Goal: Communication & Community: Answer question/provide support

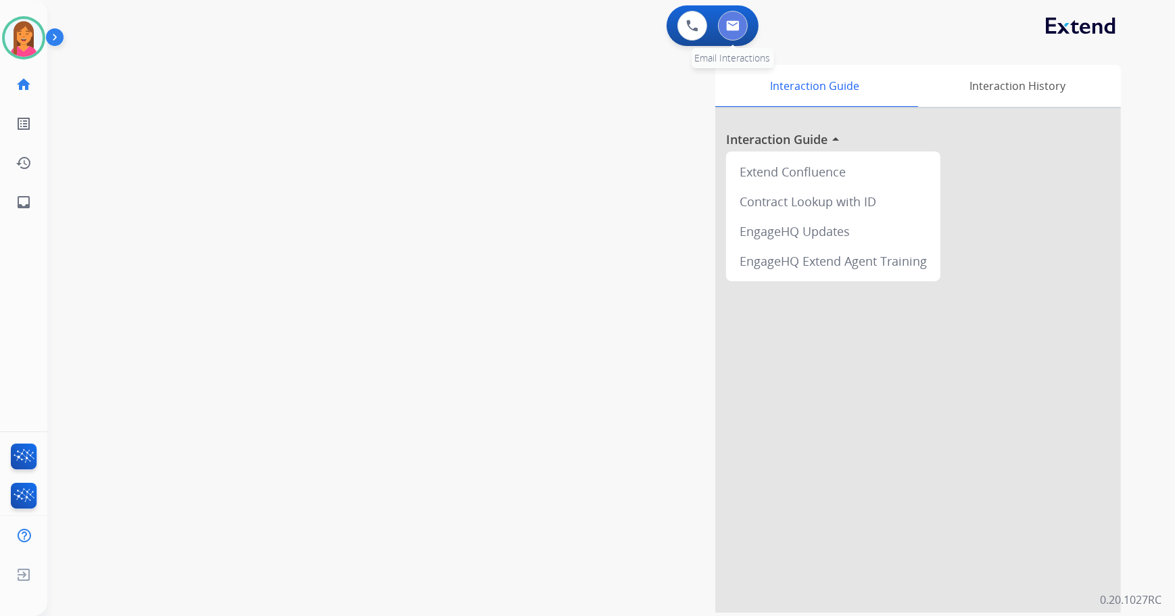
click at [733, 30] on img at bounding box center [733, 25] width 14 height 11
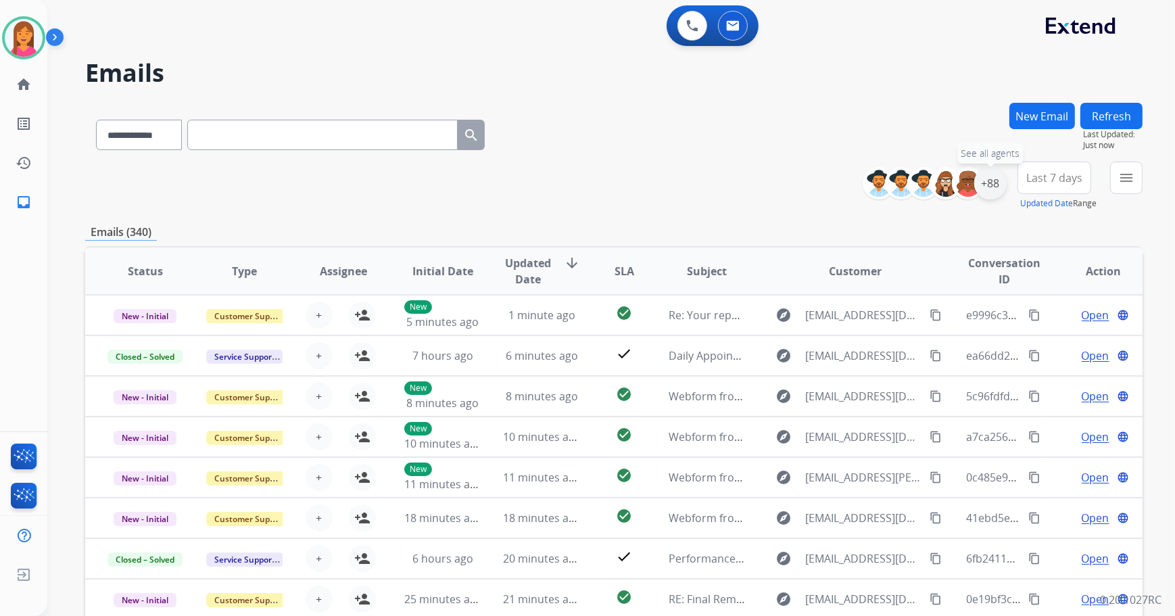
click at [990, 183] on div "+88" at bounding box center [990, 183] width 32 height 32
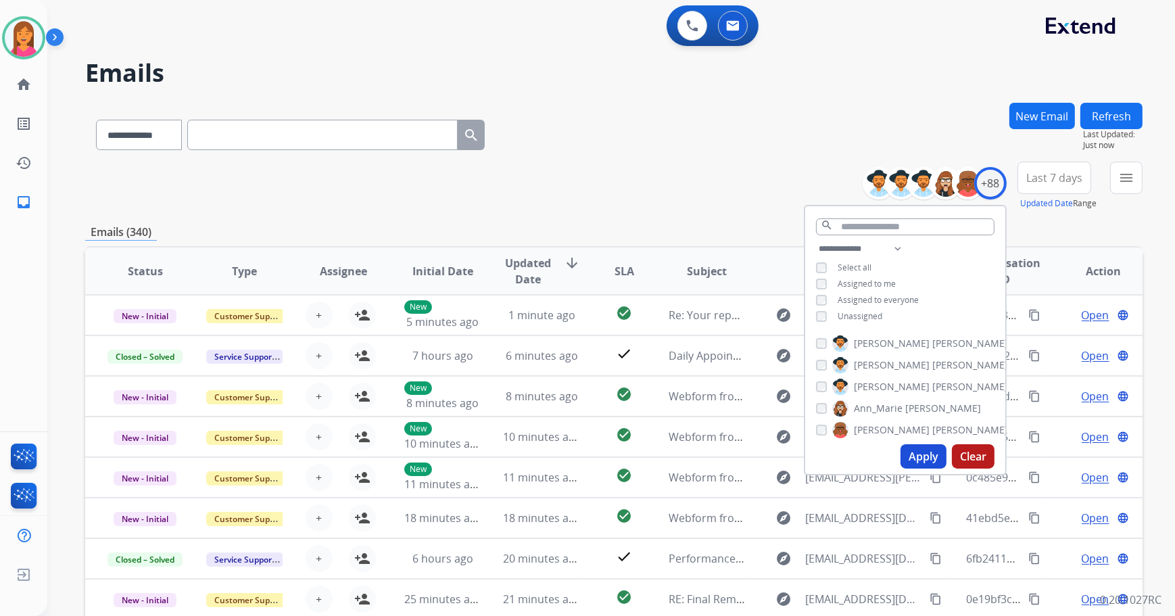
click at [923, 458] on button "Apply" at bounding box center [924, 456] width 46 height 24
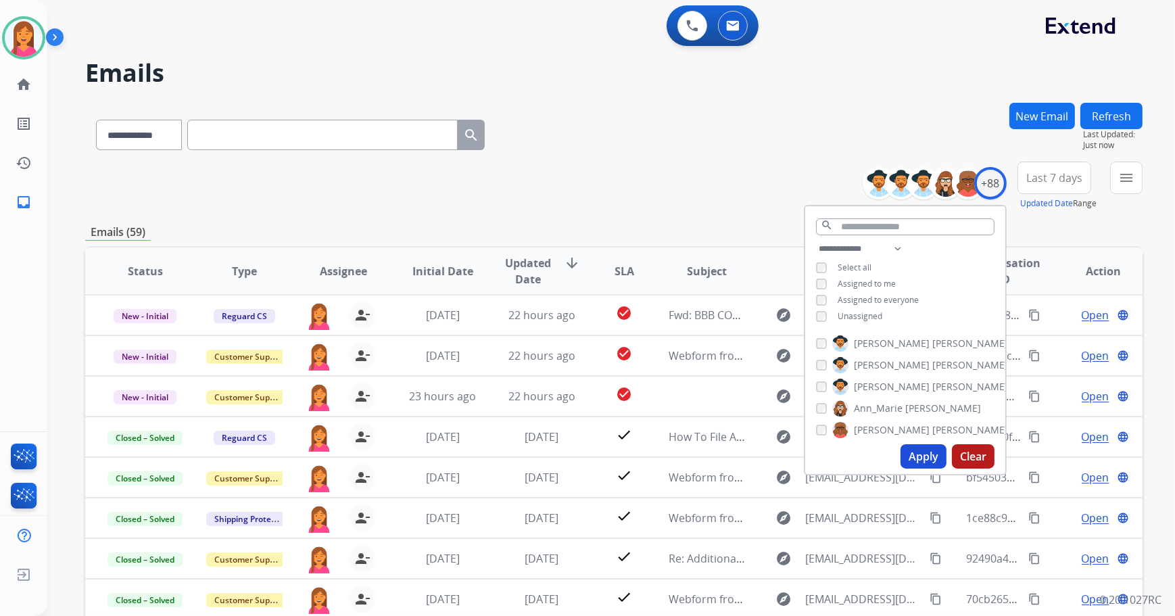
click at [666, 183] on div "**********" at bounding box center [613, 186] width 1057 height 49
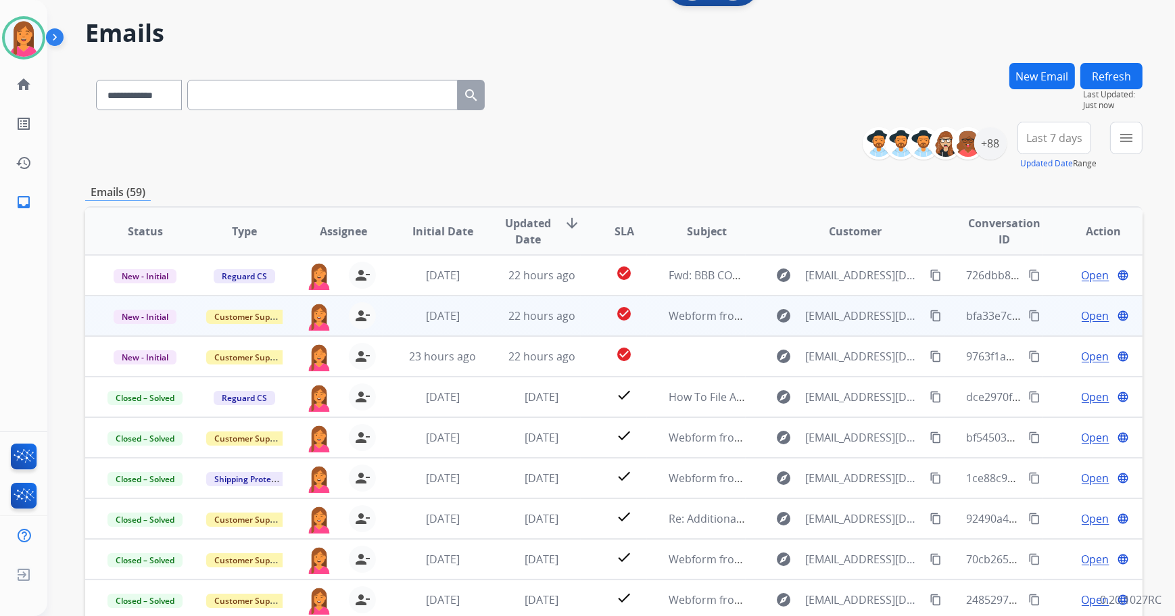
scroll to position [61, 0]
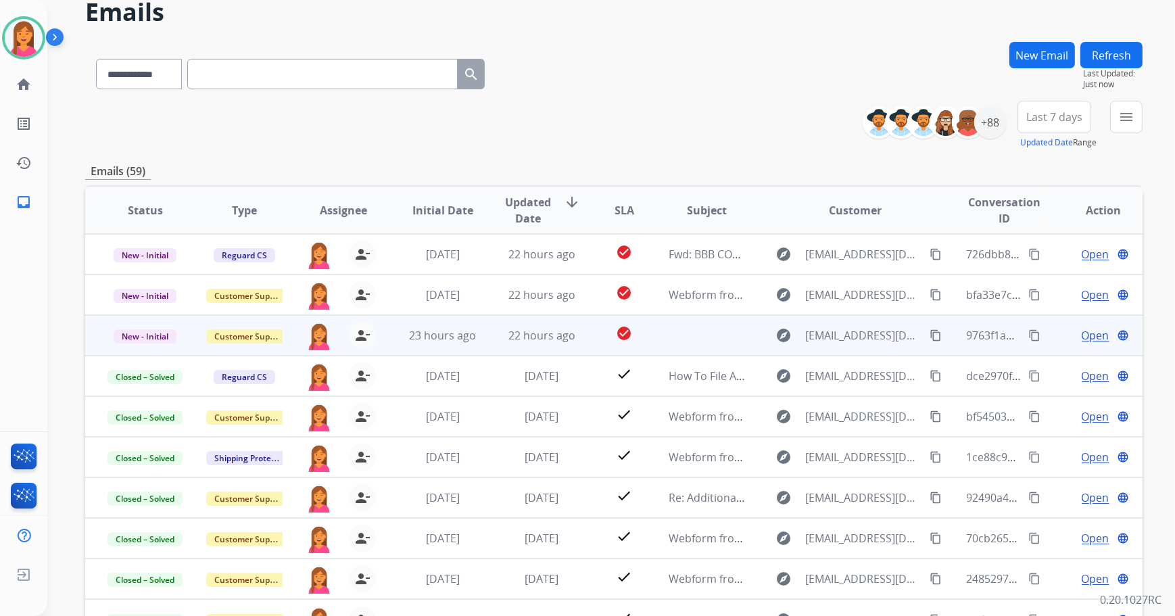
click at [663, 339] on td at bounding box center [696, 335] width 99 height 41
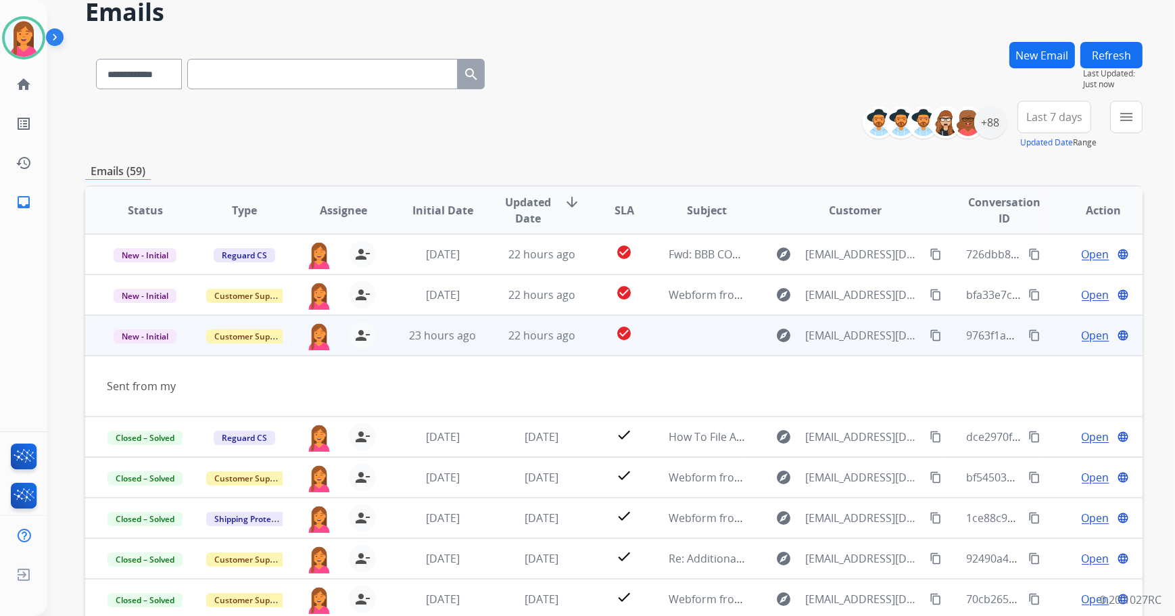
scroll to position [0, 0]
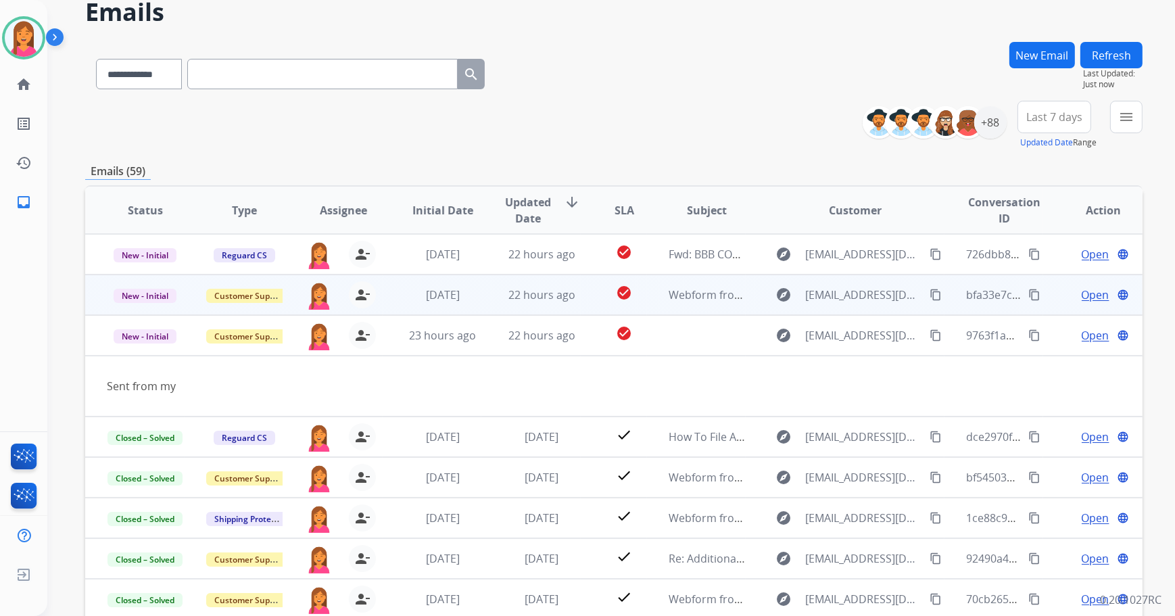
click at [652, 303] on td "Webform from [EMAIL_ADDRESS][DOMAIN_NAME] on [DATE]" at bounding box center [696, 294] width 99 height 41
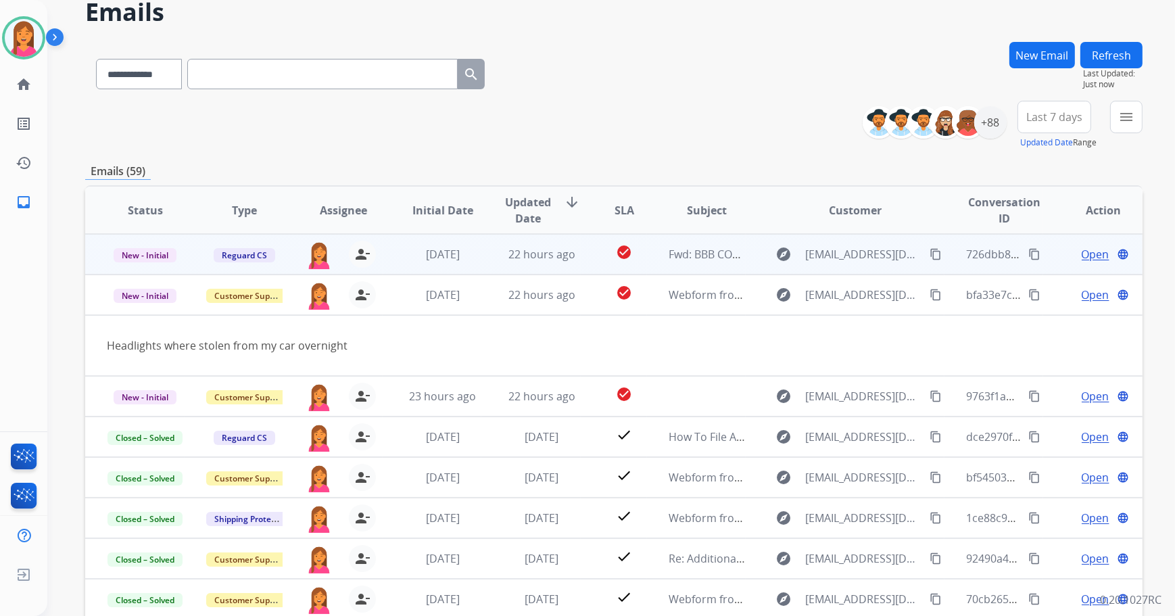
click at [647, 261] on td "Fwd: BBB COMPLAINT ID NUMBER#23668697/ CUSTOMER NAME: [PERSON_NAME] / CASE#1060…" at bounding box center [696, 254] width 99 height 41
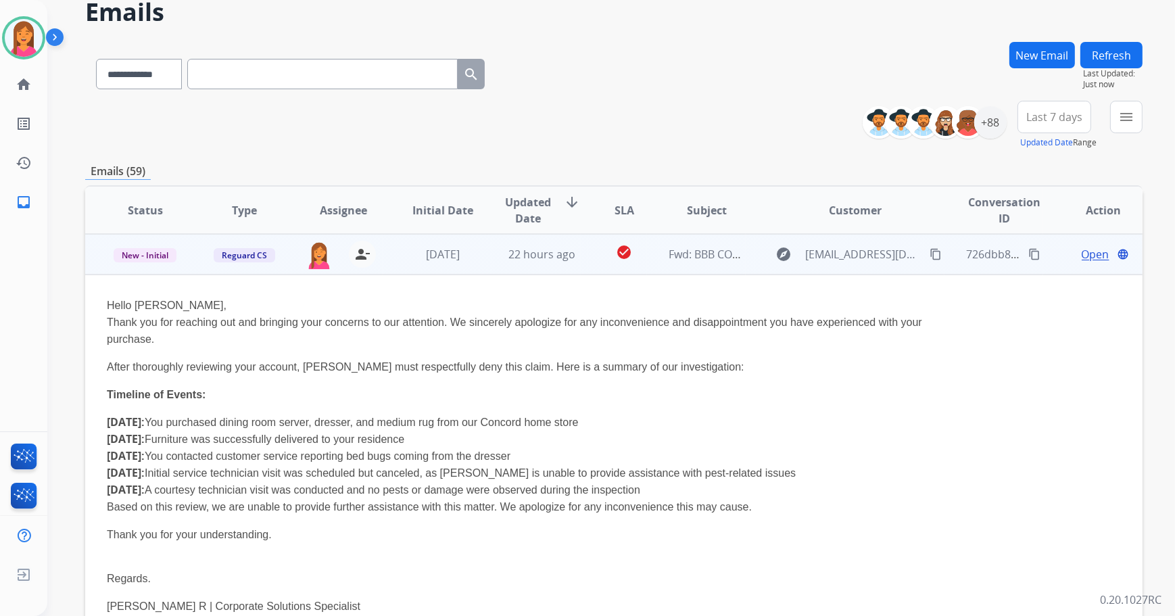
click at [1090, 254] on span "Open" at bounding box center [1096, 254] width 28 height 16
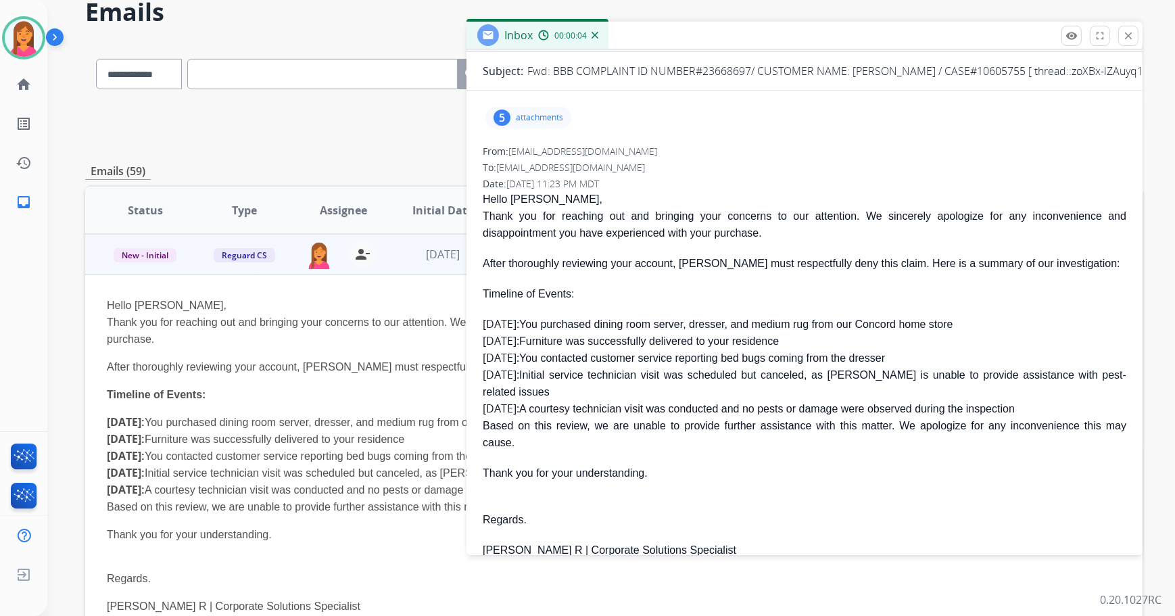
scroll to position [122, 0]
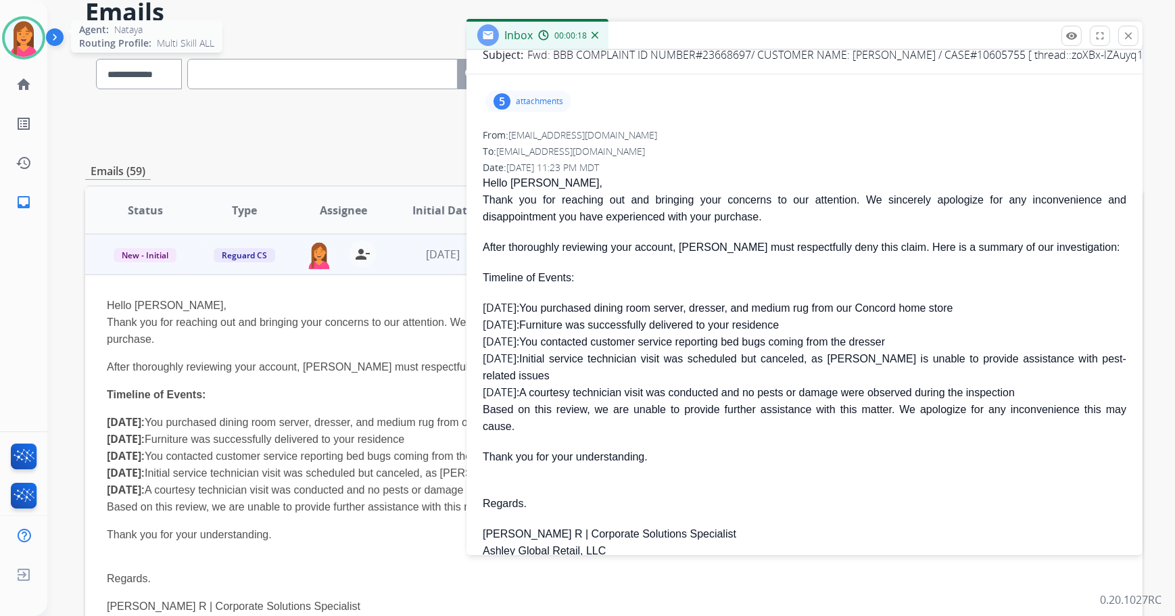
click at [3, 41] on div at bounding box center [23, 37] width 43 height 43
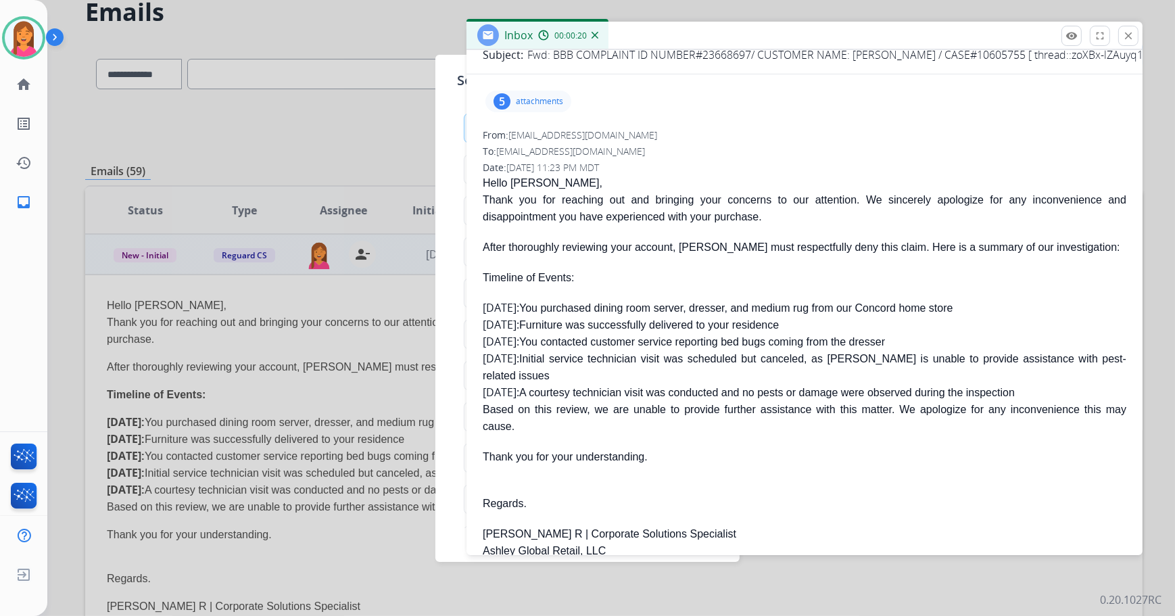
click at [1130, 34] on mat-icon "close" at bounding box center [1128, 36] width 12 height 12
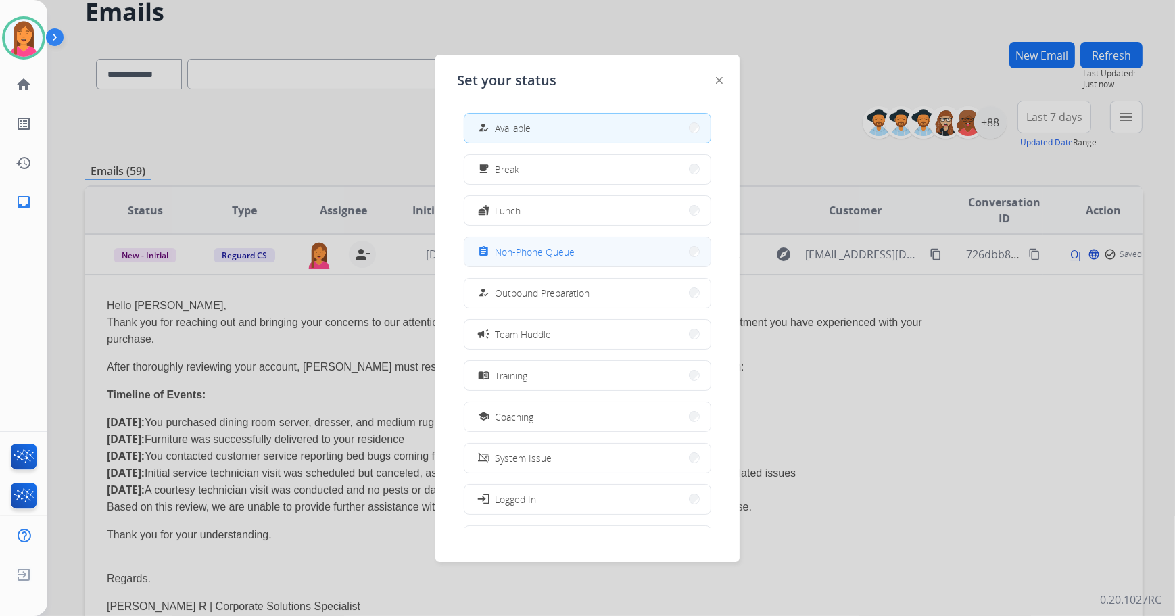
click at [529, 243] on div "assignment Non-Phone Queue" at bounding box center [524, 251] width 99 height 16
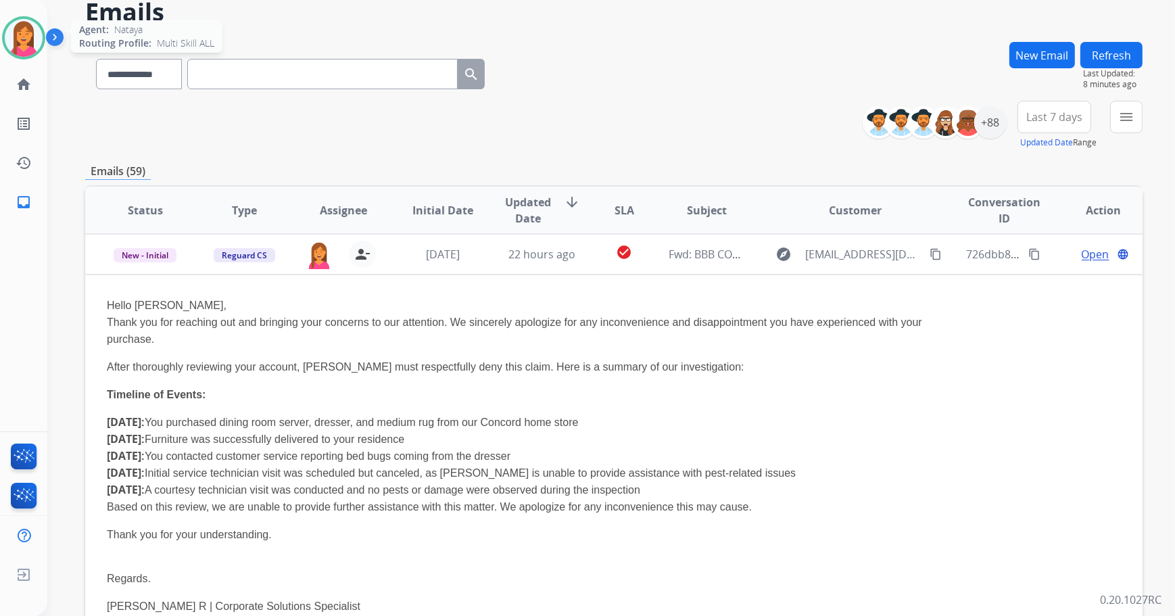
click at [13, 41] on img at bounding box center [24, 38] width 38 height 38
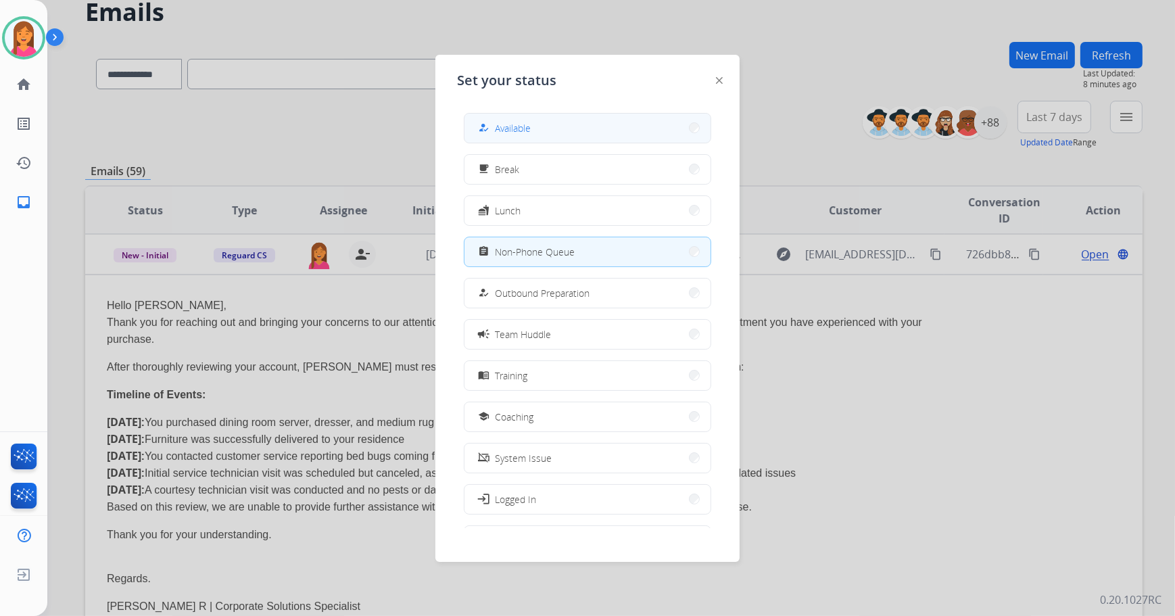
click at [480, 119] on button "how_to_reg Available" at bounding box center [587, 128] width 246 height 29
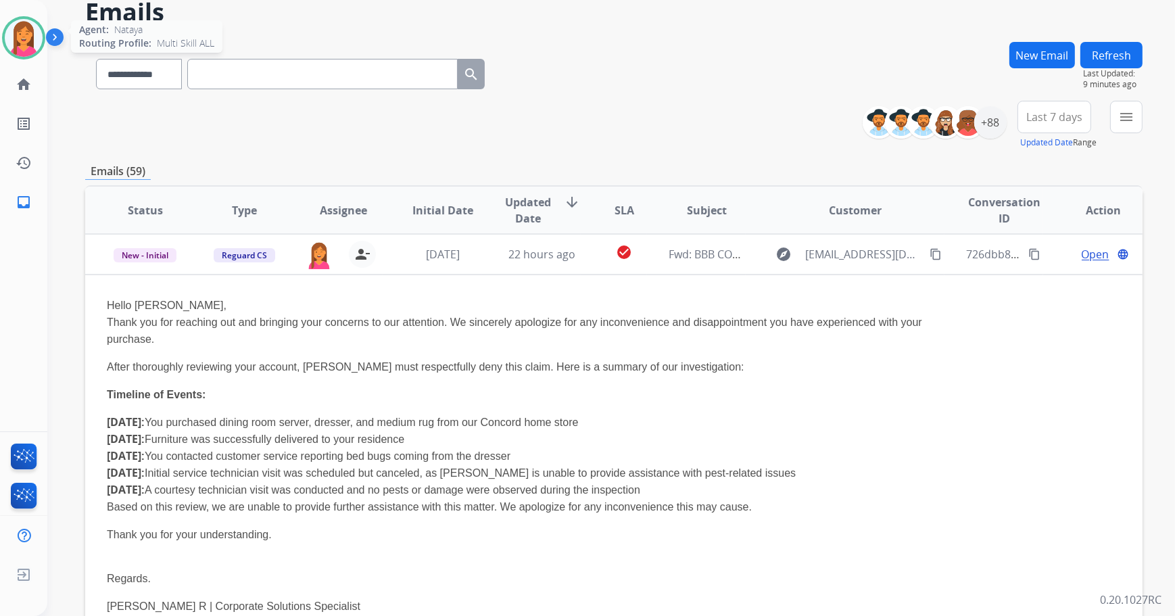
click at [18, 32] on img at bounding box center [24, 38] width 38 height 38
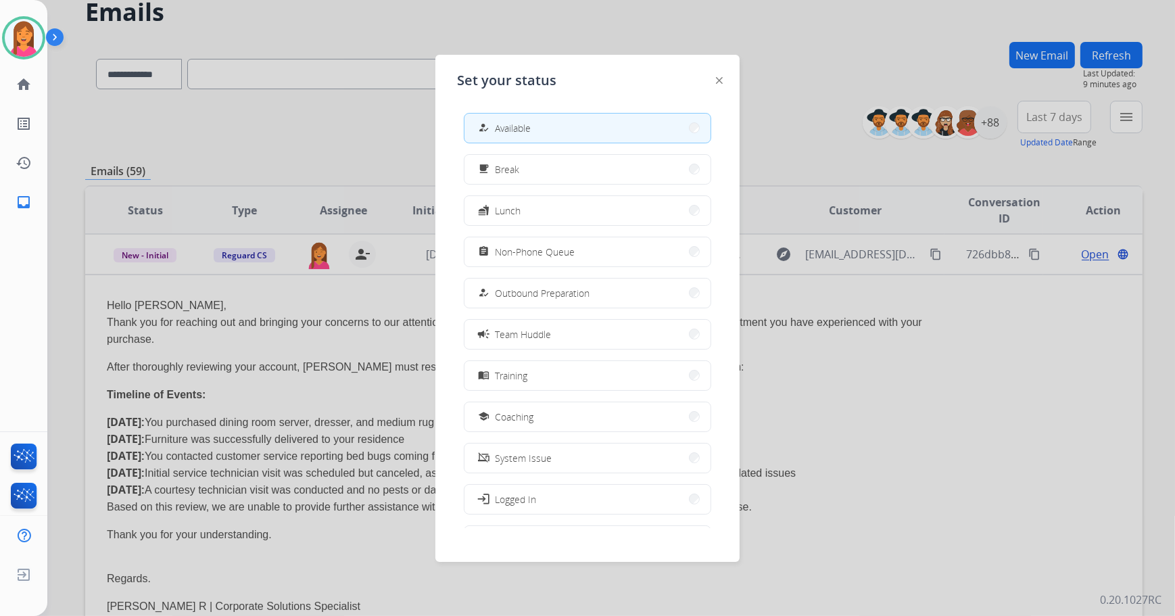
click at [272, 87] on div at bounding box center [587, 308] width 1175 height 616
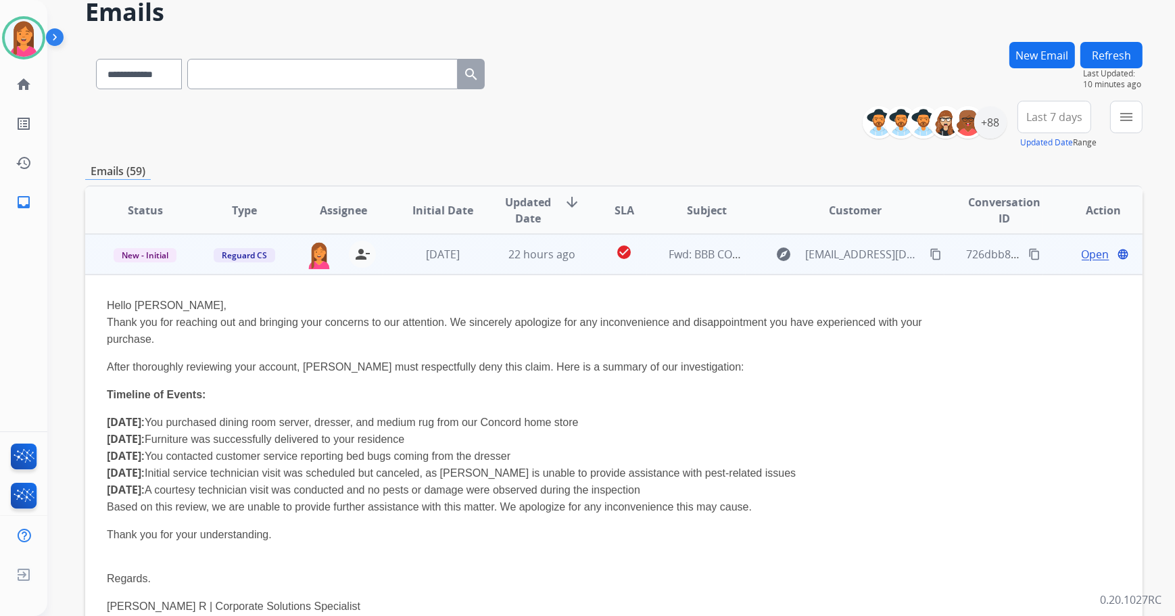
click at [1082, 254] on span "Open" at bounding box center [1096, 254] width 28 height 16
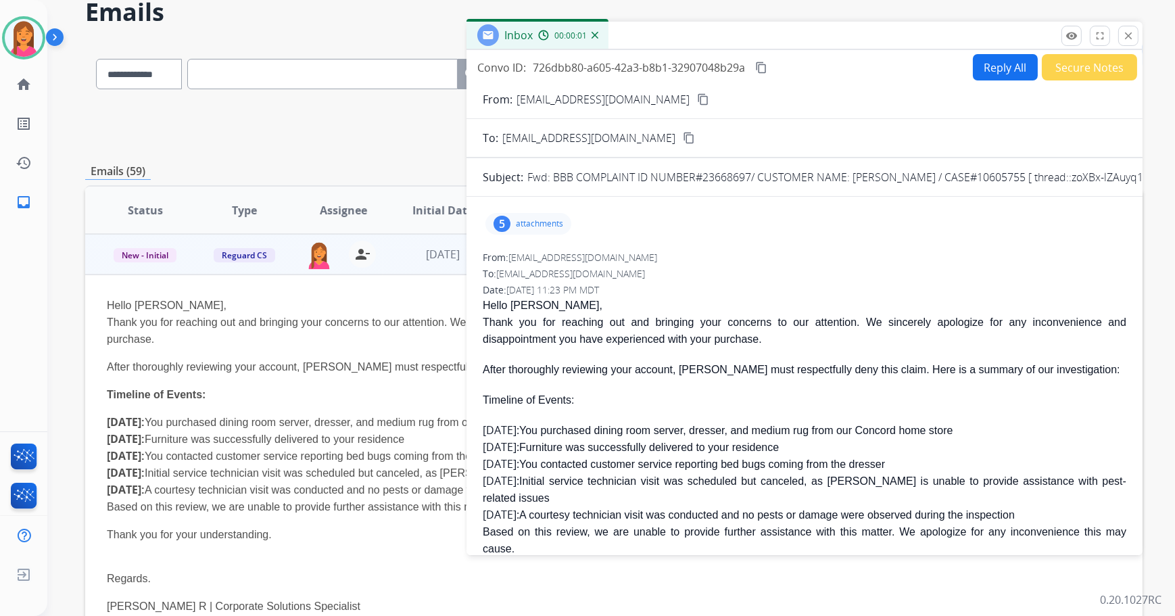
scroll to position [0, 0]
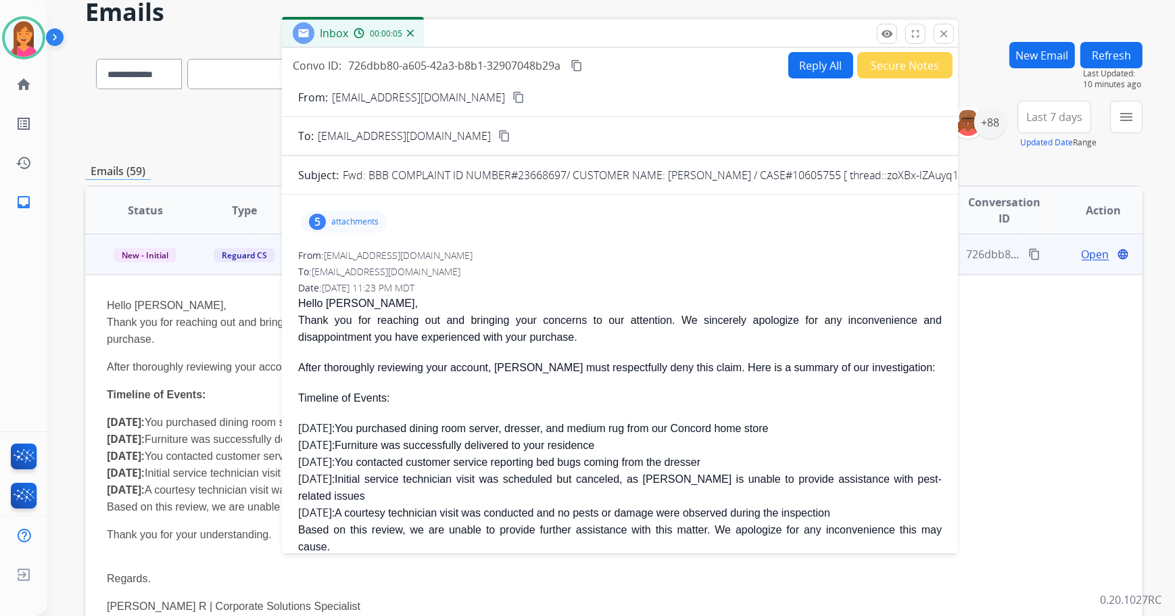
drag, startPoint x: 828, startPoint y: 40, endPoint x: 644, endPoint y: 38, distance: 184.6
click at [644, 38] on div "Inbox 00:00:05" at bounding box center [620, 34] width 676 height 28
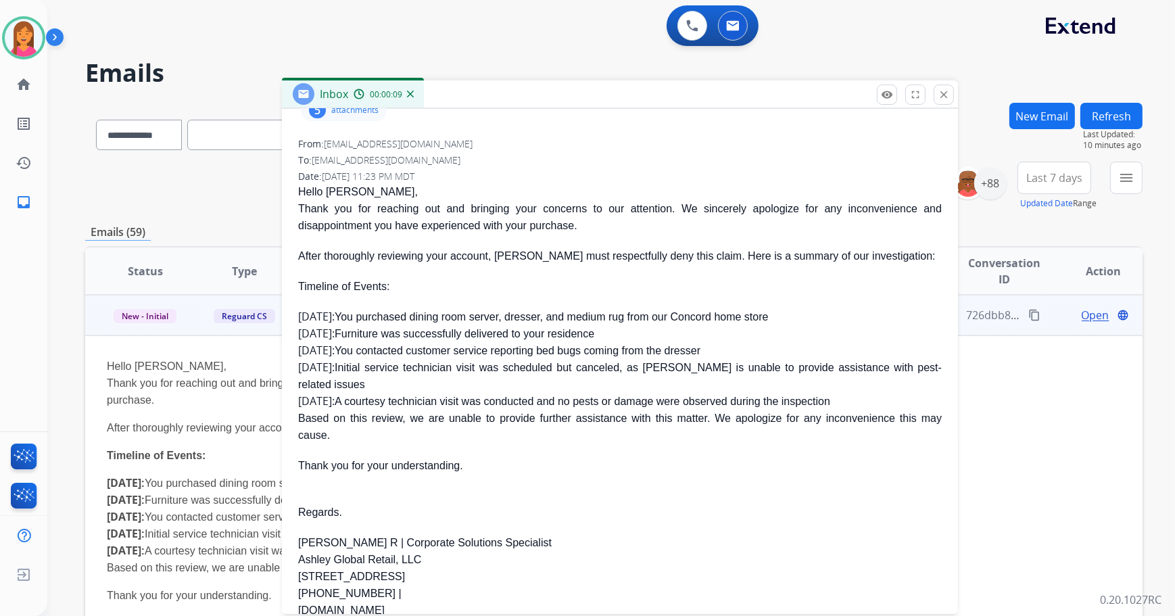
scroll to position [245, 0]
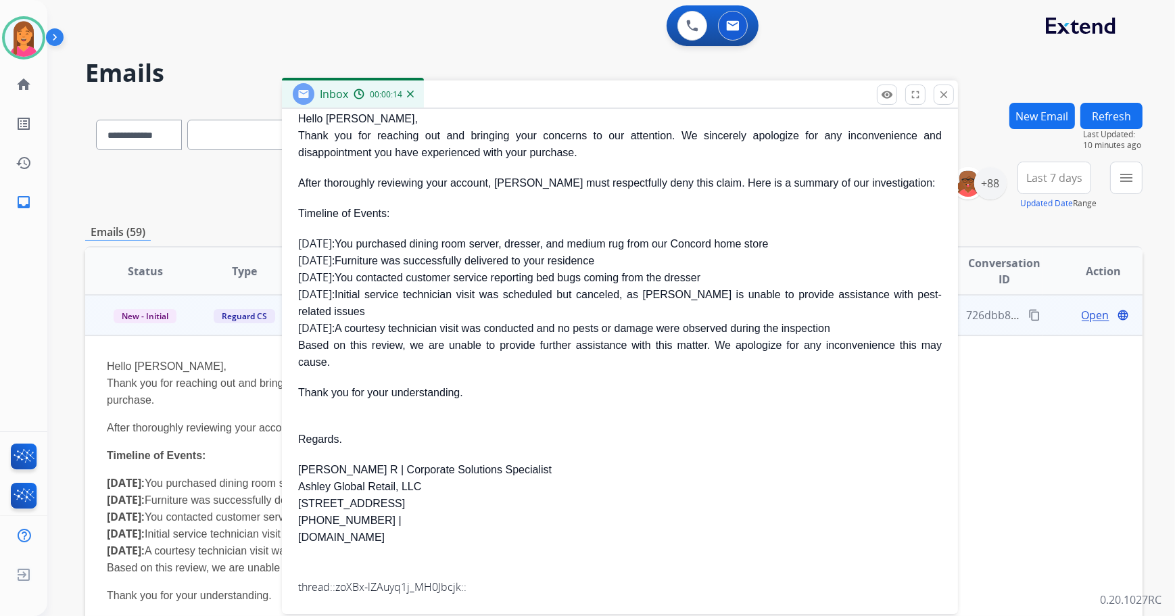
drag, startPoint x: 280, startPoint y: 302, endPoint x: 271, endPoint y: 304, distance: 9.2
click at [271, 304] on td "Reguard CS" at bounding box center [234, 315] width 99 height 41
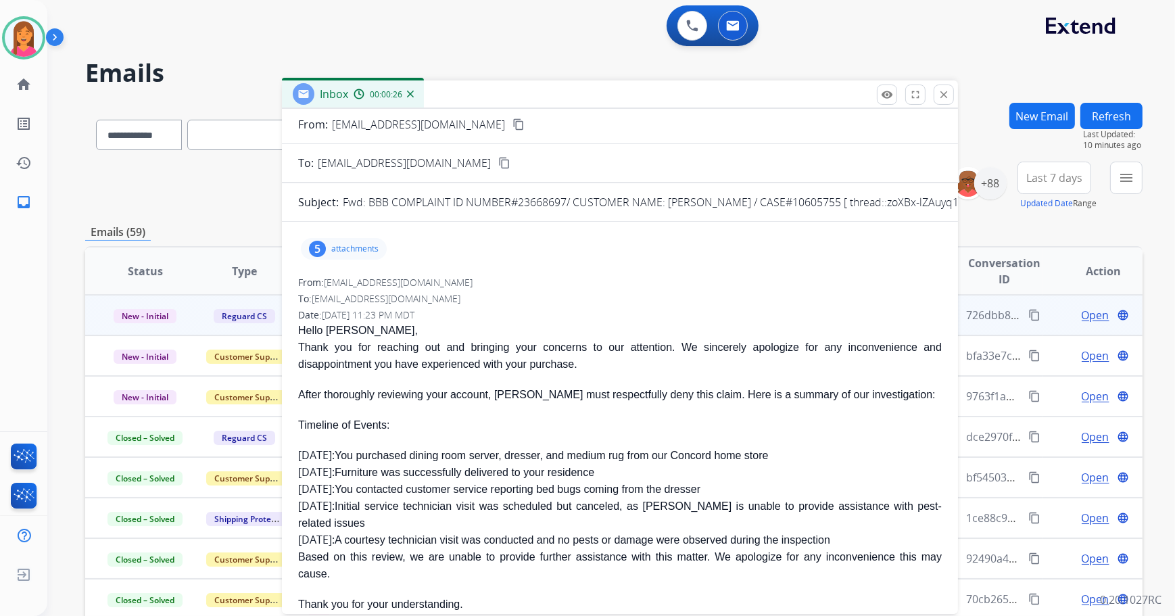
scroll to position [36, 0]
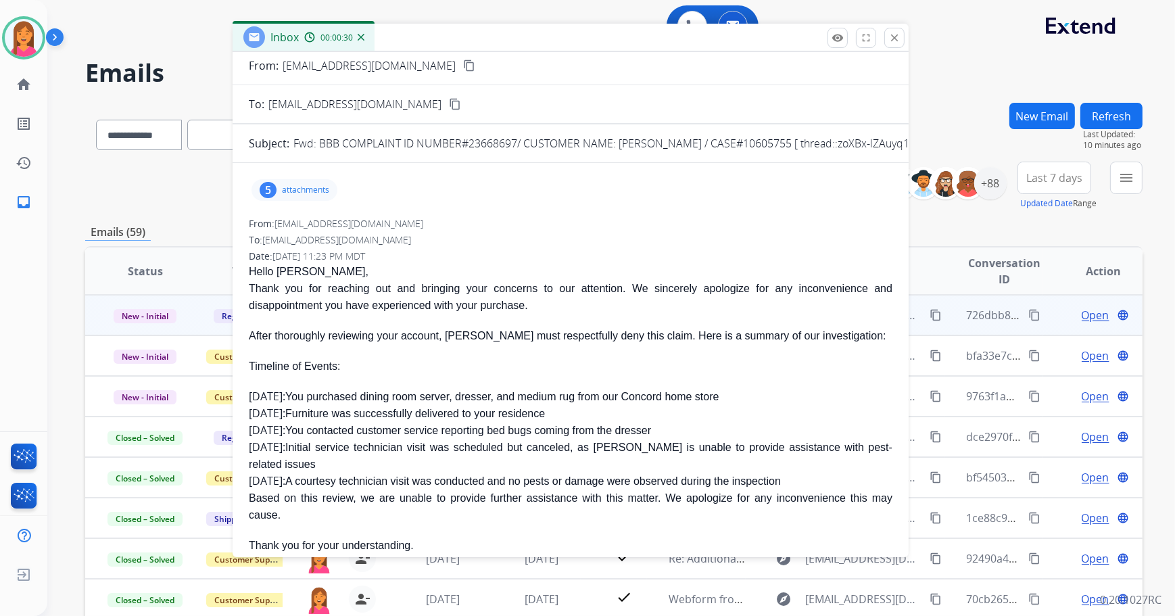
drag, startPoint x: 704, startPoint y: 99, endPoint x: 655, endPoint y: 43, distance: 74.8
click at [655, 43] on div "Inbox 00:00:30" at bounding box center [571, 38] width 676 height 28
click at [953, 324] on td "726dbb80-a605-42a3-b8b1-32907048b29a content_copy" at bounding box center [993, 315] width 99 height 41
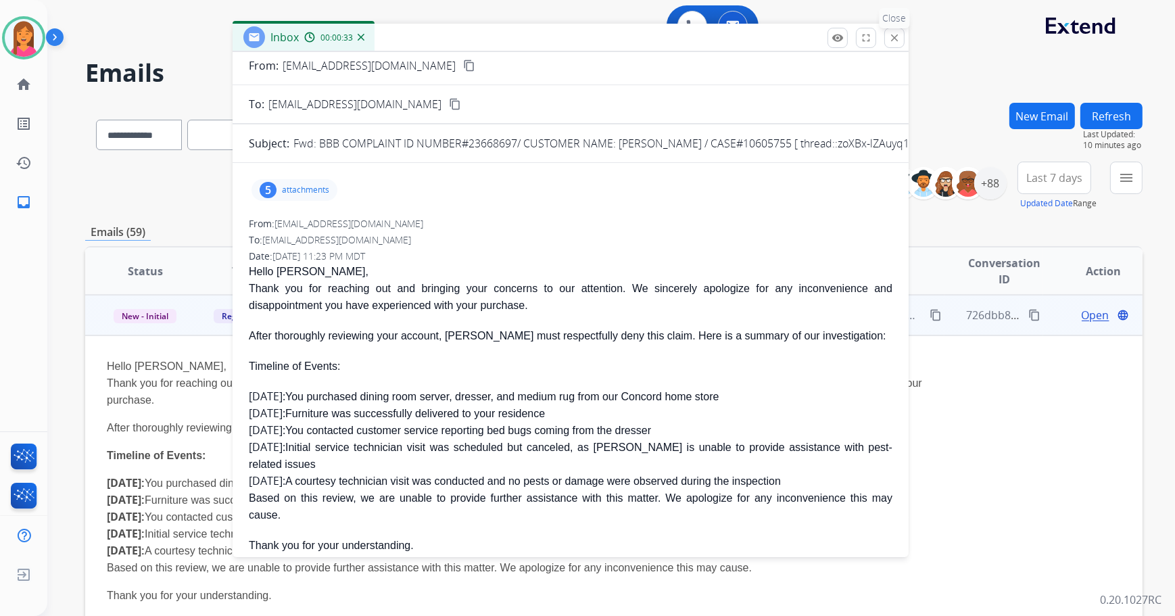
click at [896, 39] on mat-icon "close" at bounding box center [894, 38] width 12 height 12
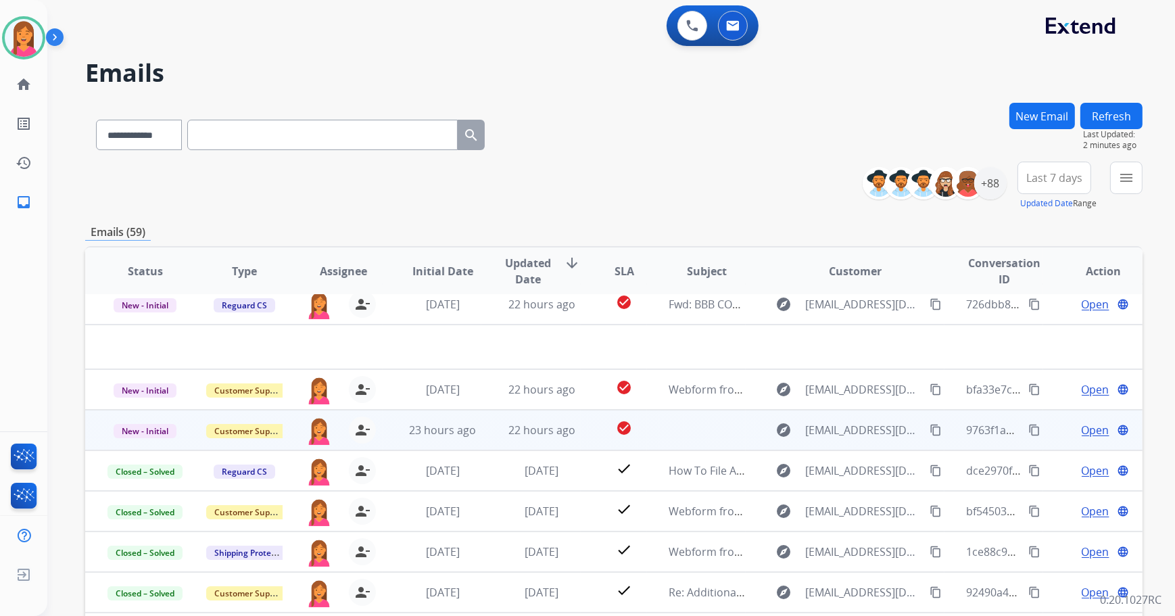
scroll to position [0, 0]
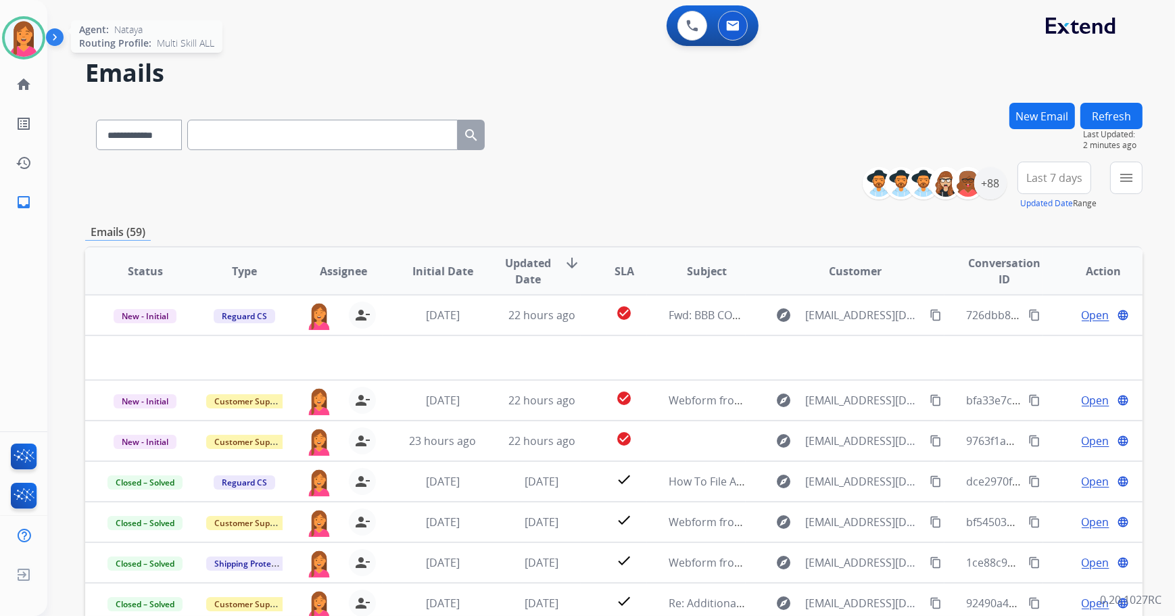
click at [31, 43] on img at bounding box center [24, 38] width 38 height 38
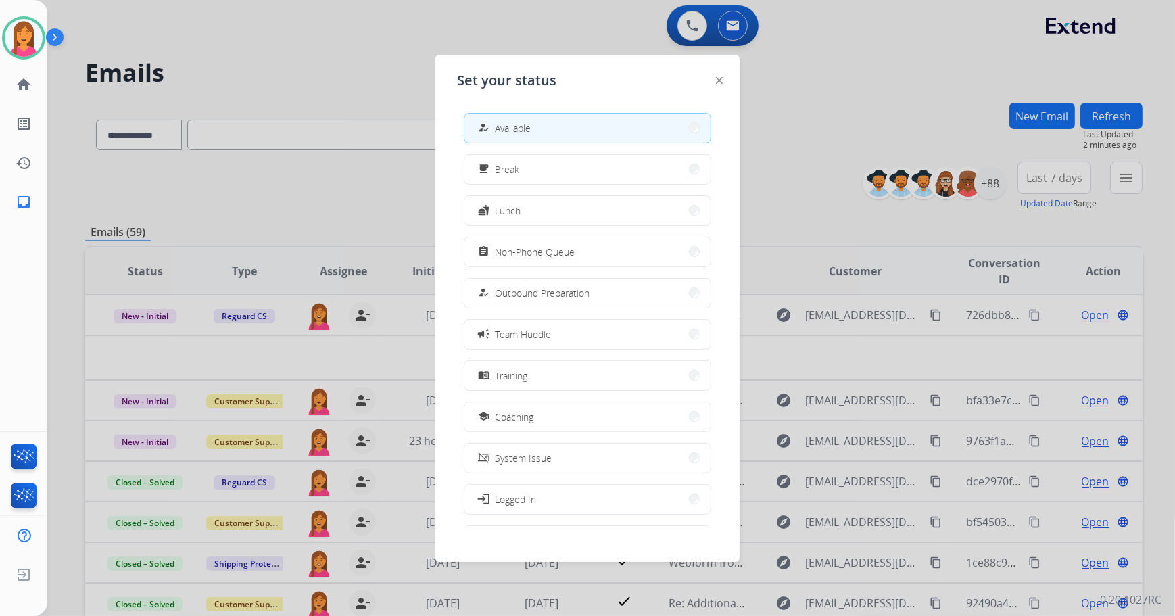
click at [891, 124] on div at bounding box center [587, 308] width 1175 height 616
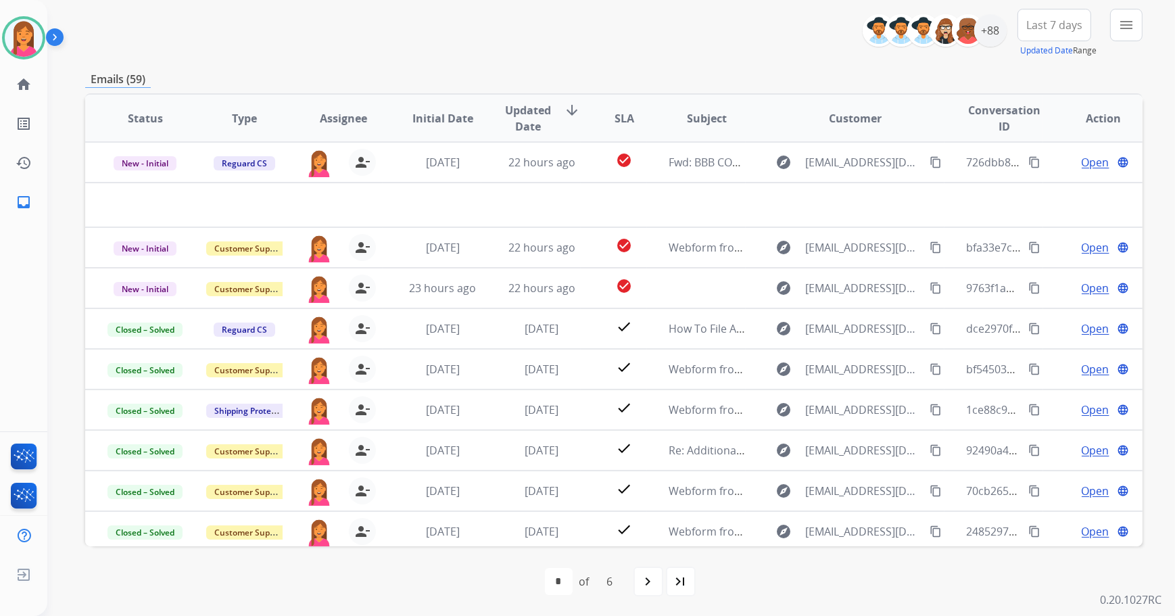
scroll to position [153, 0]
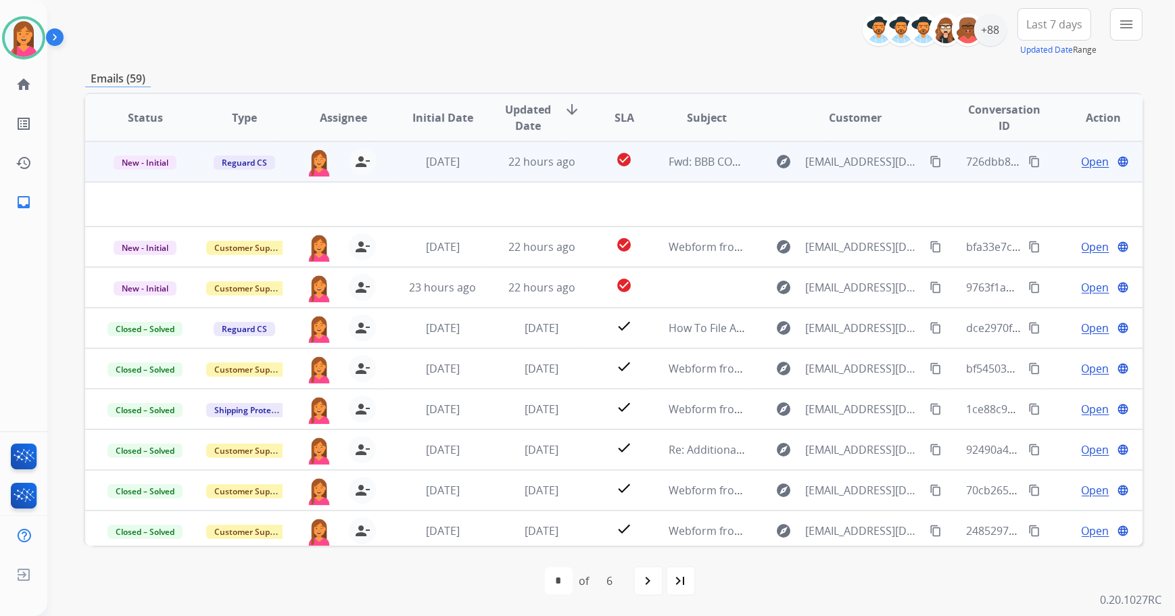
click at [599, 181] on td "check_circle" at bounding box center [614, 161] width 66 height 41
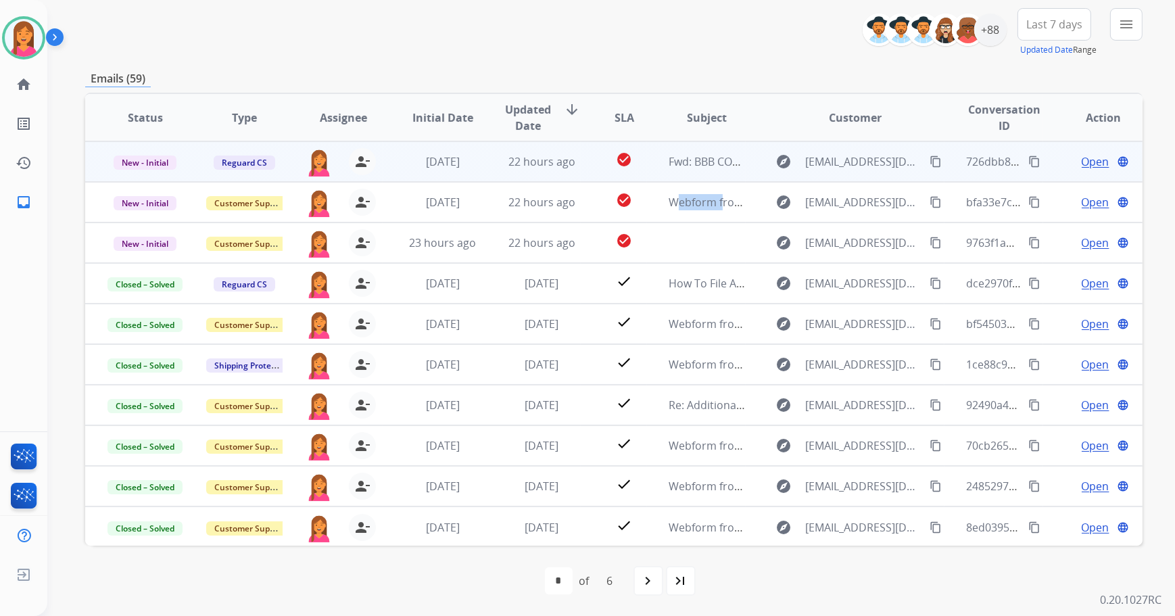
click at [599, 182] on td "check_circle" at bounding box center [614, 202] width 66 height 41
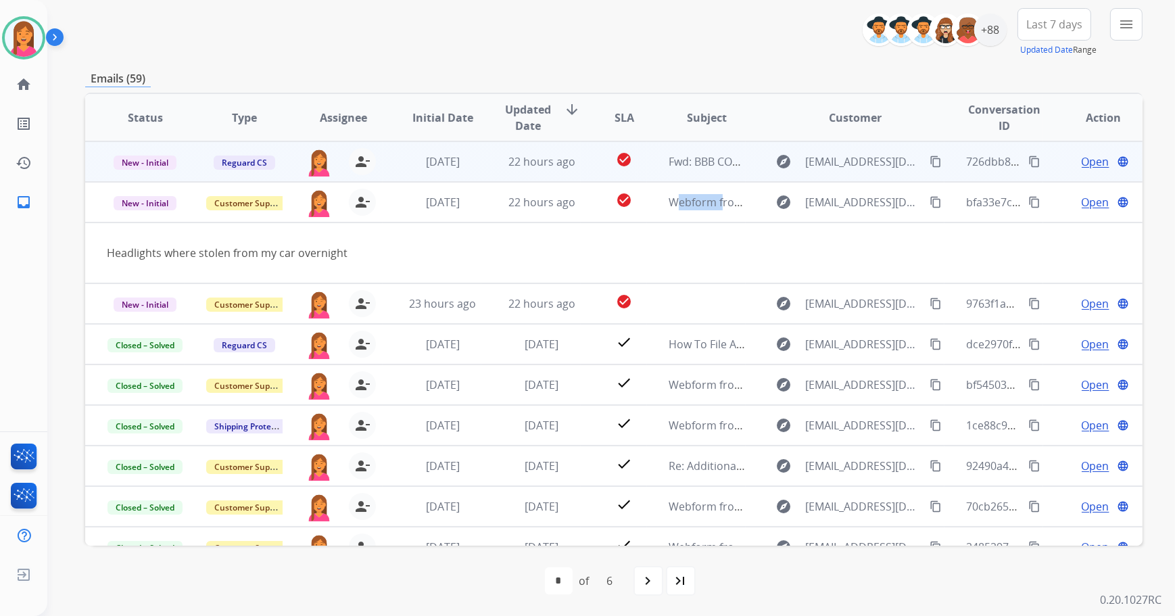
scroll to position [41, 0]
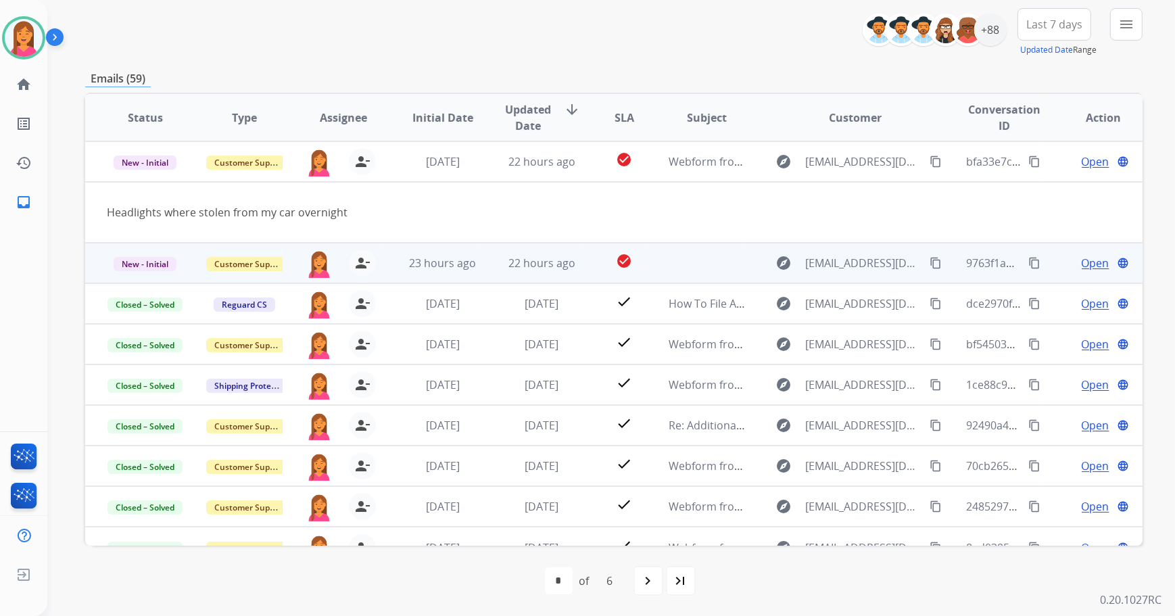
drag, startPoint x: 599, startPoint y: 181, endPoint x: 594, endPoint y: 268, distance: 87.4
click at [594, 268] on td "check_circle" at bounding box center [614, 263] width 66 height 41
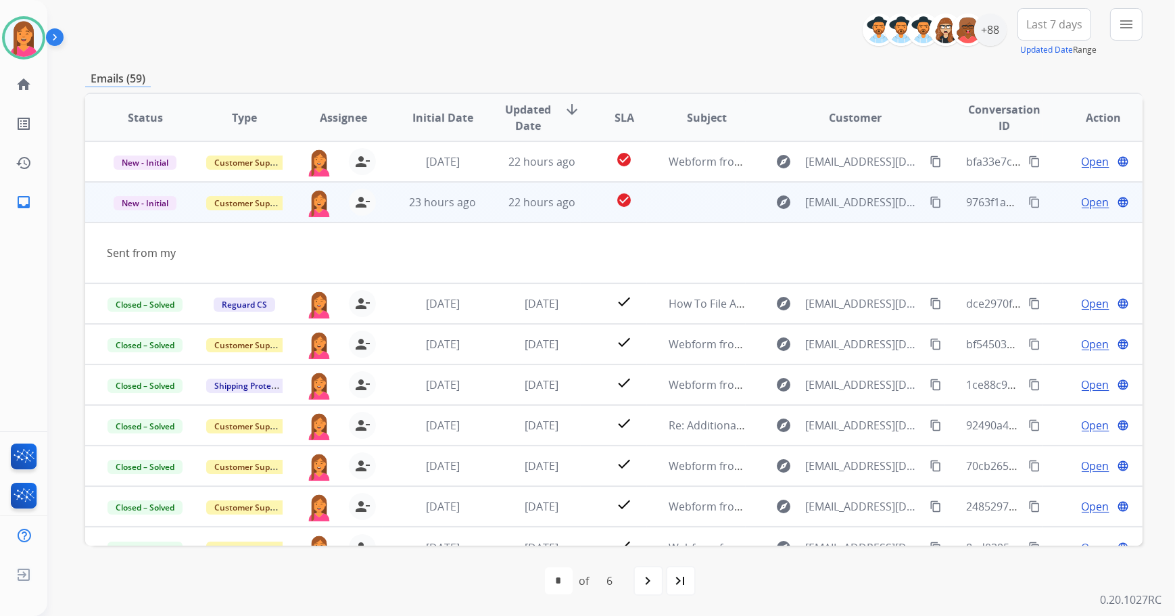
scroll to position [62, 0]
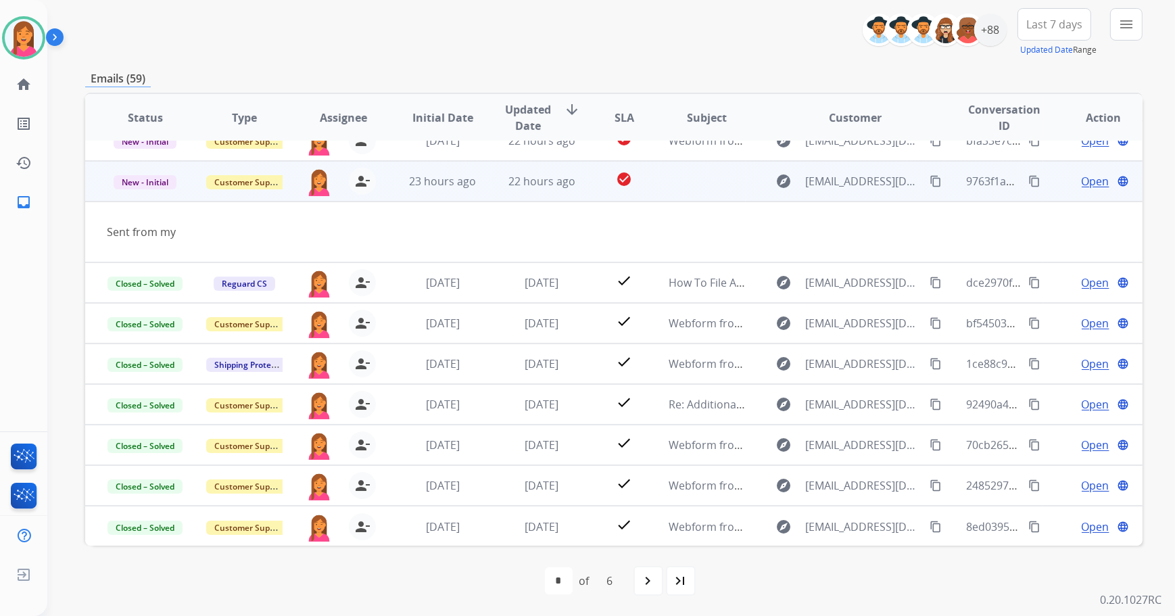
click at [1082, 180] on span "Open" at bounding box center [1096, 181] width 28 height 16
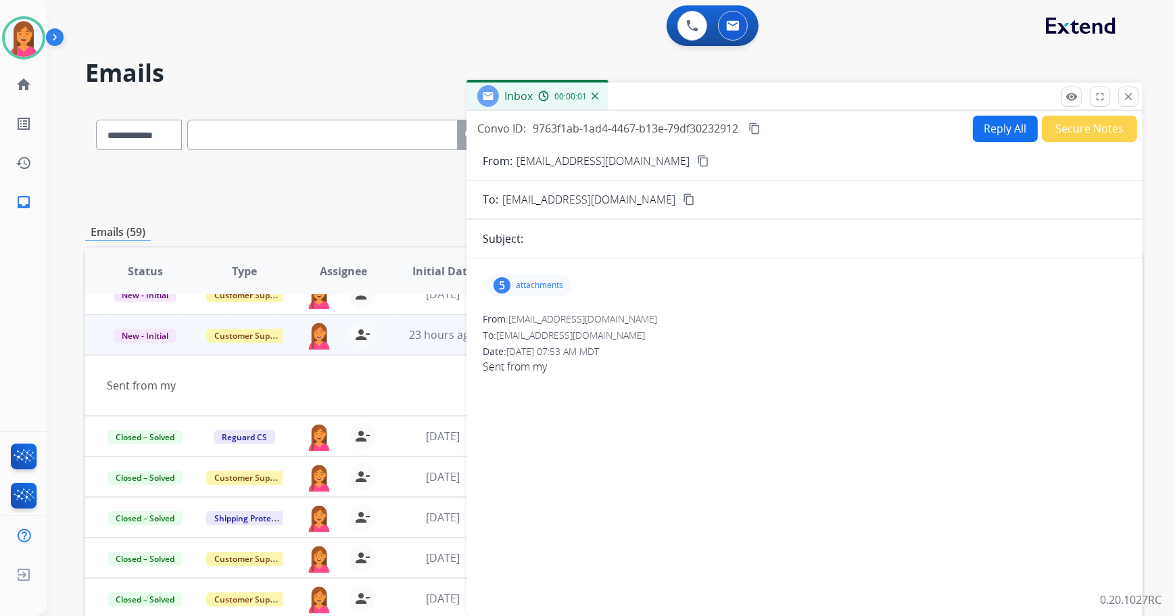
scroll to position [0, 0]
click at [1129, 98] on mat-icon "close" at bounding box center [1128, 97] width 12 height 12
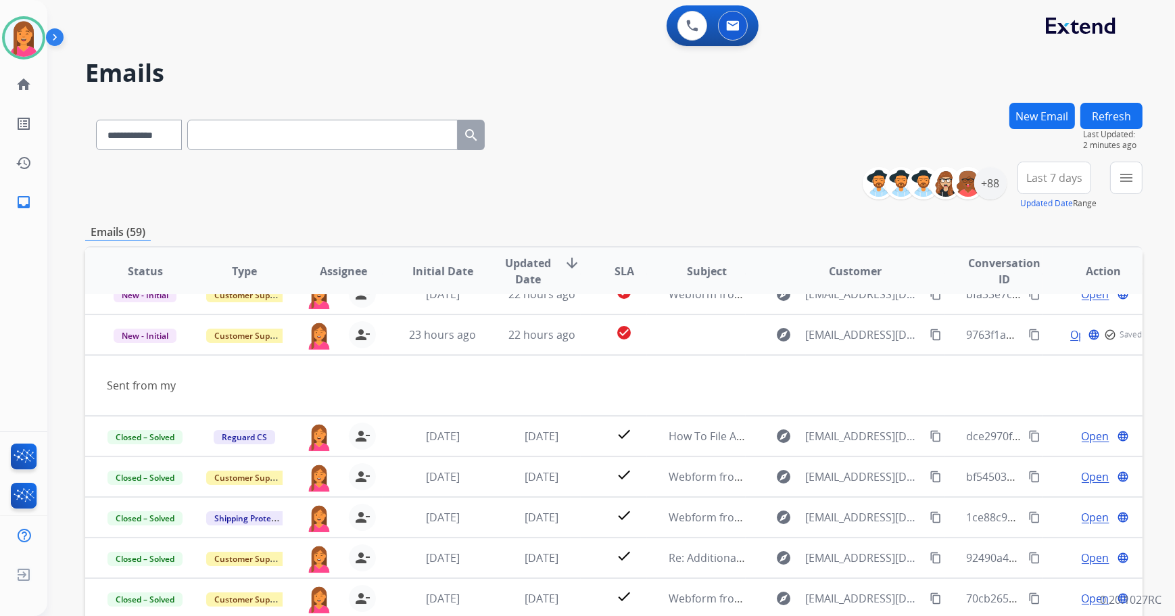
click at [1129, 122] on button "Refresh" at bounding box center [1111, 116] width 62 height 26
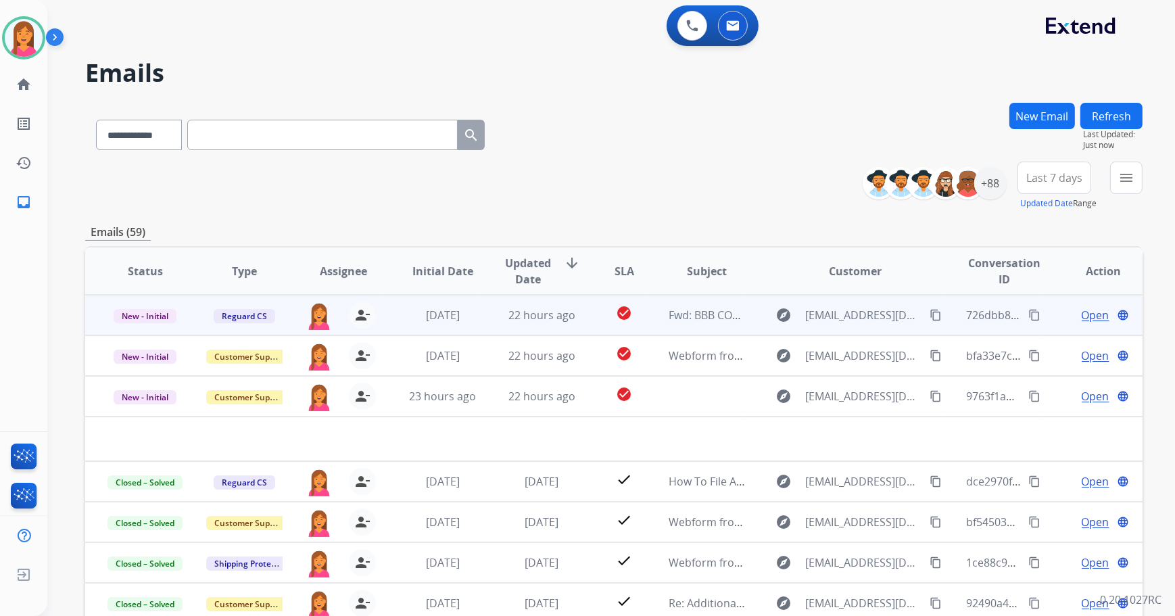
click at [698, 329] on td "Fwd: BBB COMPLAINT ID NUMBER#23668697/ CUSTOMER NAME: [PERSON_NAME] / CASE#1060…" at bounding box center [696, 315] width 99 height 41
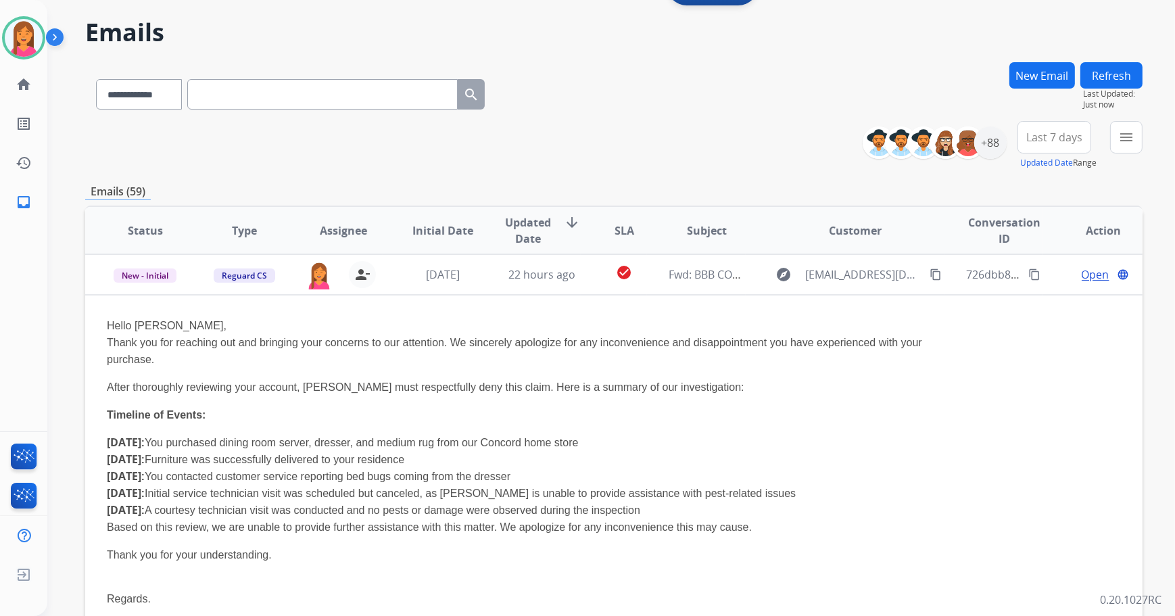
scroll to position [61, 0]
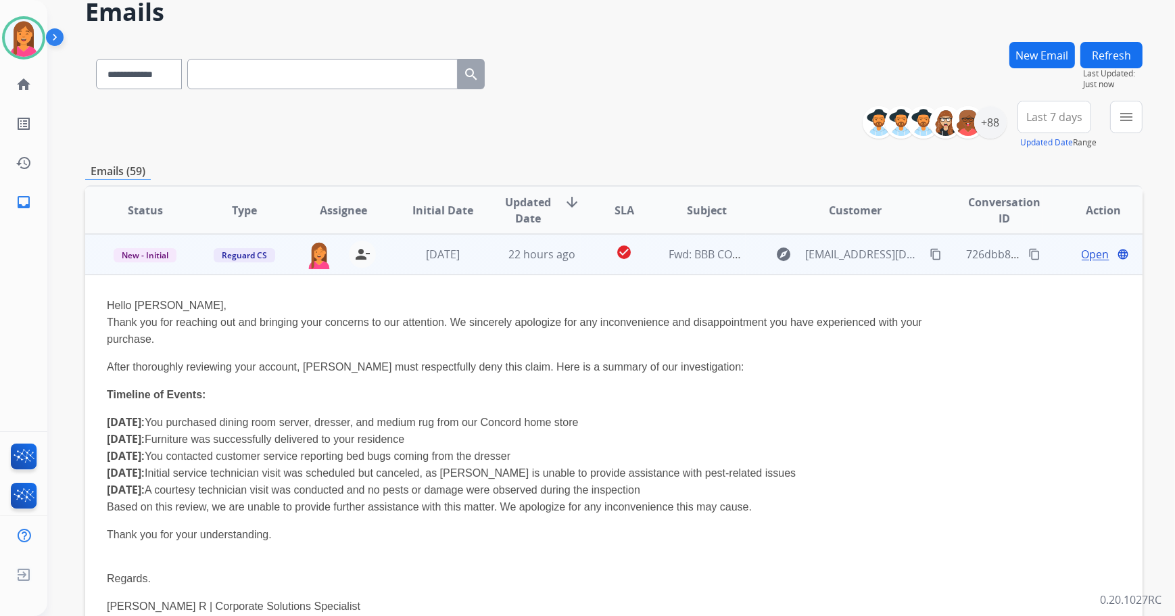
click at [930, 256] on mat-icon "content_copy" at bounding box center [936, 254] width 12 height 12
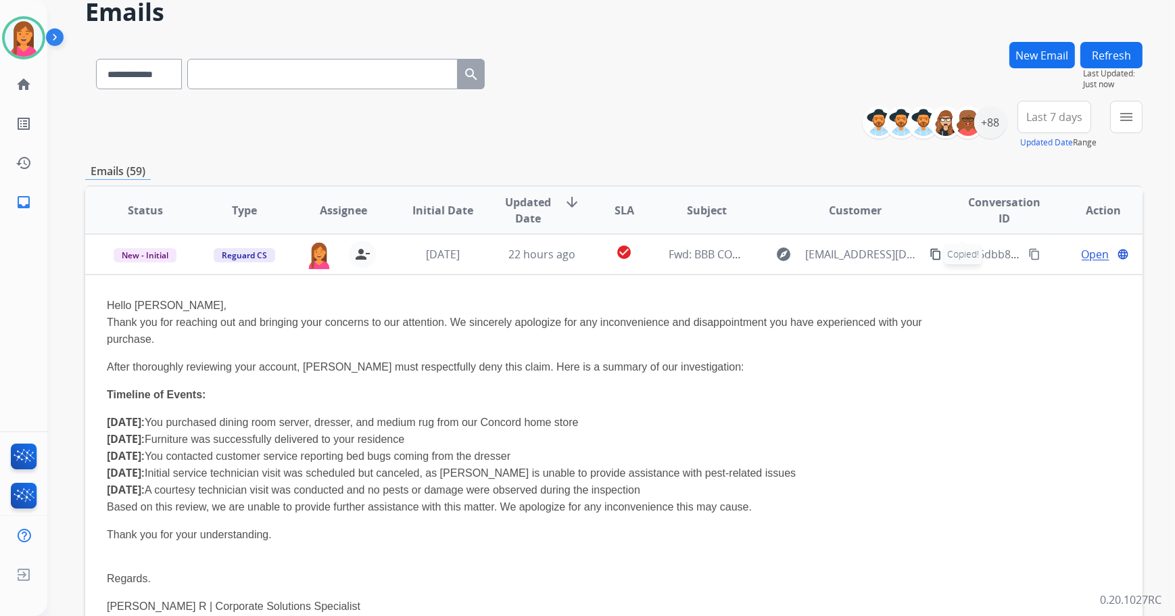
click at [310, 81] on input "text" at bounding box center [322, 74] width 270 height 30
paste input "**********"
type input "**********"
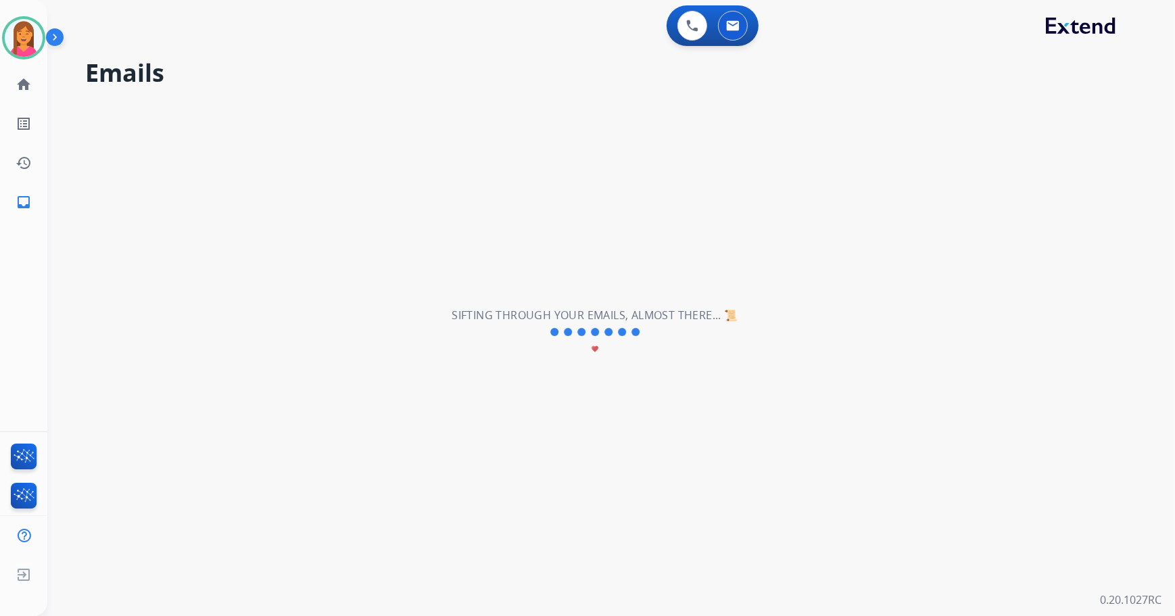
scroll to position [0, 0]
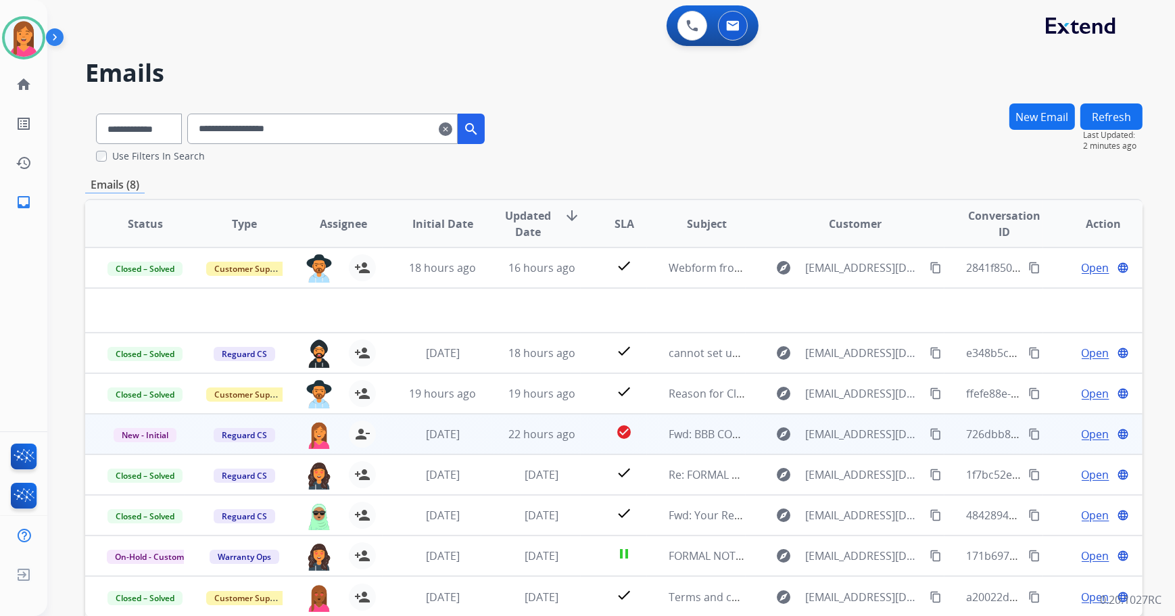
click at [594, 450] on td "check_circle" at bounding box center [614, 434] width 66 height 41
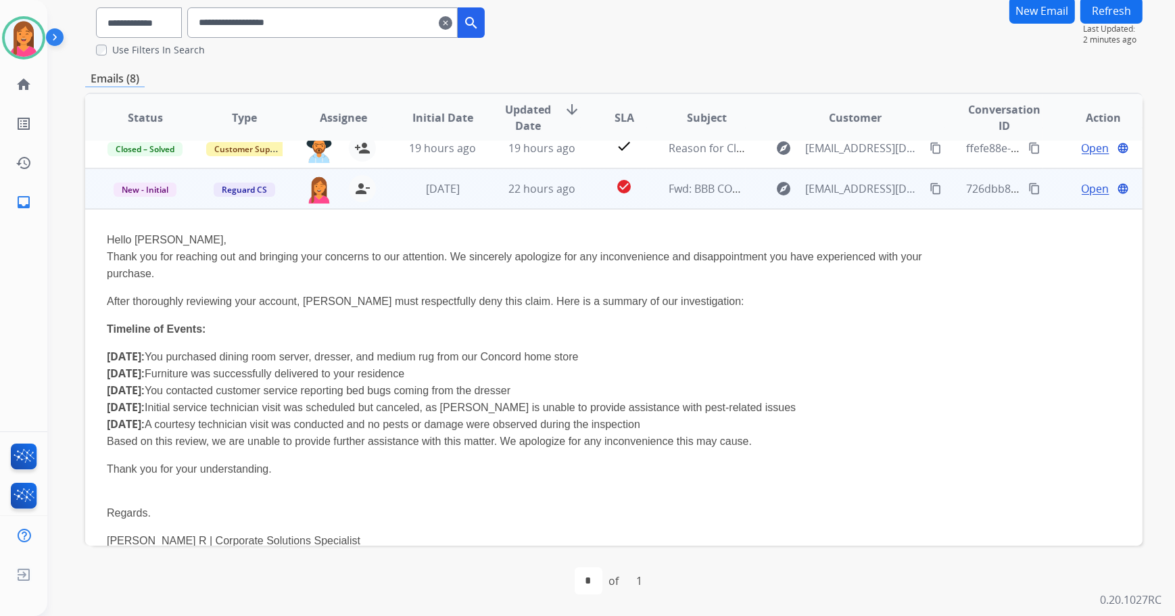
scroll to position [122, 0]
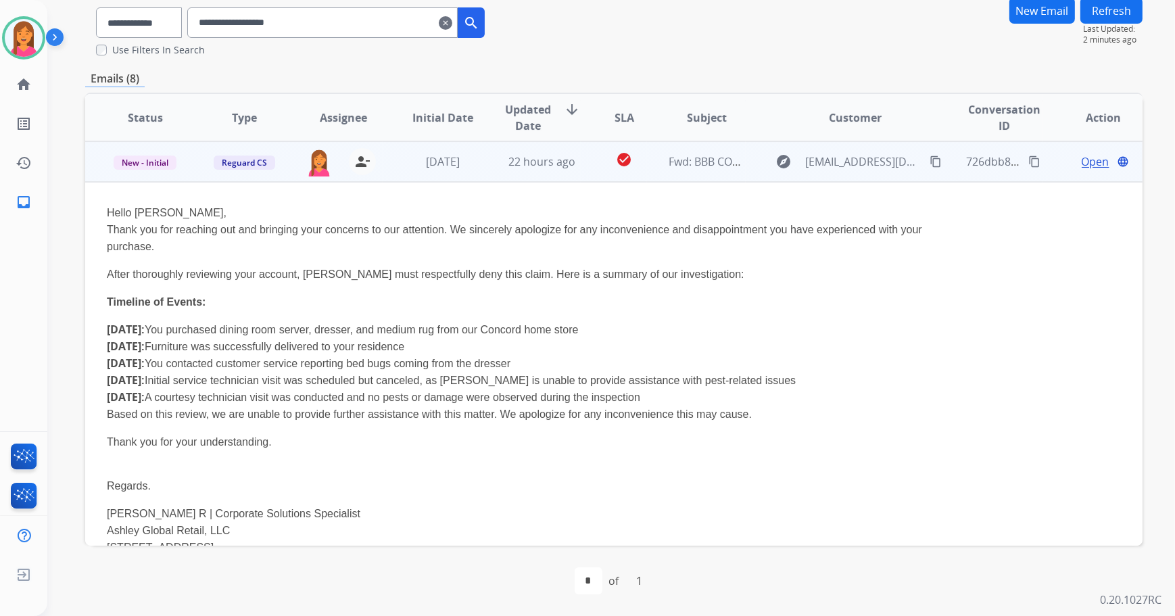
click at [1082, 167] on span "Open" at bounding box center [1096, 161] width 28 height 16
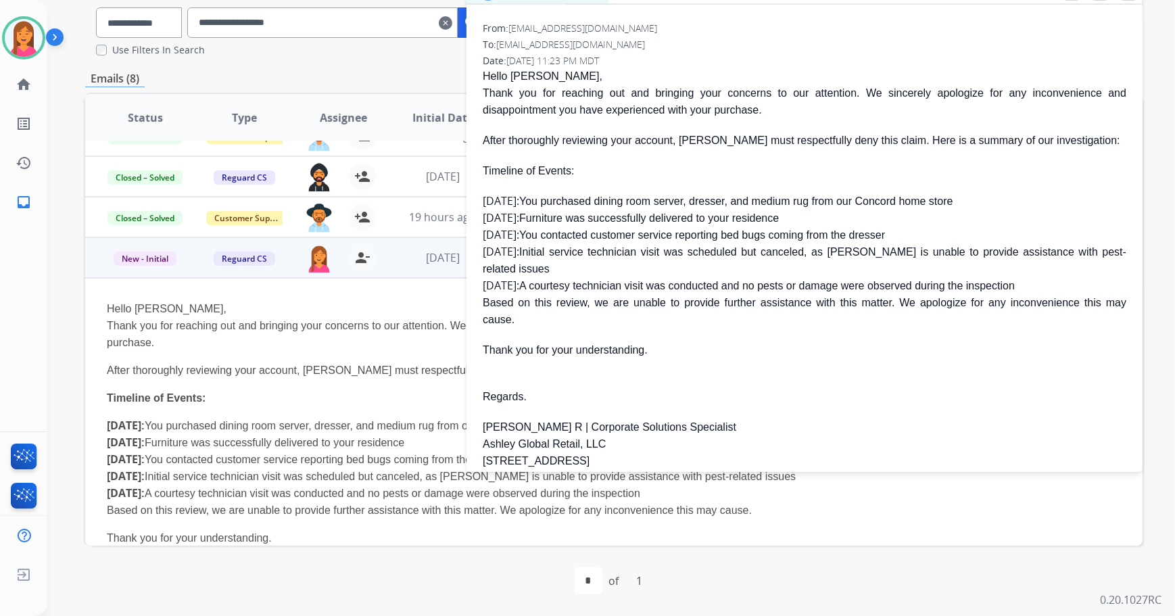
scroll to position [0, 0]
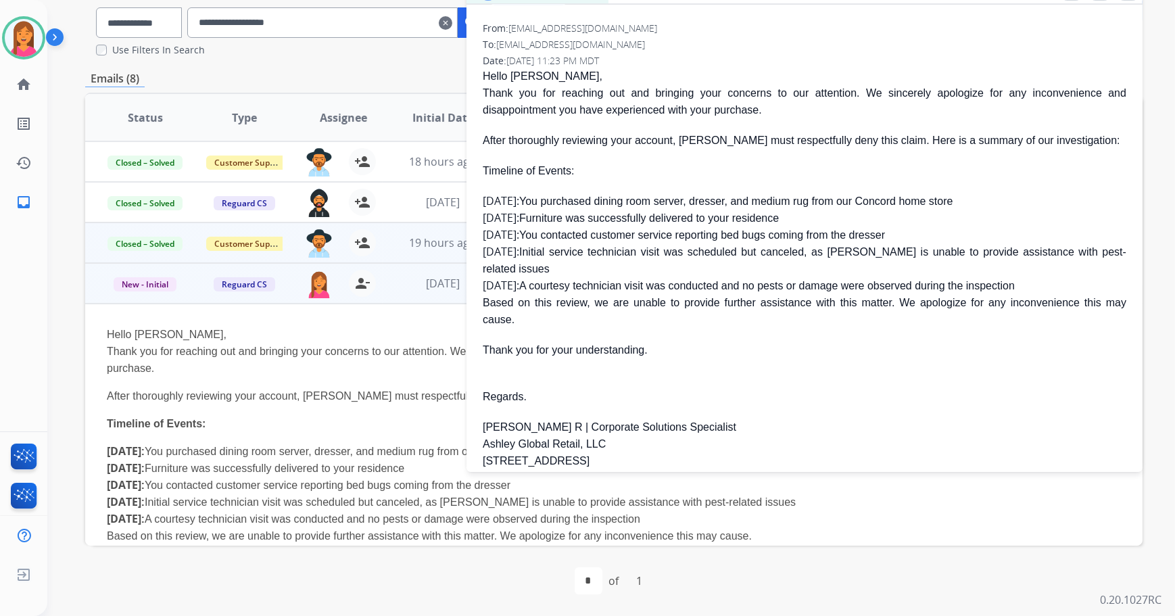
click at [391, 255] on td "19 hours ago" at bounding box center [432, 242] width 99 height 41
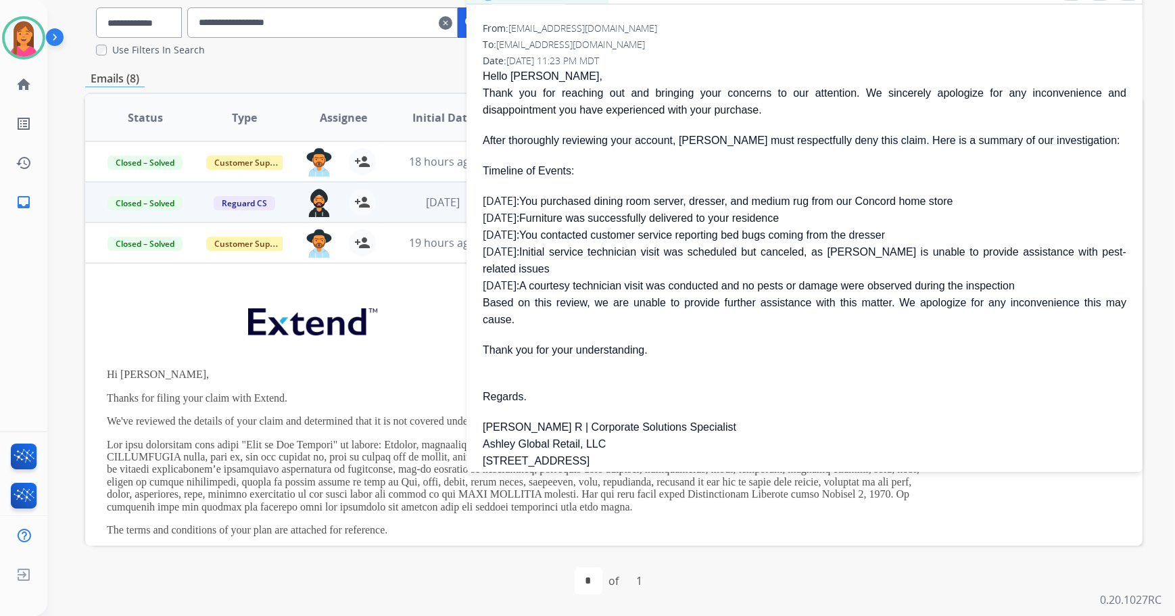
click at [397, 209] on td "[DATE]" at bounding box center [432, 202] width 99 height 41
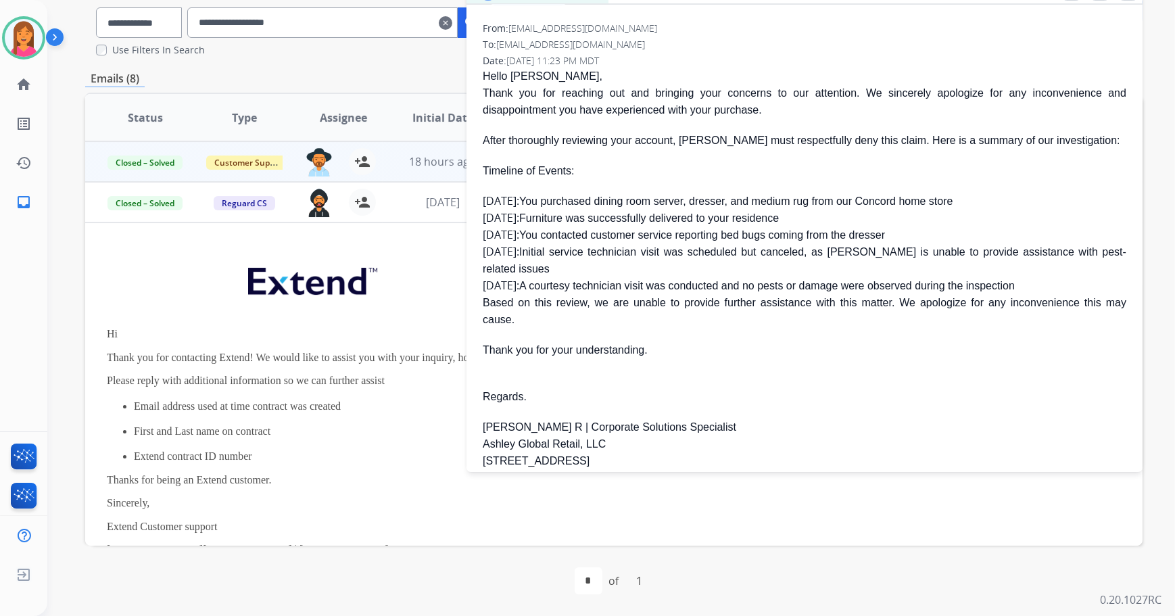
click at [391, 168] on td "18 hours ago" at bounding box center [432, 161] width 99 height 41
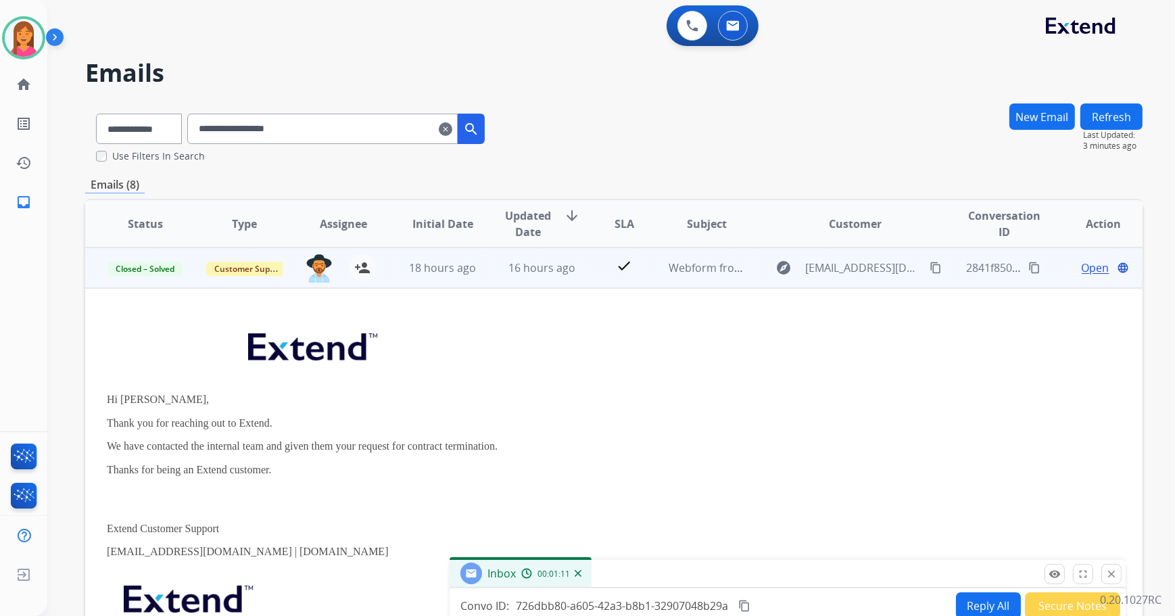
drag, startPoint x: 824, startPoint y: 95, endPoint x: 796, endPoint y: 541, distance: 446.4
click at [807, 568] on div "Inbox 00:01:11" at bounding box center [788, 574] width 676 height 28
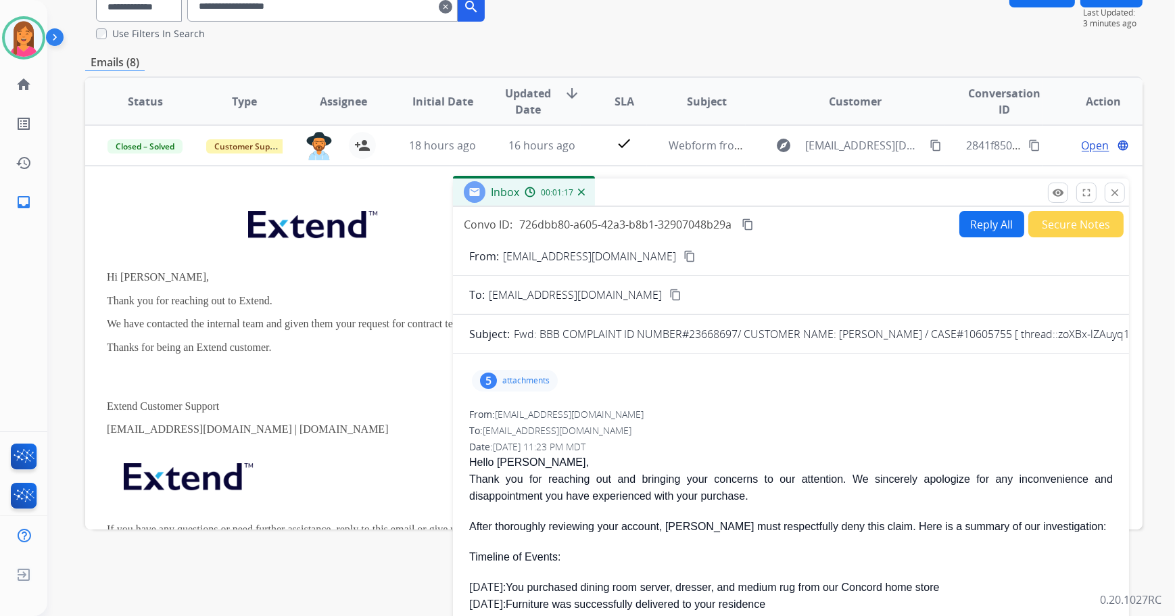
scroll to position [106, 0]
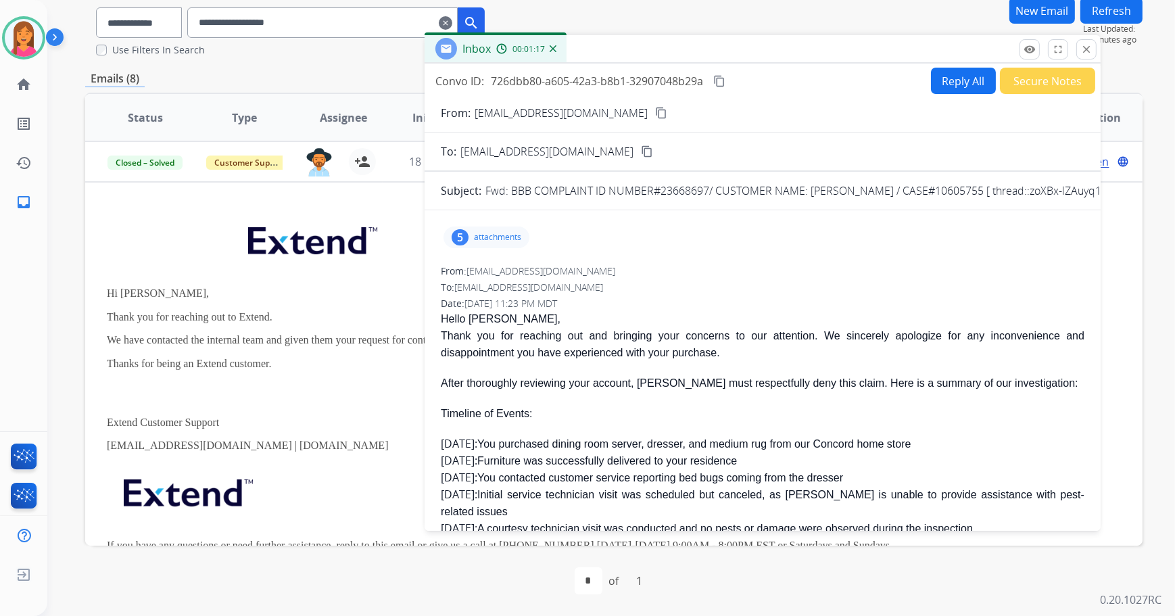
drag, startPoint x: 720, startPoint y: 455, endPoint x: 692, endPoint y: 42, distance: 414.0
click at [692, 42] on div "Inbox 00:01:17" at bounding box center [763, 49] width 676 height 28
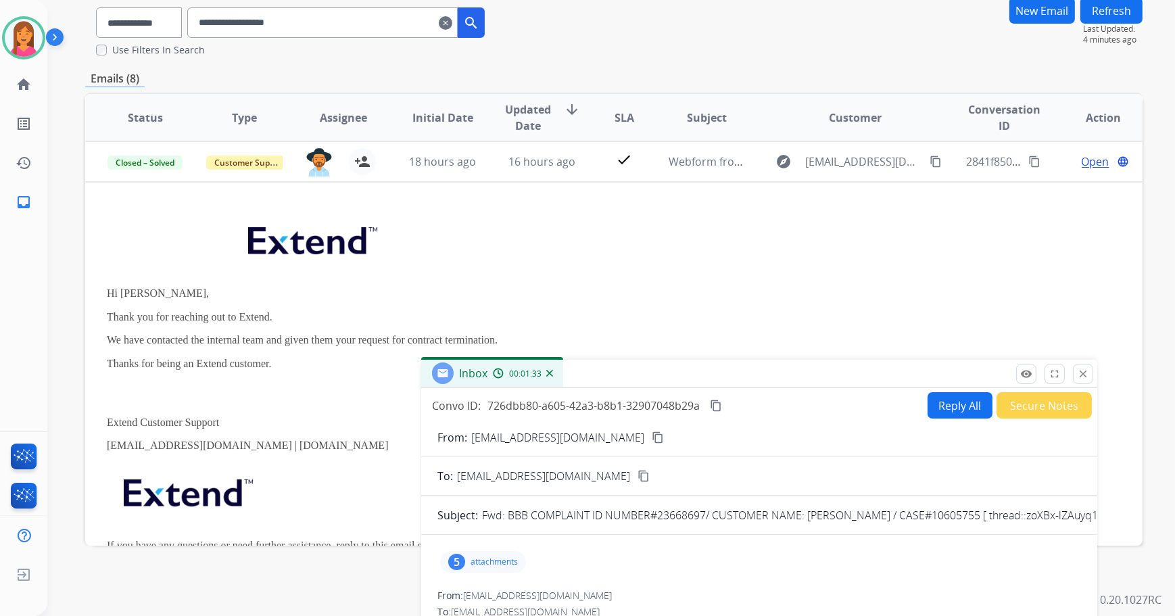
drag, startPoint x: 753, startPoint y: 51, endPoint x: 740, endPoint y: 495, distance: 443.7
click at [746, 388] on div "Inbox 00:01:33" at bounding box center [759, 374] width 676 height 28
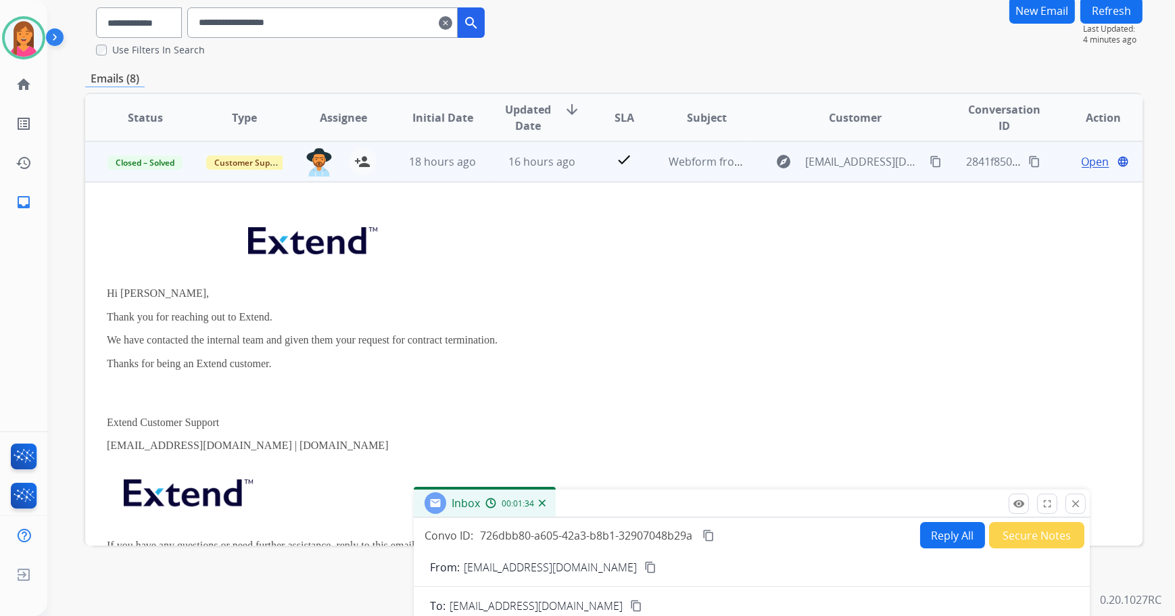
scroll to position [122, 0]
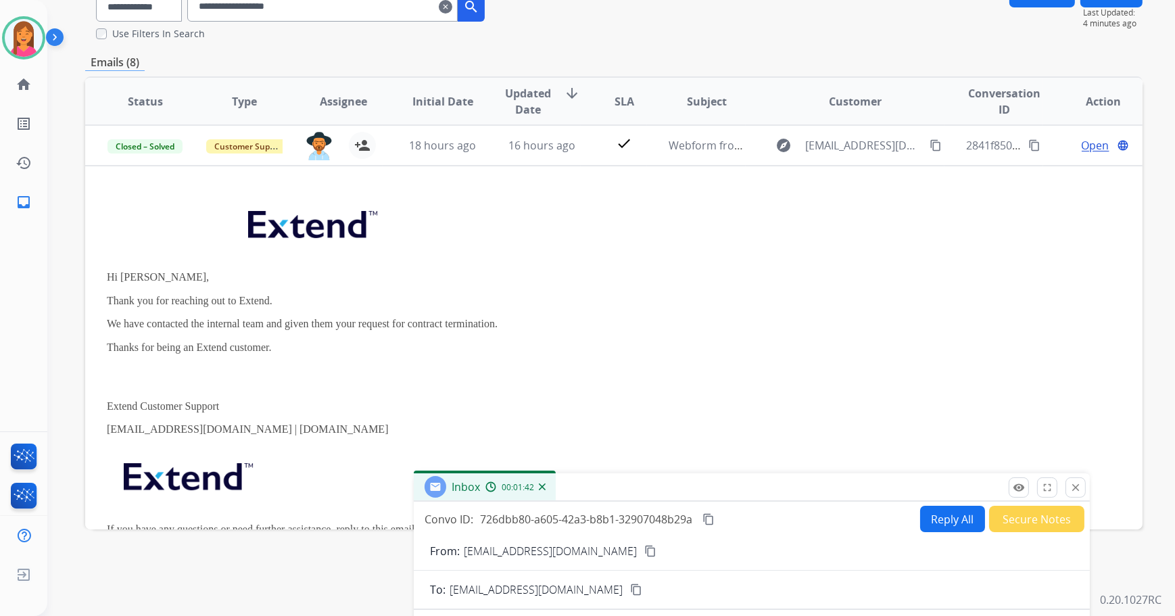
click at [690, 486] on div "Inbox 00:01:42" at bounding box center [752, 487] width 676 height 28
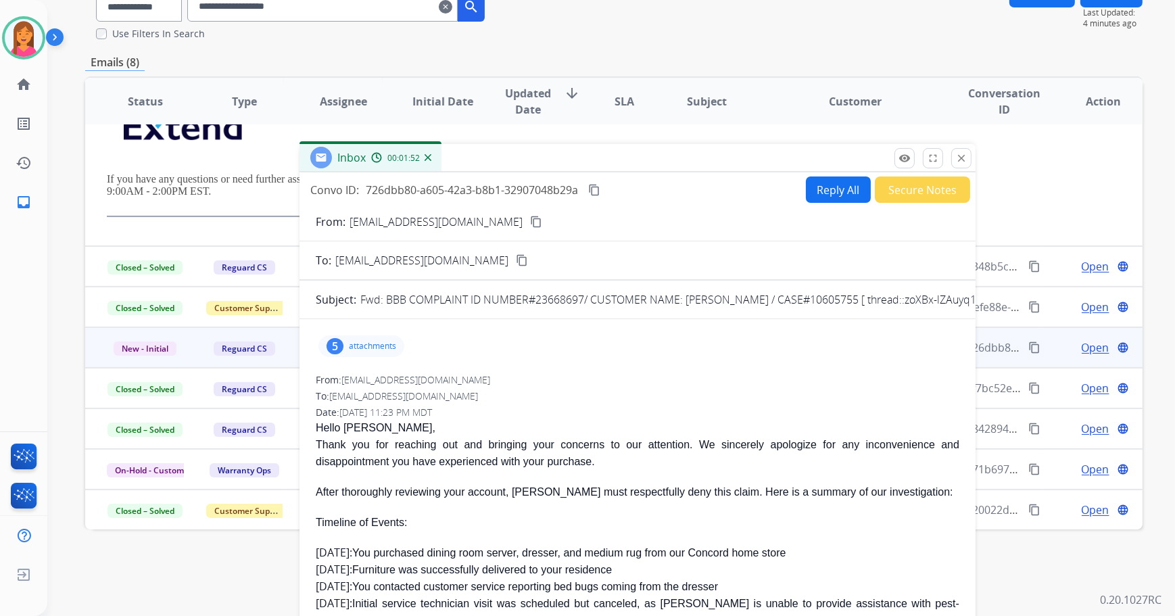
scroll to position [106, 0]
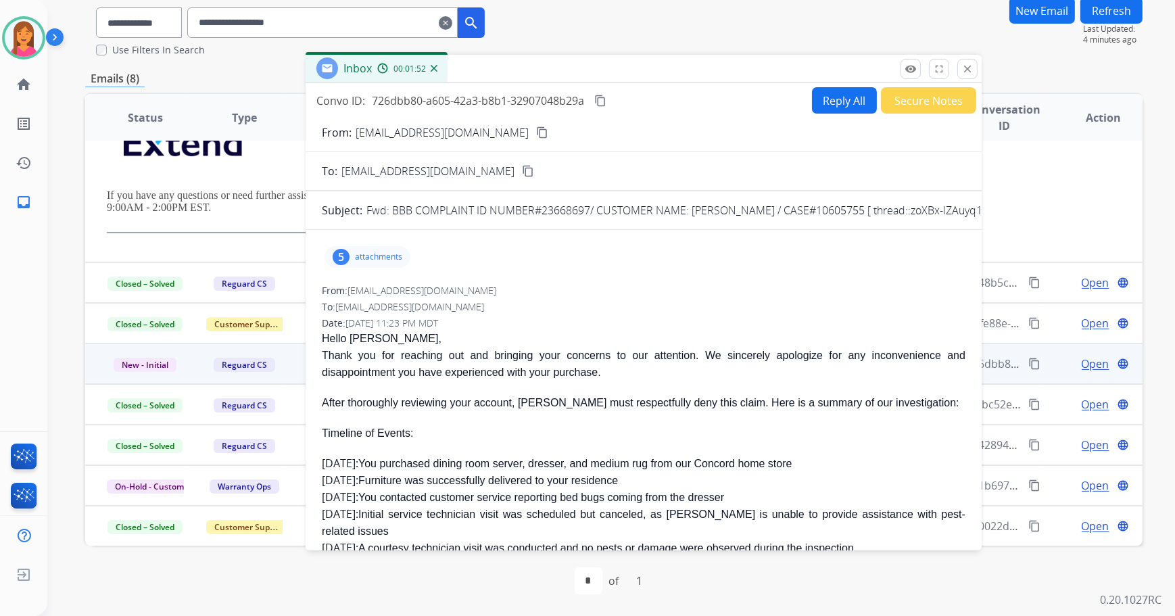
drag, startPoint x: 659, startPoint y: 489, endPoint x: 551, endPoint y: 50, distance: 452.6
click at [551, 55] on div "Inbox 00:01:52" at bounding box center [644, 69] width 676 height 28
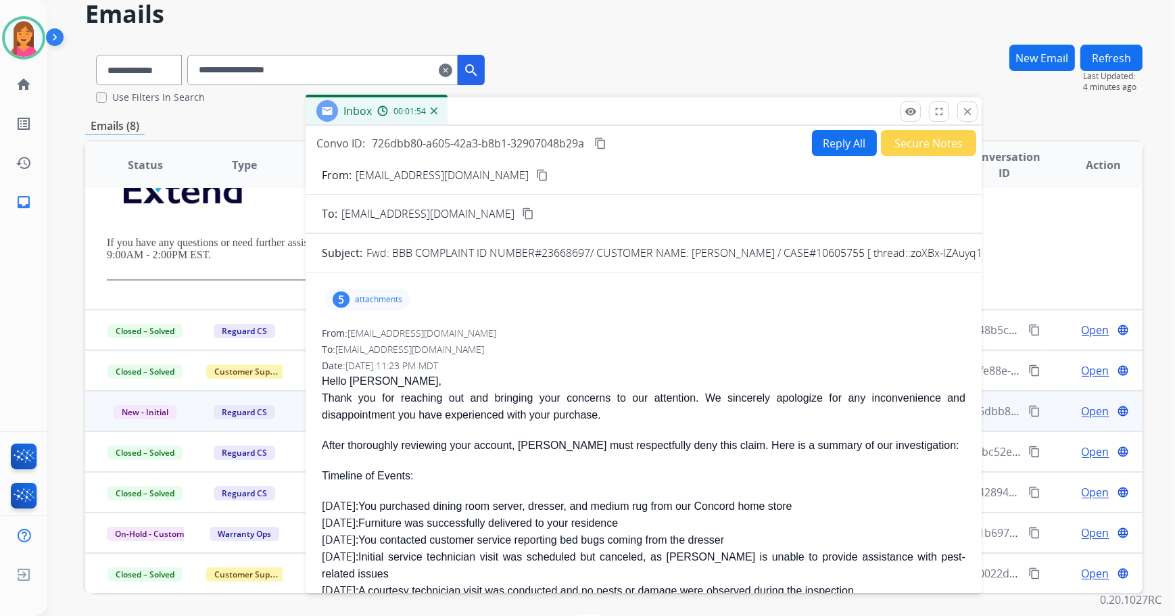
scroll to position [0, 0]
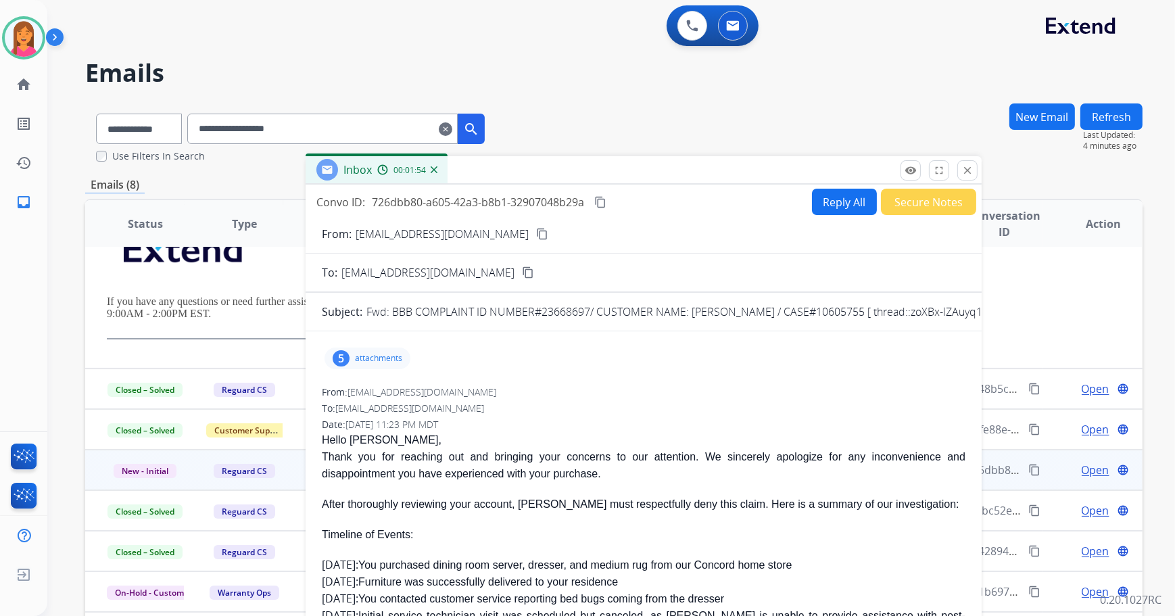
click at [1124, 109] on button "Refresh" at bounding box center [1111, 116] width 62 height 26
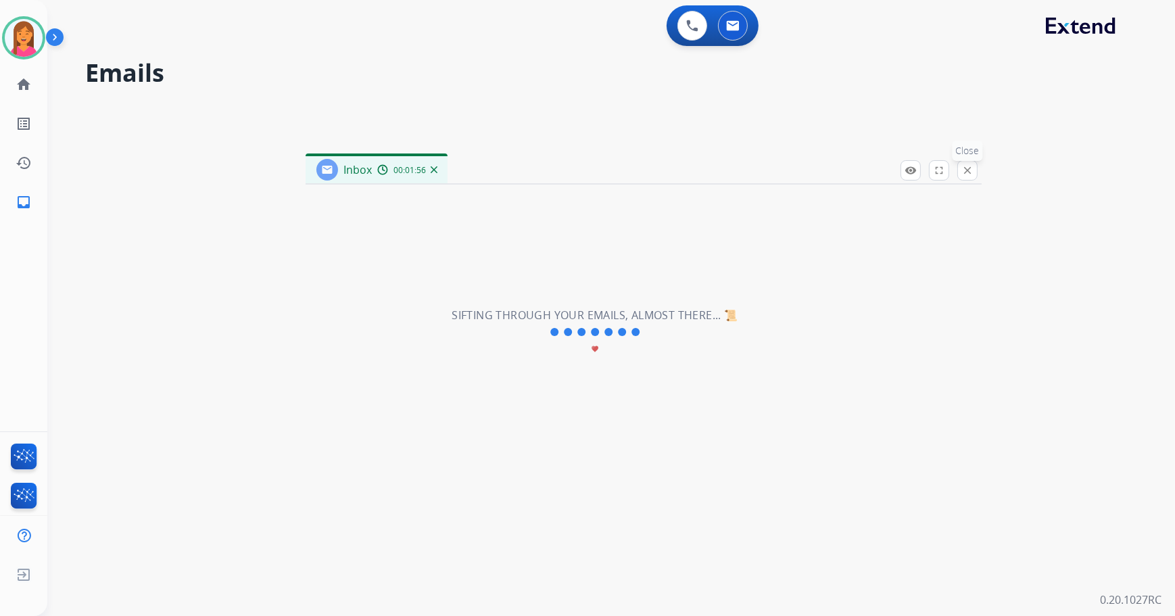
click at [972, 172] on mat-icon "close" at bounding box center [967, 170] width 12 height 12
click at [29, 93] on link "home Home" at bounding box center [24, 85] width 38 height 38
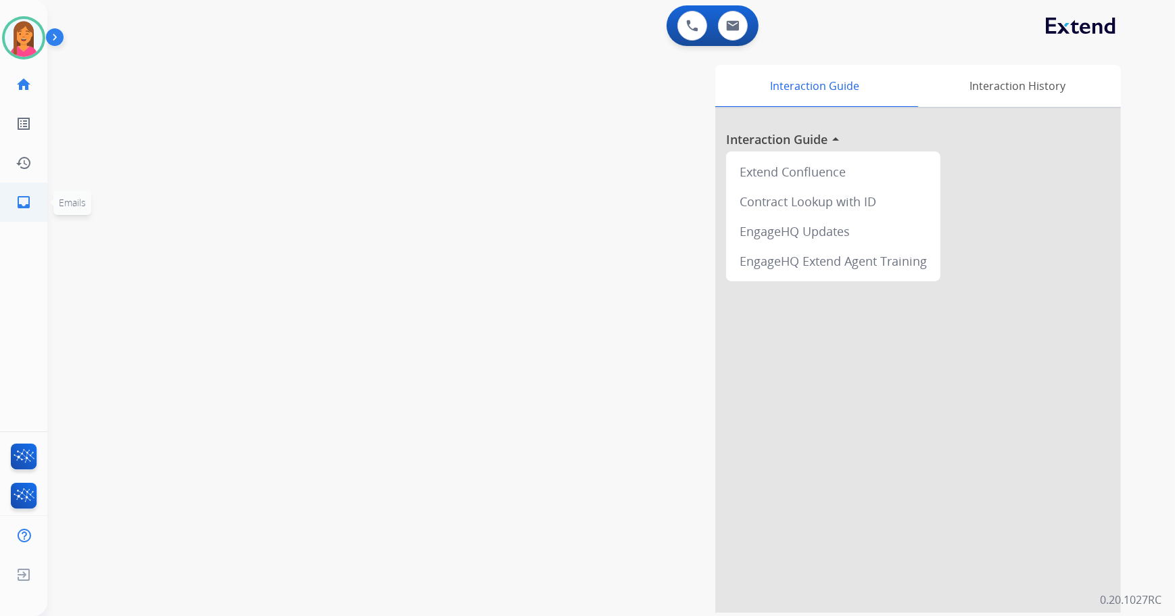
click at [26, 205] on mat-icon "inbox" at bounding box center [24, 202] width 16 height 16
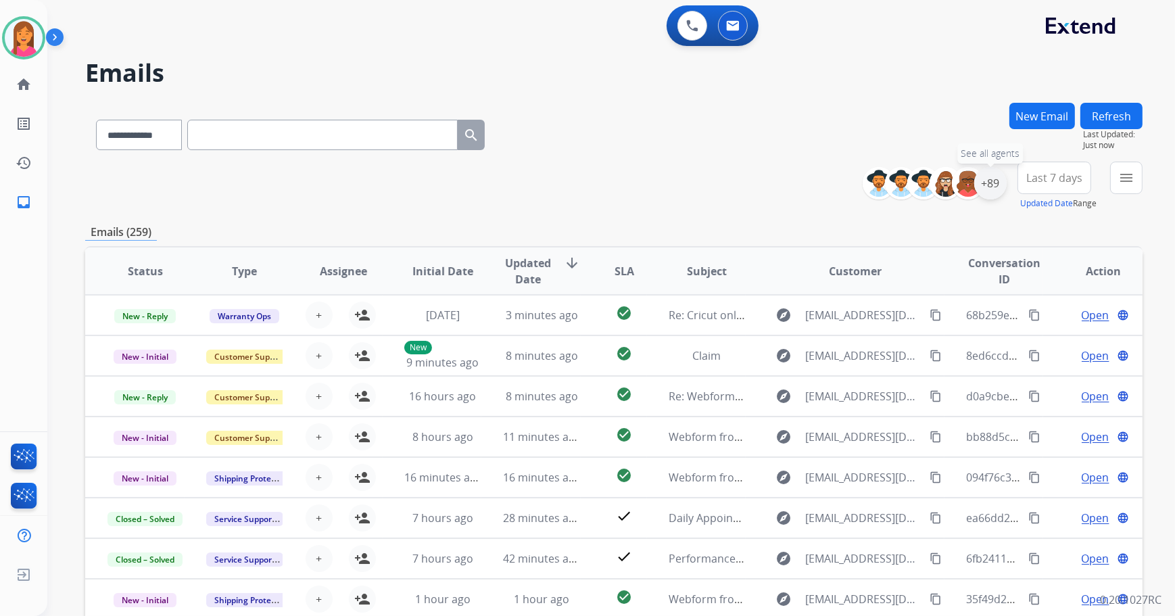
click at [981, 189] on div "+89" at bounding box center [990, 183] width 32 height 32
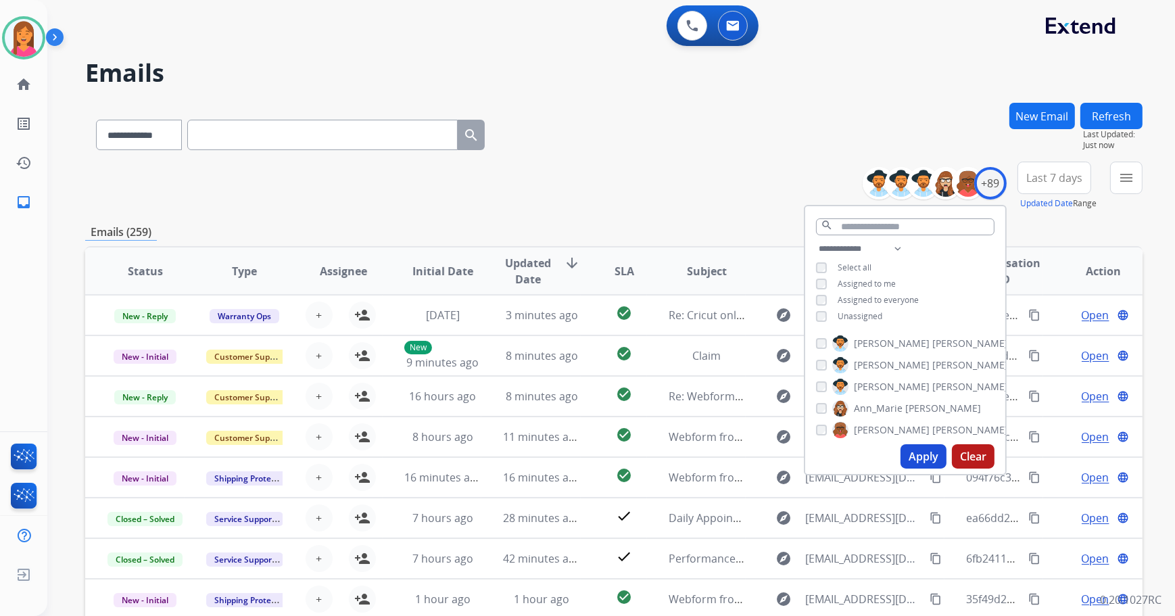
click at [911, 458] on button "Apply" at bounding box center [924, 456] width 46 height 24
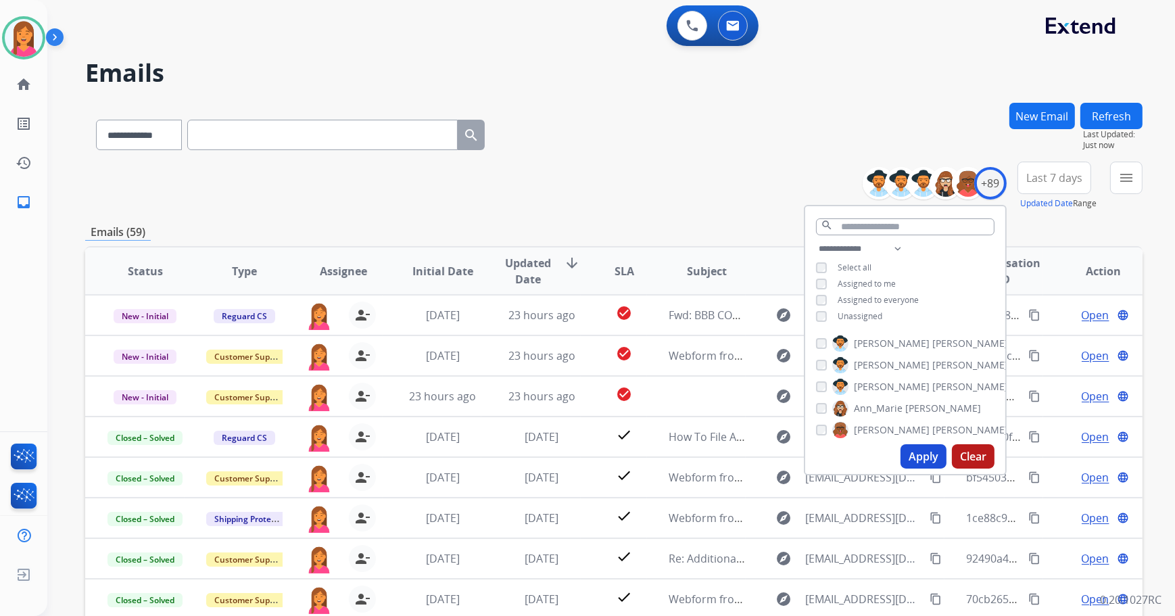
click at [706, 178] on div "**********" at bounding box center [613, 186] width 1057 height 49
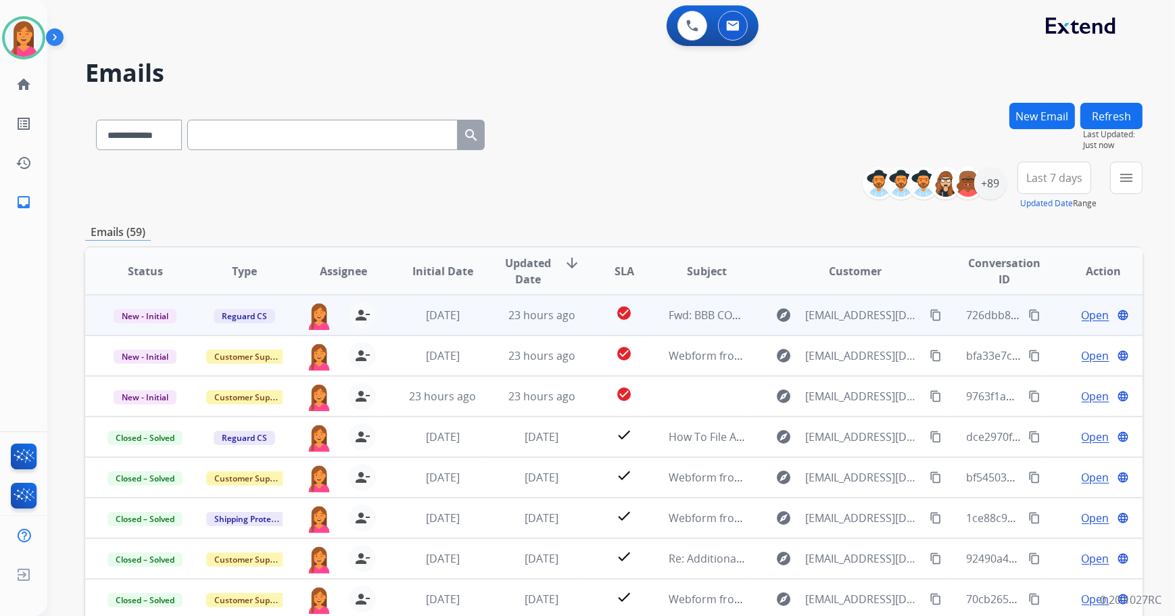
click at [647, 320] on td "Fwd: BBB COMPLAINT ID NUMBER#23668697/ CUSTOMER NAME: [PERSON_NAME] / CASE#1060…" at bounding box center [696, 315] width 99 height 41
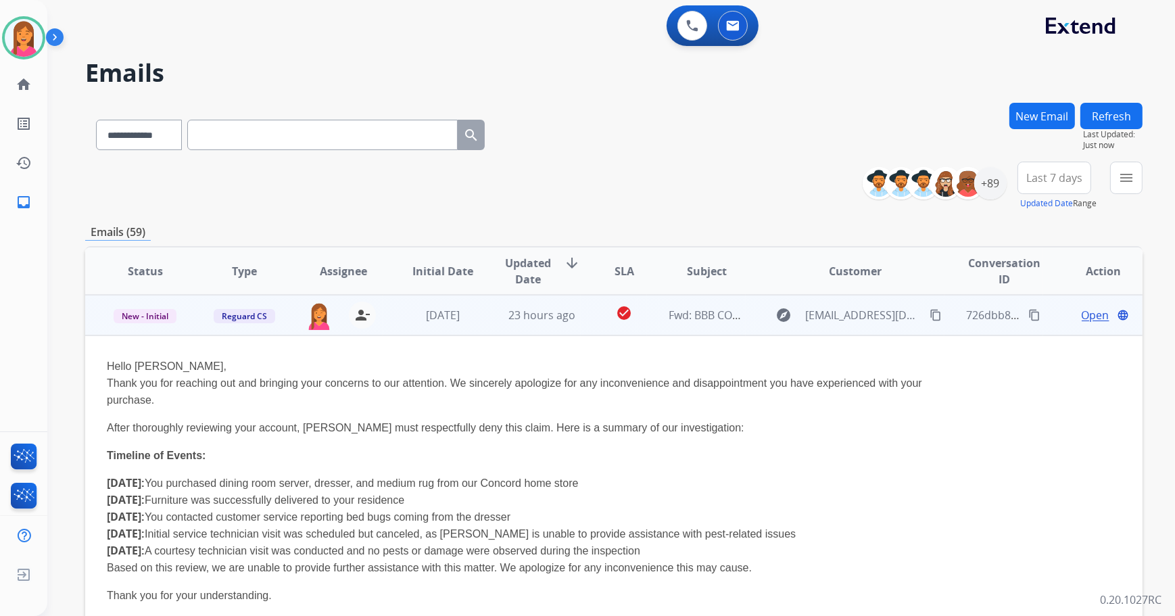
click at [1082, 310] on span "Open" at bounding box center [1096, 315] width 28 height 16
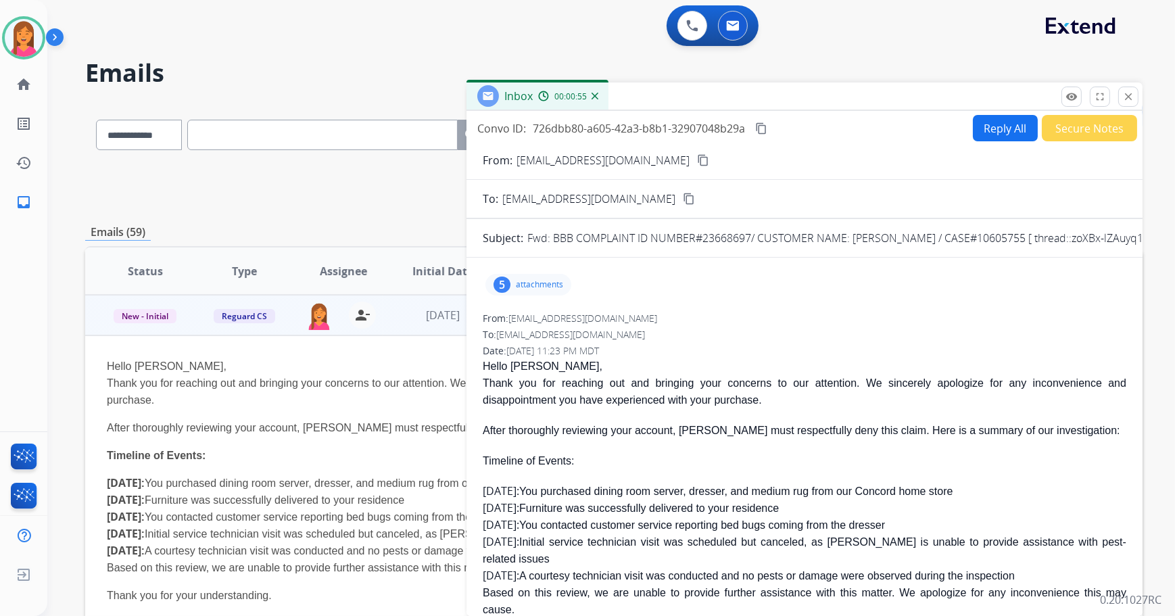
click at [1057, 134] on button "Secure Notes" at bounding box center [1089, 128] width 95 height 26
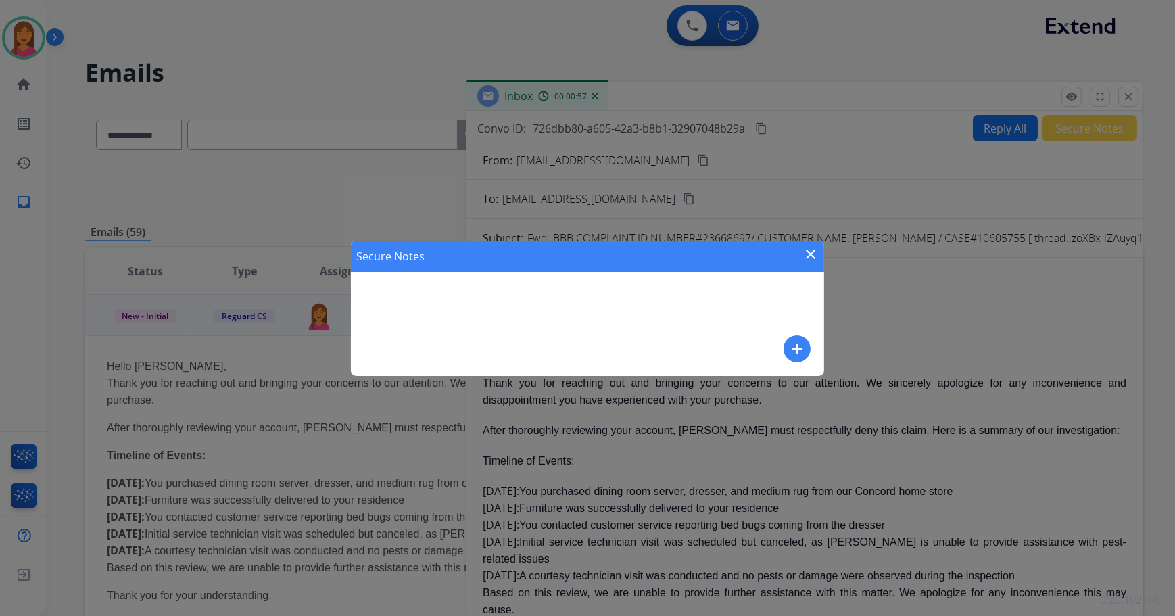
click at [795, 350] on mat-icon "add" at bounding box center [797, 349] width 16 height 16
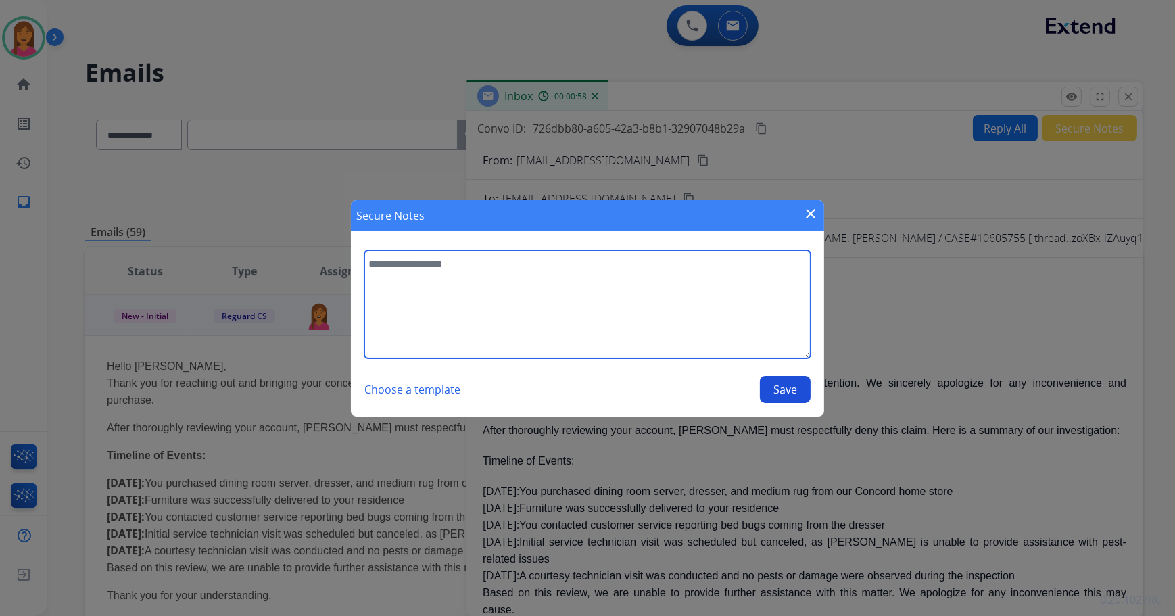
click at [456, 272] on textarea at bounding box center [587, 304] width 446 height 108
type textarea "**********"
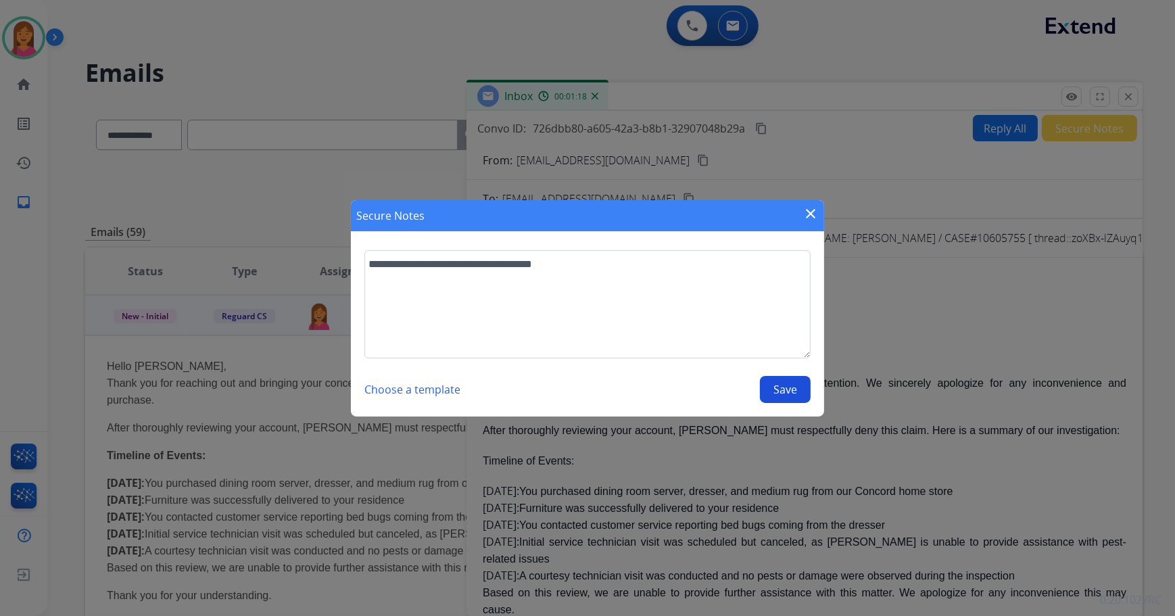
click at [418, 389] on button "Choose a template" at bounding box center [412, 389] width 96 height 27
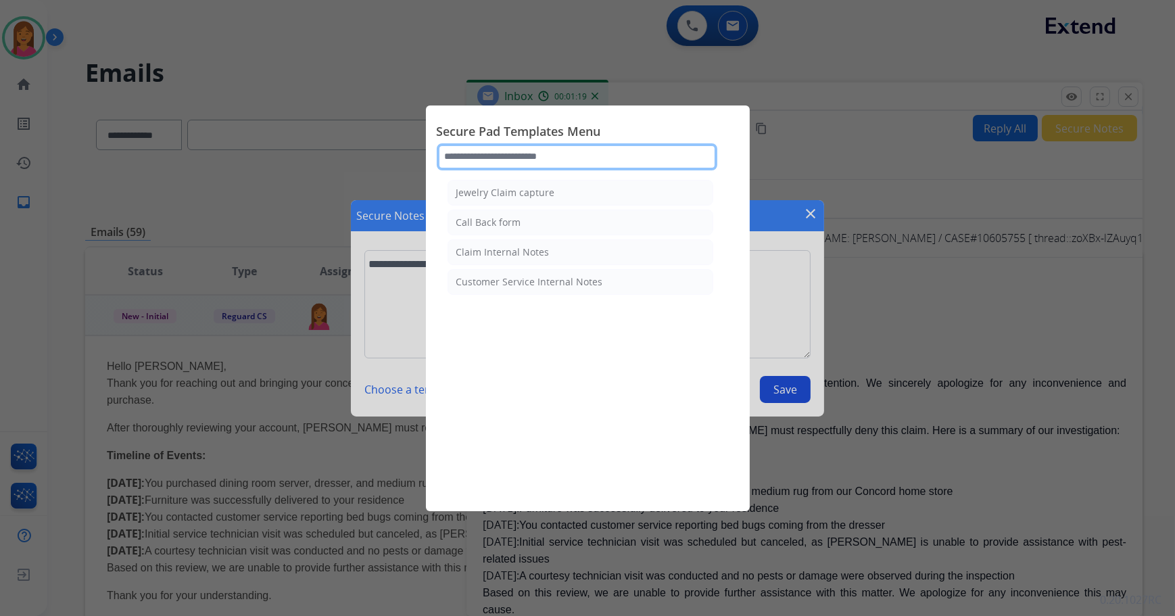
click at [679, 149] on input "text" at bounding box center [577, 156] width 281 height 27
click at [602, 256] on li "Claim Internal Notes" at bounding box center [581, 252] width 266 height 26
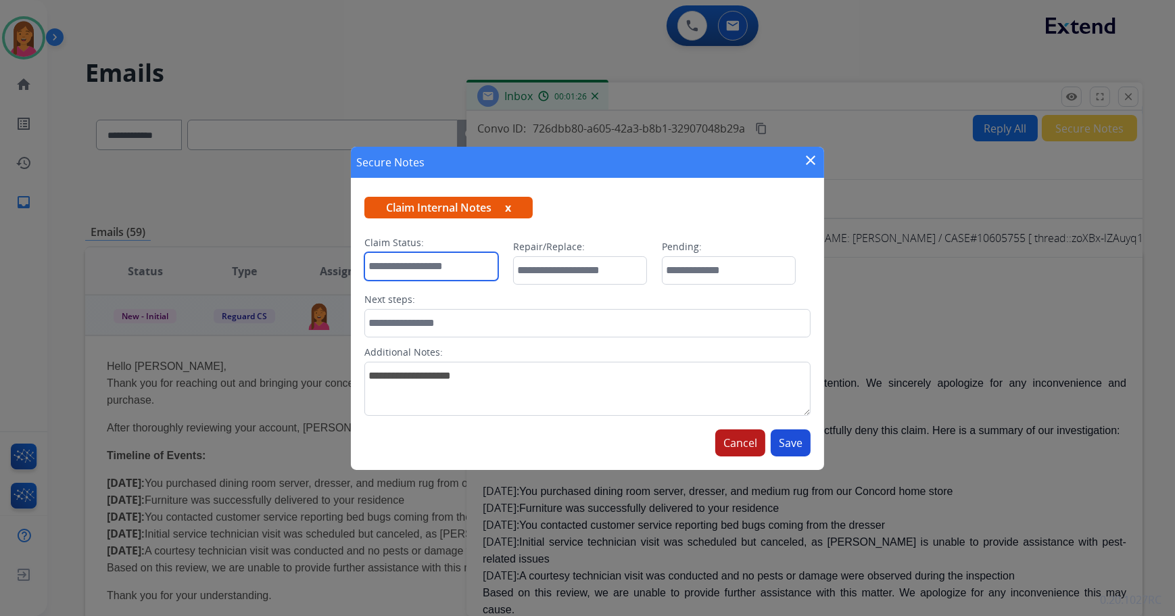
click at [462, 271] on input "text" at bounding box center [431, 266] width 134 height 28
drag, startPoint x: 531, startPoint y: 160, endPoint x: 535, endPoint y: 202, distance: 42.8
click at [535, 202] on div "Secure Notes close Claim Internal Notes x Claim Status: Repair/Replace: Pending…" at bounding box center [587, 308] width 473 height 323
drag, startPoint x: 535, startPoint y: 202, endPoint x: 536, endPoint y: 152, distance: 50.0
click at [536, 152] on div "Secure Notes close" at bounding box center [587, 162] width 473 height 31
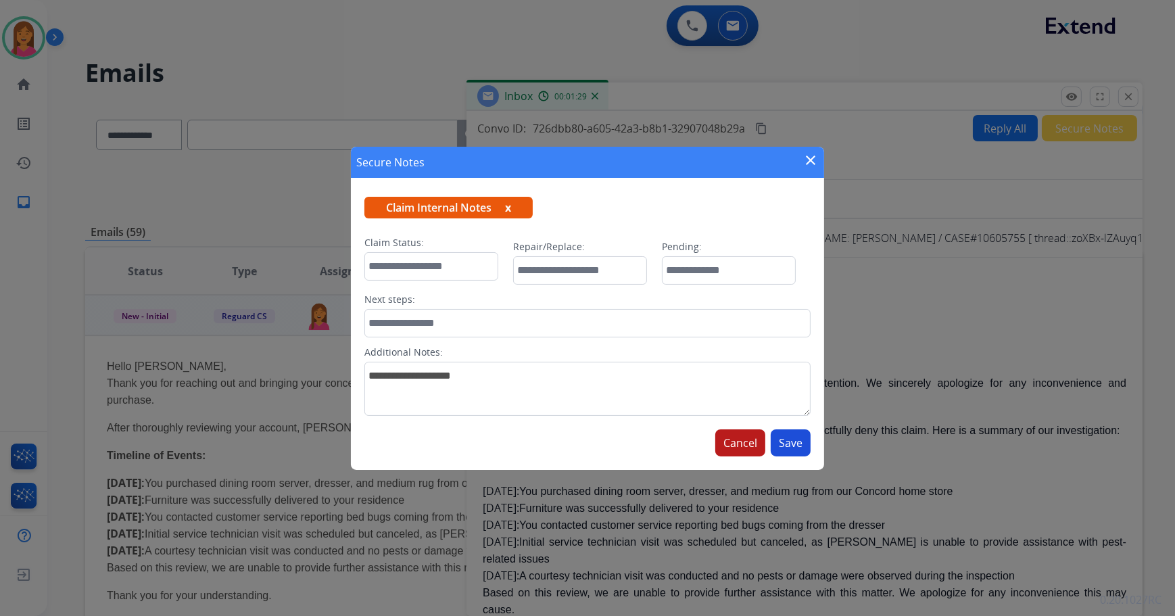
click at [536, 152] on div "Secure Notes close" at bounding box center [587, 162] width 473 height 31
click at [811, 156] on mat-icon "close" at bounding box center [810, 160] width 16 height 16
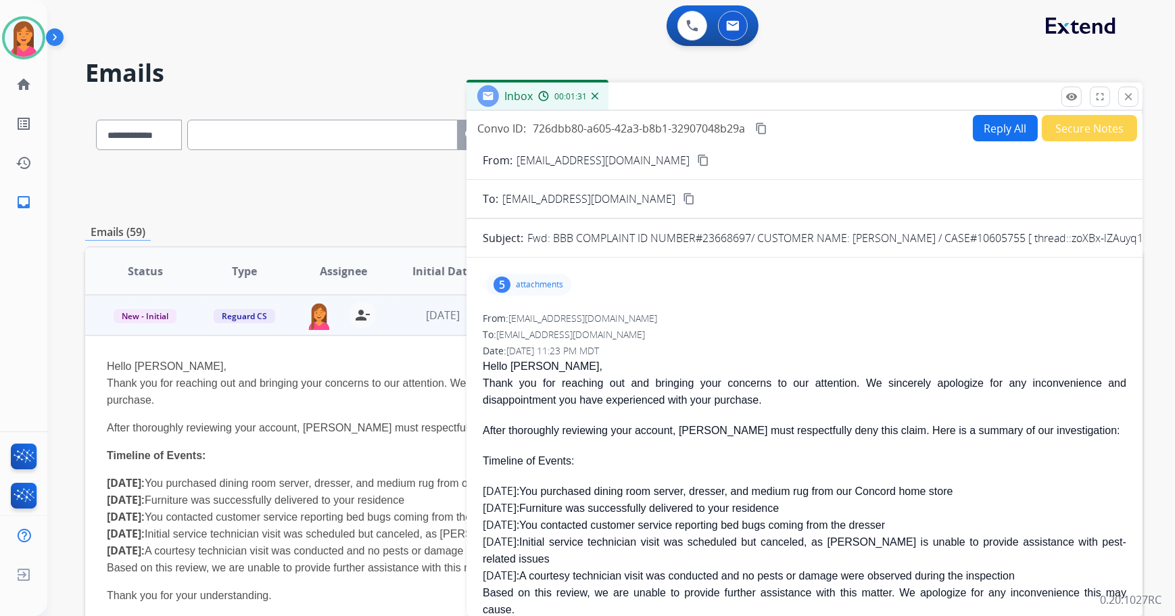
click at [697, 155] on mat-icon "content_copy" at bounding box center [703, 160] width 12 height 12
click at [1048, 124] on button "Secure Notes" at bounding box center [1089, 128] width 95 height 26
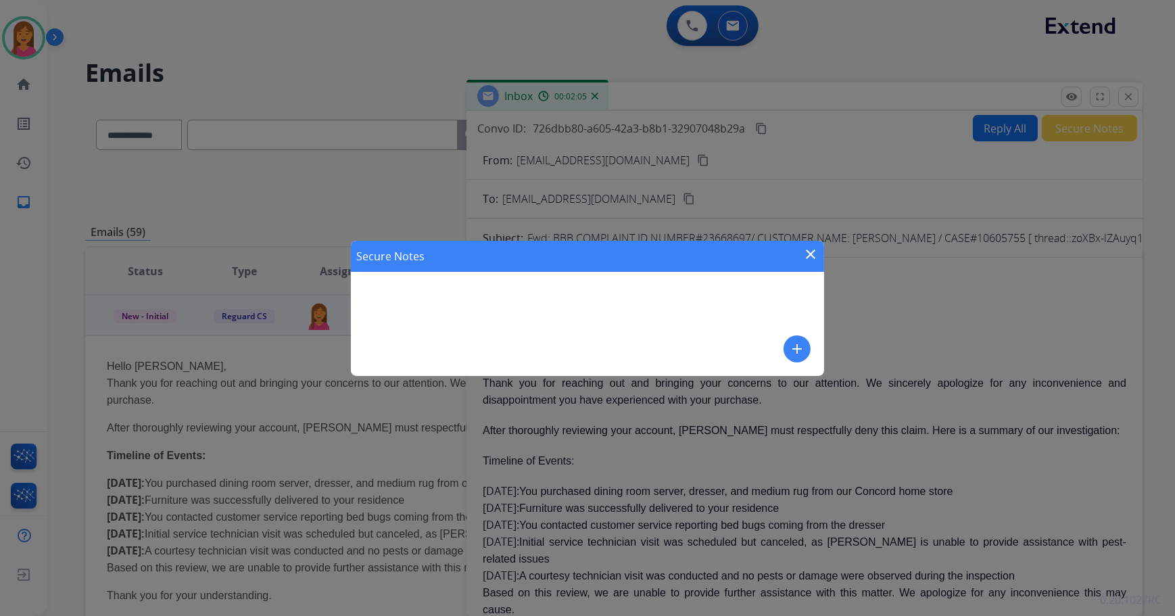
click at [798, 341] on mat-icon "add" at bounding box center [797, 349] width 16 height 16
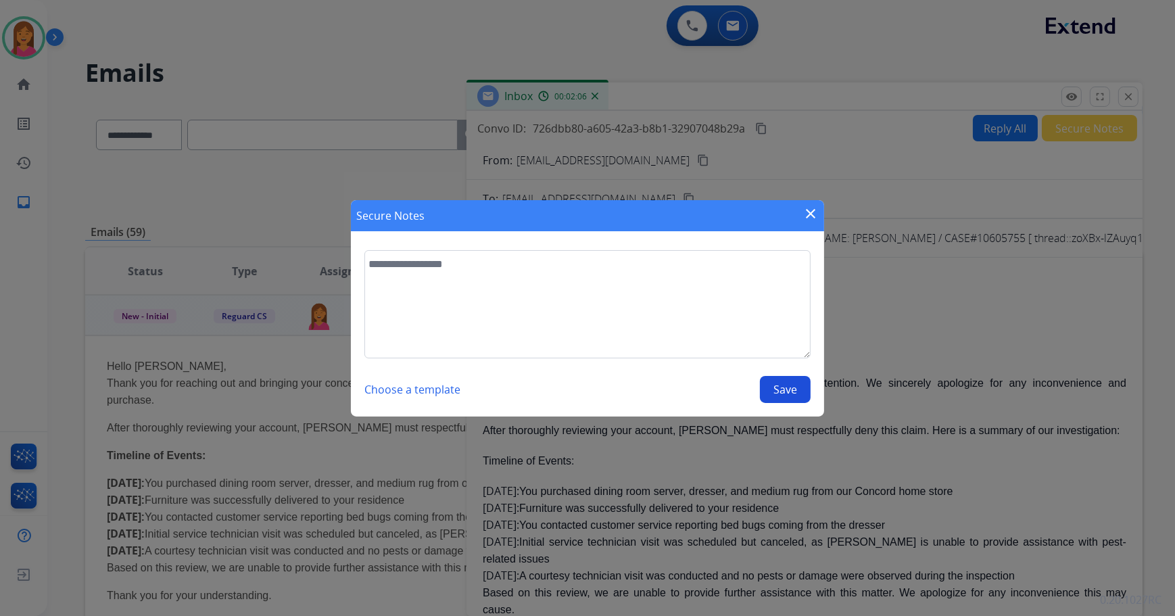
click at [398, 388] on button "Choose a template" at bounding box center [412, 389] width 96 height 27
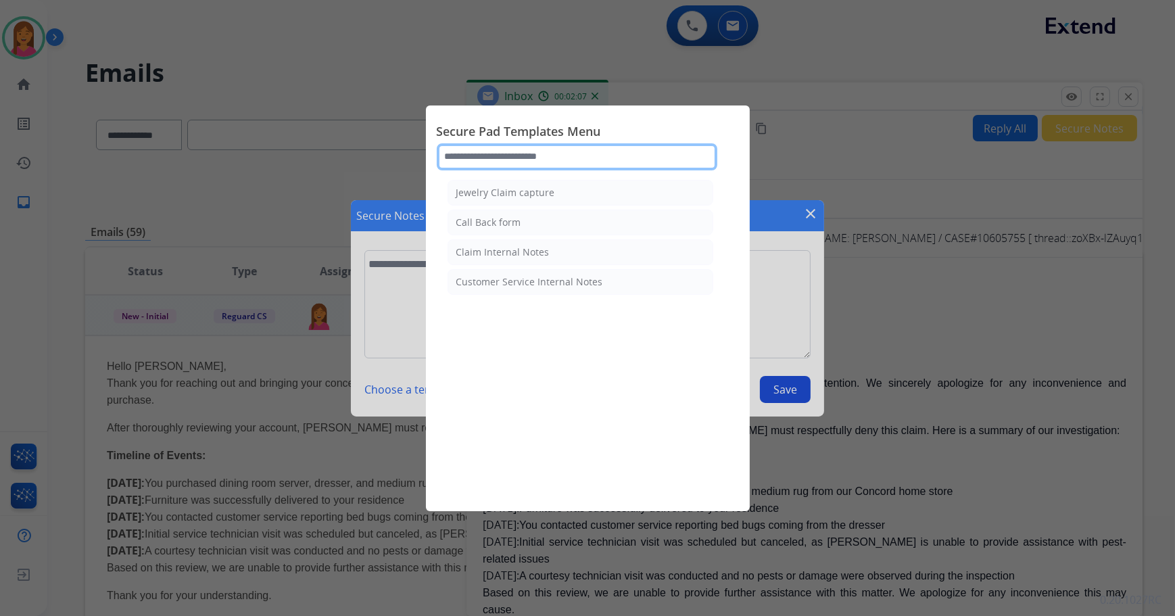
click at [519, 164] on input "text" at bounding box center [577, 156] width 281 height 27
click at [541, 243] on li "Claim Internal Notes" at bounding box center [581, 252] width 266 height 26
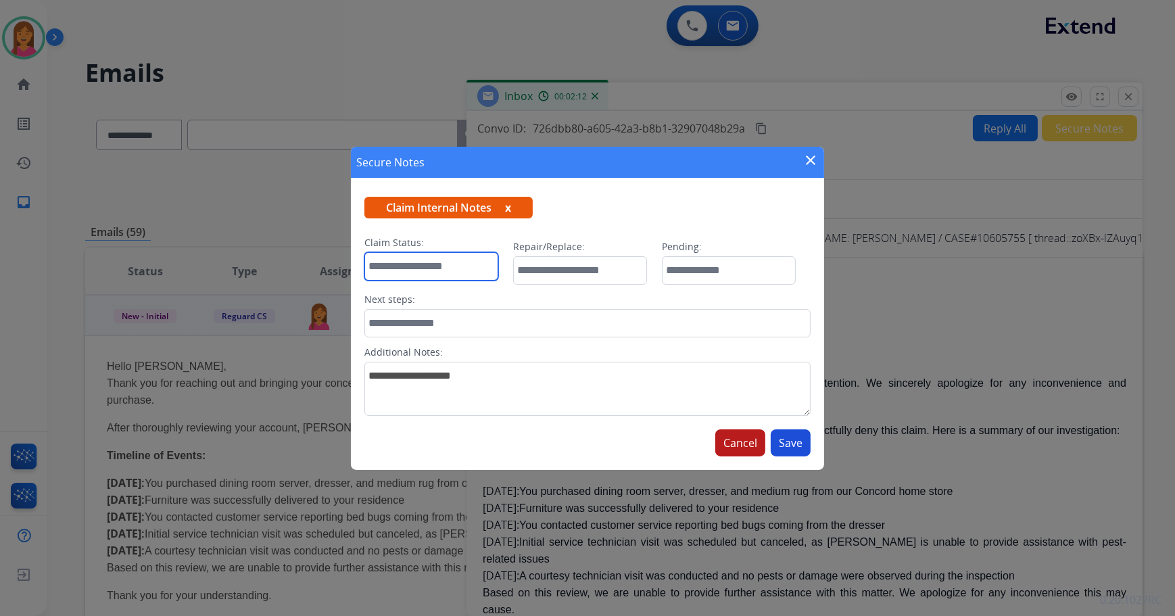
click at [460, 264] on input "text" at bounding box center [431, 266] width 134 height 28
type input "******"
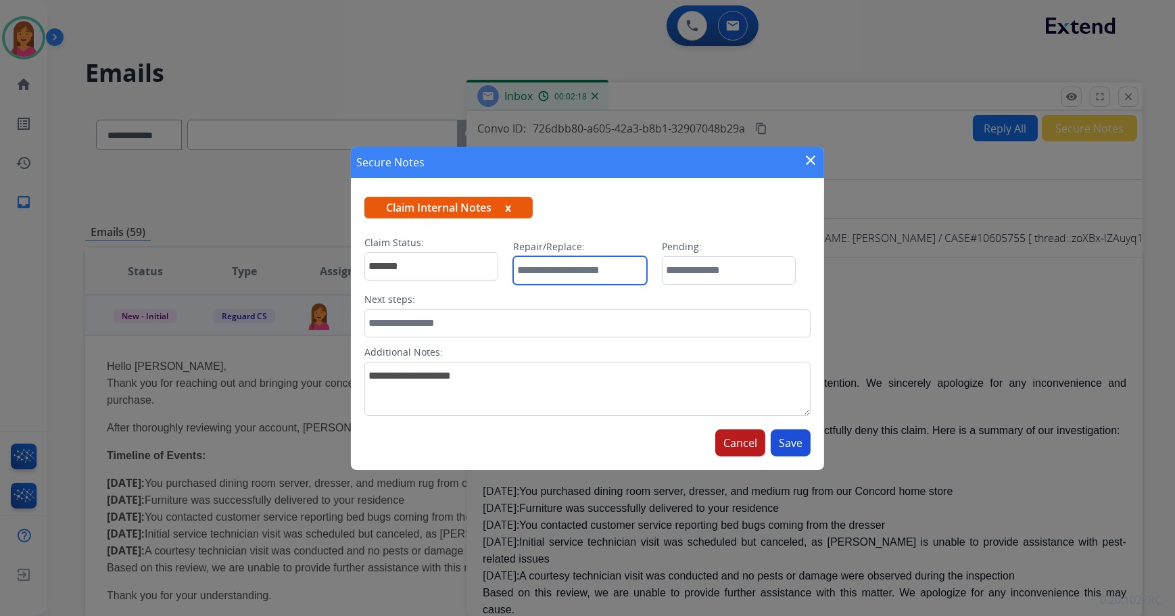
click at [543, 280] on input "text" at bounding box center [580, 270] width 134 height 28
type input "***"
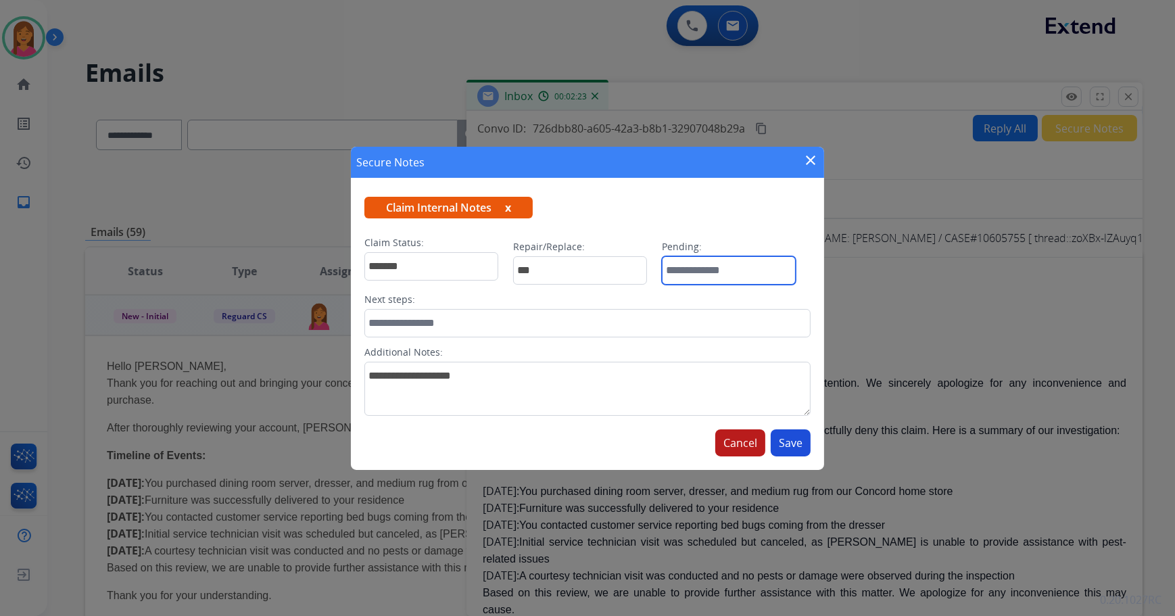
click at [693, 270] on input "text" at bounding box center [729, 270] width 134 height 28
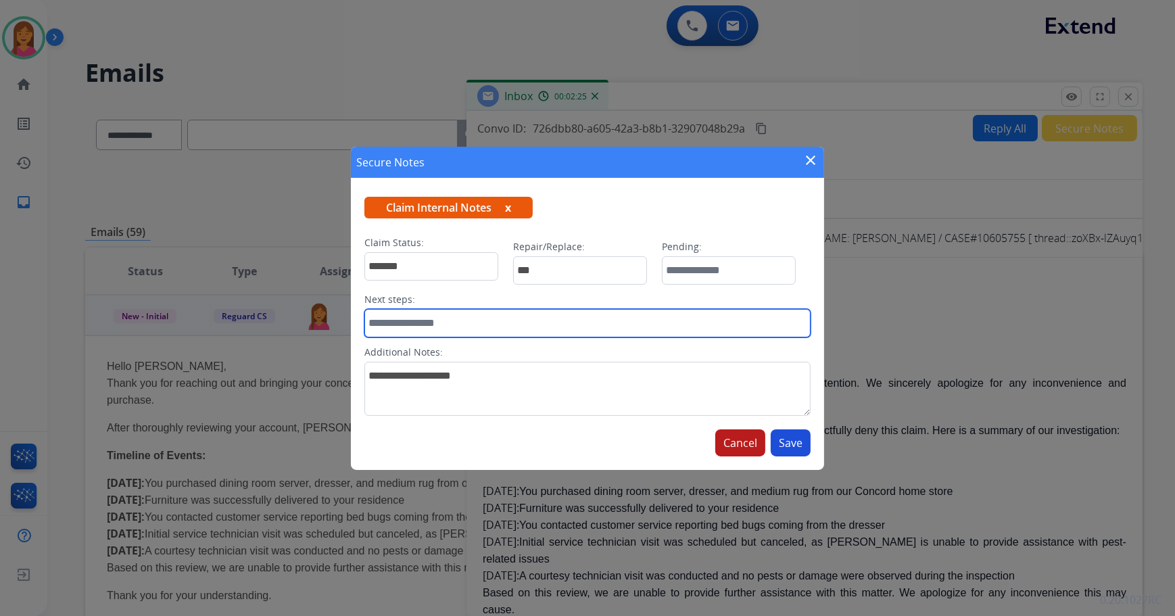
click at [420, 327] on input "text" at bounding box center [587, 323] width 446 height 28
type input "**********"
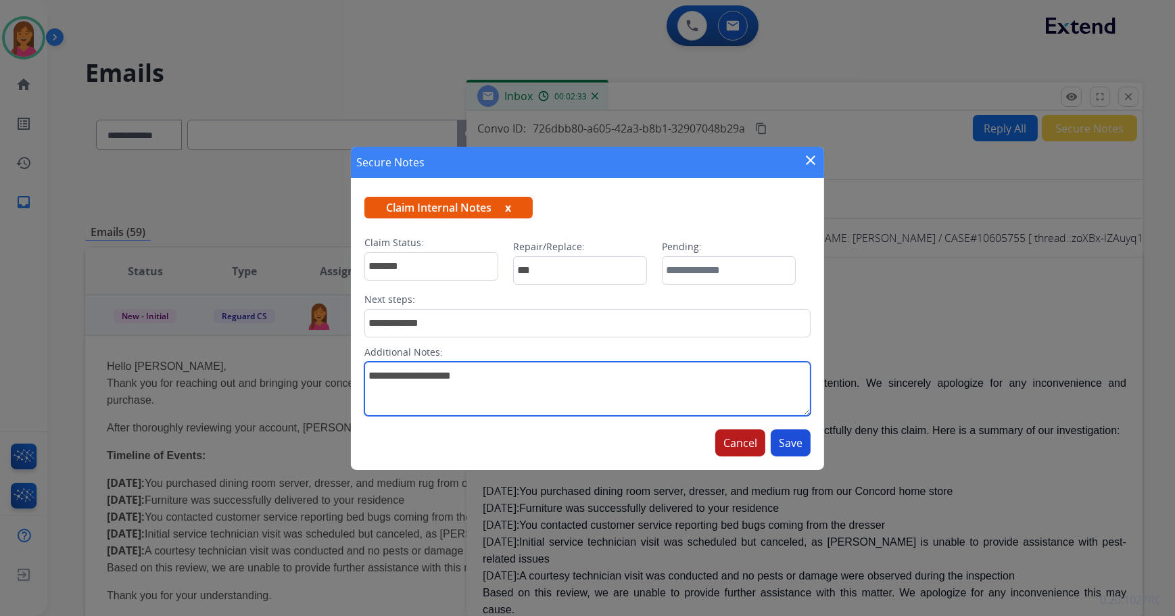
click at [491, 397] on textarea at bounding box center [587, 389] width 446 height 54
type textarea "**********"
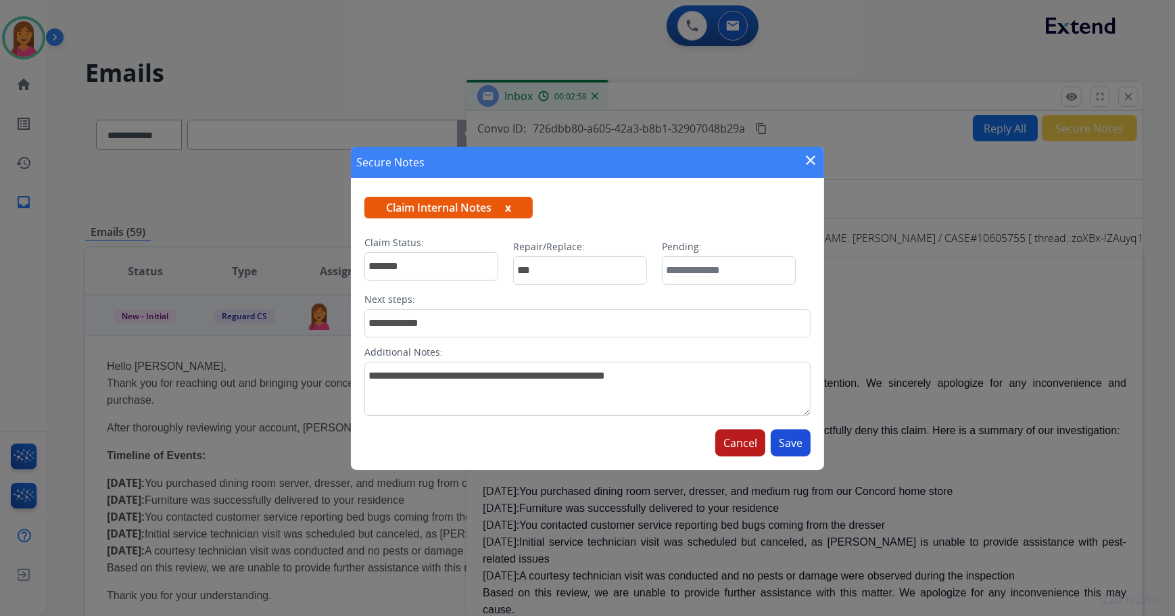
click at [808, 443] on button "Save" at bounding box center [791, 442] width 40 height 27
click at [813, 167] on mat-icon "close" at bounding box center [810, 160] width 16 height 16
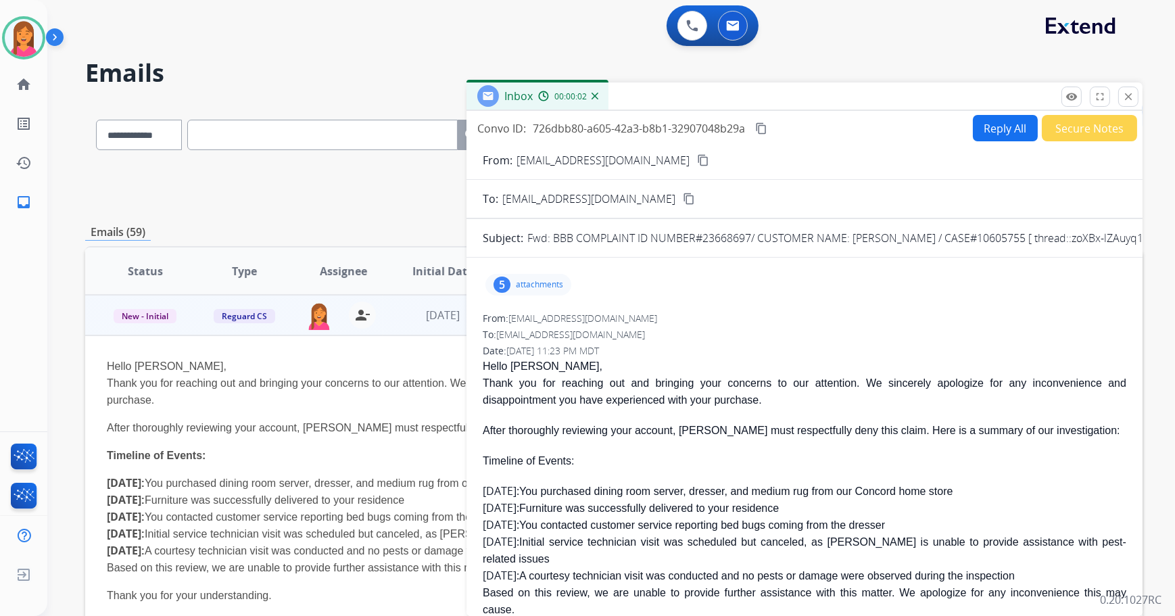
click at [1065, 144] on form "From: [EMAIL_ADDRESS][DOMAIN_NAME] content_copy To: [EMAIL_ADDRESS][DOMAIN_NAME…" at bounding box center [804, 502] width 676 height 723
click at [1063, 133] on button "Secure Notes" at bounding box center [1089, 128] width 95 height 26
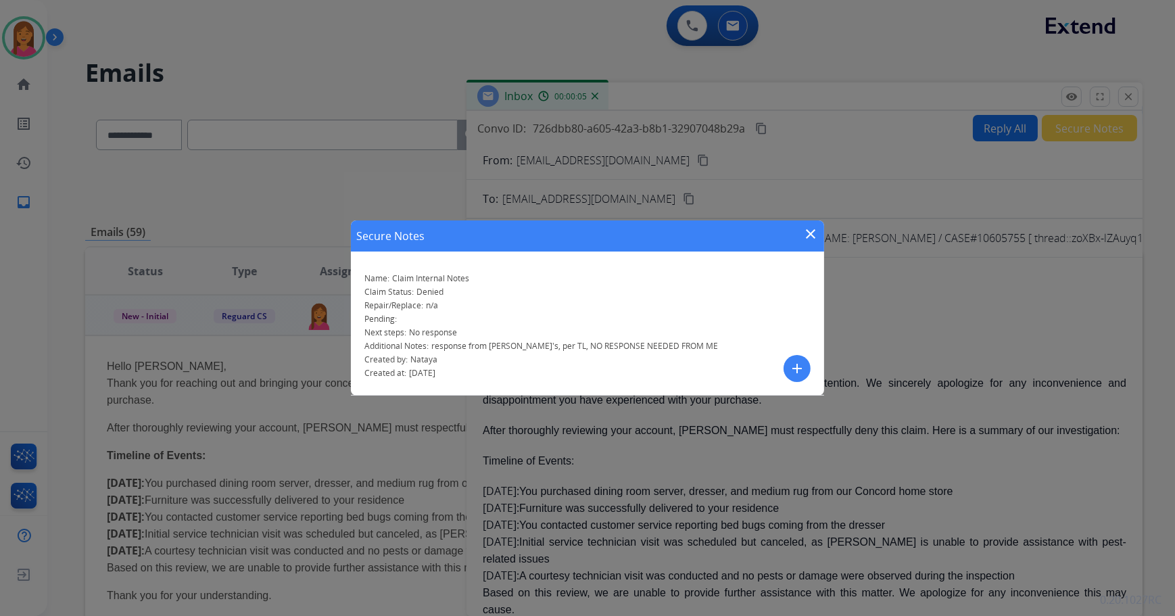
click at [805, 233] on mat-icon "close" at bounding box center [810, 234] width 16 height 16
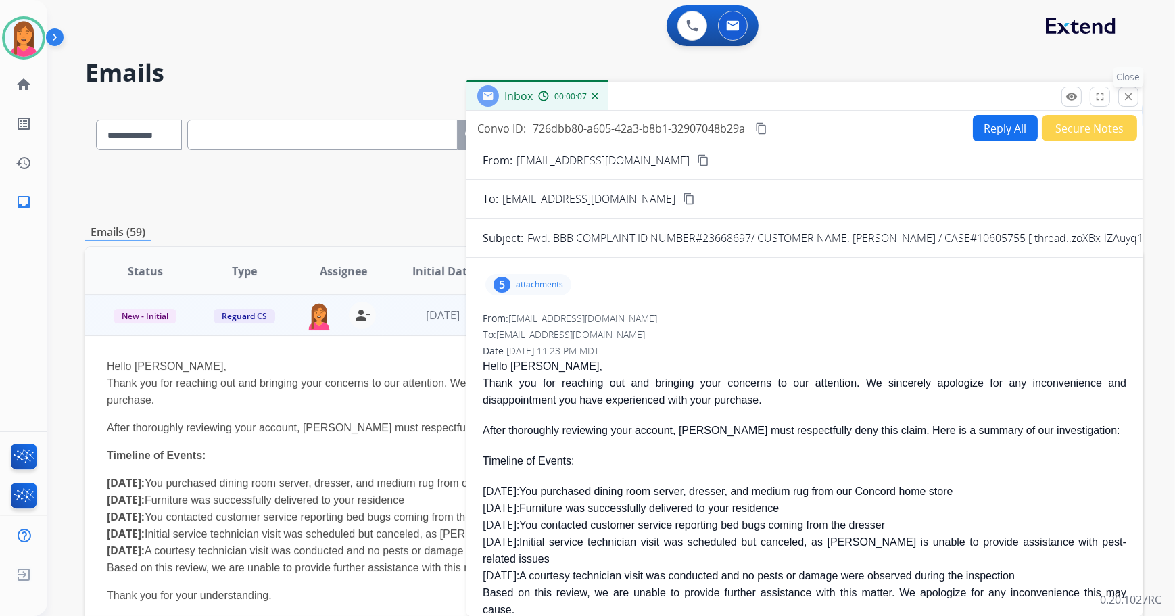
click at [1131, 105] on button "close Close" at bounding box center [1128, 97] width 20 height 20
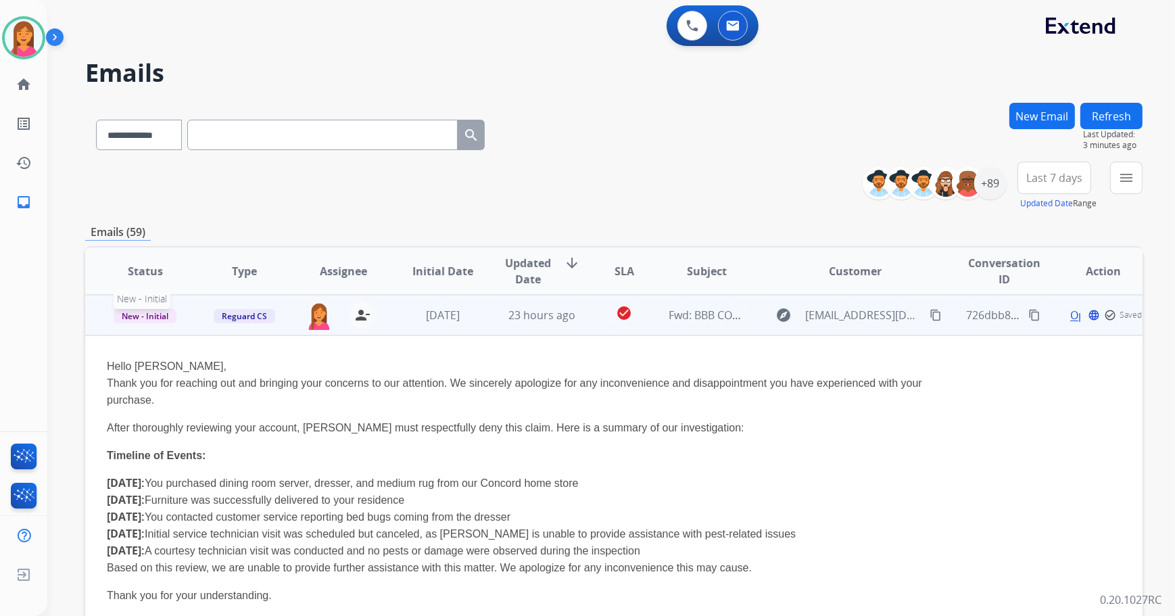
click at [155, 313] on span "New - Initial" at bounding box center [145, 316] width 63 height 14
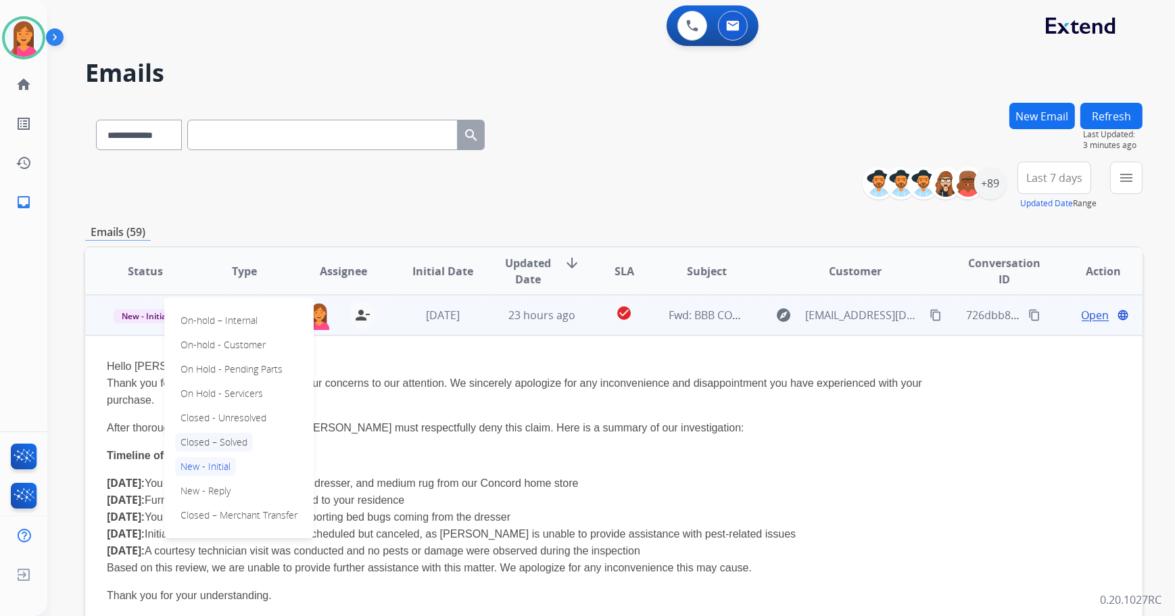
click at [237, 437] on p "Closed – Solved" at bounding box center [214, 442] width 78 height 19
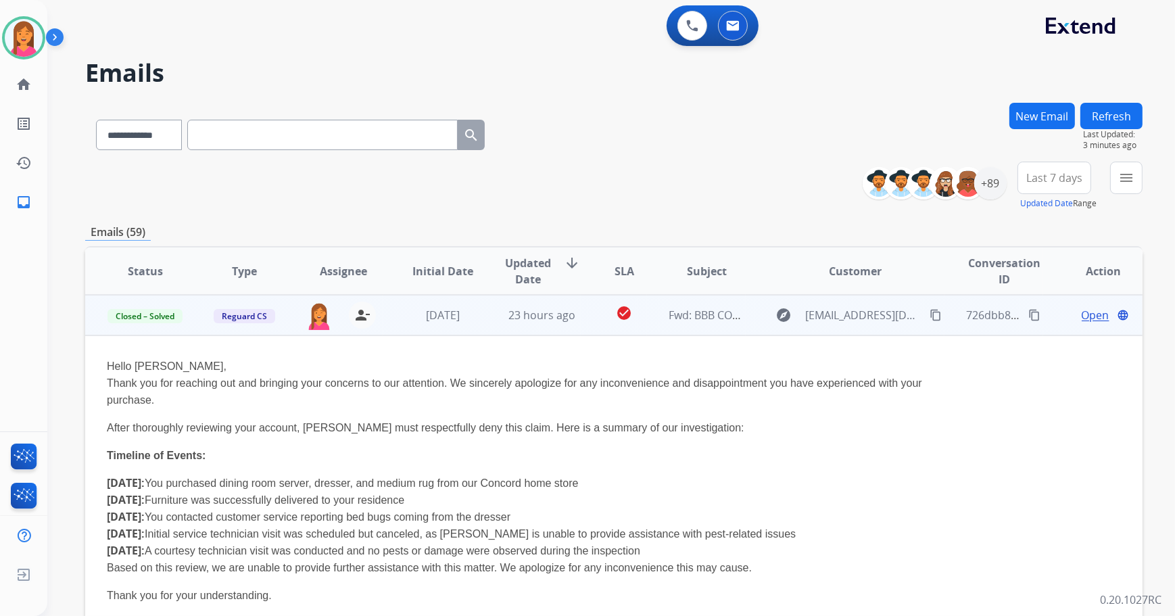
click at [1112, 105] on button "Refresh" at bounding box center [1111, 116] width 62 height 26
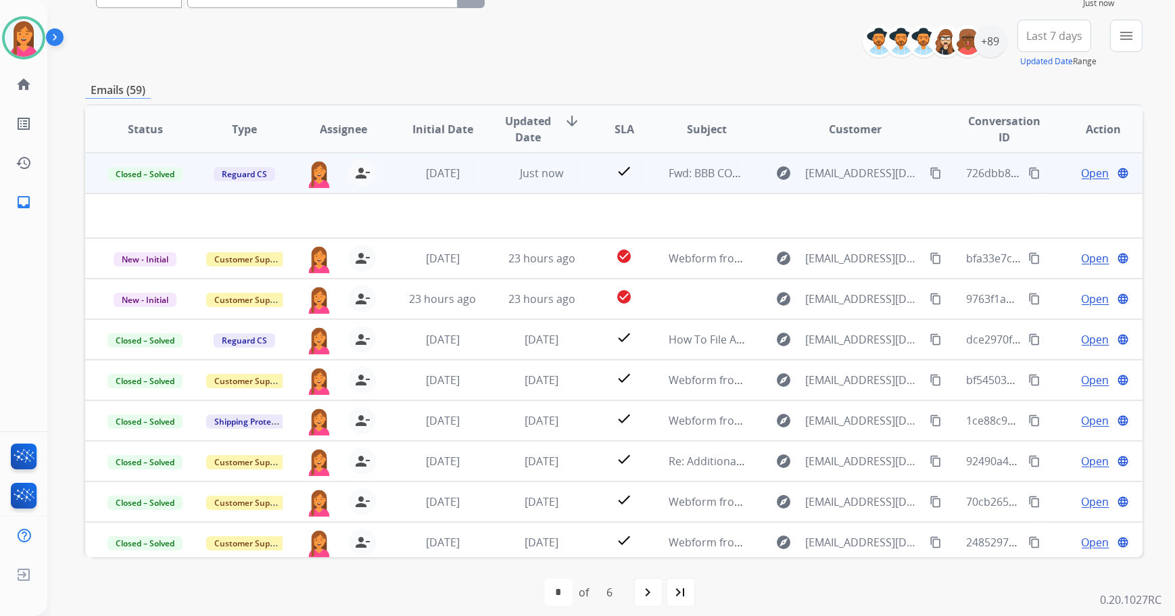
scroll to position [153, 0]
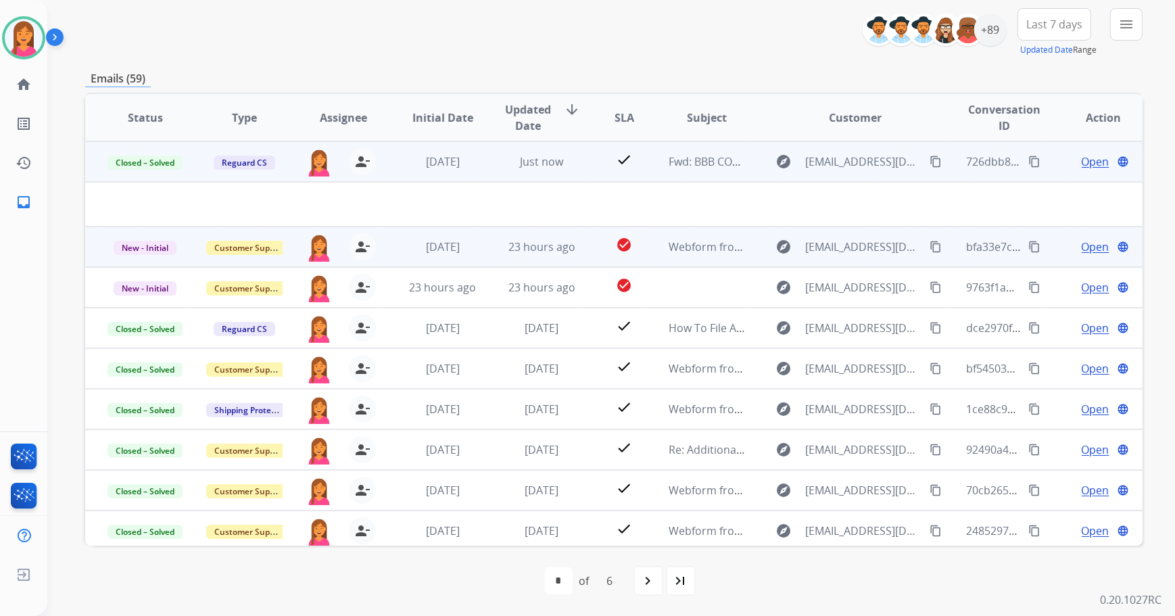
click at [662, 258] on td "Webform from [EMAIL_ADDRESS][DOMAIN_NAME] on [DATE]" at bounding box center [696, 246] width 99 height 41
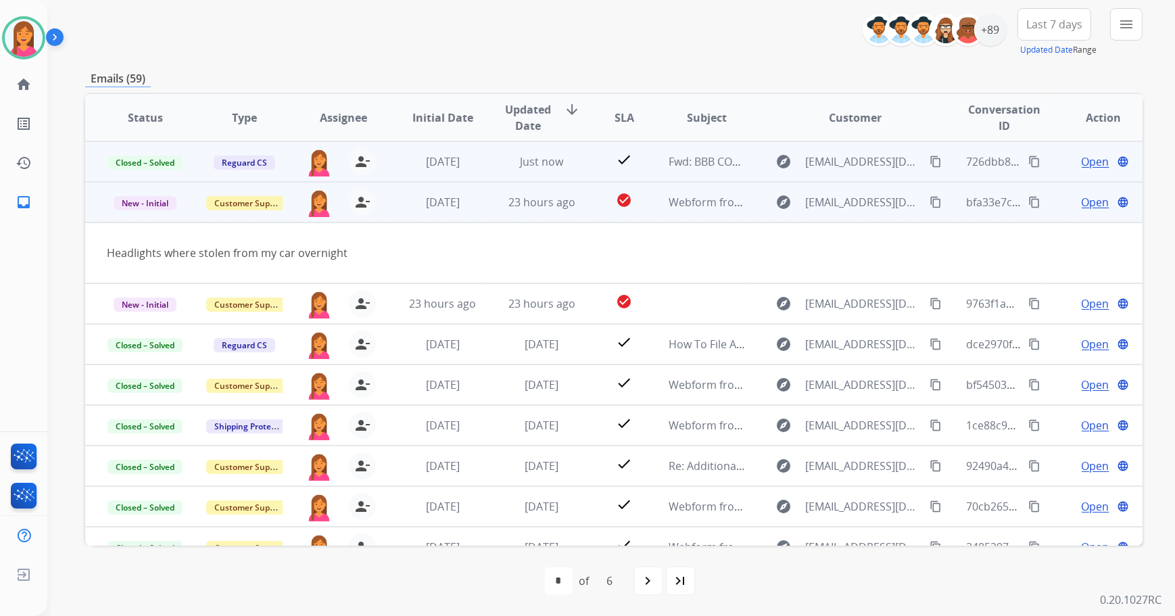
scroll to position [41, 0]
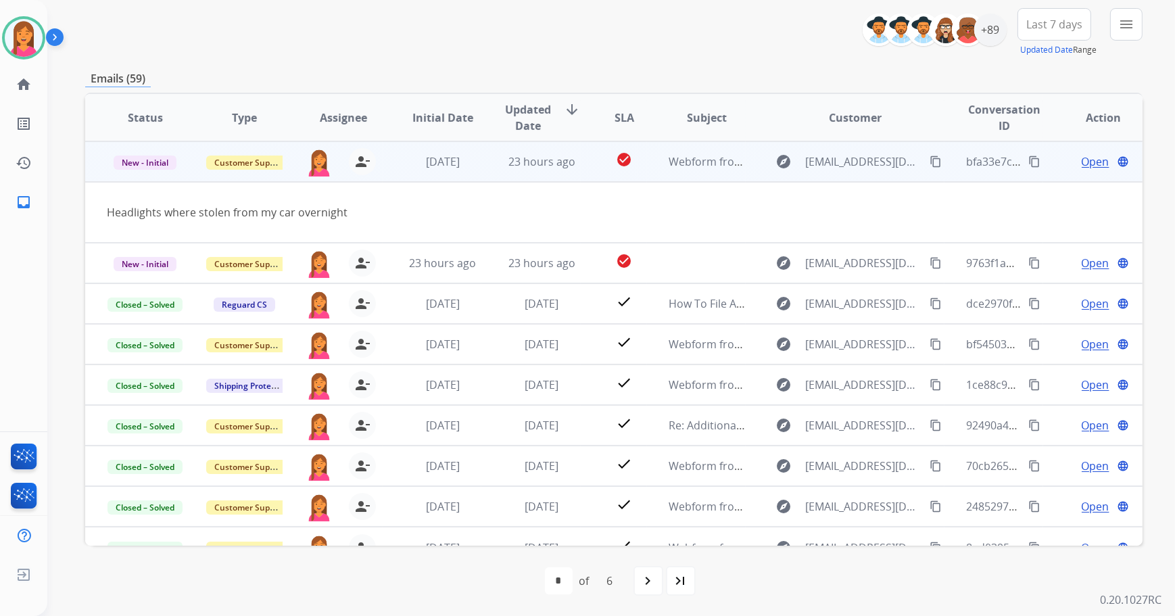
click at [1095, 164] on span "Open" at bounding box center [1096, 161] width 28 height 16
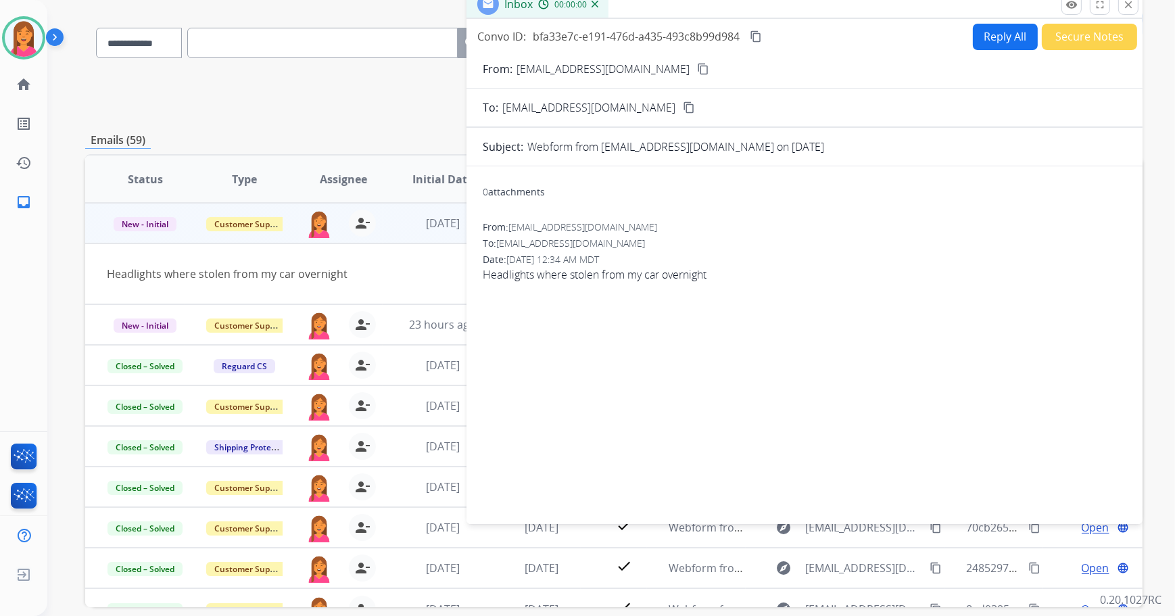
scroll to position [0, 0]
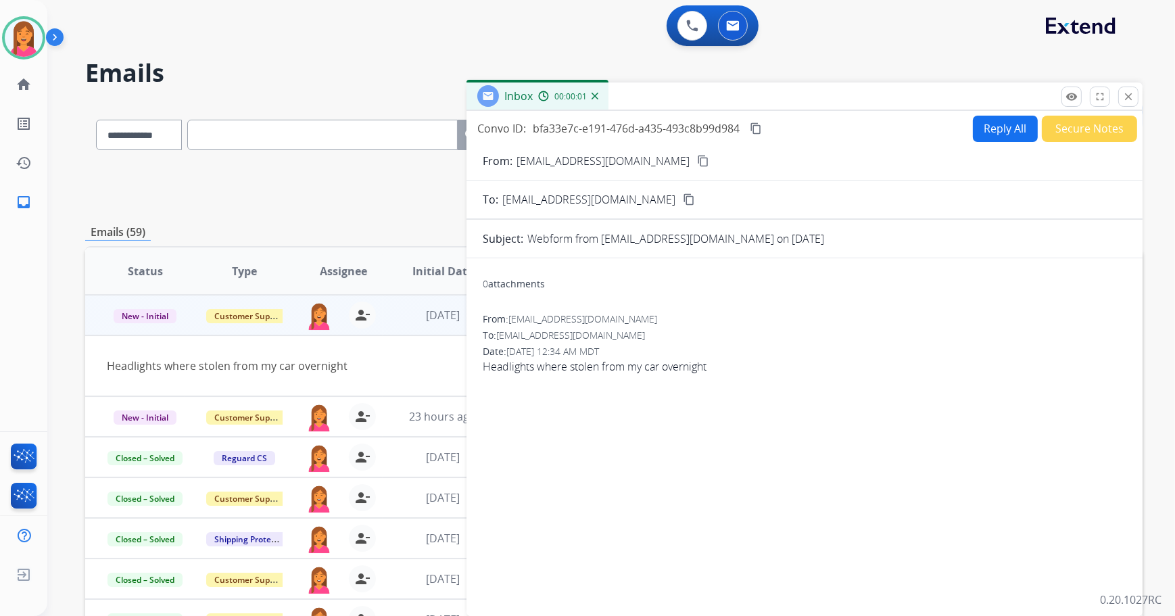
click at [697, 155] on mat-icon "content_copy" at bounding box center [703, 161] width 12 height 12
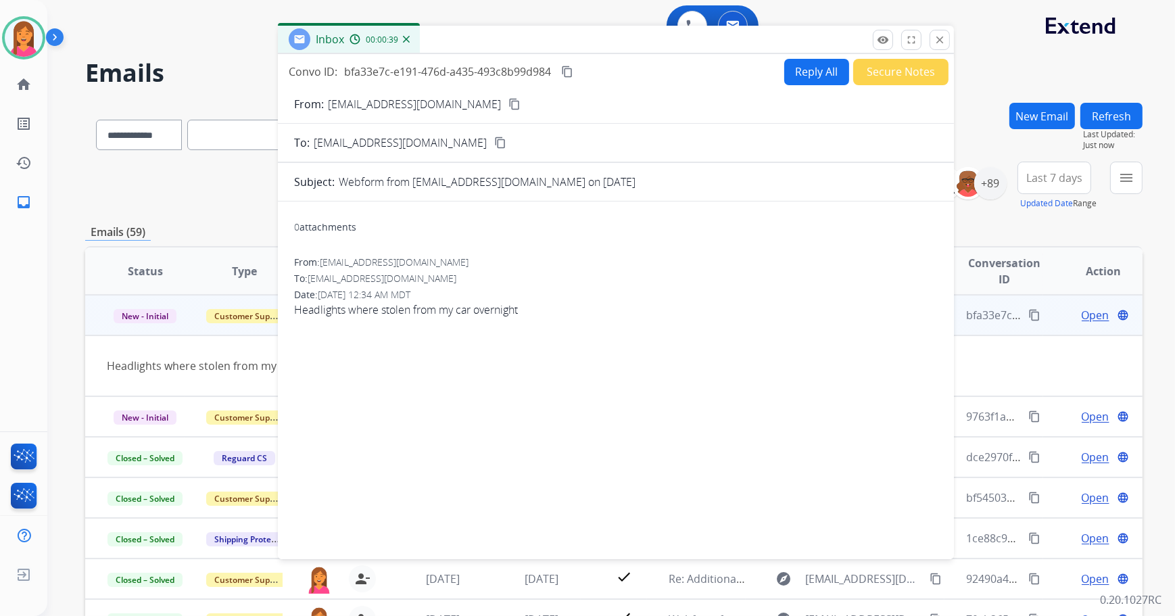
drag, startPoint x: 757, startPoint y: 94, endPoint x: 568, endPoint y: 36, distance: 197.4
click at [568, 36] on div "Inbox 00:00:39" at bounding box center [616, 40] width 676 height 28
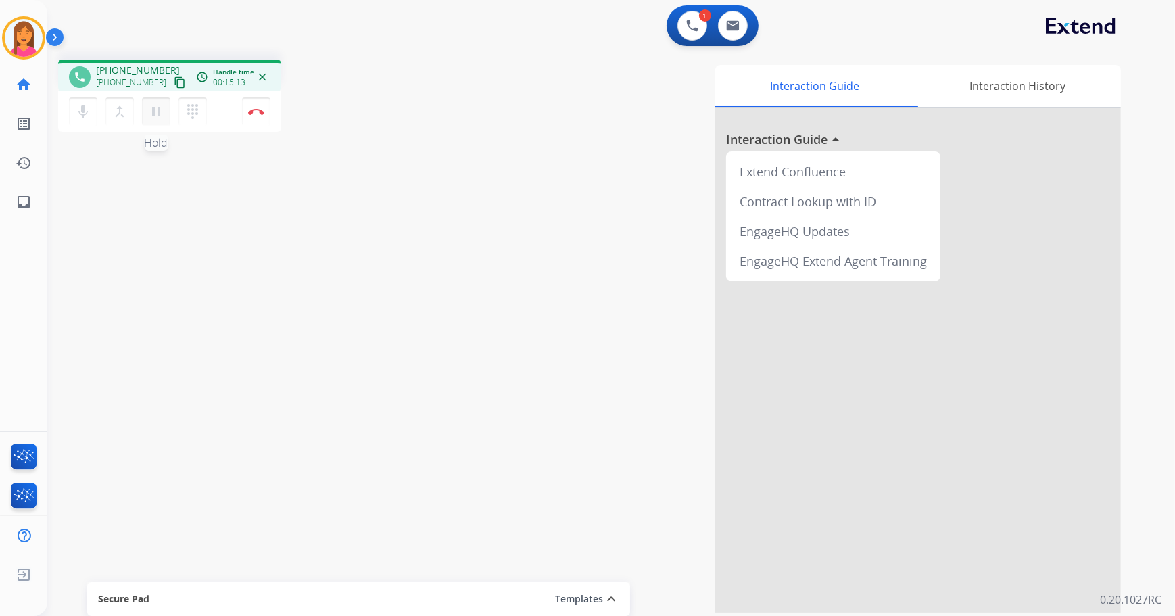
click at [162, 116] on mat-icon "pause" at bounding box center [156, 111] width 16 height 16
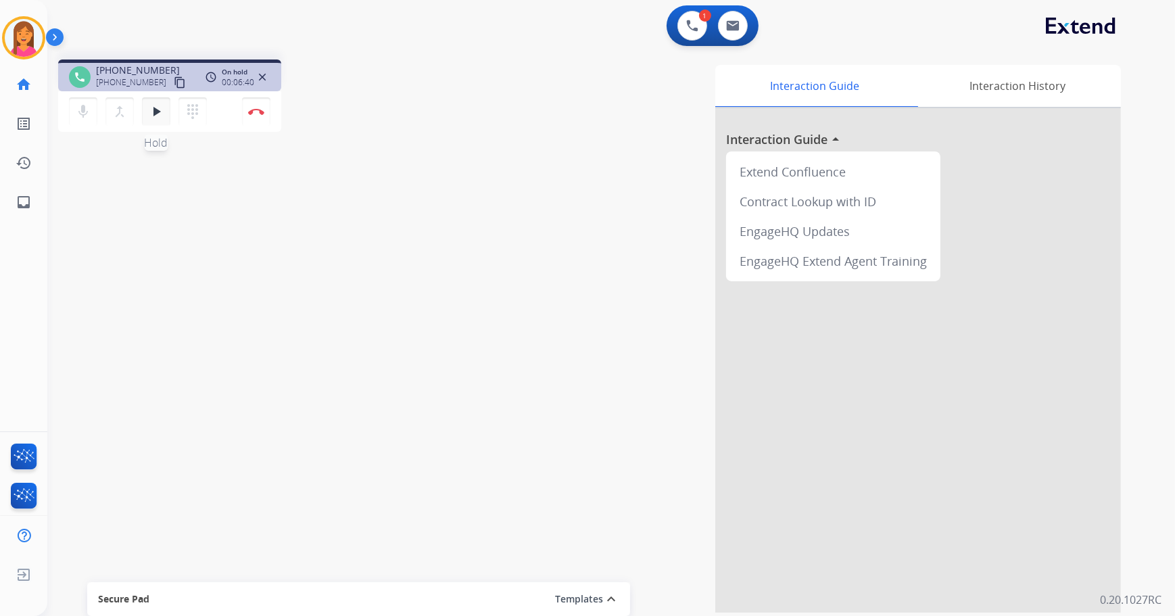
click at [148, 111] on mat-icon "play_arrow" at bounding box center [156, 111] width 16 height 16
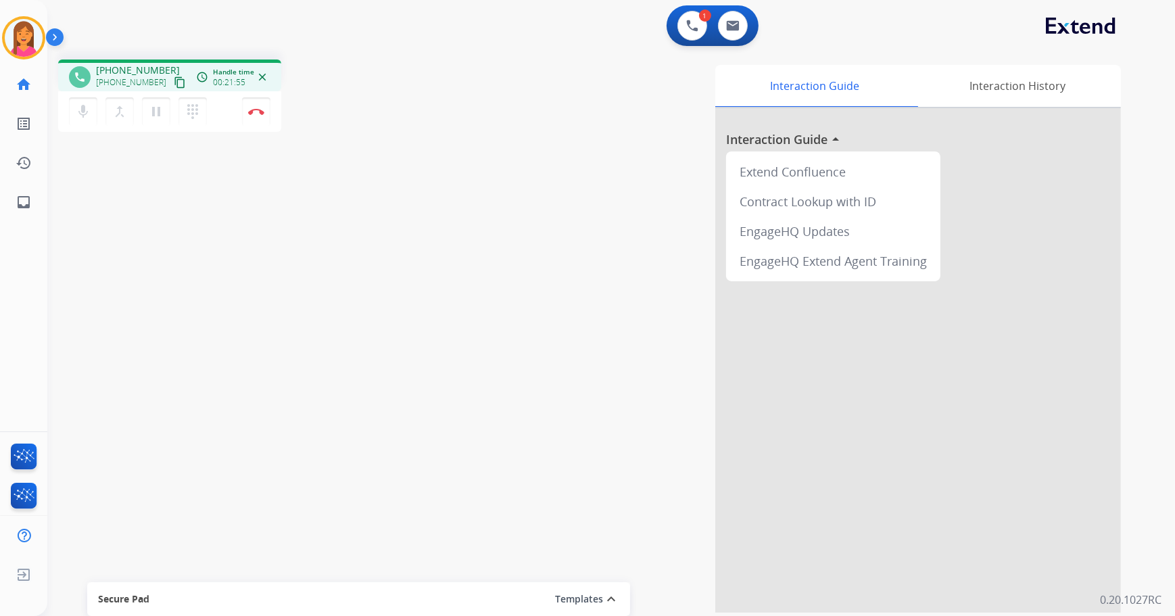
drag, startPoint x: 148, startPoint y: 111, endPoint x: 158, endPoint y: 221, distance: 110.7
click at [158, 221] on div "phone [PHONE_NUMBER] [PHONE_NUMBER] content_copy access_time Call metrics Queue…" at bounding box center [594, 331] width 1095 height 564
click at [155, 118] on mat-icon "pause" at bounding box center [156, 111] width 16 height 16
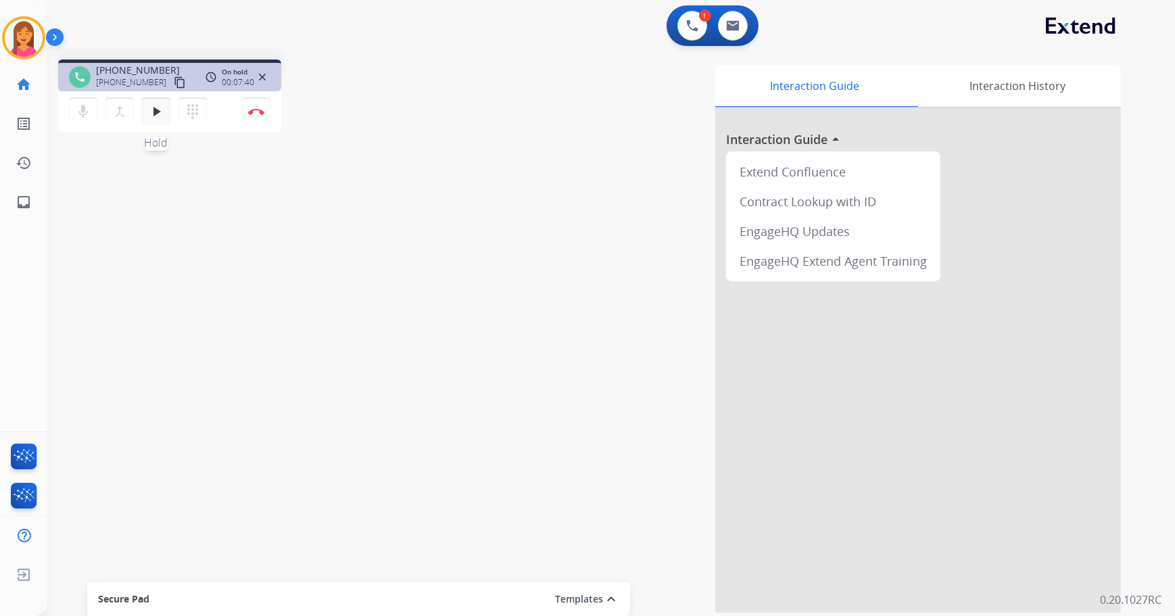
click at [157, 119] on button "play_arrow Hold" at bounding box center [156, 111] width 28 height 28
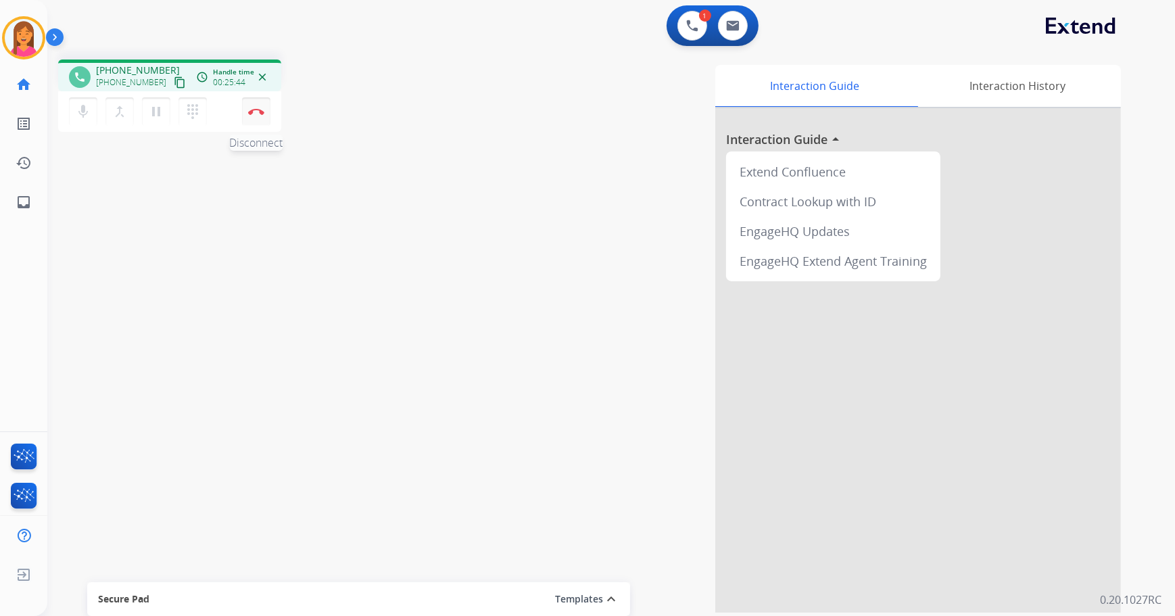
click at [264, 107] on button "Disconnect" at bounding box center [256, 111] width 28 height 28
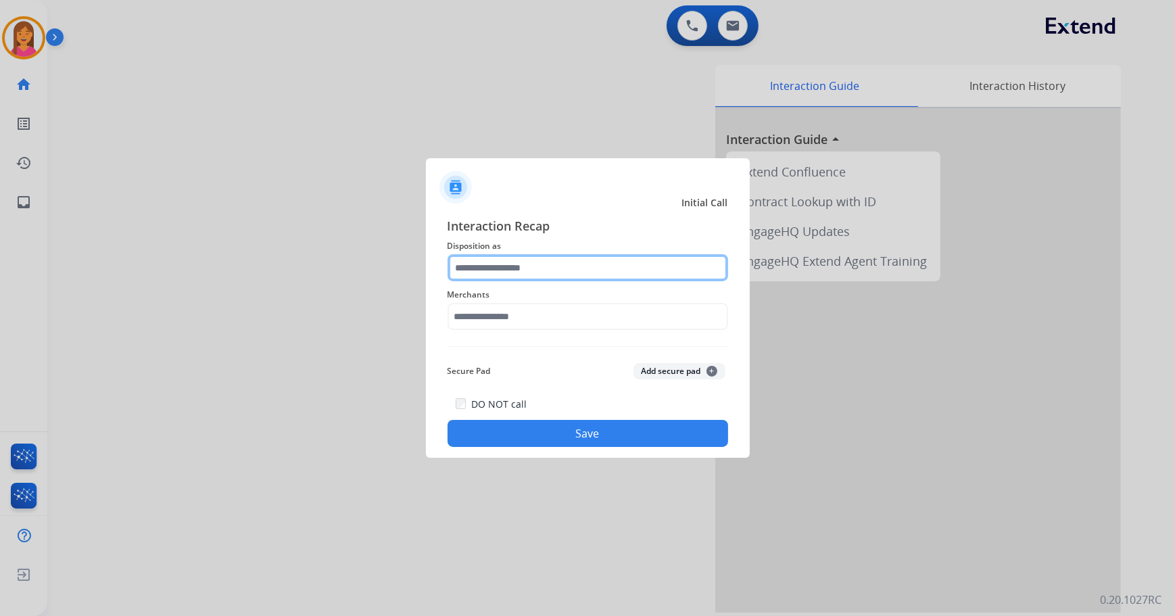
click at [512, 269] on input "text" at bounding box center [588, 267] width 281 height 27
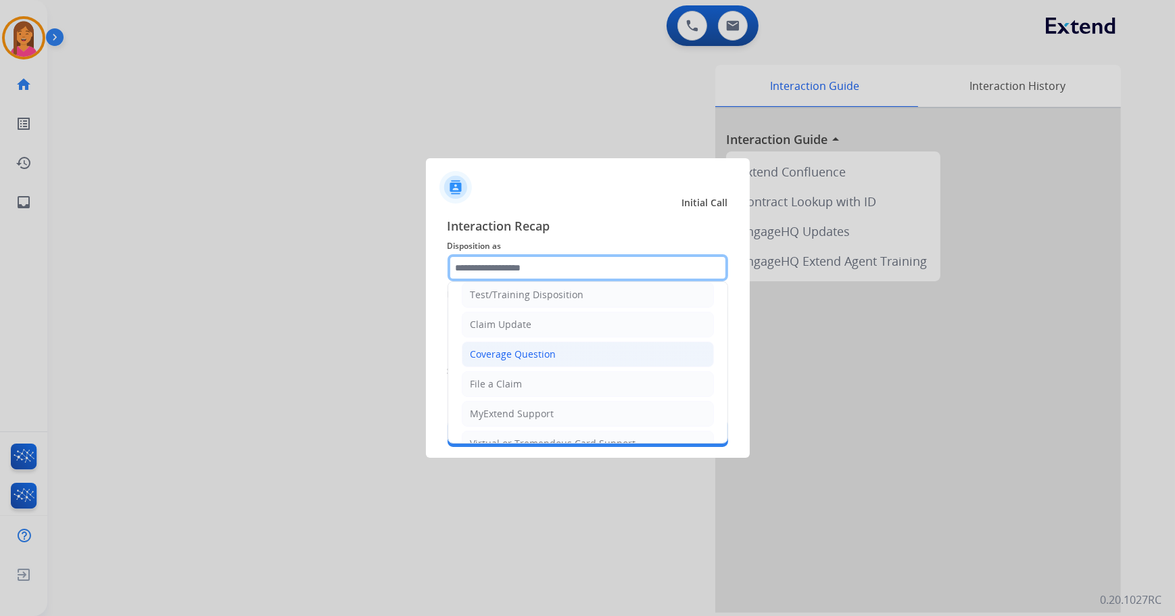
scroll to position [61, 0]
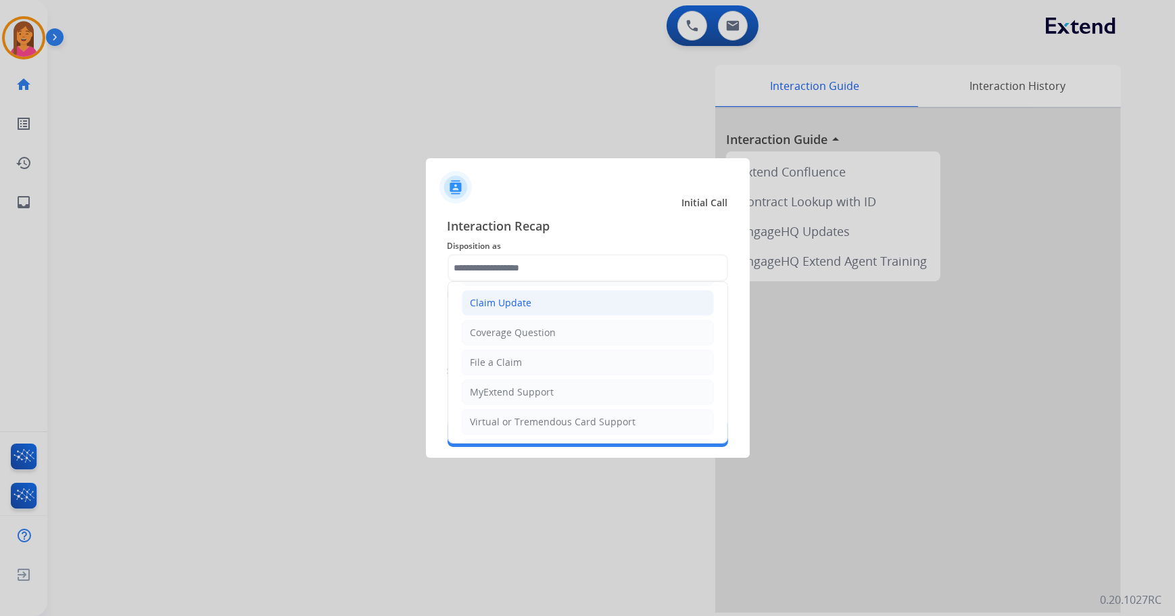
click at [505, 304] on div "Claim Update" at bounding box center [502, 303] width 62 height 14
type input "**********"
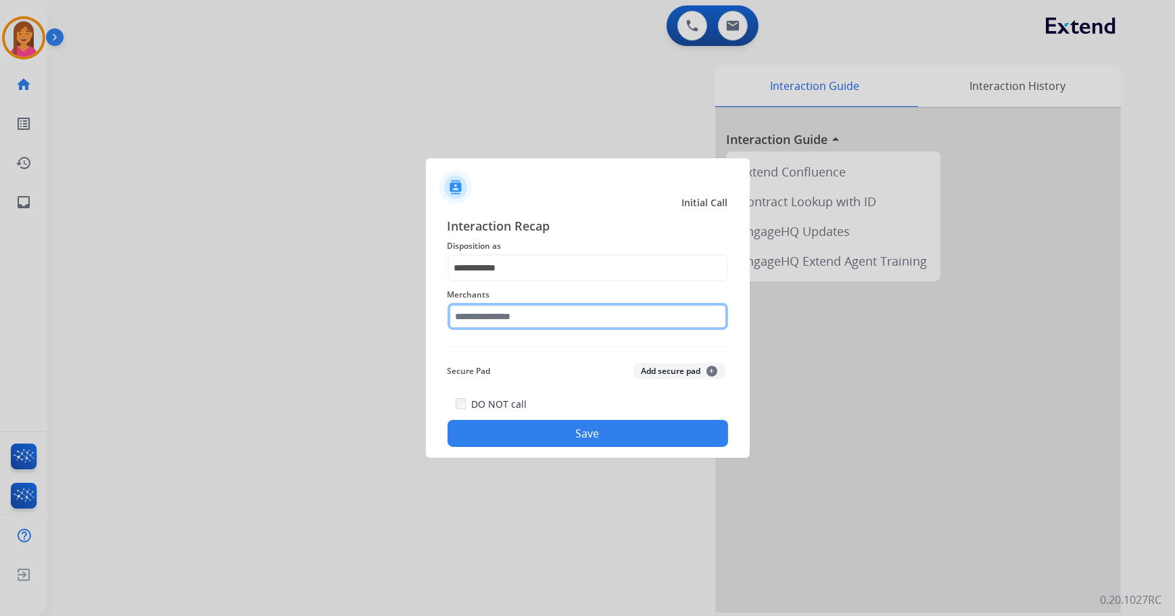
click at [506, 312] on input "text" at bounding box center [588, 316] width 281 height 27
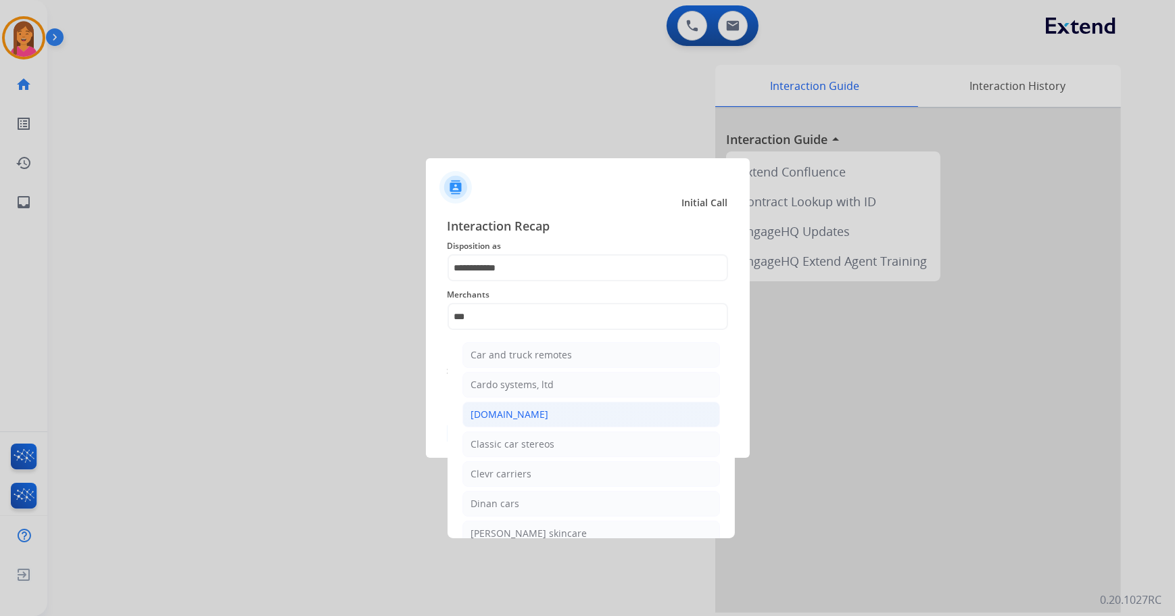
click at [510, 408] on div "[DOMAIN_NAME]" at bounding box center [510, 415] width 78 height 14
type input "**********"
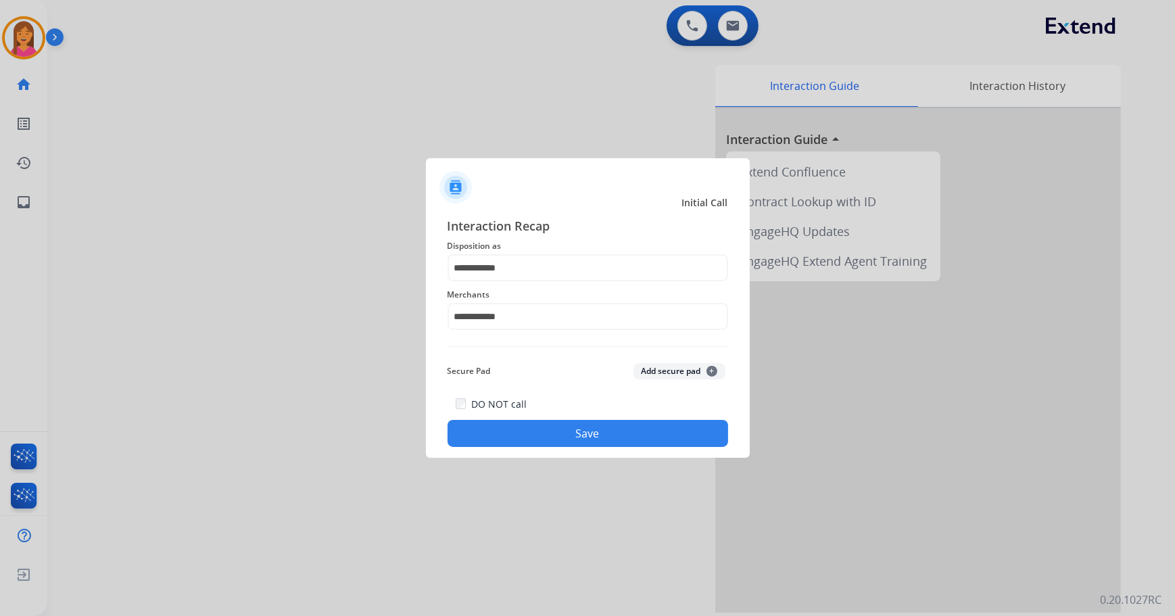
click at [520, 424] on button "Save" at bounding box center [588, 433] width 281 height 27
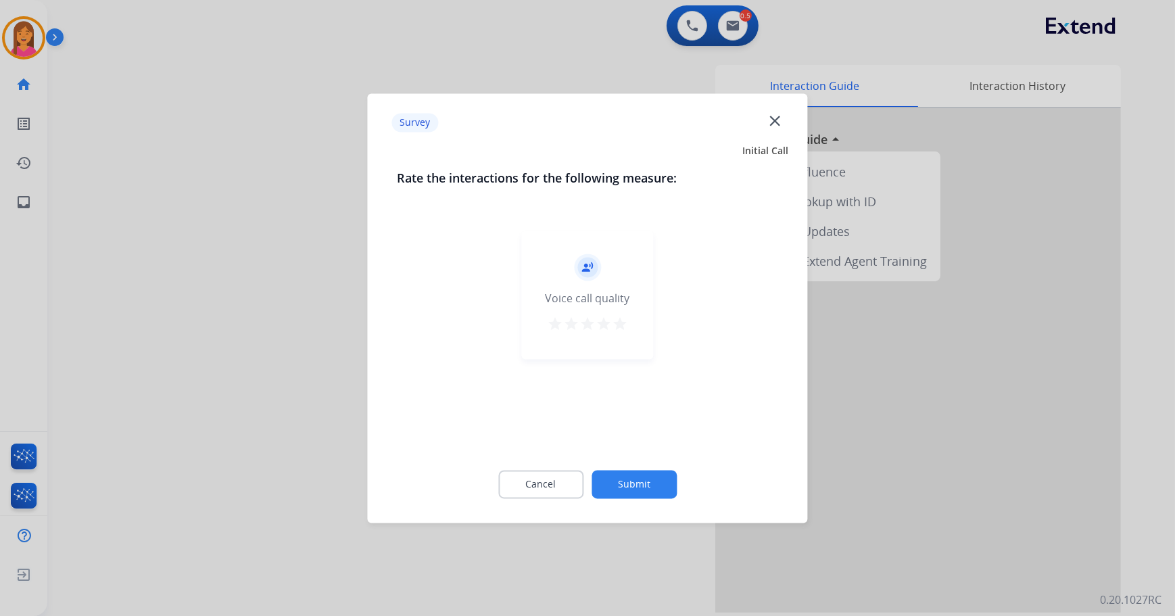
click at [621, 325] on mat-icon "star" at bounding box center [620, 324] width 16 height 16
click at [662, 480] on button "Submit" at bounding box center [634, 484] width 85 height 28
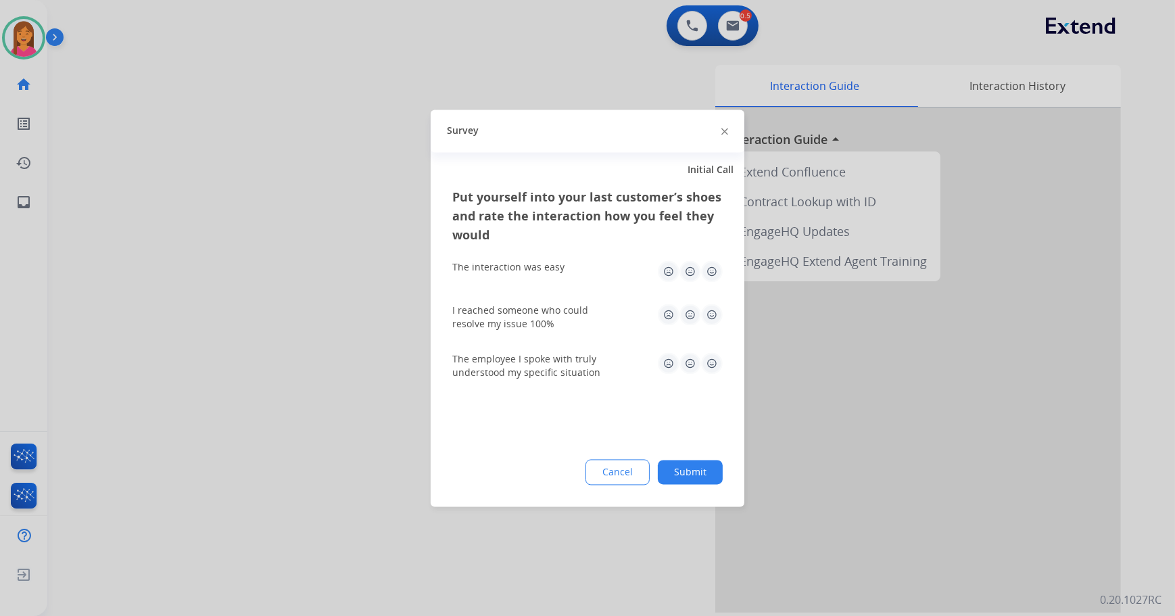
click at [711, 266] on img at bounding box center [712, 271] width 22 height 22
click at [717, 317] on img at bounding box center [712, 315] width 22 height 22
click at [715, 366] on img at bounding box center [712, 363] width 22 height 22
click at [700, 471] on button "Submit" at bounding box center [690, 472] width 65 height 24
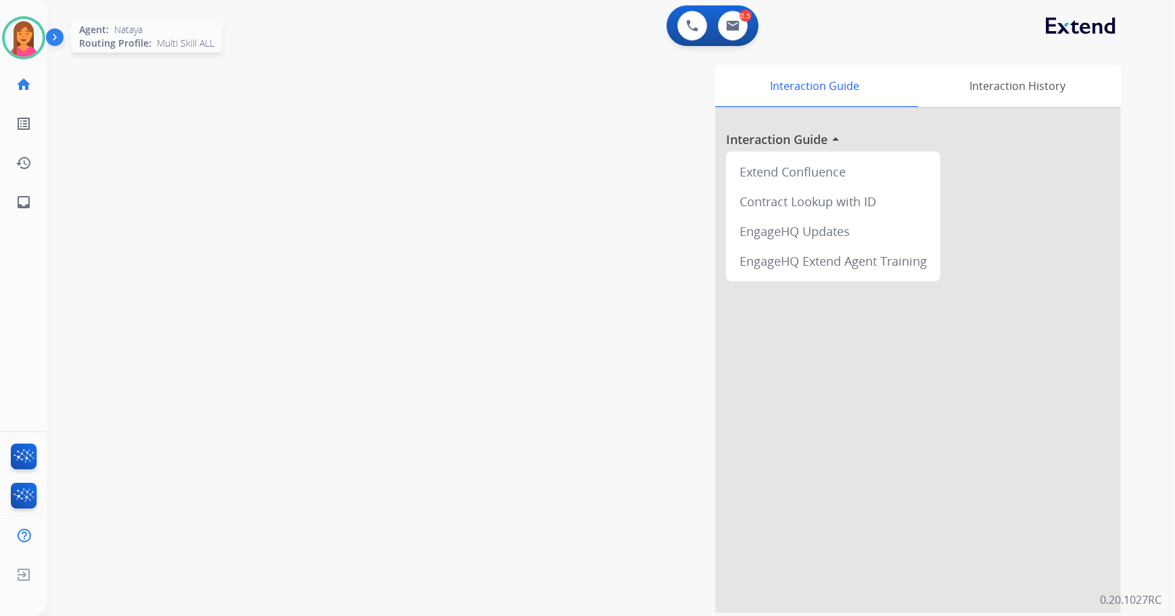
click at [40, 57] on div "Agent: [PERSON_NAME] Profile: Multi Skill ALL" at bounding box center [23, 37] width 43 height 43
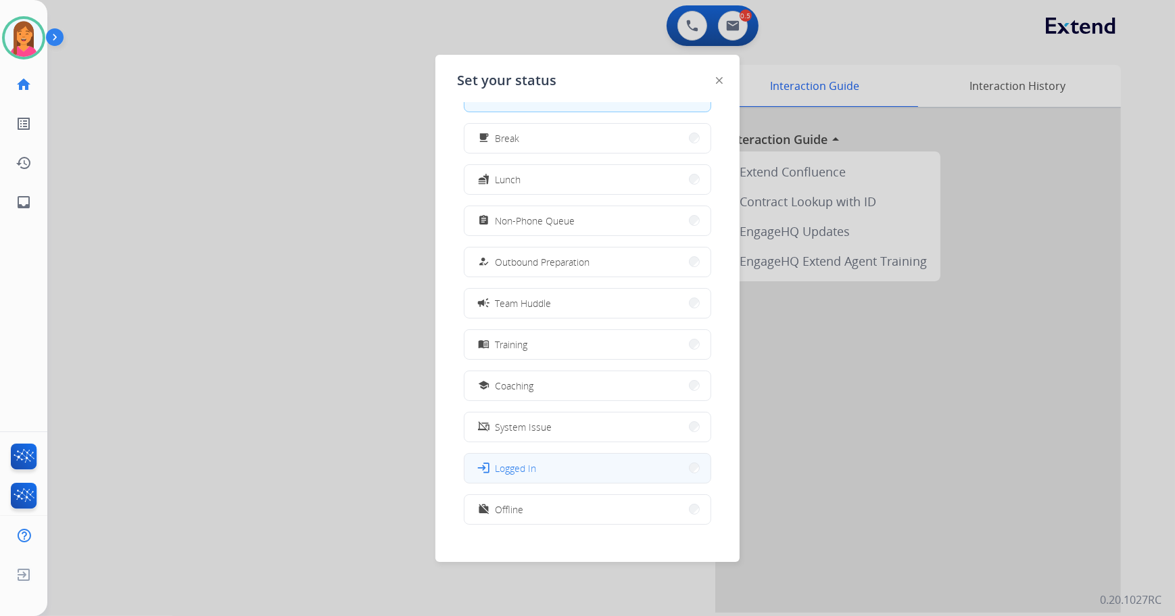
scroll to position [45, 0]
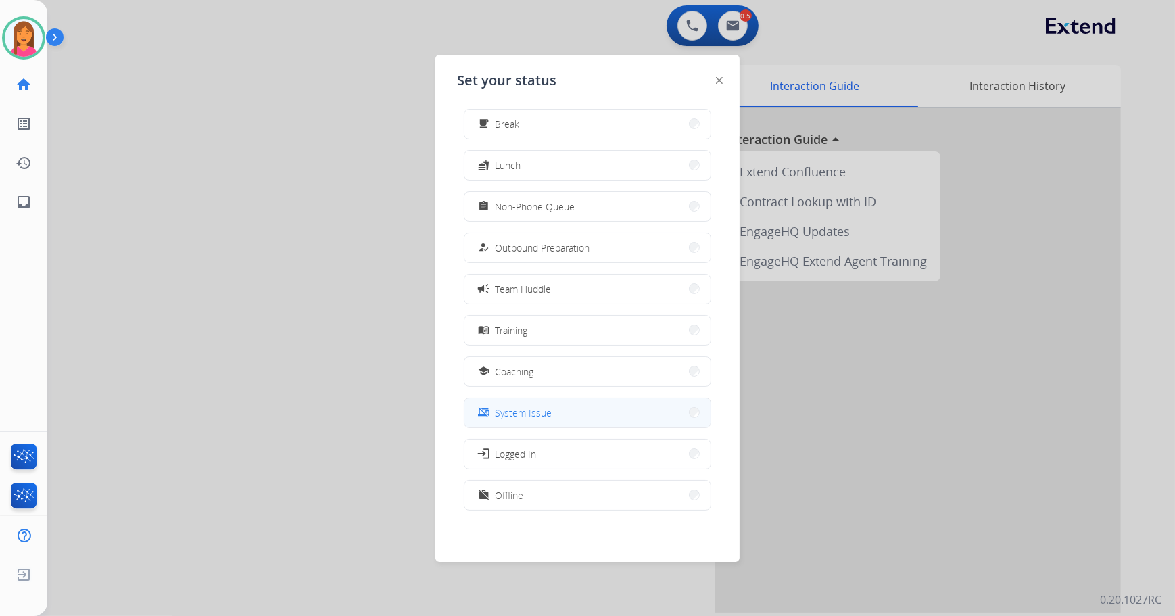
click at [546, 413] on span "System Issue" at bounding box center [523, 413] width 57 height 14
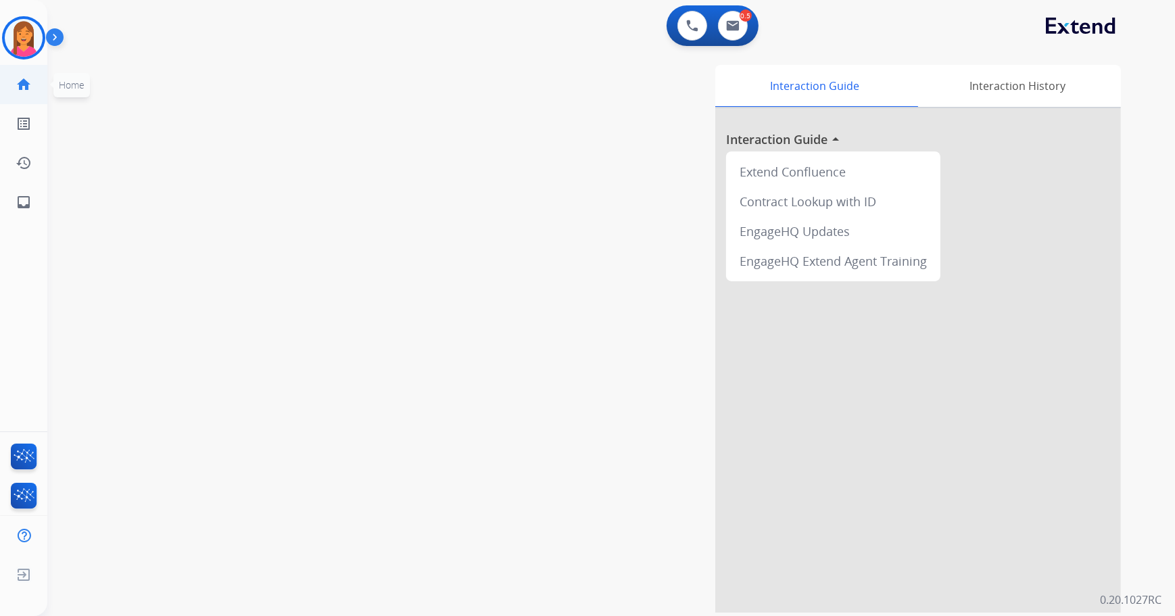
drag, startPoint x: 32, startPoint y: 50, endPoint x: 1, endPoint y: 70, distance: 37.1
click at [32, 50] on img at bounding box center [24, 38] width 38 height 38
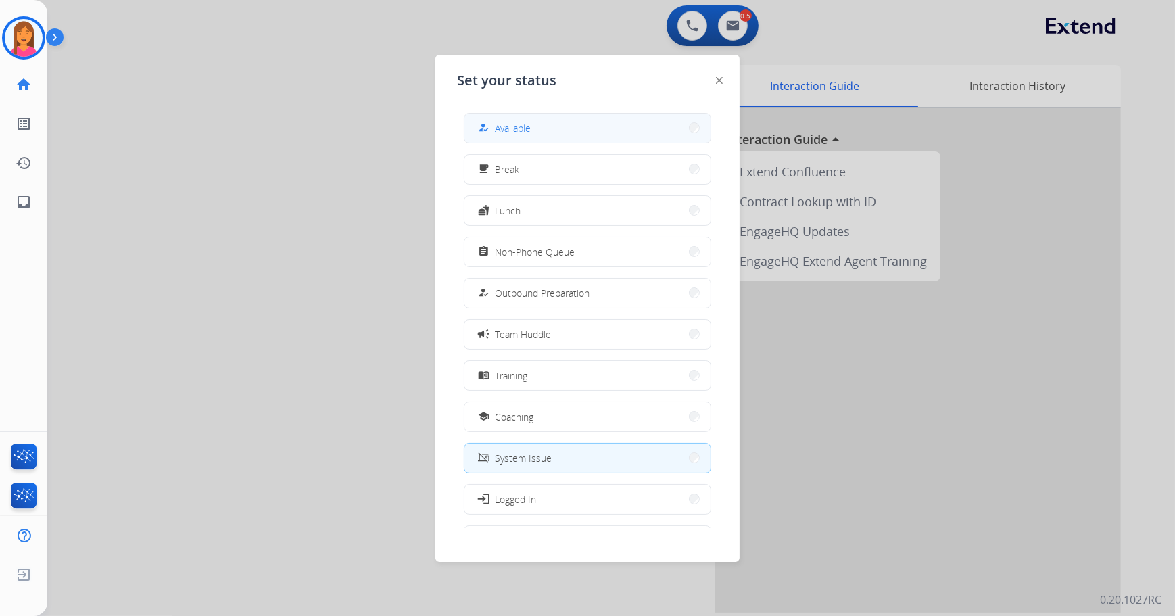
click at [565, 130] on button "how_to_reg Available" at bounding box center [587, 128] width 246 height 29
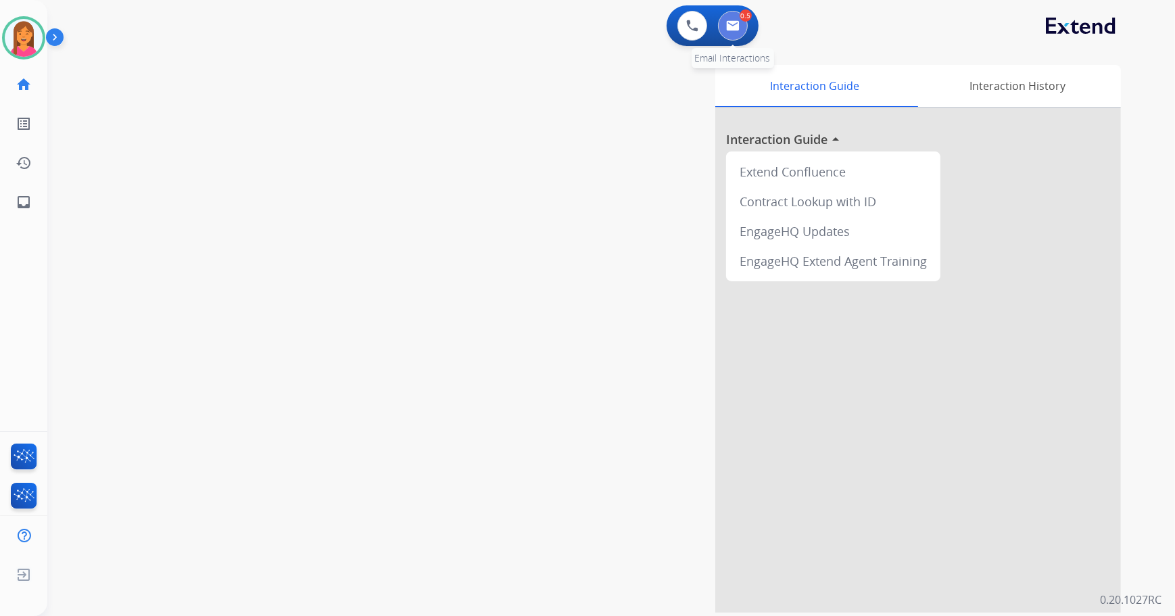
click at [734, 26] on img at bounding box center [733, 25] width 14 height 11
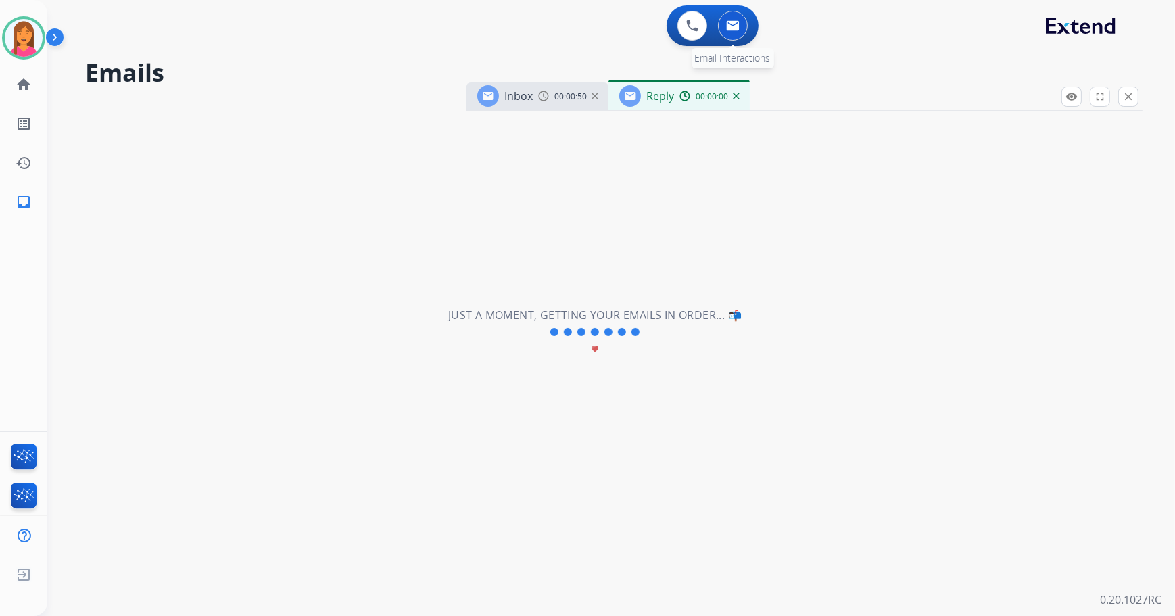
select select "**********"
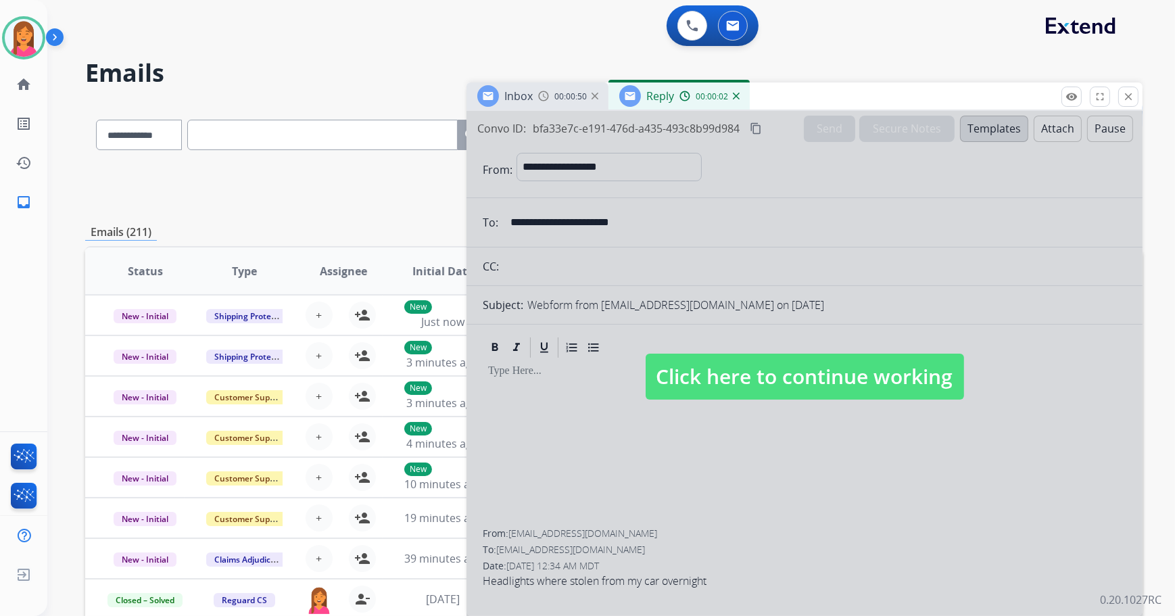
click at [822, 376] on span "Click here to continue working" at bounding box center [805, 377] width 318 height 46
select select
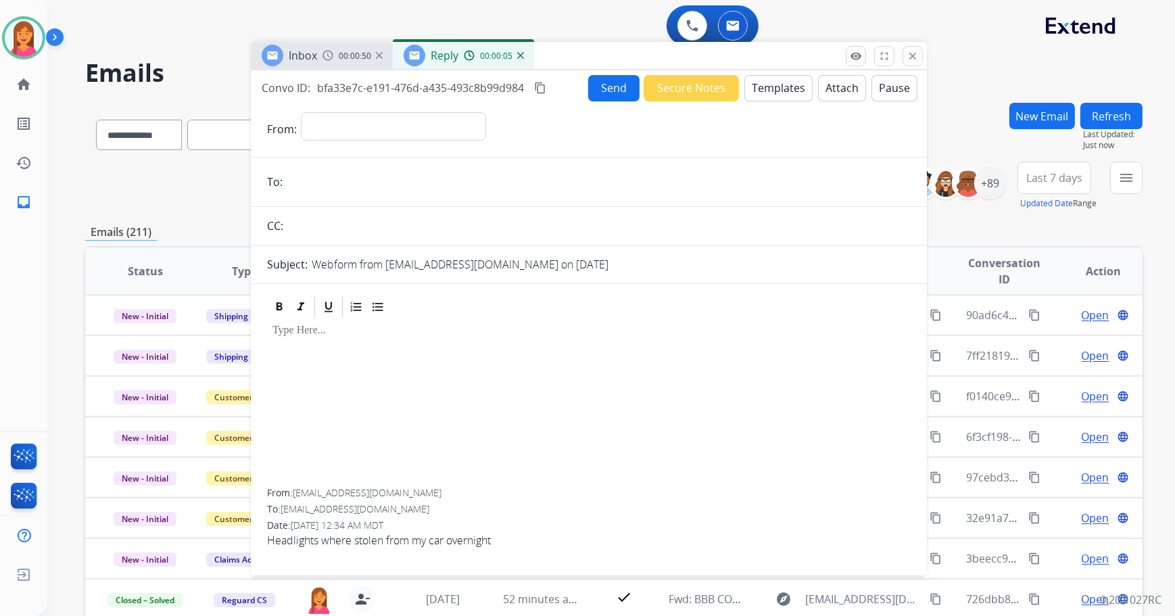
drag, startPoint x: 886, startPoint y: 95, endPoint x: 671, endPoint y: 54, distance: 219.4
click at [671, 54] on div "Inbox 00:00:50 Reply 00:00:05" at bounding box center [589, 56] width 676 height 28
click at [904, 55] on button "close Close" at bounding box center [913, 56] width 20 height 20
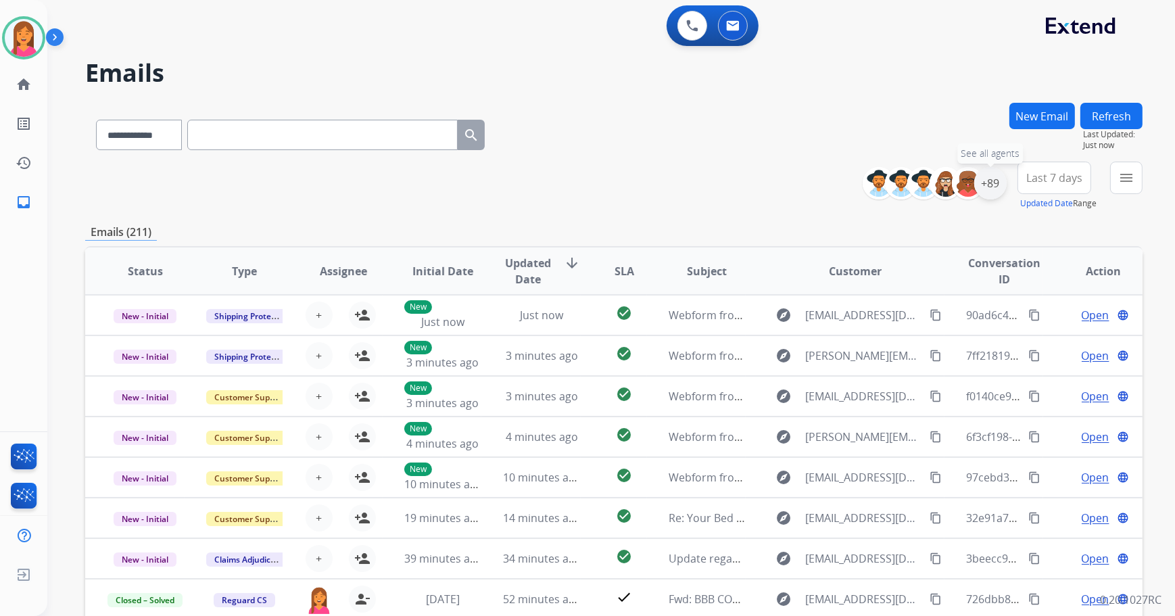
click at [993, 187] on div "+89" at bounding box center [990, 183] width 32 height 32
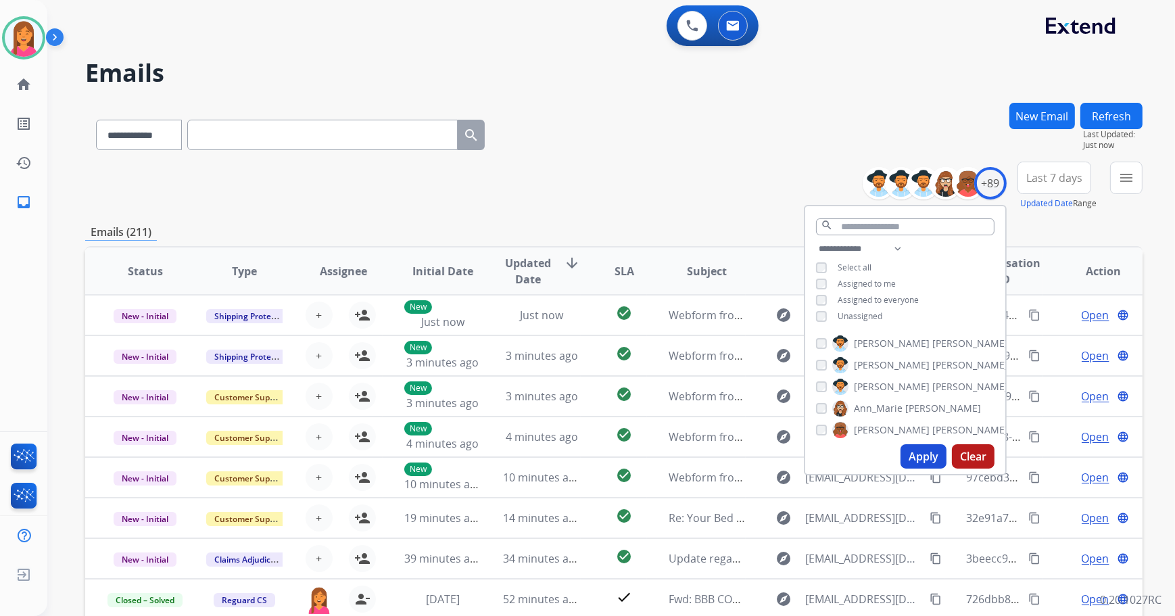
click at [913, 463] on button "Apply" at bounding box center [924, 456] width 46 height 24
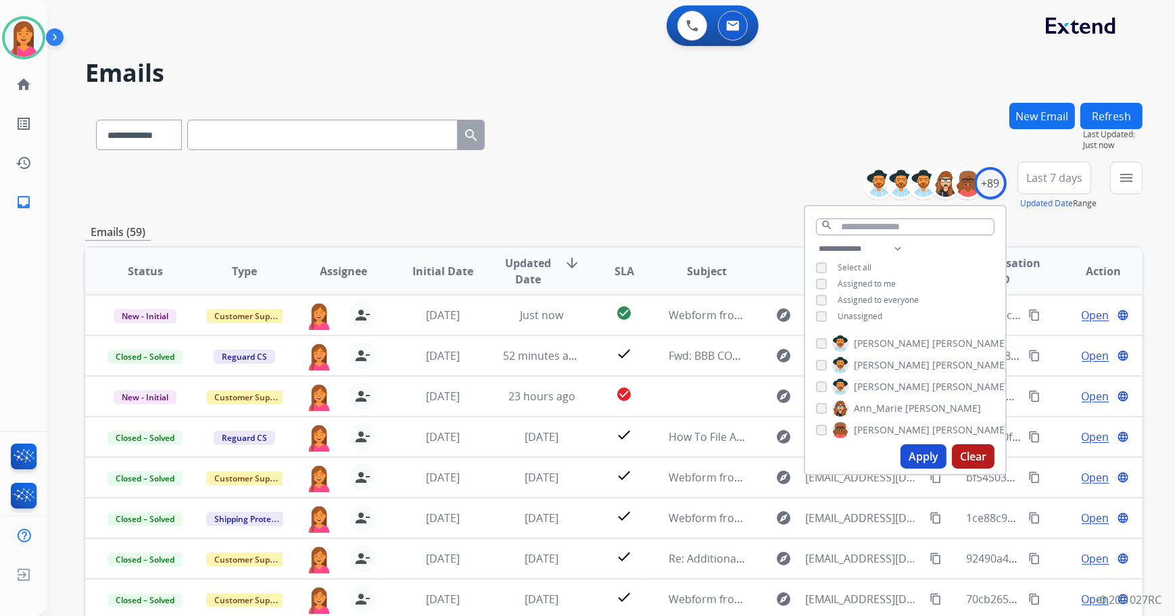
click at [698, 139] on div "**********" at bounding box center [613, 132] width 1057 height 59
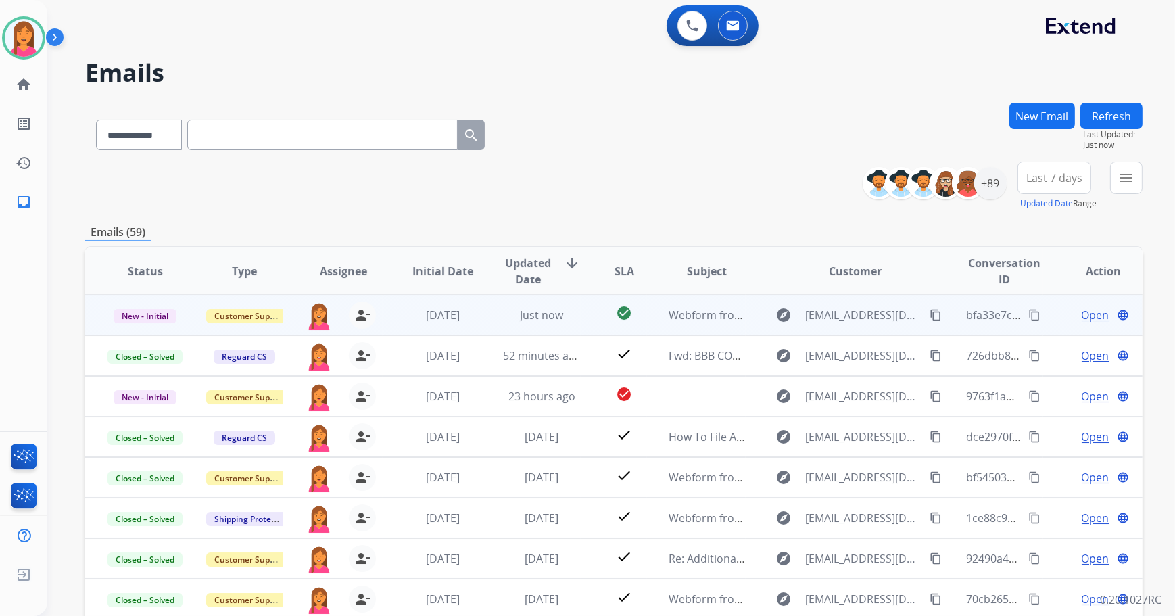
click at [746, 327] on td "explore [EMAIL_ADDRESS][DOMAIN_NAME] content_copy" at bounding box center [845, 315] width 198 height 41
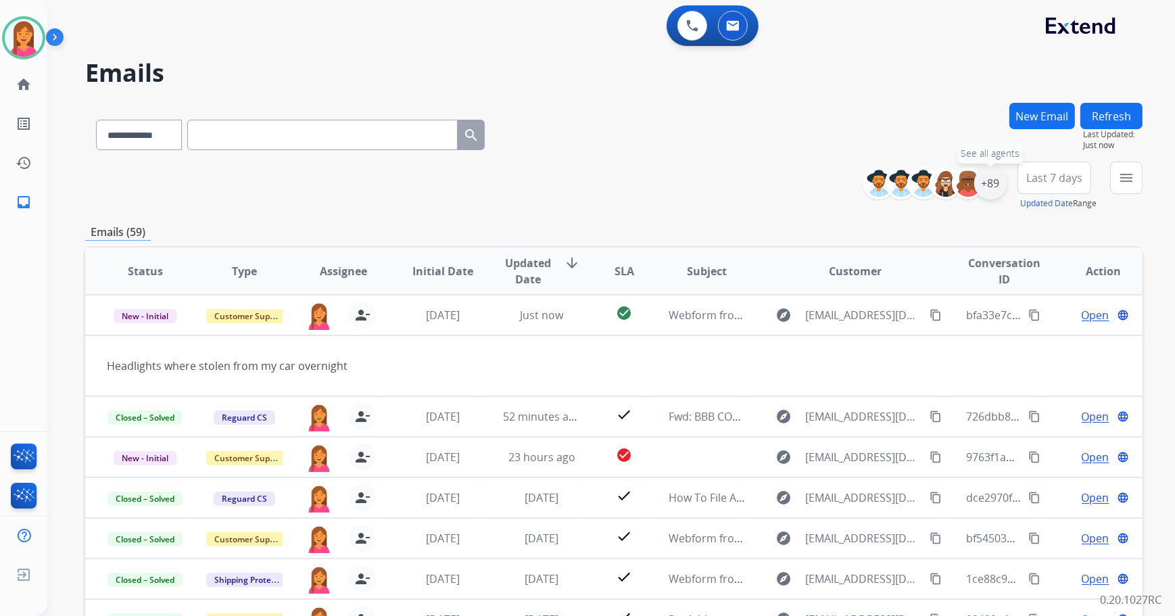
click at [994, 189] on div "+89" at bounding box center [990, 183] width 32 height 32
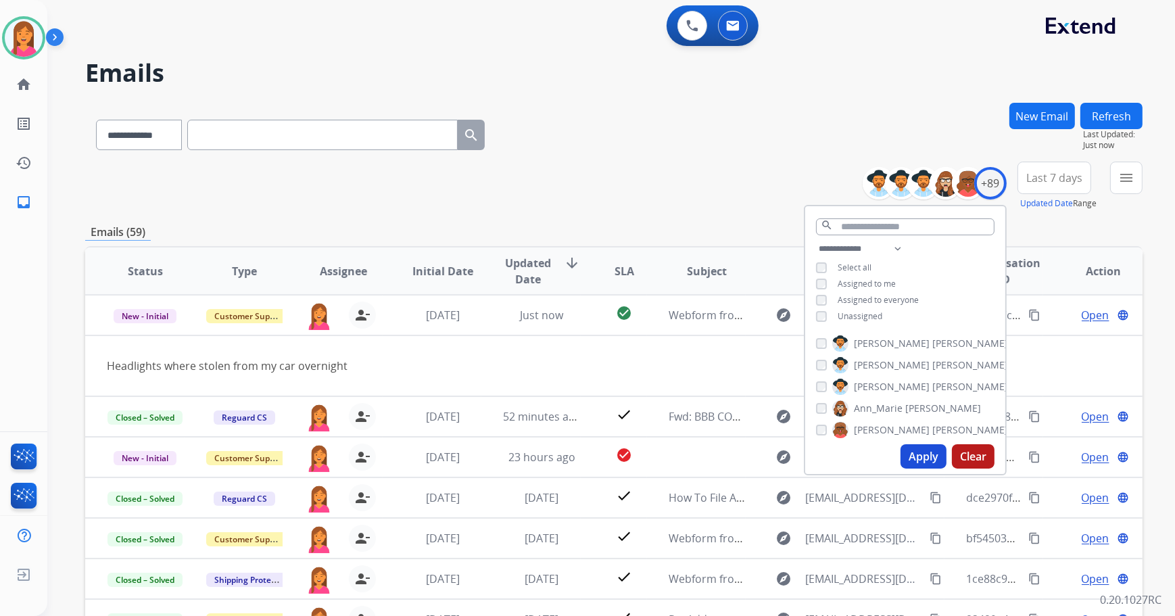
click at [825, 320] on div "Unassigned" at bounding box center [849, 316] width 66 height 11
click at [817, 272] on div "**********" at bounding box center [905, 284] width 200 height 87
click at [924, 466] on button "Apply" at bounding box center [924, 456] width 46 height 24
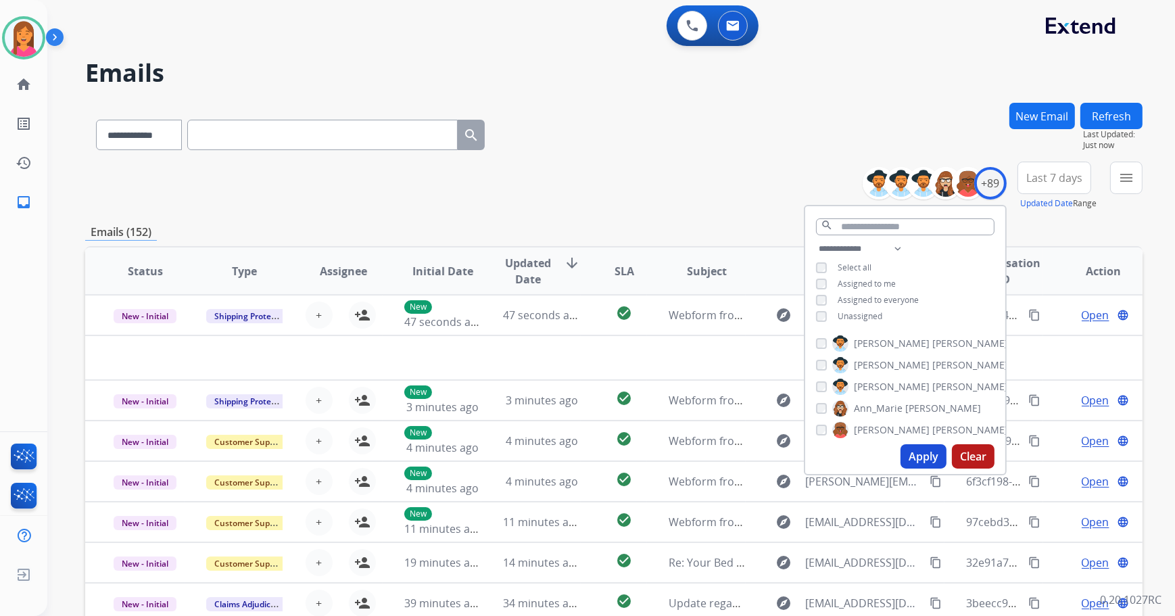
click at [742, 202] on div "**********" at bounding box center [613, 186] width 1057 height 49
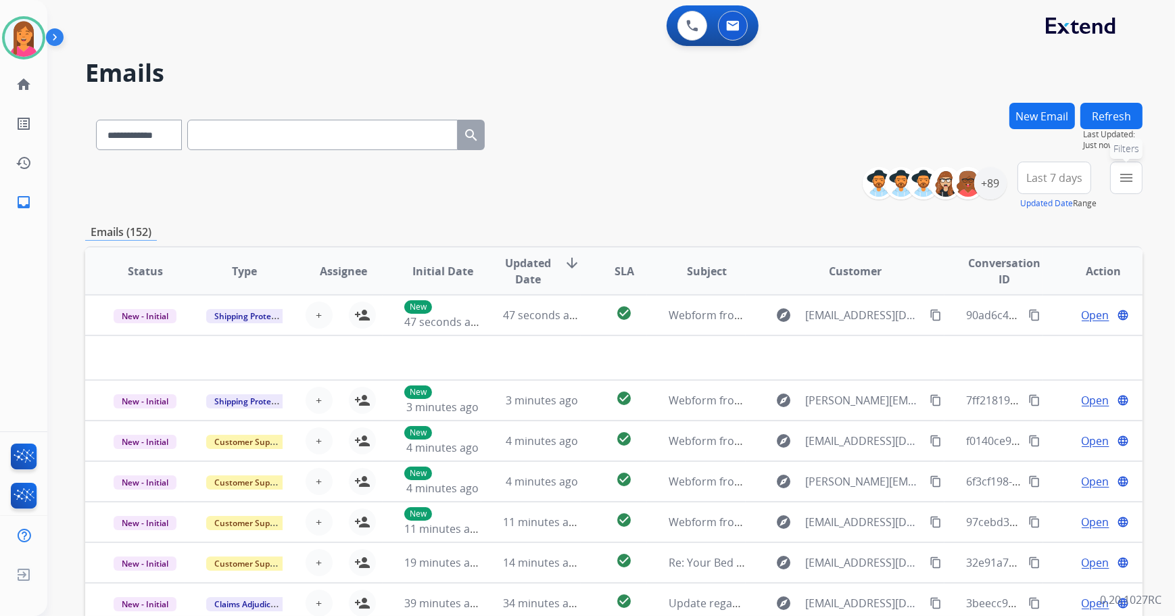
click at [1110, 182] on button "menu Filters" at bounding box center [1126, 178] width 32 height 32
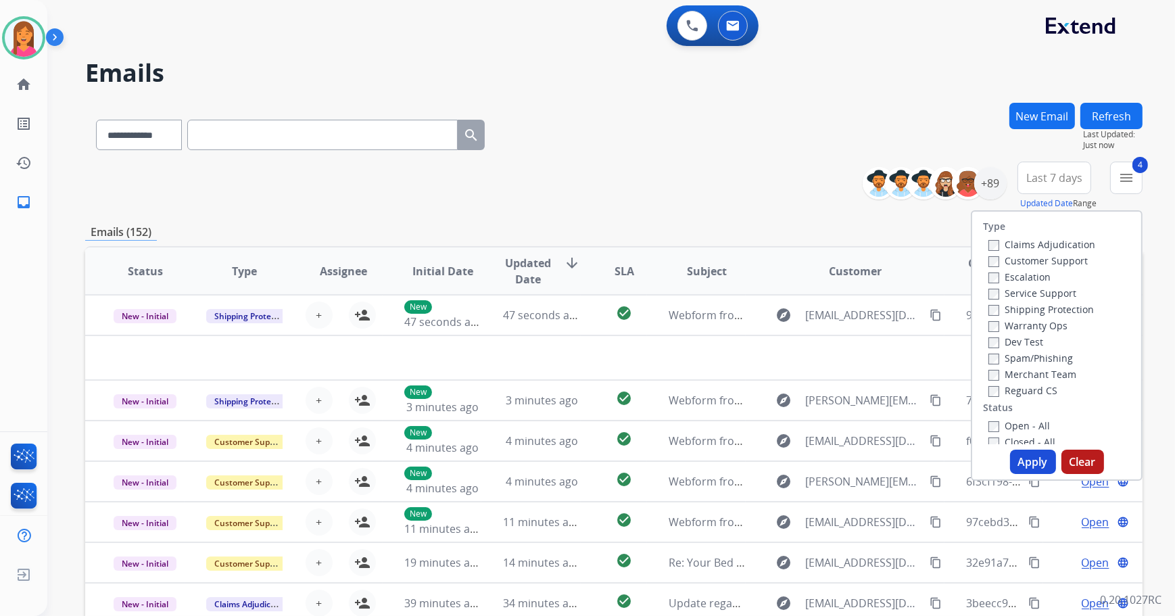
click at [1020, 457] on button "Apply" at bounding box center [1033, 462] width 46 height 24
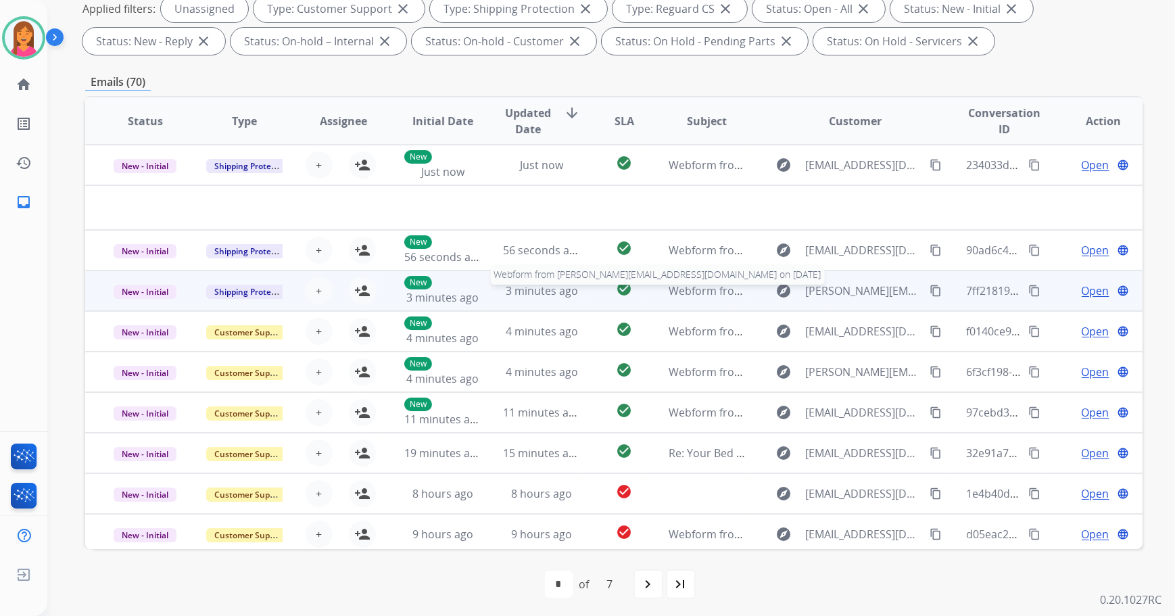
scroll to position [218, 0]
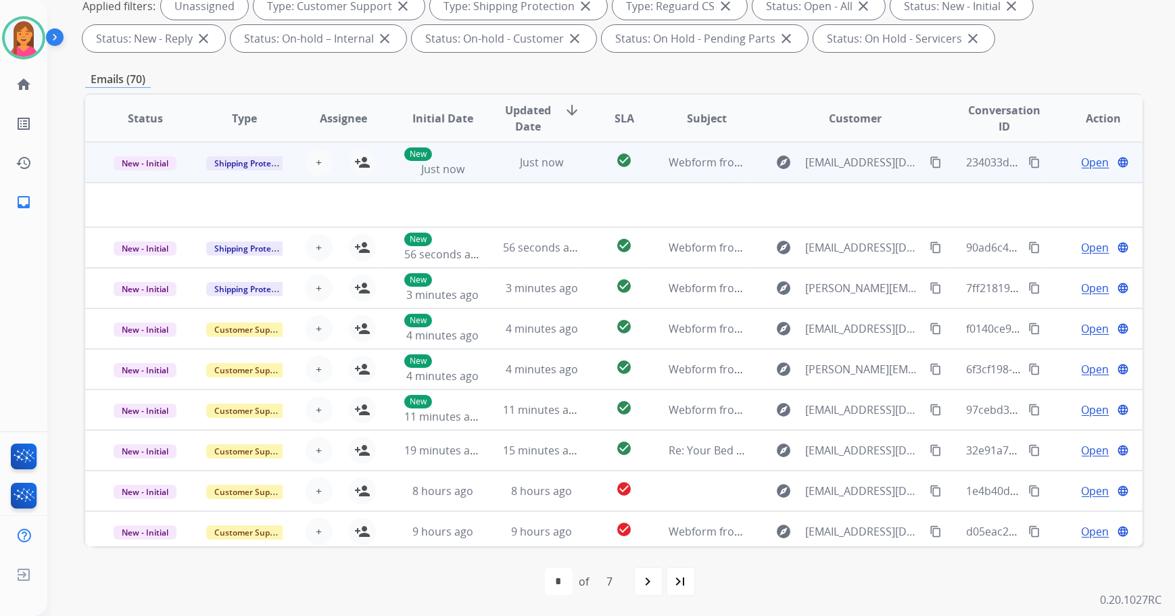
click at [571, 174] on td "Just now" at bounding box center [530, 162] width 99 height 41
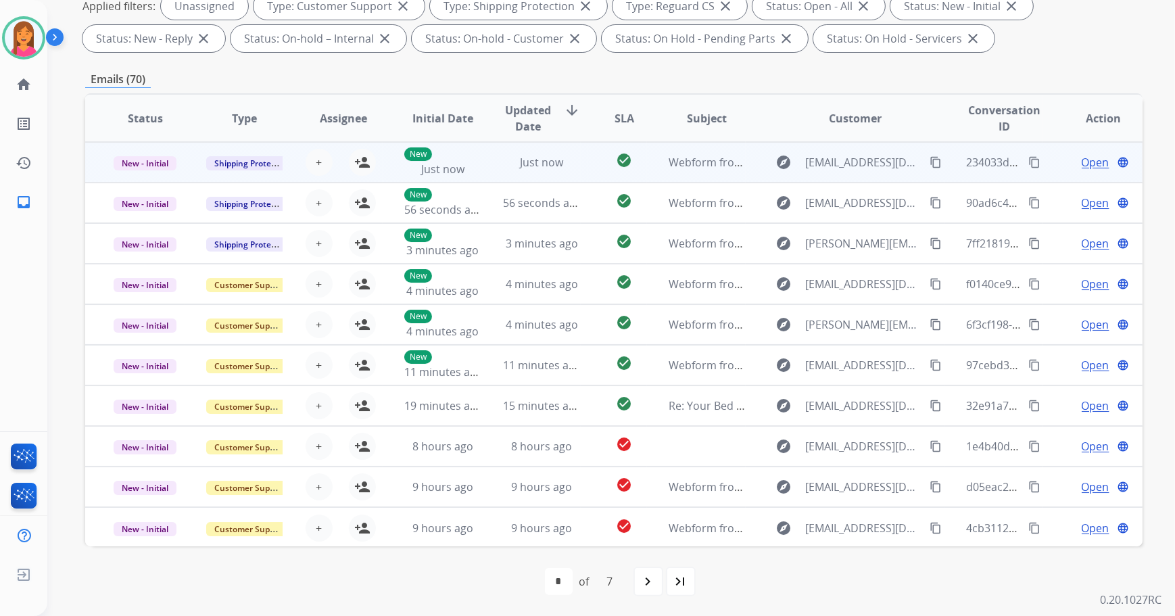
click at [571, 174] on td "Just now" at bounding box center [530, 162] width 99 height 41
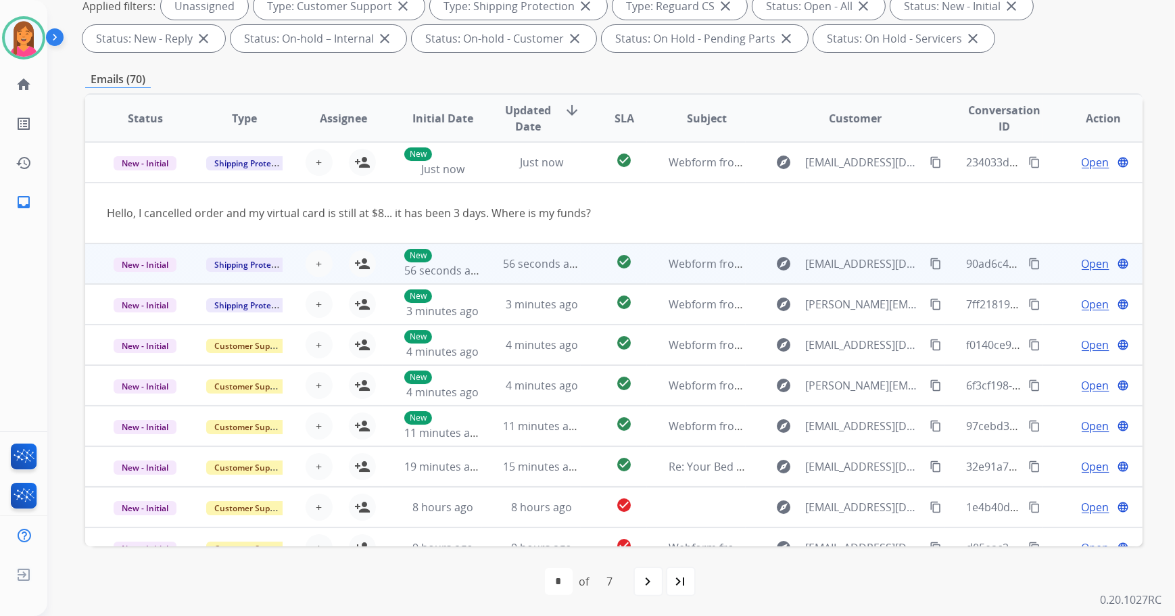
click at [596, 268] on td "check_circle" at bounding box center [614, 263] width 66 height 41
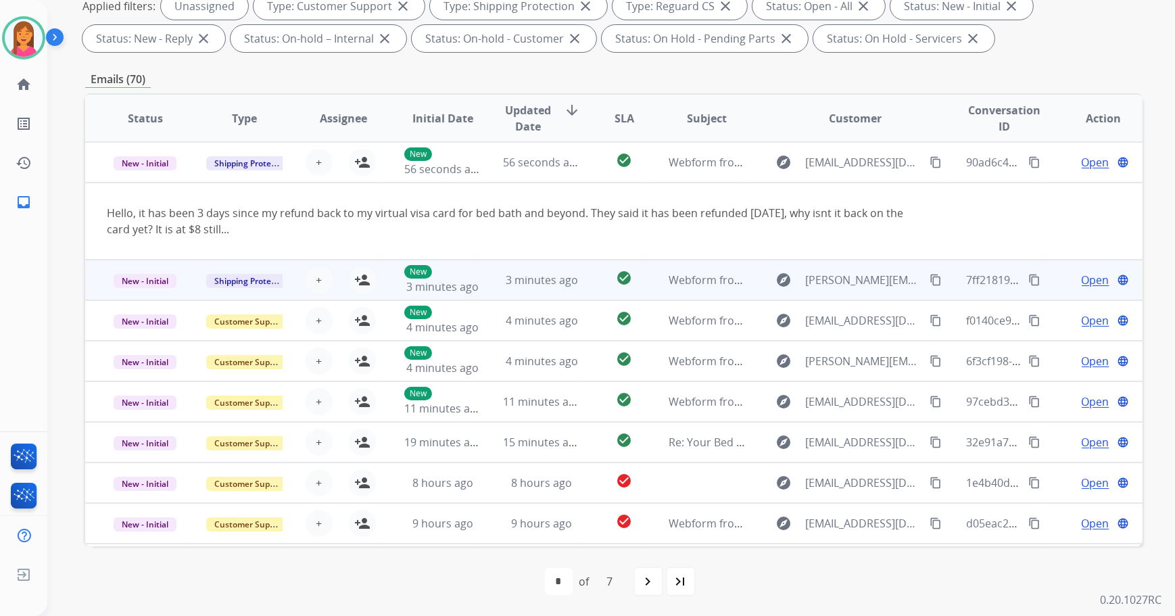
scroll to position [61, 0]
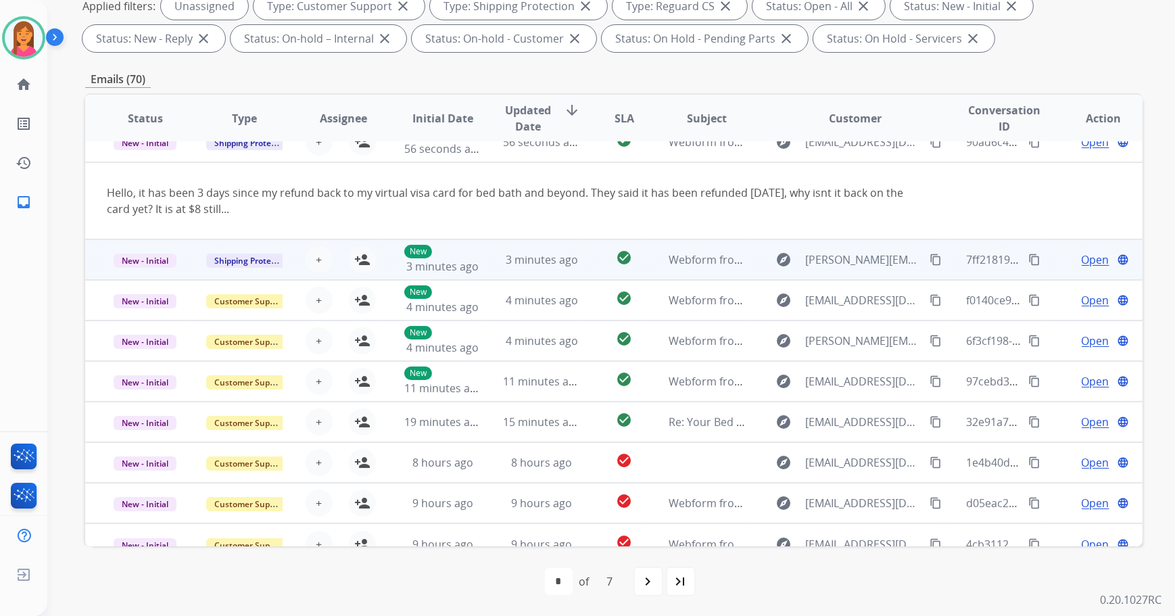
click at [602, 258] on div "check_circle" at bounding box center [624, 259] width 44 height 20
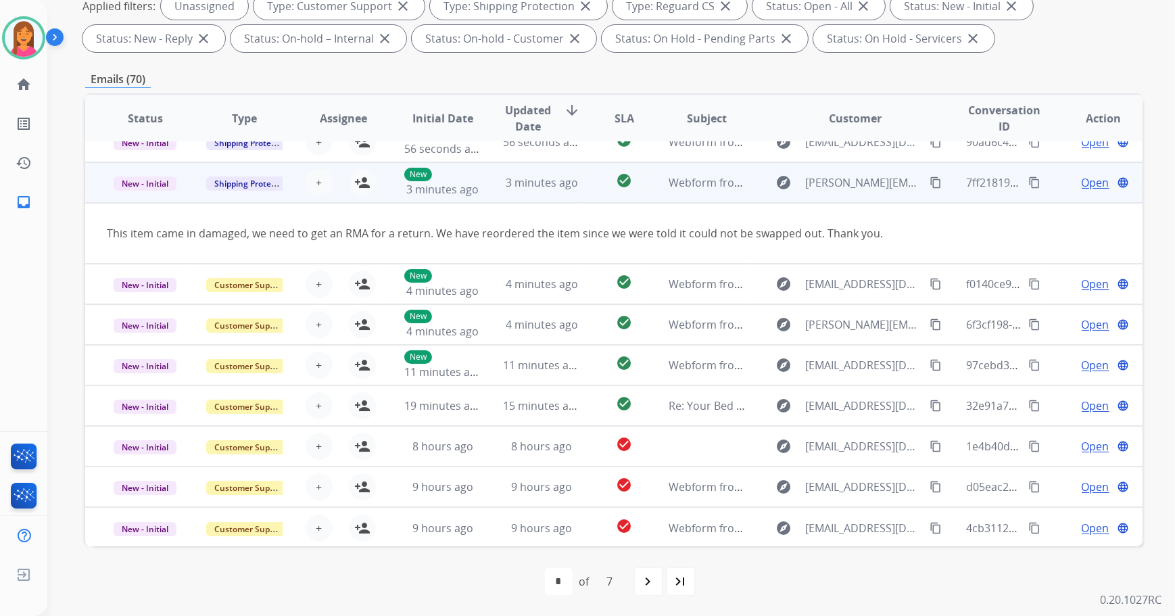
scroll to position [62, 0]
click at [361, 180] on mat-icon "person_add" at bounding box center [362, 182] width 16 height 16
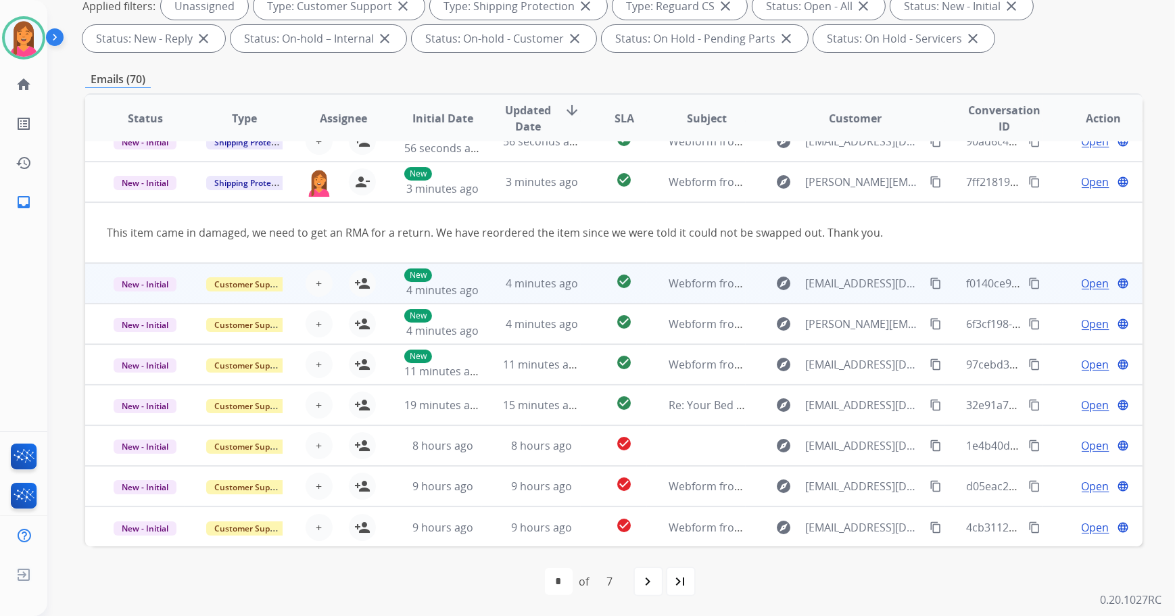
click at [581, 294] on td "check_circle" at bounding box center [614, 283] width 66 height 41
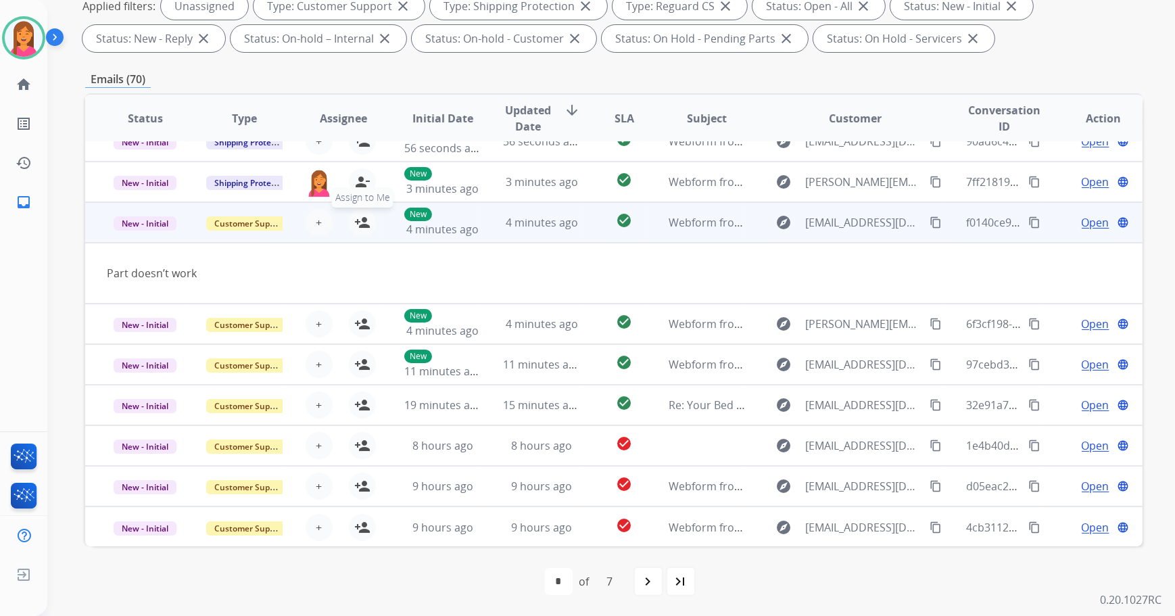
click at [371, 220] on button "person_add Assign to Me" at bounding box center [362, 222] width 27 height 27
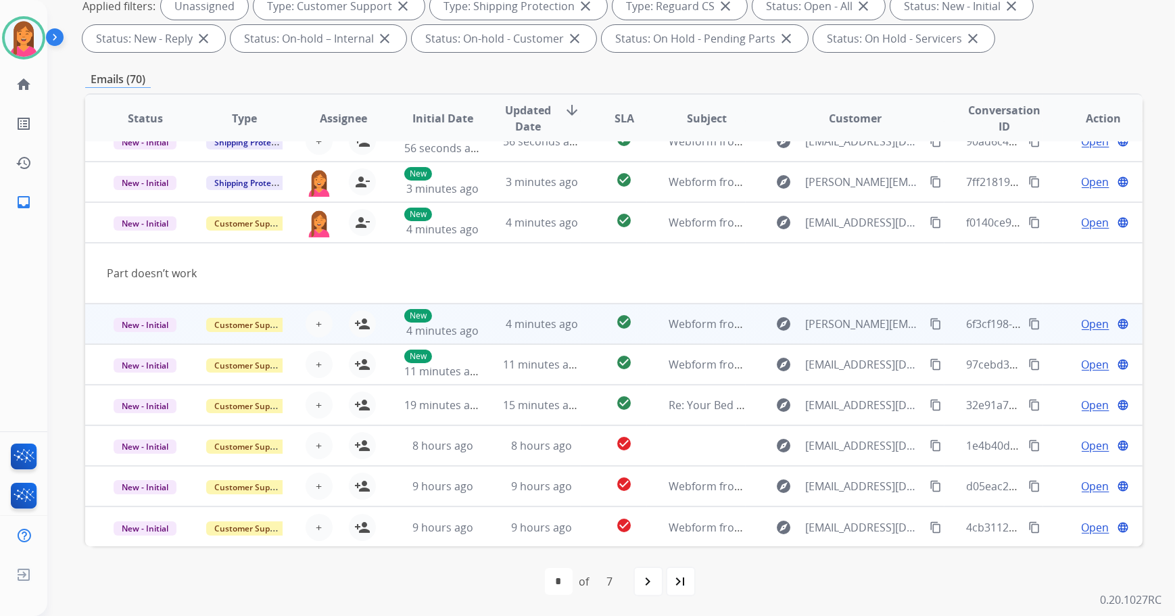
click at [595, 331] on td "check_circle" at bounding box center [614, 324] width 66 height 41
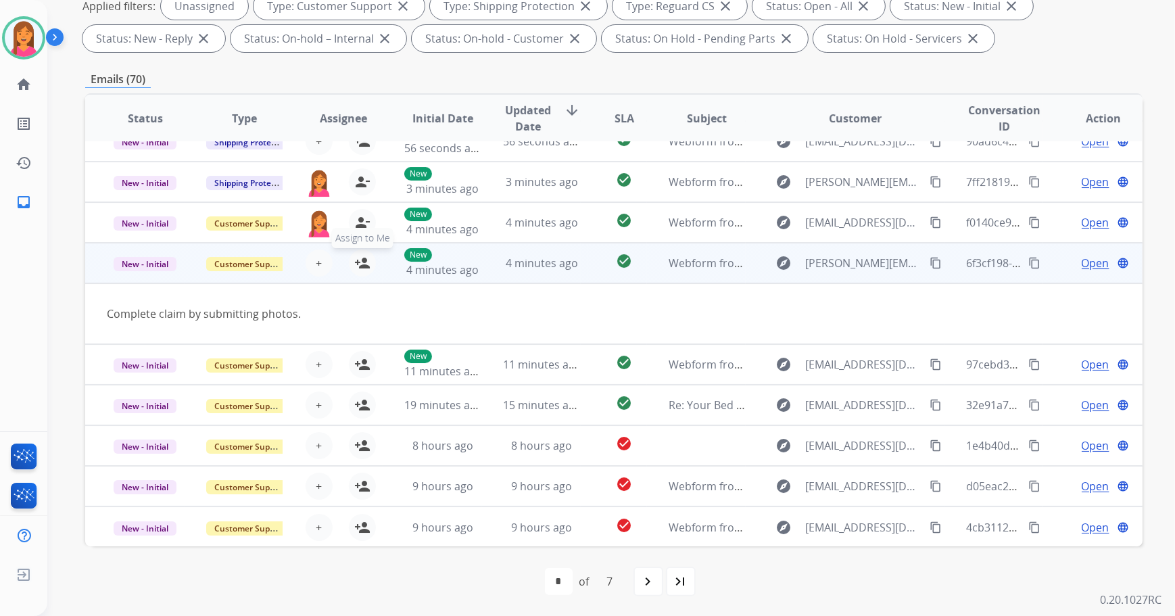
click at [368, 264] on button "person_add Assign to Me" at bounding box center [362, 262] width 27 height 27
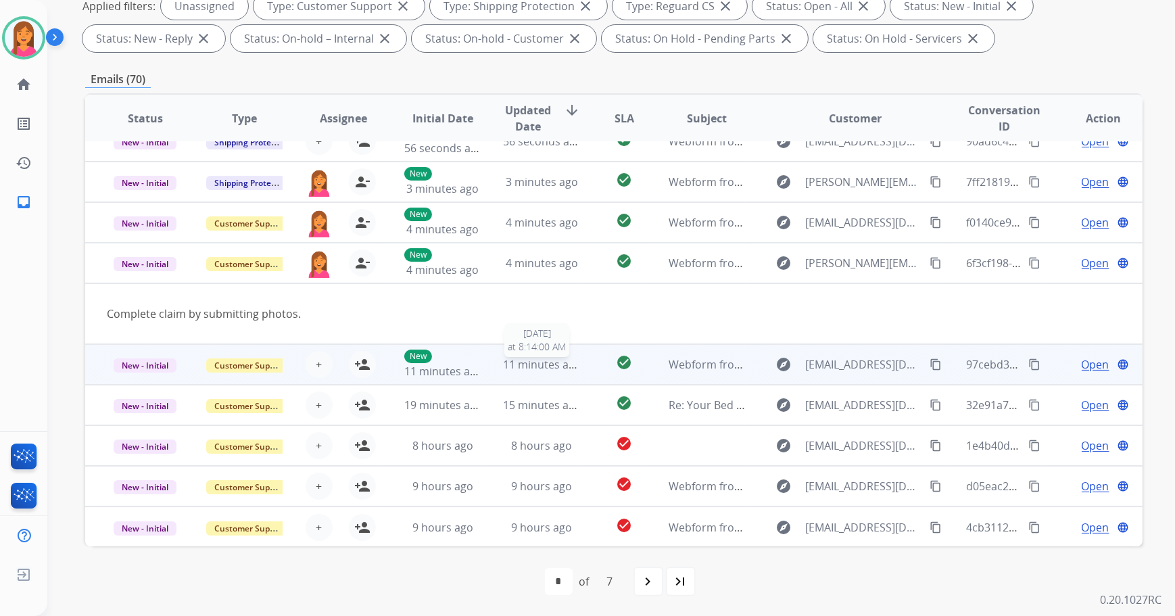
click at [569, 370] on div "11 minutes ago" at bounding box center [541, 364] width 77 height 16
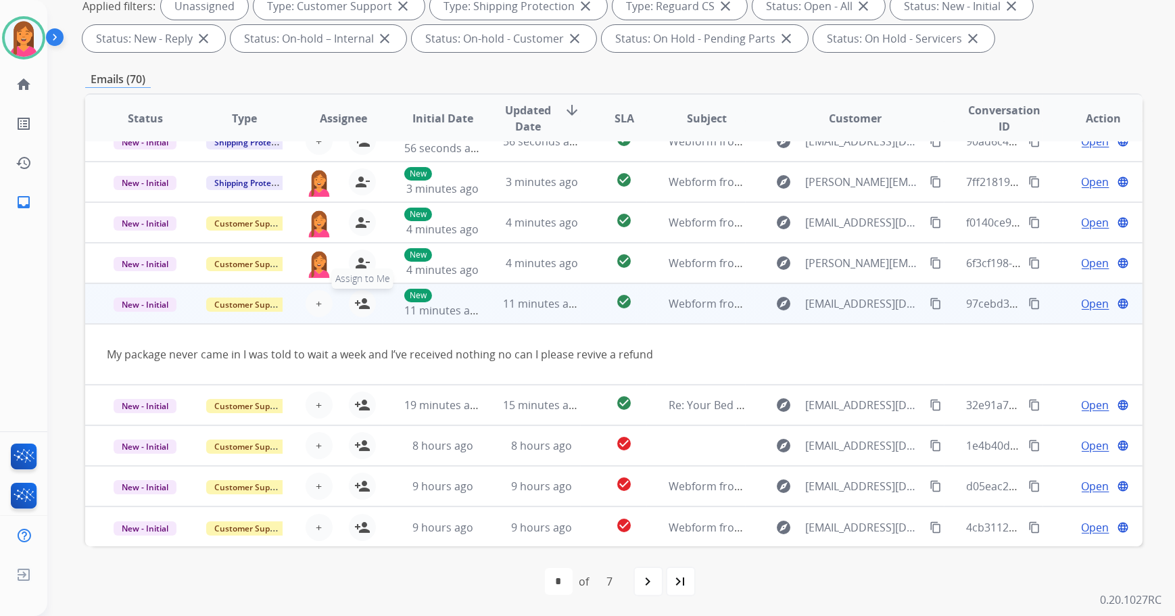
click at [363, 303] on mat-icon "person_add" at bounding box center [362, 303] width 16 height 16
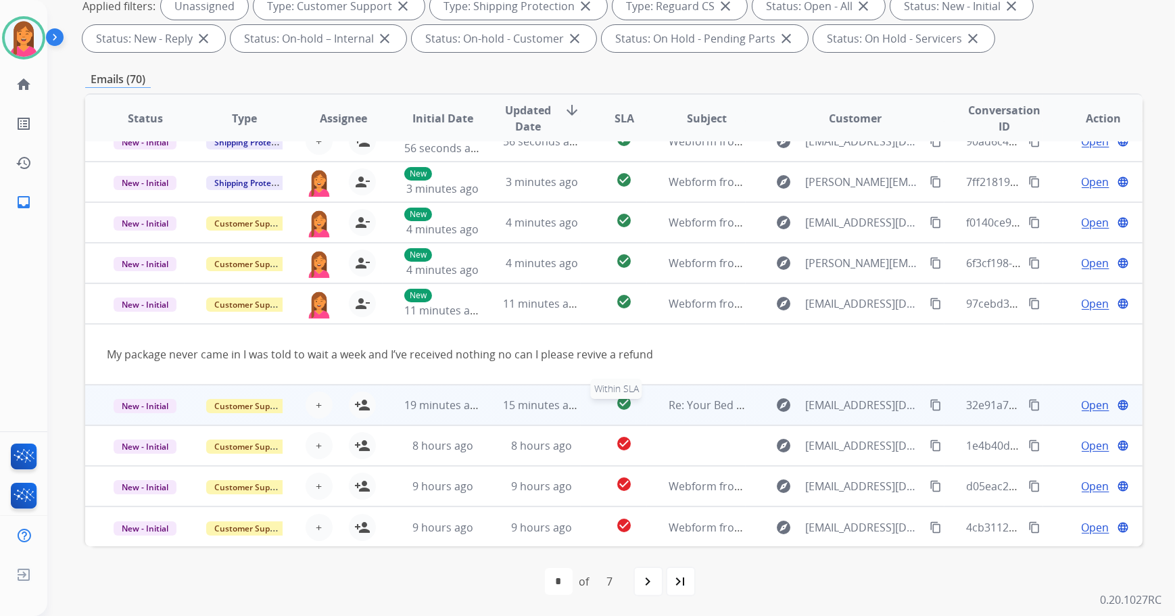
click at [602, 409] on div "check_circle" at bounding box center [624, 405] width 44 height 20
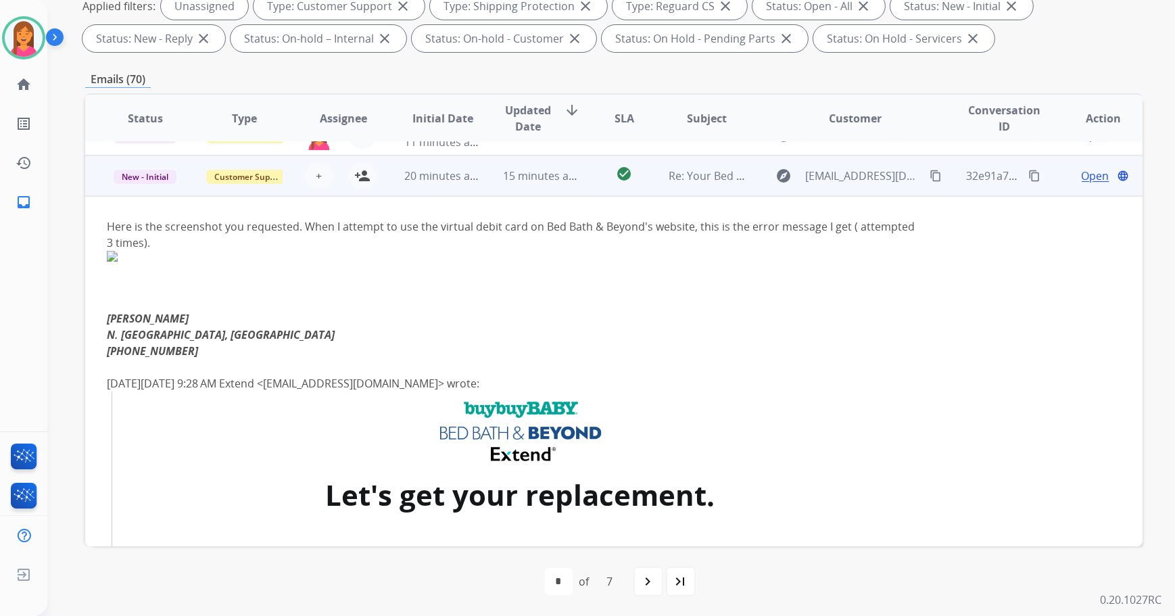
scroll to position [243, 0]
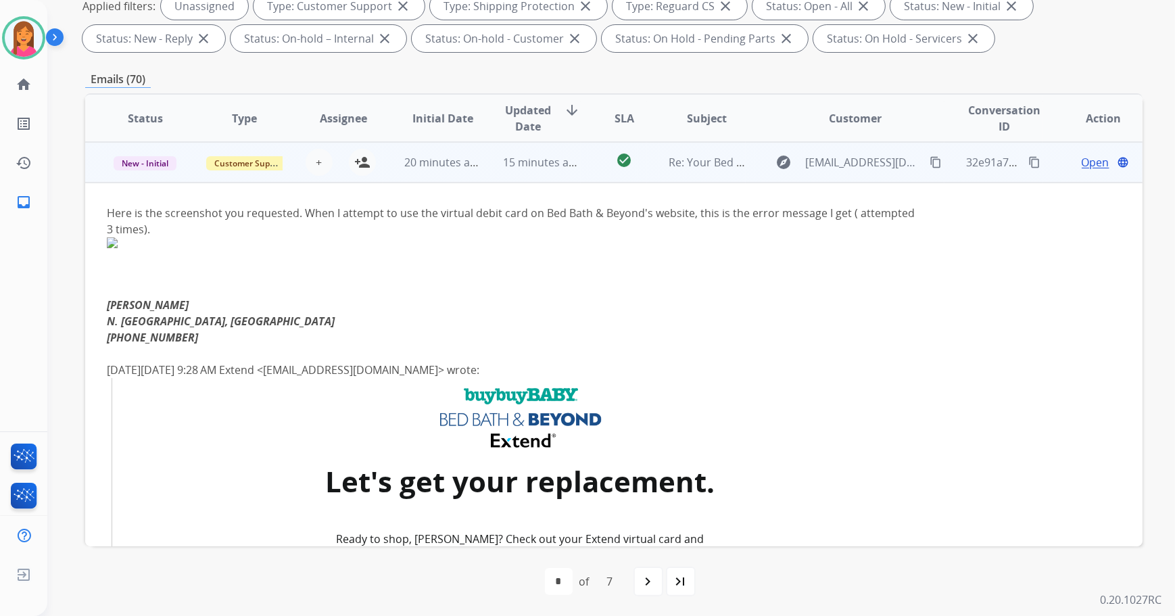
click at [591, 170] on td "check_circle" at bounding box center [614, 162] width 66 height 41
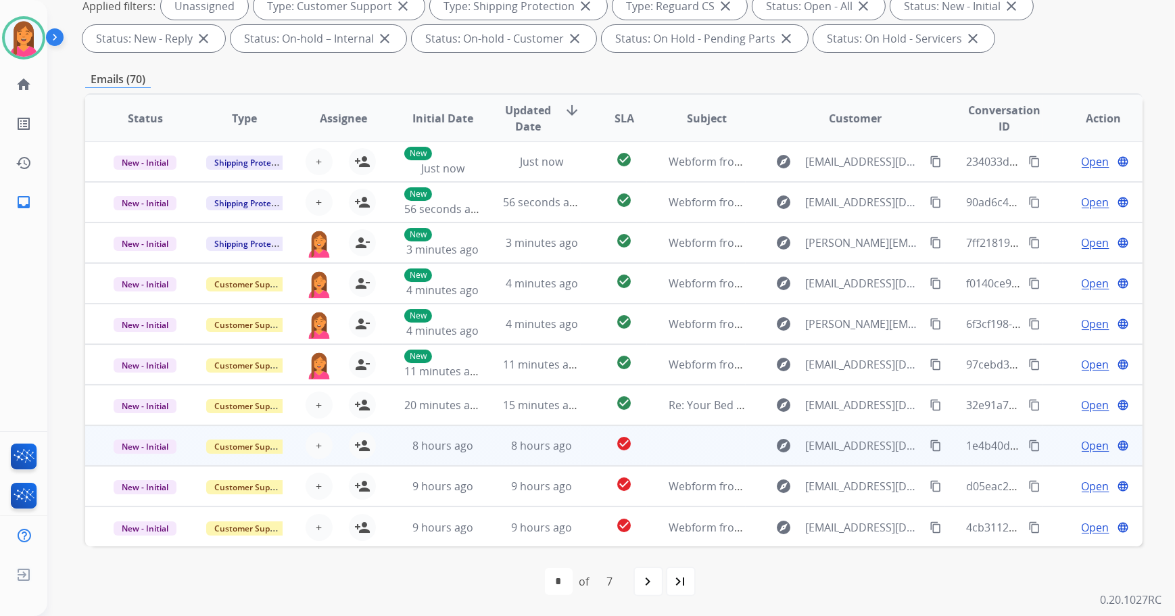
click at [581, 453] on td "check_circle" at bounding box center [614, 445] width 66 height 41
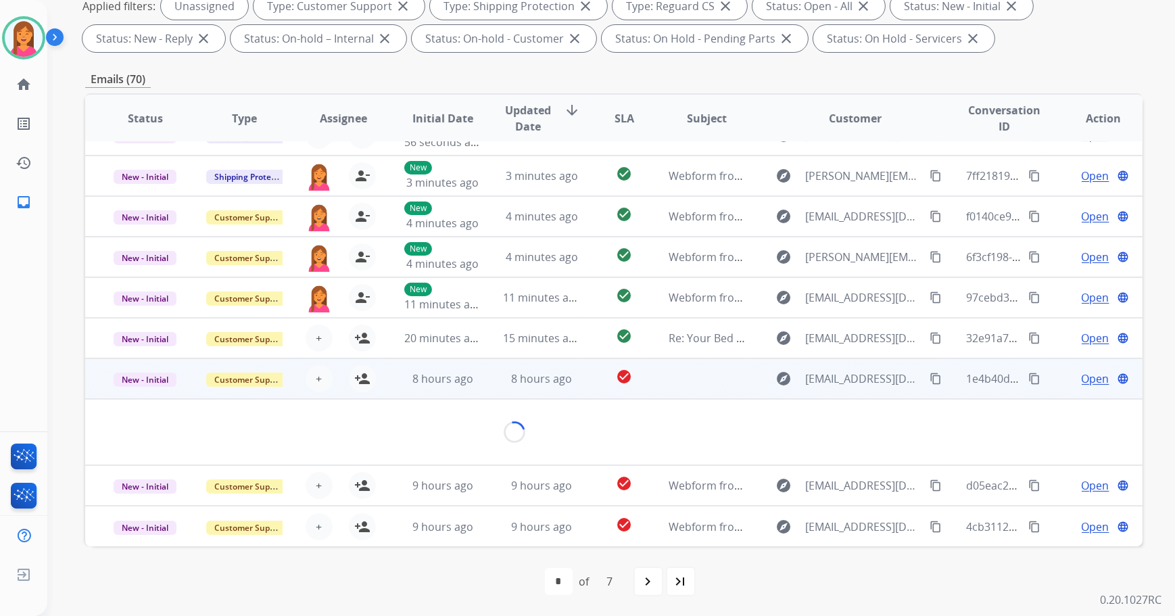
scroll to position [78, 0]
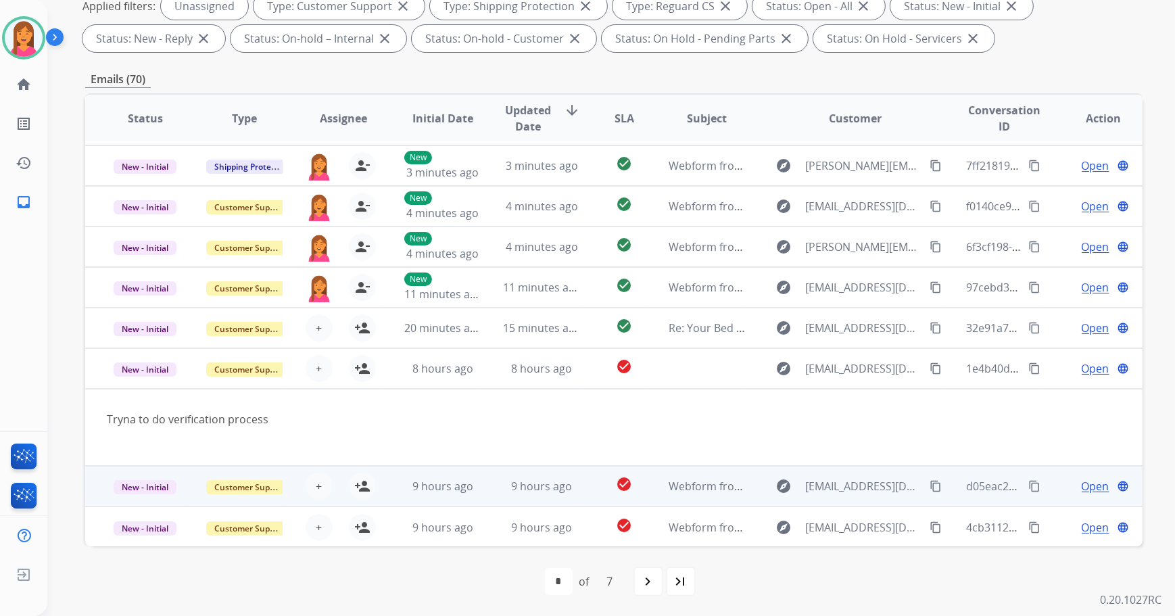
click at [581, 487] on td "check_circle" at bounding box center [614, 486] width 66 height 41
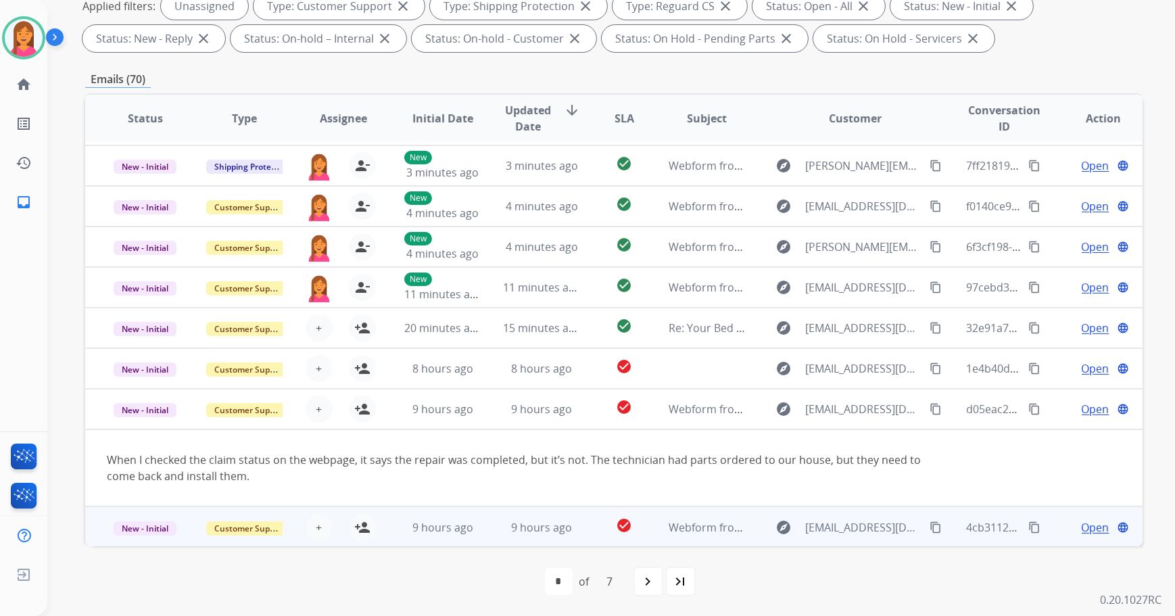
click at [583, 519] on td "check_circle" at bounding box center [614, 526] width 66 height 41
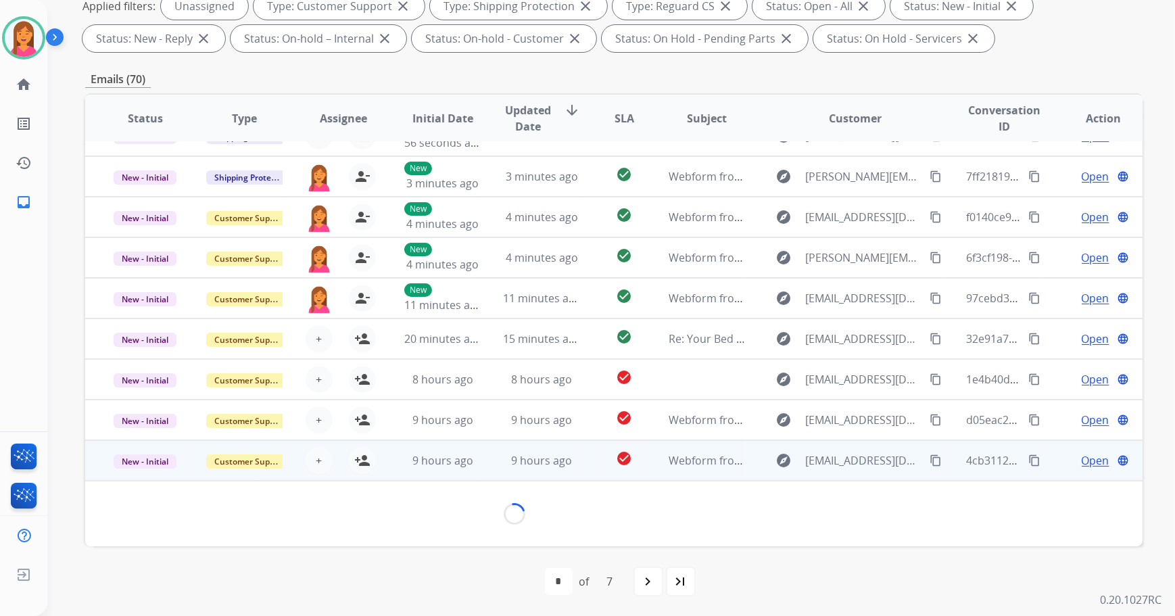
scroll to position [61, 0]
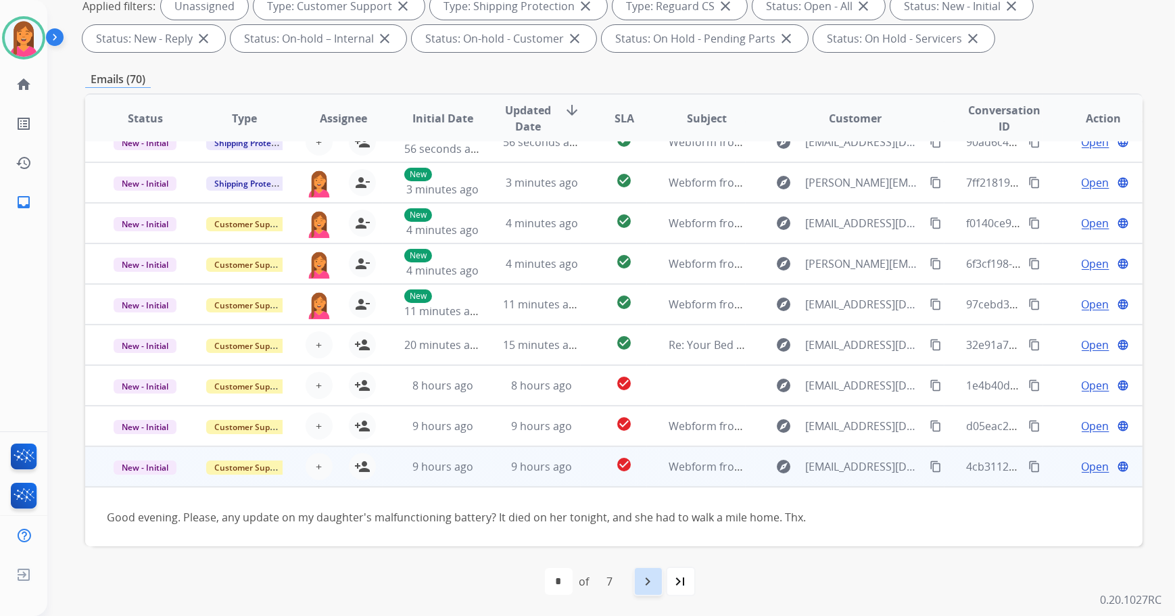
click at [642, 580] on mat-icon "navigate_next" at bounding box center [648, 581] width 16 height 16
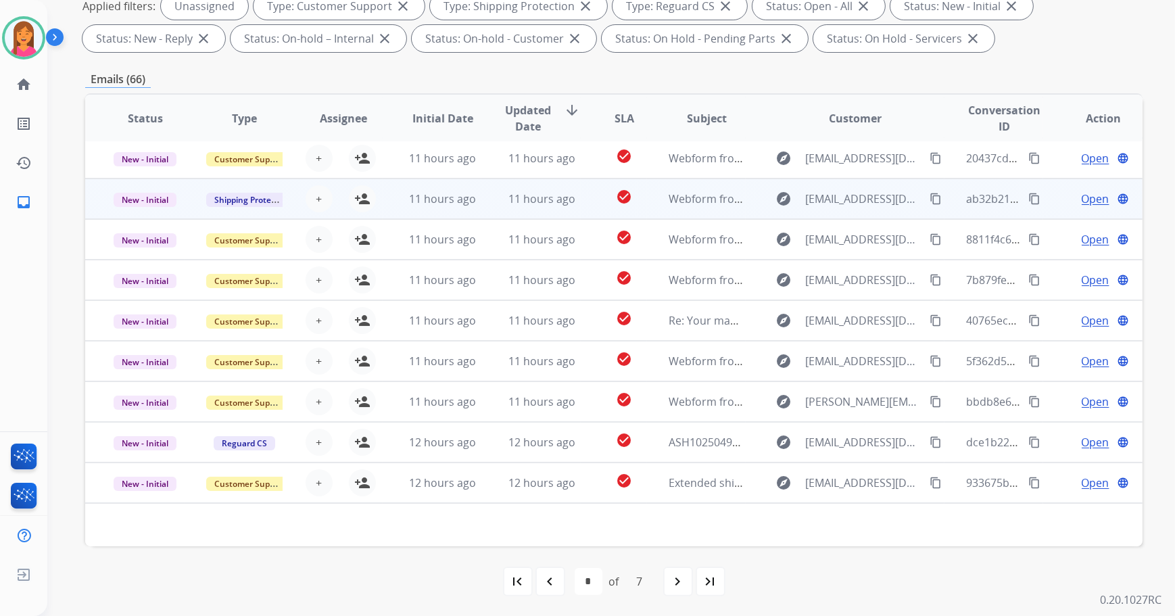
scroll to position [0, 0]
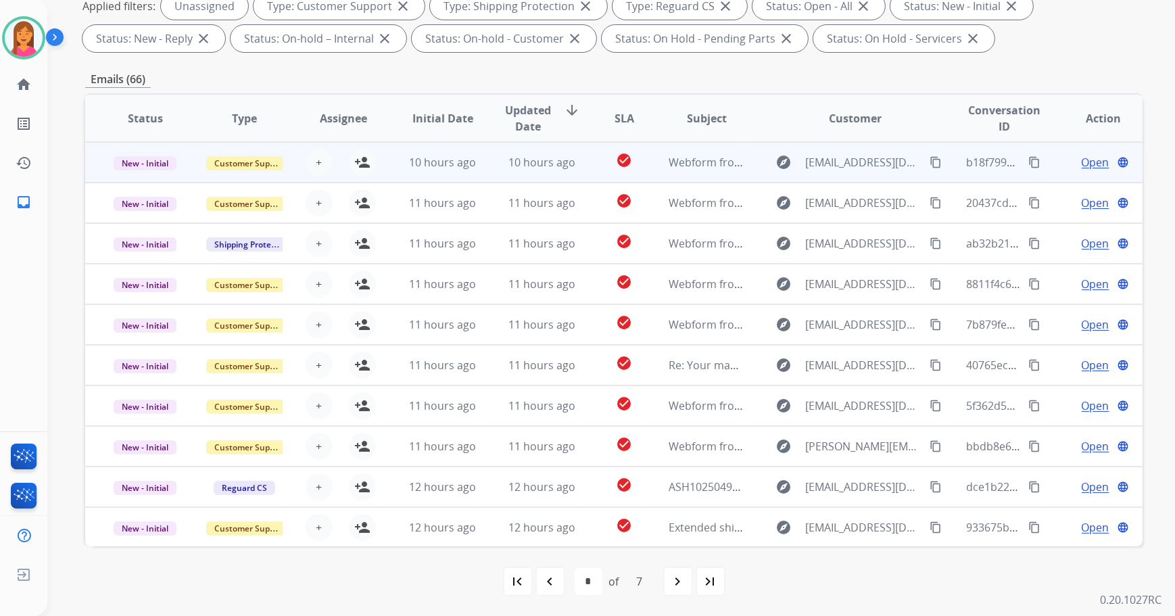
click at [590, 170] on td "check_circle" at bounding box center [614, 162] width 66 height 41
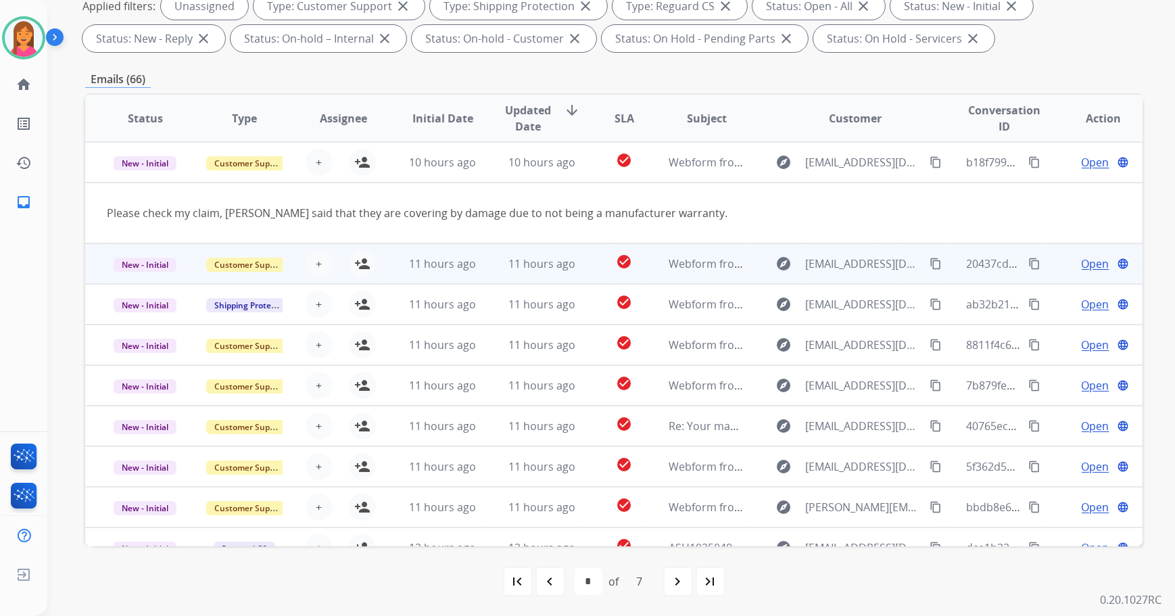
click at [592, 257] on td "check_circle" at bounding box center [614, 263] width 66 height 41
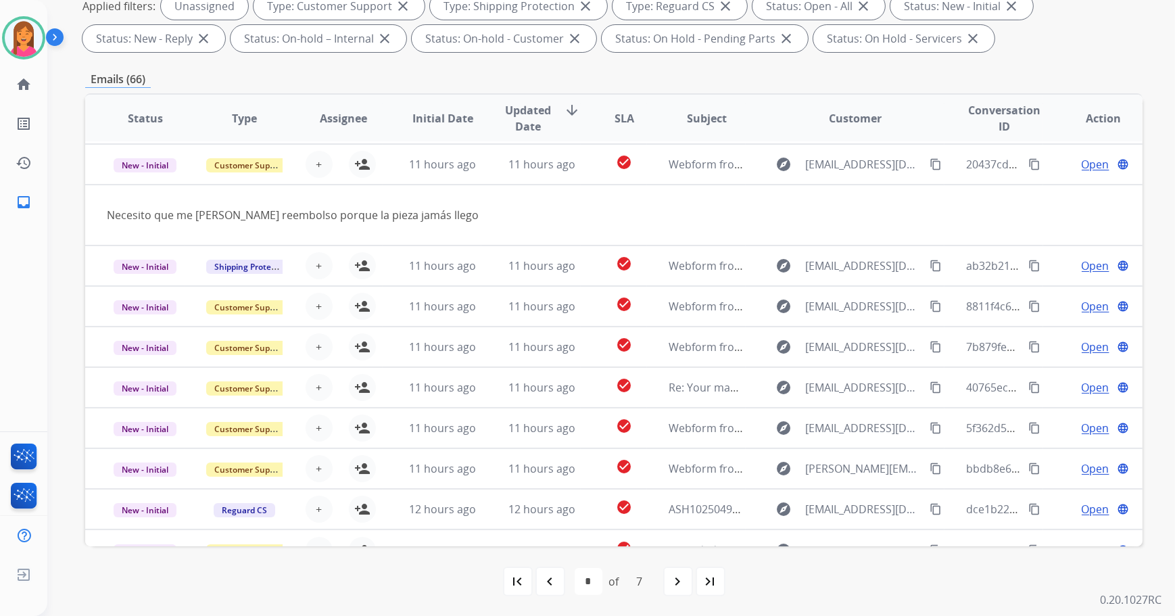
scroll to position [41, 0]
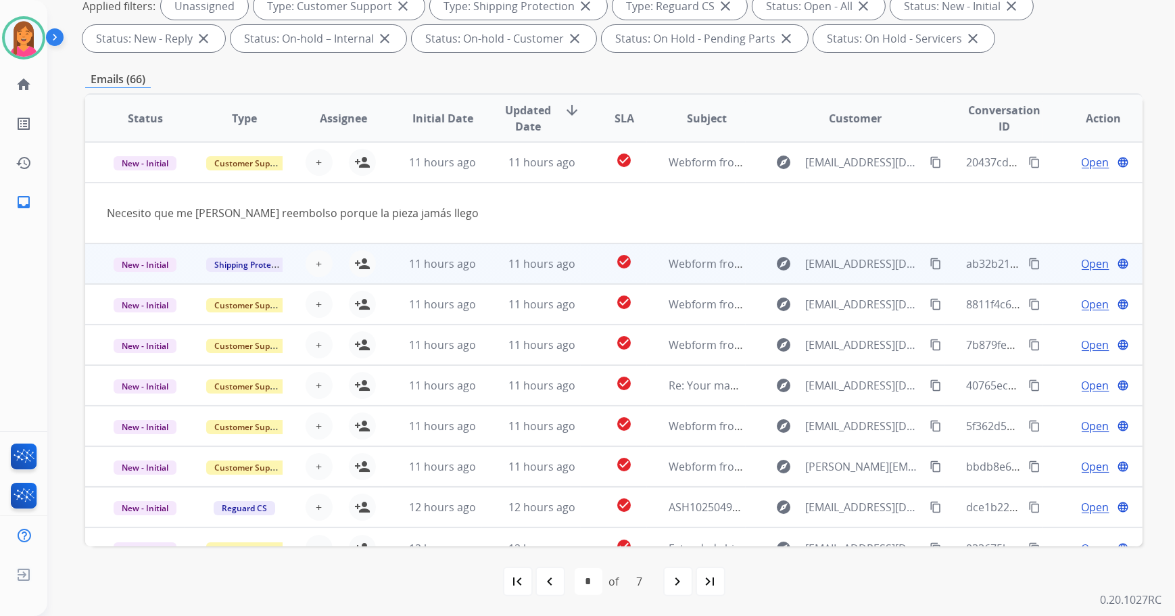
click at [592, 264] on td "check_circle" at bounding box center [614, 263] width 66 height 41
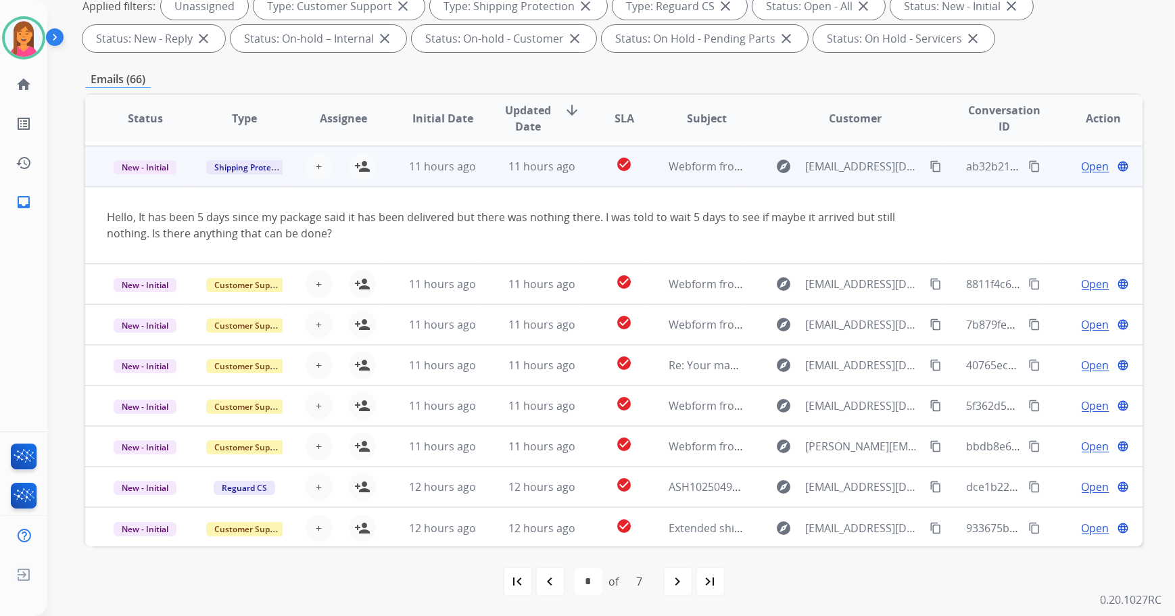
scroll to position [78, 0]
click at [354, 166] on mat-icon "person_add" at bounding box center [362, 166] width 16 height 16
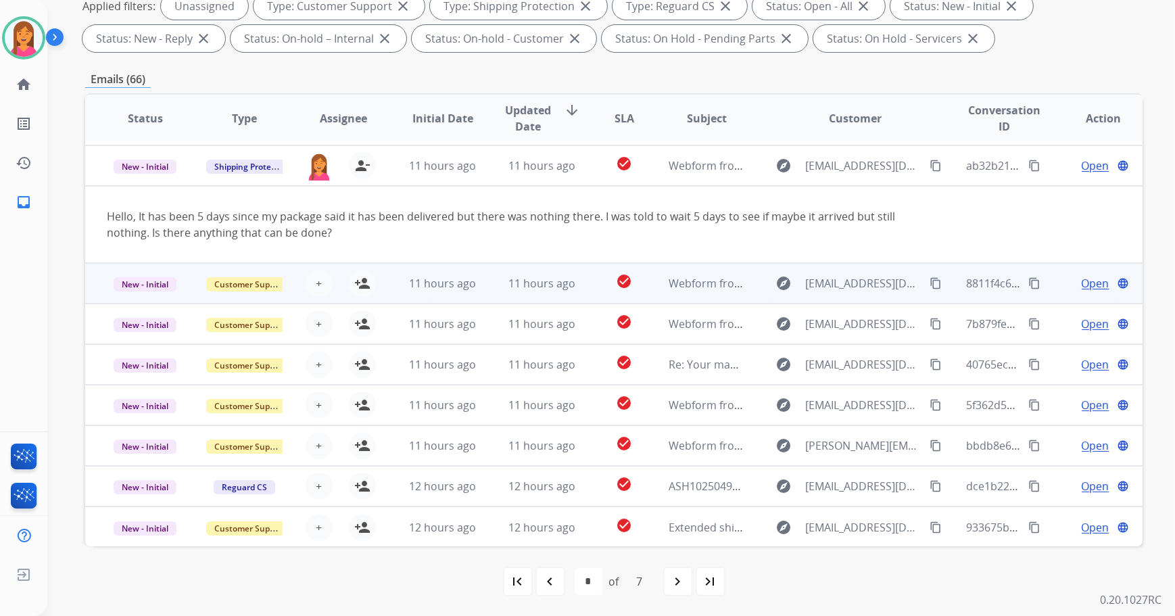
click at [581, 285] on td "check_circle" at bounding box center [614, 283] width 66 height 41
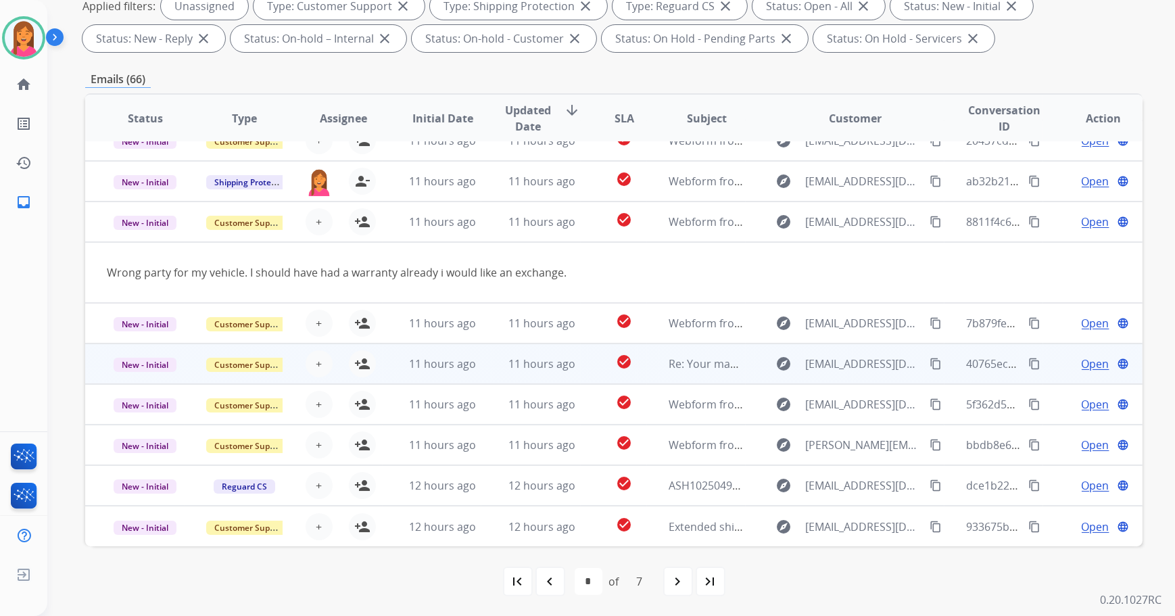
scroll to position [62, 0]
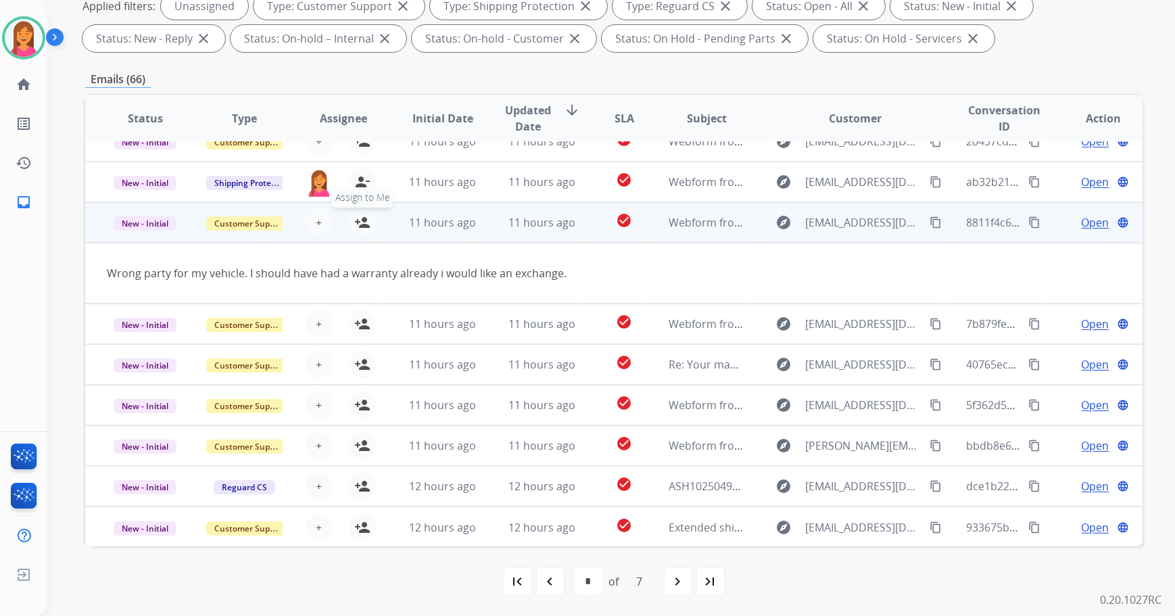
click at [358, 220] on mat-icon "person_add" at bounding box center [362, 222] width 16 height 16
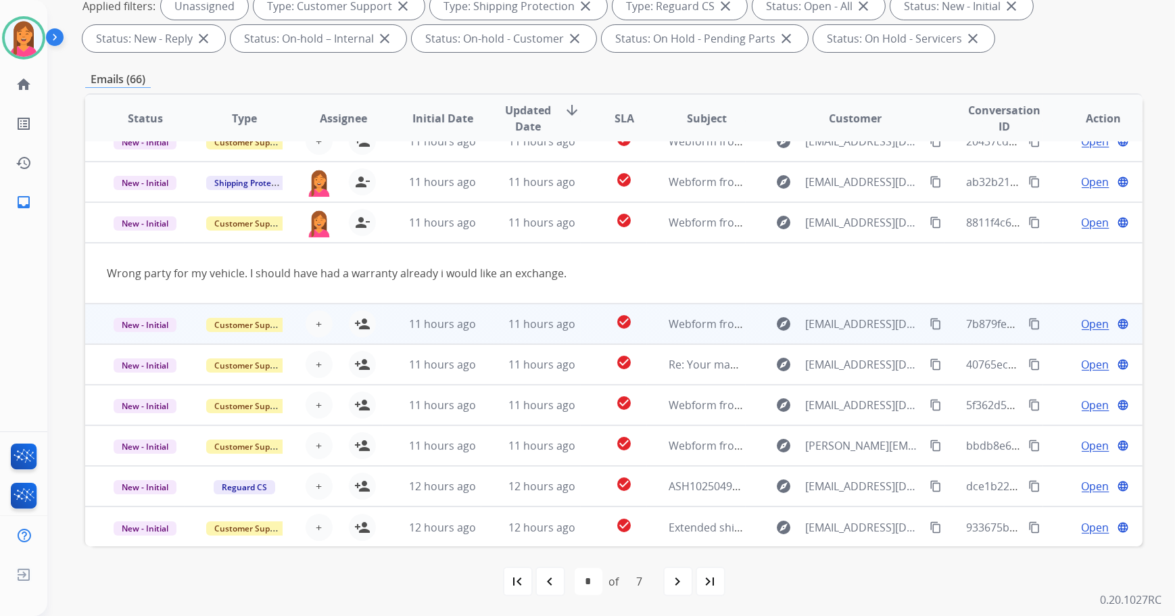
click at [585, 329] on td "check_circle" at bounding box center [614, 324] width 66 height 41
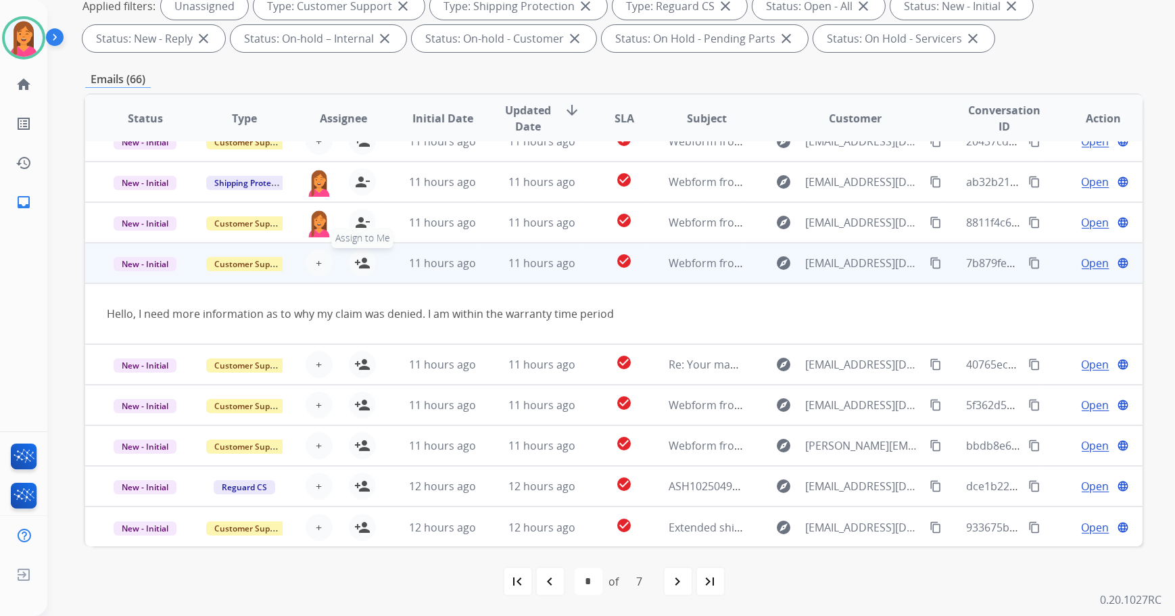
click at [358, 264] on mat-icon "person_add" at bounding box center [362, 263] width 16 height 16
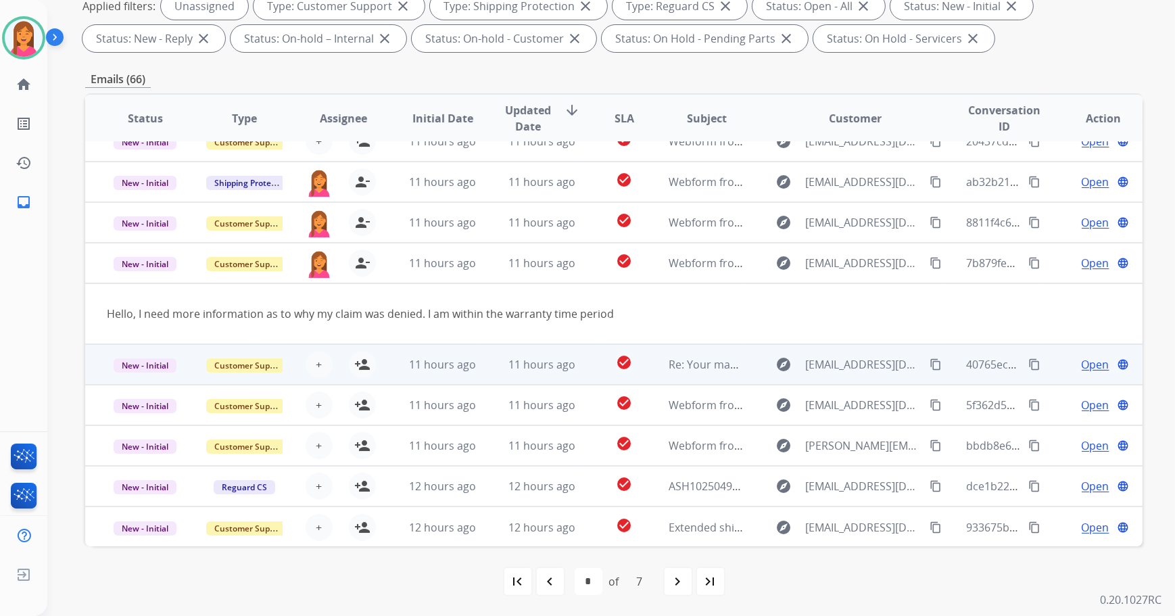
click at [581, 365] on td "check_circle" at bounding box center [614, 364] width 66 height 41
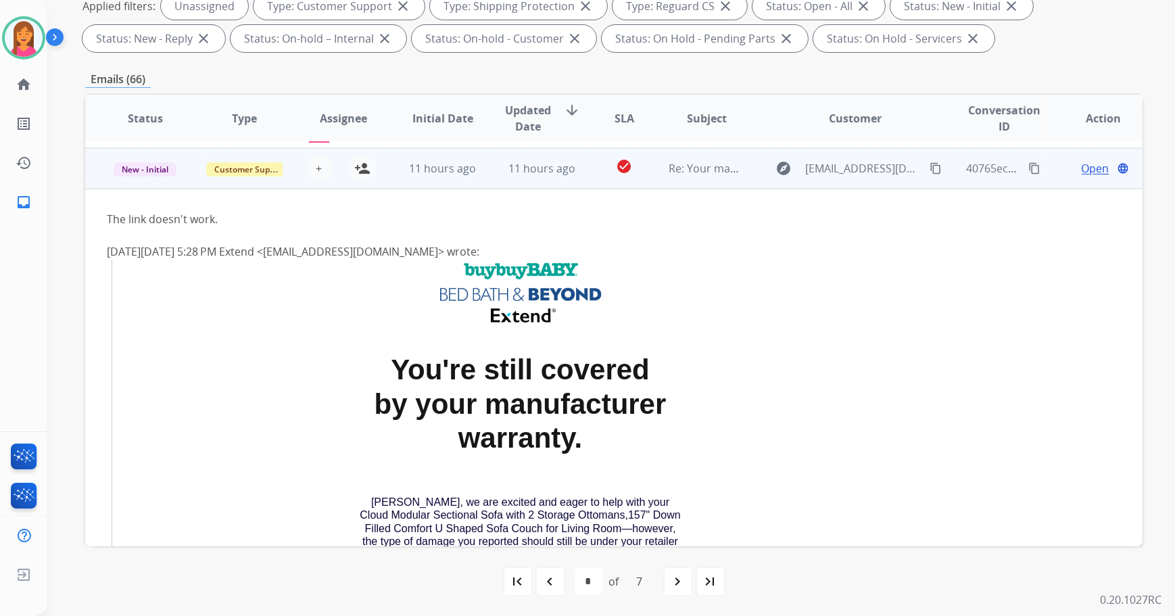
scroll to position [203, 0]
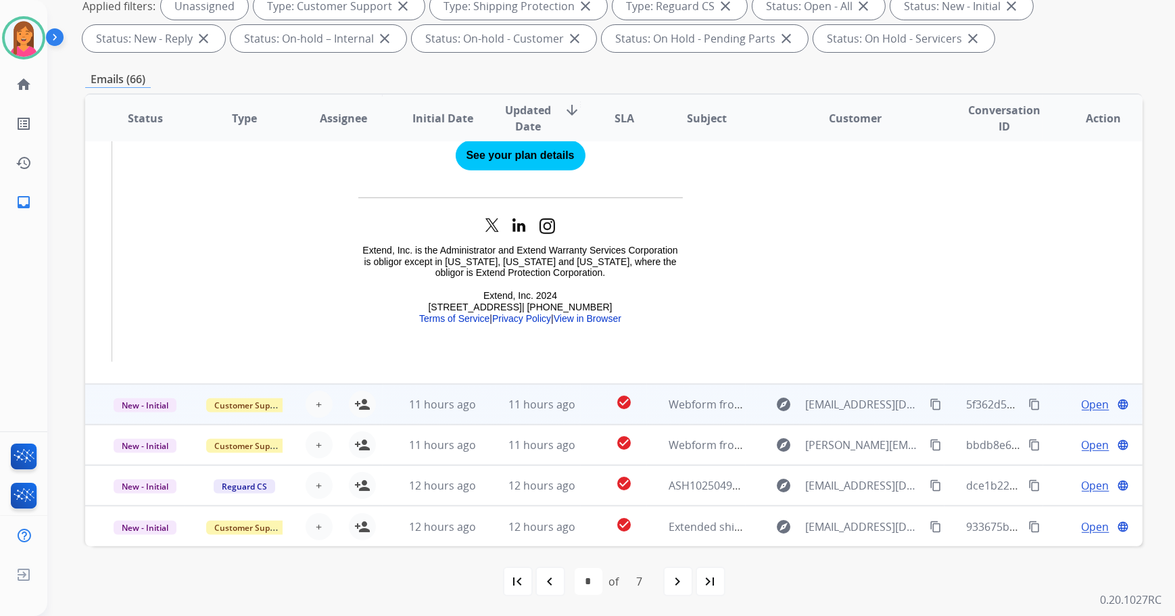
click at [587, 418] on td "check_circle" at bounding box center [614, 404] width 66 height 41
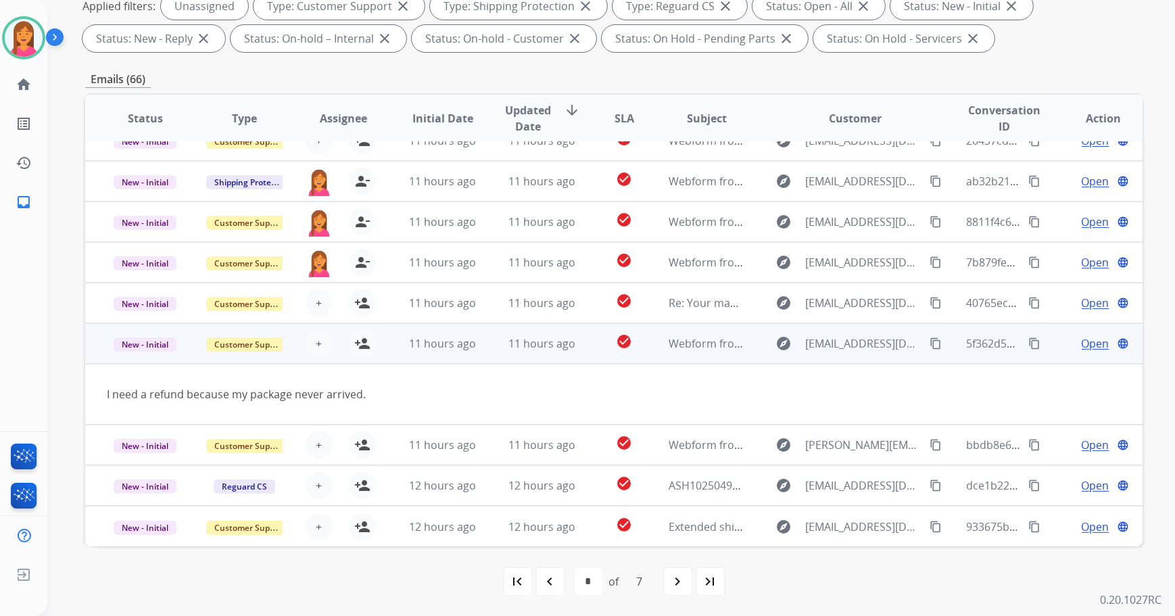
scroll to position [62, 0]
click at [369, 343] on button "person_add Assign to Me" at bounding box center [362, 344] width 27 height 27
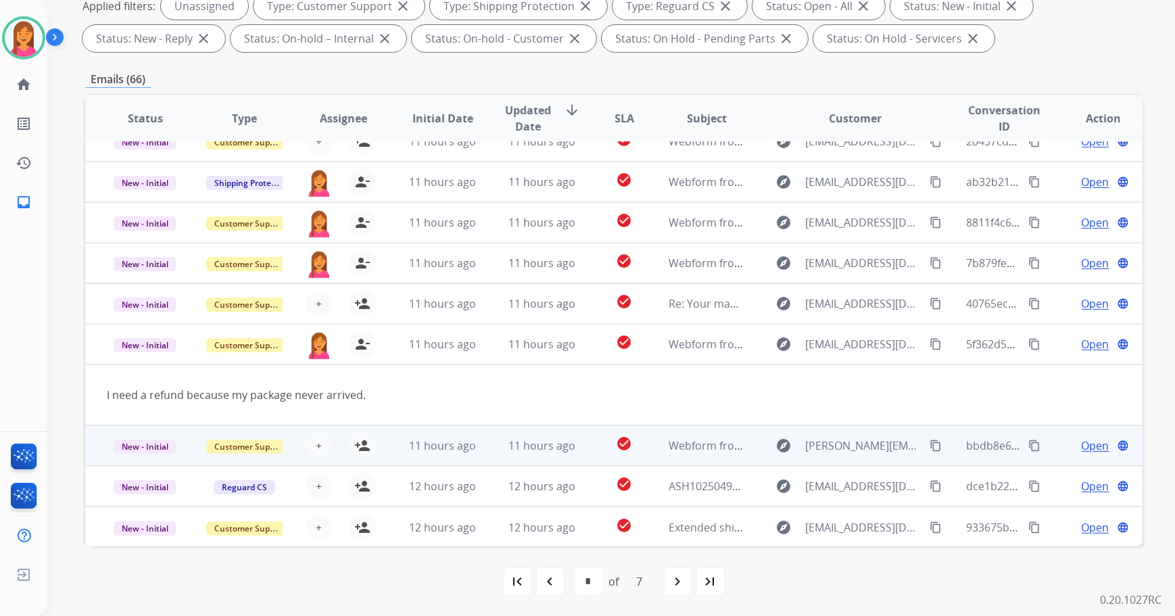
click at [595, 446] on td "check_circle" at bounding box center [614, 445] width 66 height 41
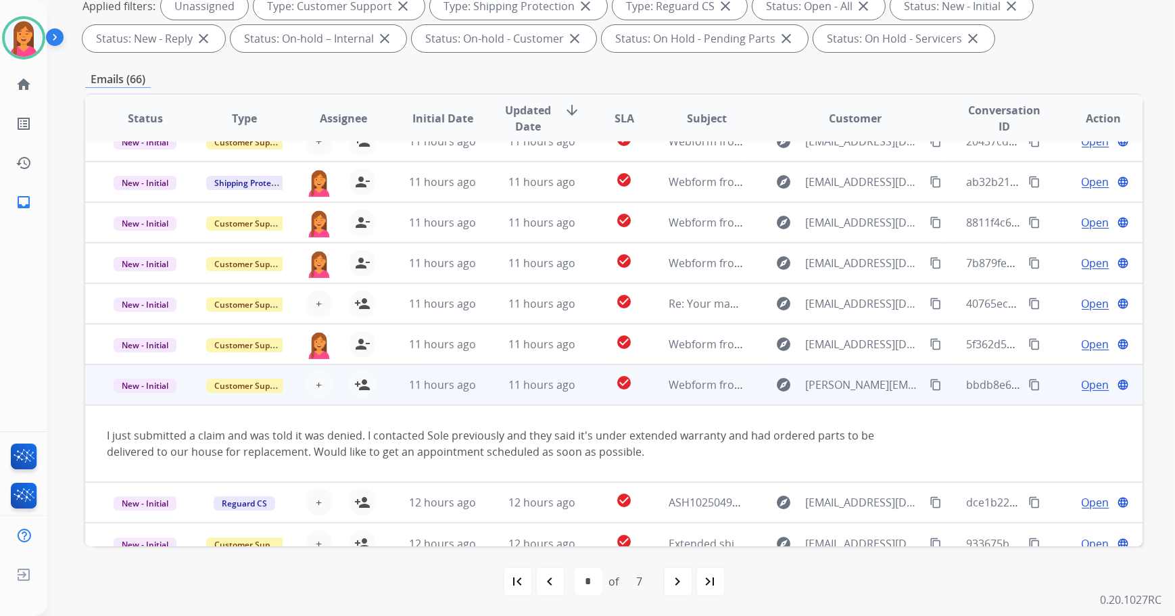
scroll to position [78, 0]
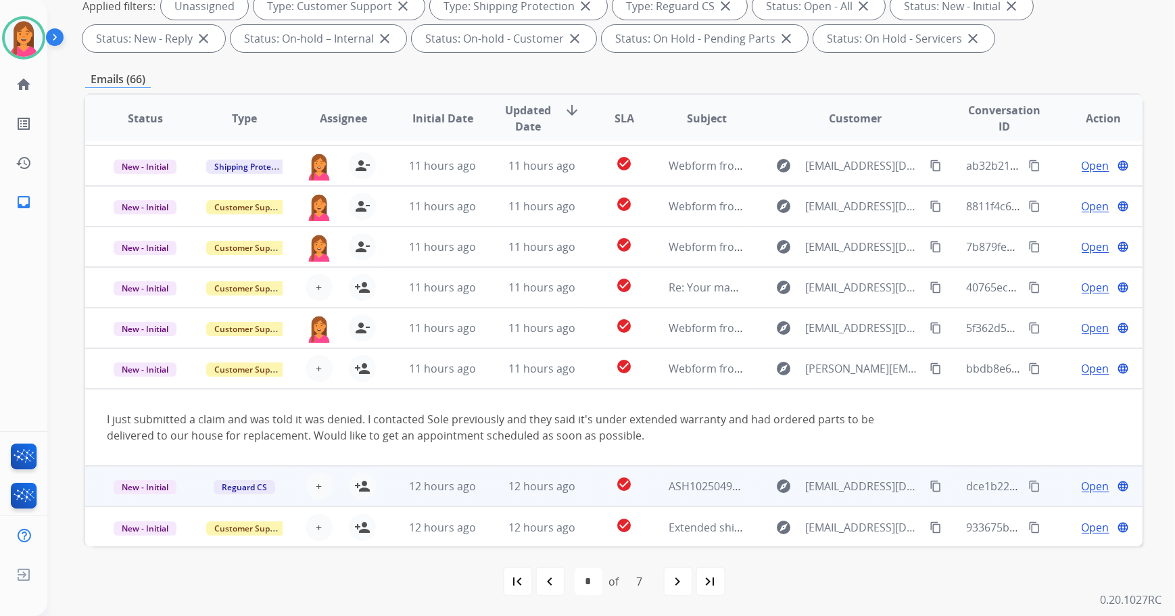
click at [594, 479] on td "check_circle" at bounding box center [614, 486] width 66 height 41
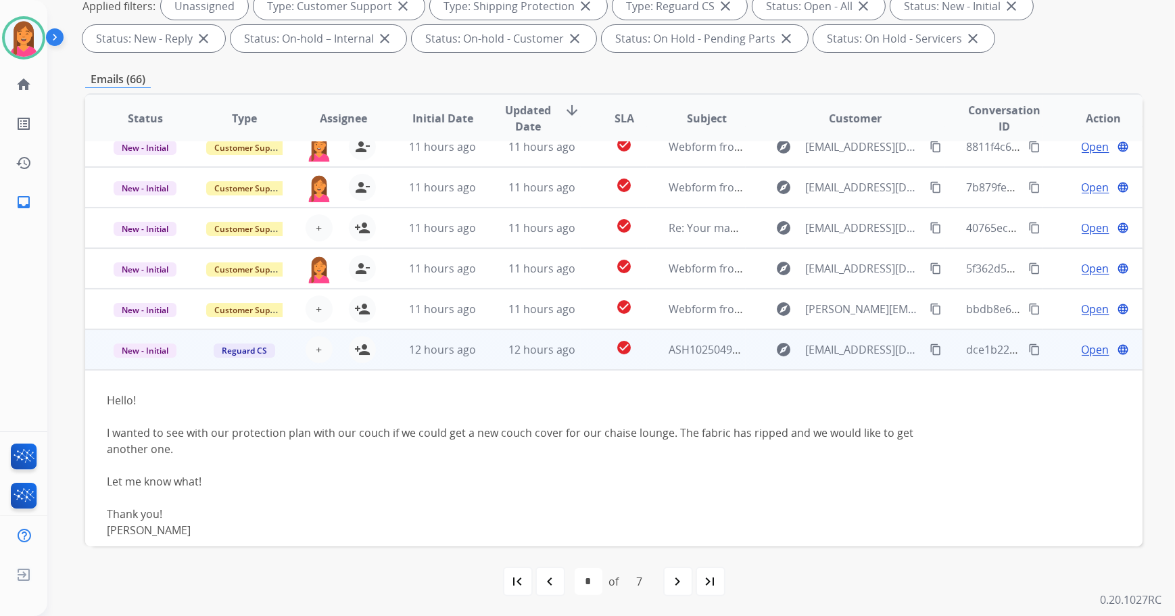
scroll to position [191, 0]
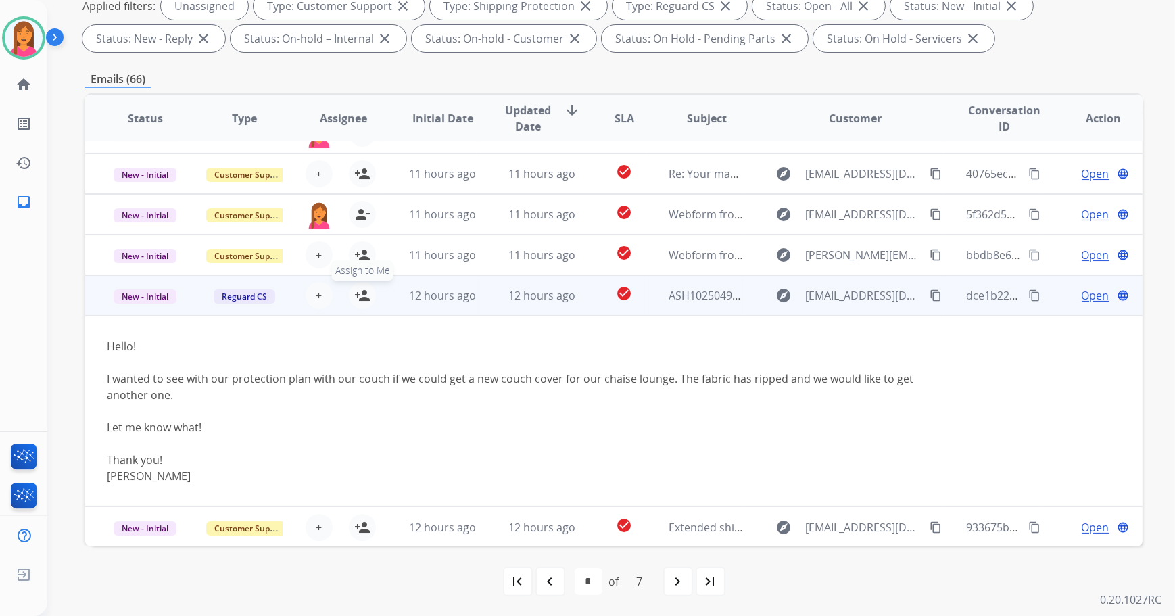
click at [354, 295] on mat-icon "person_add" at bounding box center [362, 295] width 16 height 16
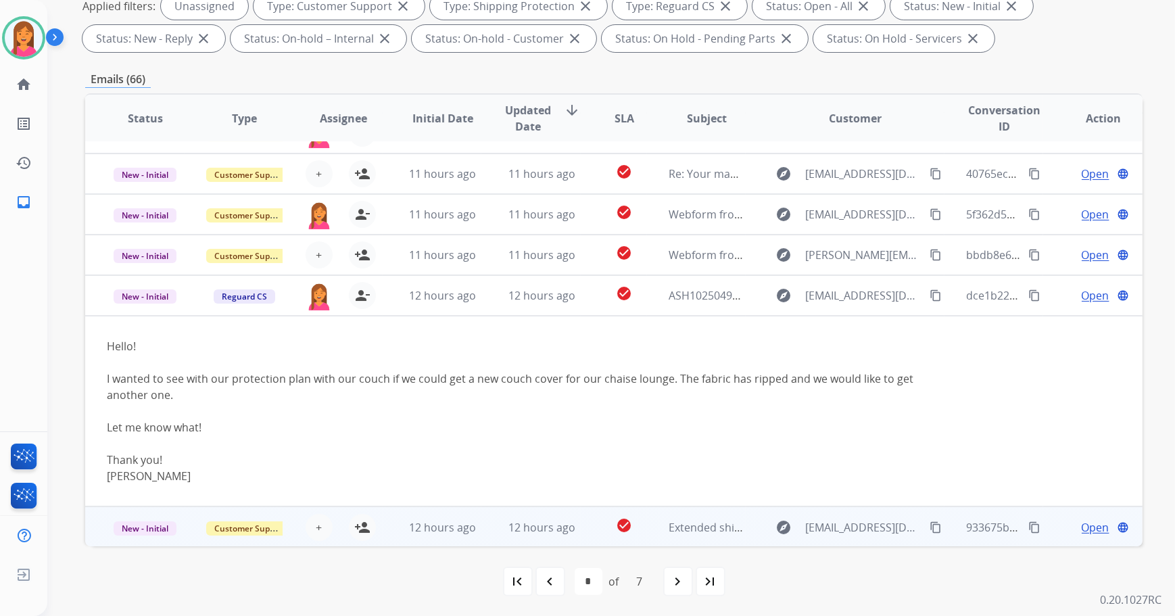
click at [590, 515] on td "check_circle" at bounding box center [614, 526] width 66 height 41
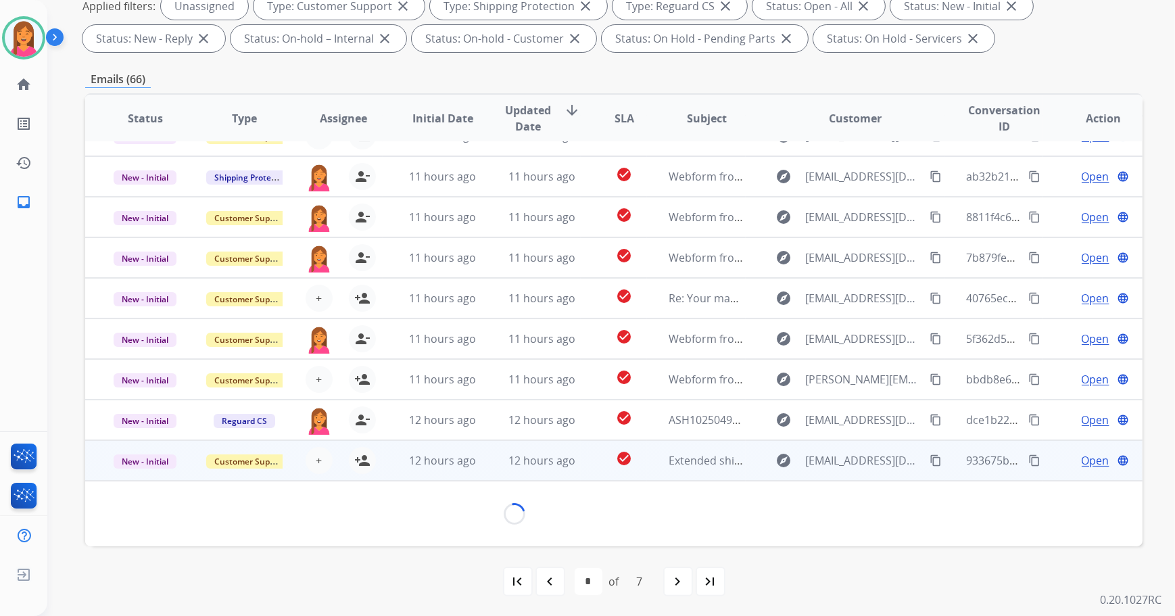
scroll to position [77, 0]
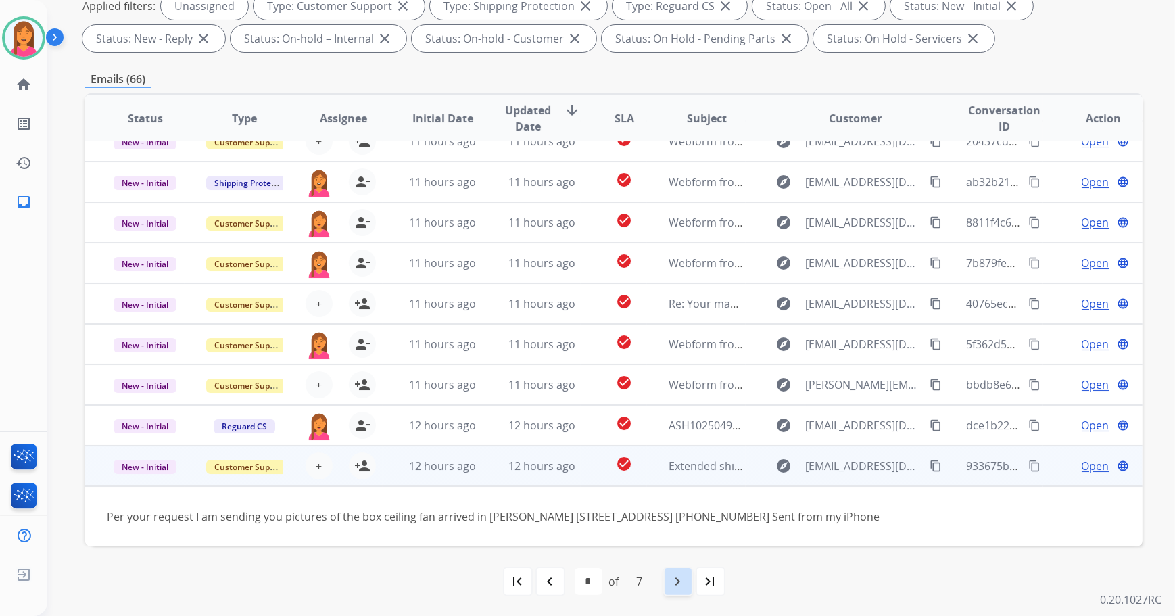
click at [671, 585] on mat-icon "navigate_next" at bounding box center [678, 581] width 16 height 16
select select "*"
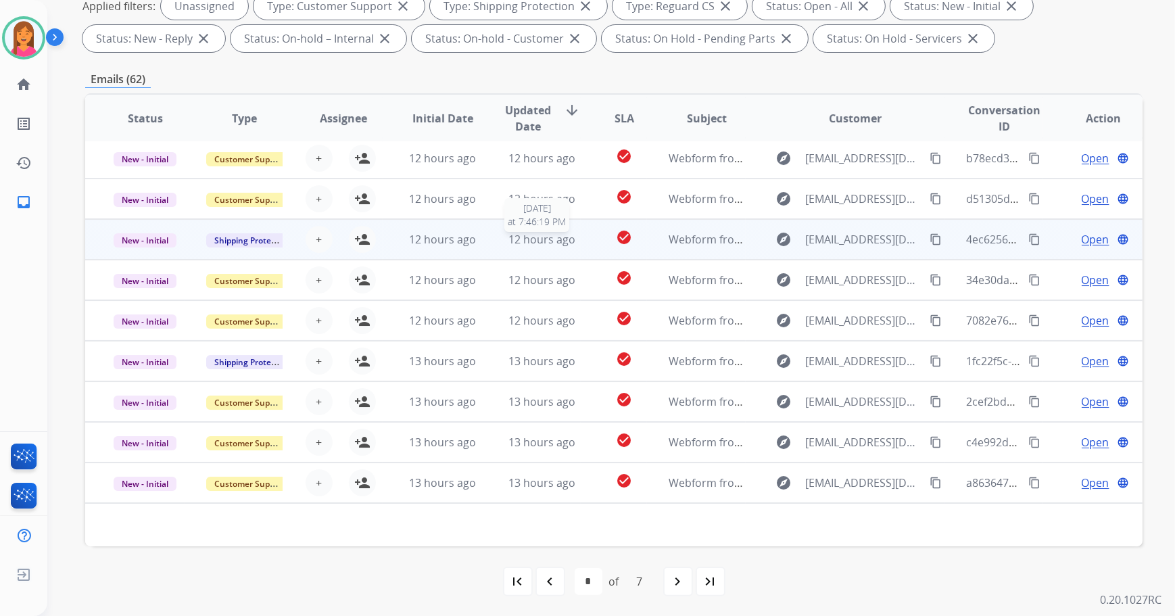
scroll to position [0, 0]
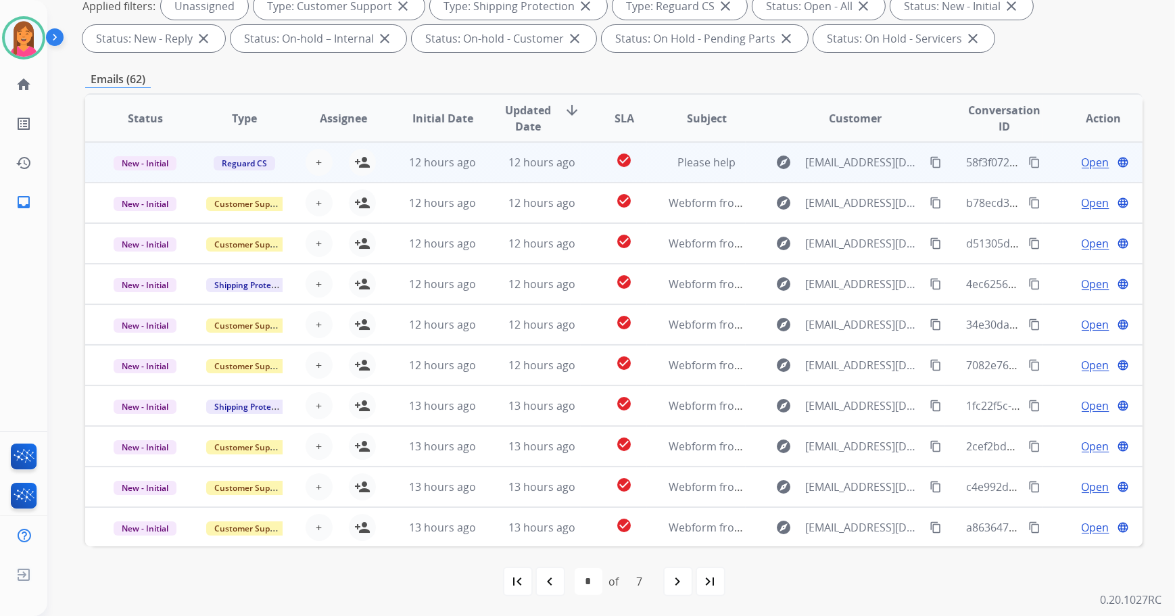
click at [585, 162] on td "check_circle" at bounding box center [614, 162] width 66 height 41
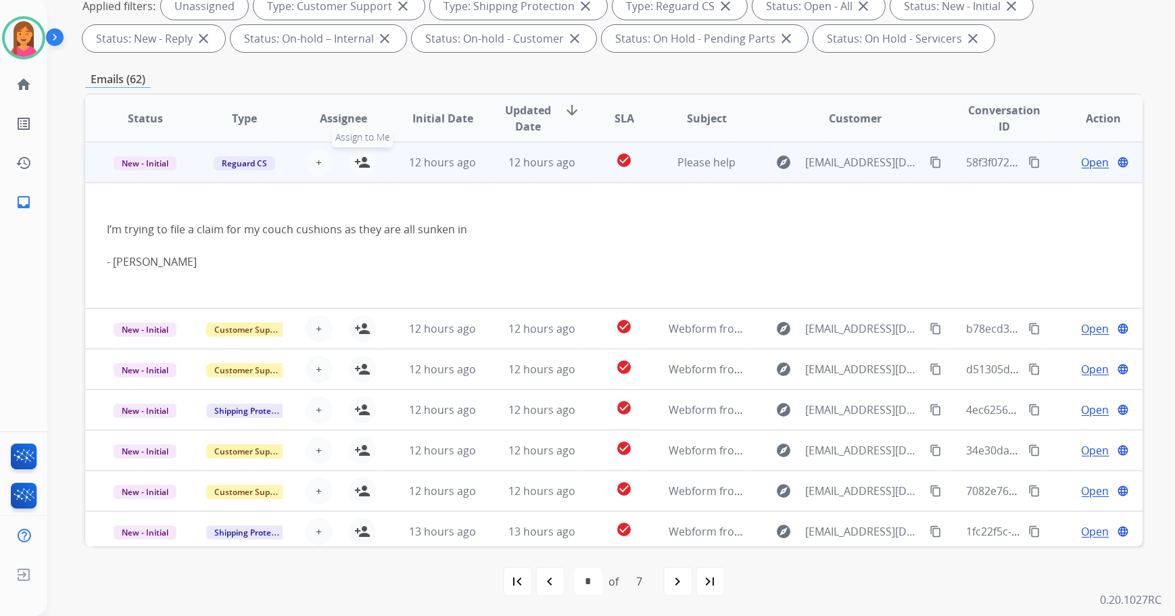
click at [354, 159] on mat-icon "person_add" at bounding box center [362, 162] width 16 height 16
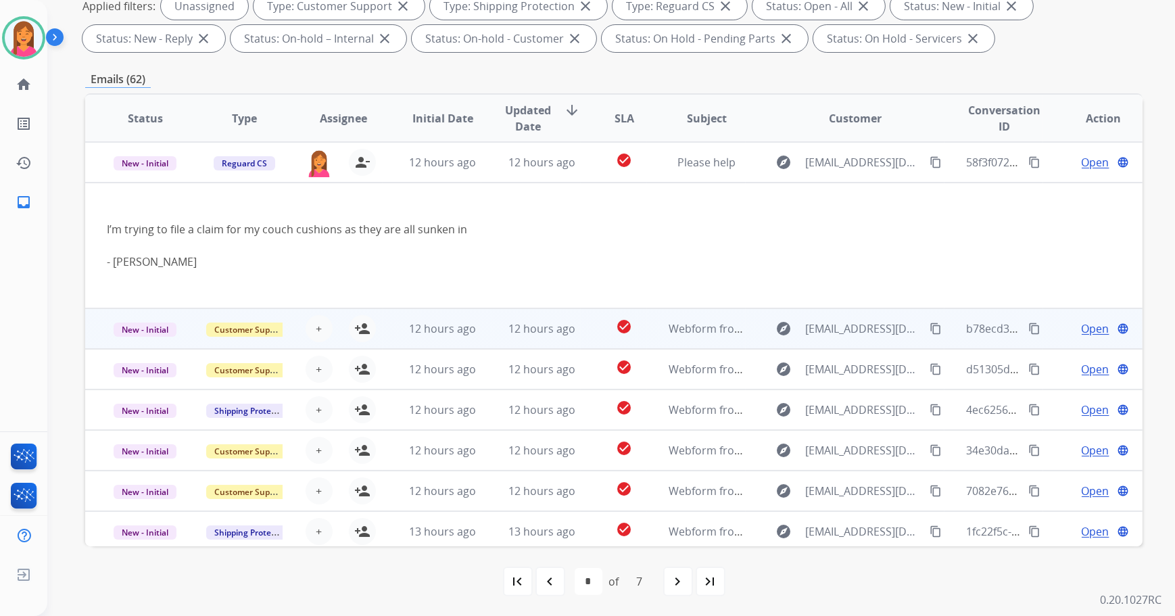
click at [594, 331] on td "check_circle" at bounding box center [614, 328] width 66 height 41
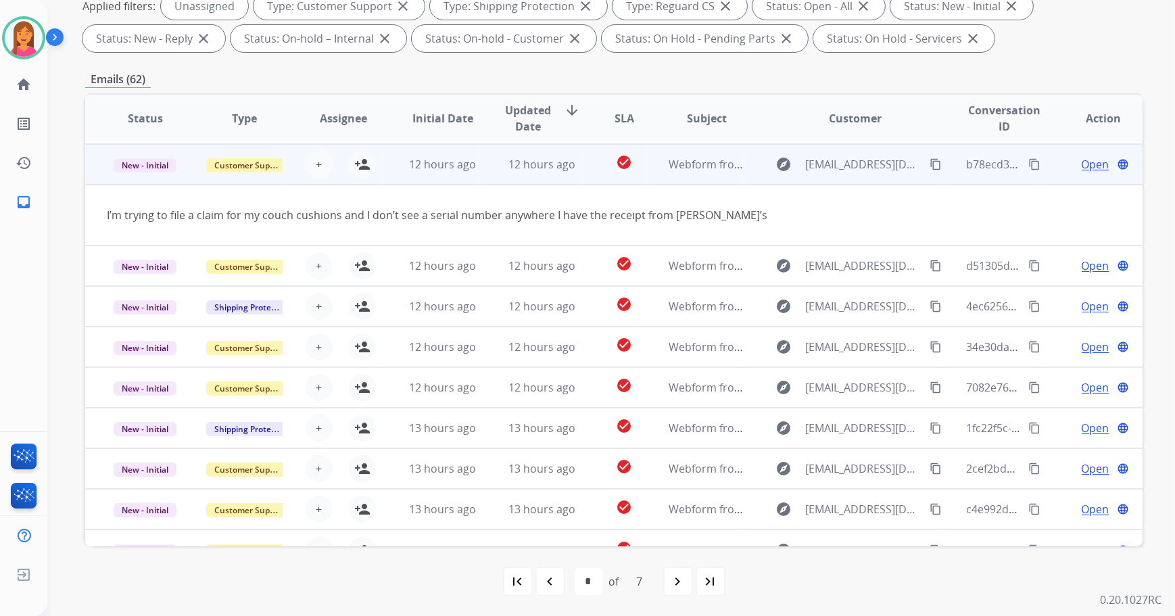
scroll to position [41, 0]
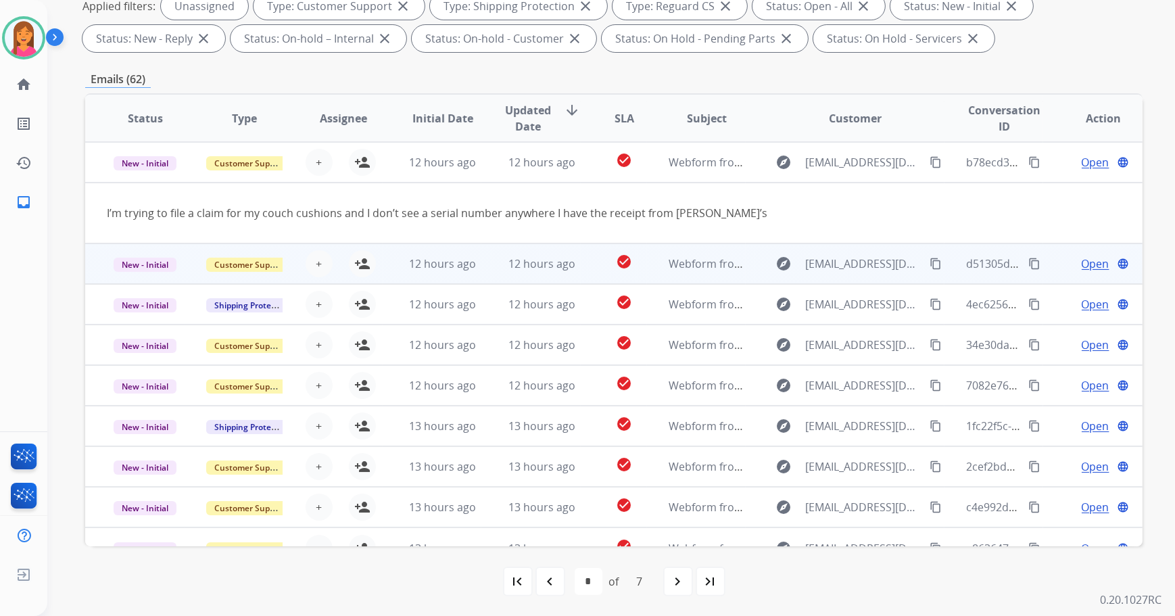
click at [581, 268] on td "check_circle" at bounding box center [614, 263] width 66 height 41
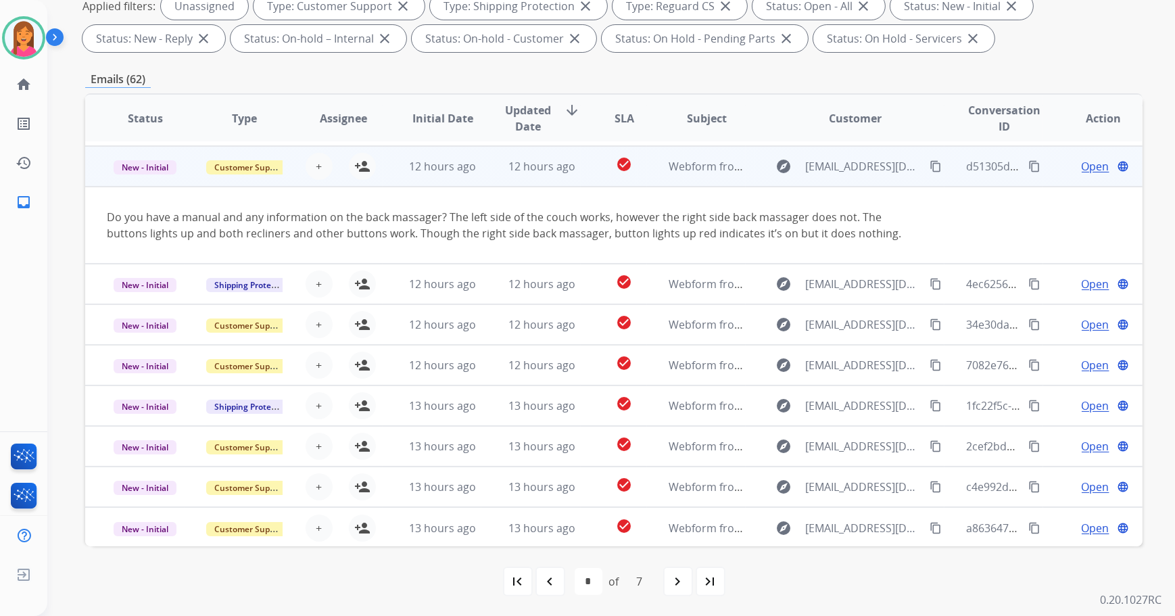
scroll to position [78, 0]
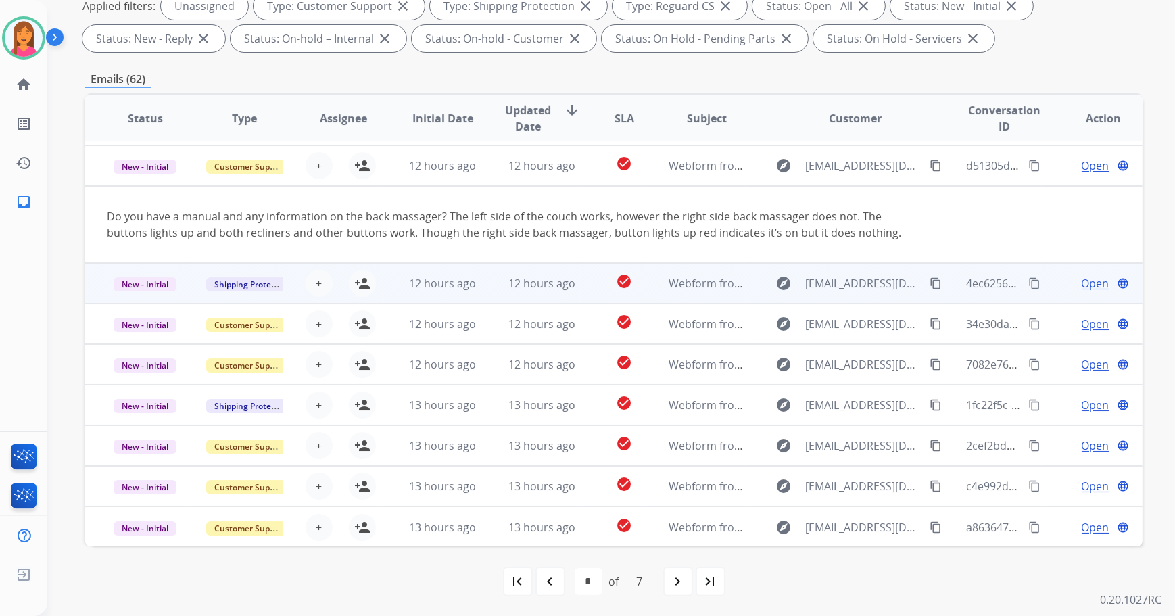
click at [583, 279] on td "check_circle" at bounding box center [614, 283] width 66 height 41
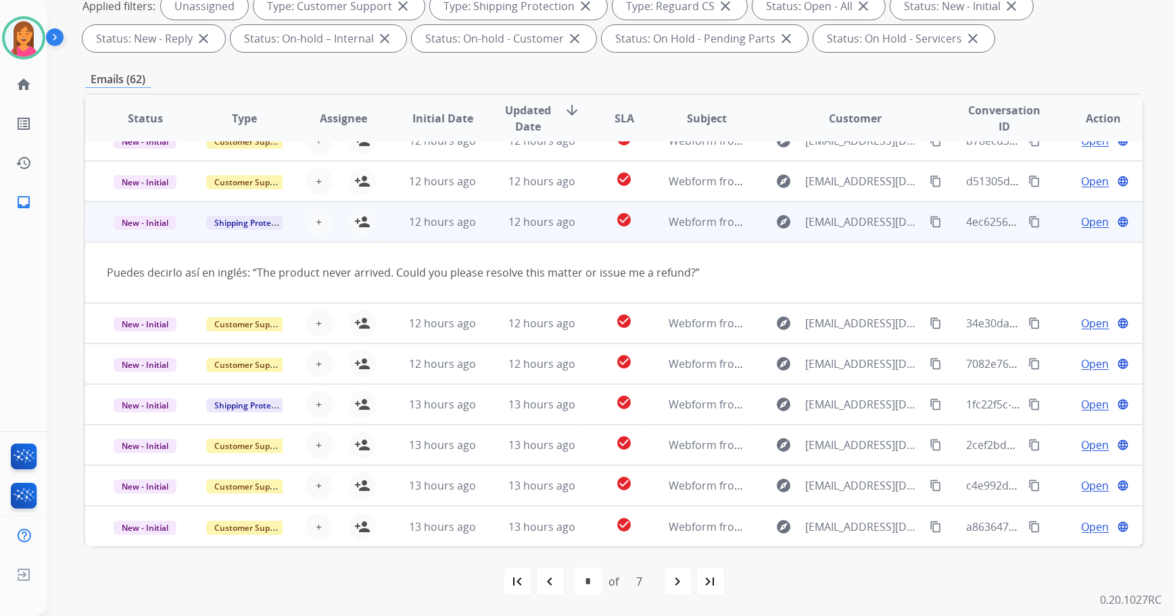
scroll to position [62, 0]
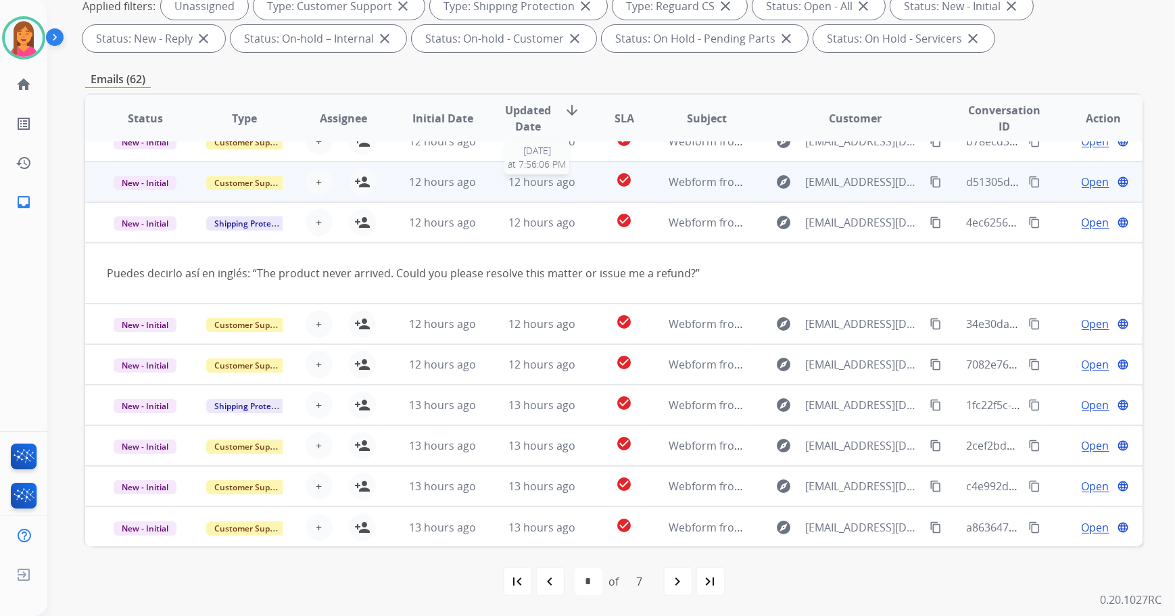
click at [569, 174] on span "12 hours ago" at bounding box center [541, 181] width 67 height 15
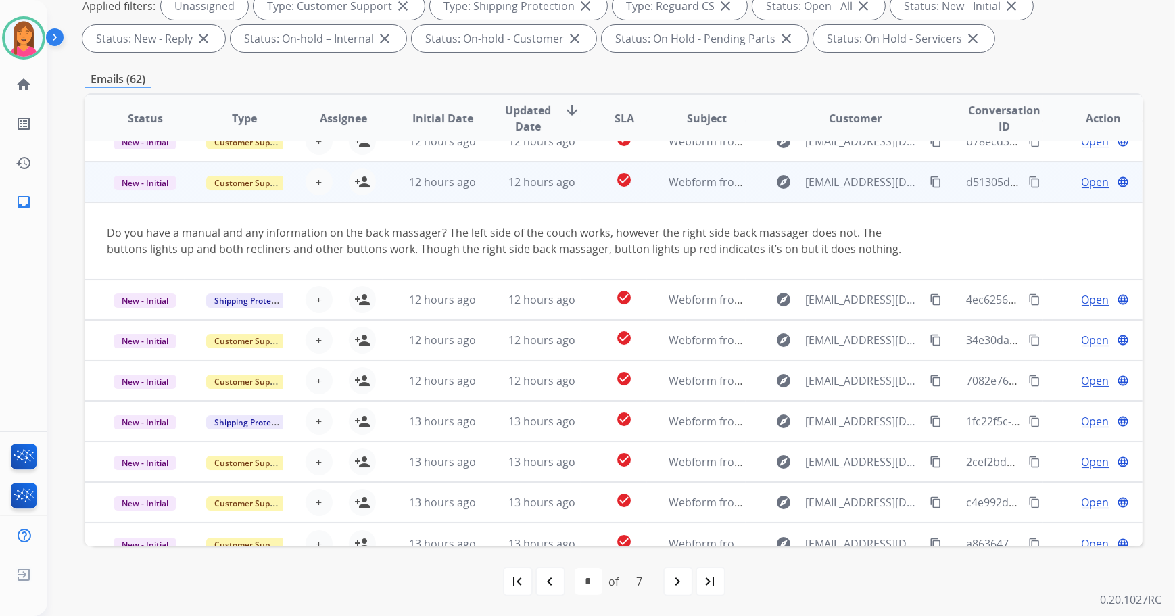
scroll to position [78, 0]
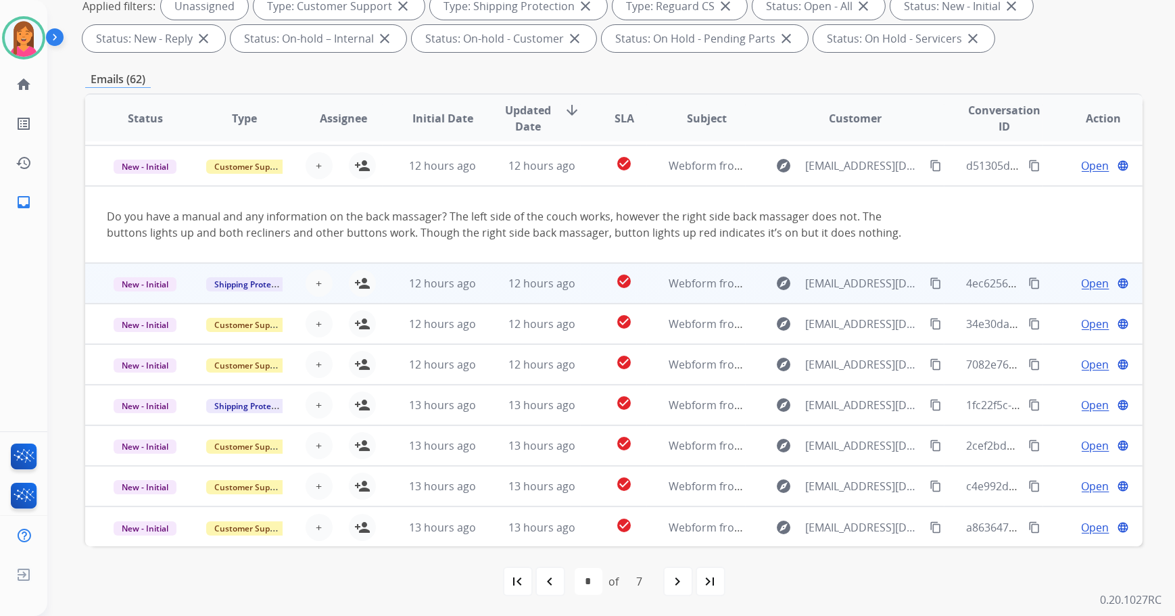
click at [581, 290] on td "check_circle" at bounding box center [614, 283] width 66 height 41
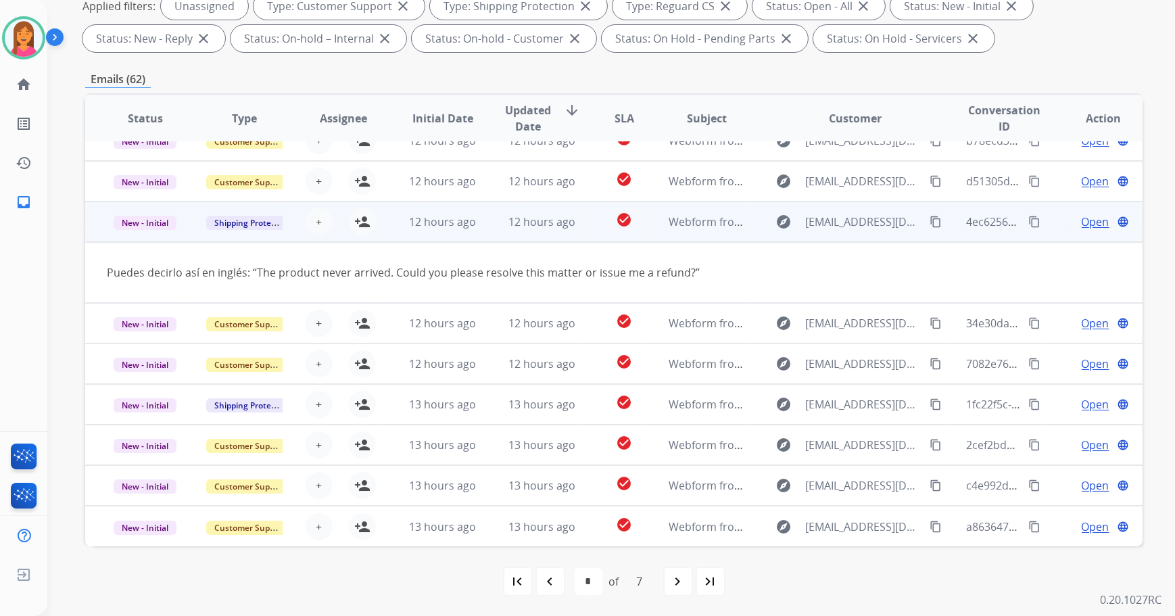
scroll to position [62, 0]
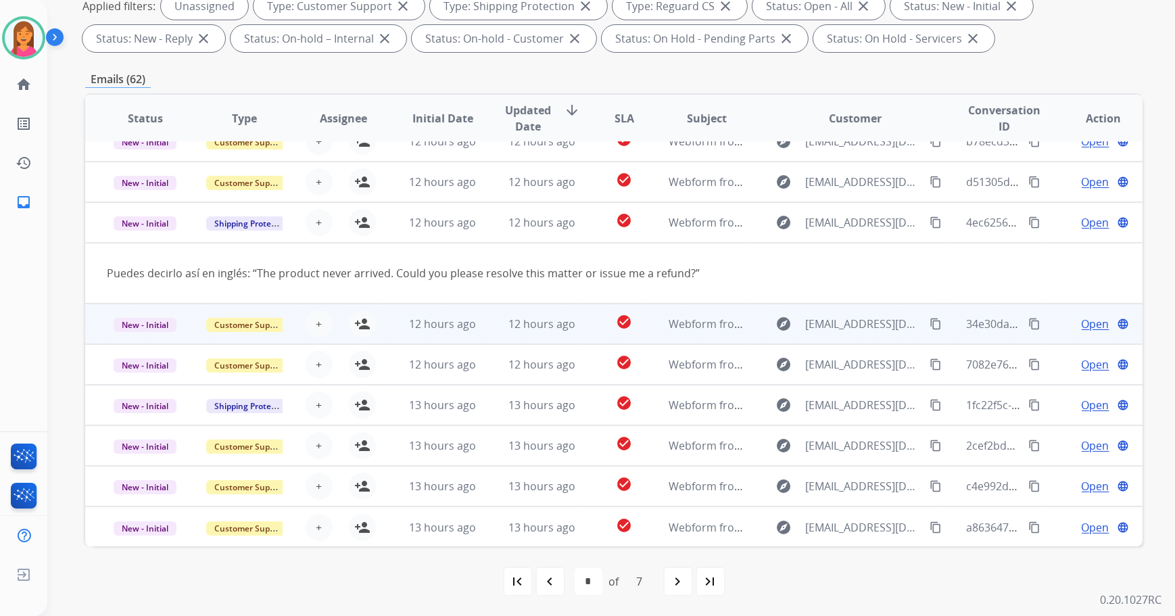
click at [591, 322] on td "check_circle" at bounding box center [614, 324] width 66 height 41
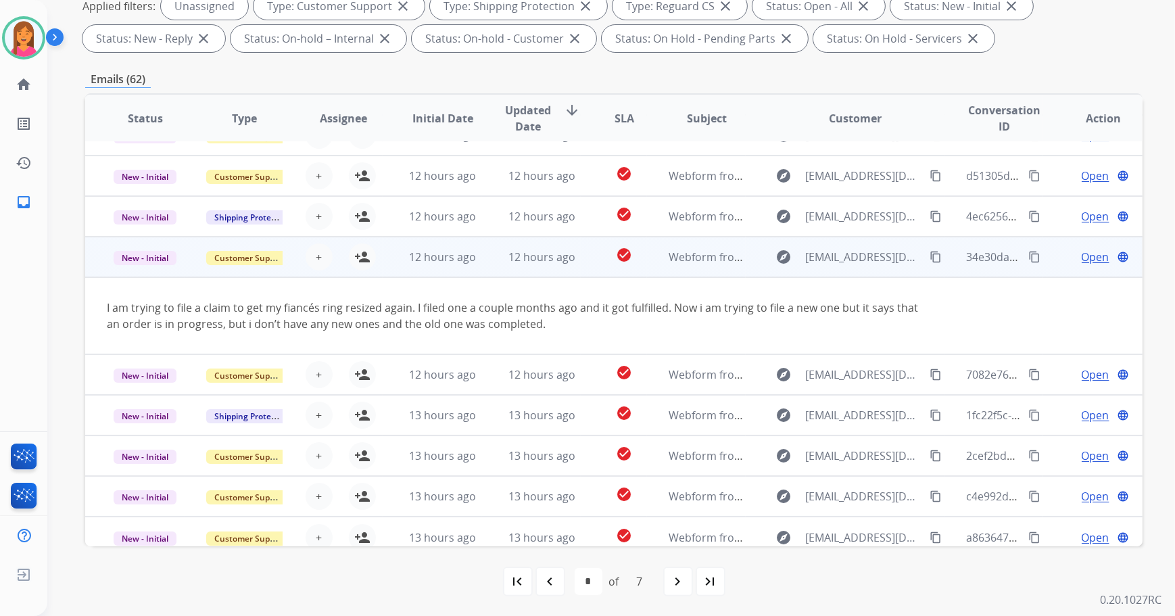
scroll to position [78, 0]
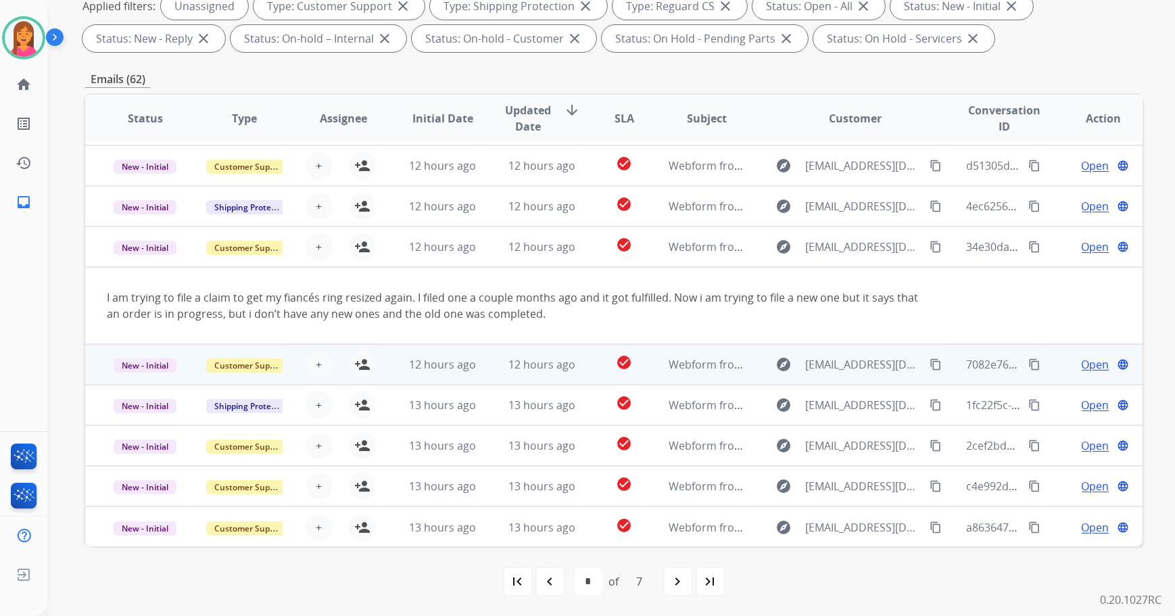
click at [594, 364] on td "check_circle" at bounding box center [614, 364] width 66 height 41
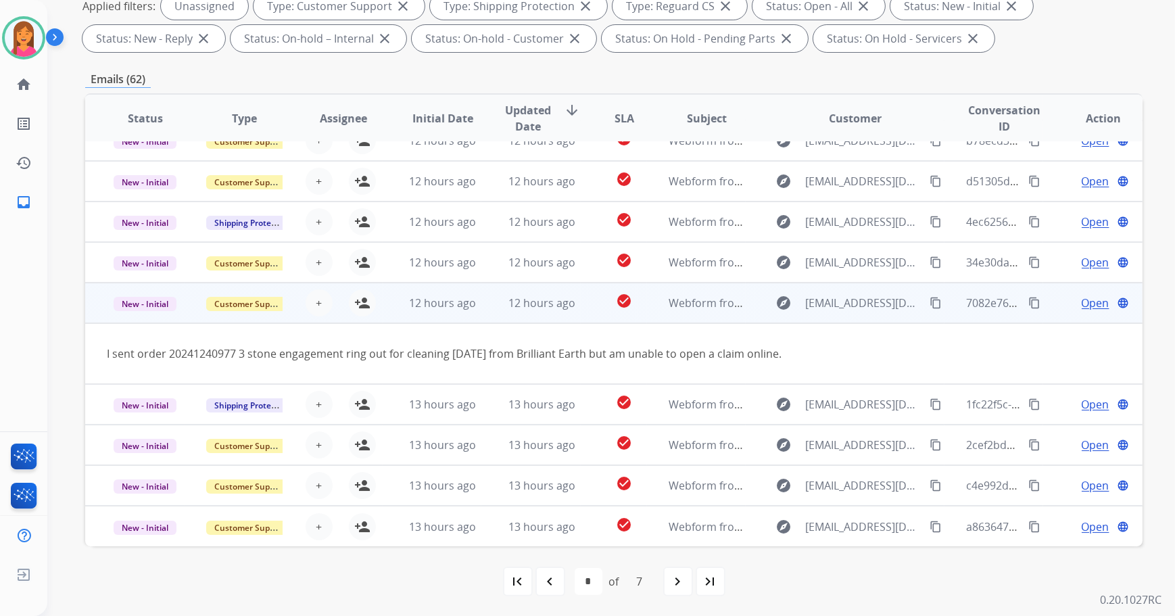
scroll to position [62, 0]
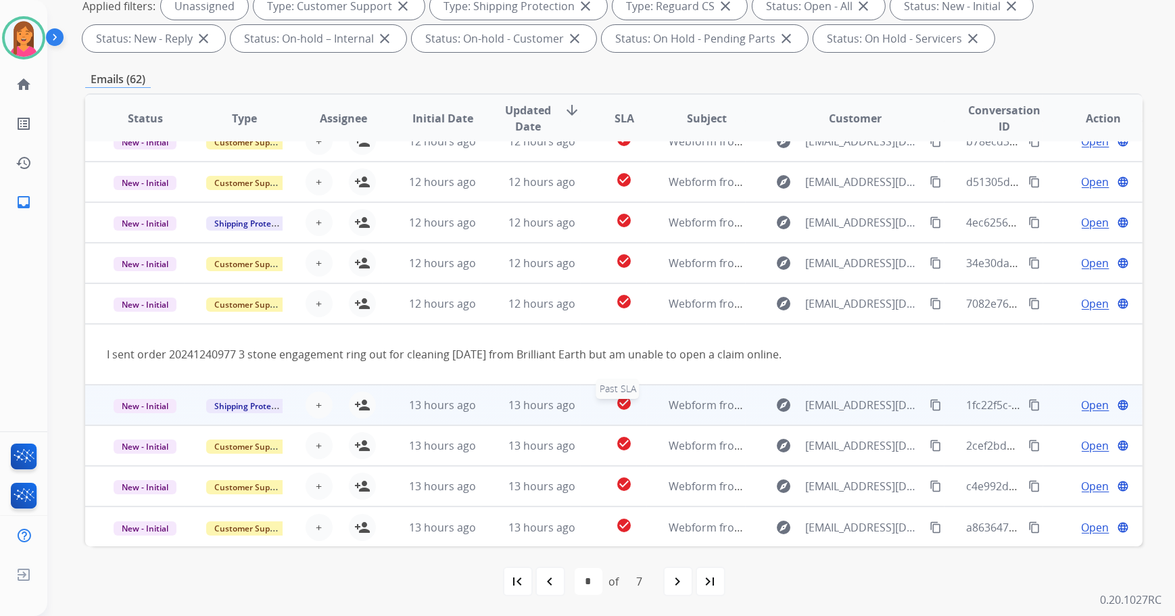
click at [602, 395] on div "check_circle" at bounding box center [624, 405] width 44 height 20
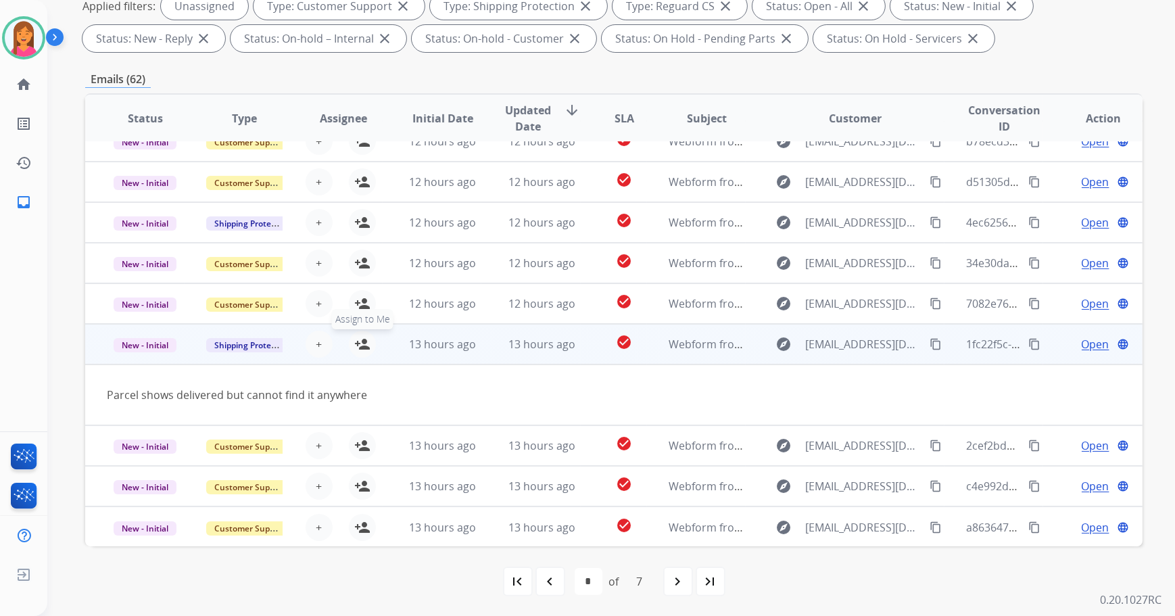
click at [358, 347] on mat-icon "person_add" at bounding box center [362, 344] width 16 height 16
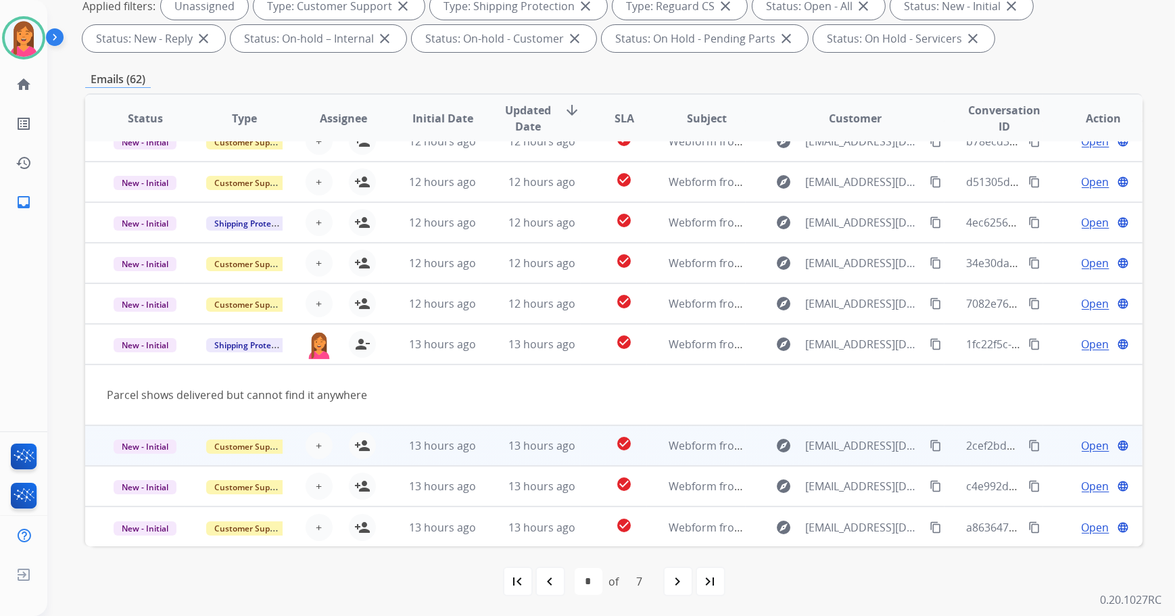
click at [543, 456] on td "13 hours ago" at bounding box center [530, 445] width 99 height 41
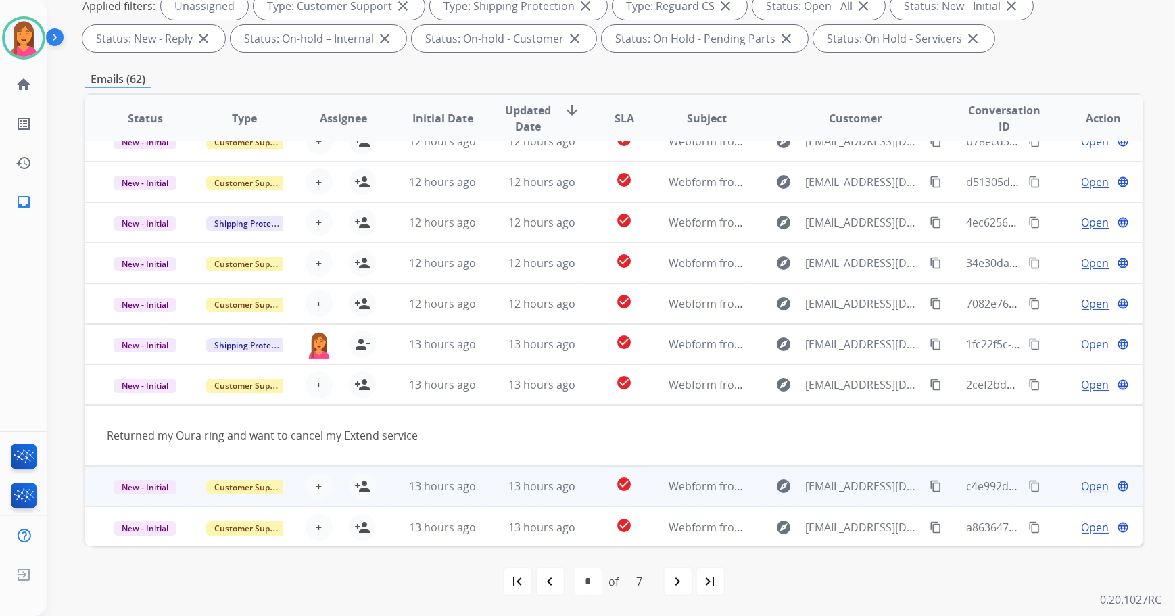
click at [523, 494] on td "13 hours ago" at bounding box center [530, 486] width 99 height 41
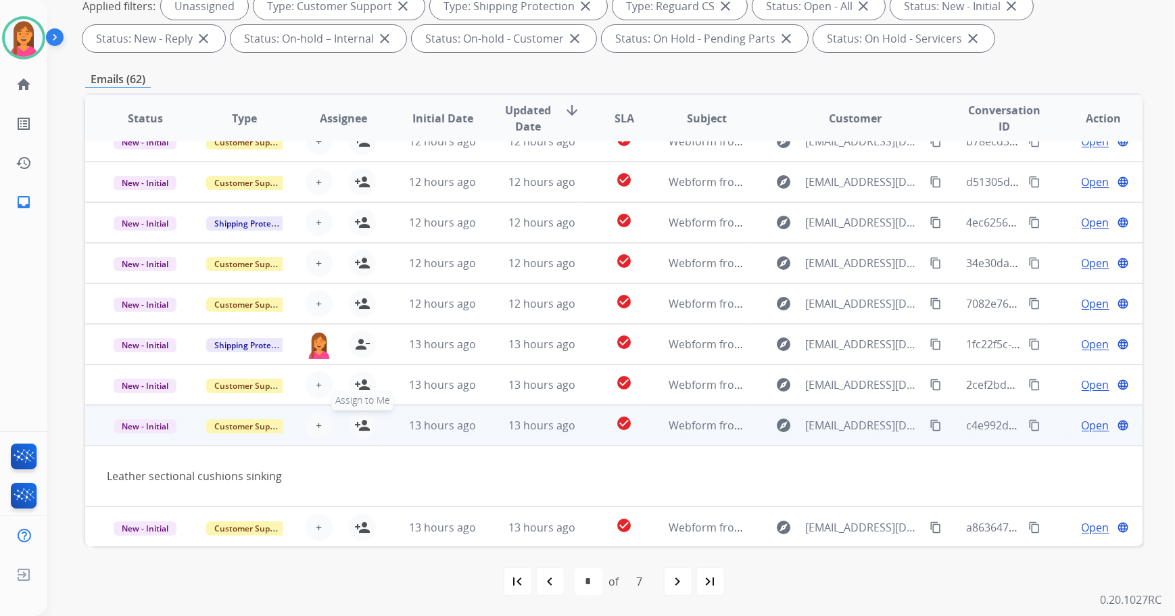
click at [358, 431] on mat-icon "person_add" at bounding box center [362, 425] width 16 height 16
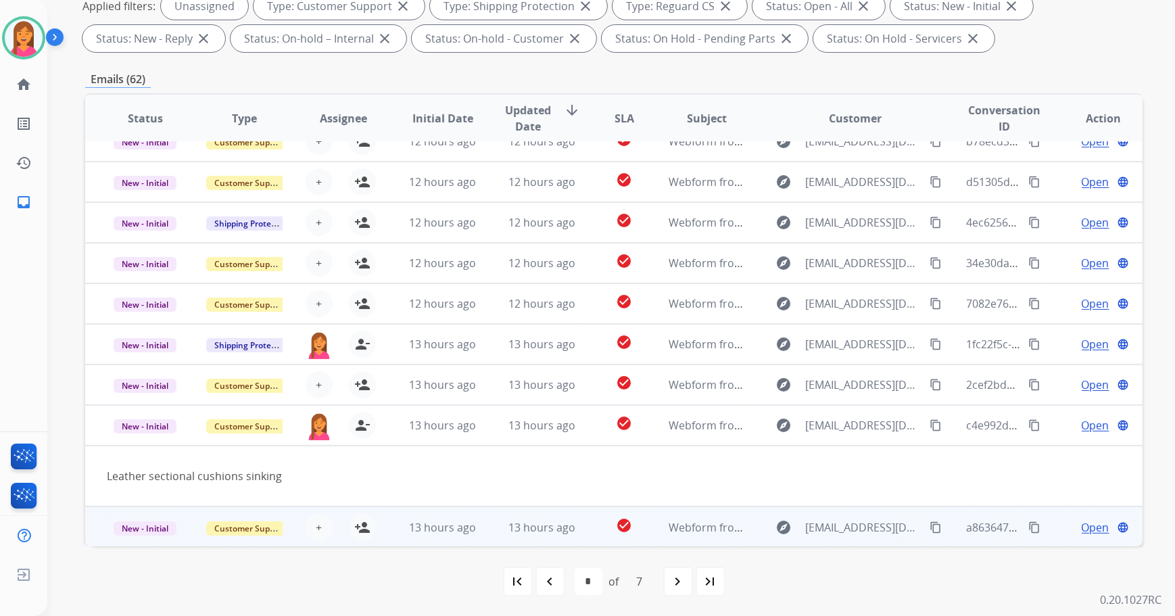
click at [503, 534] on td "13 hours ago" at bounding box center [530, 526] width 99 height 41
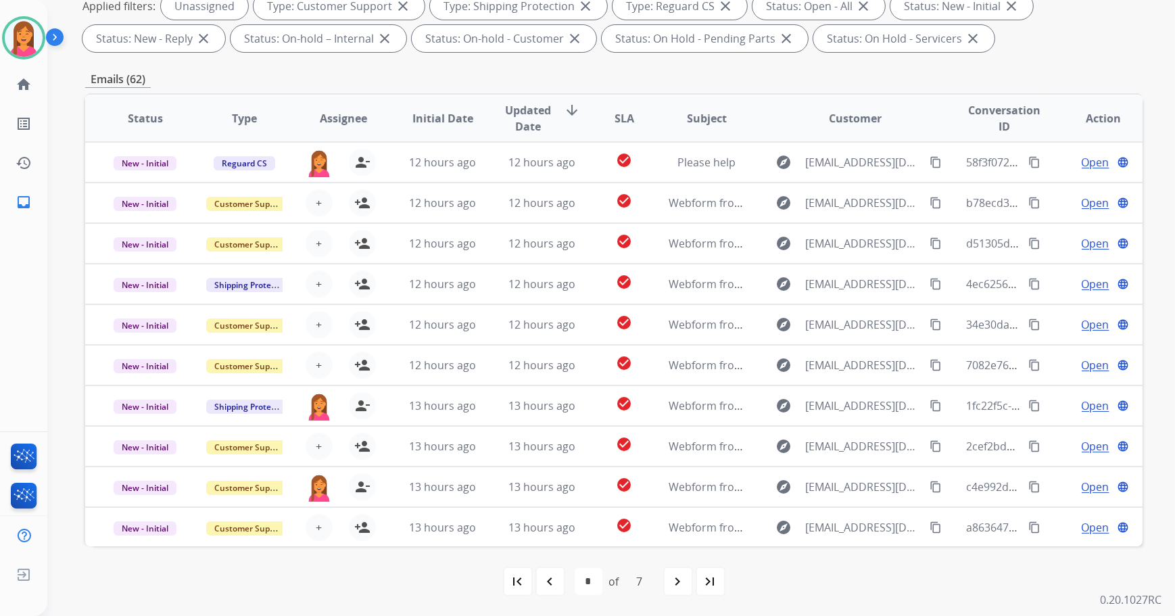
scroll to position [0, 0]
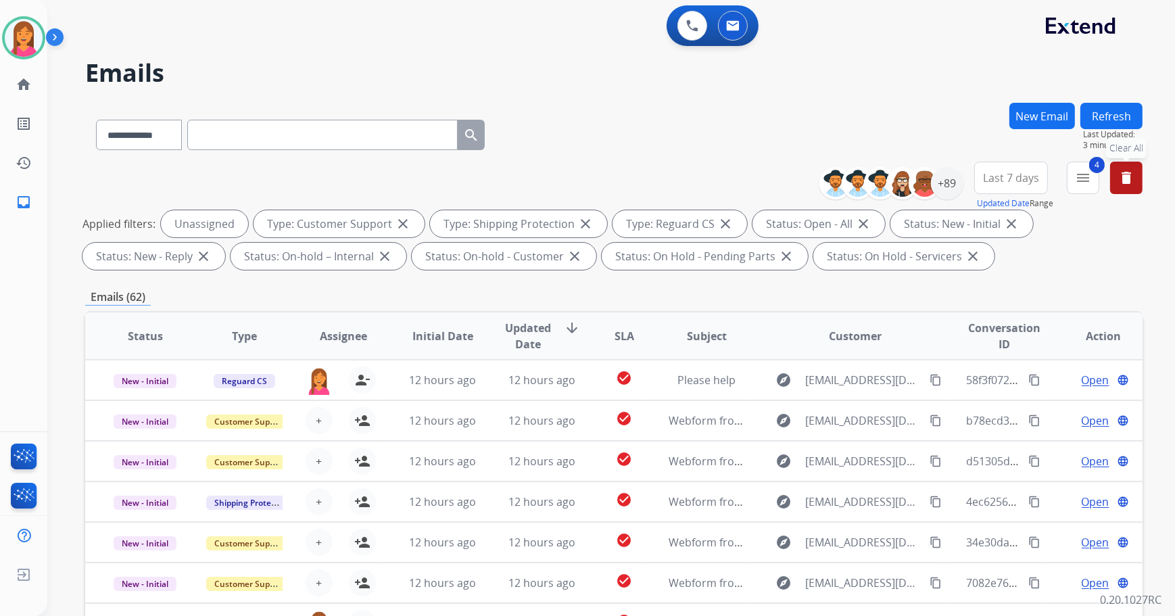
click at [1130, 174] on mat-icon "delete" at bounding box center [1126, 178] width 16 height 16
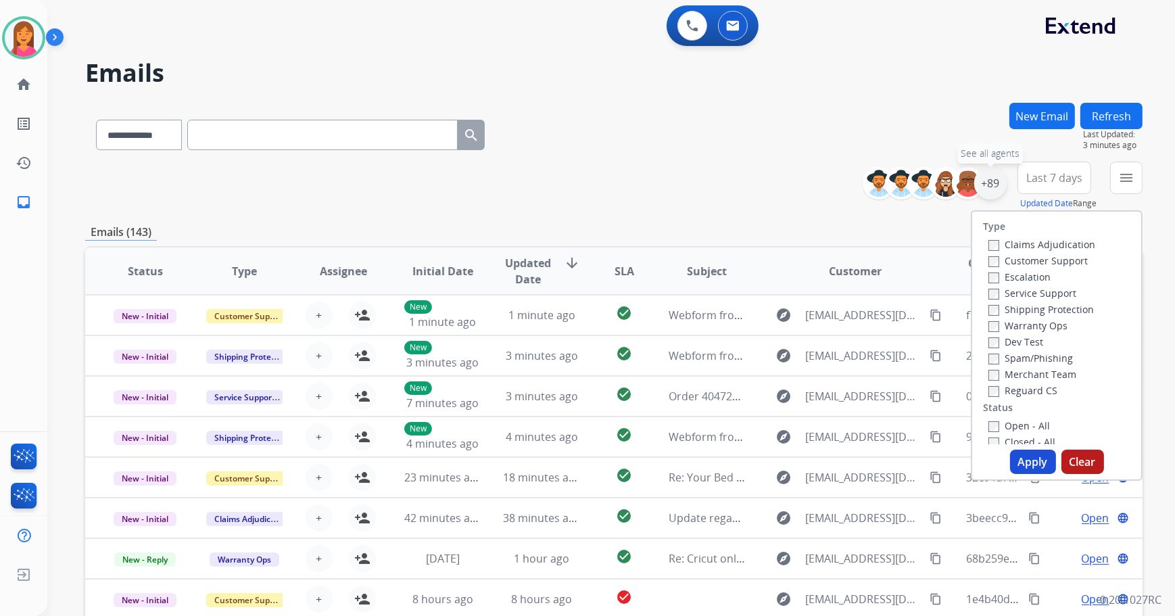
click at [992, 185] on div "+89" at bounding box center [990, 183] width 32 height 32
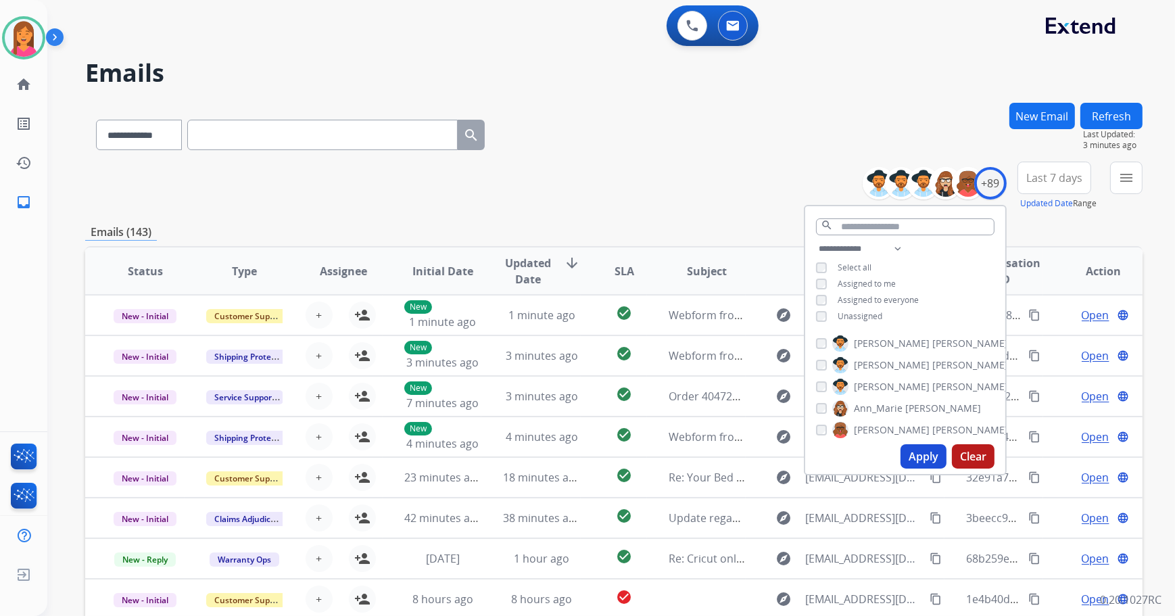
click at [850, 283] on span "Assigned to me" at bounding box center [867, 283] width 58 height 11
click at [923, 461] on button "Apply" at bounding box center [924, 456] width 46 height 24
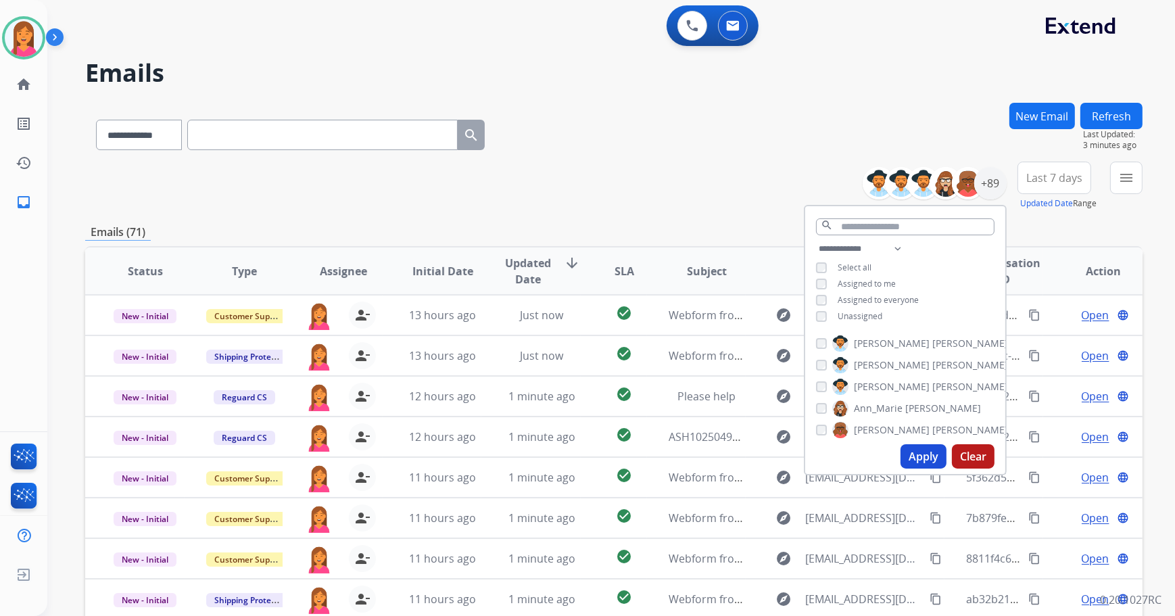
click at [729, 196] on div "**********" at bounding box center [613, 186] width 1057 height 49
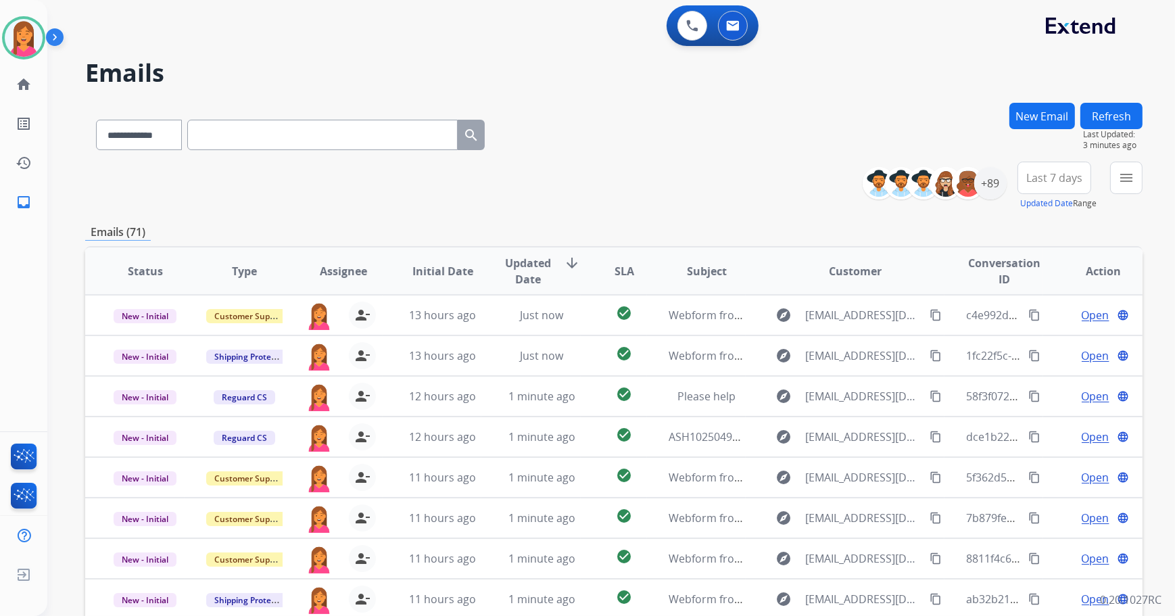
click at [1127, 183] on mat-icon "menu" at bounding box center [1126, 178] width 16 height 16
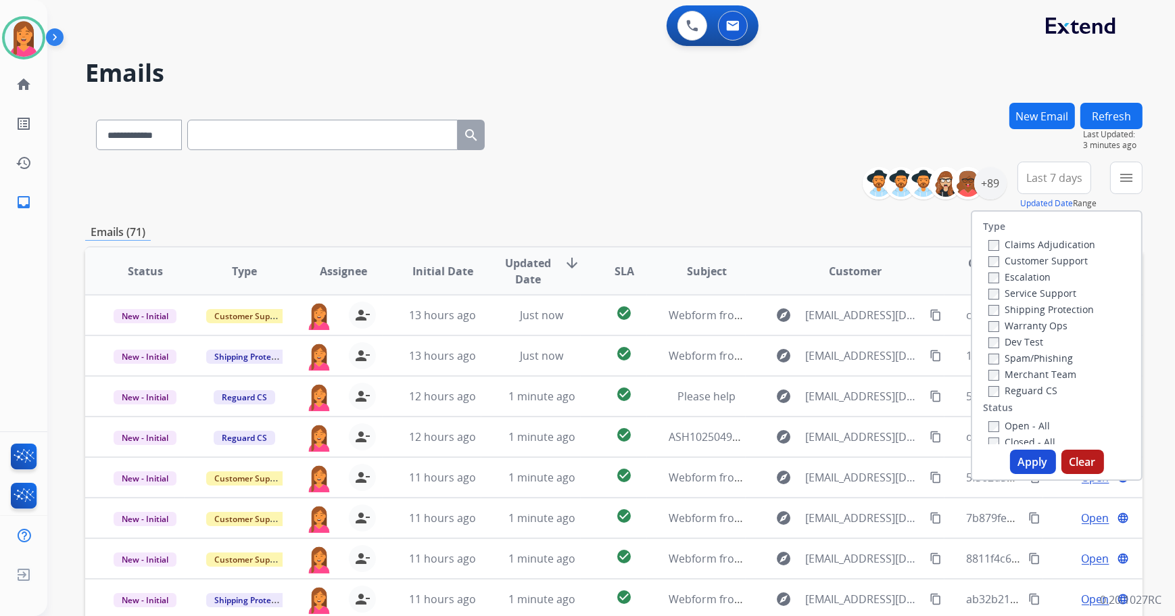
click at [1013, 424] on label "Open - All" at bounding box center [1019, 425] width 62 height 13
click at [1024, 464] on button "Apply" at bounding box center [1033, 462] width 46 height 24
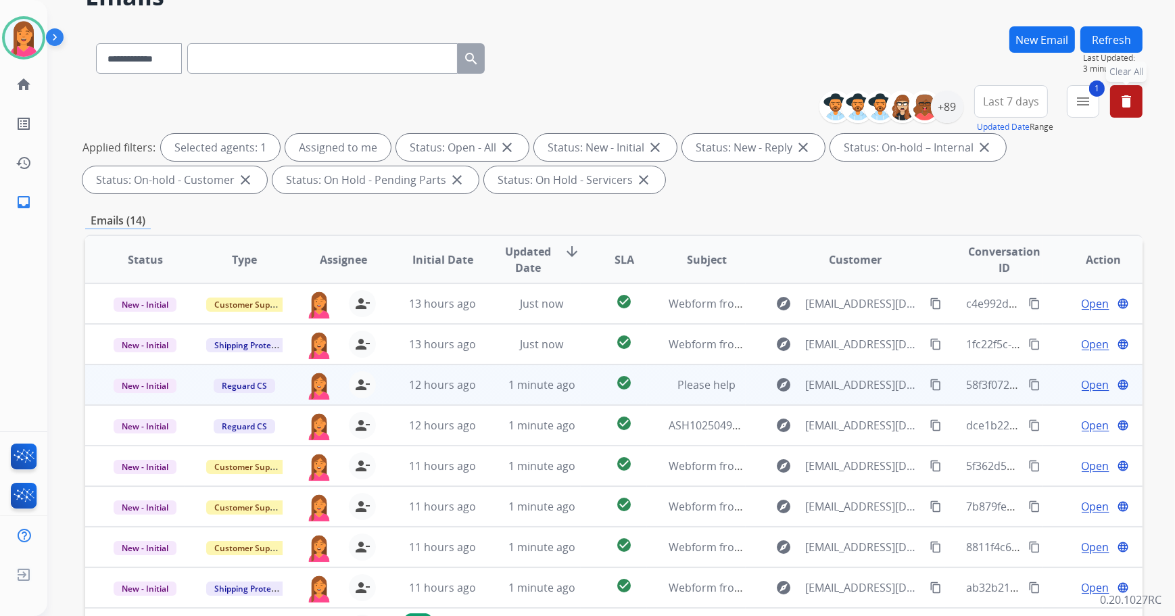
scroll to position [184, 0]
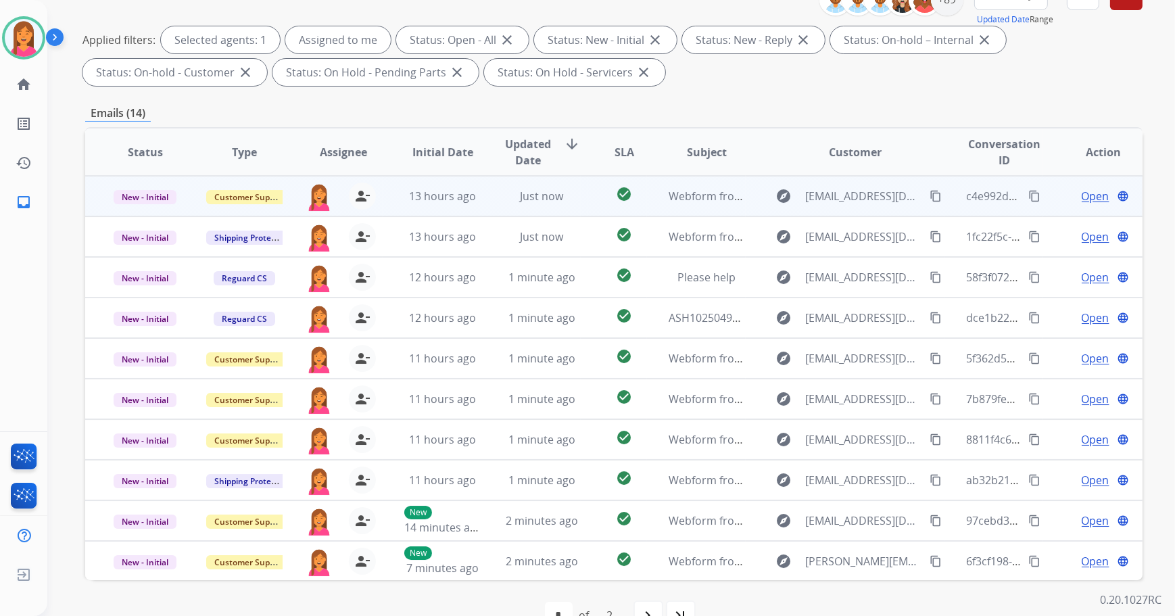
click at [594, 201] on td "check_circle" at bounding box center [614, 196] width 66 height 41
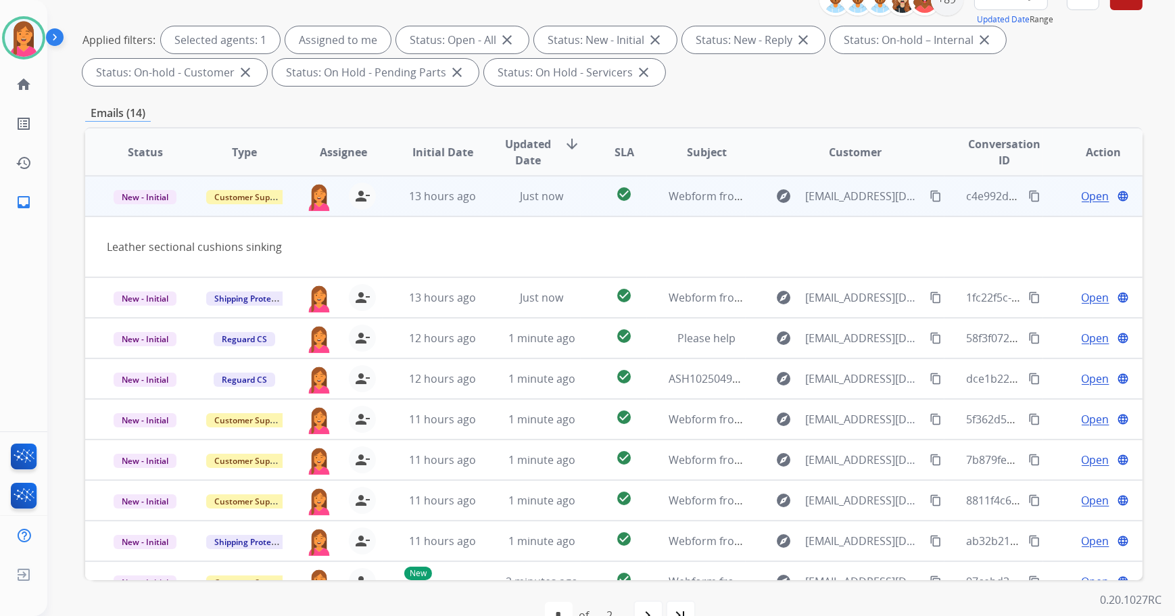
click at [1082, 197] on span "Open" at bounding box center [1096, 196] width 28 height 16
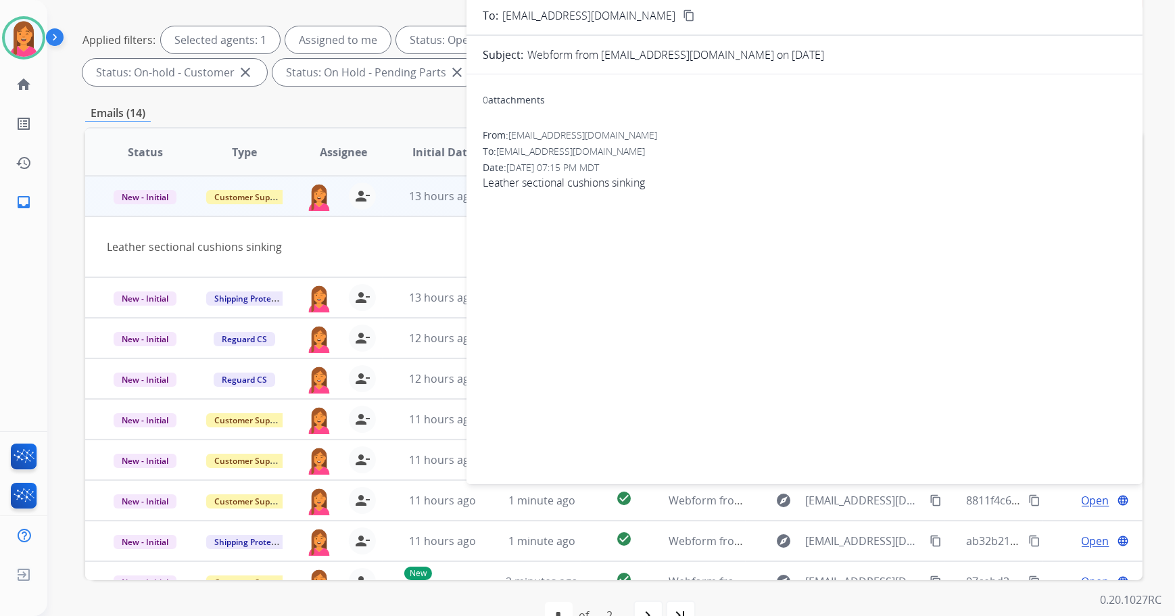
scroll to position [0, 0]
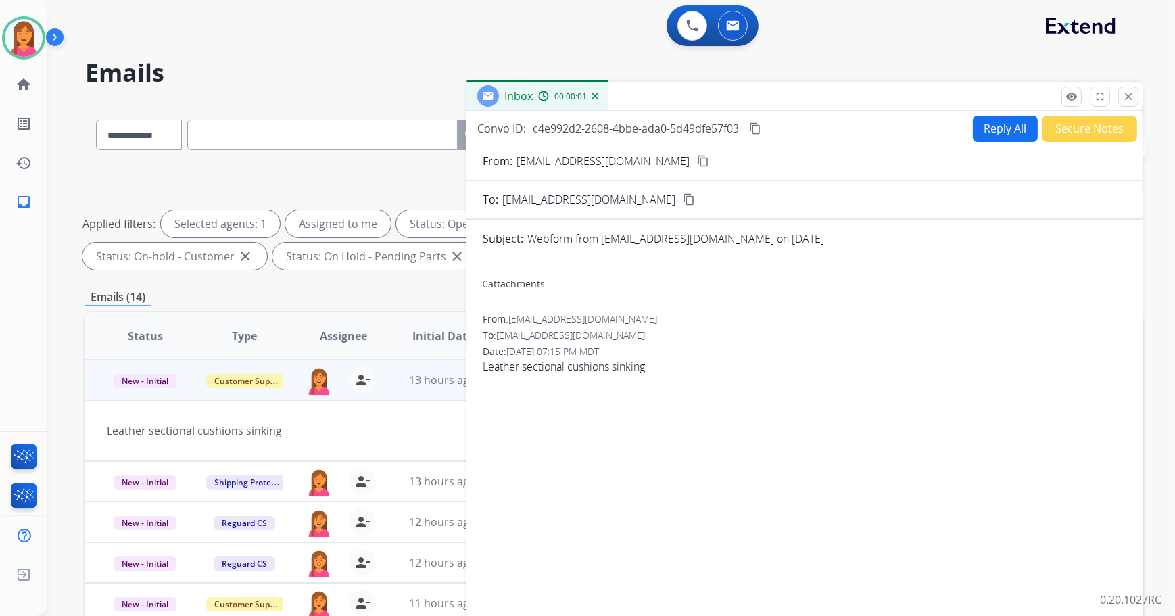
click at [697, 160] on mat-icon "content_copy" at bounding box center [703, 161] width 12 height 12
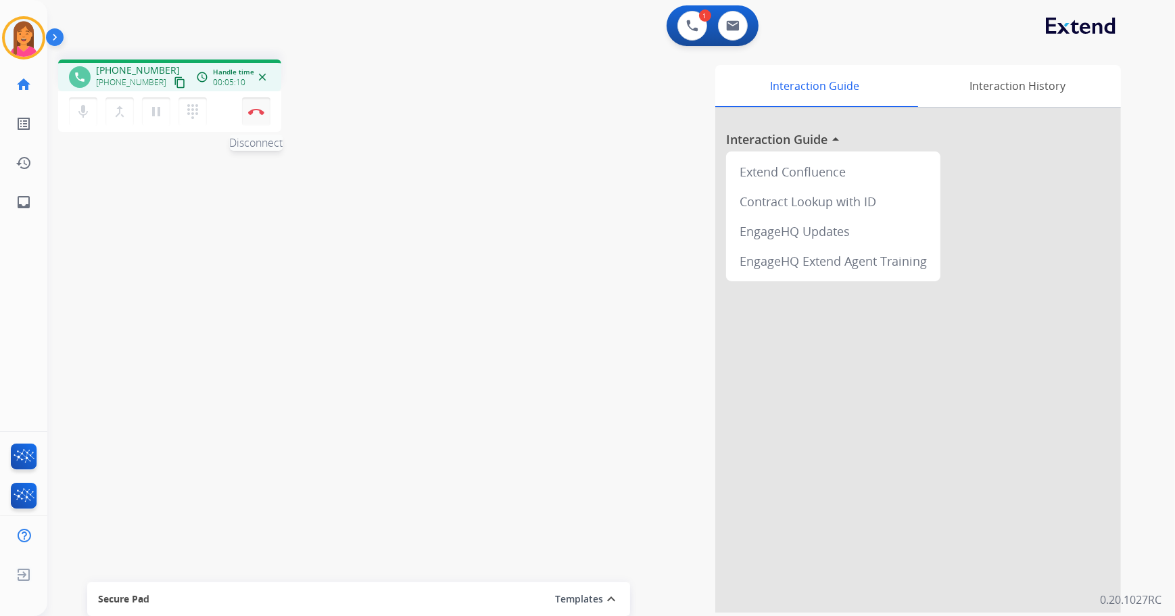
click at [263, 122] on button "Disconnect" at bounding box center [256, 111] width 28 height 28
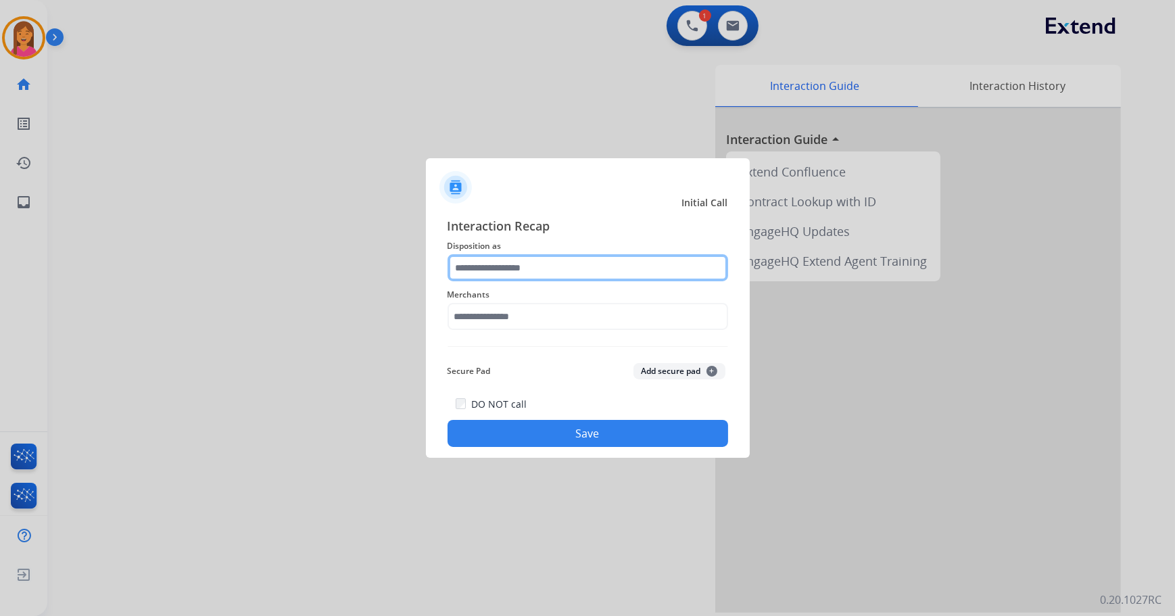
click at [558, 266] on input "text" at bounding box center [588, 267] width 281 height 27
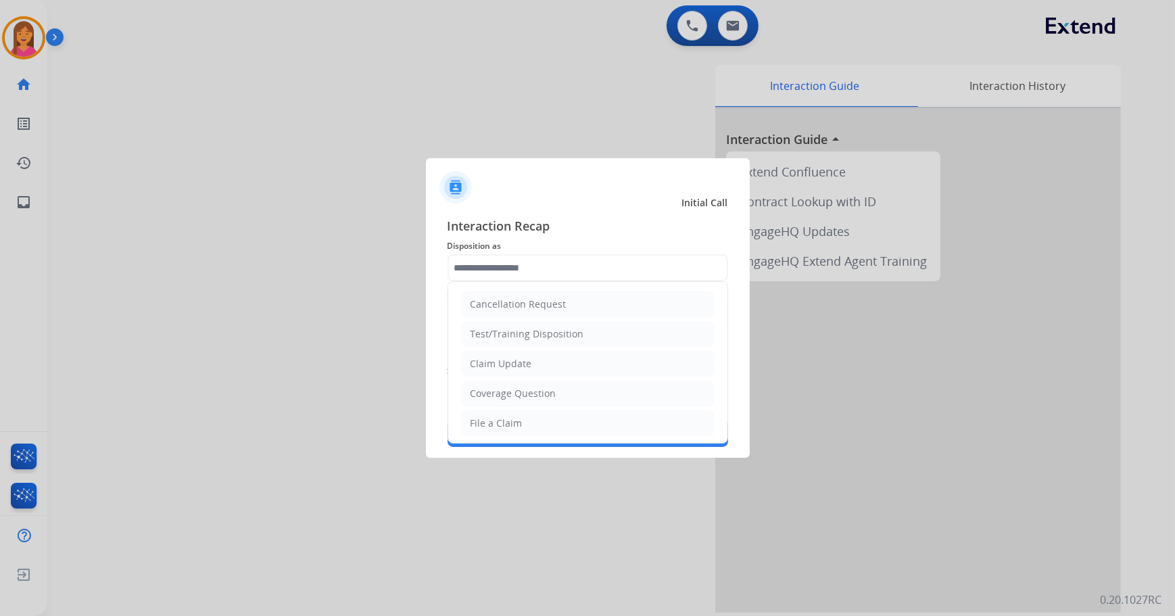
click at [534, 370] on li "Claim Update" at bounding box center [588, 364] width 252 height 26
type input "**********"
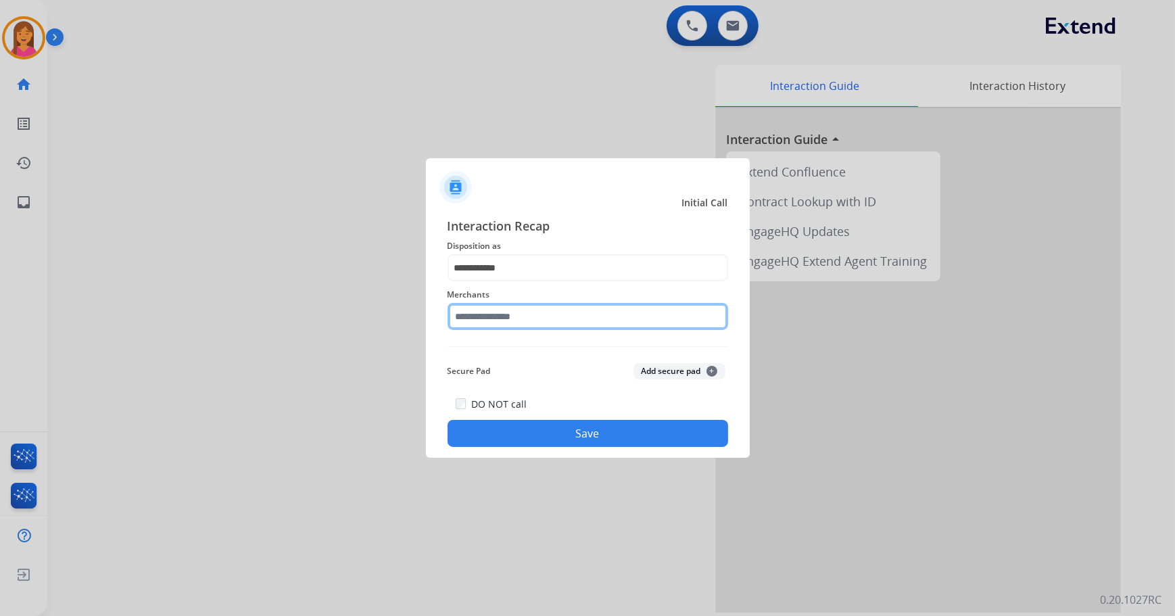
click at [514, 320] on input "text" at bounding box center [588, 316] width 281 height 27
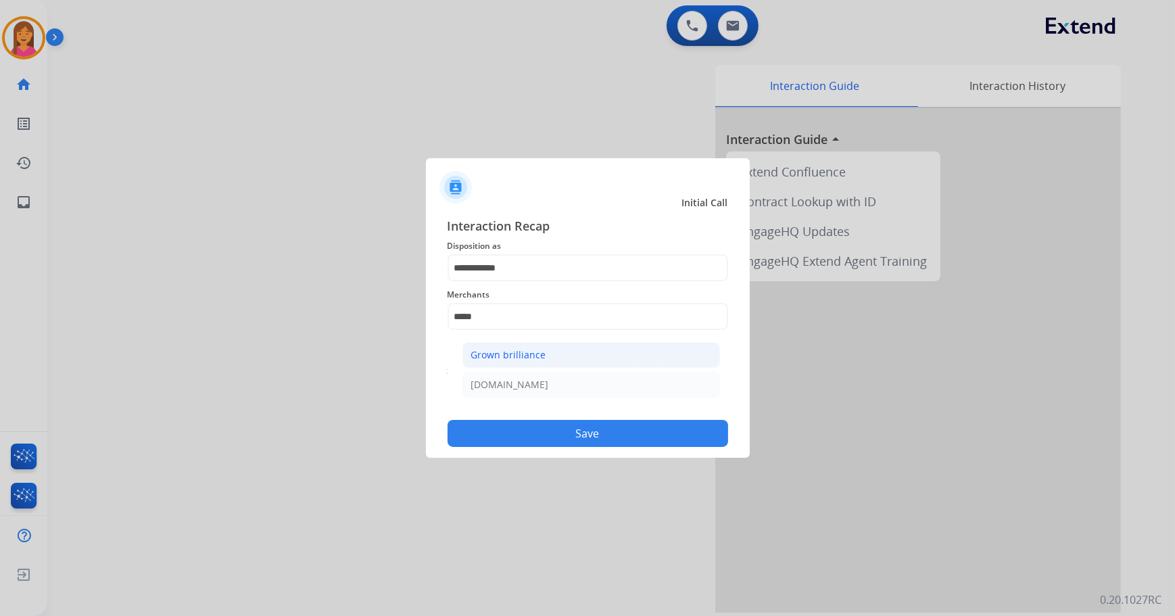
click at [518, 364] on li "Grown brilliance" at bounding box center [591, 355] width 258 height 26
type input "**********"
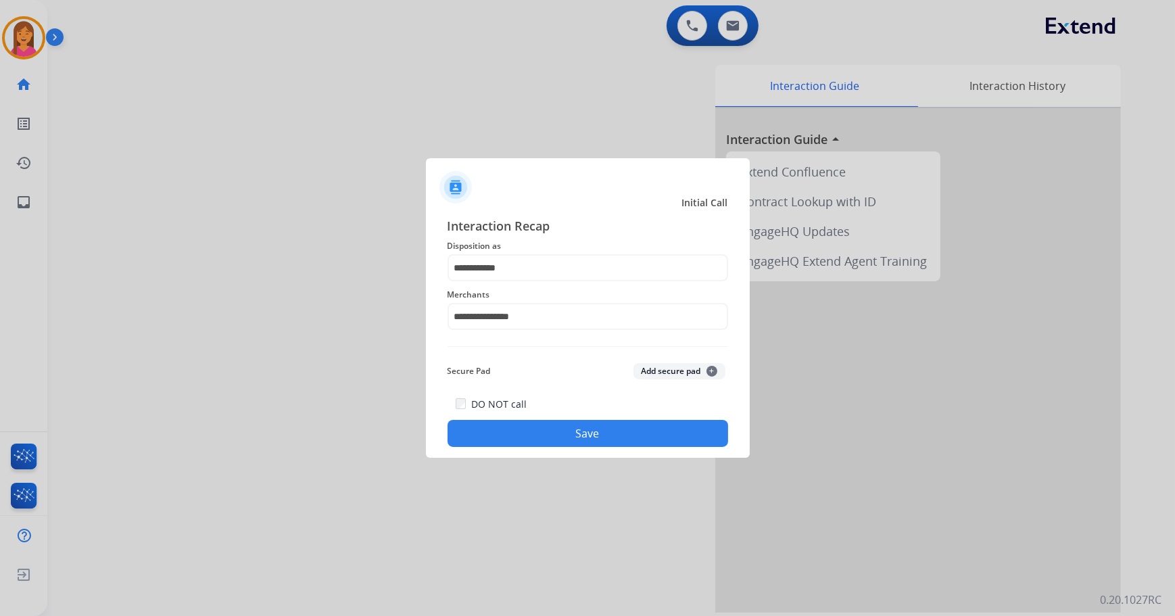
click at [543, 424] on button "Save" at bounding box center [588, 433] width 281 height 27
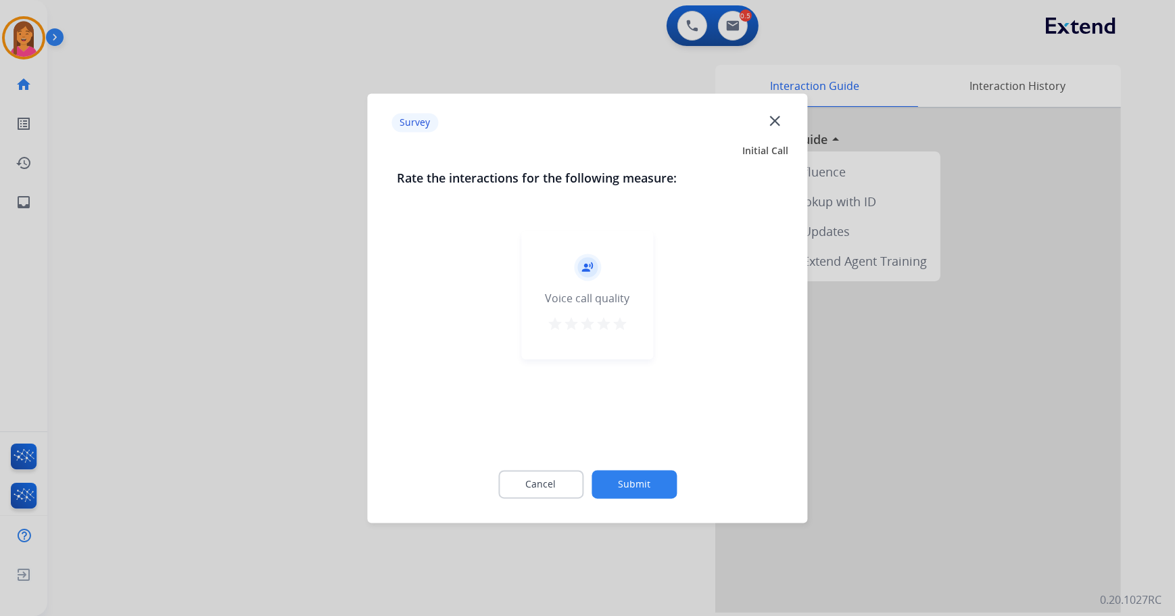
click at [619, 328] on mat-icon "star" at bounding box center [620, 324] width 16 height 16
click at [646, 483] on button "Submit" at bounding box center [634, 484] width 85 height 28
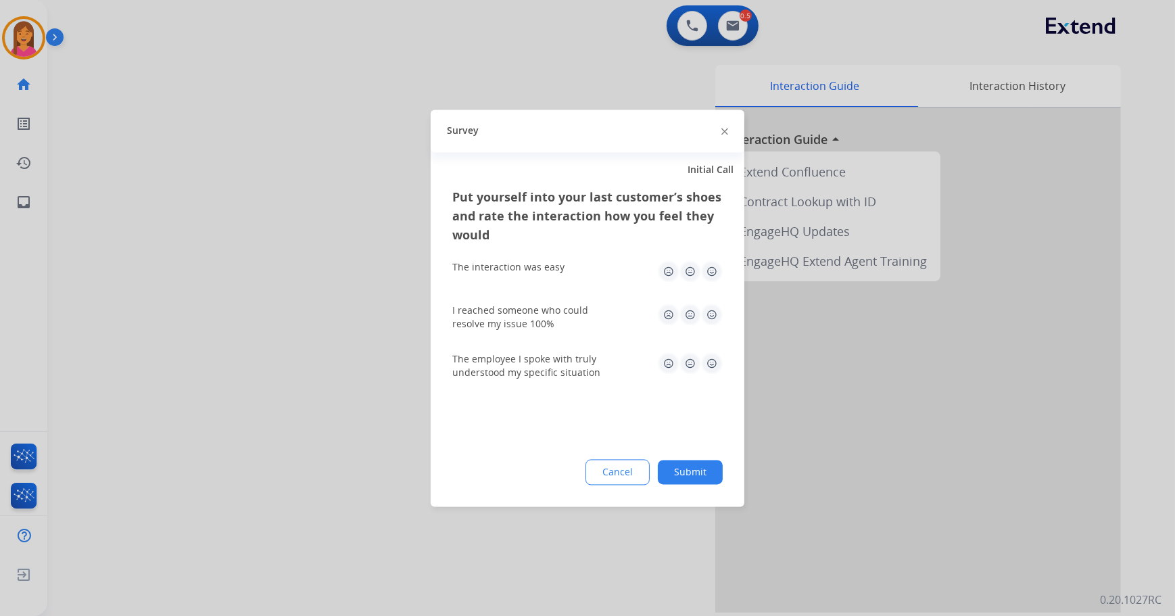
click at [711, 268] on img at bounding box center [712, 271] width 22 height 22
click at [710, 314] on img at bounding box center [712, 315] width 22 height 22
click at [706, 363] on img at bounding box center [712, 363] width 22 height 22
click at [694, 464] on button "Submit" at bounding box center [690, 472] width 65 height 24
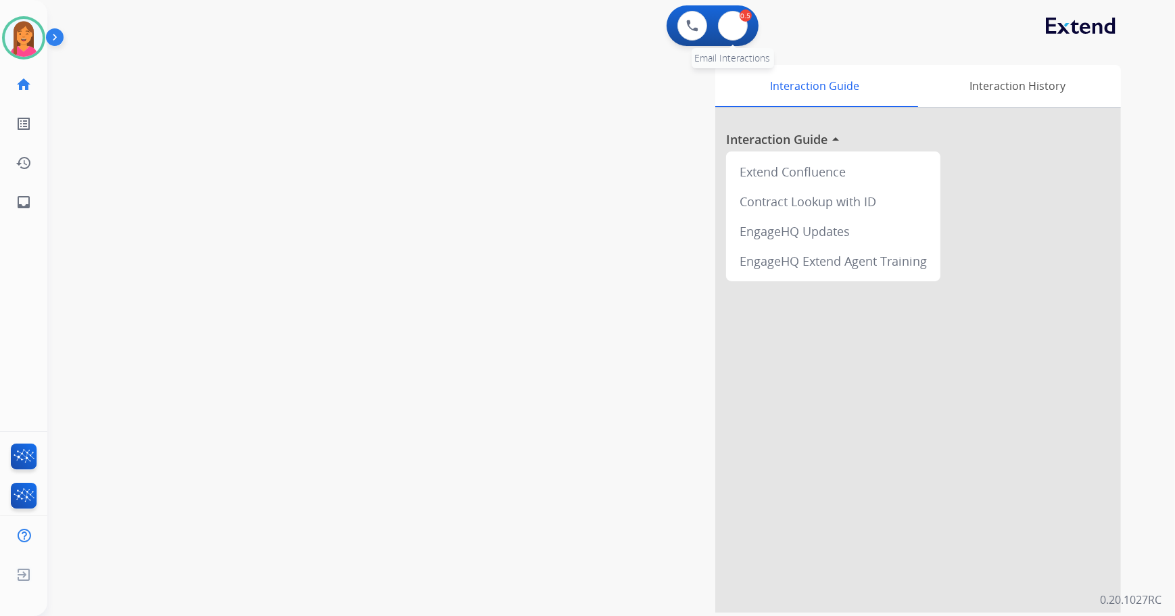
click at [743, 20] on div "0.5" at bounding box center [746, 15] width 12 height 12
click at [727, 28] on img at bounding box center [733, 25] width 14 height 11
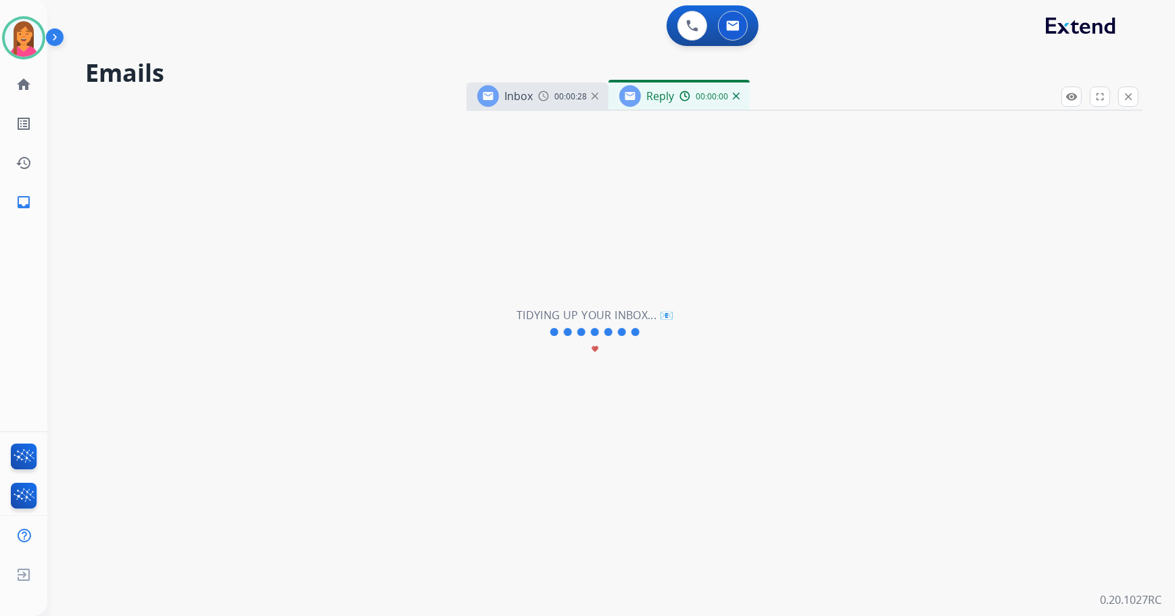
select select "**********"
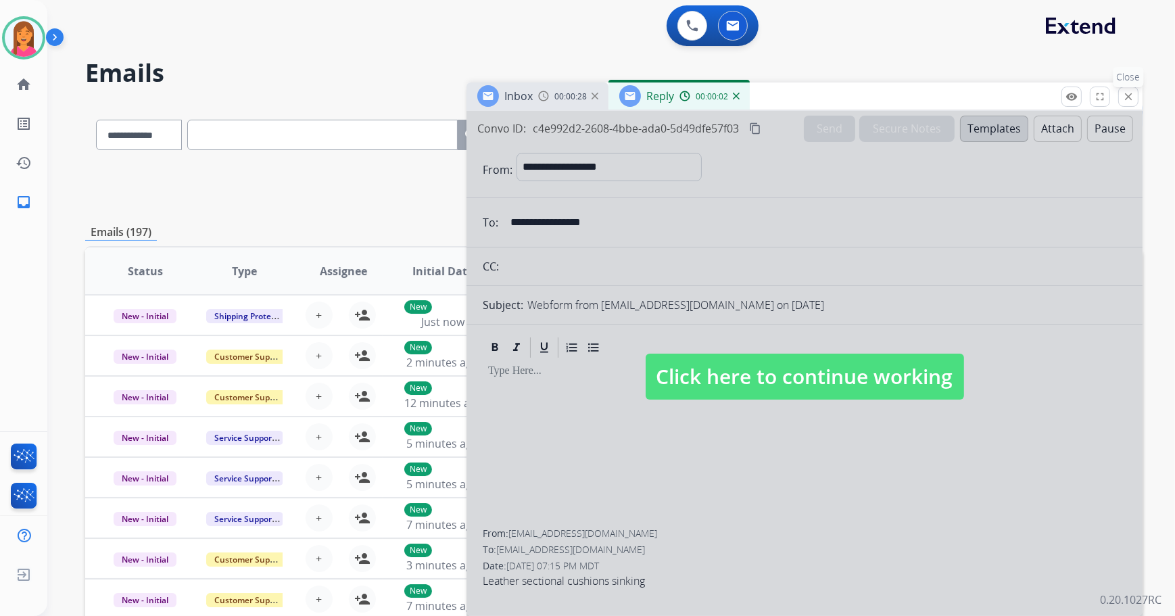
click at [1124, 101] on mat-icon "close" at bounding box center [1128, 97] width 12 height 12
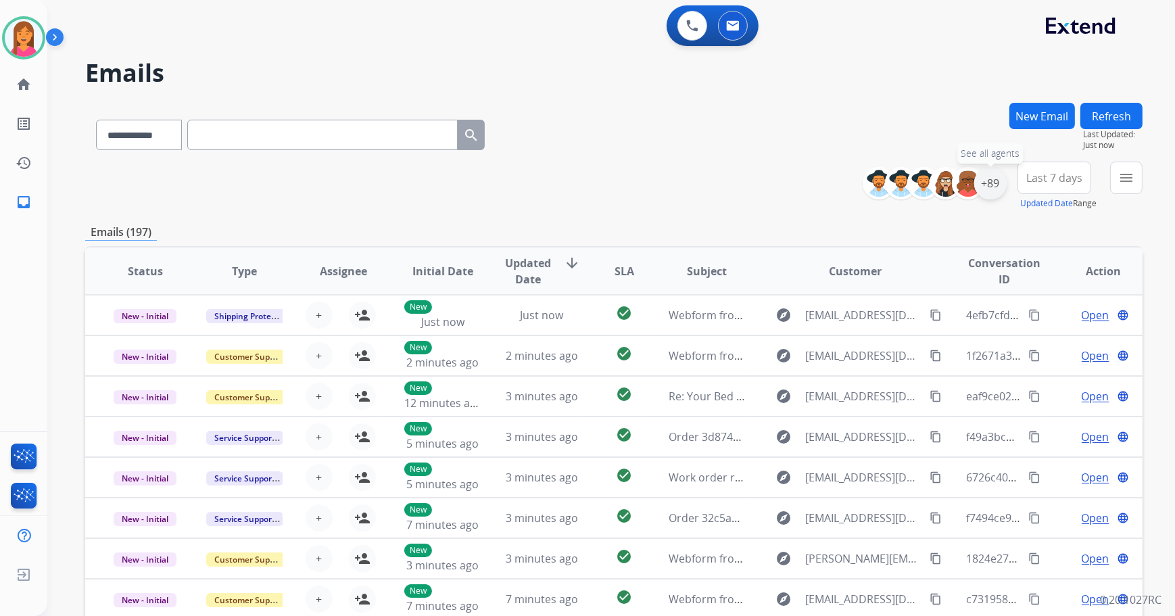
click at [983, 178] on div "+89" at bounding box center [990, 183] width 32 height 32
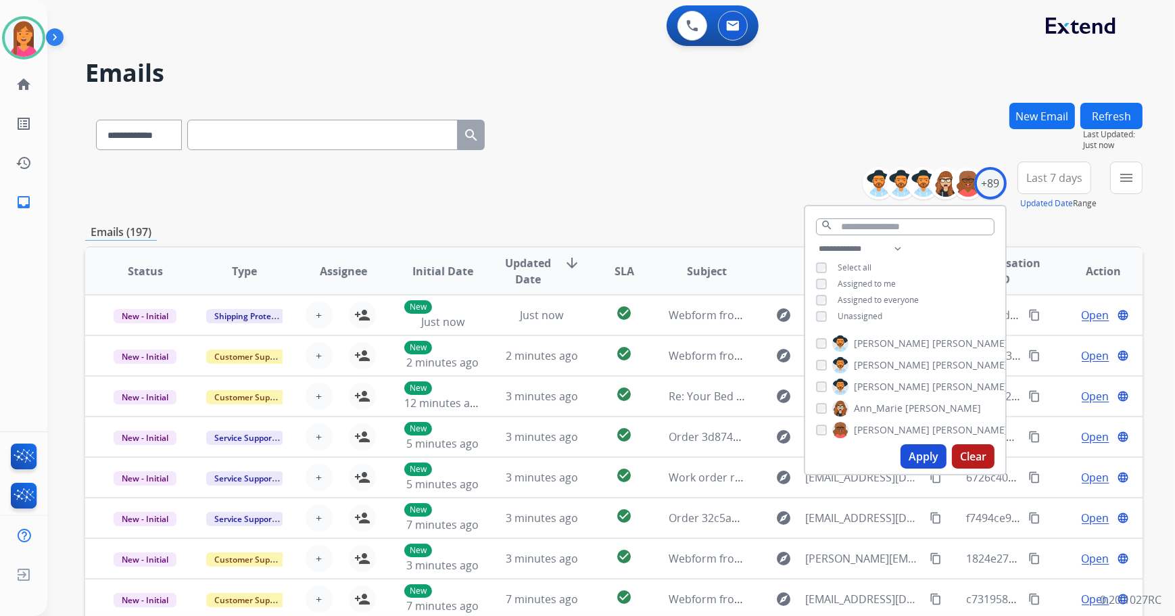
click at [866, 319] on span "Unassigned" at bounding box center [860, 315] width 45 height 11
click at [914, 454] on button "Apply" at bounding box center [924, 456] width 46 height 24
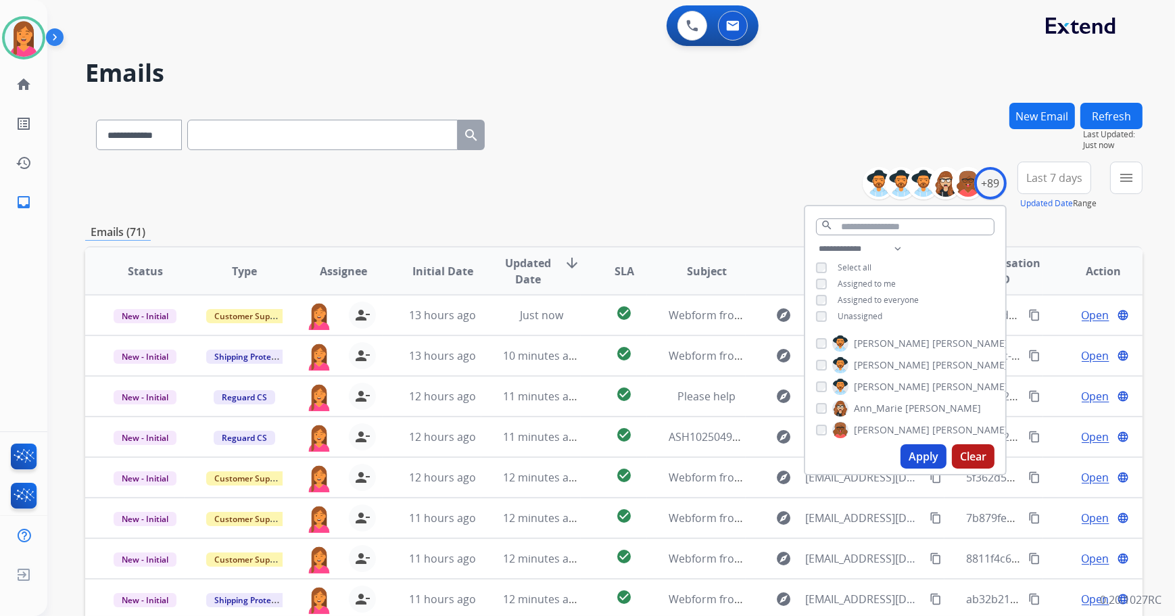
click at [682, 196] on div "**********" at bounding box center [613, 186] width 1057 height 49
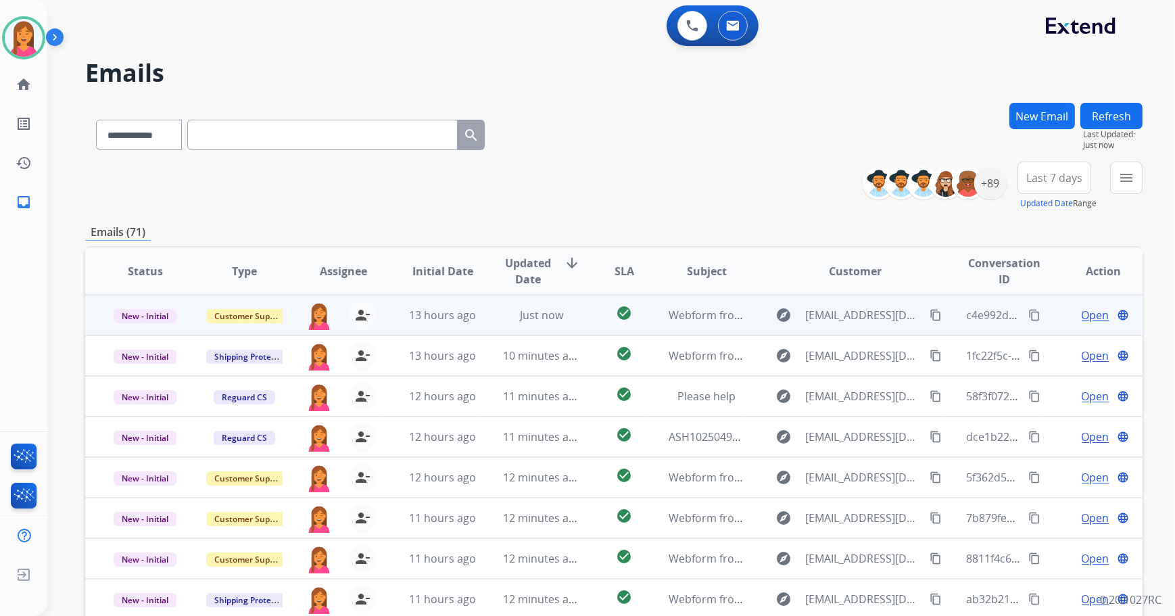
click at [754, 329] on td "explore [EMAIL_ADDRESS][DOMAIN_NAME] content_copy" at bounding box center [845, 315] width 198 height 41
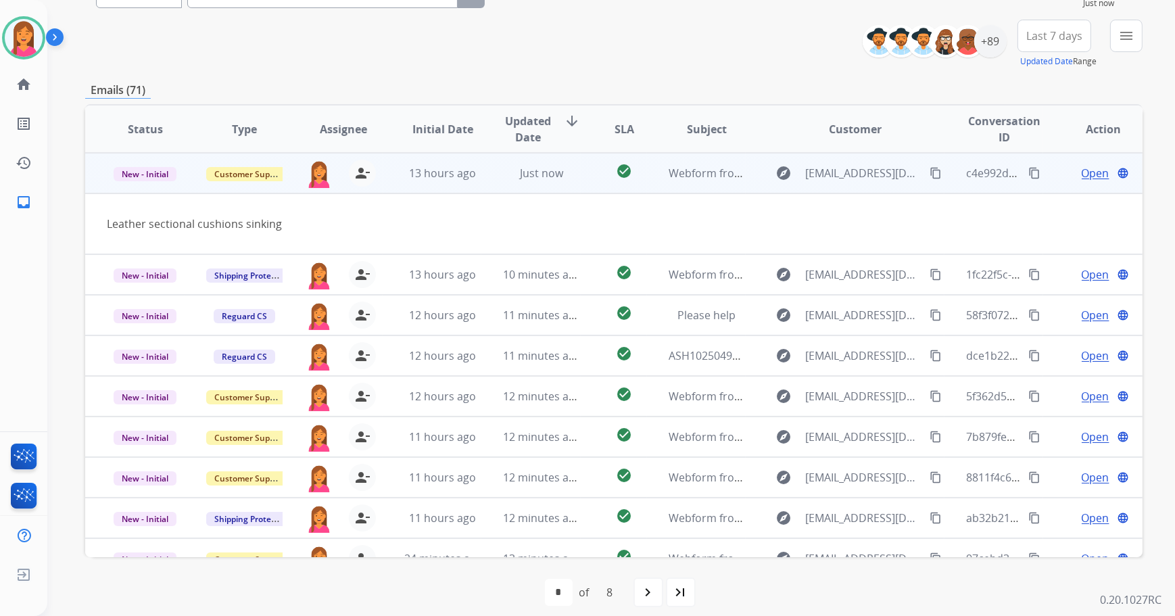
scroll to position [153, 0]
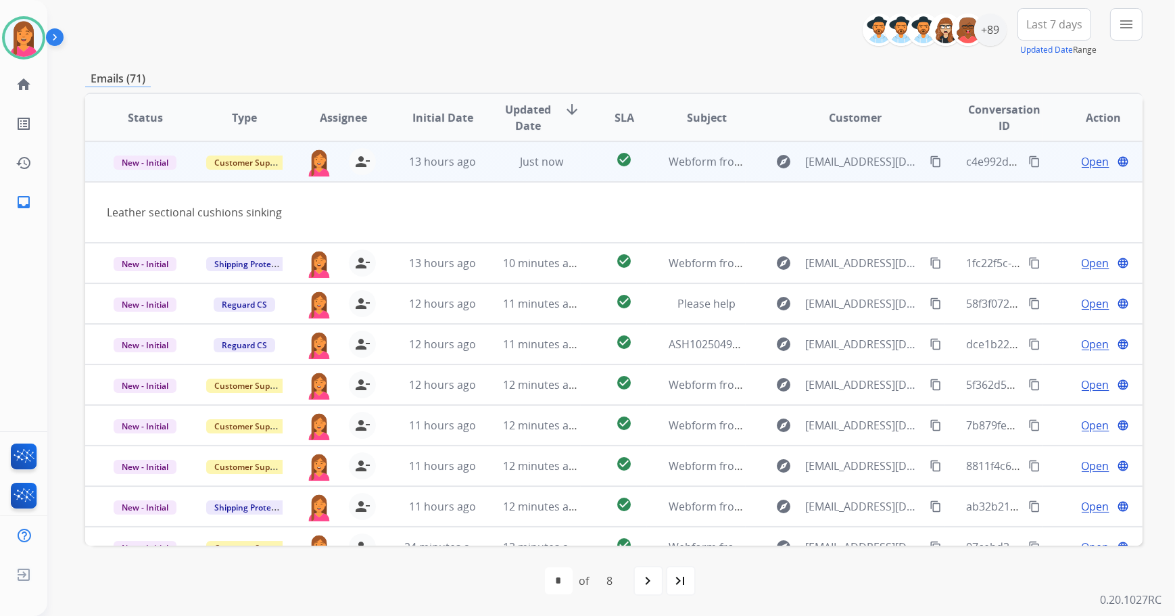
click at [1082, 162] on span "Open" at bounding box center [1096, 161] width 28 height 16
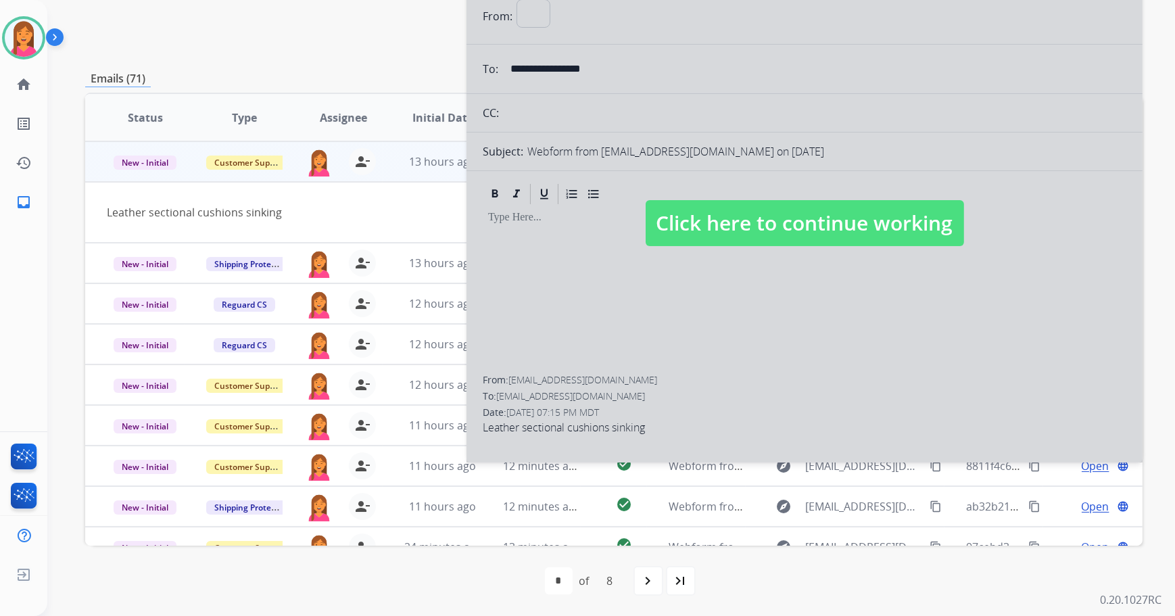
select select "**********"
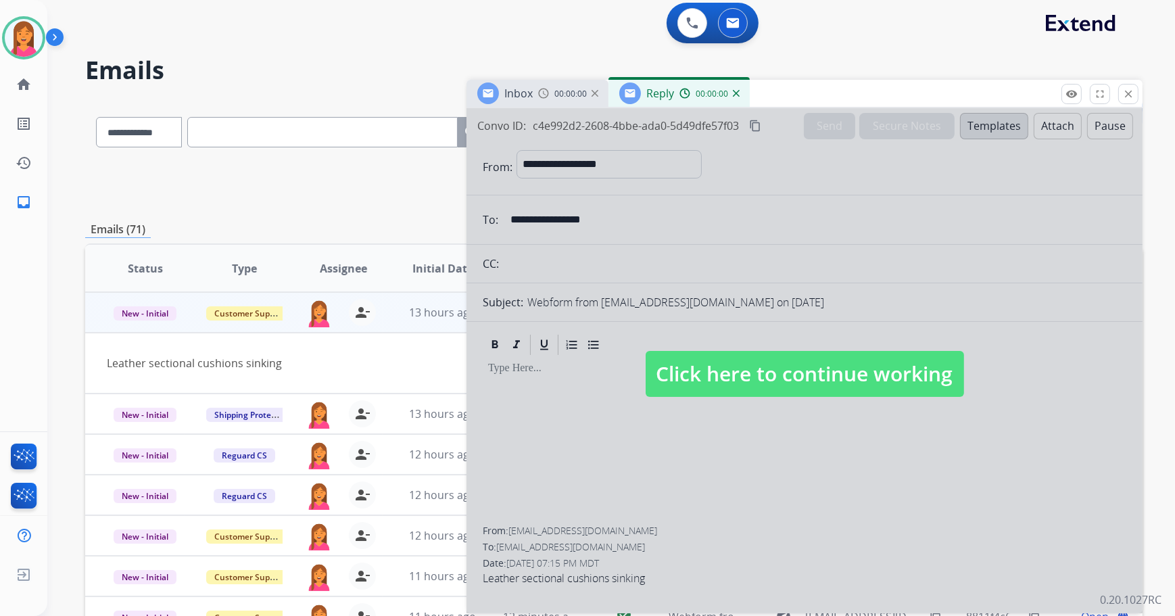
scroll to position [0, 0]
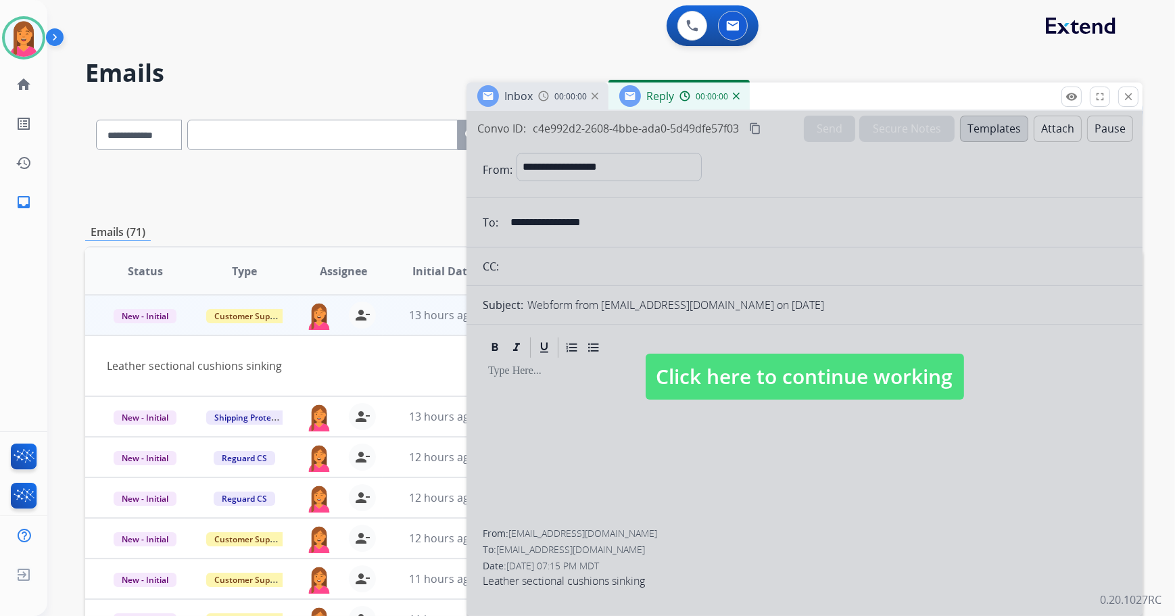
click at [676, 378] on span "Click here to continue working" at bounding box center [805, 377] width 318 height 46
select select
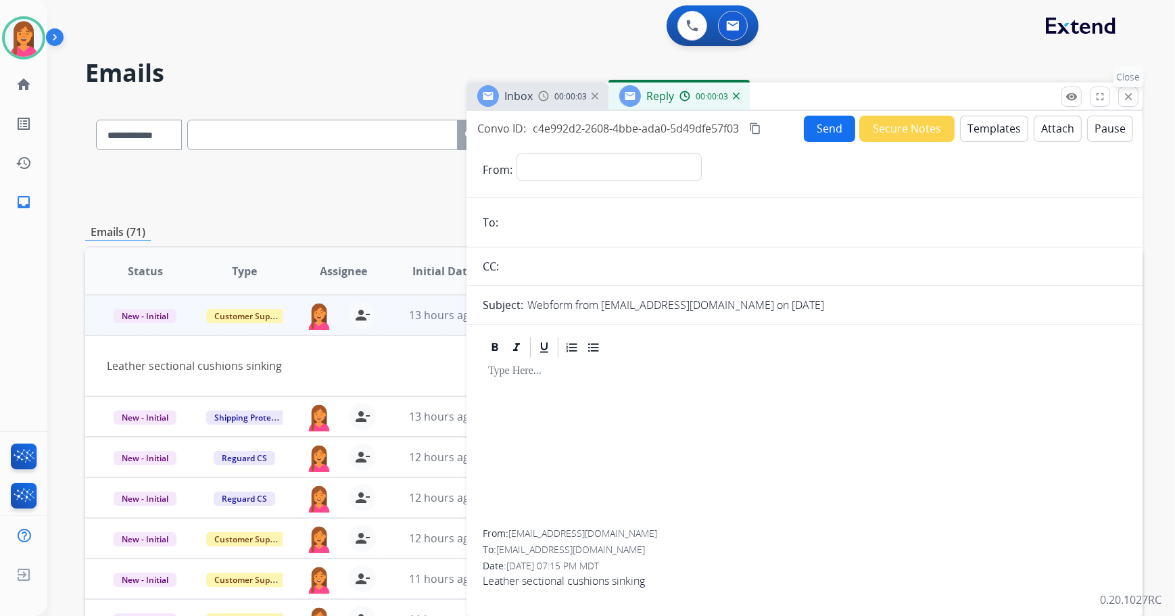
click at [1129, 101] on mat-icon "close" at bounding box center [1128, 97] width 12 height 12
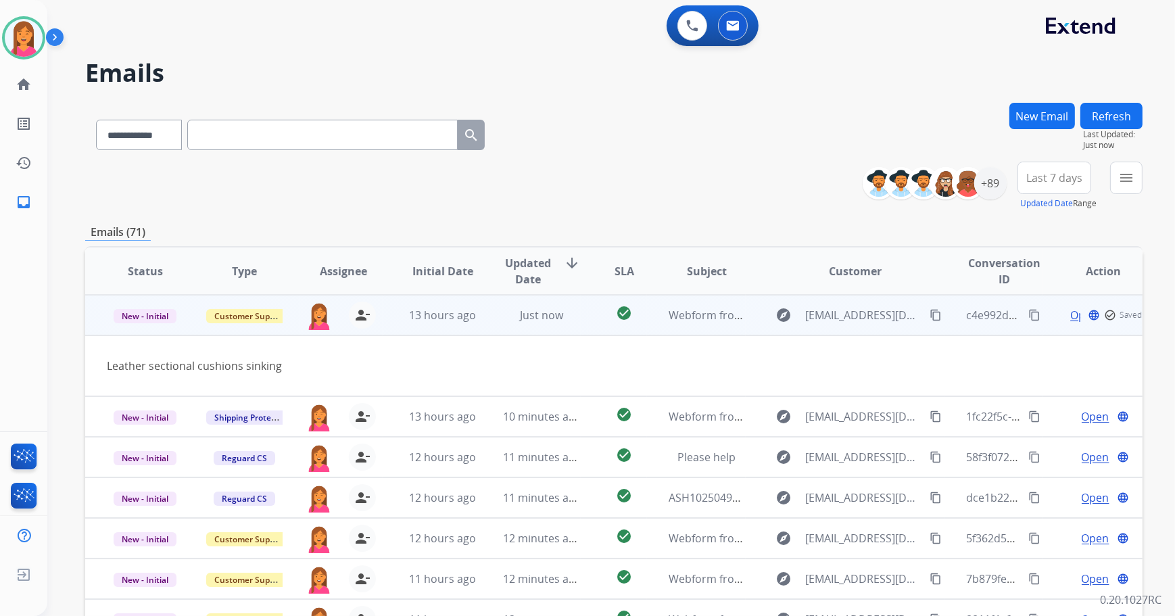
click at [1070, 318] on span "Open" at bounding box center [1084, 315] width 28 height 16
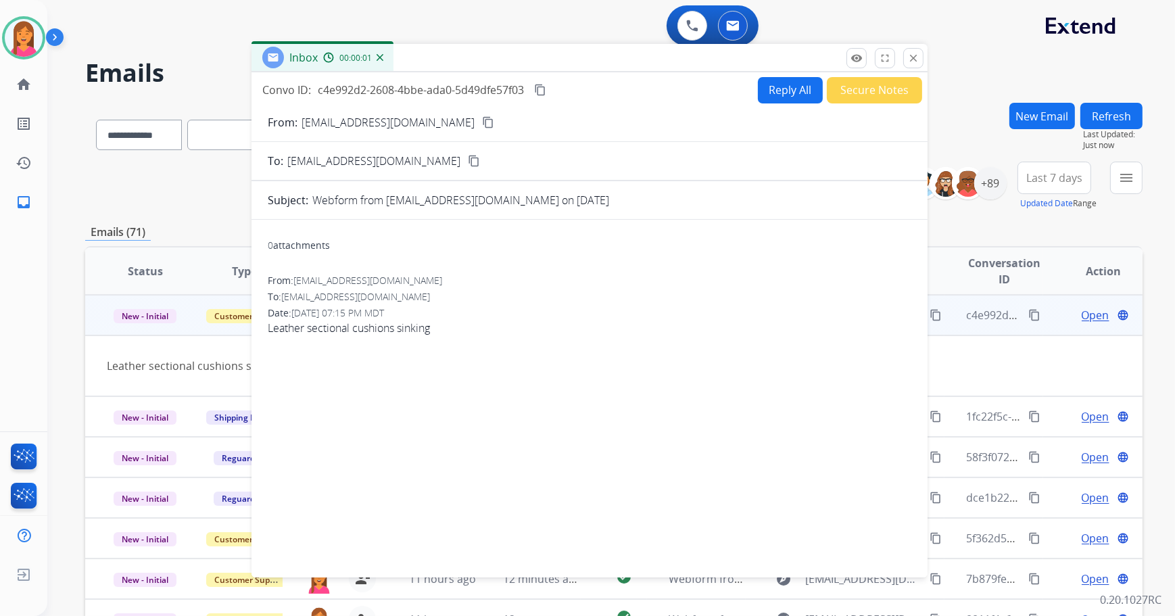
drag, startPoint x: 994, startPoint y: 93, endPoint x: 778, endPoint y: 29, distance: 225.7
click at [778, 44] on div "Inbox 00:00:01" at bounding box center [589, 58] width 676 height 28
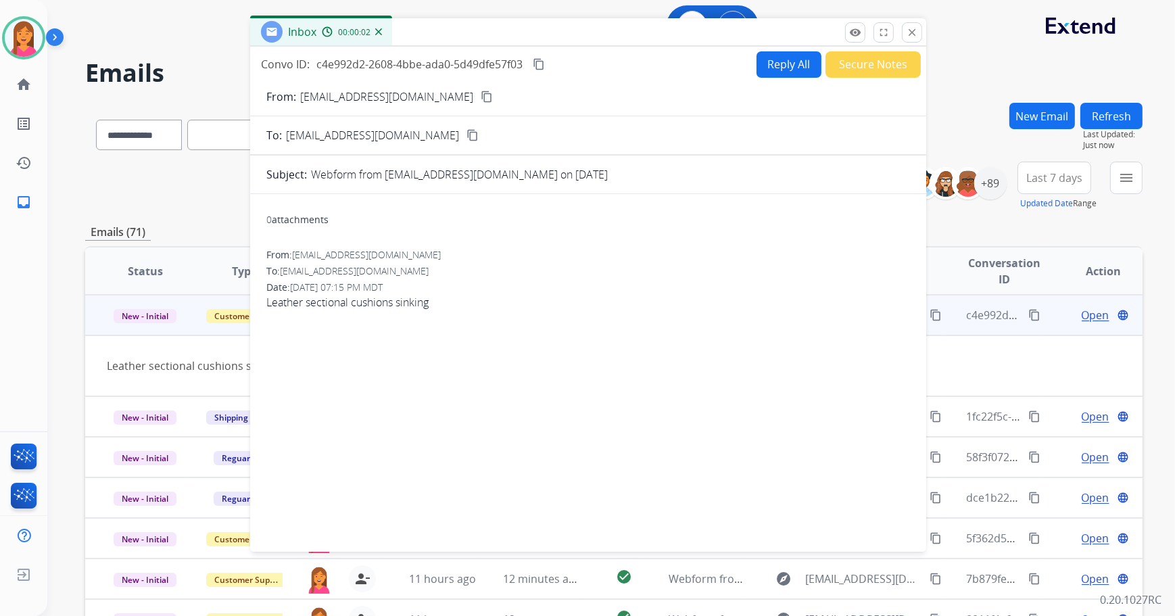
click at [479, 93] on button "content_copy" at bounding box center [487, 97] width 16 height 16
click at [777, 73] on button "Reply All" at bounding box center [789, 64] width 65 height 26
select select "**********"
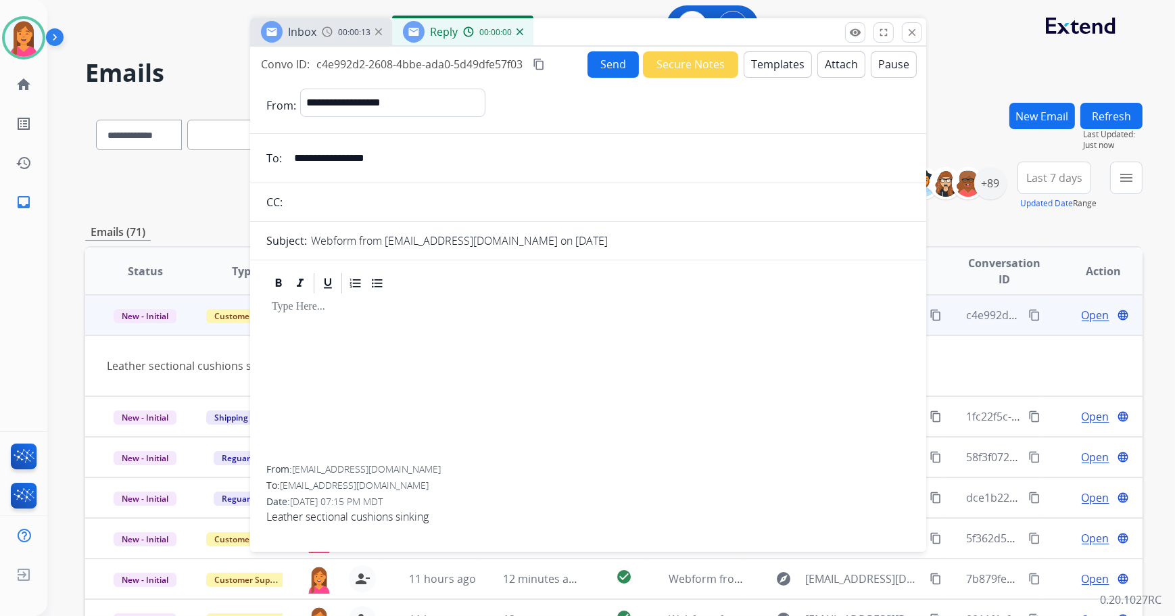
click at [776, 69] on button "Templates" at bounding box center [778, 64] width 68 height 26
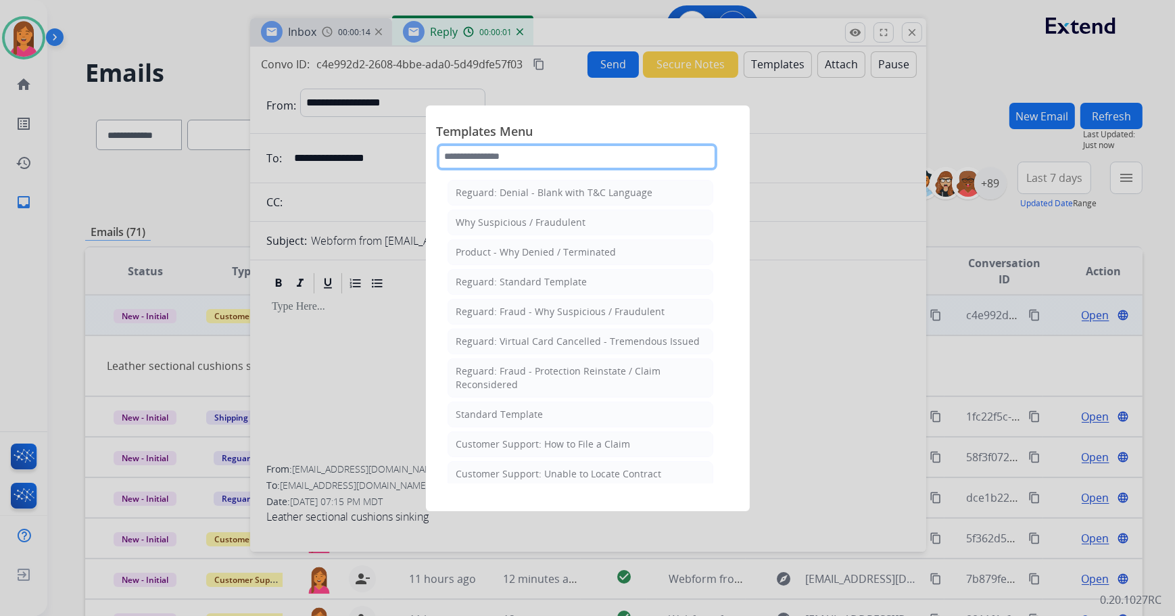
click at [571, 155] on input "text" at bounding box center [577, 156] width 281 height 27
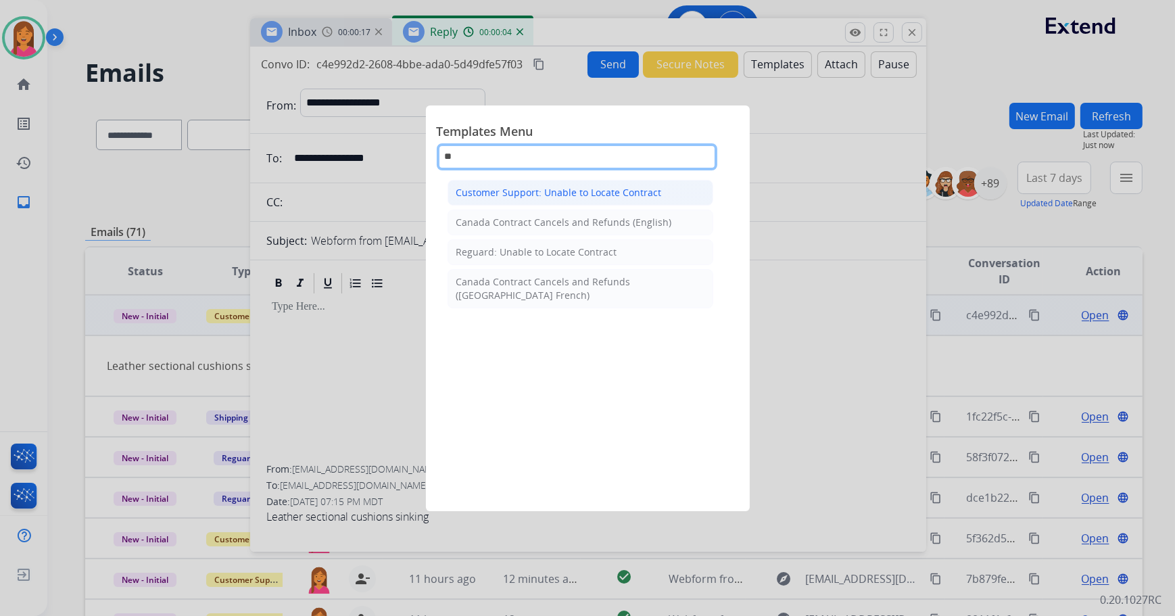
type input "**"
click at [585, 191] on div "Customer Support: Unable to Locate Contract" at bounding box center [559, 193] width 206 height 14
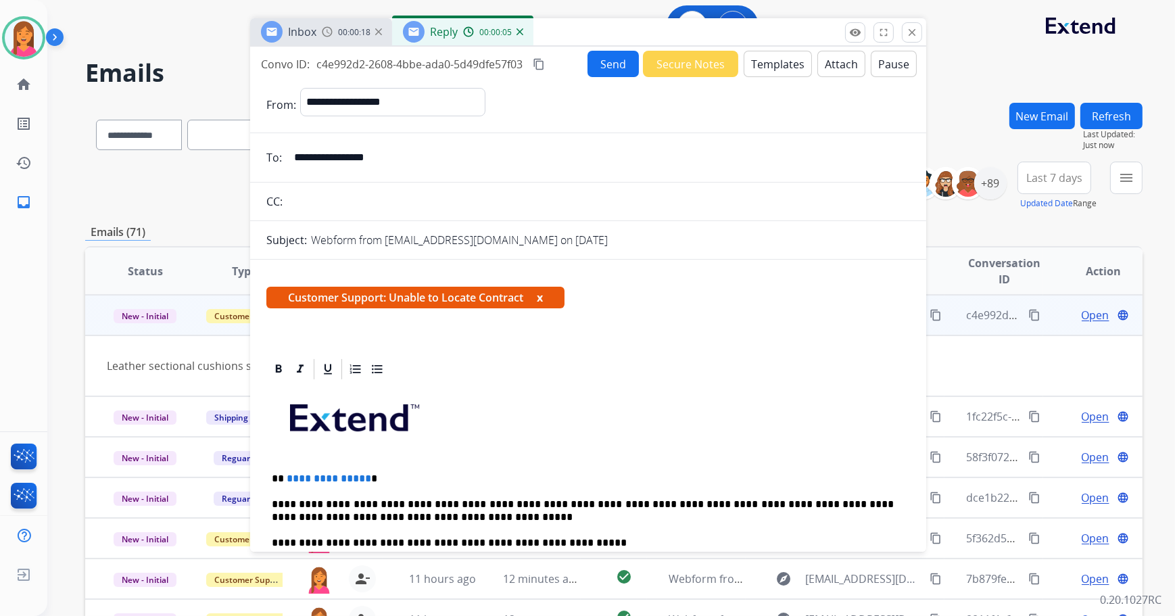
click at [542, 297] on button "x" at bounding box center [540, 297] width 6 height 16
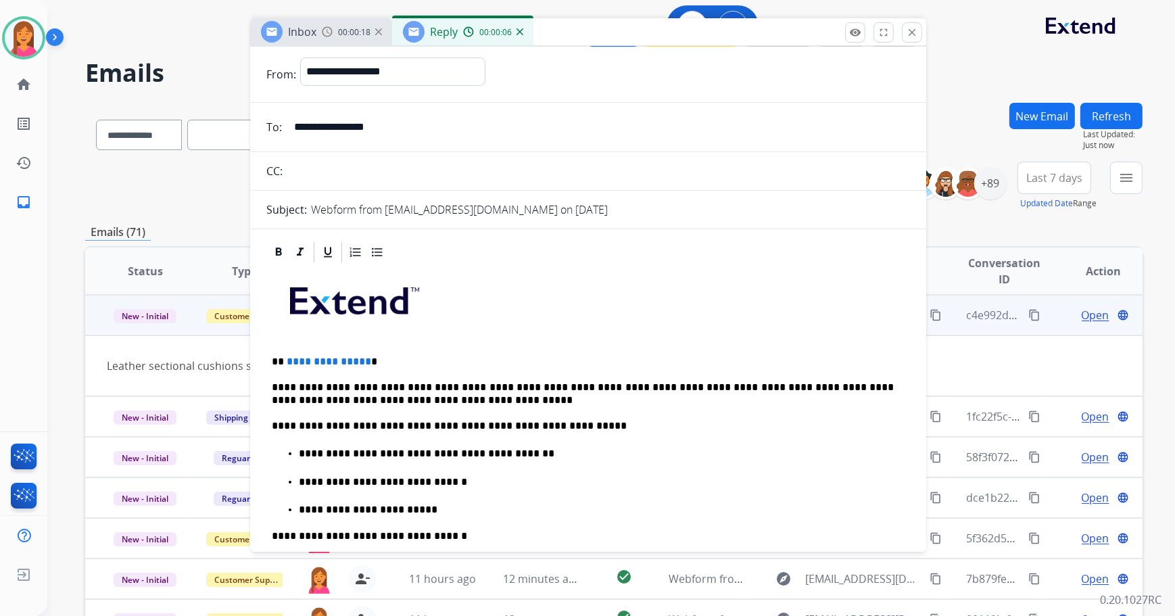
scroll to position [61, 0]
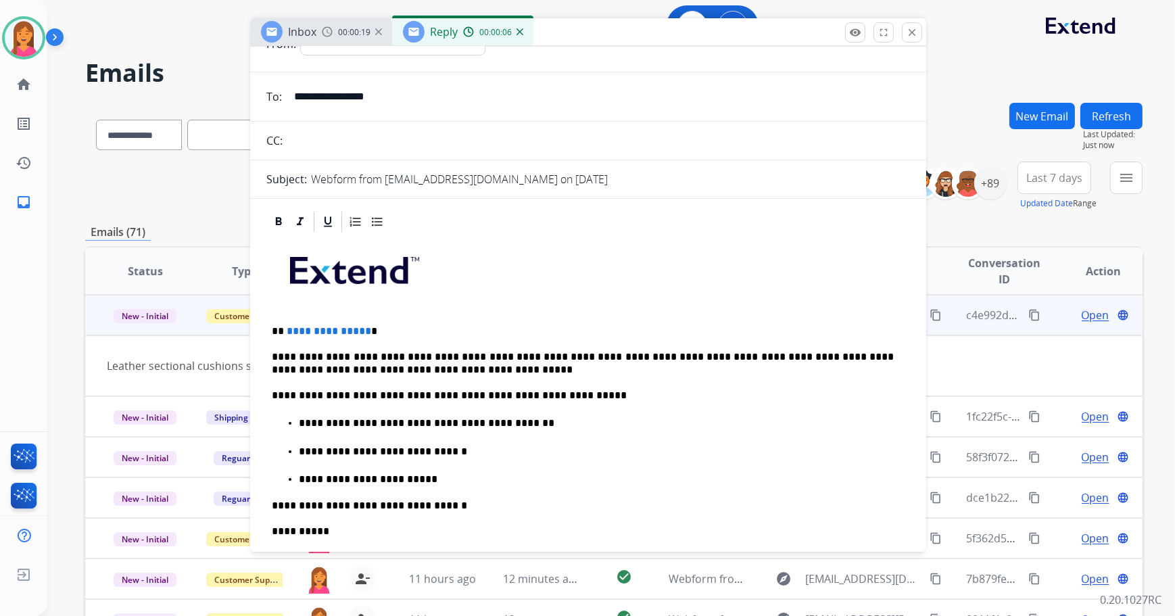
click at [385, 330] on p "**********" at bounding box center [583, 331] width 623 height 12
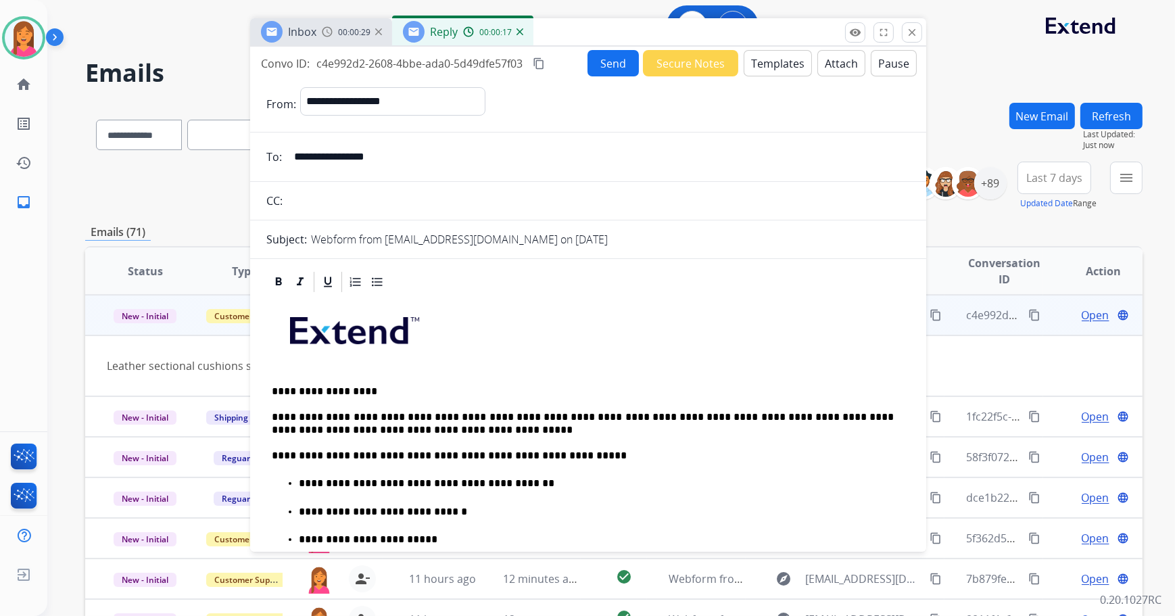
scroll to position [0, 0]
click at [597, 62] on button "Send" at bounding box center [612, 64] width 51 height 26
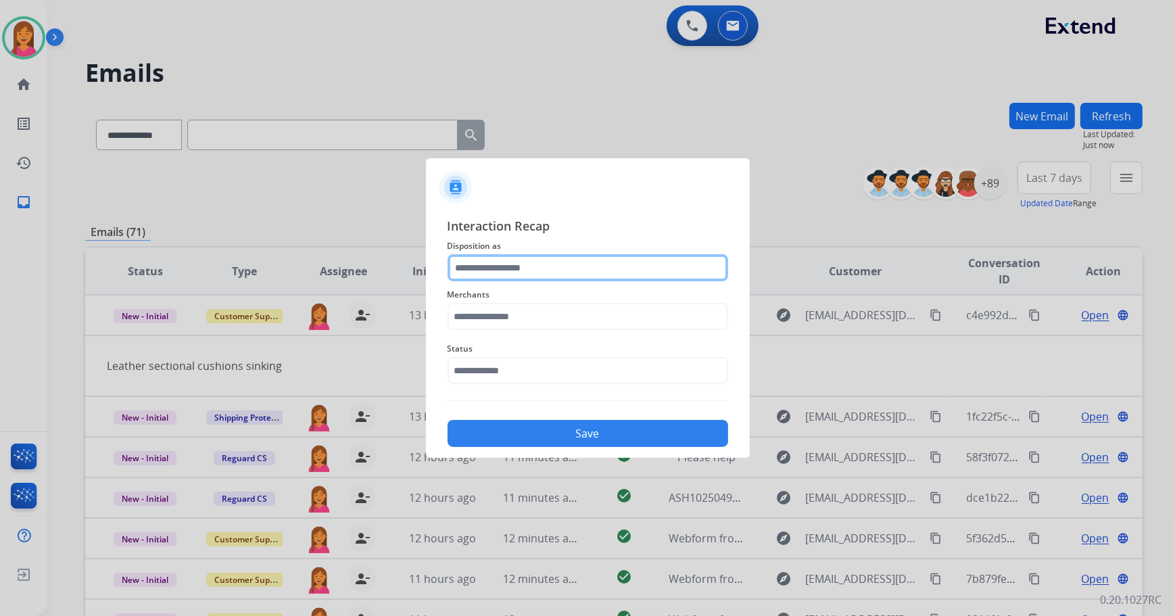
click at [541, 268] on input "text" at bounding box center [588, 267] width 281 height 27
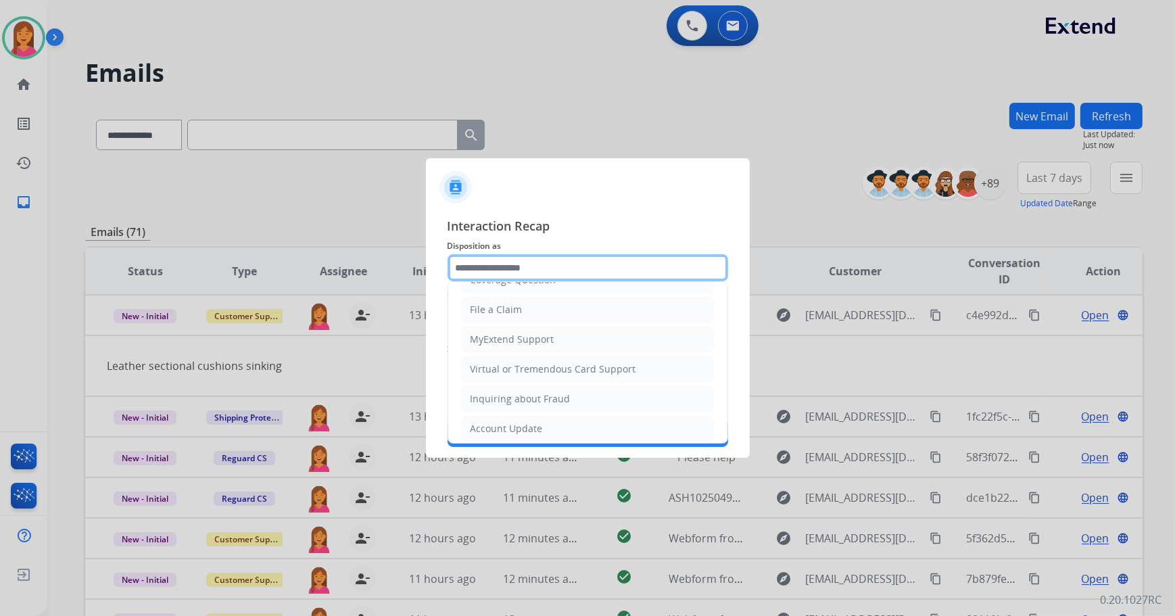
scroll to position [209, 0]
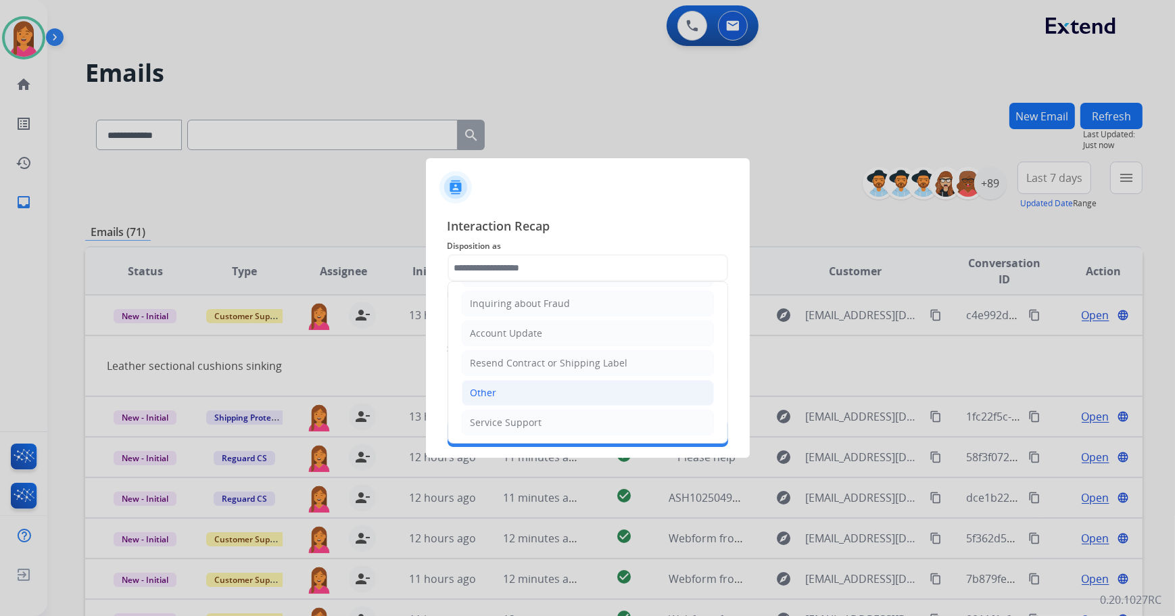
click at [512, 394] on li "Other" at bounding box center [588, 393] width 252 height 26
type input "*****"
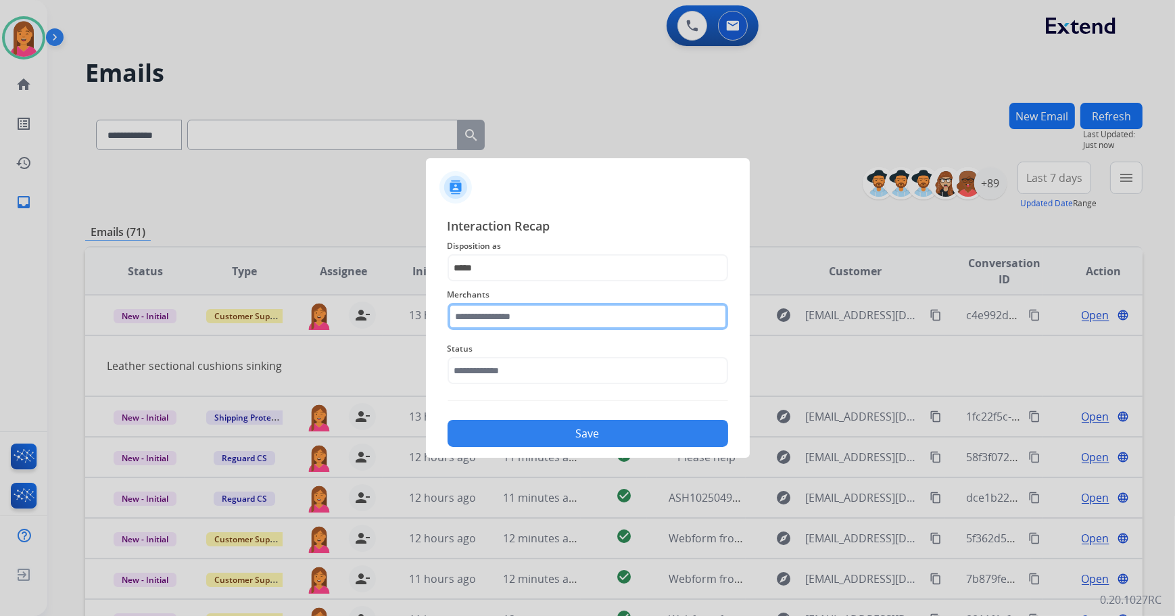
click at [492, 320] on input "text" at bounding box center [588, 316] width 281 height 27
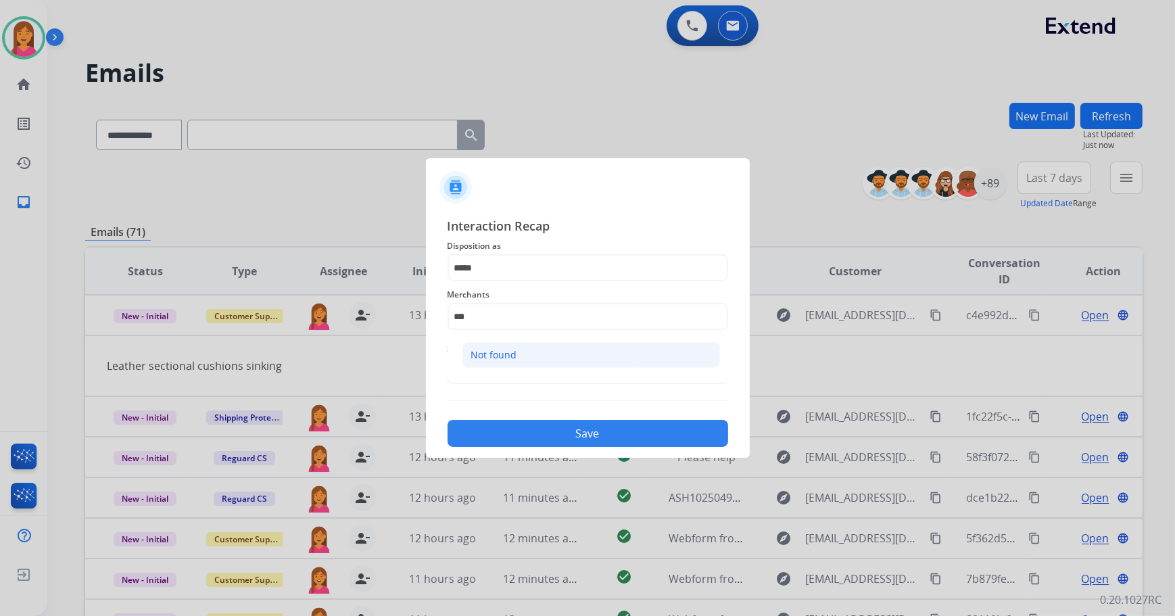
click at [514, 346] on li "Not found" at bounding box center [591, 355] width 258 height 26
type input "*********"
click at [521, 366] on input "text" at bounding box center [588, 370] width 281 height 27
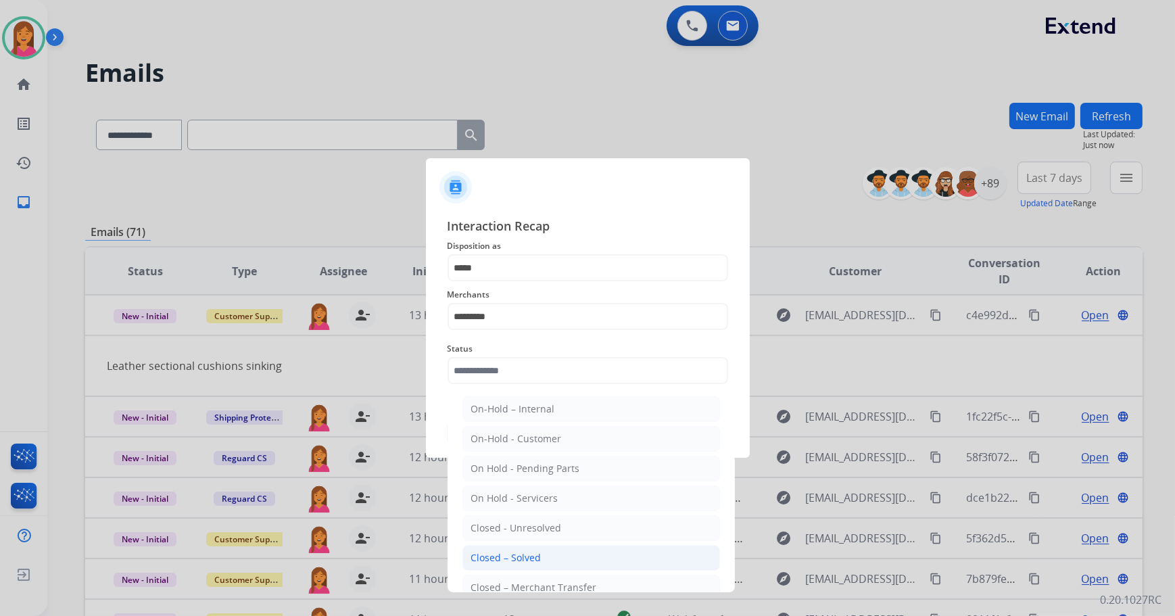
click at [537, 552] on div "Closed – Solved" at bounding box center [506, 558] width 70 height 14
type input "**********"
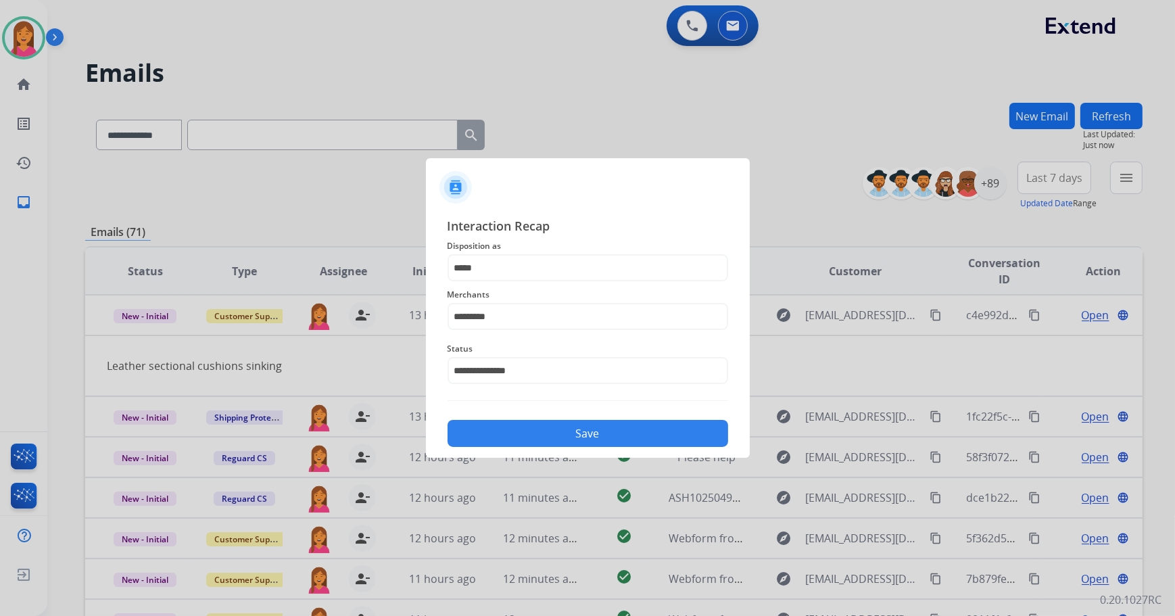
click at [559, 423] on button "Save" at bounding box center [588, 433] width 281 height 27
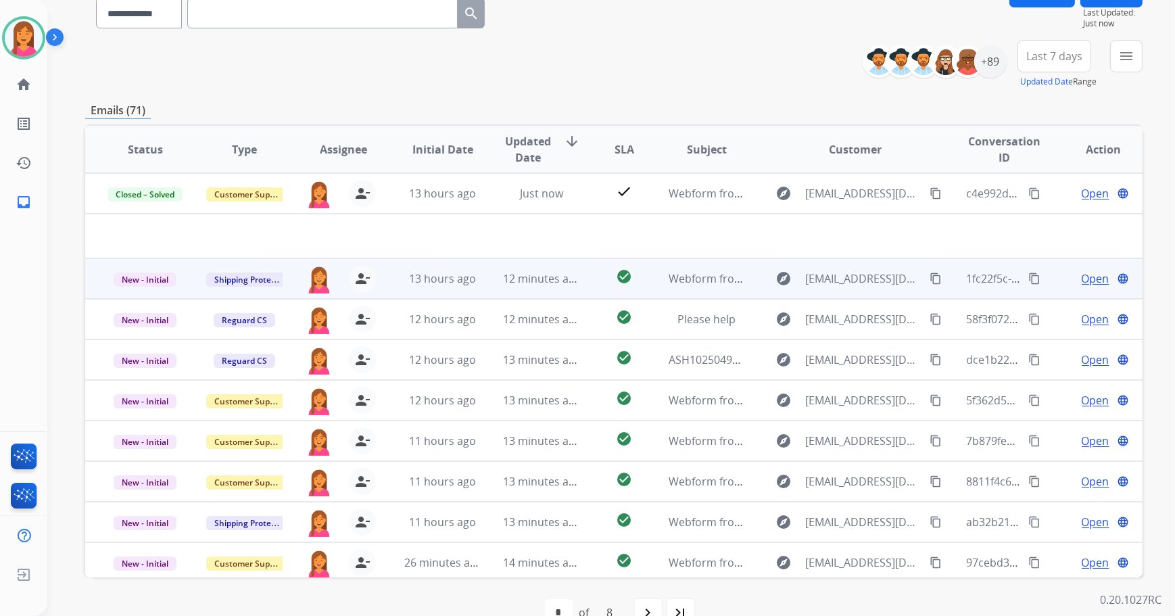
scroll to position [122, 0]
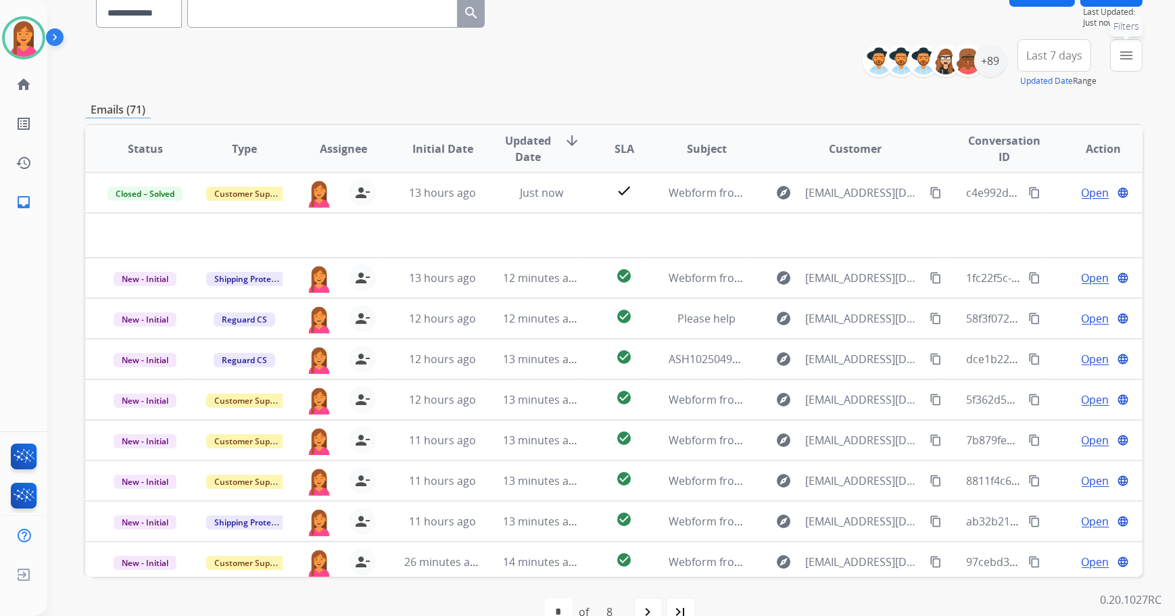
click at [1118, 52] on mat-icon "menu" at bounding box center [1126, 55] width 16 height 16
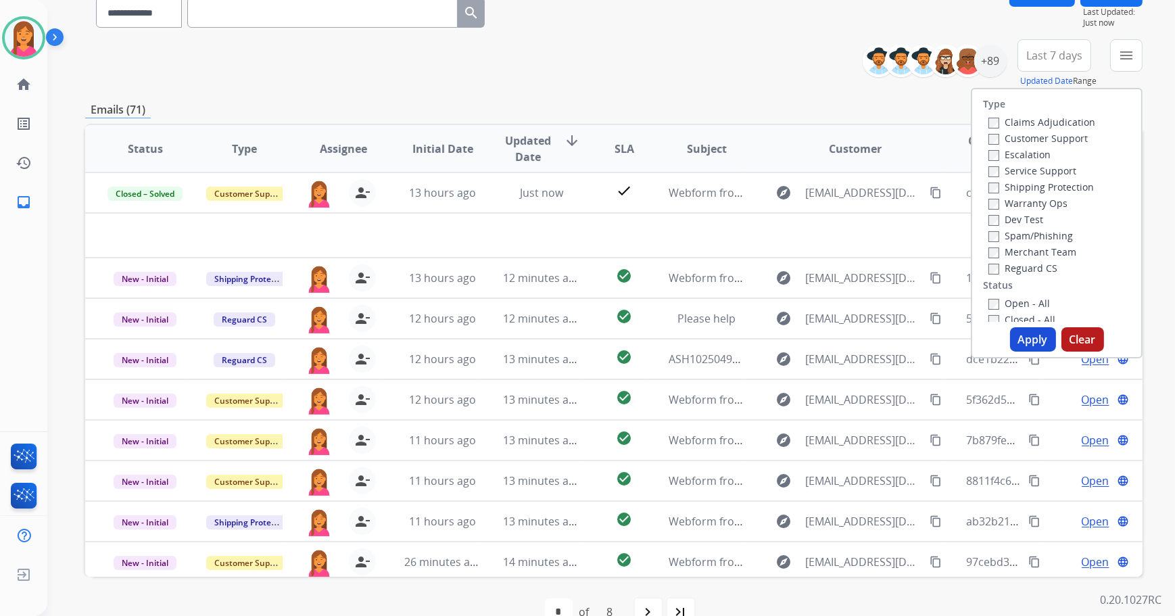
click at [1036, 301] on label "Open - All" at bounding box center [1019, 303] width 62 height 13
click at [1019, 339] on button "Apply" at bounding box center [1033, 339] width 46 height 24
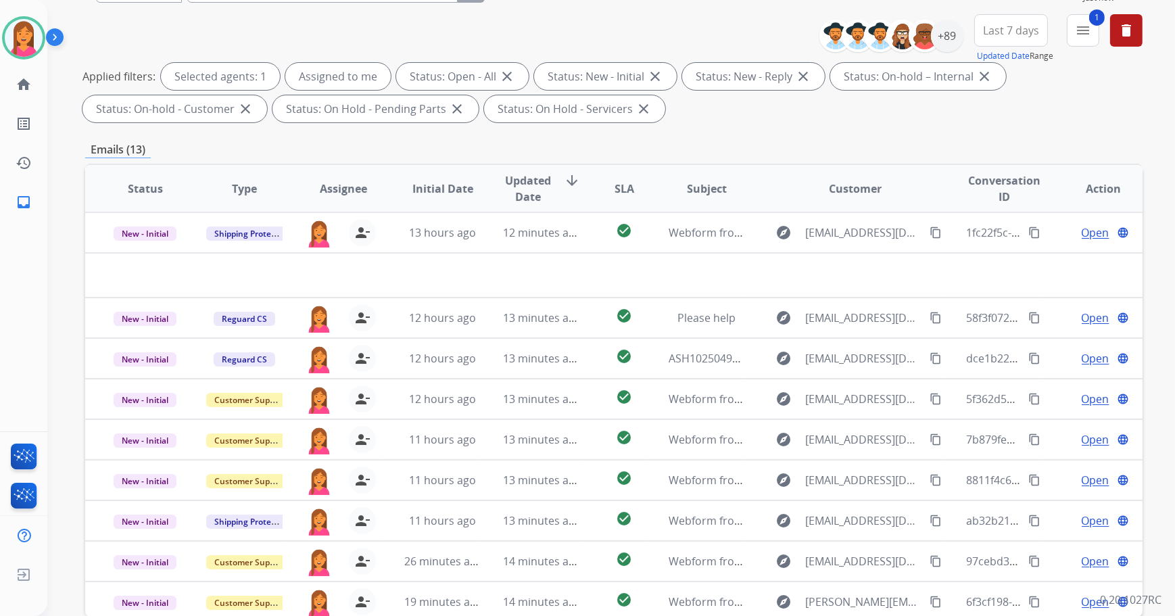
scroll to position [184, 0]
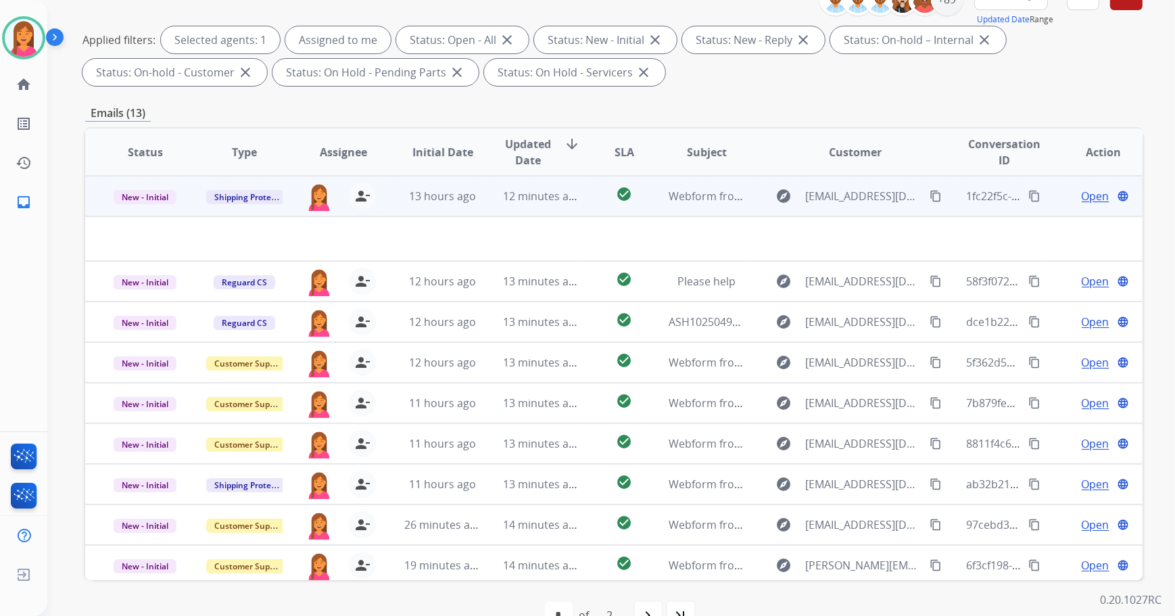
click at [583, 203] on td "check_circle" at bounding box center [614, 196] width 66 height 41
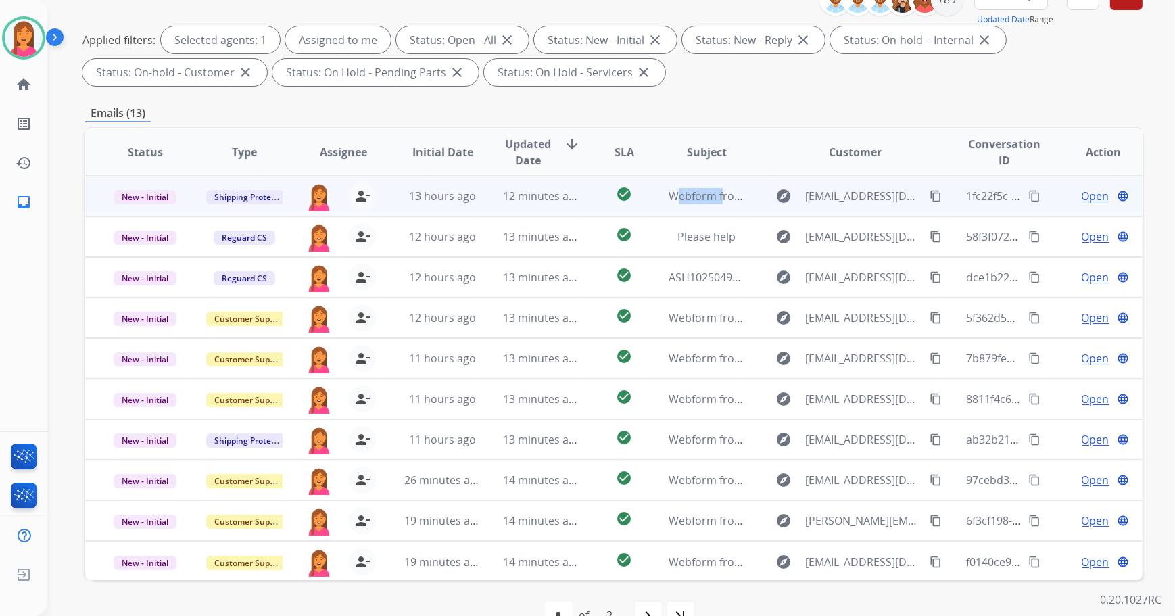
click at [583, 203] on td "check_circle" at bounding box center [614, 196] width 66 height 41
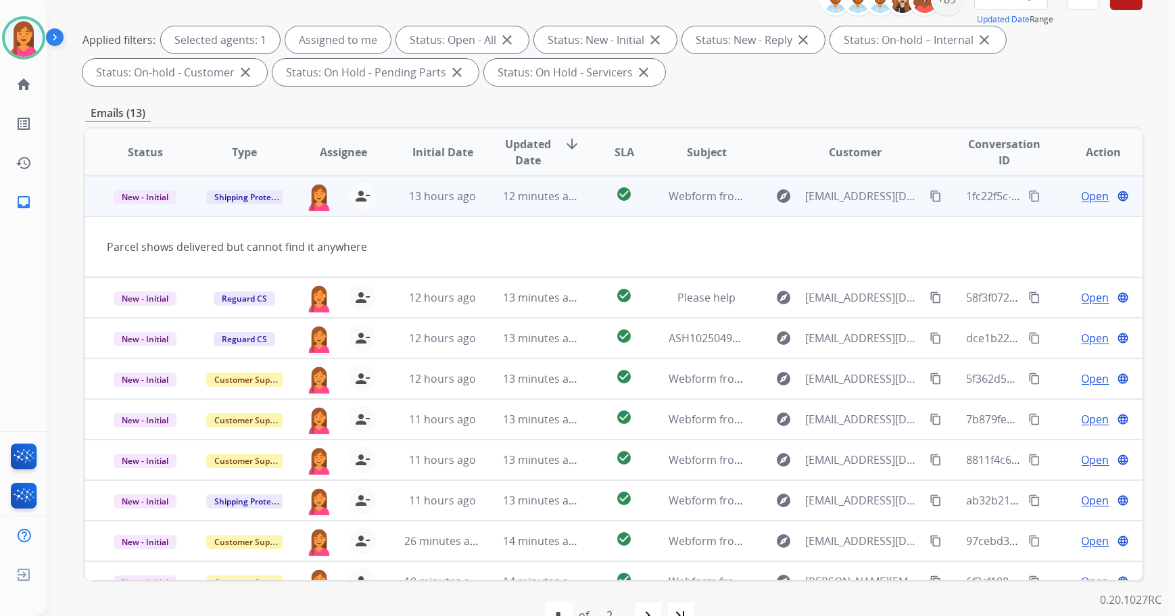
click at [1082, 191] on span "Open" at bounding box center [1096, 196] width 28 height 16
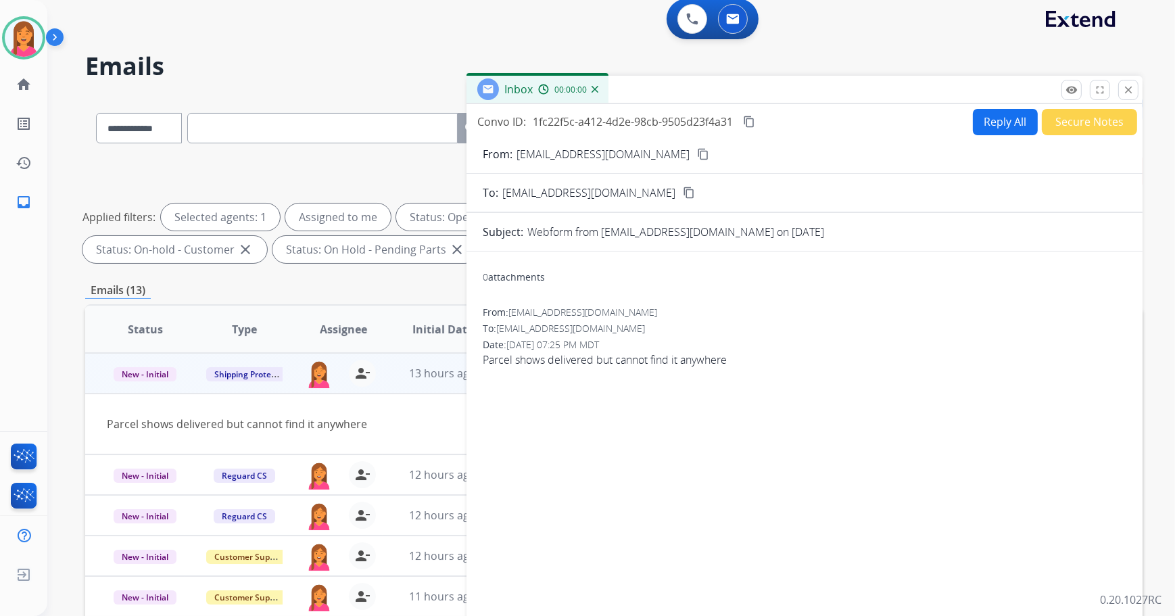
scroll to position [0, 0]
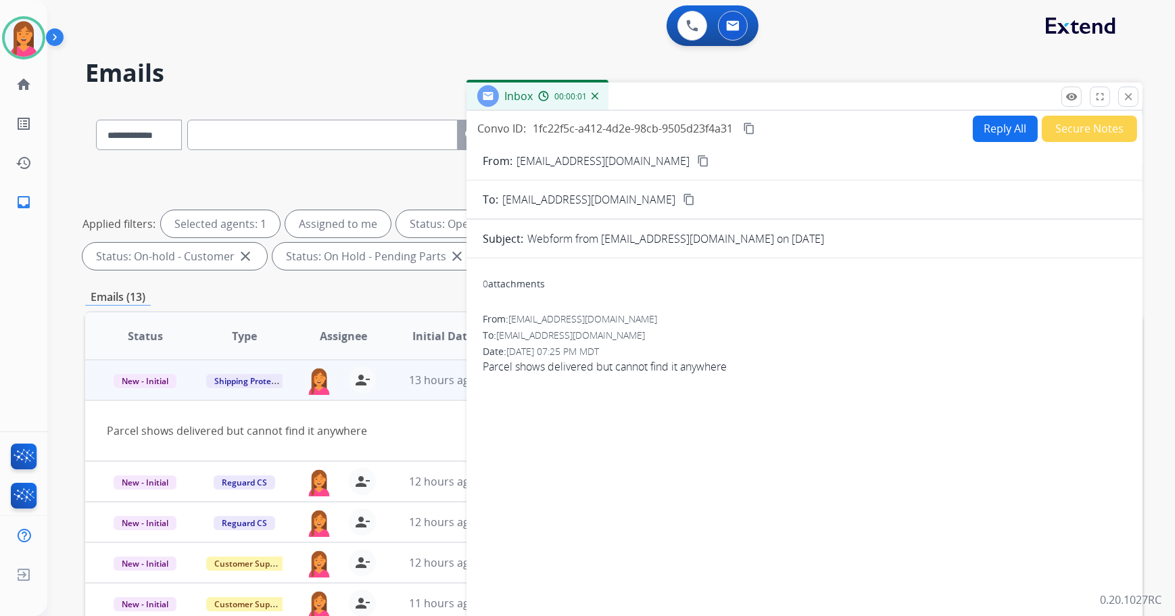
click at [697, 158] on mat-icon "content_copy" at bounding box center [703, 161] width 12 height 12
click at [1011, 133] on button "Reply All" at bounding box center [1005, 129] width 65 height 26
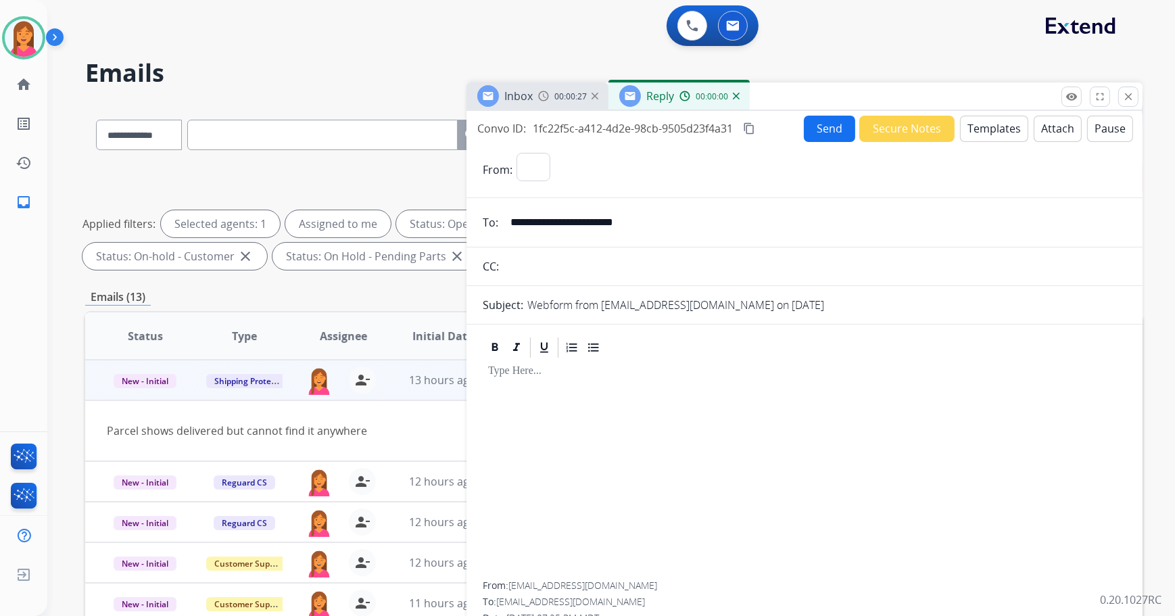
select select "**********"
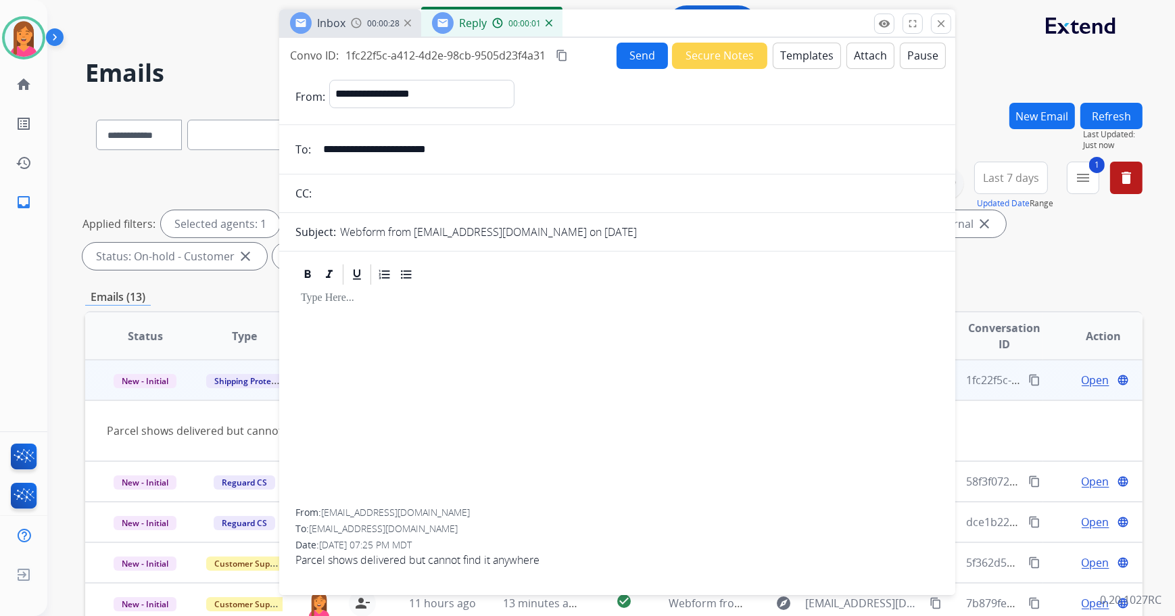
drag, startPoint x: 997, startPoint y: 105, endPoint x: 811, endPoint y: 32, distance: 199.1
click at [811, 32] on div "Inbox 00:00:28 Reply 00:00:01" at bounding box center [617, 23] width 676 height 28
click at [797, 56] on button "Templates" at bounding box center [807, 56] width 68 height 26
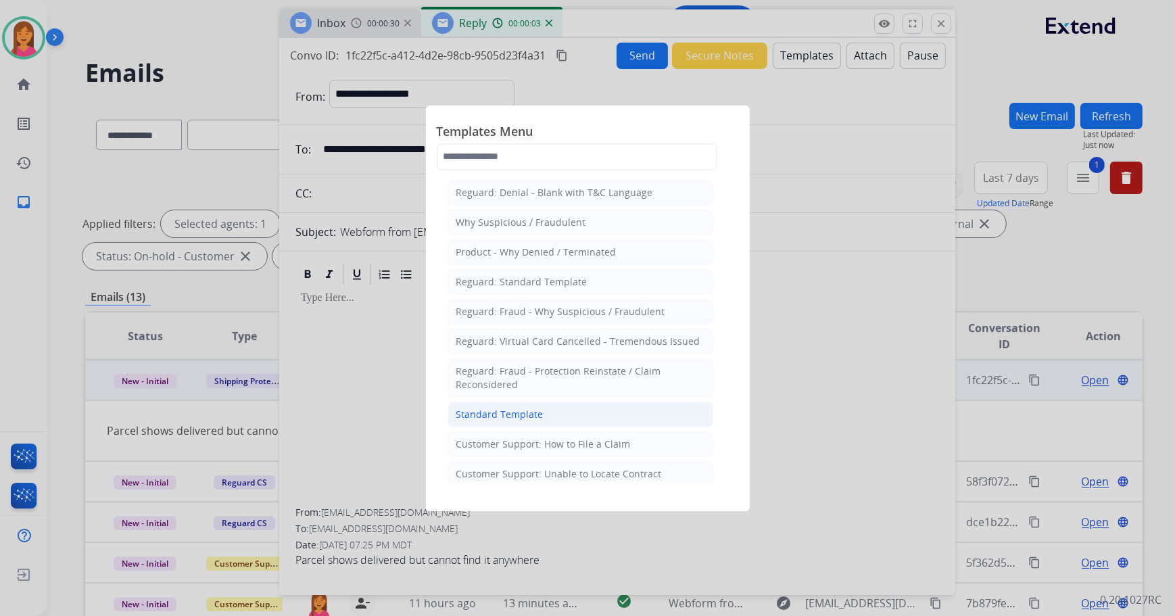
click at [581, 414] on li "Standard Template" at bounding box center [581, 415] width 266 height 26
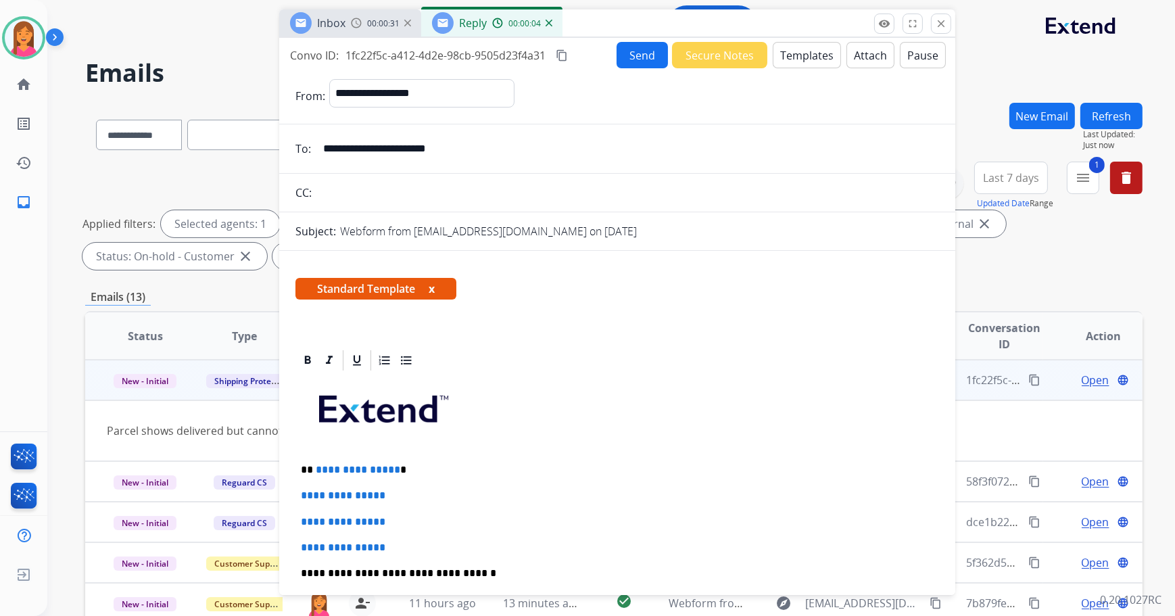
click at [429, 287] on span "Standard Template x" at bounding box center [375, 289] width 161 height 22
click at [433, 287] on button "x" at bounding box center [432, 289] width 6 height 16
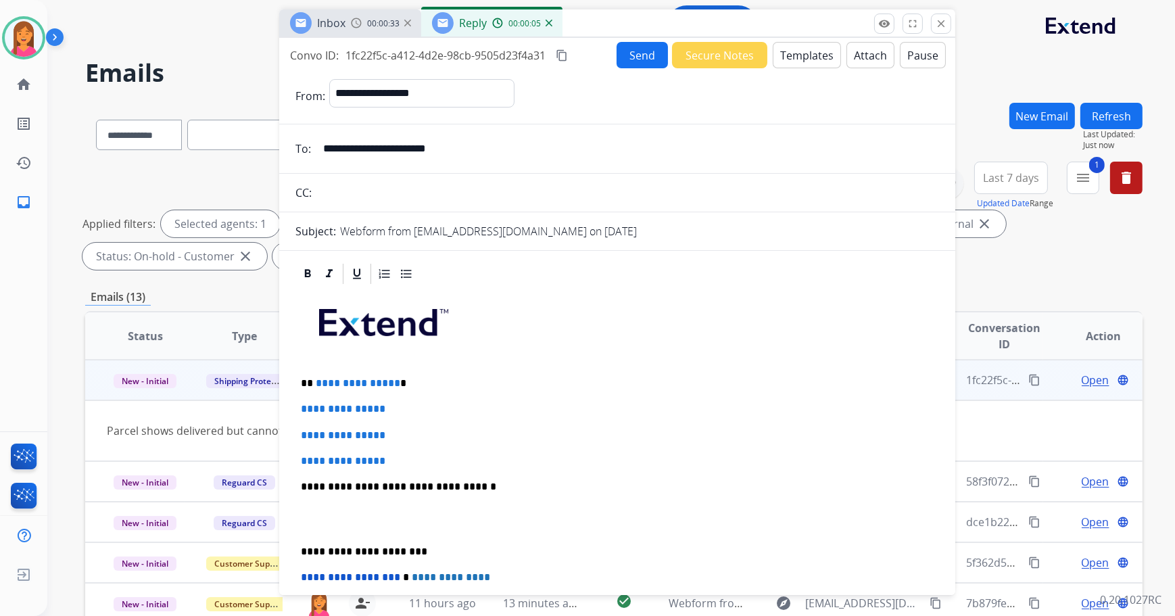
click at [408, 388] on div "**********" at bounding box center [617, 518] width 644 height 465
click at [432, 369] on div "**********" at bounding box center [617, 518] width 644 height 465
drag, startPoint x: 385, startPoint y: 418, endPoint x: 289, endPoint y: 407, distance: 95.9
click at [289, 407] on div "**********" at bounding box center [617, 542] width 676 height 560
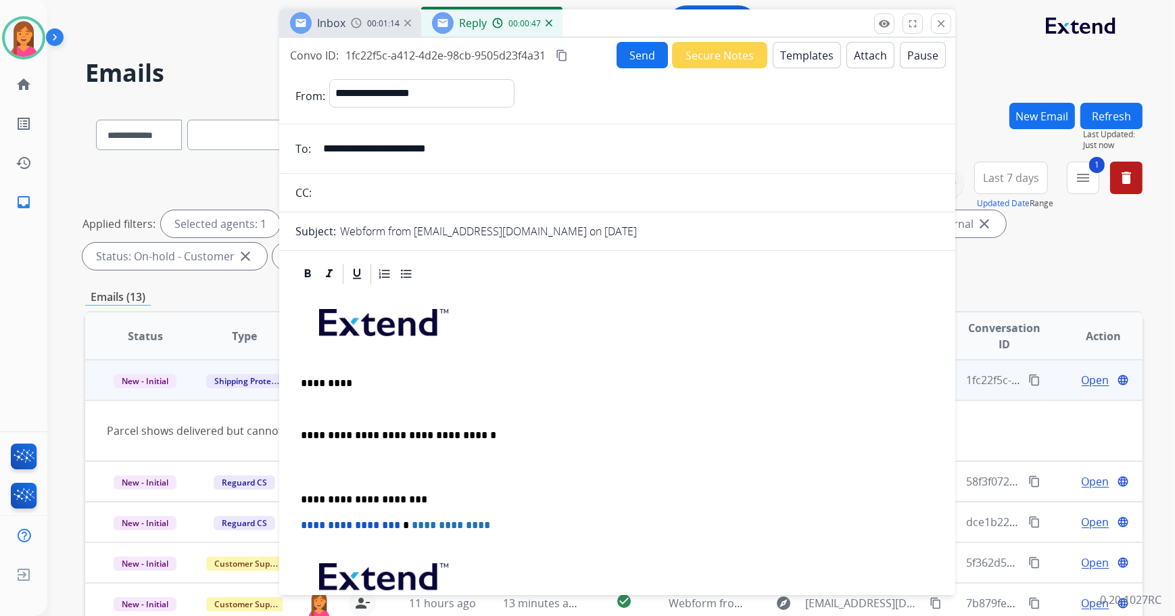
click at [293, 411] on div "**********" at bounding box center [617, 516] width 676 height 508
click at [310, 407] on p at bounding box center [617, 409] width 633 height 12
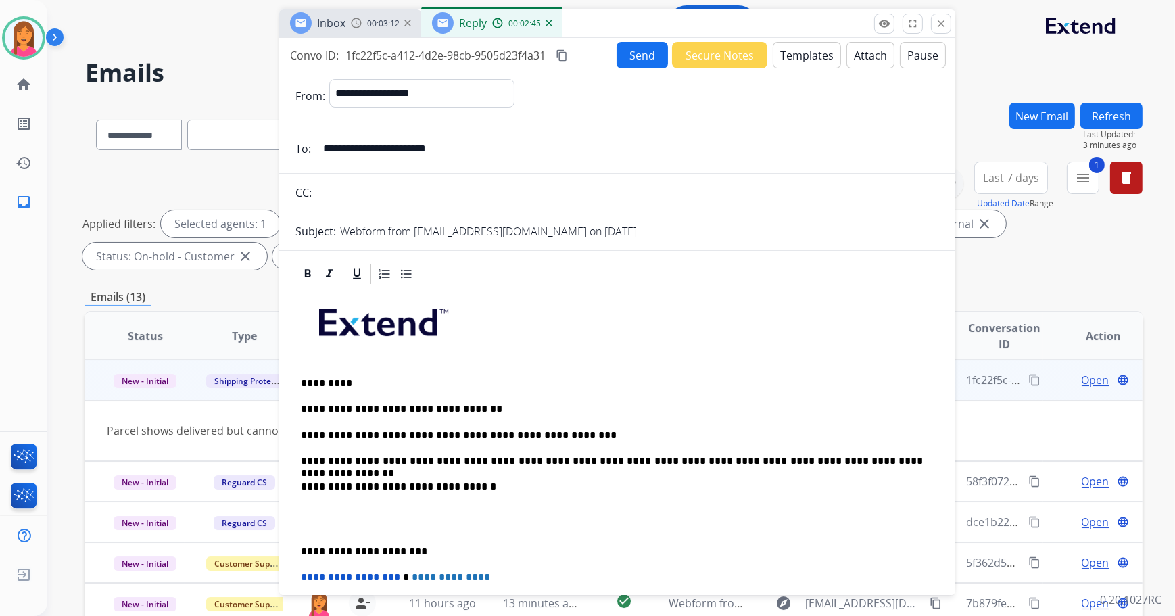
click at [858, 460] on p "**********" at bounding box center [612, 461] width 623 height 12
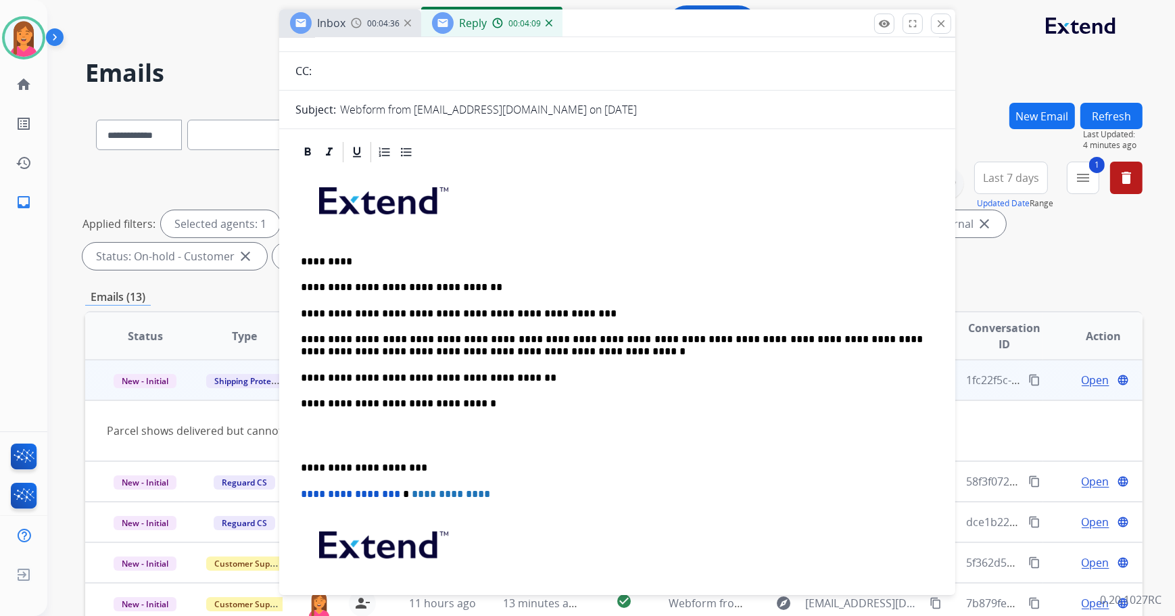
scroll to position [122, 0]
click at [621, 473] on div "**********" at bounding box center [617, 416] width 644 height 504
click at [297, 464] on div "**********" at bounding box center [617, 416] width 644 height 504
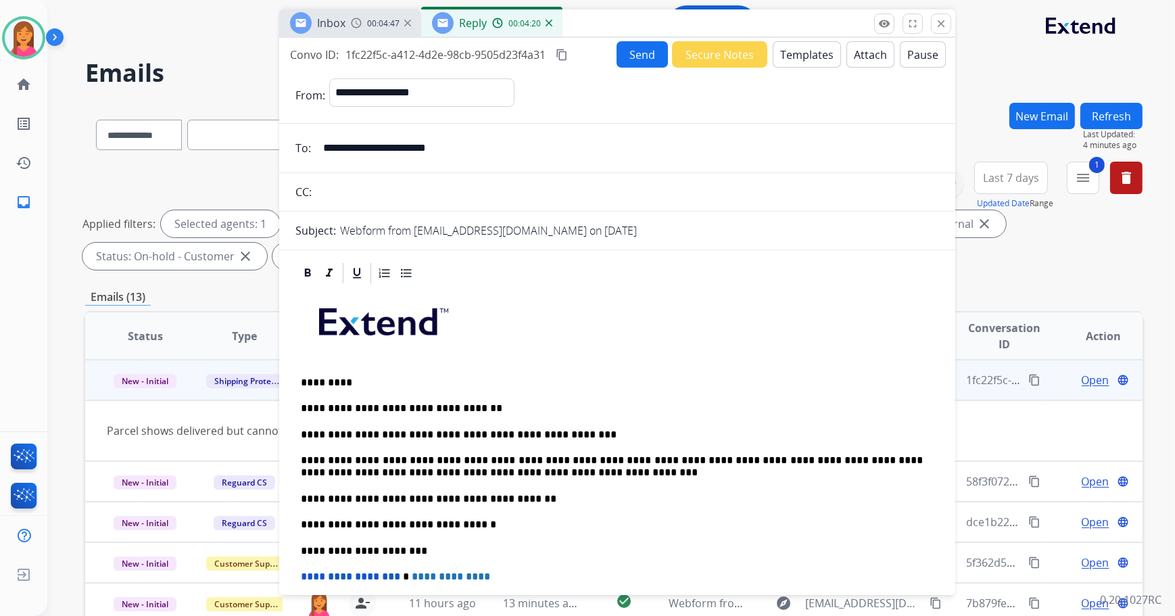
scroll to position [0, 0]
click at [619, 39] on div "**********" at bounding box center [617, 314] width 676 height 552
click at [621, 49] on button "Send" at bounding box center [642, 55] width 51 height 26
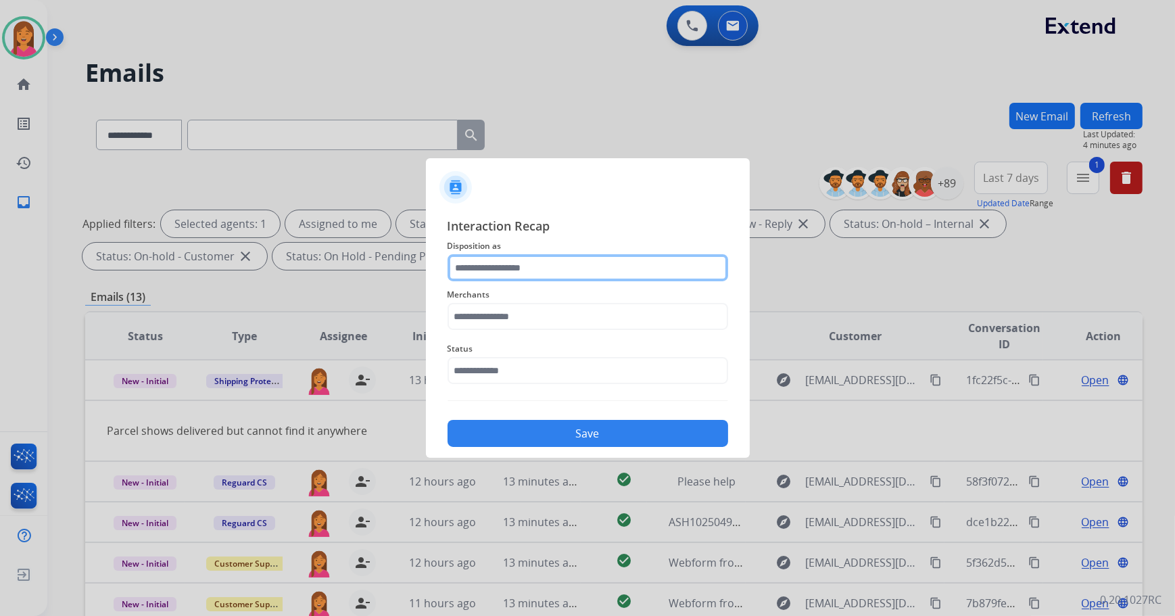
click at [479, 264] on input "text" at bounding box center [588, 267] width 281 height 27
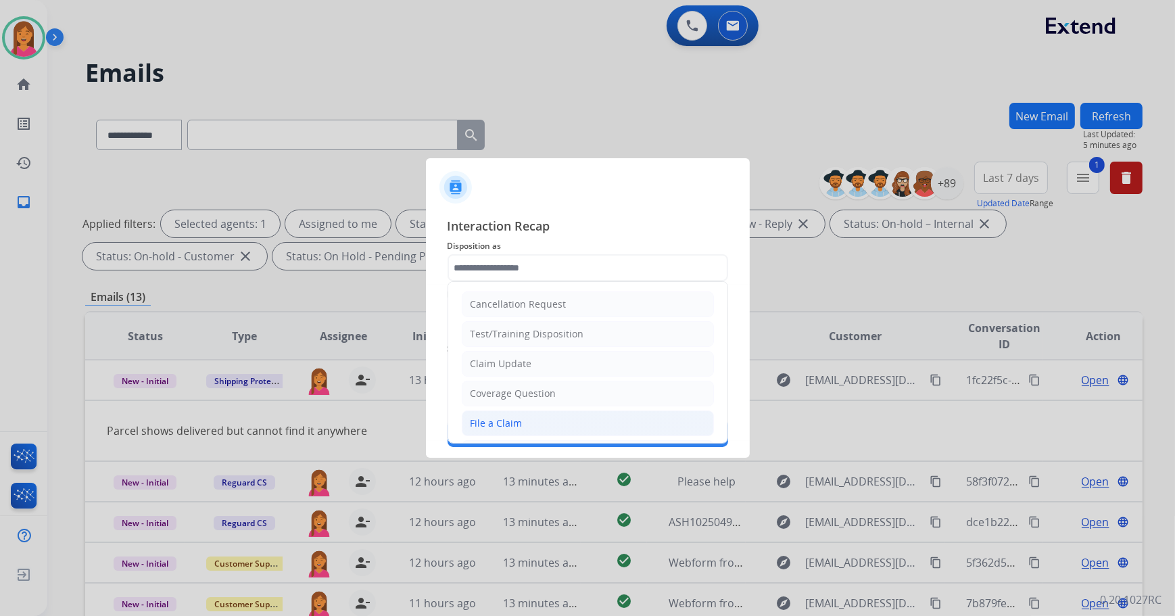
click at [538, 421] on li "File a Claim" at bounding box center [588, 423] width 252 height 26
type input "**********"
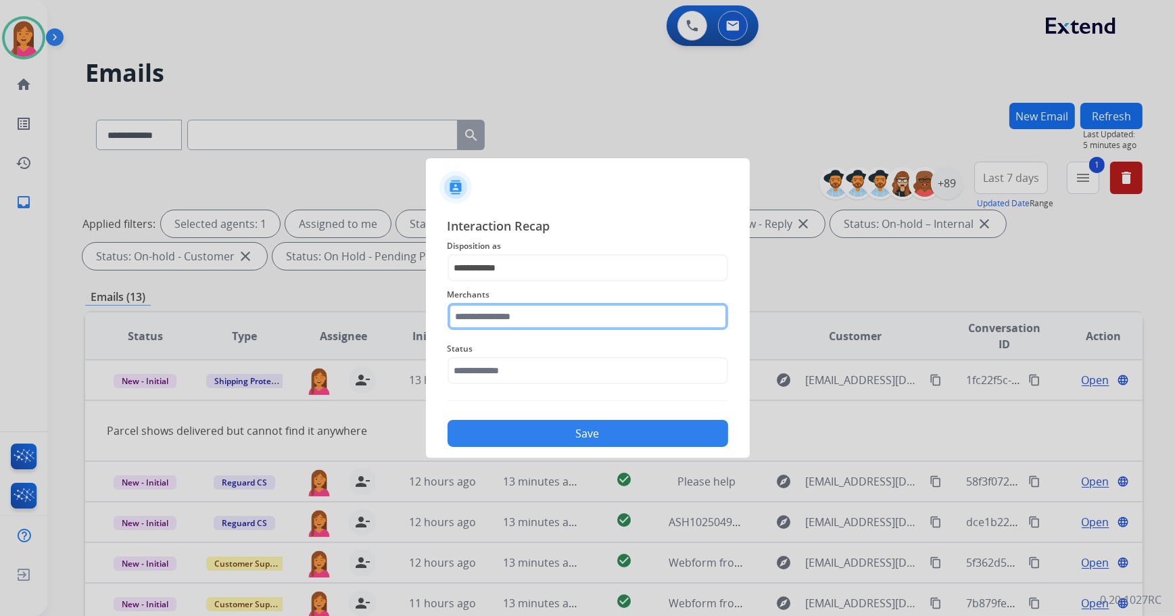
click at [519, 327] on input "text" at bounding box center [588, 316] width 281 height 27
click at [497, 360] on div "Jomashop" at bounding box center [493, 355] width 45 height 14
type input "********"
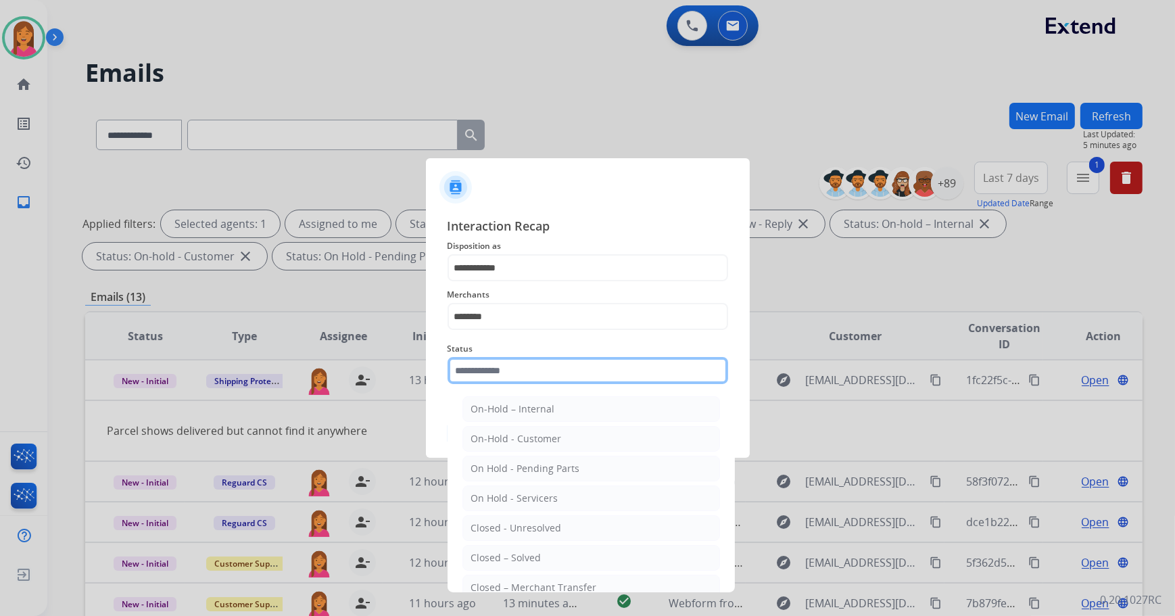
click at [500, 366] on input "text" at bounding box center [588, 370] width 281 height 27
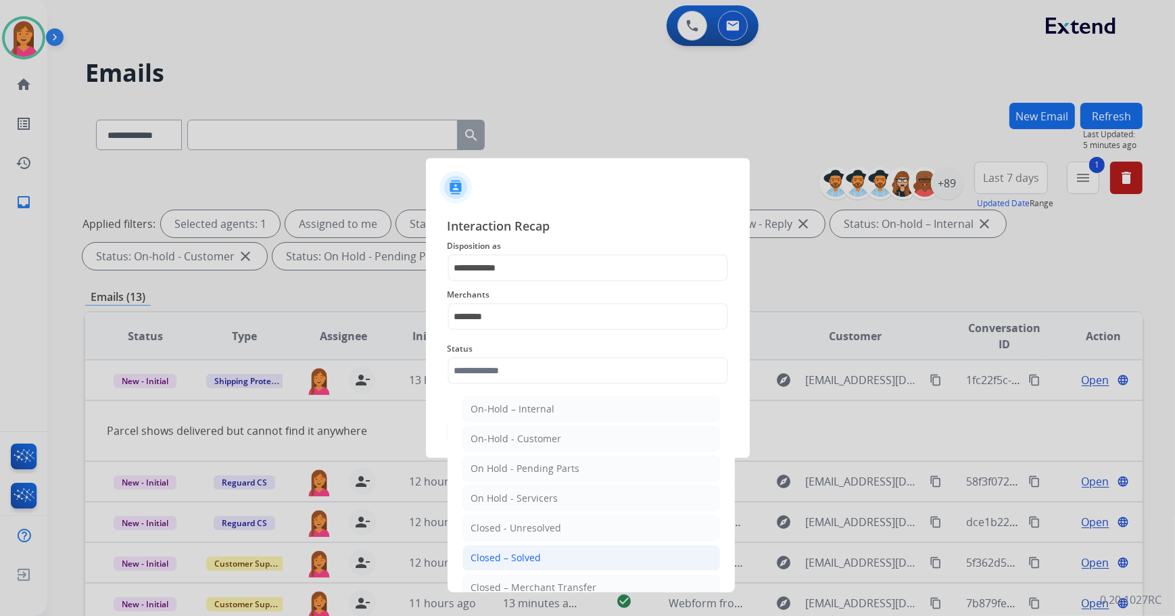
click at [545, 554] on li "Closed – Solved" at bounding box center [591, 558] width 258 height 26
type input "**********"
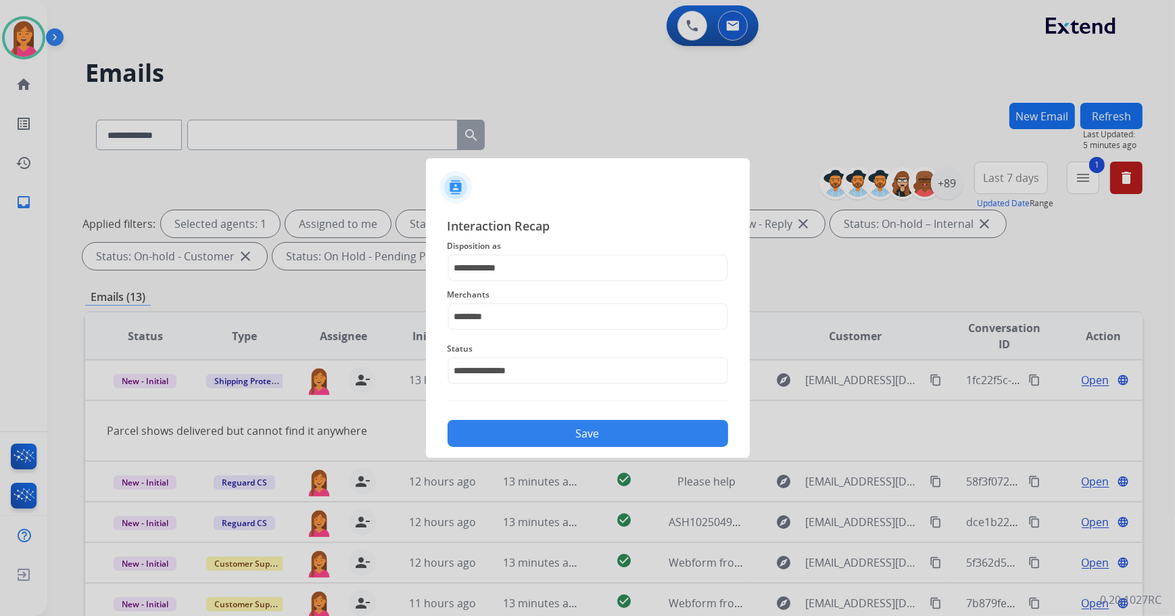
click at [610, 444] on button "Save" at bounding box center [588, 433] width 281 height 27
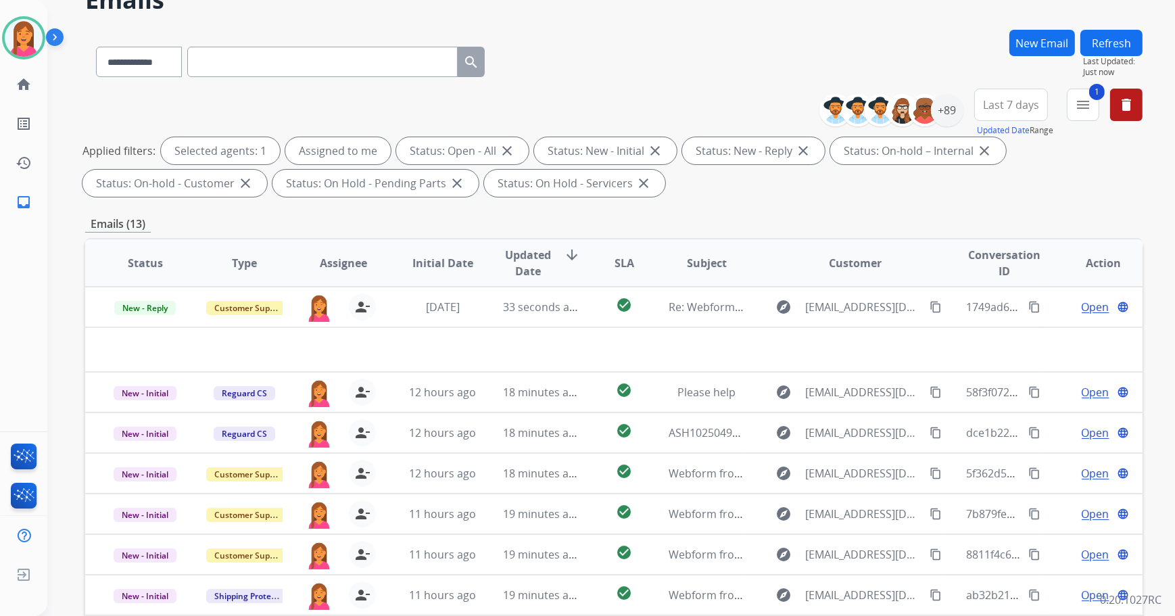
scroll to position [184, 0]
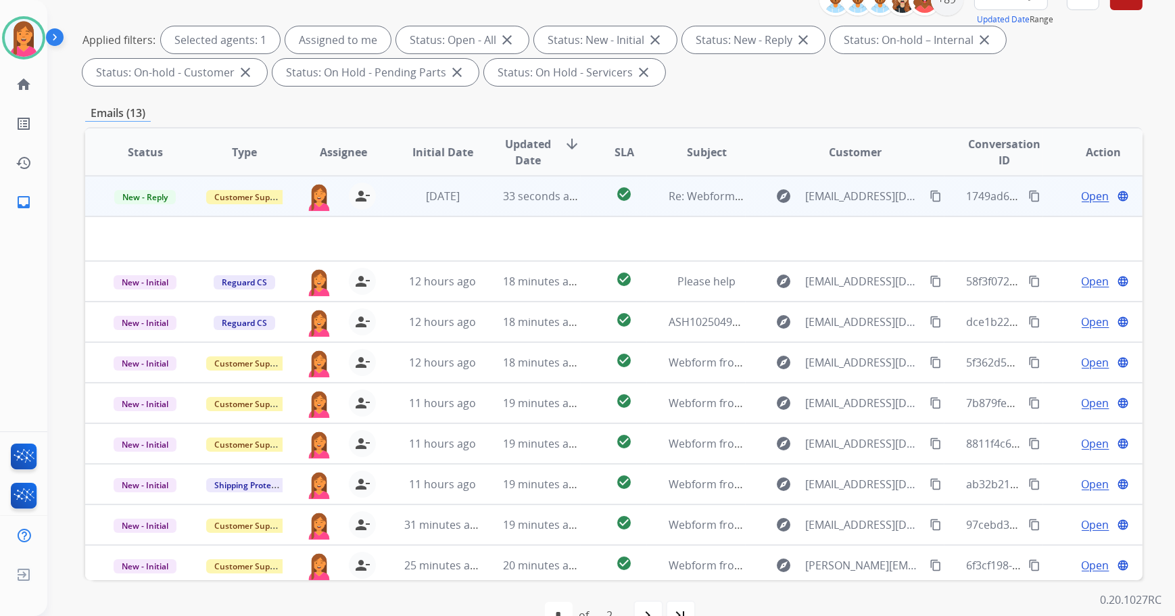
click at [582, 199] on td "check_circle" at bounding box center [614, 196] width 66 height 41
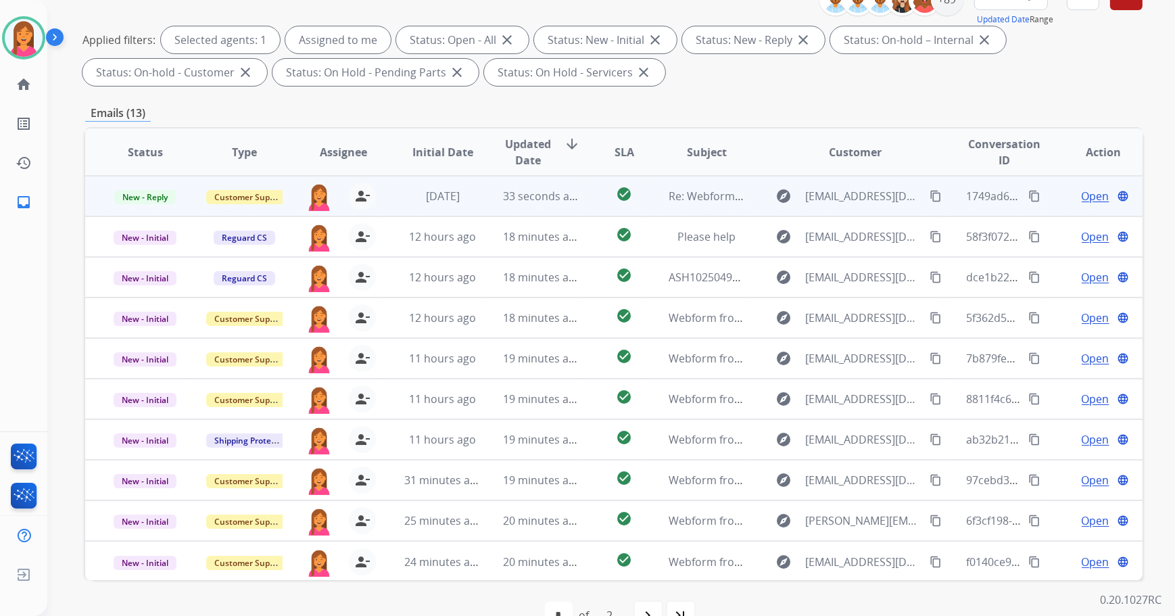
click at [582, 199] on td "check_circle" at bounding box center [614, 196] width 66 height 41
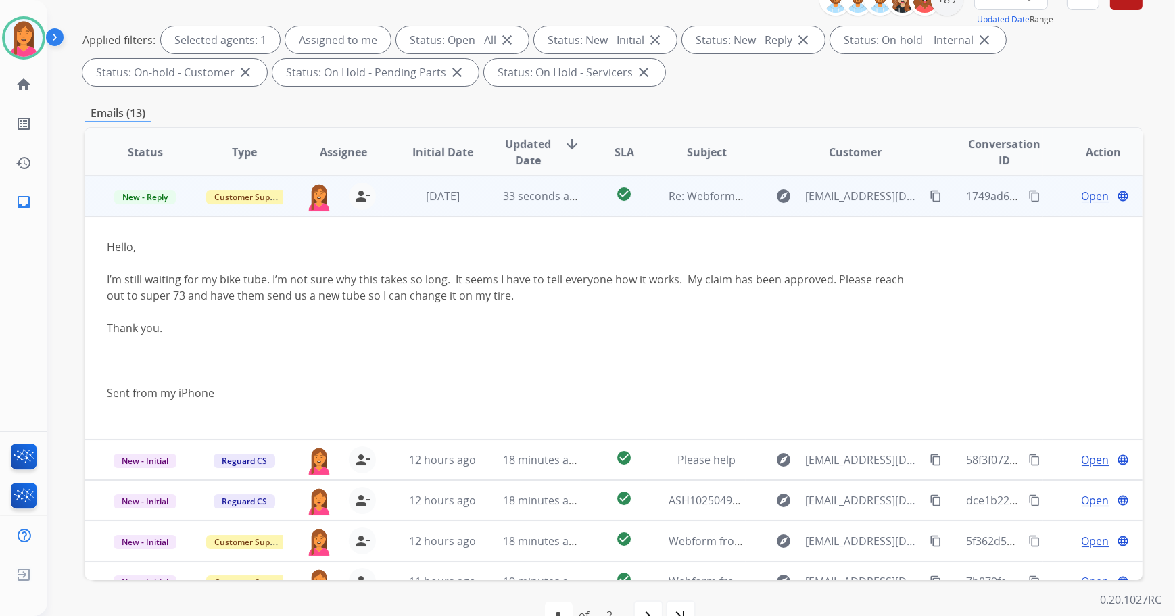
click at [1082, 195] on span "Open" at bounding box center [1096, 196] width 28 height 16
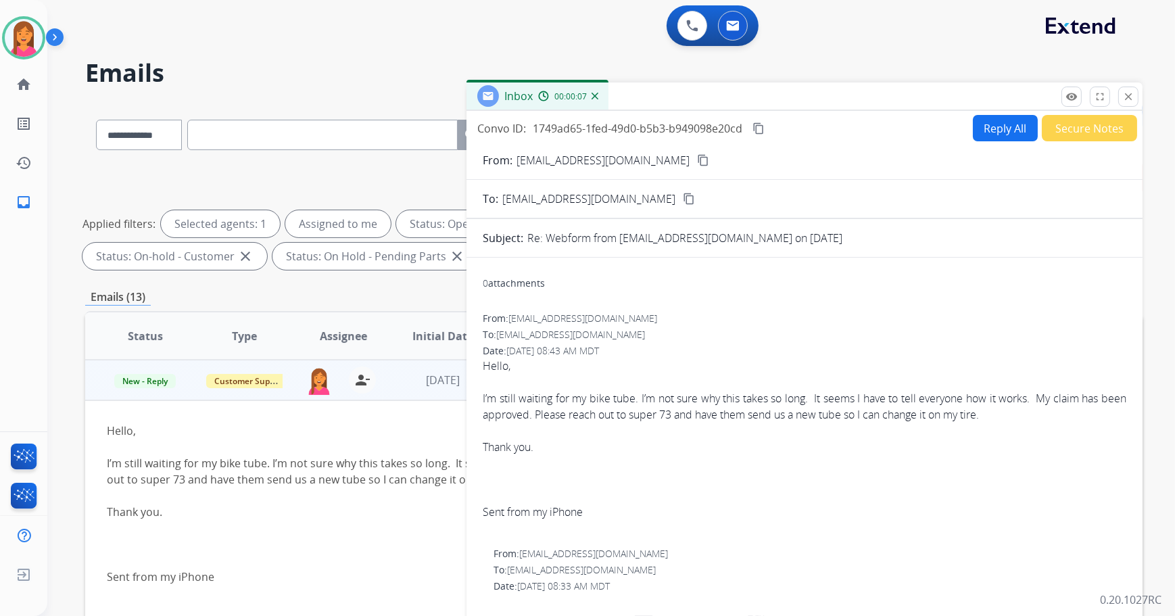
scroll to position [0, 0]
click at [1116, 89] on div "remove_red_eye Logs fullscreen Expand close Close" at bounding box center [1099, 97] width 77 height 20
click at [1128, 89] on button "close Close" at bounding box center [1128, 97] width 20 height 20
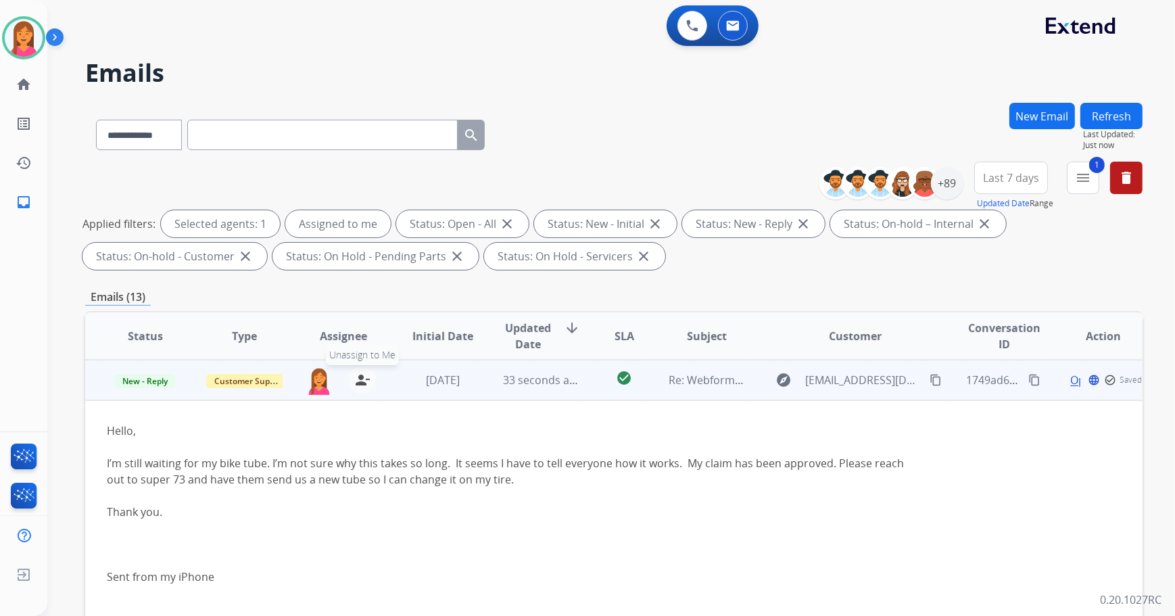
click at [354, 380] on mat-icon "person_remove" at bounding box center [362, 380] width 16 height 16
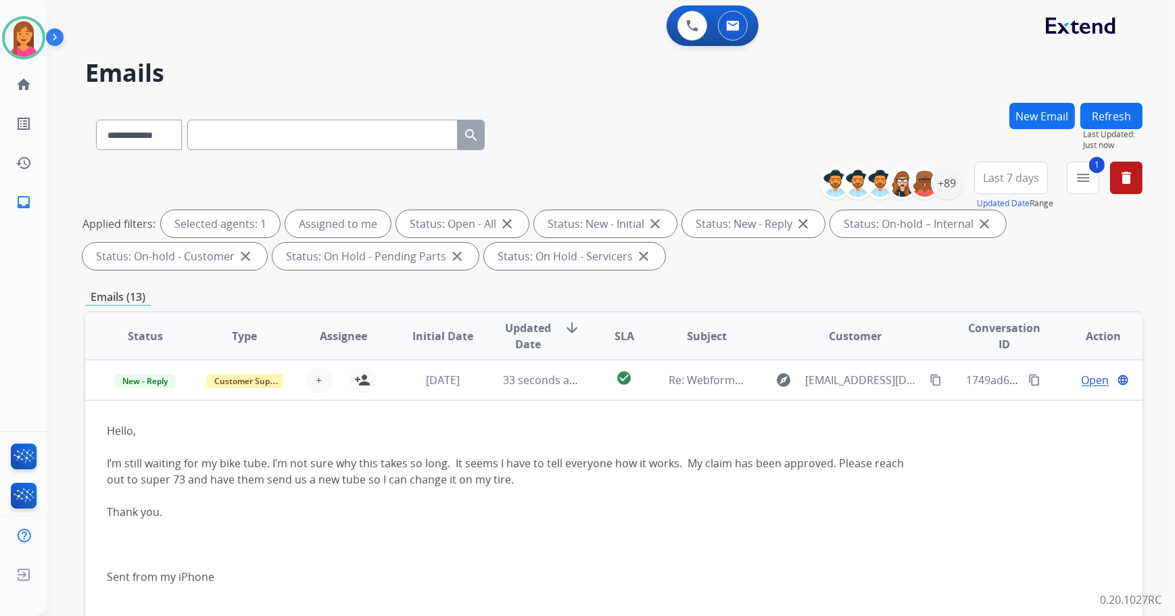
click at [1103, 112] on button "Refresh" at bounding box center [1111, 116] width 62 height 26
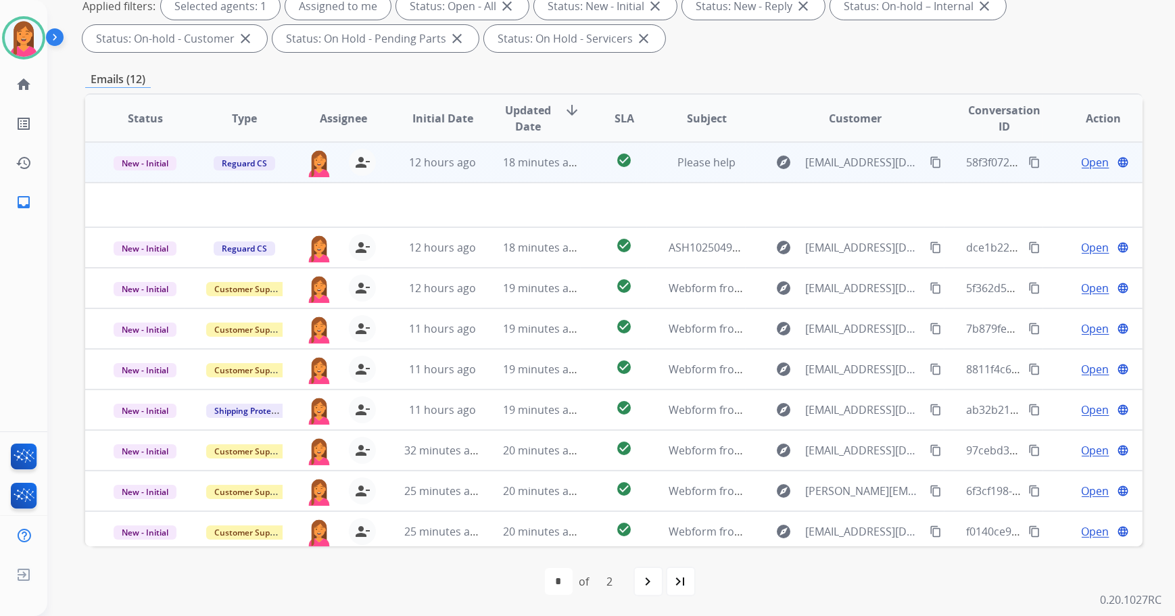
click at [647, 171] on td "Please help" at bounding box center [696, 162] width 99 height 41
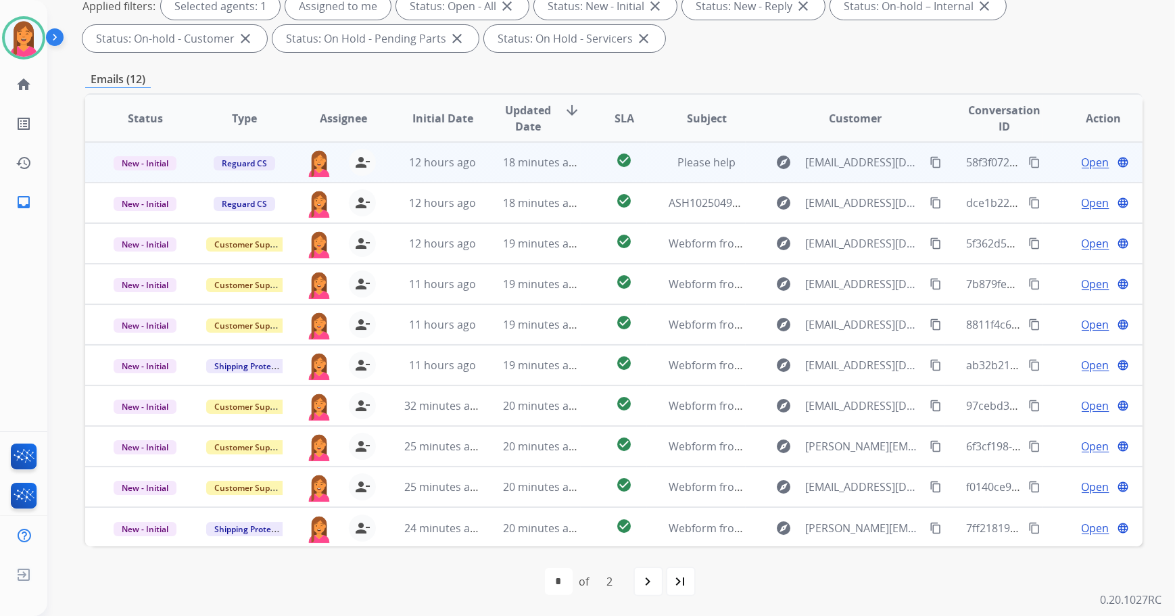
click at [647, 170] on td "Please help" at bounding box center [696, 162] width 99 height 41
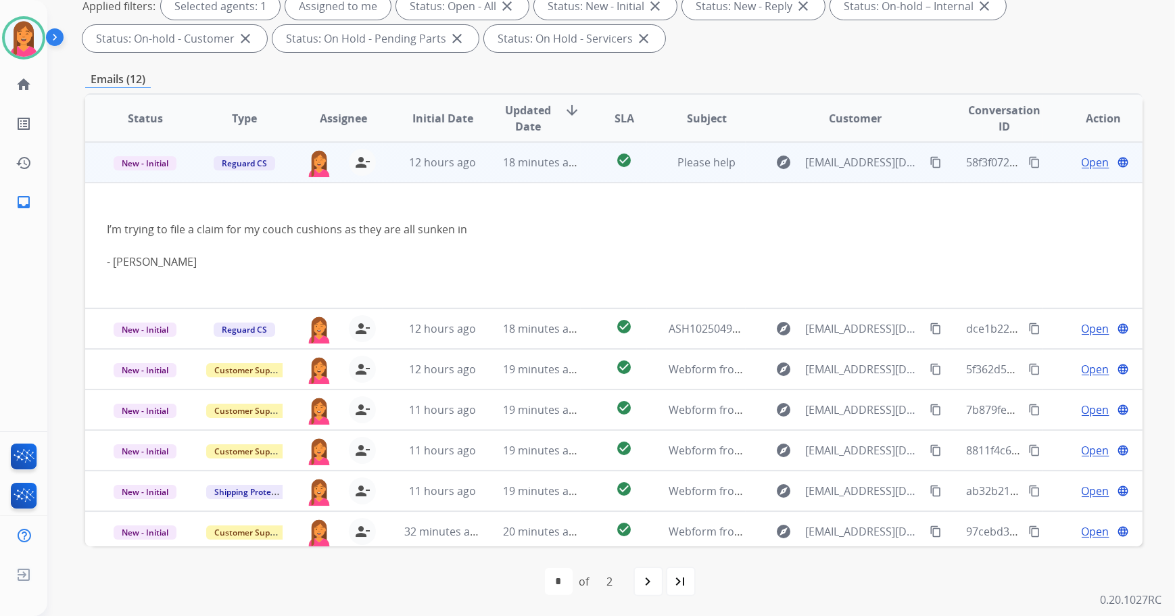
click at [1082, 161] on span "Open" at bounding box center [1096, 162] width 28 height 16
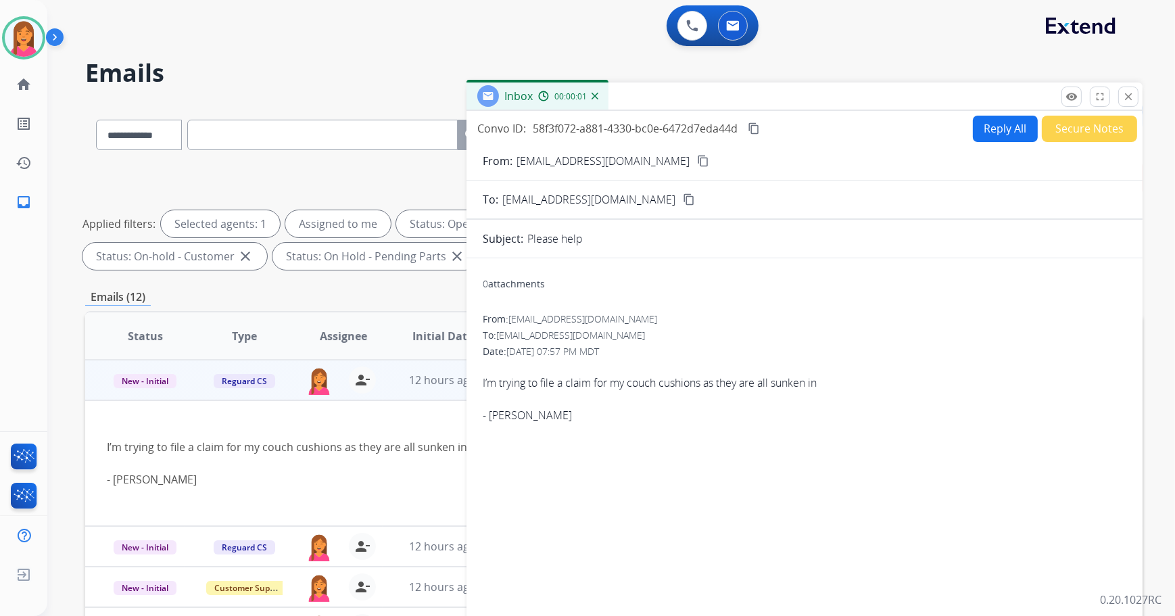
click at [697, 162] on mat-icon "content_copy" at bounding box center [703, 161] width 12 height 12
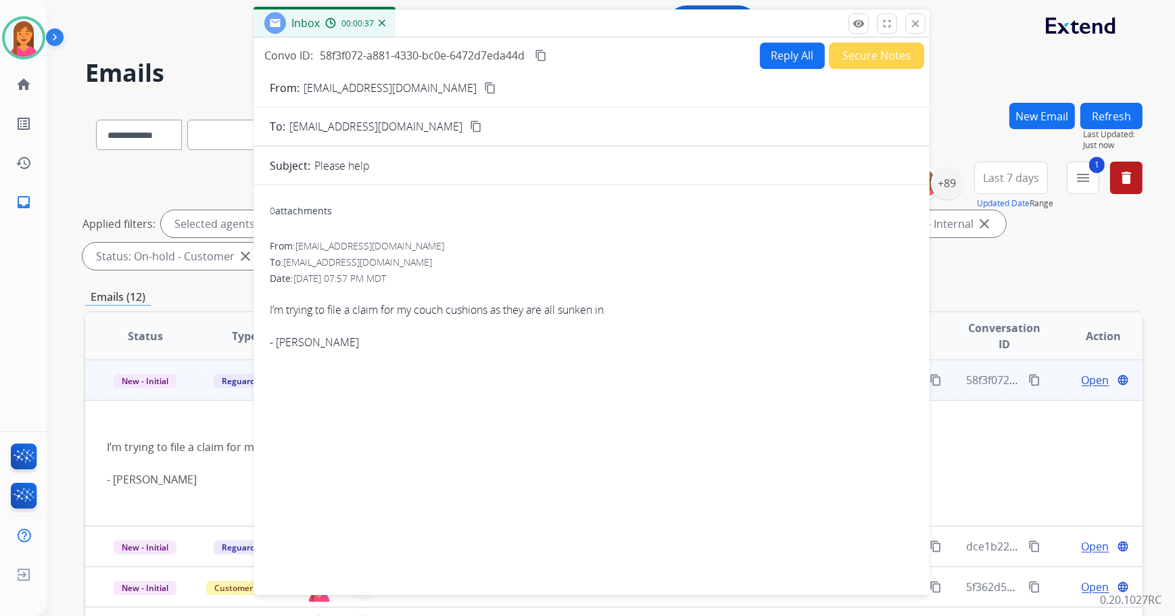
drag, startPoint x: 590, startPoint y: 102, endPoint x: 418, endPoint y: 30, distance: 185.4
click at [418, 30] on div "Inbox 00:00:37" at bounding box center [592, 23] width 676 height 28
click at [777, 62] on button "Reply All" at bounding box center [792, 56] width 65 height 26
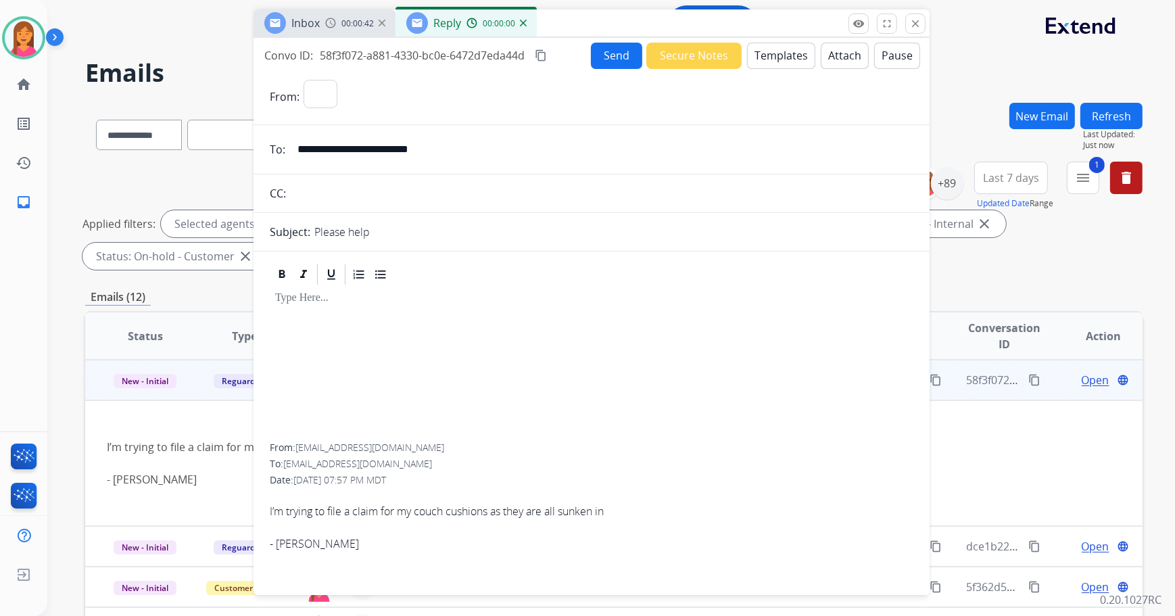
select select "**********"
click at [785, 57] on button "Templates" at bounding box center [781, 56] width 68 height 26
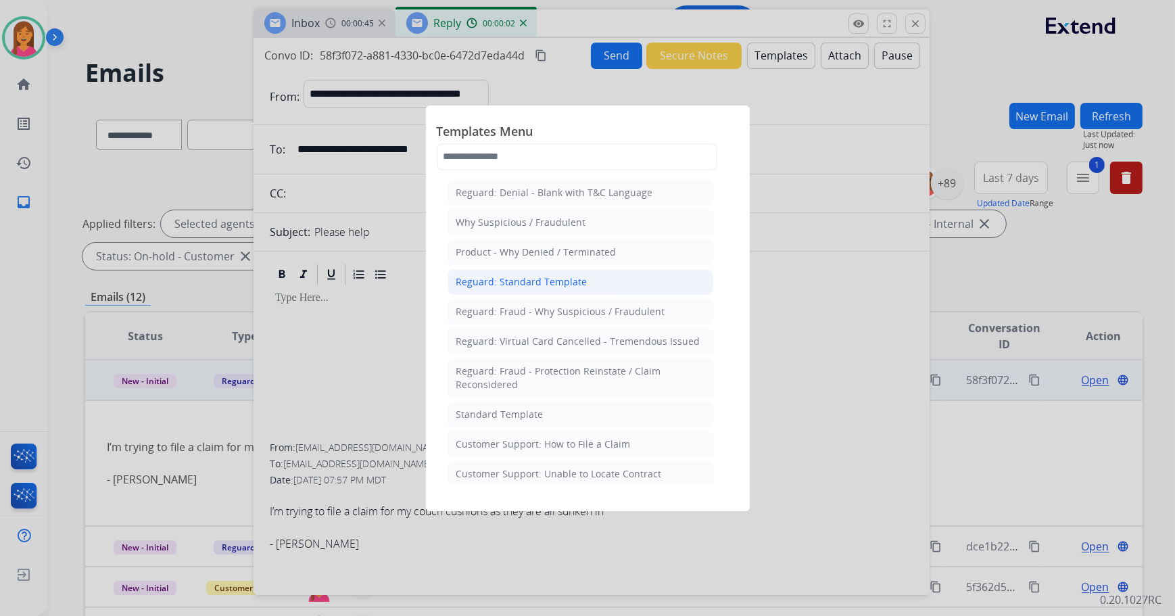
click at [507, 279] on div "Reguard: Standard Template" at bounding box center [521, 282] width 131 height 14
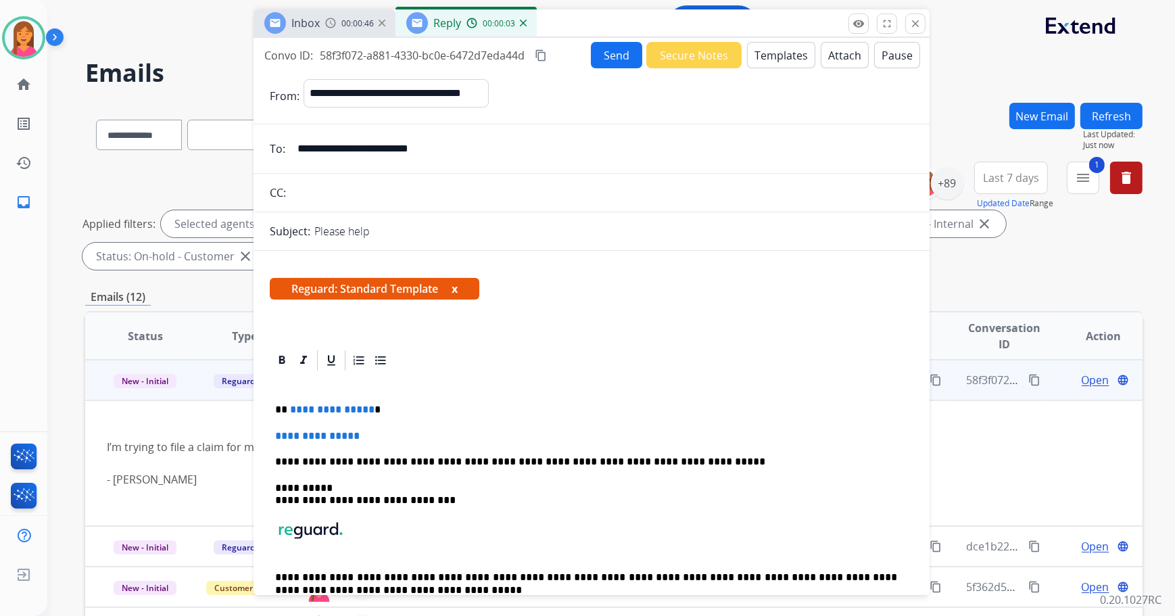
click at [454, 289] on button "x" at bounding box center [455, 289] width 6 height 16
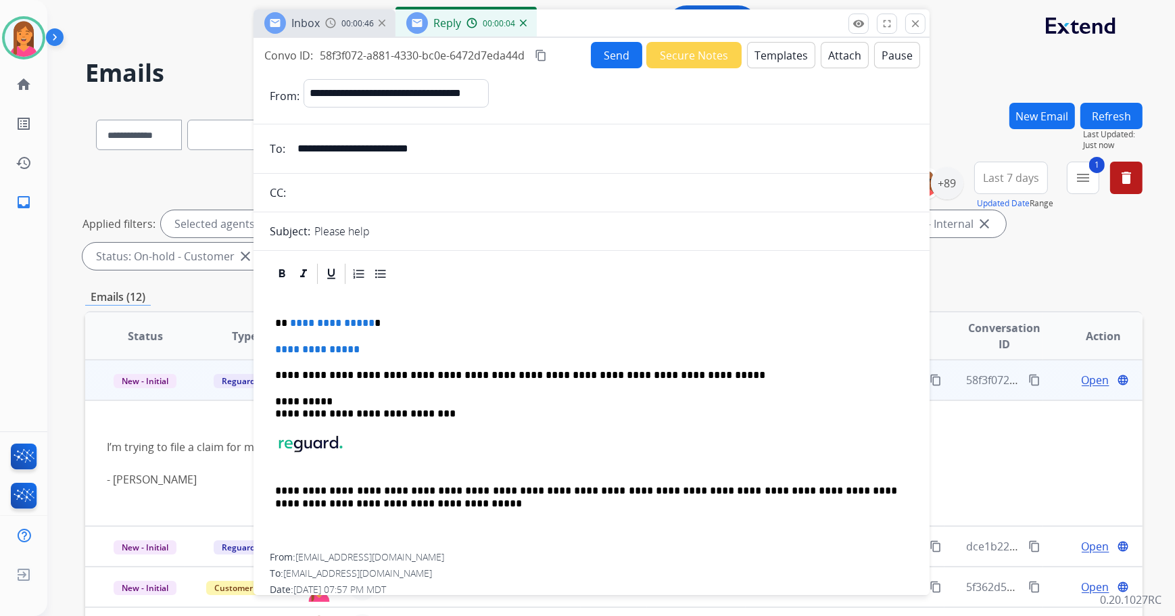
click at [379, 329] on p "**********" at bounding box center [586, 323] width 623 height 12
drag, startPoint x: 383, startPoint y: 350, endPoint x: 271, endPoint y: 350, distance: 112.2
click at [271, 350] on div "**********" at bounding box center [592, 419] width 644 height 267
click at [279, 349] on p at bounding box center [591, 349] width 633 height 12
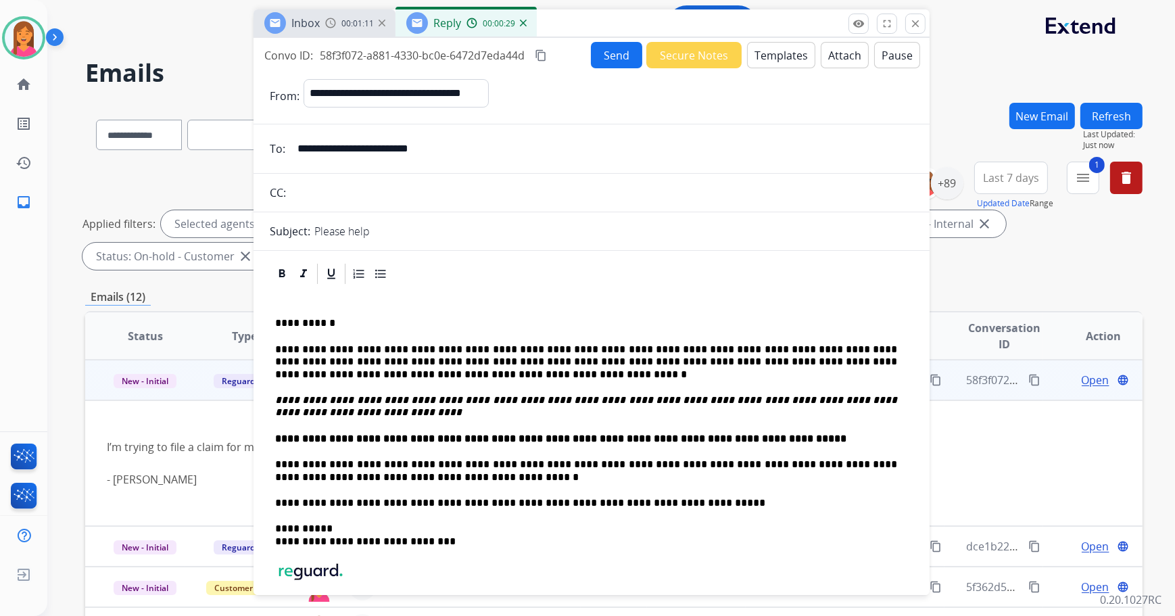
click at [599, 63] on button "Send" at bounding box center [616, 55] width 51 height 26
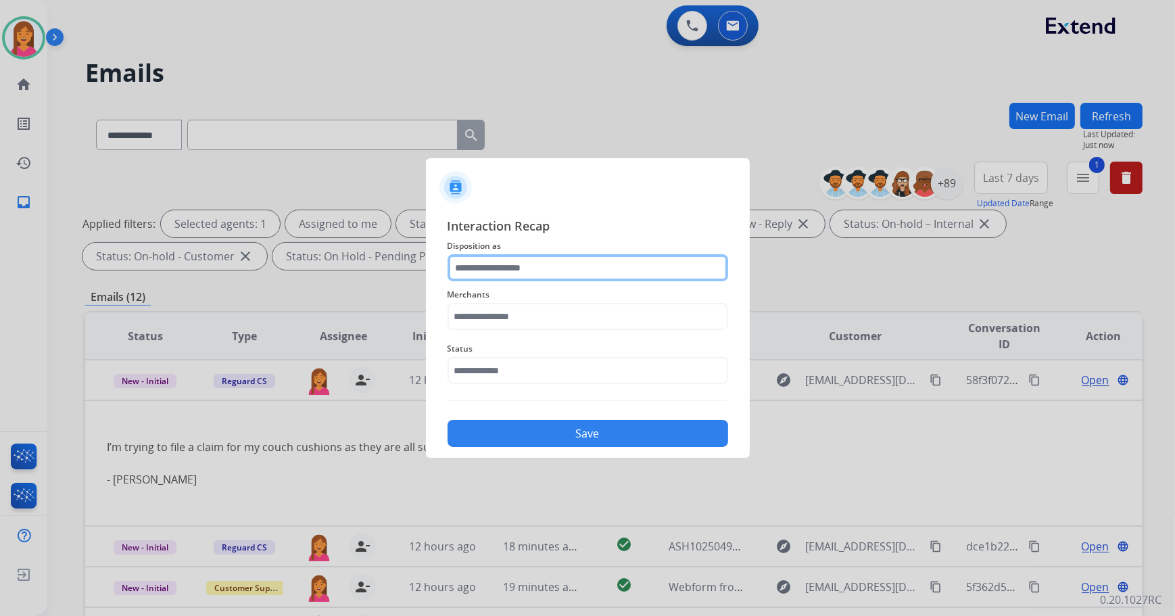
click at [581, 272] on input "text" at bounding box center [588, 267] width 281 height 27
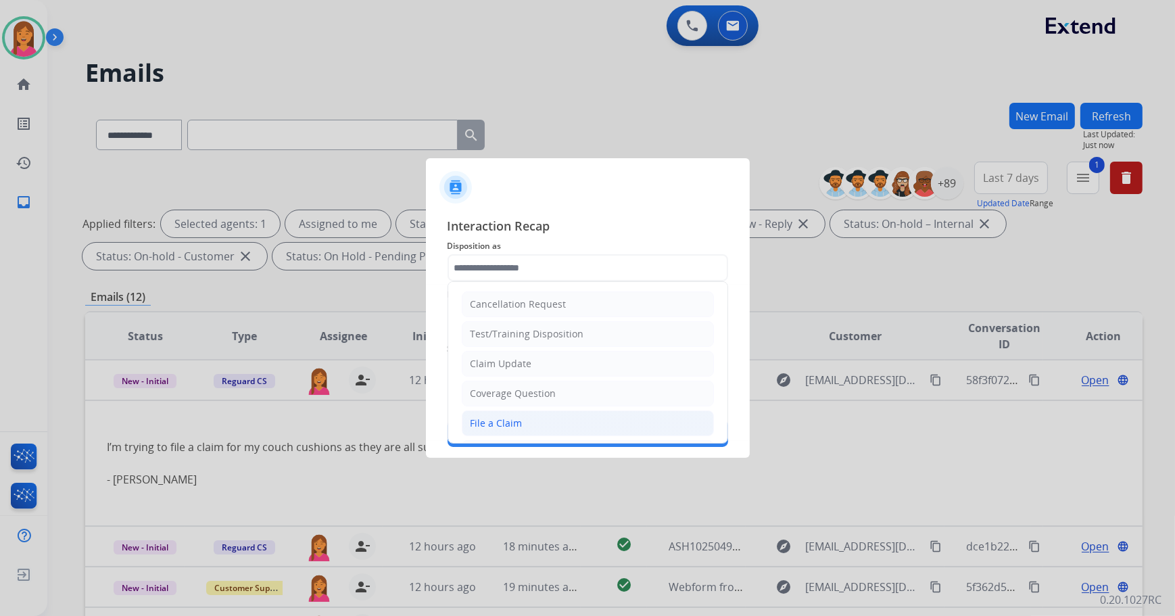
click at [525, 432] on li "File a Claim" at bounding box center [588, 423] width 252 height 26
type input "**********"
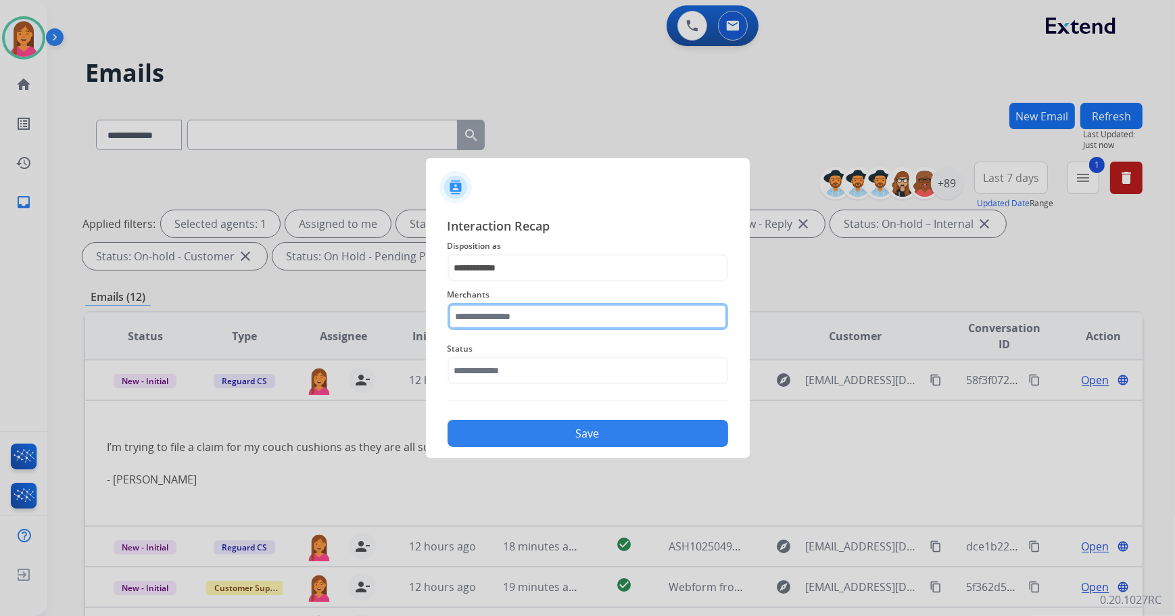
click at [501, 325] on input "text" at bounding box center [588, 316] width 281 height 27
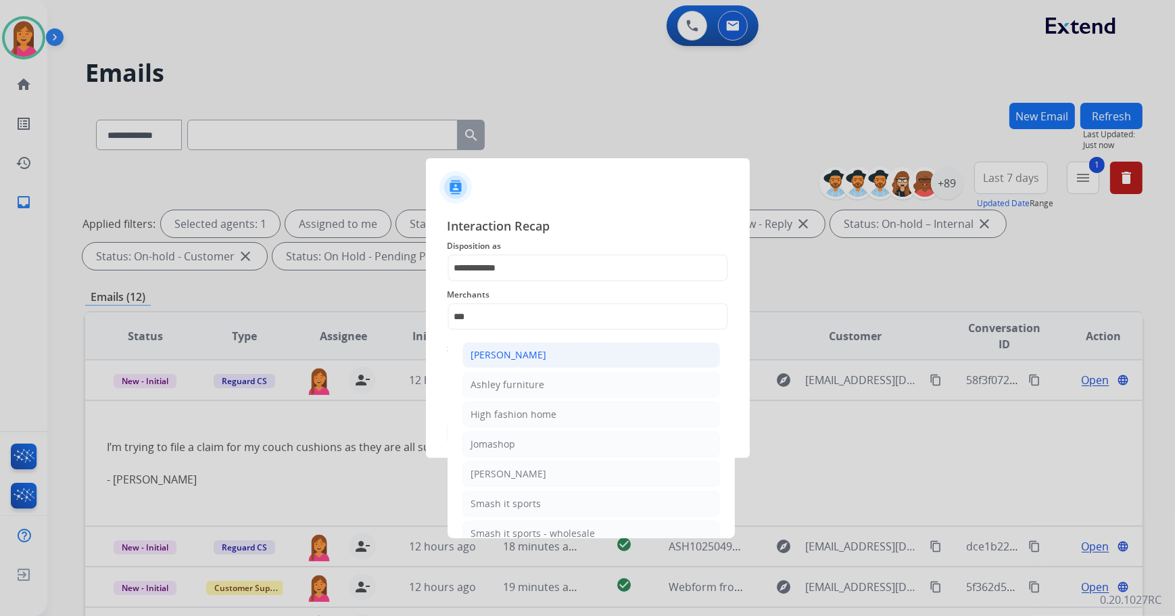
click at [532, 353] on div "[PERSON_NAME]" at bounding box center [509, 355] width 76 height 14
type input "**********"
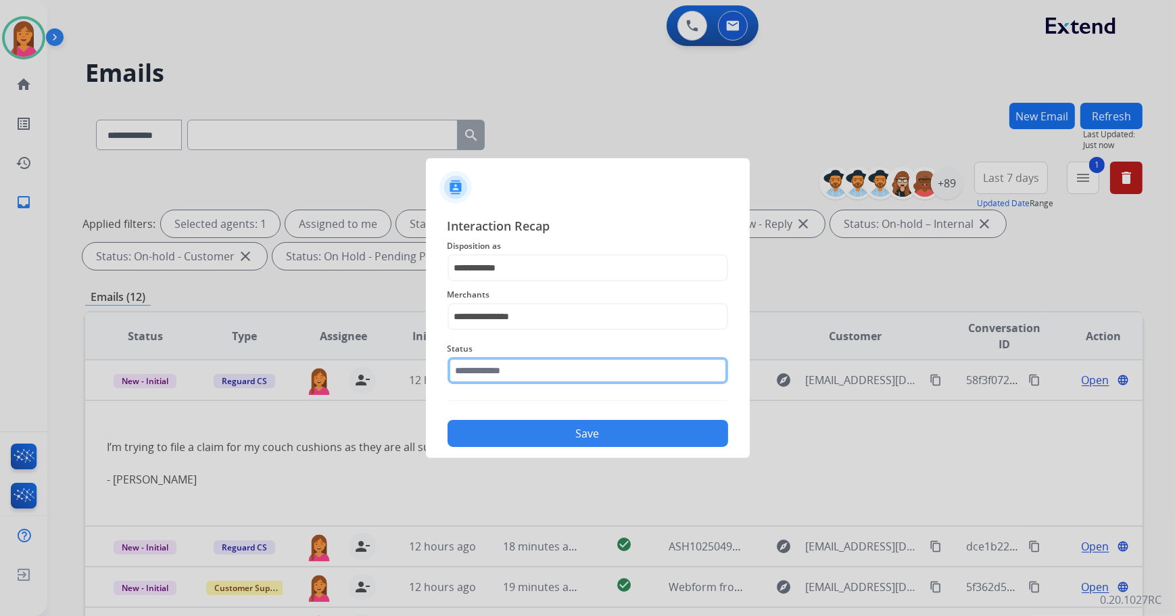
click at [530, 379] on input "text" at bounding box center [588, 370] width 281 height 27
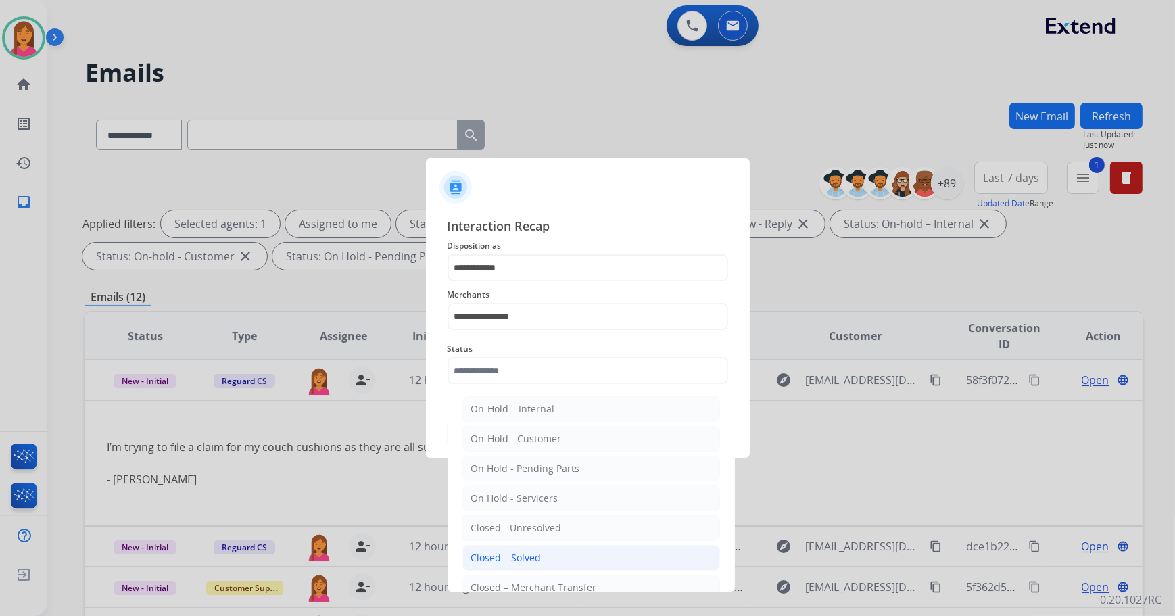
click at [560, 555] on li "Closed – Solved" at bounding box center [591, 558] width 258 height 26
type input "**********"
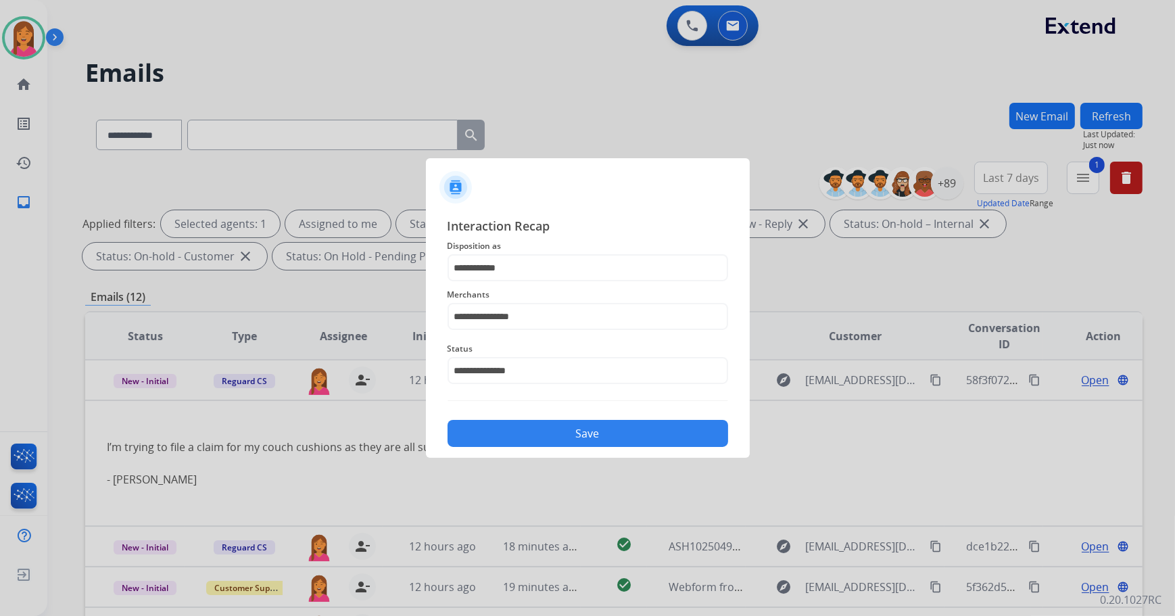
click at [556, 423] on button "Save" at bounding box center [588, 433] width 281 height 27
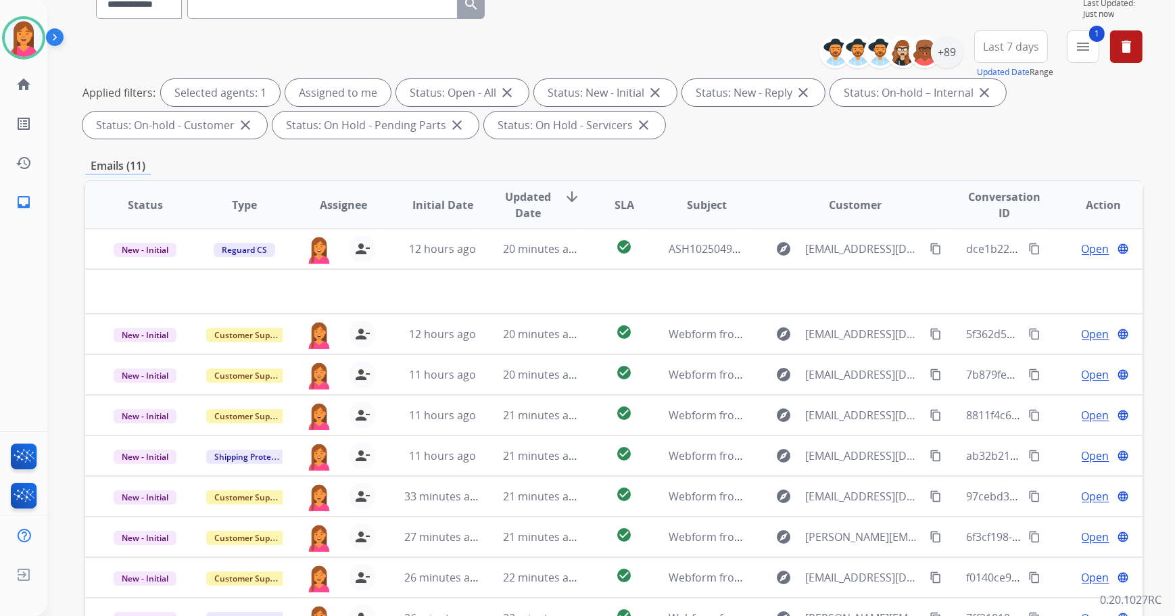
scroll to position [184, 0]
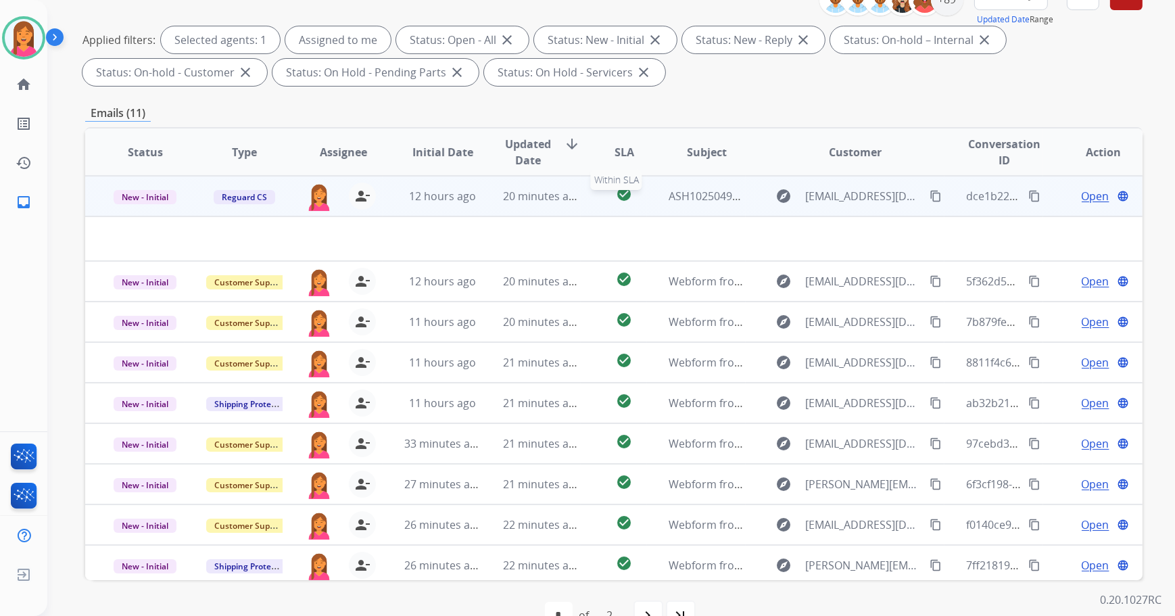
click at [606, 203] on div "check_circle" at bounding box center [624, 196] width 44 height 20
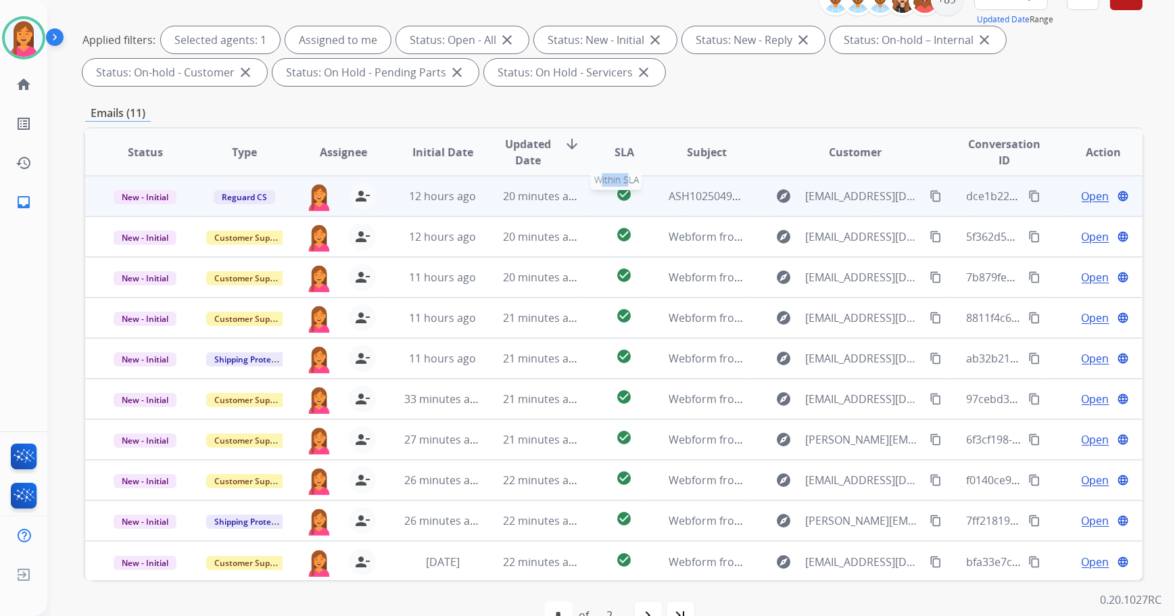
click at [606, 203] on div "check_circle" at bounding box center [624, 196] width 44 height 20
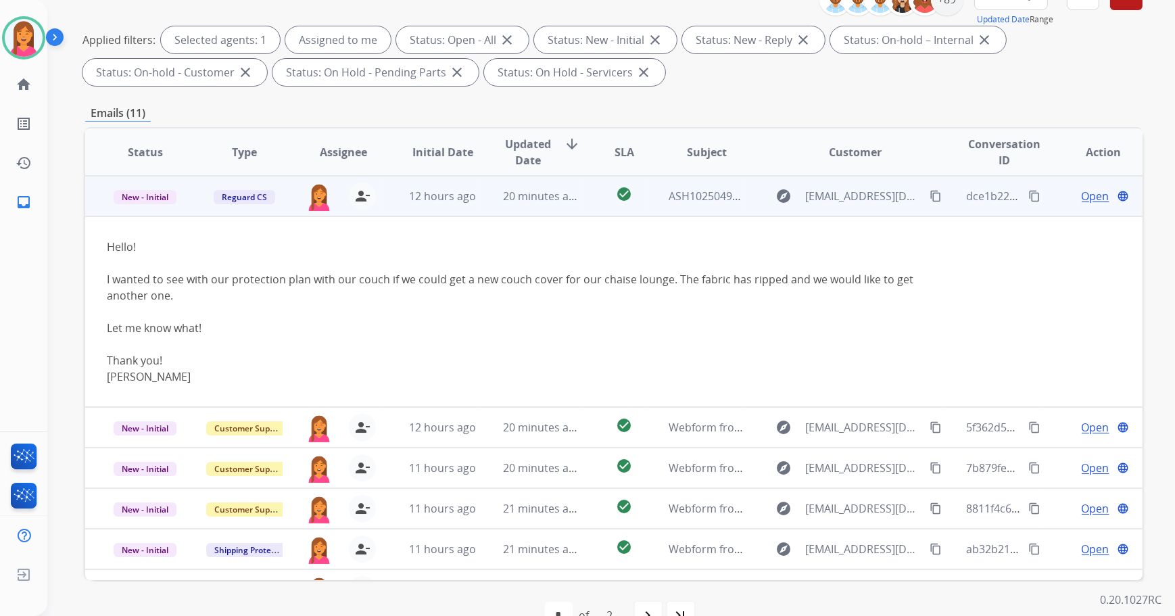
click at [1082, 197] on span "Open" at bounding box center [1096, 196] width 28 height 16
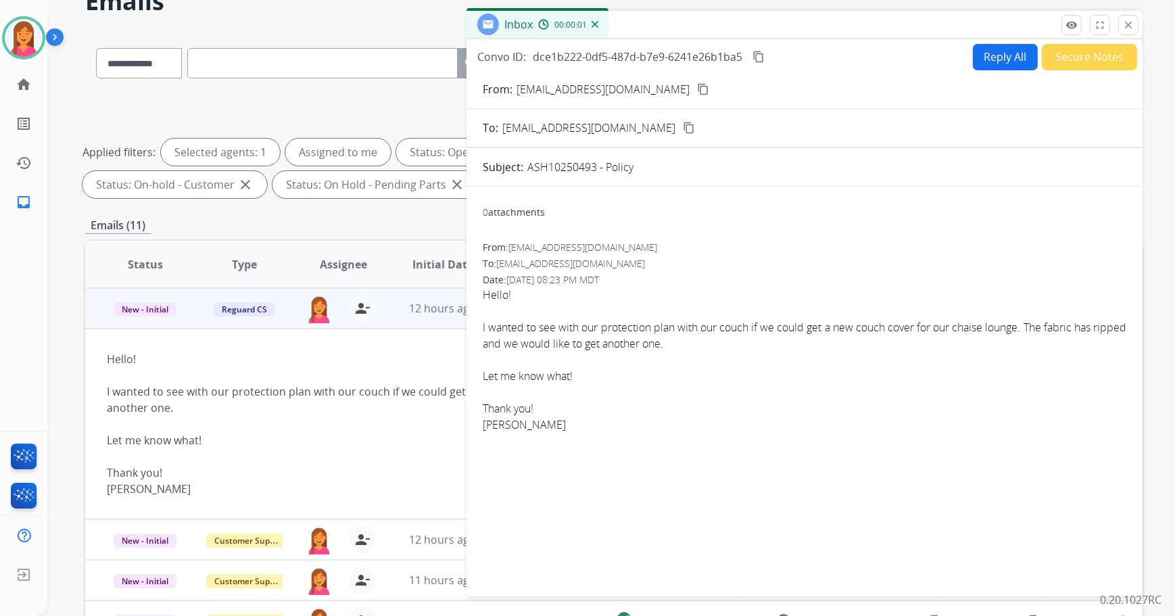
scroll to position [0, 0]
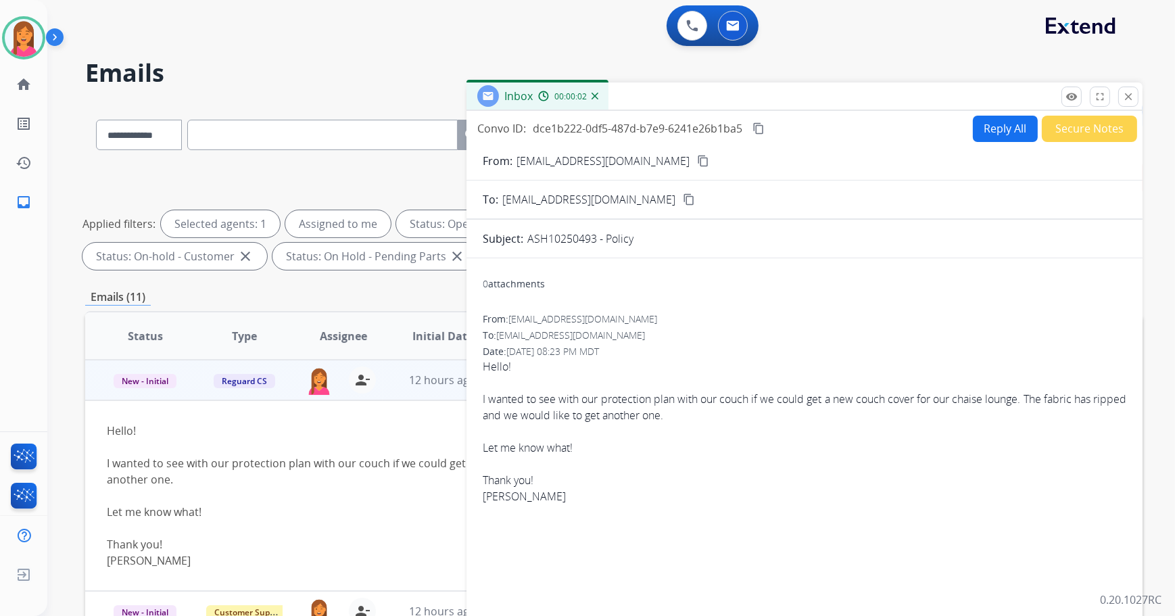
click at [697, 161] on mat-icon "content_copy" at bounding box center [703, 161] width 12 height 12
click at [985, 130] on button "Reply All" at bounding box center [1005, 129] width 65 height 26
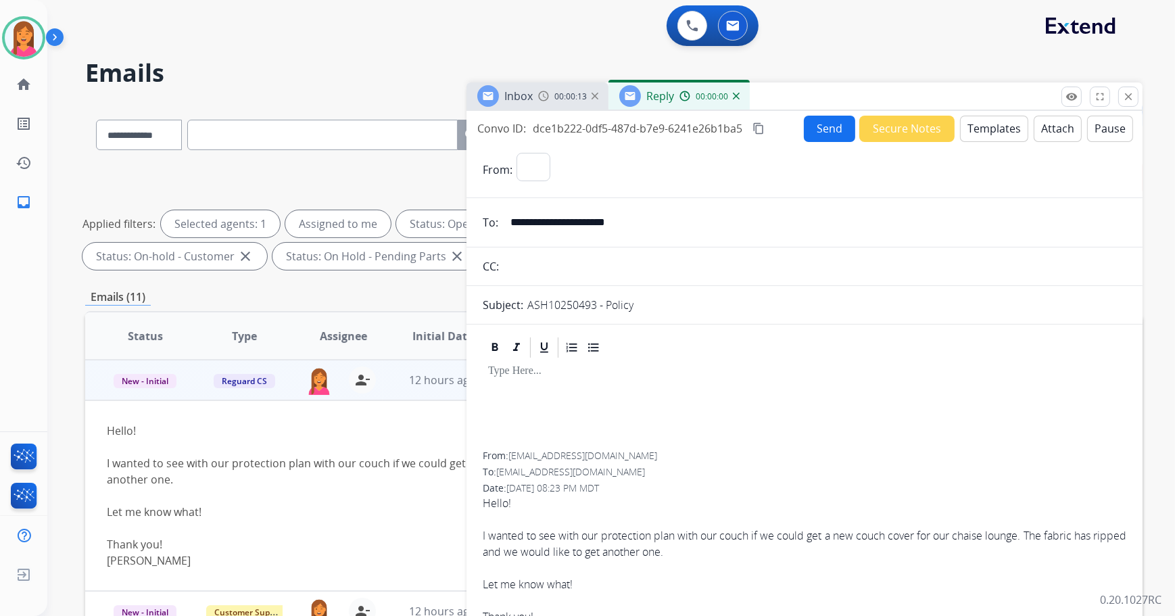
select select "**********"
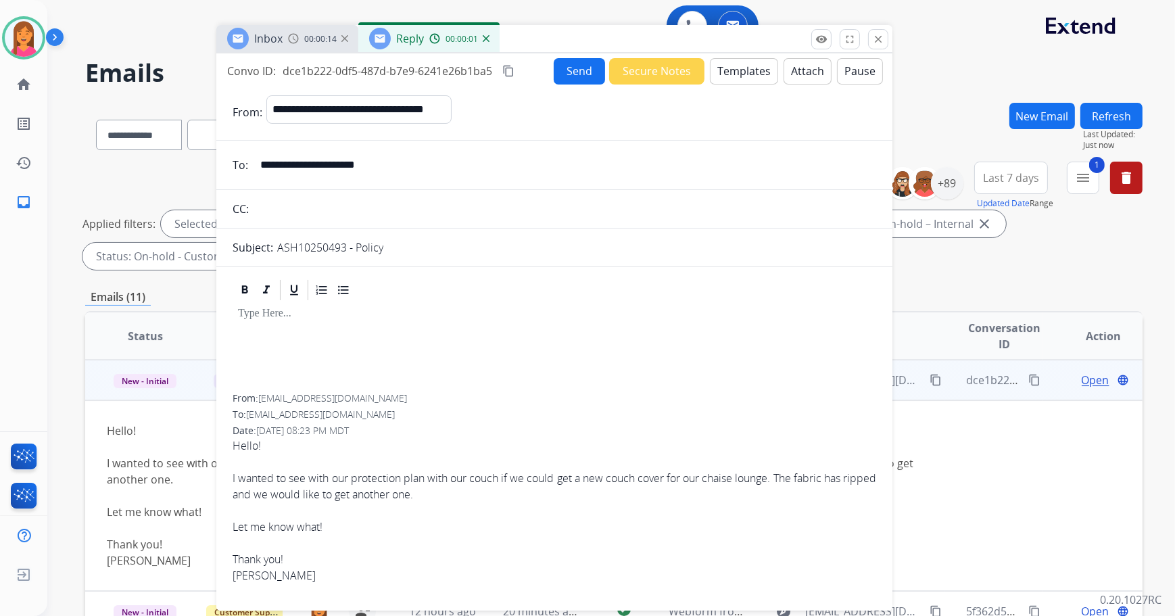
drag, startPoint x: 987, startPoint y: 97, endPoint x: 740, endPoint y: 30, distance: 256.3
click at [740, 30] on div "Inbox 00:00:14 Reply 00:00:01" at bounding box center [554, 39] width 676 height 28
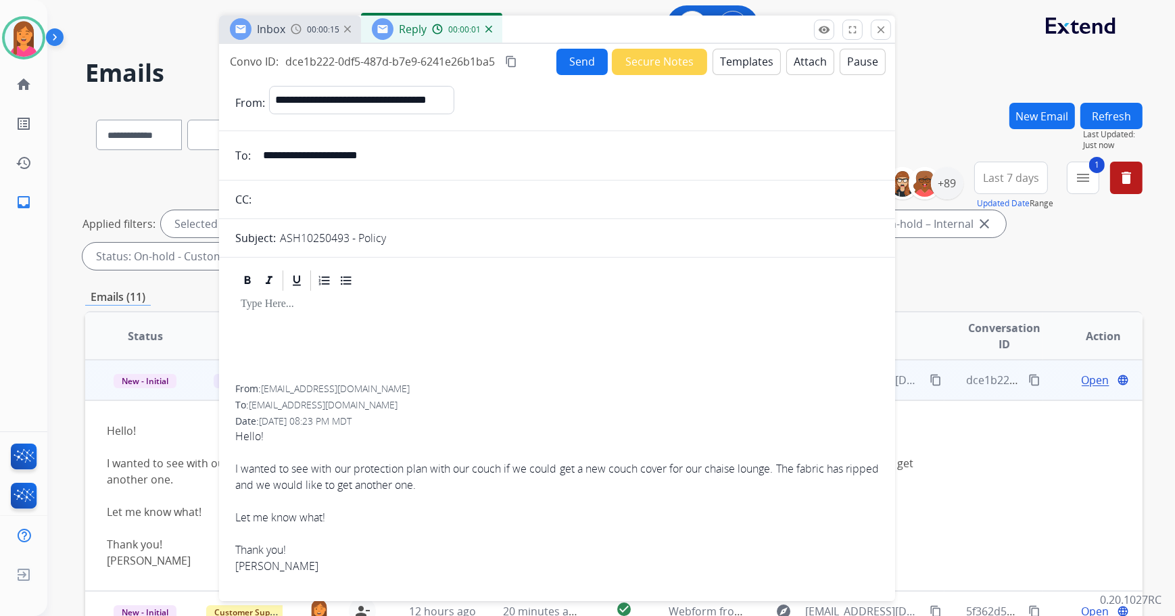
click at [756, 60] on button "Templates" at bounding box center [747, 62] width 68 height 26
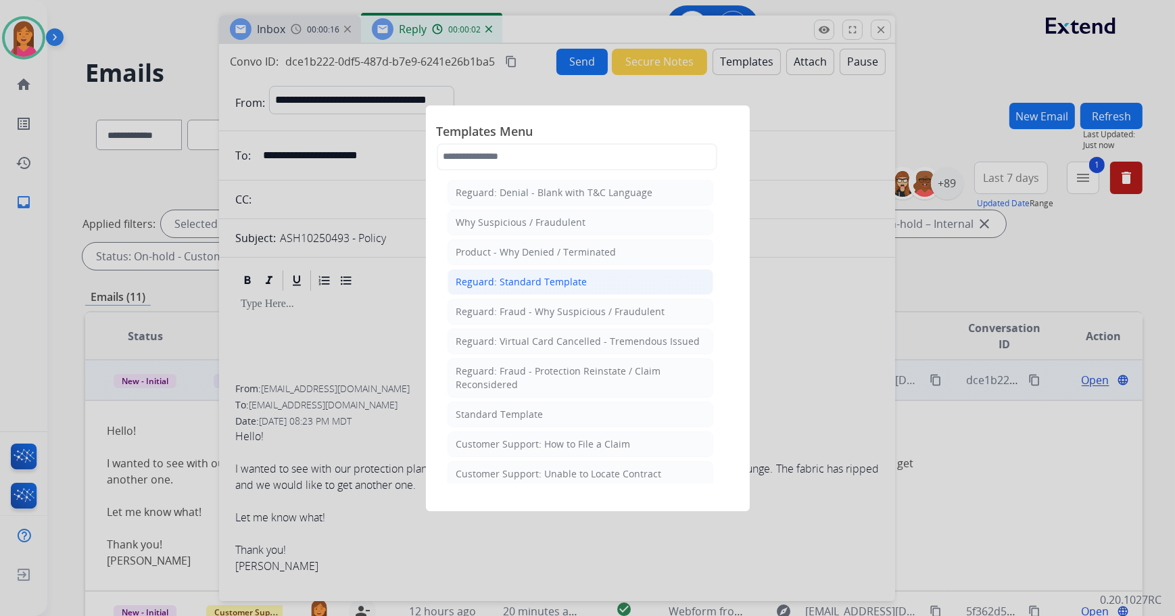
click at [497, 272] on li "Reguard: Standard Template" at bounding box center [581, 282] width 266 height 26
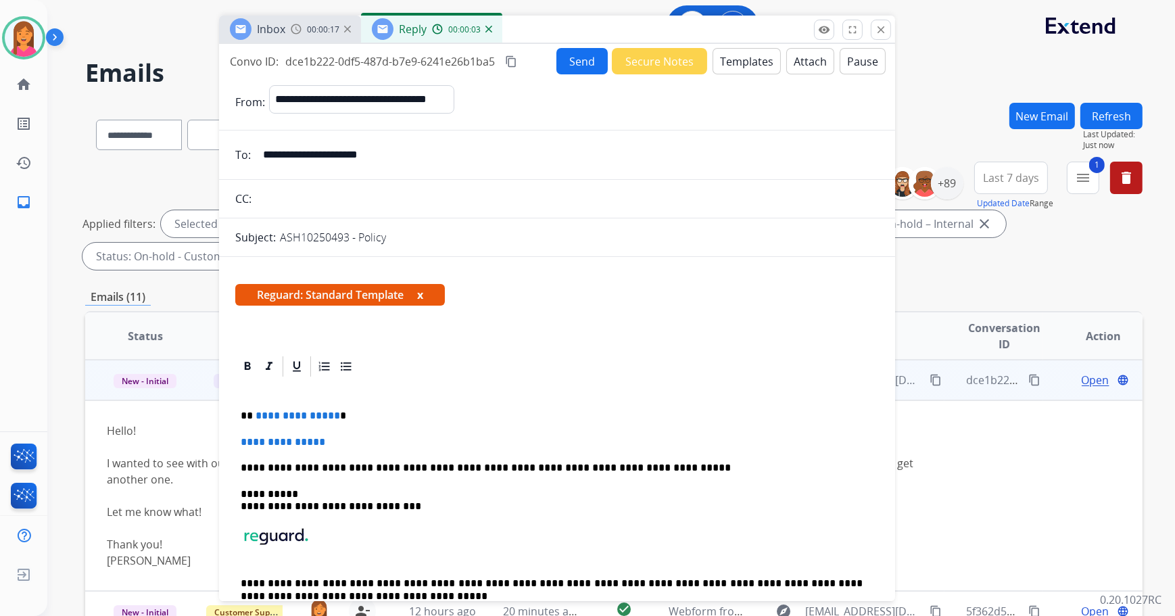
click at [423, 295] on button "x" at bounding box center [420, 295] width 6 height 16
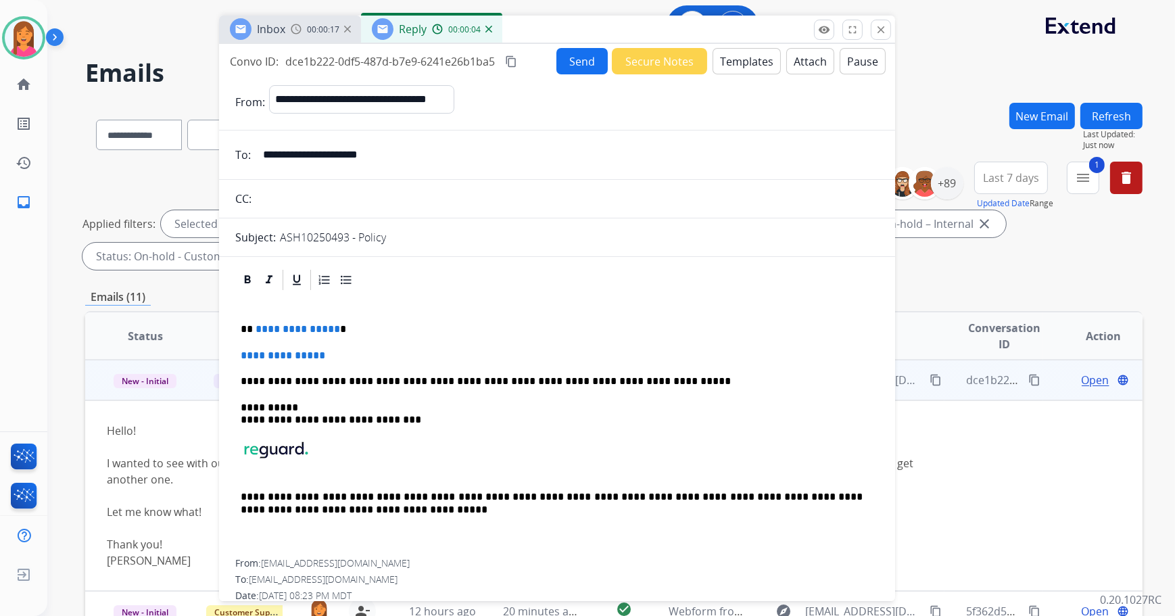
click at [366, 326] on p "**********" at bounding box center [552, 329] width 623 height 12
drag, startPoint x: 348, startPoint y: 355, endPoint x: 233, endPoint y: 354, distance: 115.6
click at [233, 354] on div "**********" at bounding box center [557, 513] width 676 height 491
drag, startPoint x: 366, startPoint y: 350, endPoint x: 194, endPoint y: 339, distance: 172.7
click at [187, 346] on div "**********" at bounding box center [613, 468] width 1057 height 731
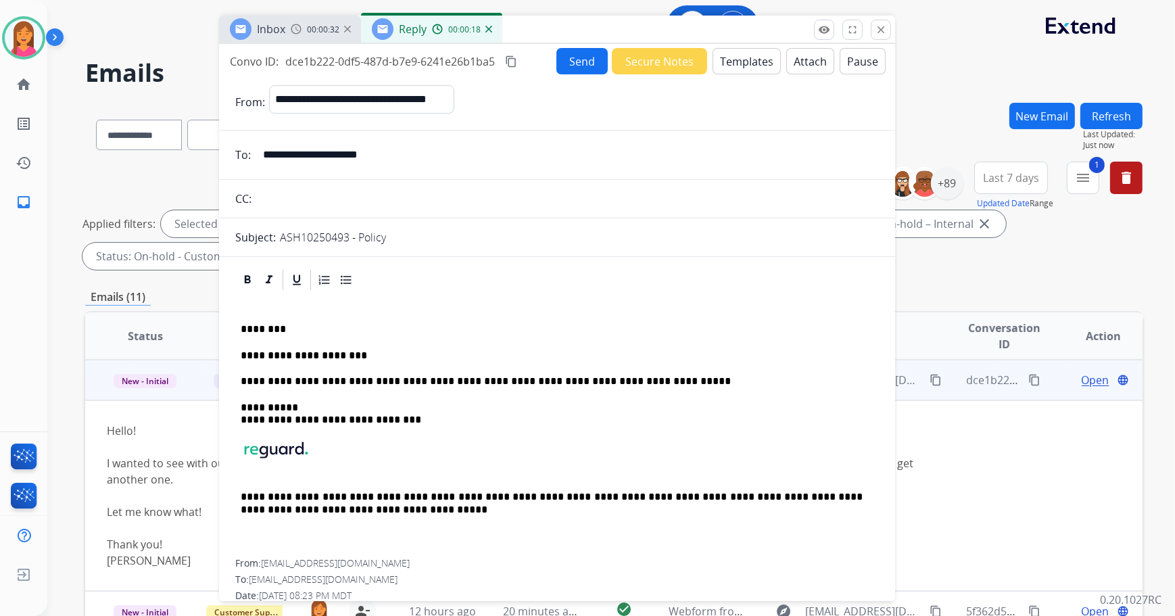
click at [377, 366] on div "**********" at bounding box center [557, 425] width 644 height 267
drag, startPoint x: 367, startPoint y: 352, endPoint x: 226, endPoint y: 350, distance: 141.3
click at [226, 350] on div "**********" at bounding box center [557, 513] width 676 height 491
click at [250, 355] on p at bounding box center [552, 356] width 623 height 12
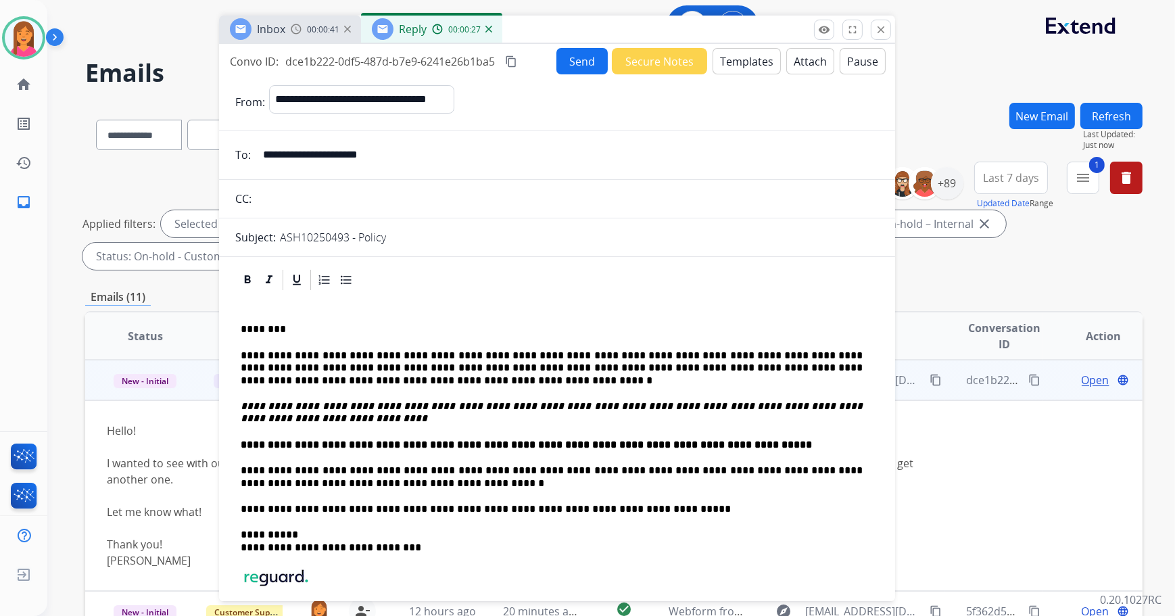
click at [562, 59] on button "Send" at bounding box center [581, 61] width 51 height 26
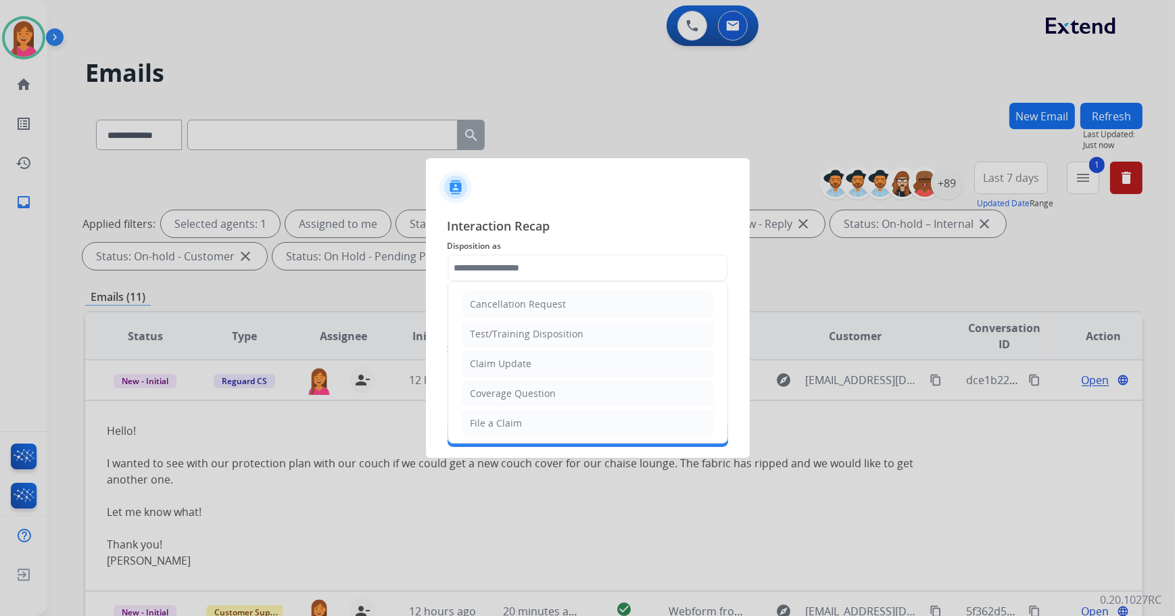
click at [608, 278] on input "text" at bounding box center [588, 267] width 281 height 27
click at [534, 414] on li "File a Claim" at bounding box center [588, 423] width 252 height 26
type input "**********"
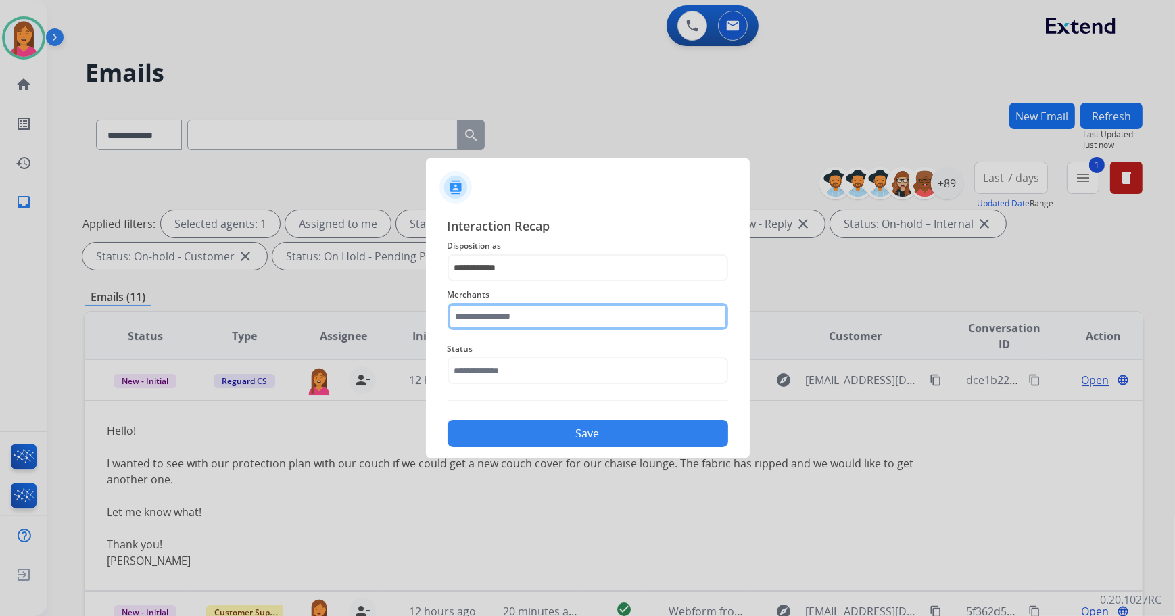
click at [502, 324] on input "text" at bounding box center [588, 316] width 281 height 27
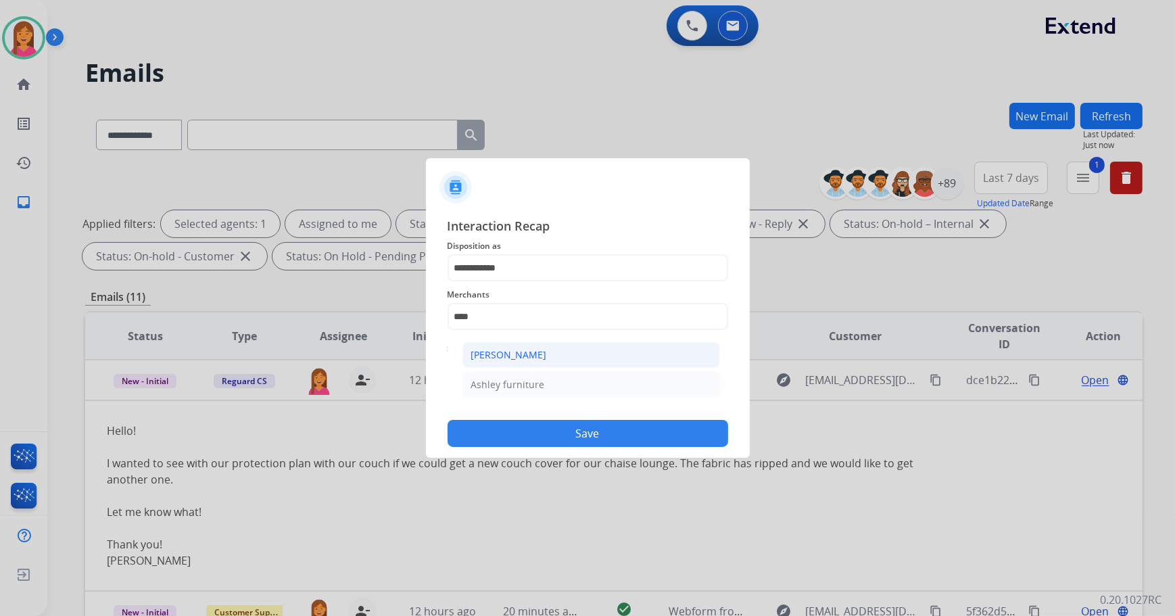
click at [513, 350] on div "[PERSON_NAME]" at bounding box center [509, 355] width 76 height 14
type input "**********"
click at [519, 371] on input "text" at bounding box center [588, 370] width 281 height 27
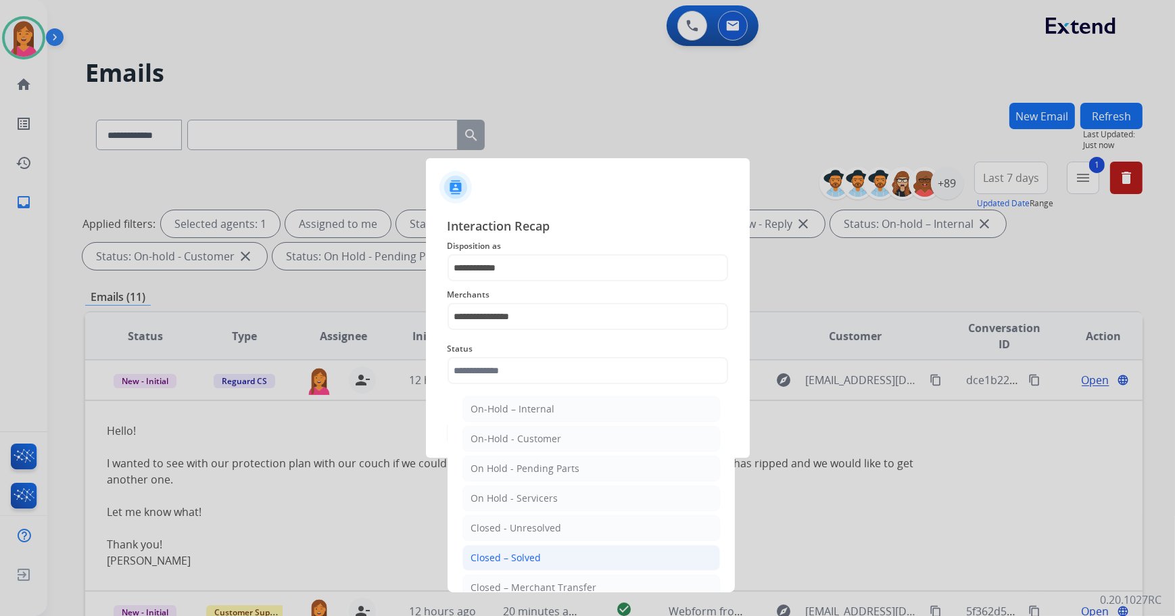
click at [560, 554] on li "Closed – Solved" at bounding box center [591, 558] width 258 height 26
type input "**********"
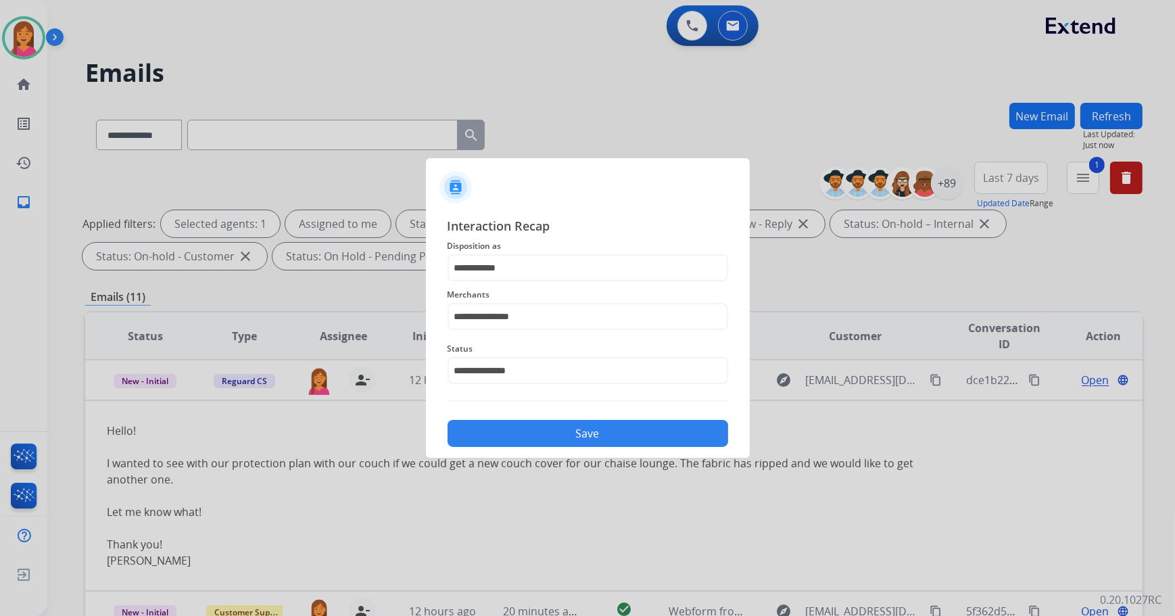
click at [541, 434] on button "Save" at bounding box center [588, 433] width 281 height 27
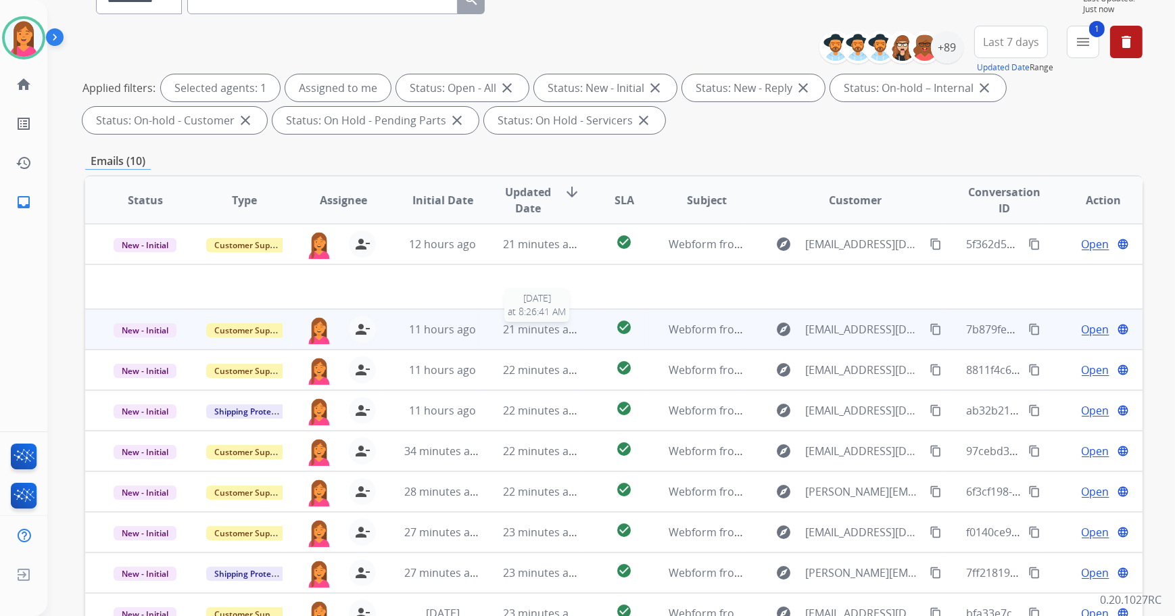
scroll to position [122, 0]
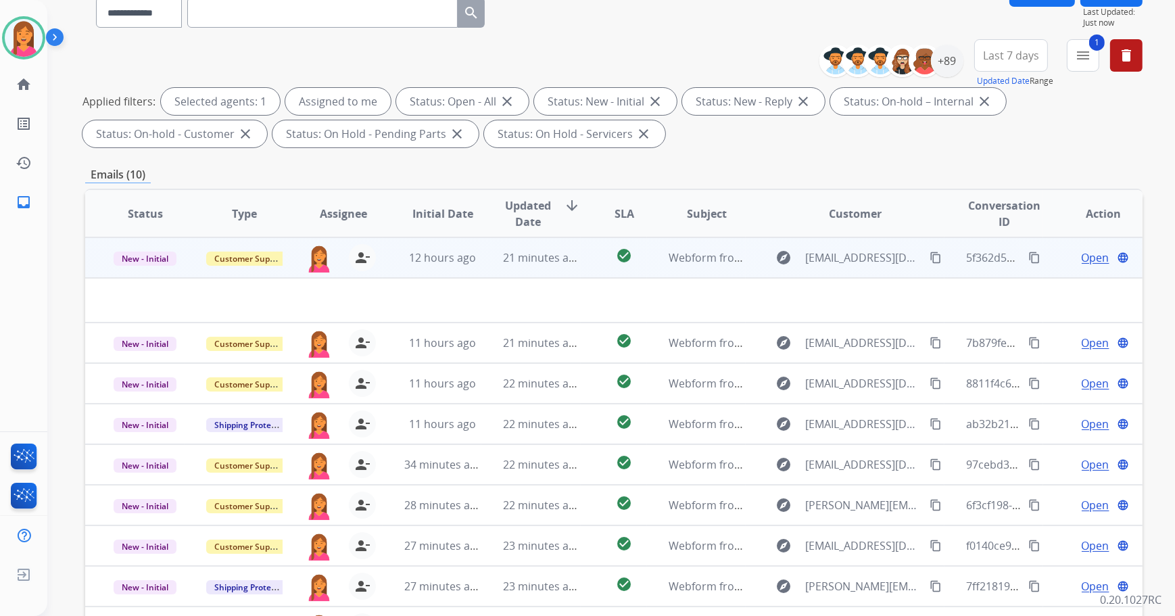
click at [494, 267] on td "21 minutes ago" at bounding box center [530, 257] width 99 height 41
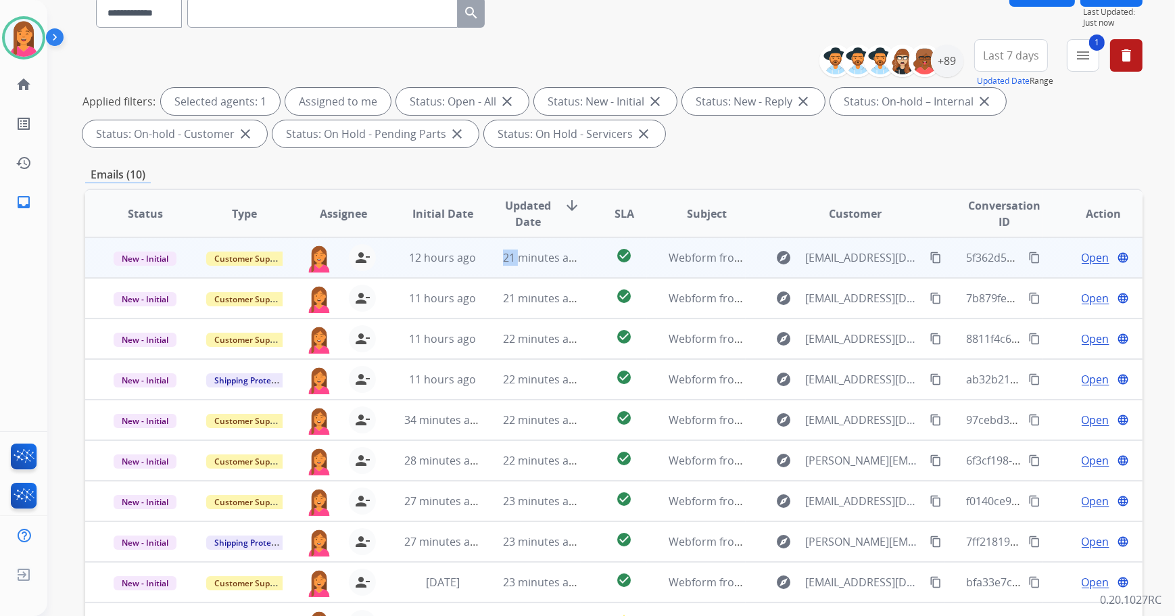
click at [494, 267] on td "21 minutes ago" at bounding box center [530, 257] width 99 height 41
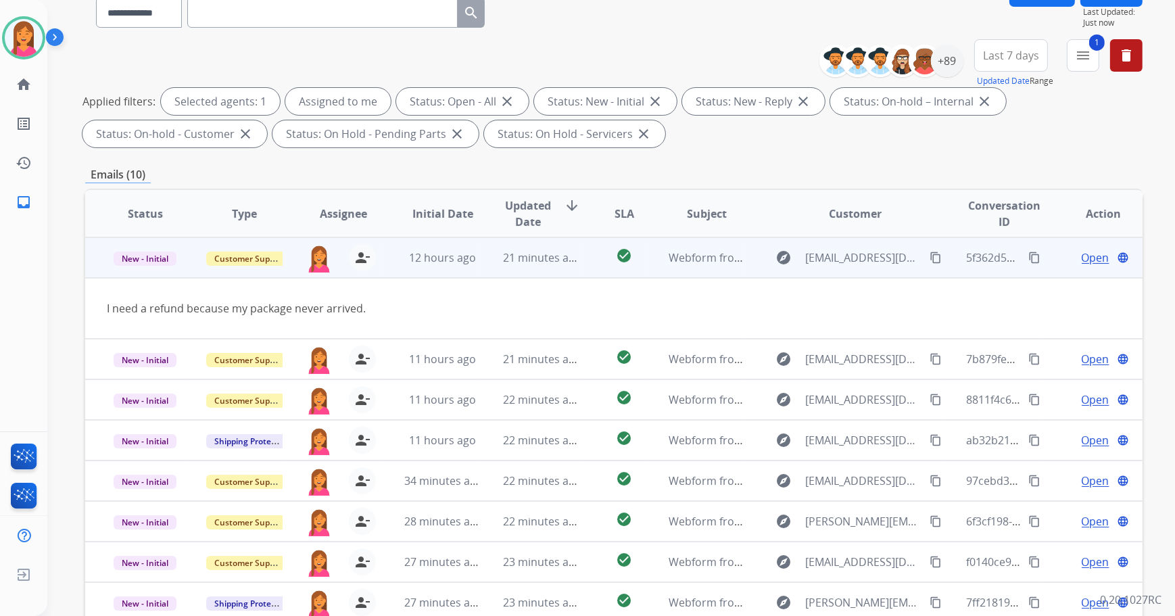
click at [1092, 256] on span "Open" at bounding box center [1096, 257] width 28 height 16
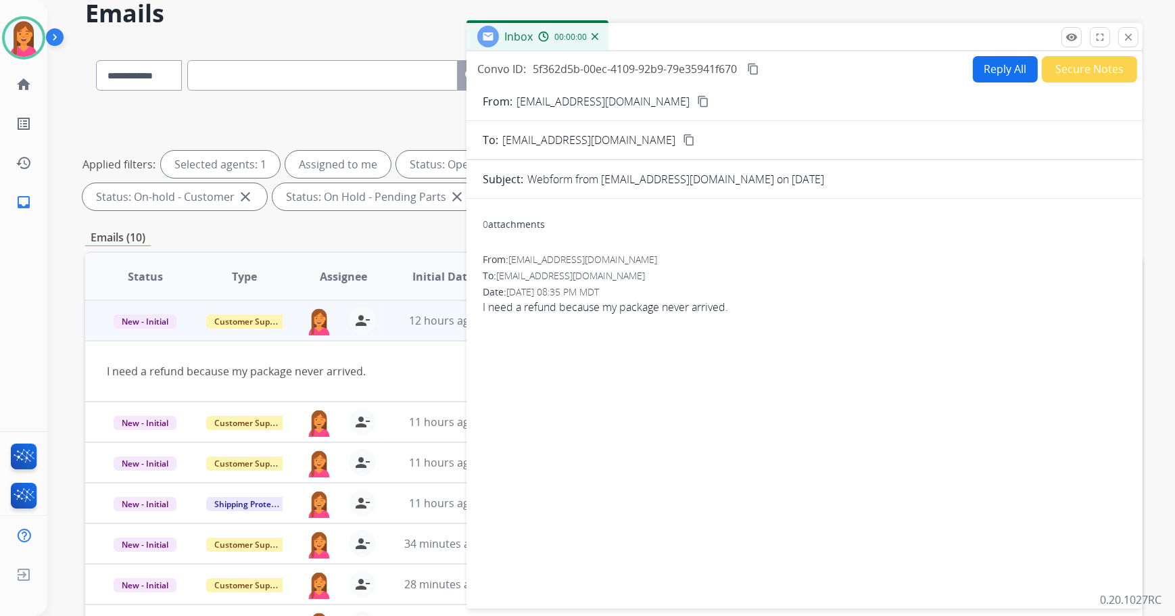
scroll to position [0, 0]
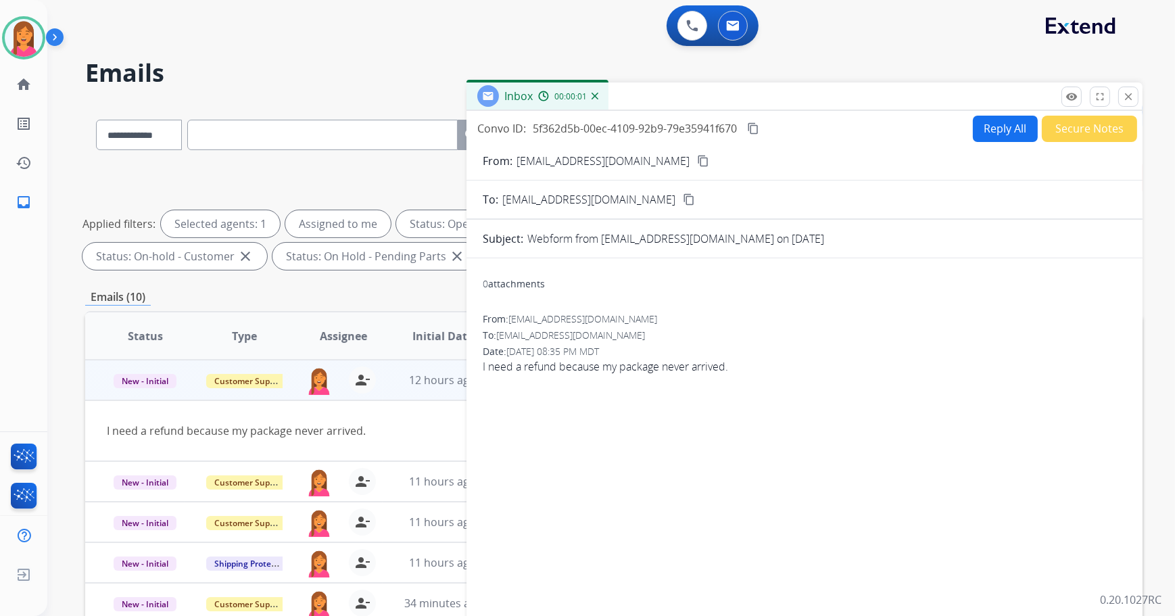
click at [697, 160] on mat-icon "content_copy" at bounding box center [703, 161] width 12 height 12
click at [1009, 126] on button "Reply All" at bounding box center [1005, 129] width 65 height 26
select select "**********"
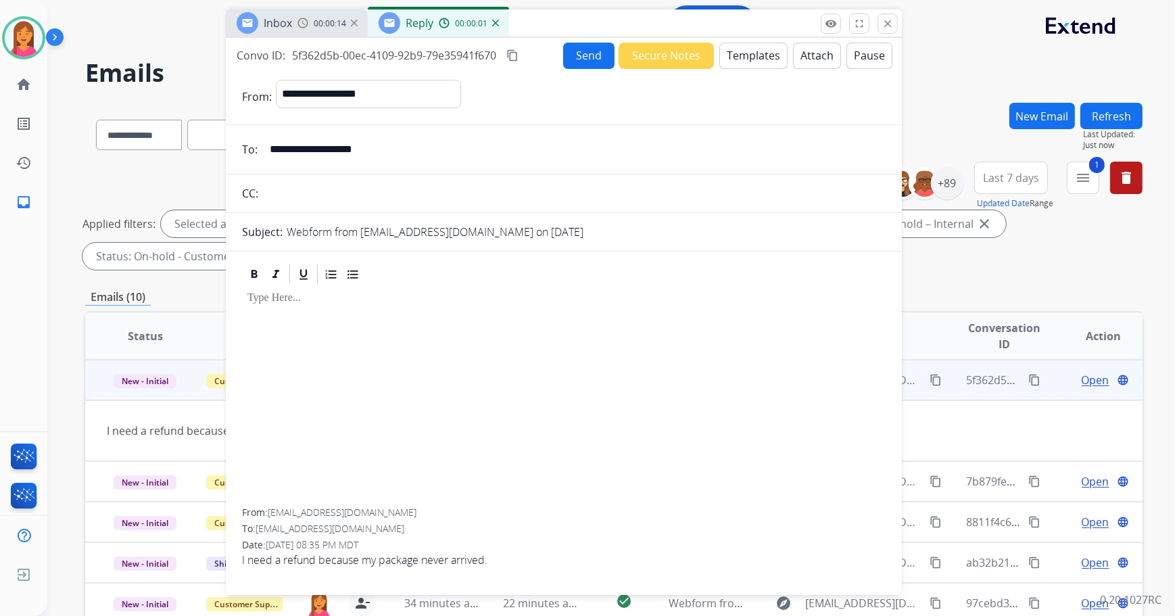
drag, startPoint x: 1003, startPoint y: 96, endPoint x: 763, endPoint y: 26, distance: 249.2
click at [763, 26] on div "Inbox 00:00:14 Reply 00:00:01" at bounding box center [564, 23] width 676 height 28
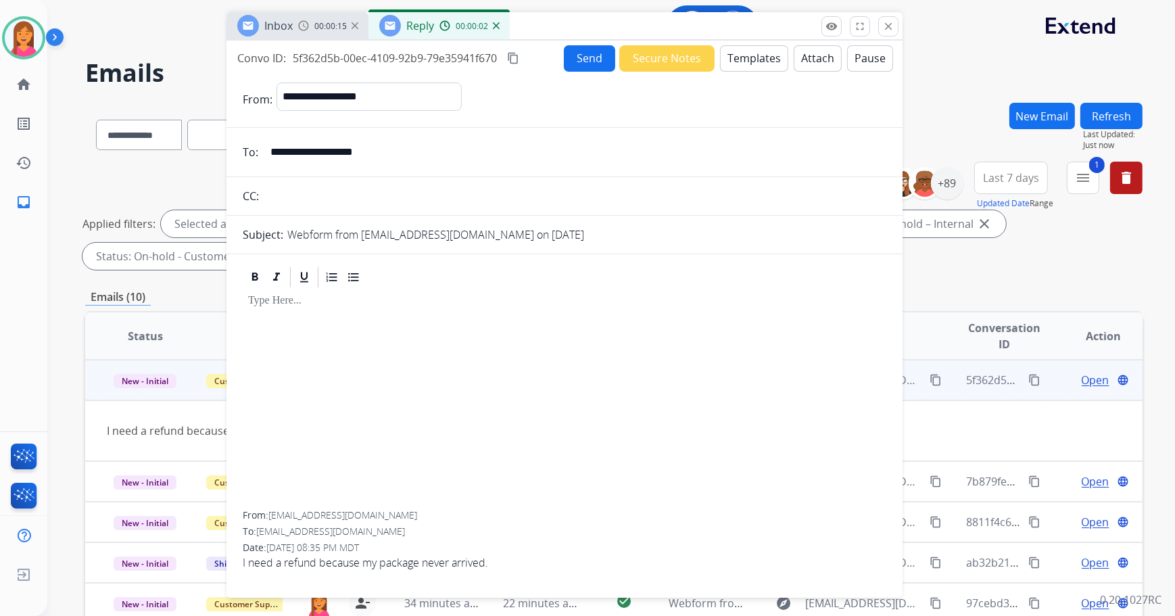
click at [762, 53] on button "Templates" at bounding box center [754, 58] width 68 height 26
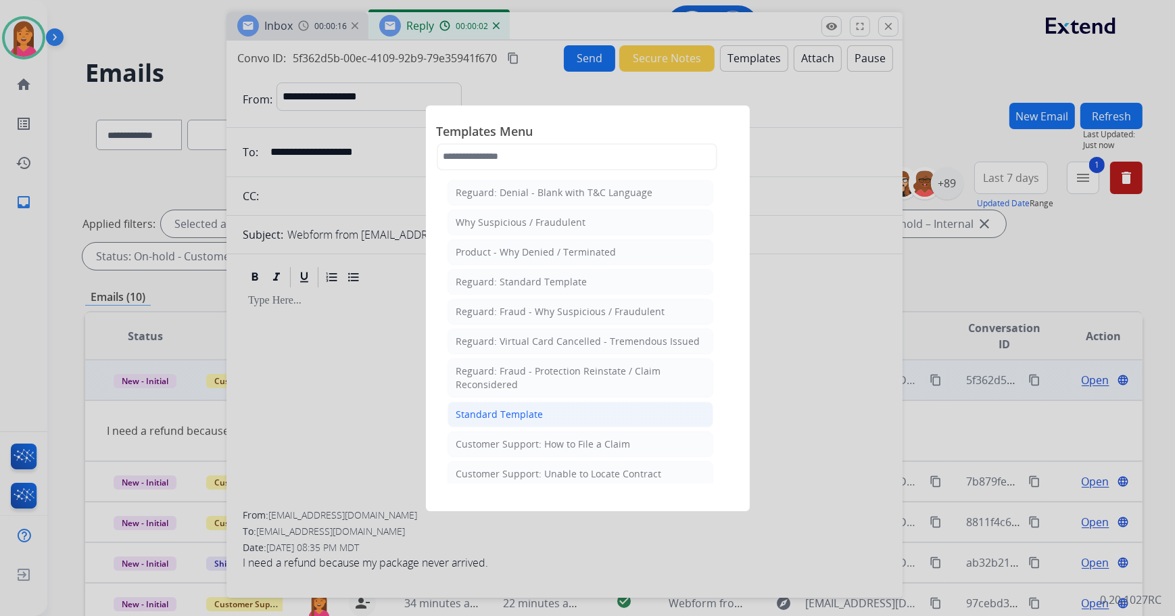
click at [487, 404] on li "Standard Template" at bounding box center [581, 415] width 266 height 26
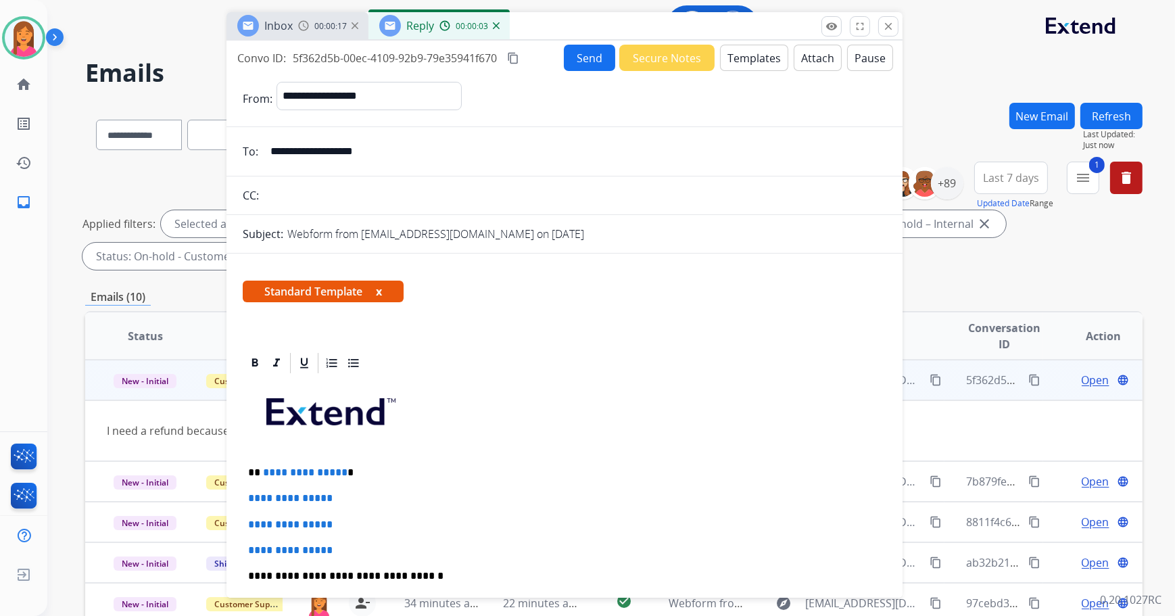
click at [379, 294] on button "x" at bounding box center [379, 291] width 6 height 16
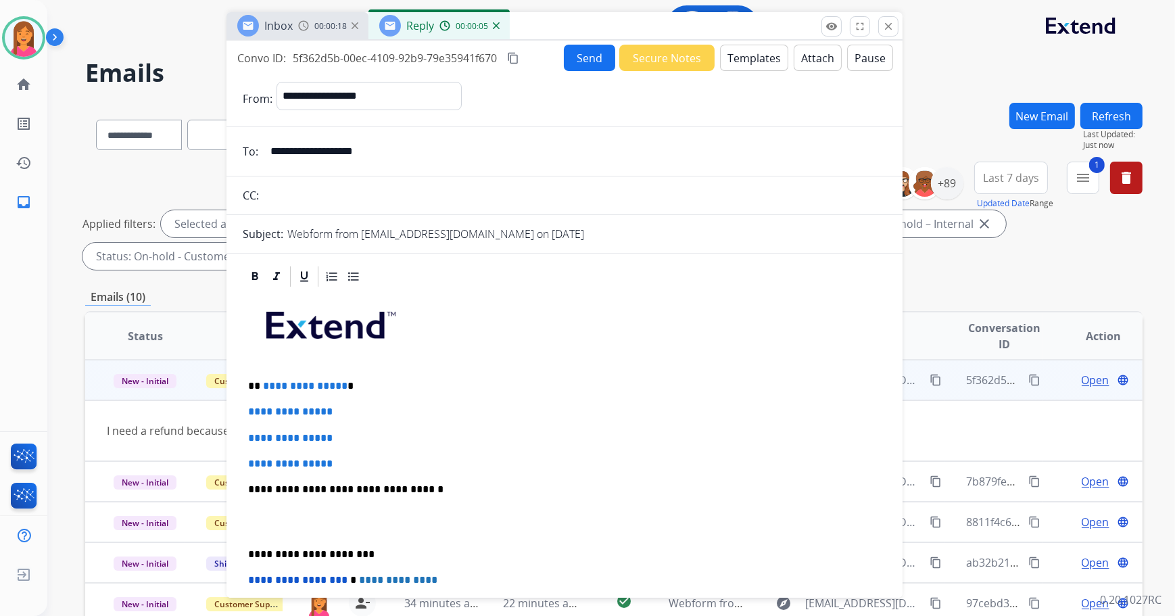
click at [367, 383] on p "**********" at bounding box center [559, 386] width 623 height 12
click at [456, 416] on p "**********" at bounding box center [564, 412] width 633 height 12
drag, startPoint x: 347, startPoint y: 457, endPoint x: 244, endPoint y: 410, distance: 113.1
click at [244, 410] on div "**********" at bounding box center [565, 521] width 644 height 465
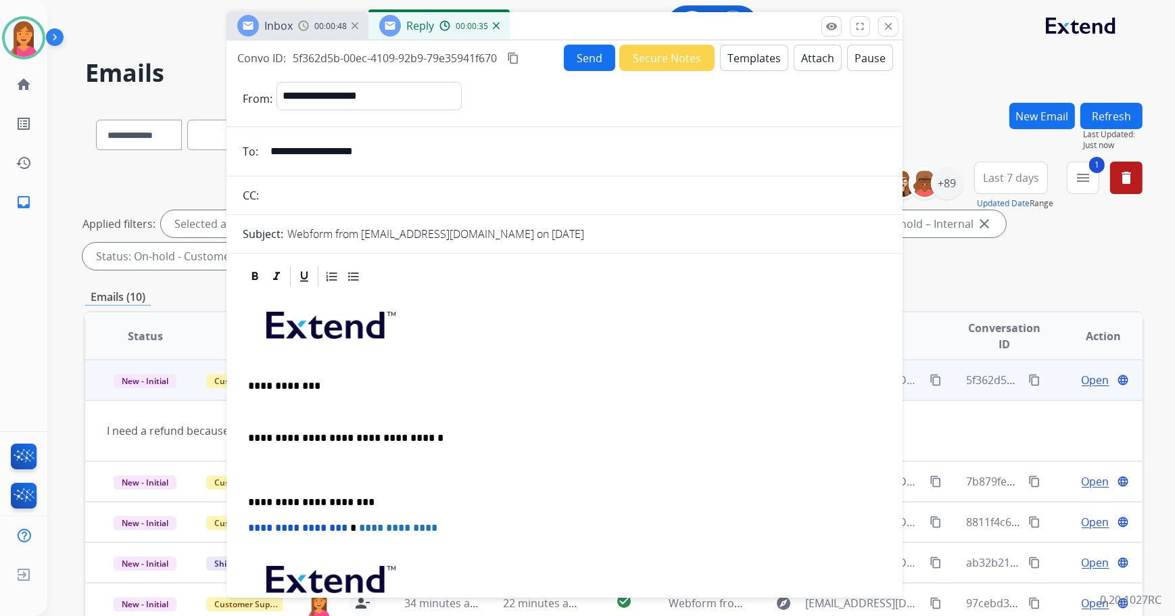
click at [251, 412] on p at bounding box center [564, 412] width 633 height 12
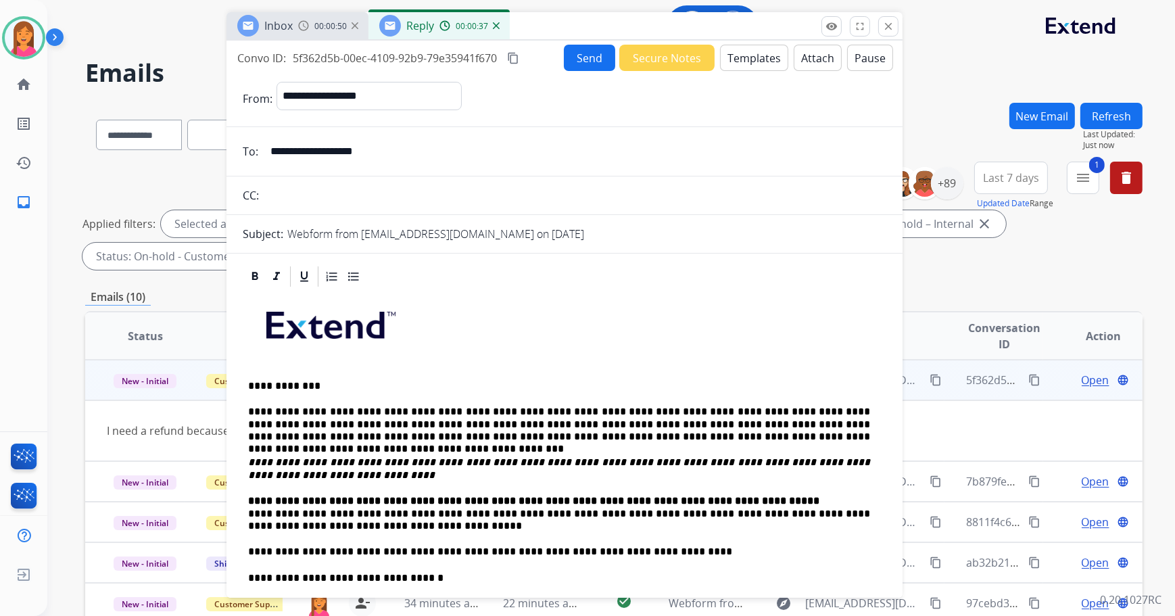
click at [248, 511] on p "**********" at bounding box center [559, 513] width 623 height 37
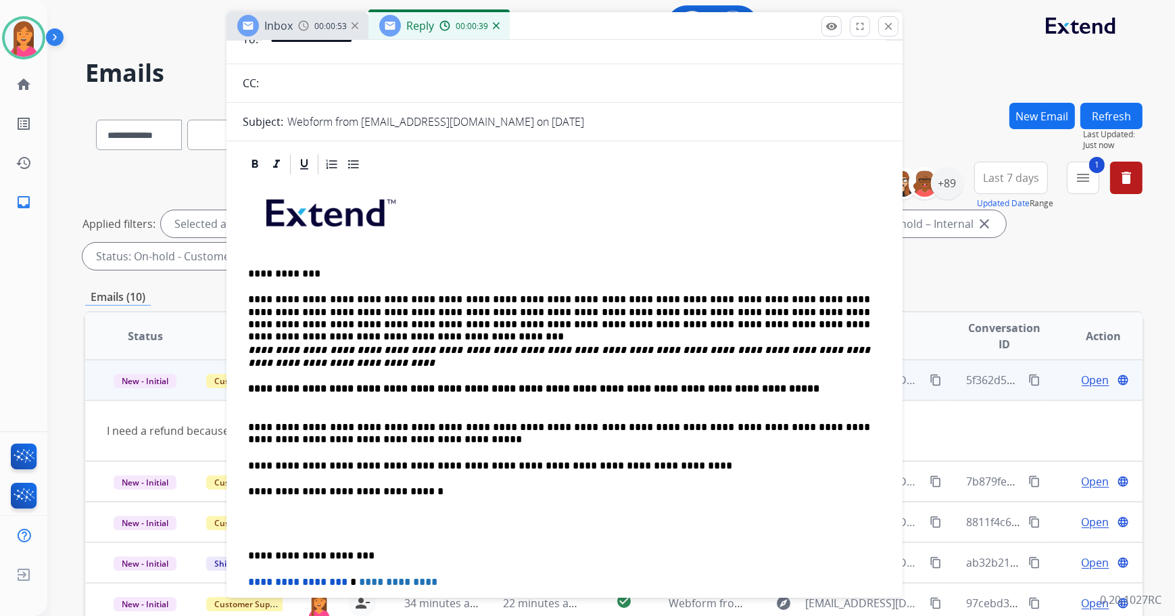
scroll to position [122, 0]
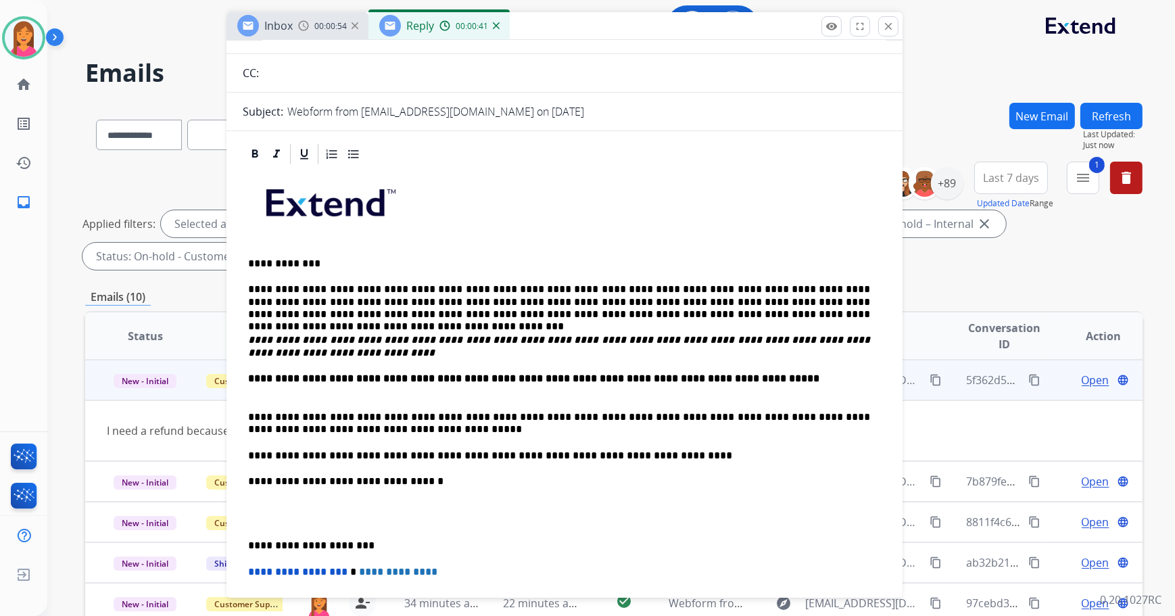
click at [250, 546] on p "**********" at bounding box center [559, 545] width 623 height 12
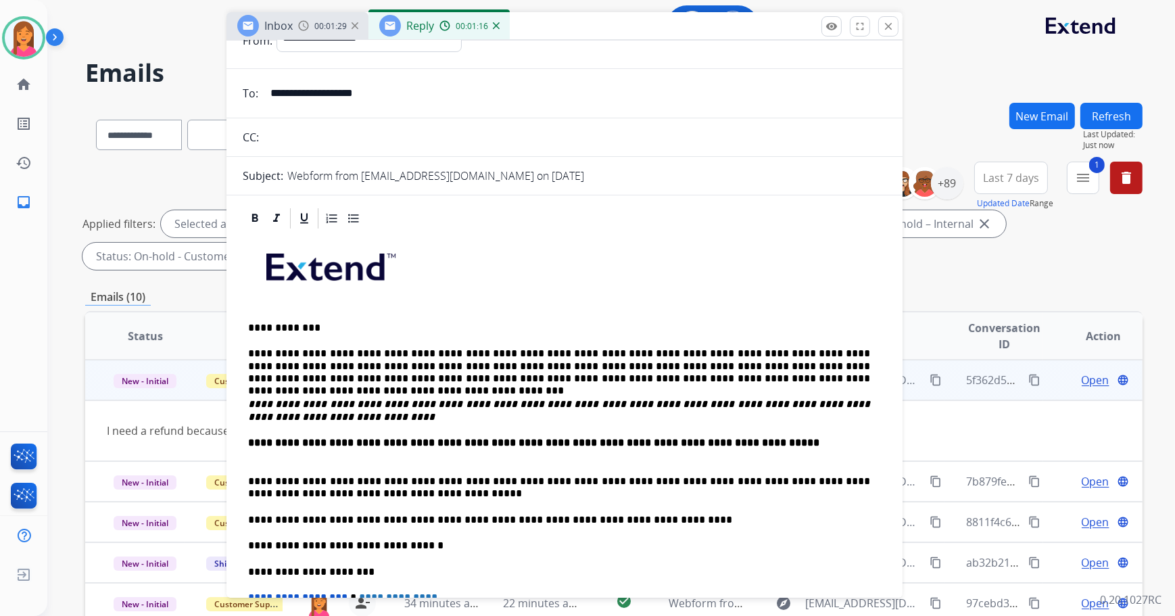
scroll to position [0, 0]
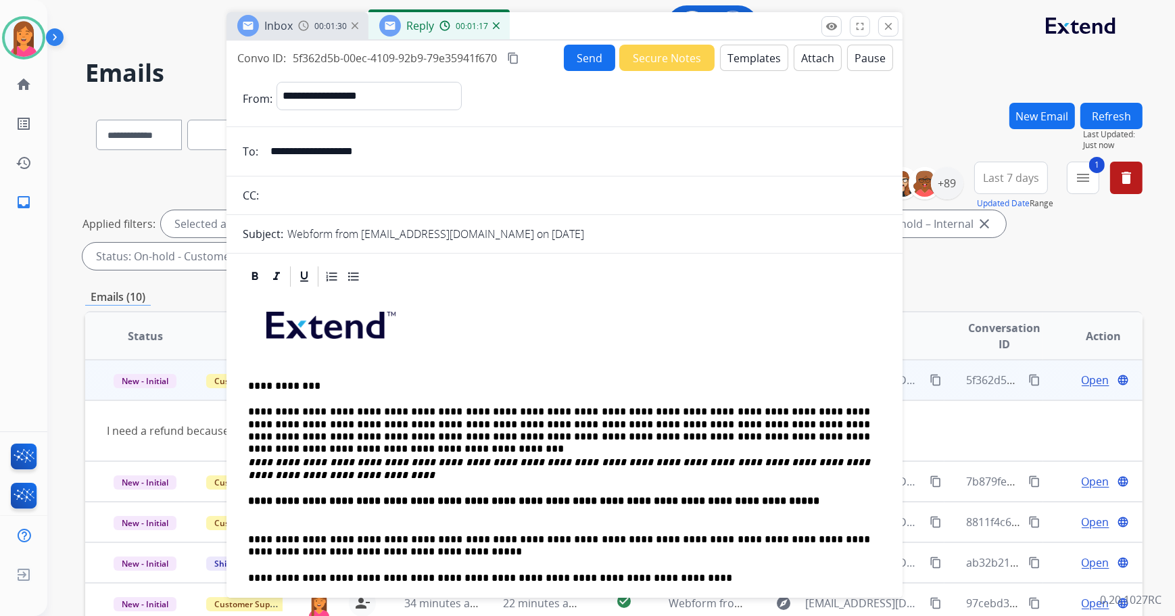
click at [567, 54] on button "Send" at bounding box center [589, 58] width 51 height 26
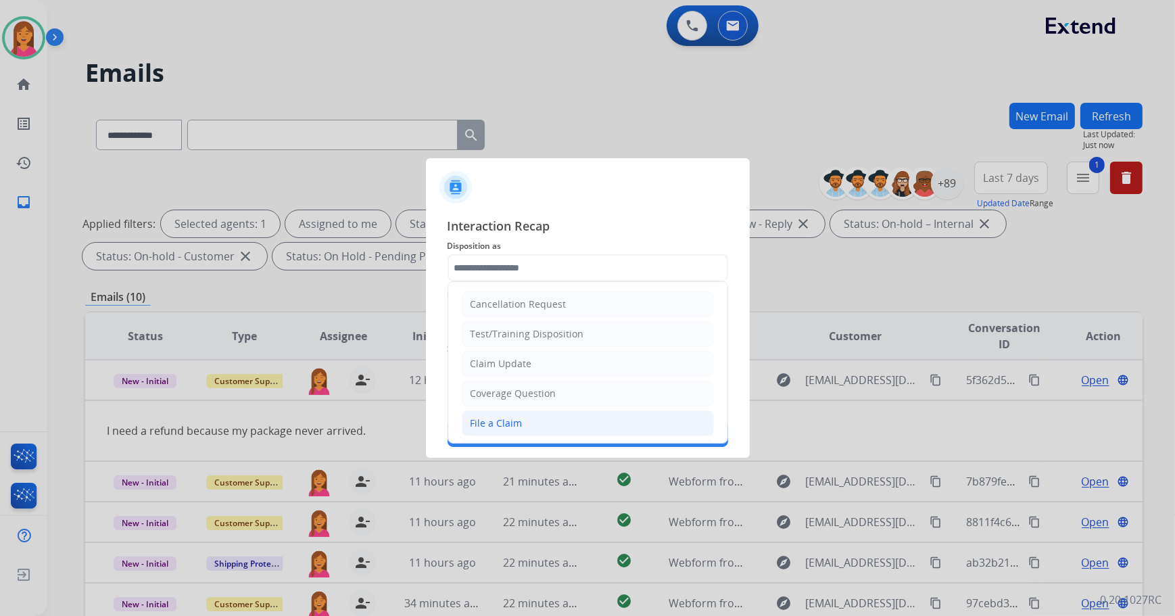
click at [548, 410] on li "File a Claim" at bounding box center [588, 423] width 252 height 26
type input "**********"
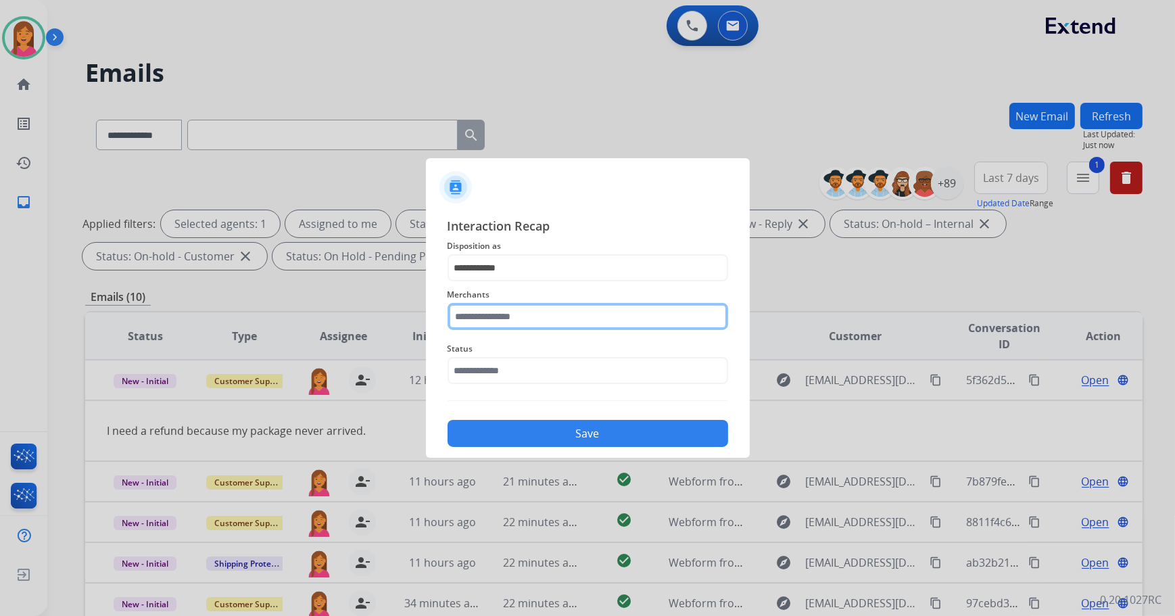
click at [519, 325] on input "text" at bounding box center [588, 316] width 281 height 27
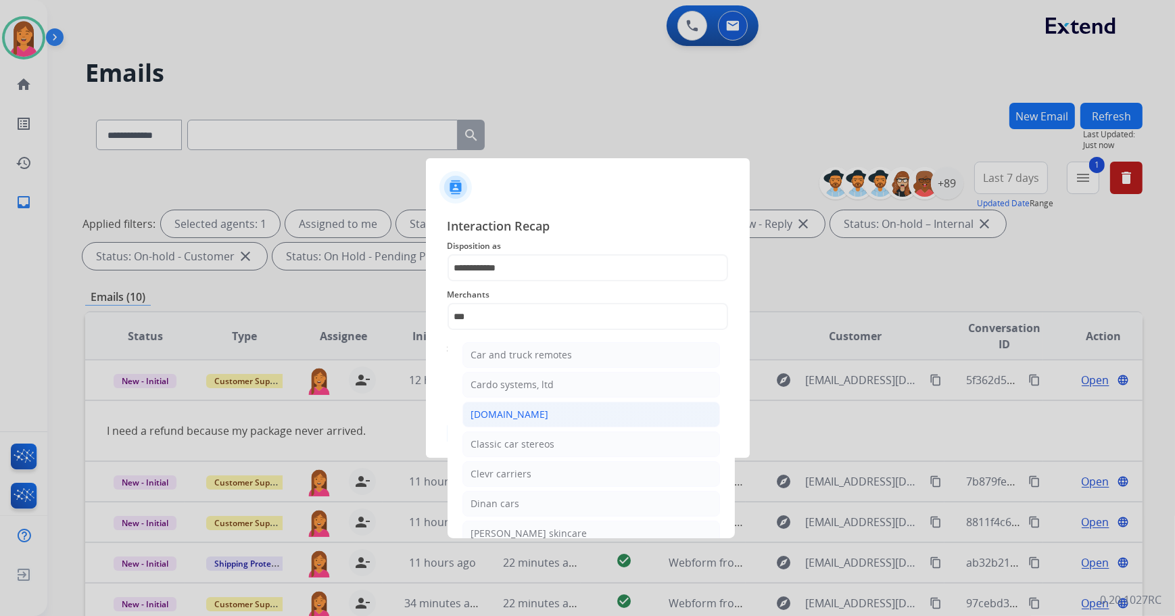
click at [558, 412] on li "[DOMAIN_NAME]" at bounding box center [591, 415] width 258 height 26
type input "**********"
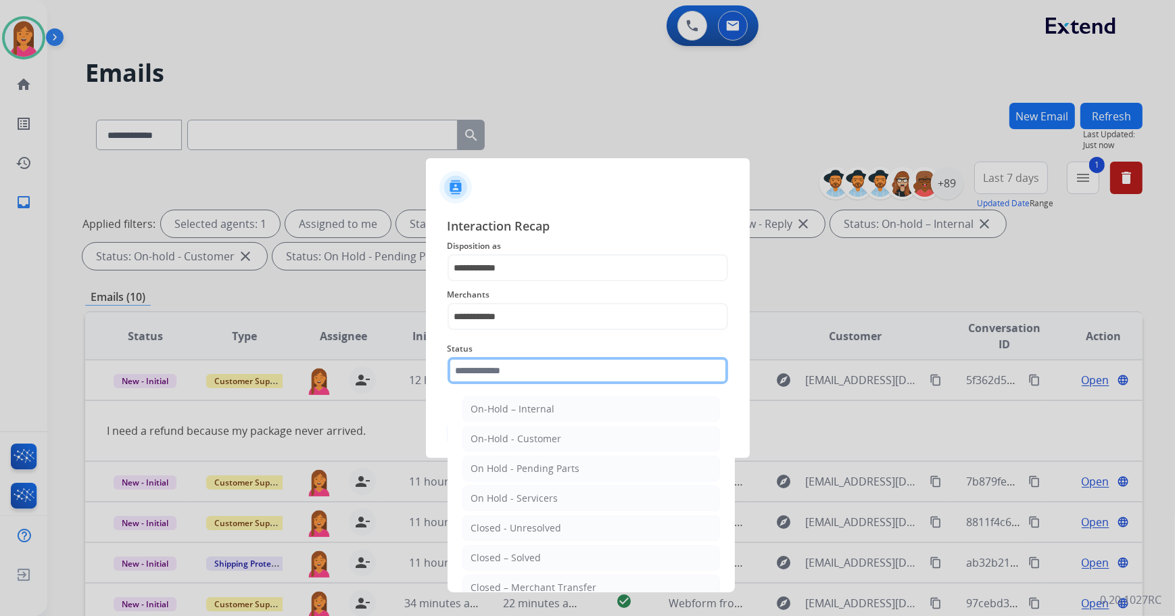
click at [546, 367] on input "text" at bounding box center [588, 370] width 281 height 27
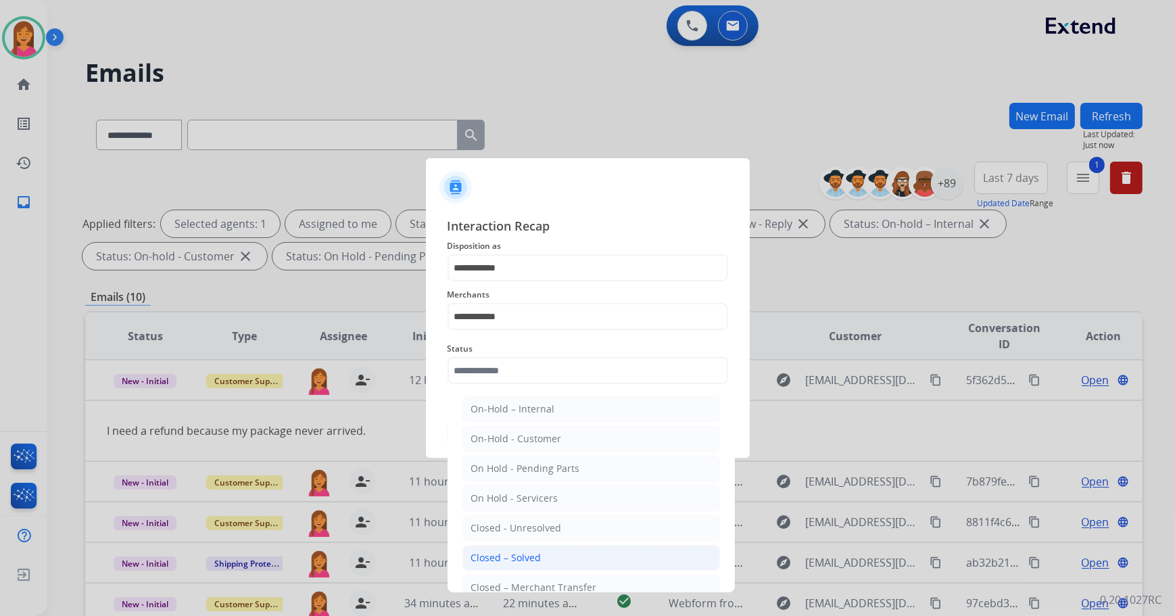
click at [524, 552] on div "Closed – Solved" at bounding box center [506, 558] width 70 height 14
type input "**********"
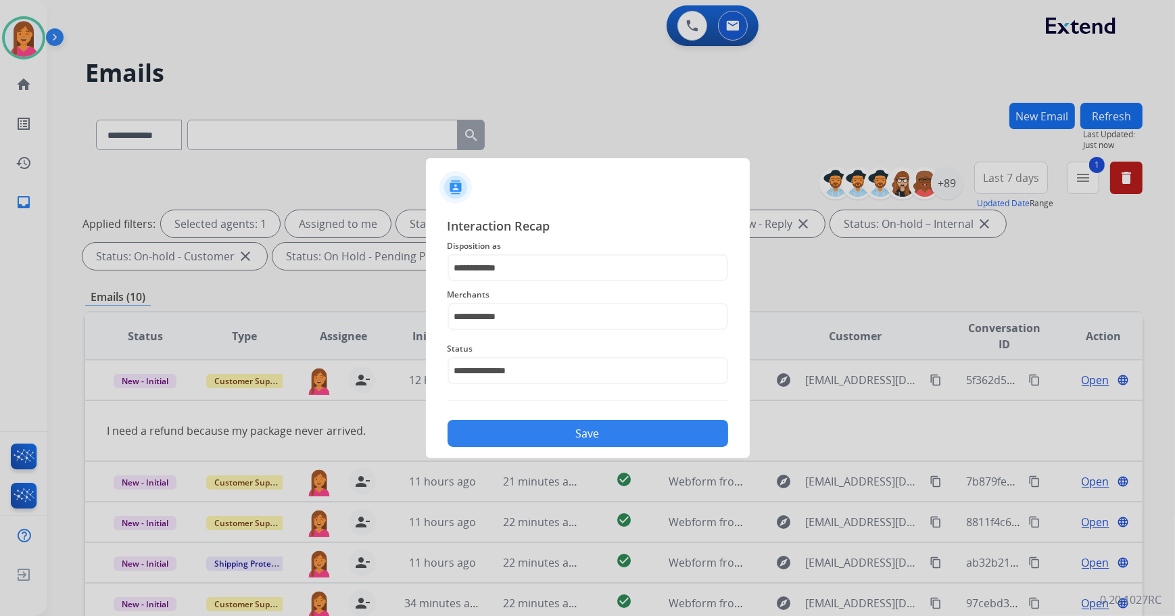
click at [529, 436] on button "Save" at bounding box center [588, 433] width 281 height 27
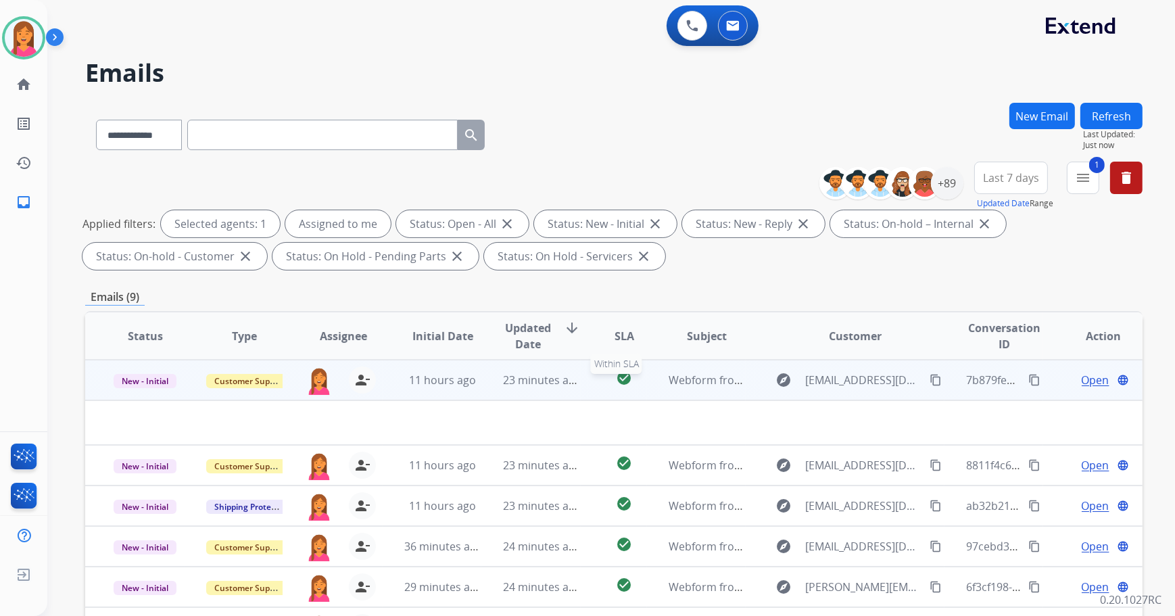
click at [604, 385] on div "check_circle" at bounding box center [624, 380] width 44 height 20
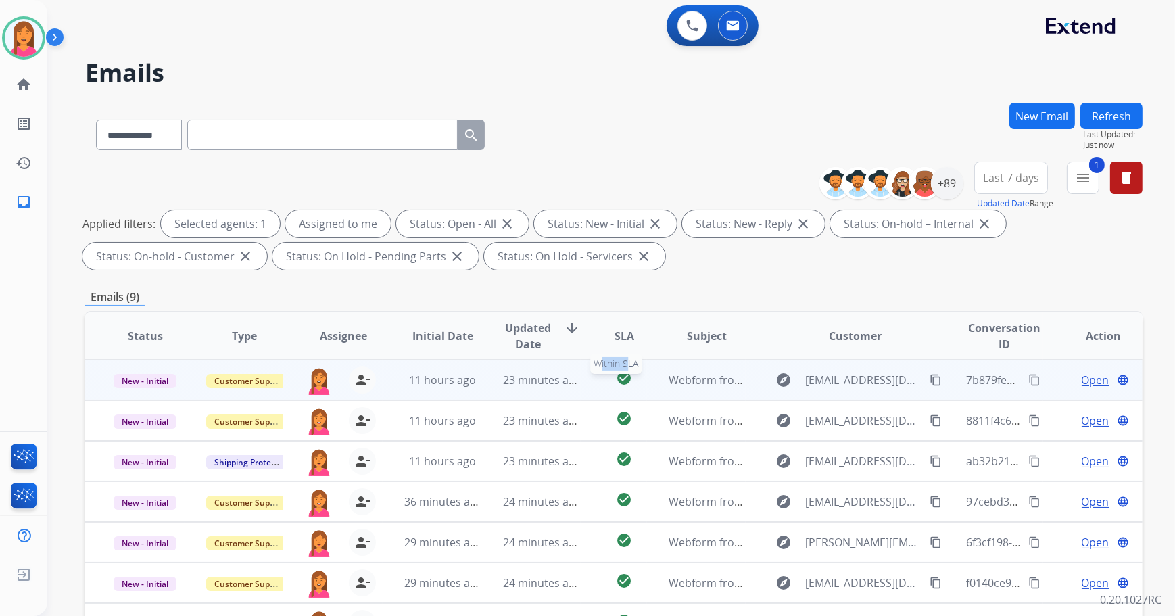
click at [604, 385] on div "check_circle" at bounding box center [624, 380] width 44 height 20
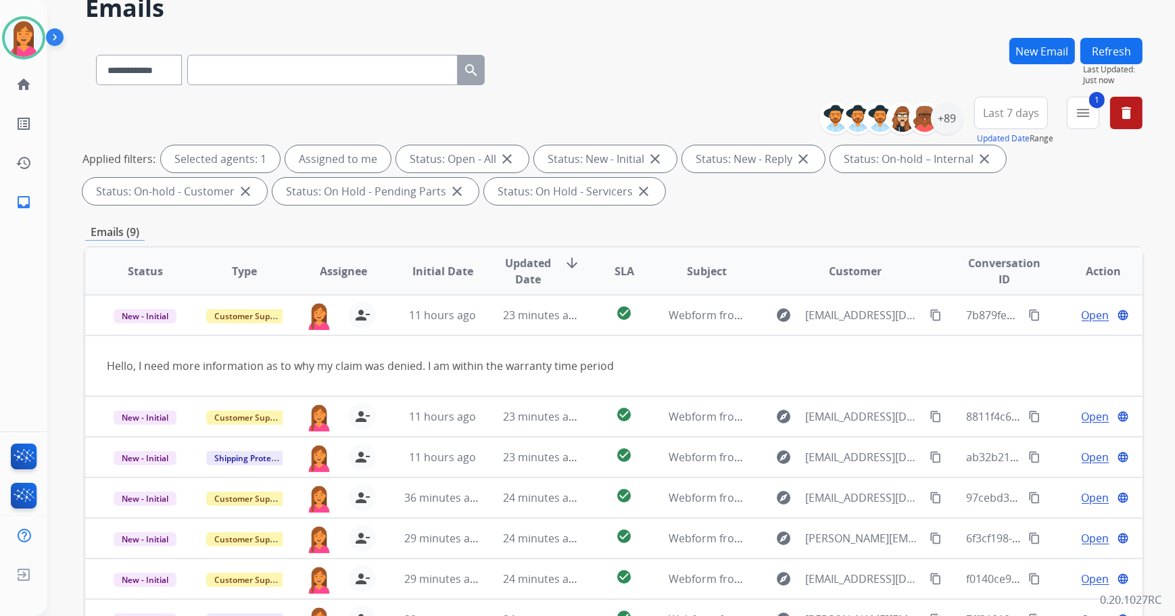
scroll to position [122, 0]
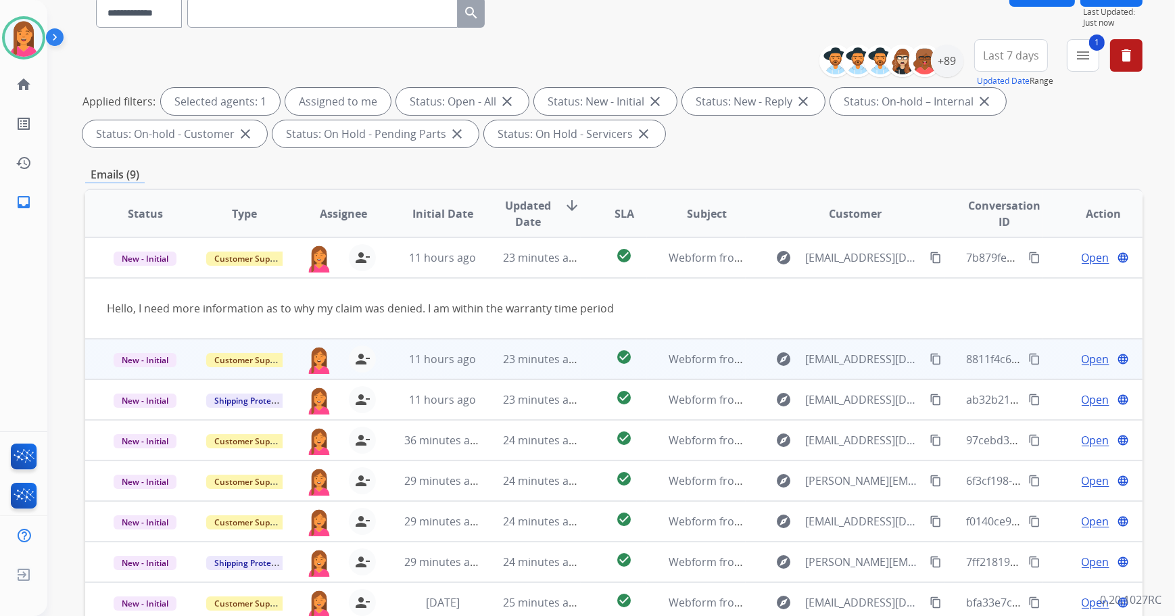
click at [662, 369] on td "Webform from [EMAIL_ADDRESS][DOMAIN_NAME] on [DATE]" at bounding box center [696, 359] width 99 height 41
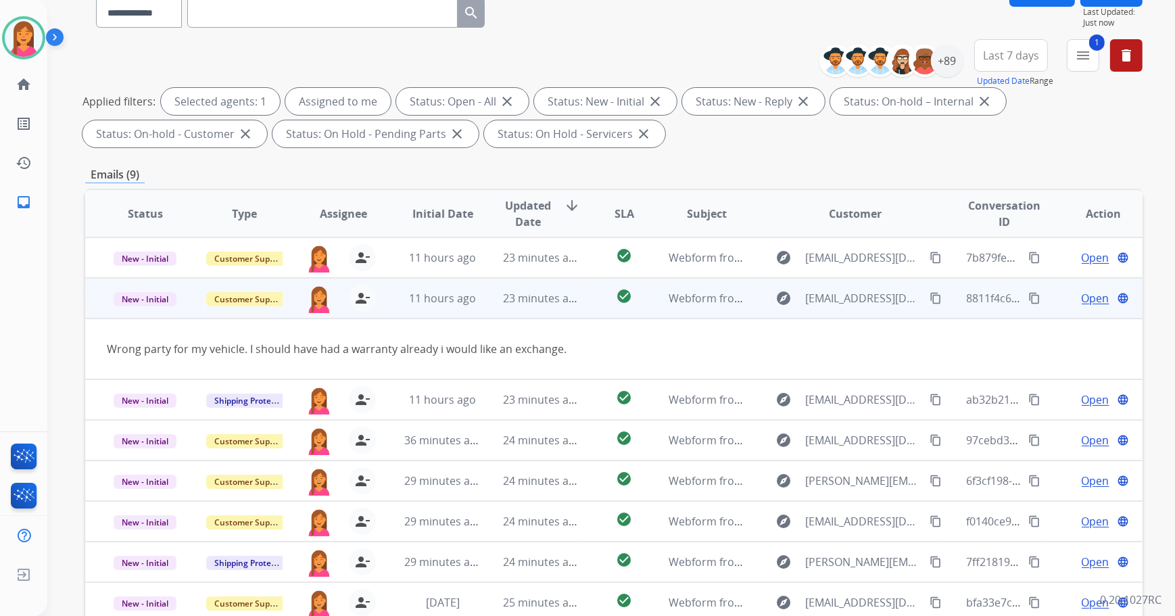
scroll to position [21, 0]
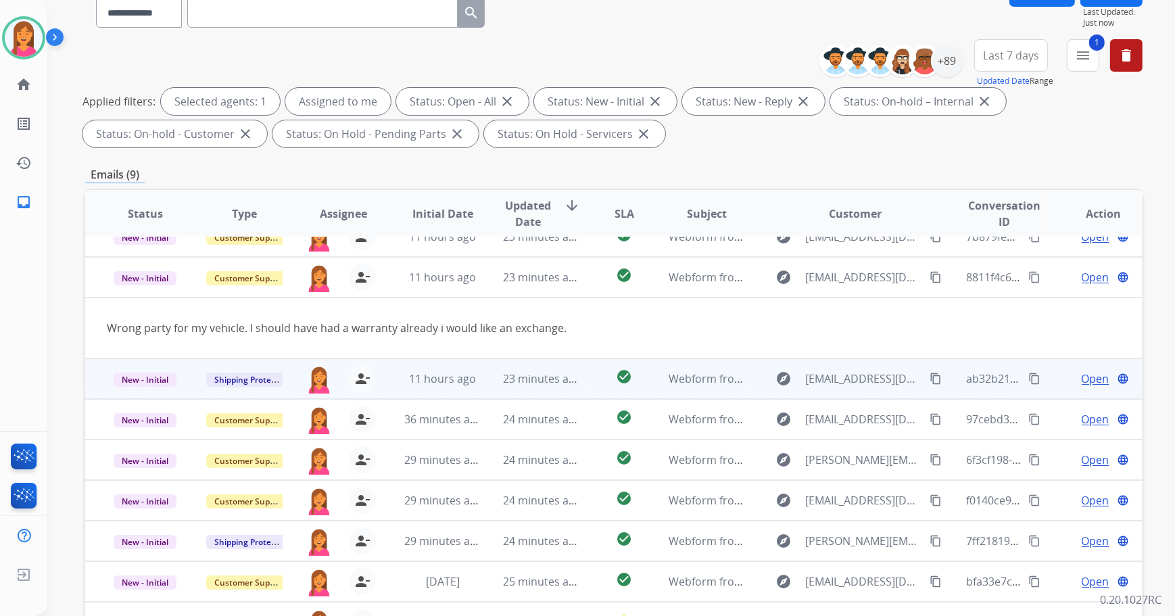
click at [656, 387] on td "Webform from [EMAIL_ADDRESS][DOMAIN_NAME] on [DATE]" at bounding box center [696, 378] width 99 height 41
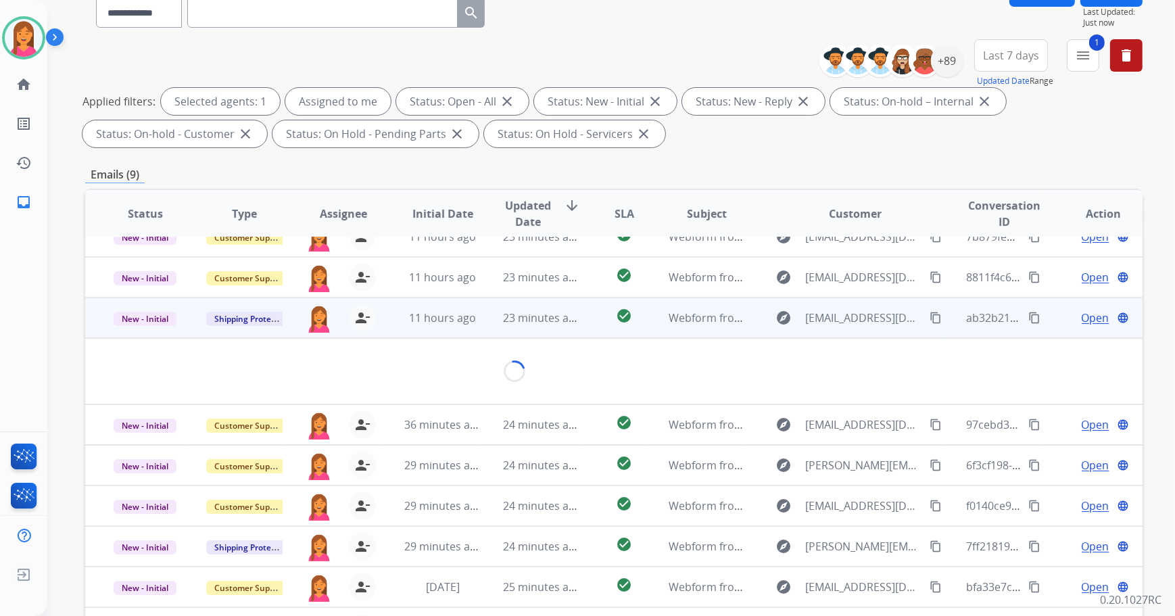
scroll to position [37, 0]
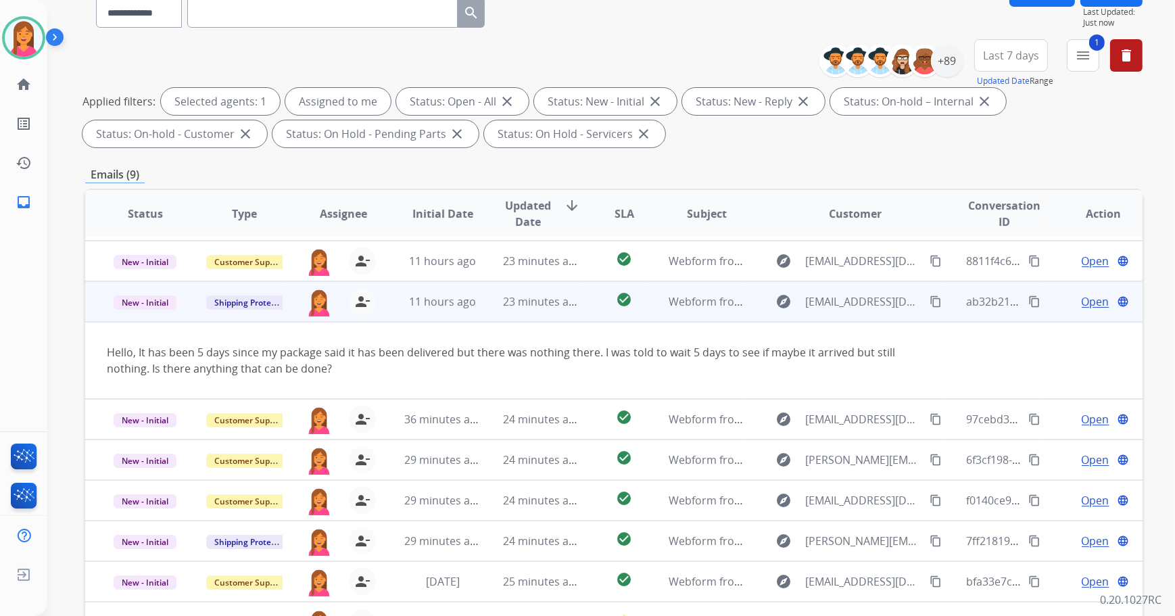
click at [1088, 299] on span "Open" at bounding box center [1096, 301] width 28 height 16
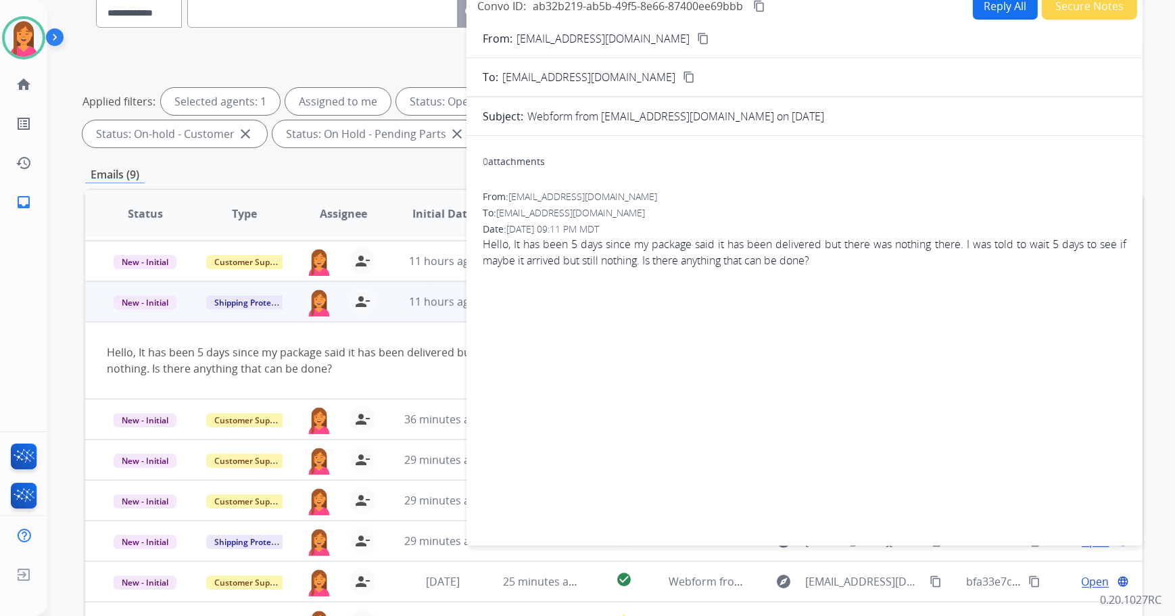
scroll to position [0, 0]
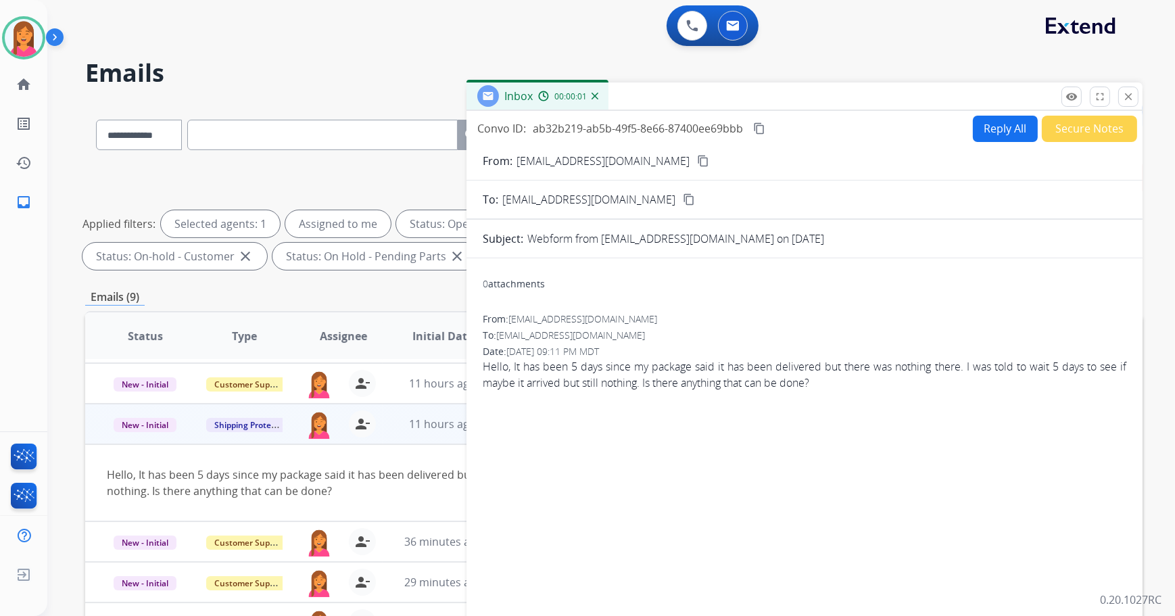
click at [697, 163] on mat-icon "content_copy" at bounding box center [703, 161] width 12 height 12
click at [1005, 128] on button "Reply All" at bounding box center [1005, 129] width 65 height 26
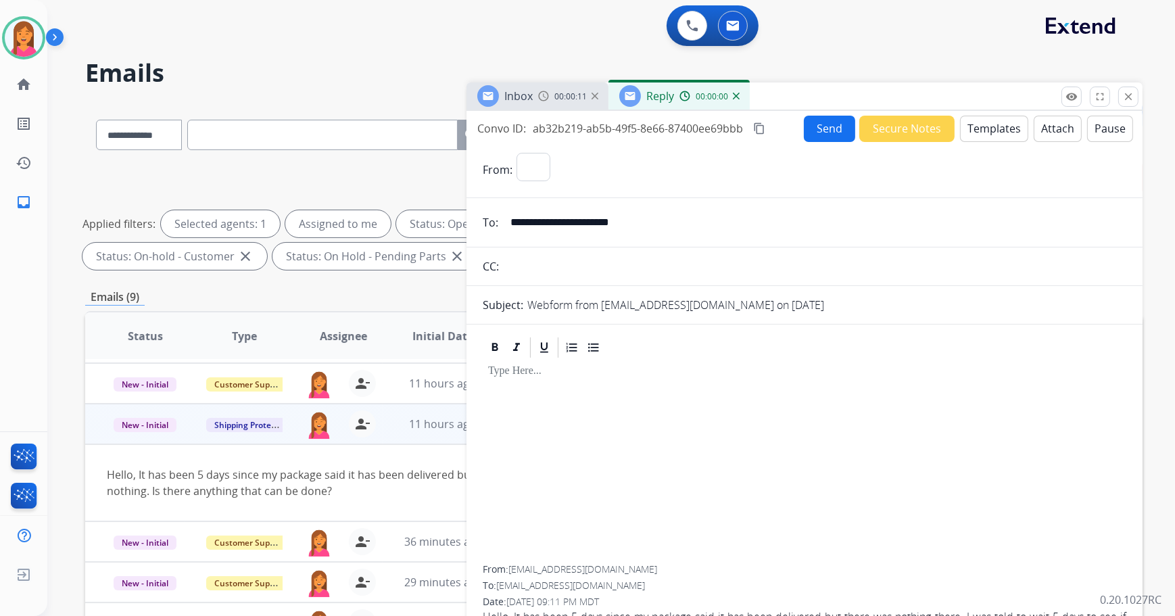
select select "**********"
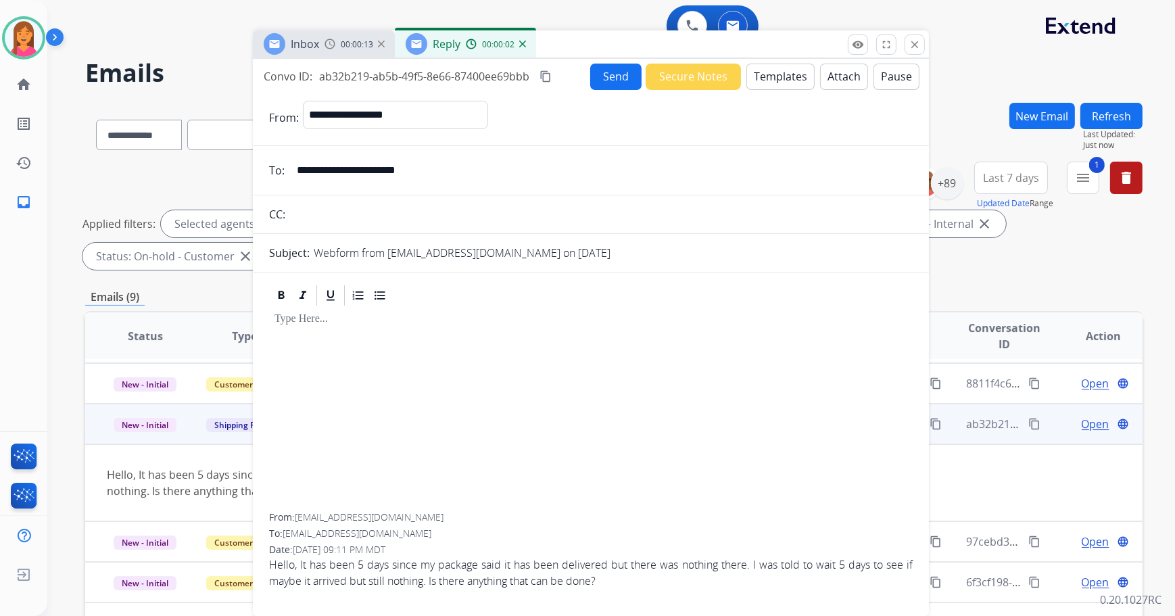
drag, startPoint x: 928, startPoint y: 92, endPoint x: 715, endPoint y: 40, distance: 219.9
click at [715, 40] on div "Inbox 00:00:13 Reply 00:00:02" at bounding box center [591, 44] width 676 height 28
click at [795, 65] on button "Templates" at bounding box center [780, 77] width 68 height 26
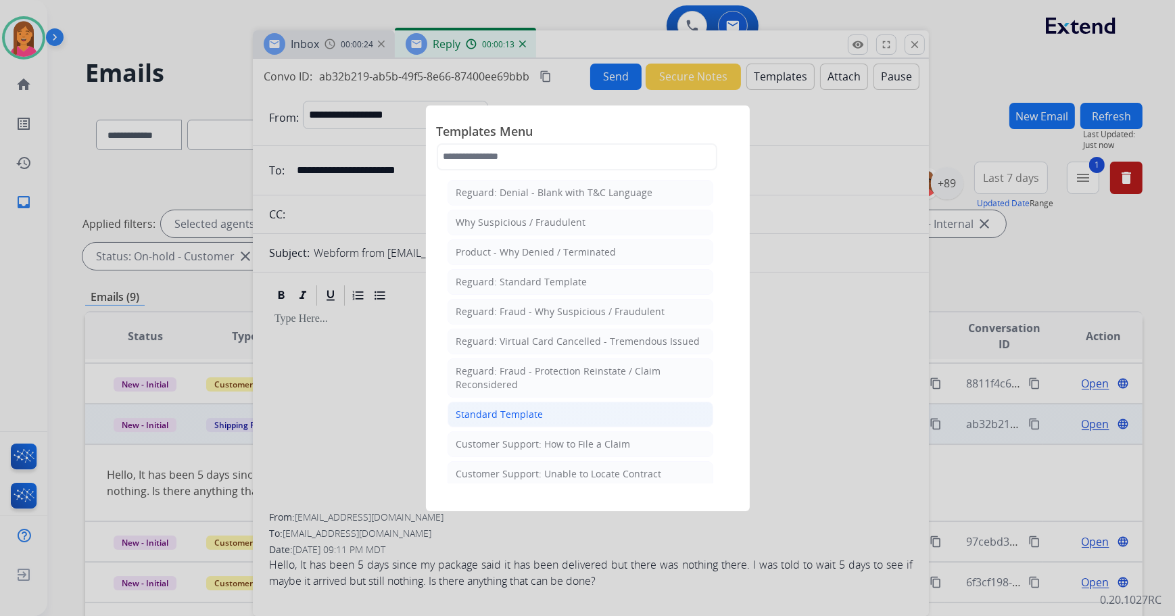
click at [548, 409] on li "Standard Template" at bounding box center [581, 415] width 266 height 26
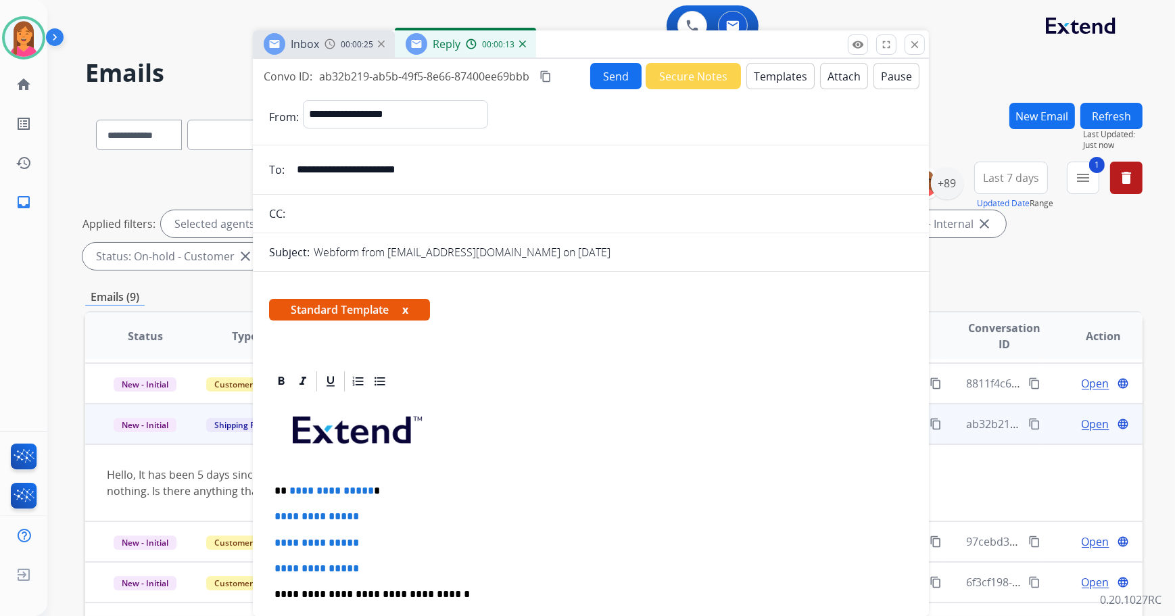
click at [402, 307] on span "Standard Template x" at bounding box center [349, 310] width 161 height 22
click at [402, 308] on span "Standard Template x" at bounding box center [349, 310] width 161 height 22
click at [405, 314] on button "x" at bounding box center [405, 310] width 6 height 16
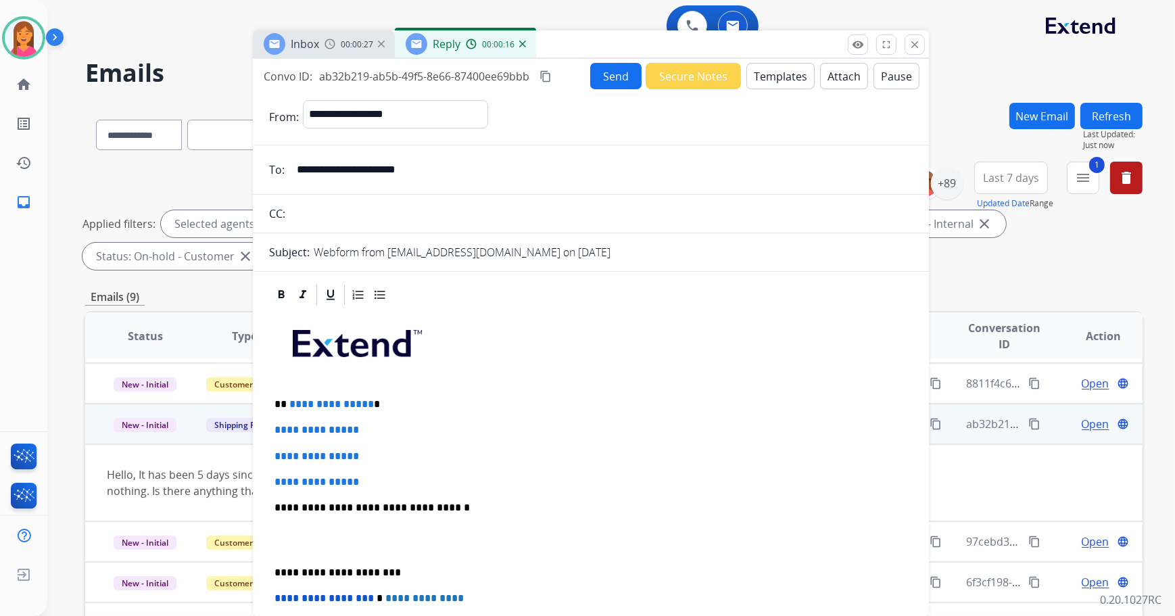
click at [379, 399] on p "**********" at bounding box center [585, 404] width 623 height 12
drag, startPoint x: 370, startPoint y: 481, endPoint x: 269, endPoint y: 421, distance: 117.7
click at [269, 423] on div "**********" at bounding box center [591, 539] width 644 height 465
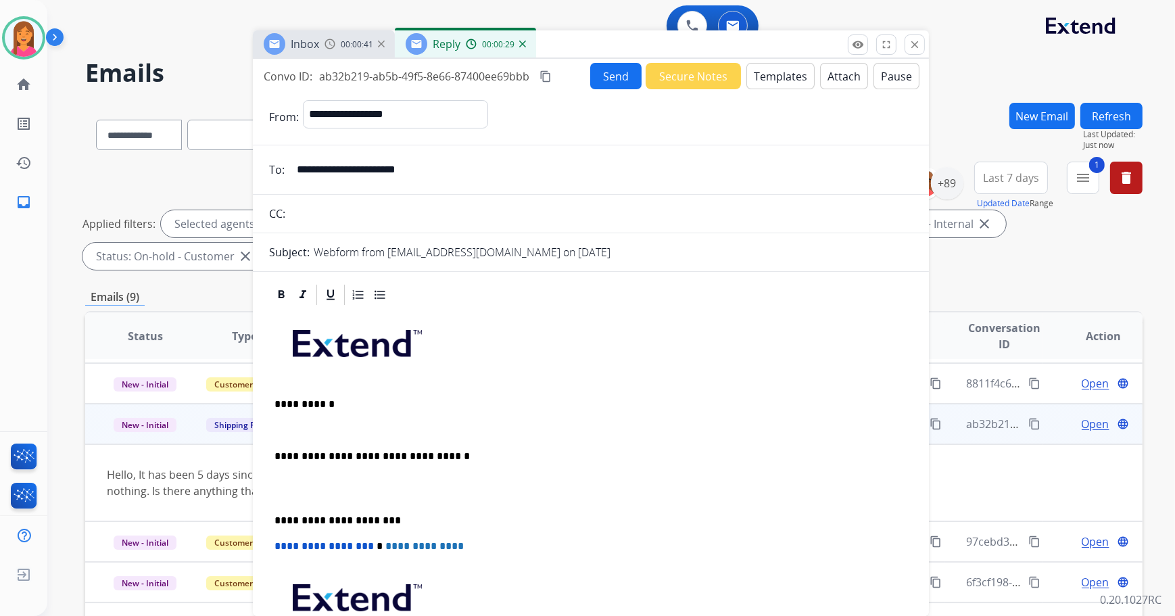
click at [282, 432] on p at bounding box center [590, 430] width 633 height 12
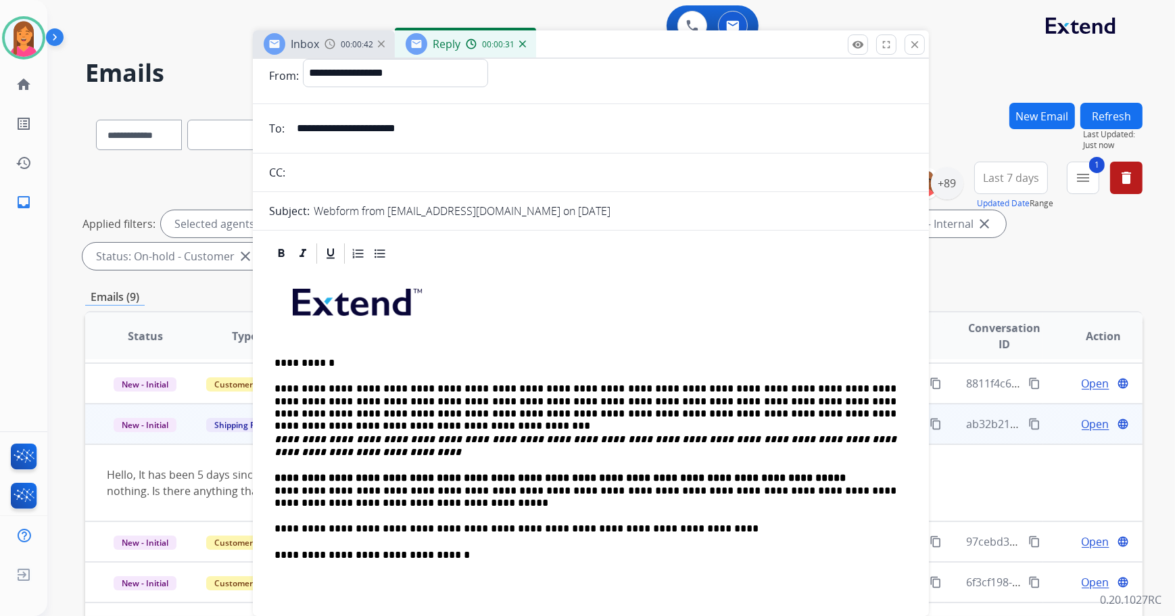
scroll to position [61, 0]
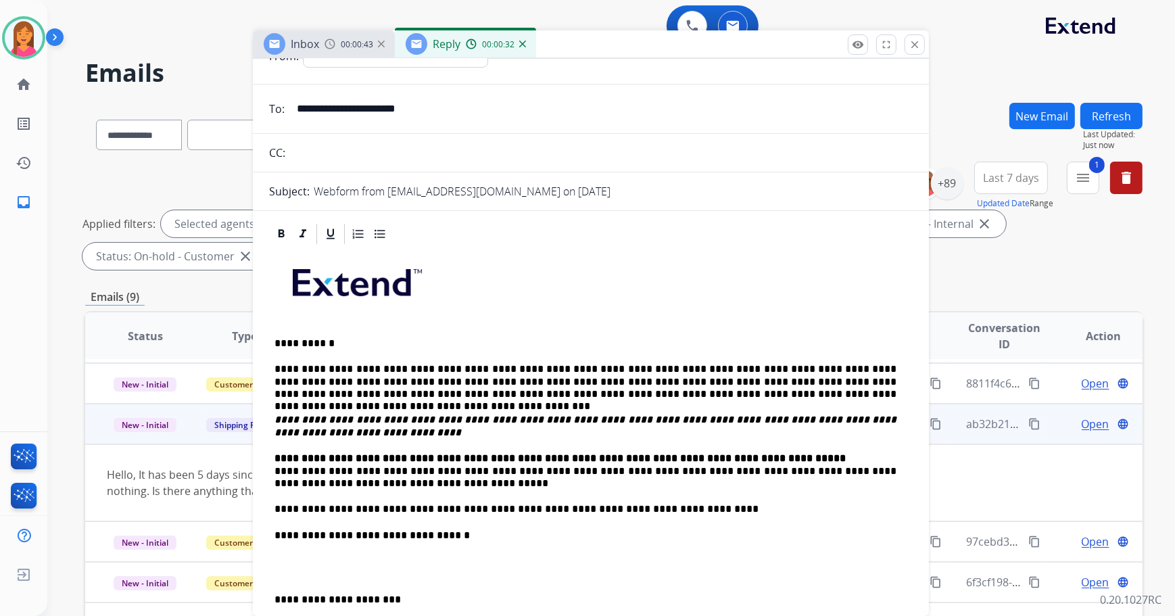
click at [275, 464] on p "**********" at bounding box center [585, 470] width 623 height 37
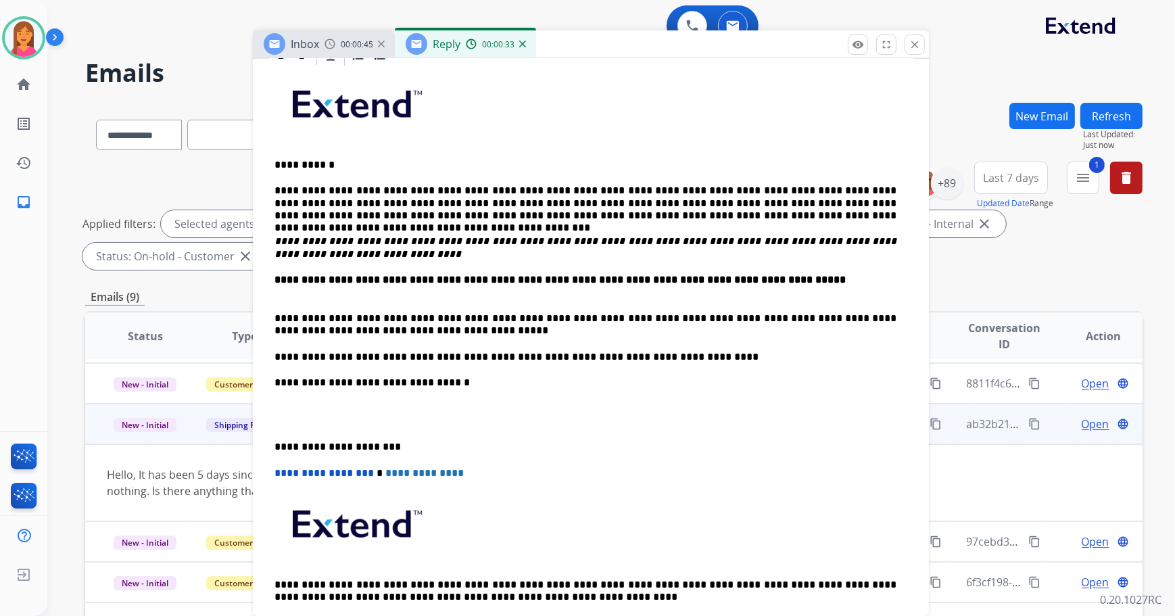
scroll to position [245, 0]
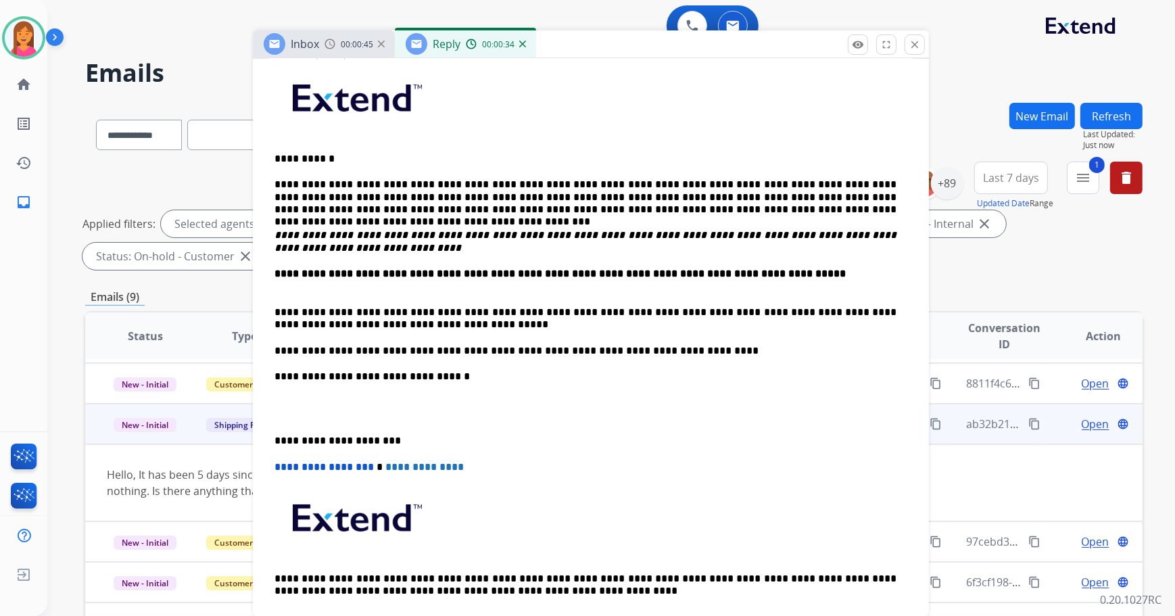
click at [274, 441] on p "**********" at bounding box center [585, 441] width 623 height 12
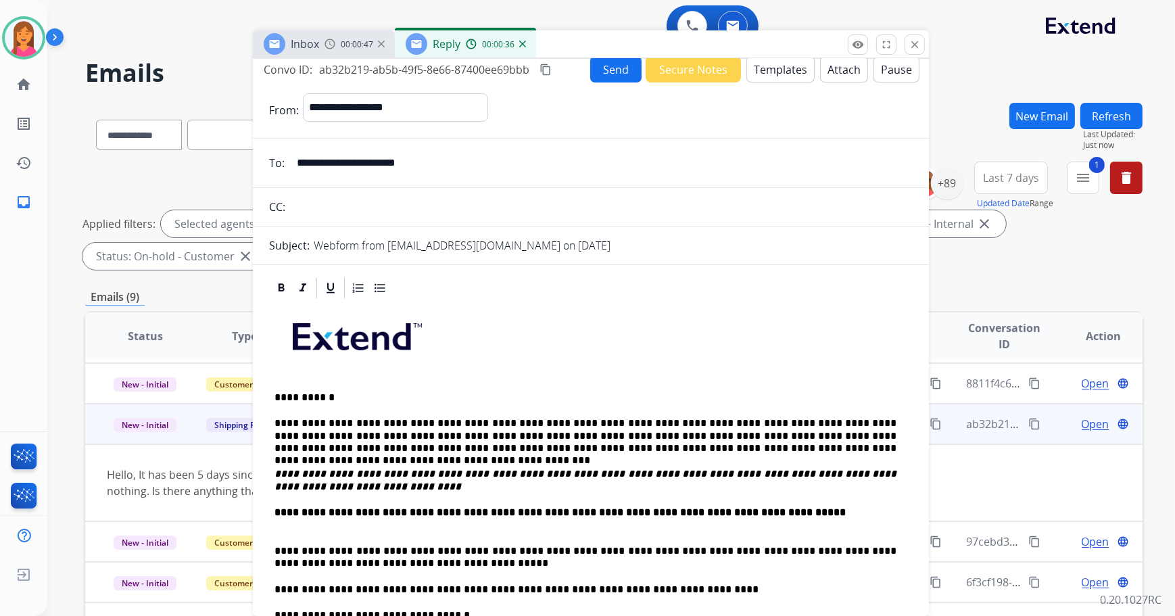
scroll to position [0, 0]
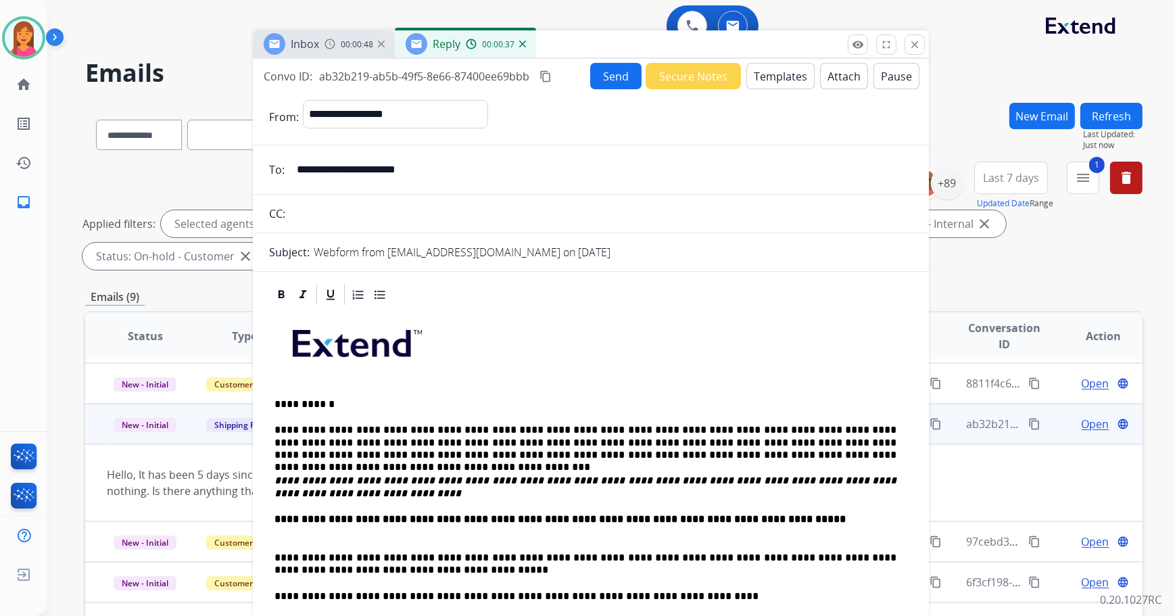
click at [596, 74] on button "Send" at bounding box center [615, 76] width 51 height 26
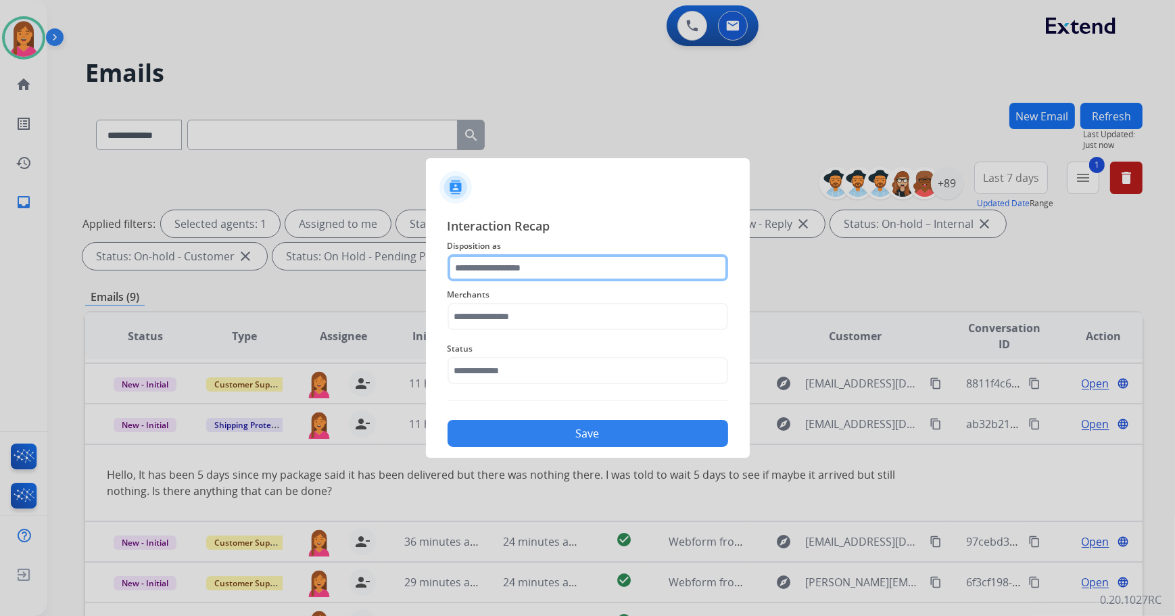
click at [575, 270] on input "text" at bounding box center [588, 267] width 281 height 27
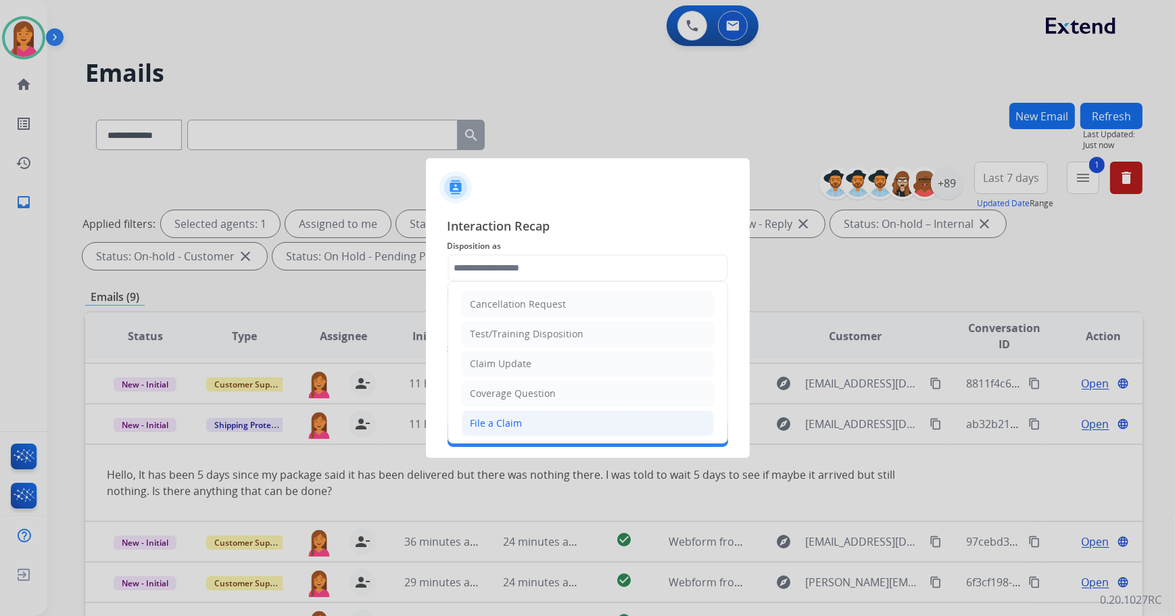
click at [554, 421] on li "File a Claim" at bounding box center [588, 423] width 252 height 26
type input "**********"
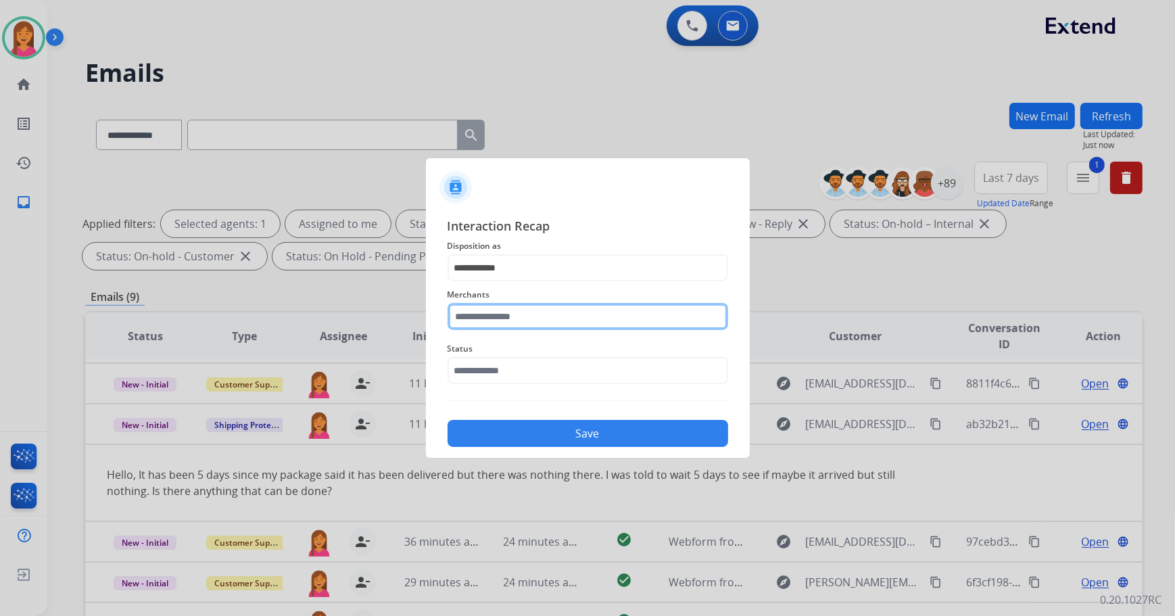
click at [526, 318] on input "text" at bounding box center [588, 316] width 281 height 27
click at [572, 352] on li "Redline360" at bounding box center [591, 355] width 258 height 26
type input "**********"
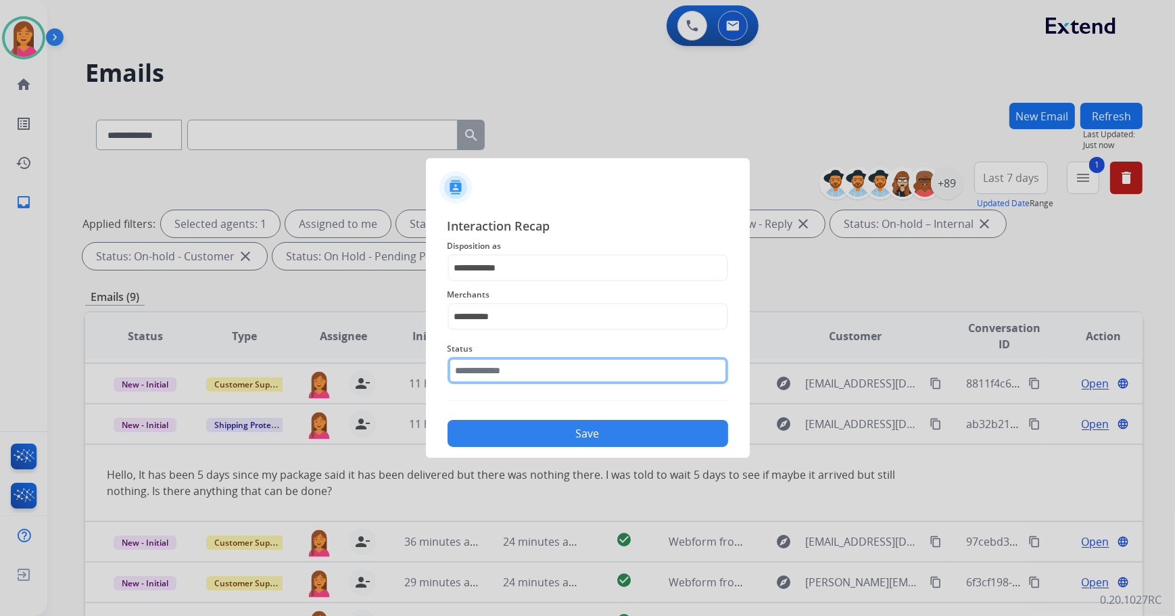
click at [558, 372] on input "text" at bounding box center [588, 370] width 281 height 27
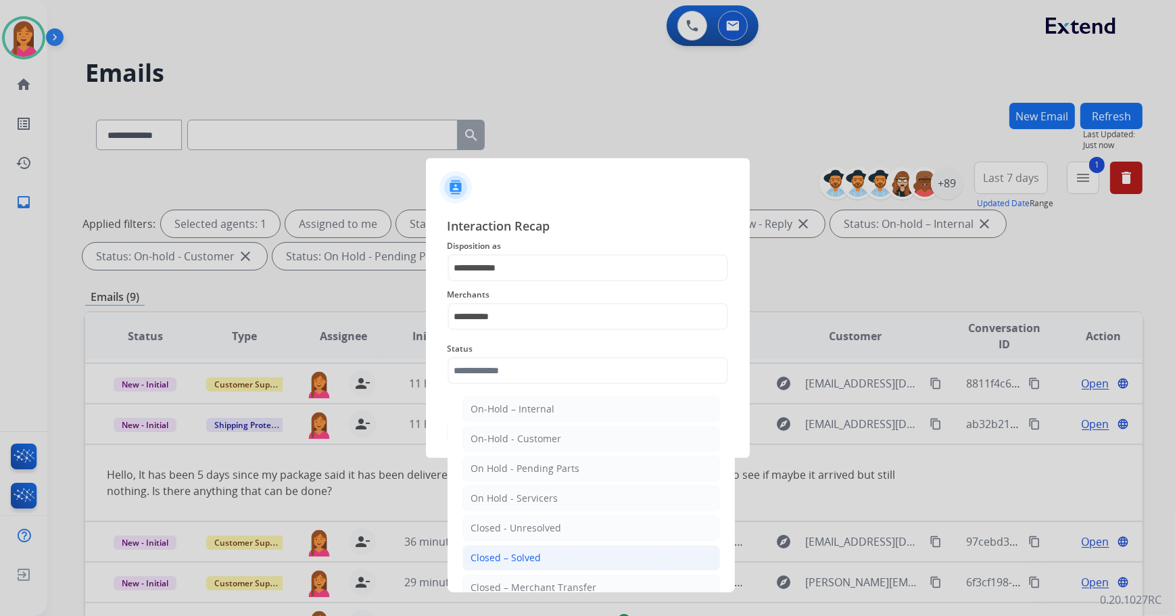
click at [552, 567] on li "Closed – Solved" at bounding box center [591, 558] width 258 height 26
type input "**********"
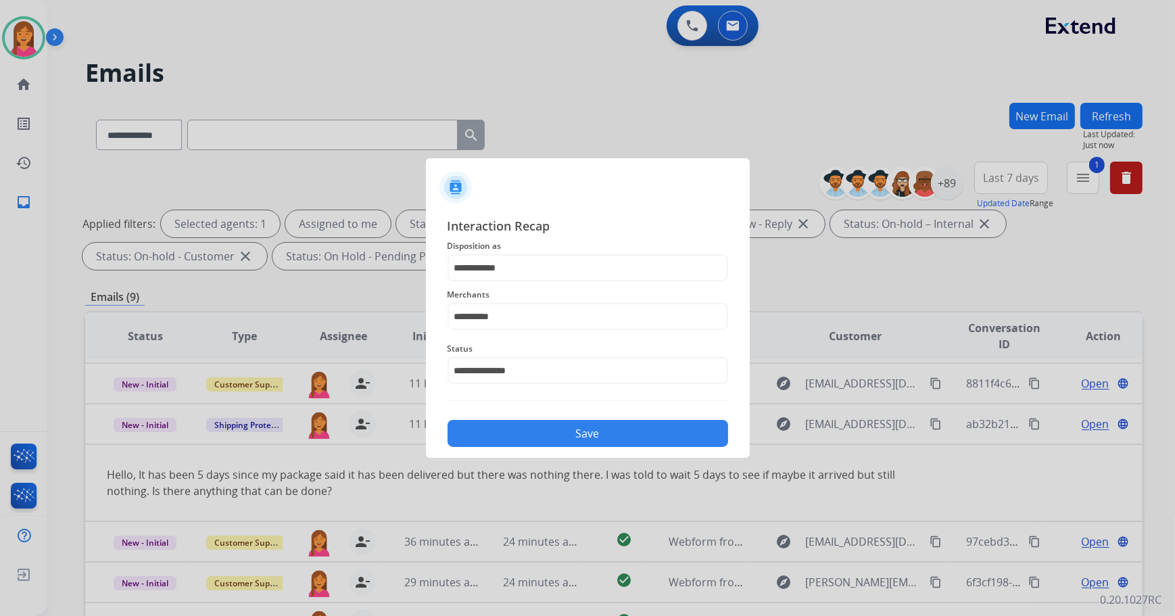
click at [531, 437] on button "Save" at bounding box center [588, 433] width 281 height 27
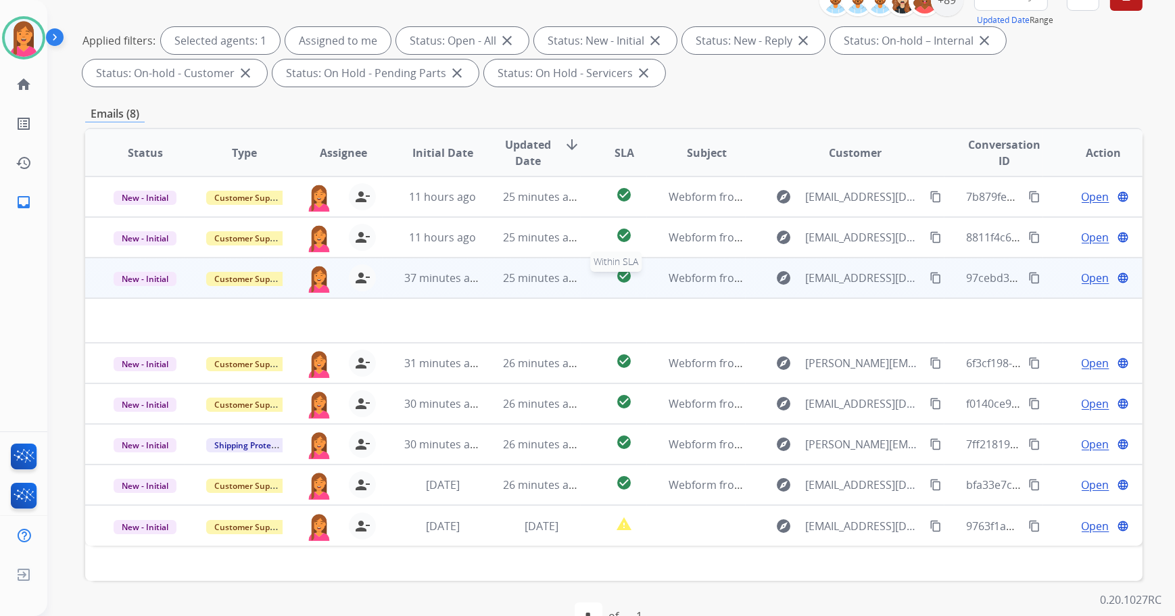
scroll to position [184, 0]
click at [657, 289] on td "Webform from [EMAIL_ADDRESS][DOMAIN_NAME] on [DATE]" at bounding box center [696, 277] width 99 height 41
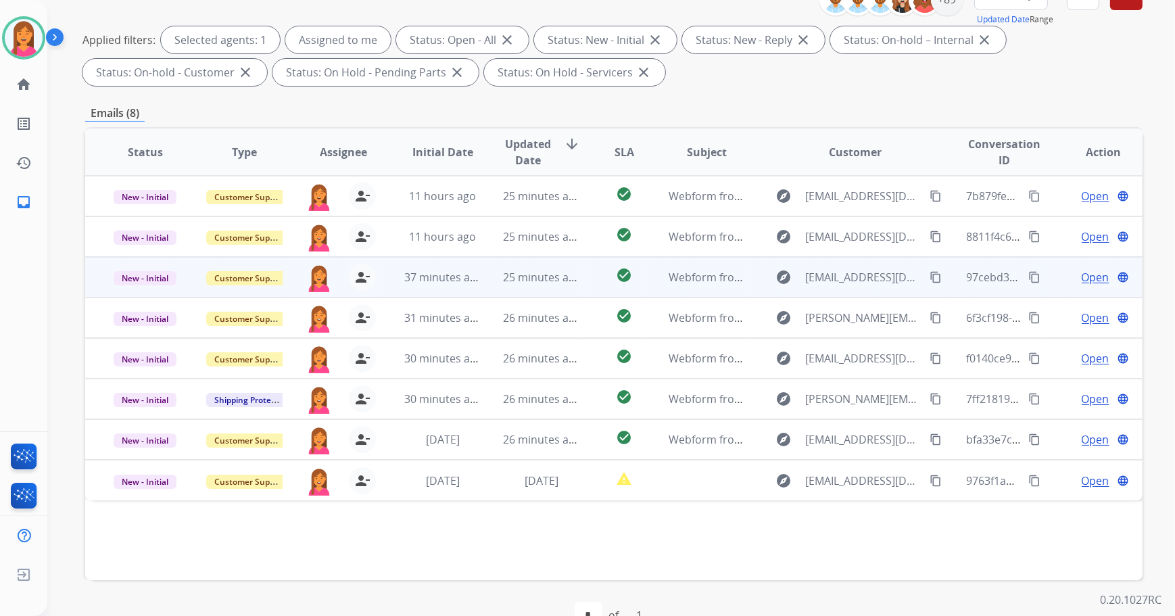
click at [657, 289] on td "Webform from [EMAIL_ADDRESS][DOMAIN_NAME] on [DATE]" at bounding box center [696, 277] width 99 height 41
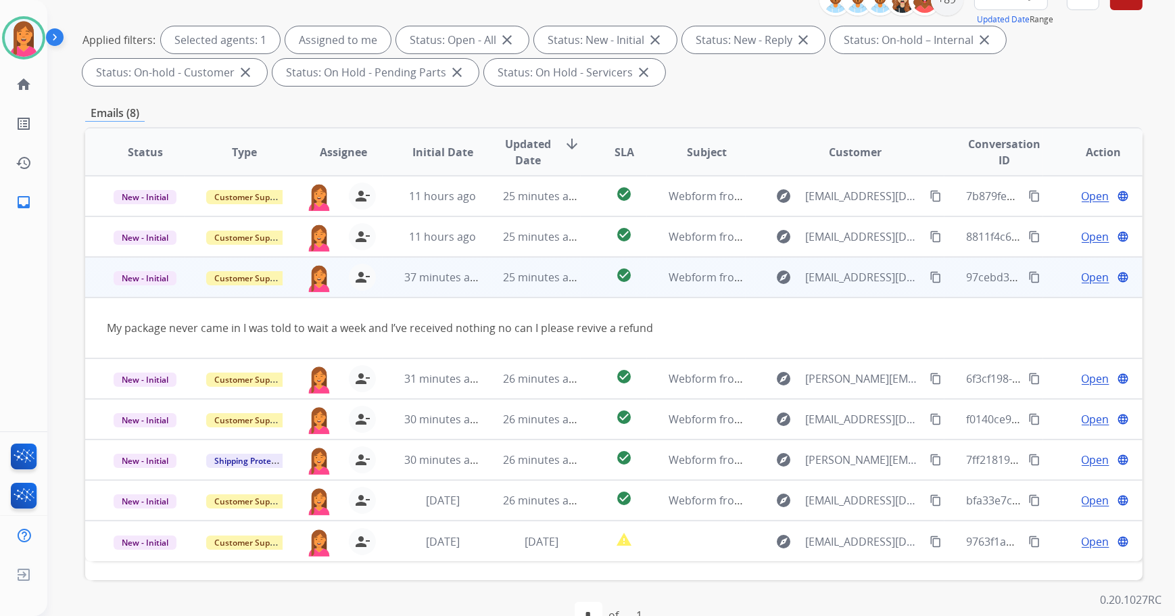
click at [1082, 278] on span "Open" at bounding box center [1096, 277] width 28 height 16
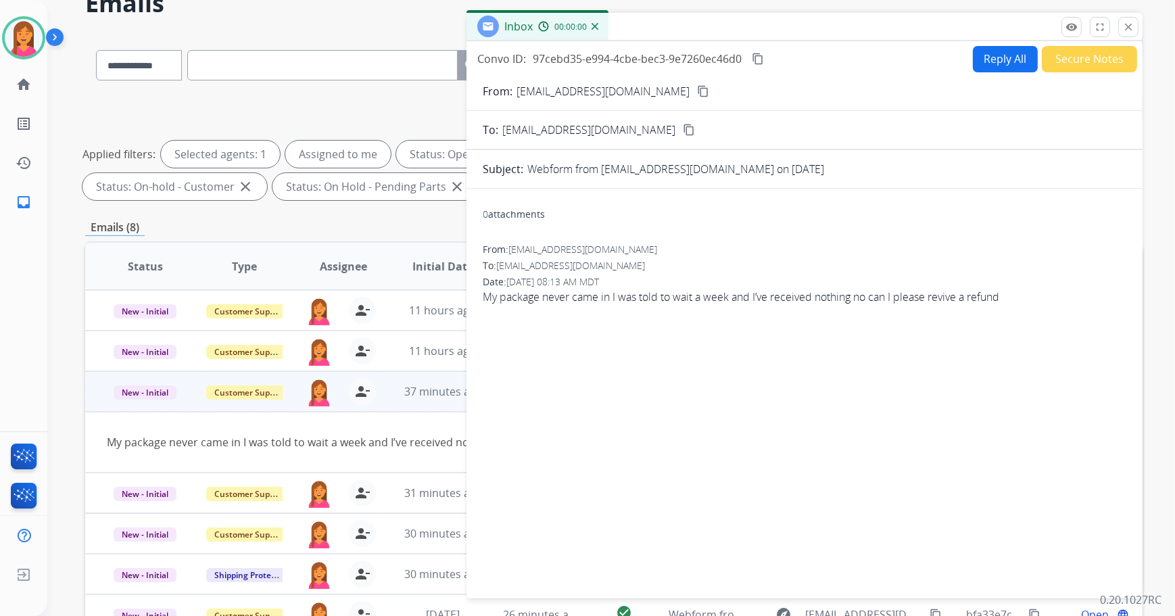
scroll to position [0, 0]
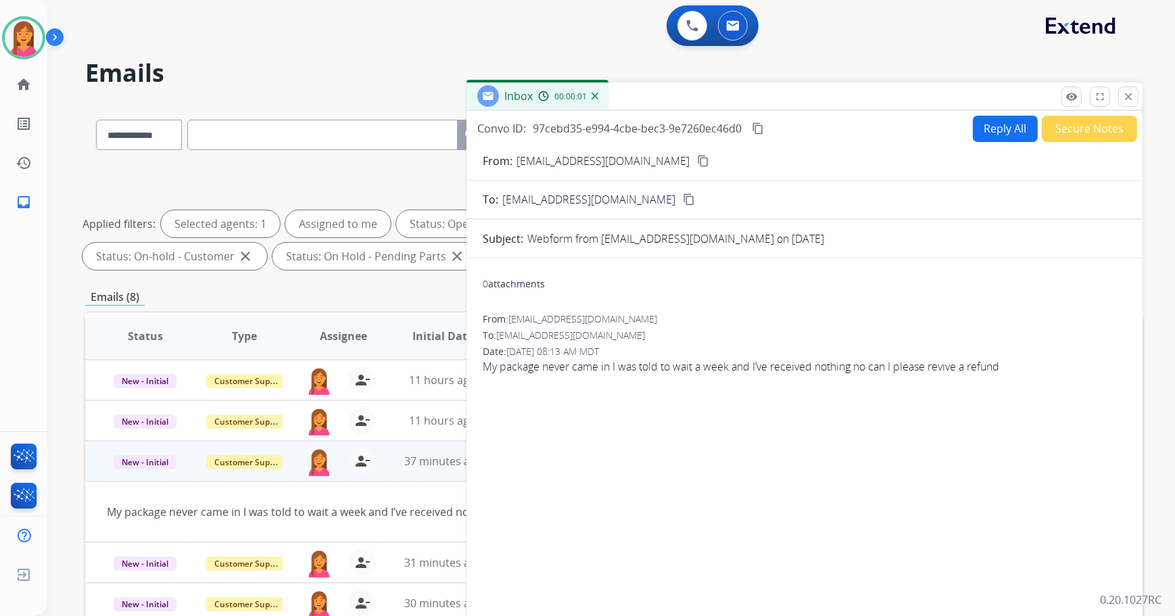
click at [697, 158] on mat-icon "content_copy" at bounding box center [703, 161] width 12 height 12
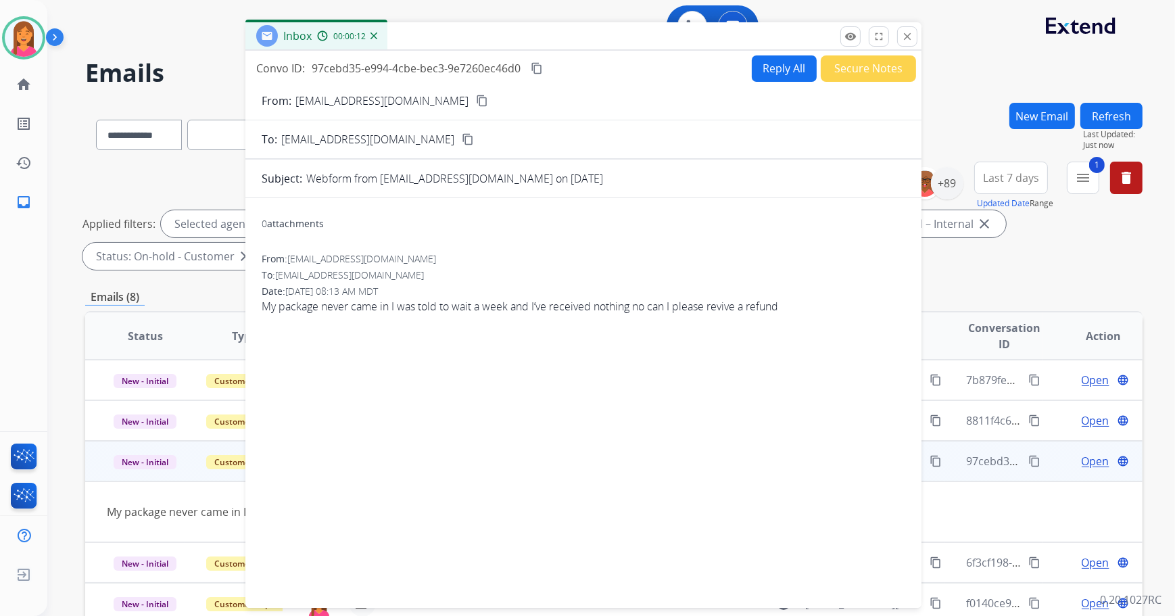
drag, startPoint x: 871, startPoint y: 95, endPoint x: 654, endPoint y: 36, distance: 224.8
click at [654, 36] on div "Inbox 00:00:12" at bounding box center [583, 36] width 676 height 28
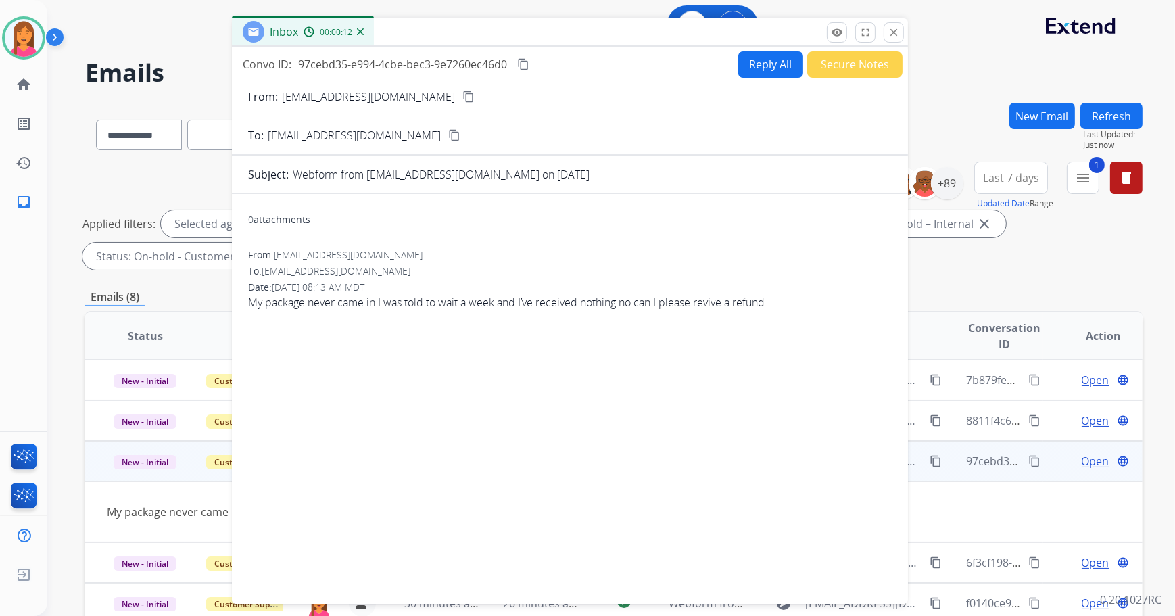
click at [769, 64] on button "Reply All" at bounding box center [770, 64] width 65 height 26
select select "**********"
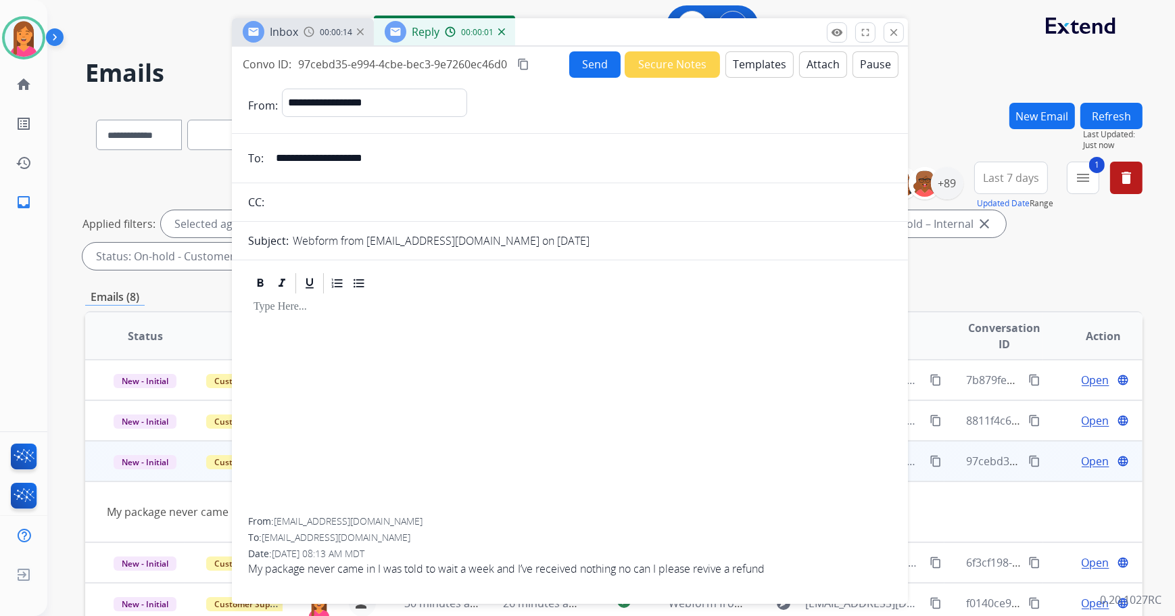
click at [744, 68] on button "Templates" at bounding box center [759, 64] width 68 height 26
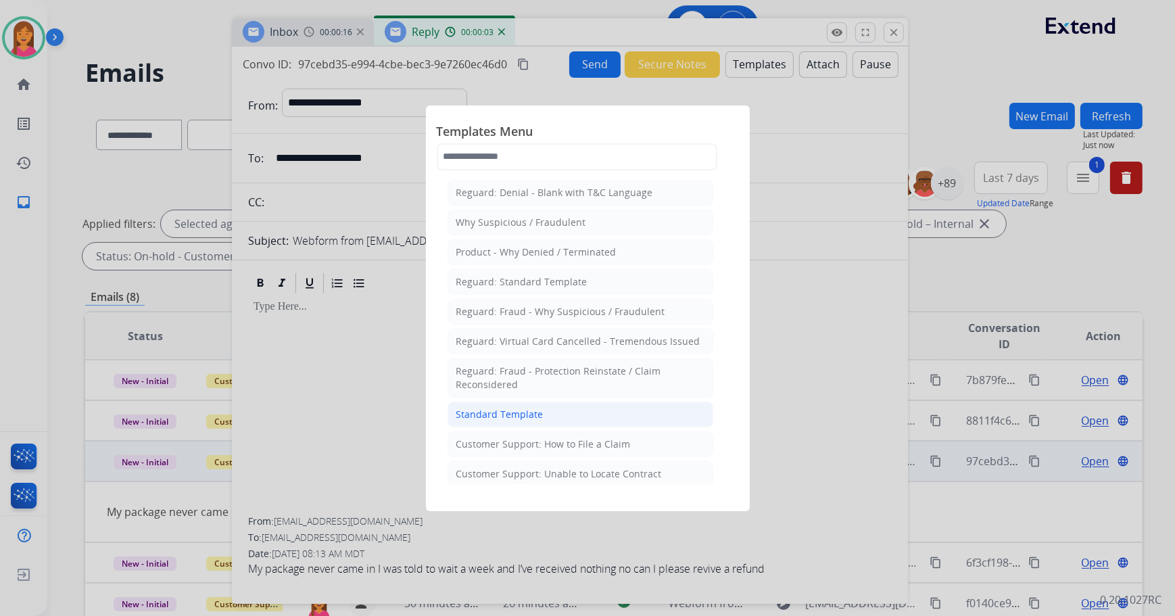
click at [516, 419] on div "Standard Template" at bounding box center [499, 415] width 87 height 14
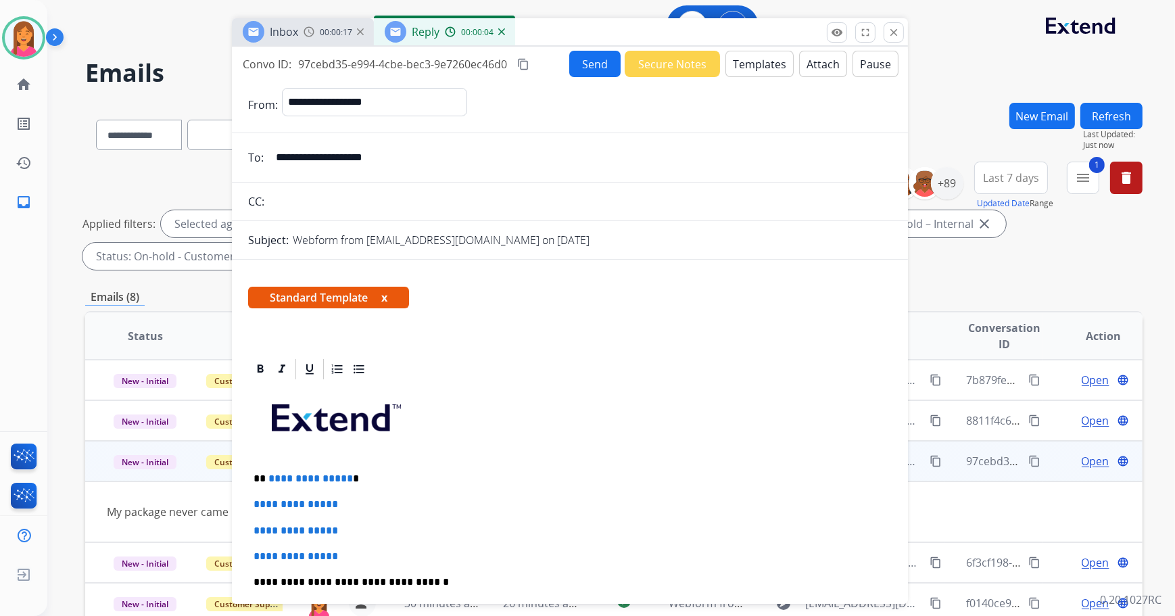
click at [387, 296] on button "x" at bounding box center [384, 297] width 6 height 16
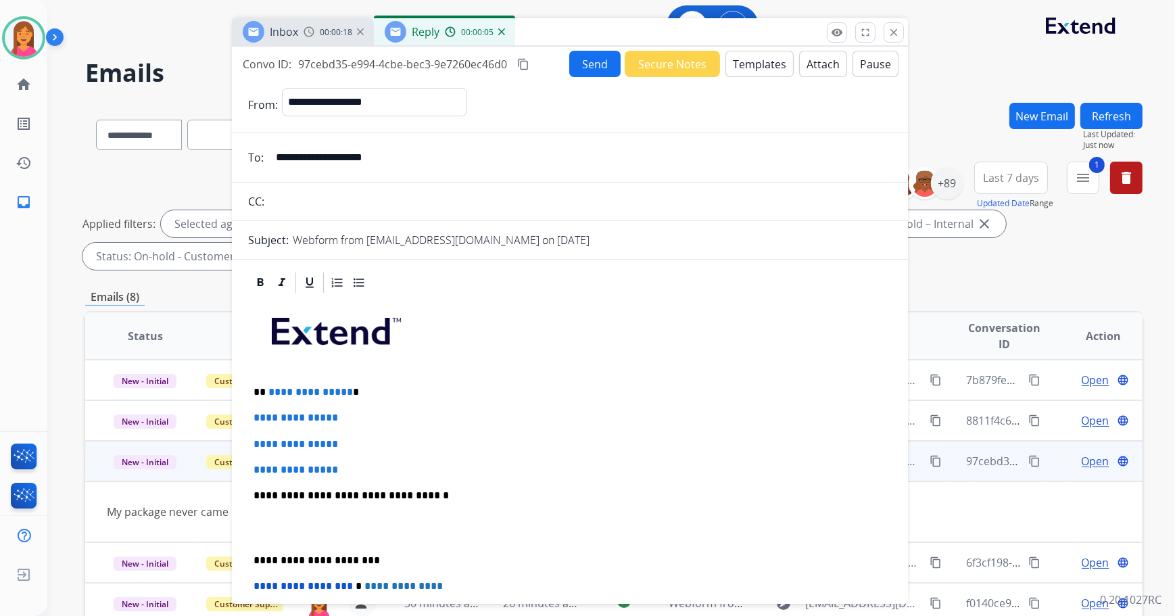
click at [385, 386] on p "**********" at bounding box center [565, 392] width 623 height 12
drag, startPoint x: 361, startPoint y: 470, endPoint x: 265, endPoint y: 414, distance: 110.9
click at [243, 417] on div "**********" at bounding box center [570, 550] width 676 height 560
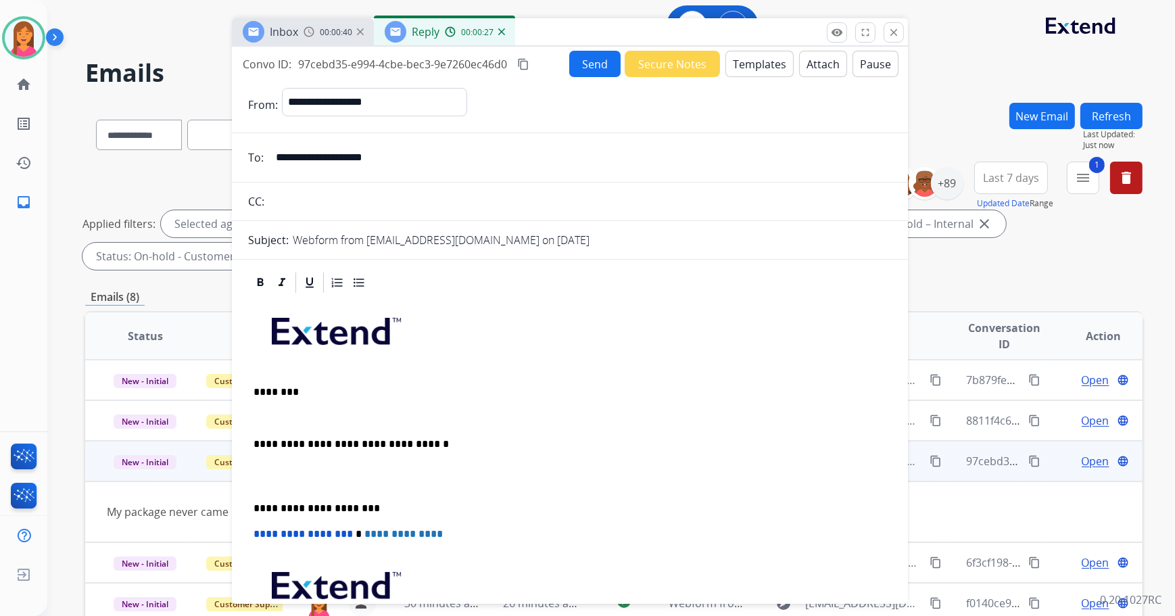
click at [255, 420] on p at bounding box center [565, 418] width 623 height 12
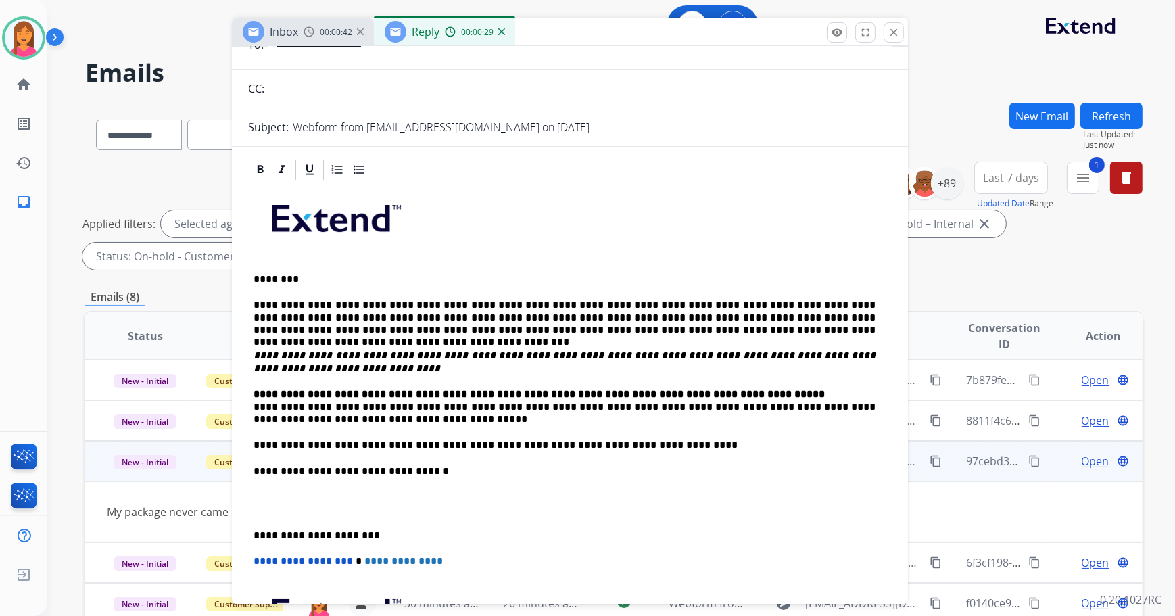
scroll to position [122, 0]
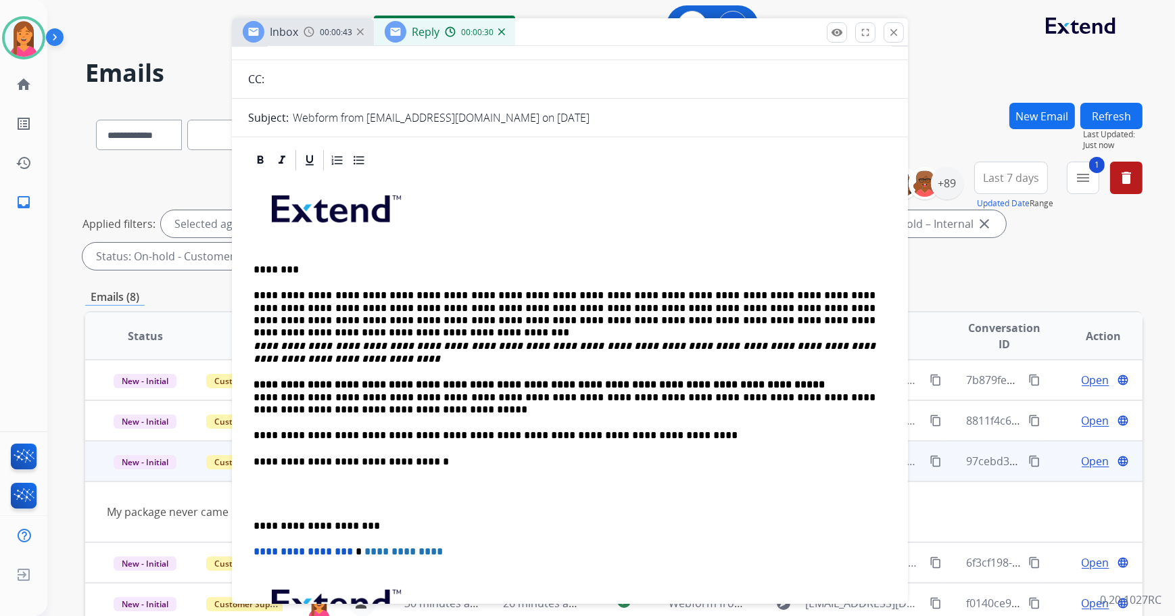
click at [250, 398] on div "**********" at bounding box center [570, 448] width 644 height 553
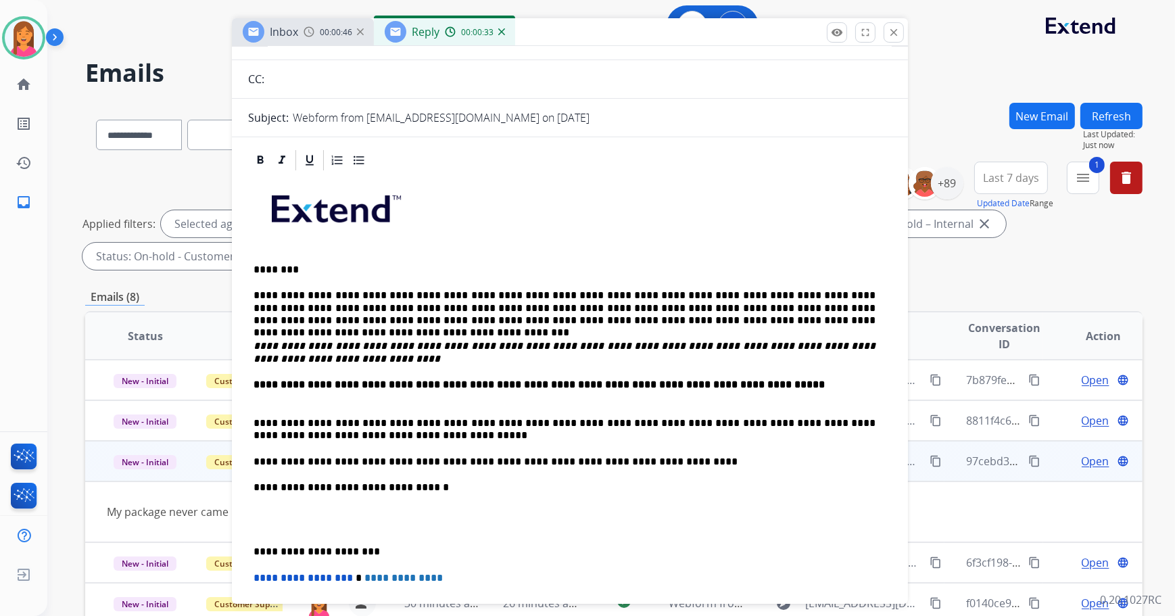
click at [254, 552] on p "**********" at bounding box center [565, 552] width 623 height 12
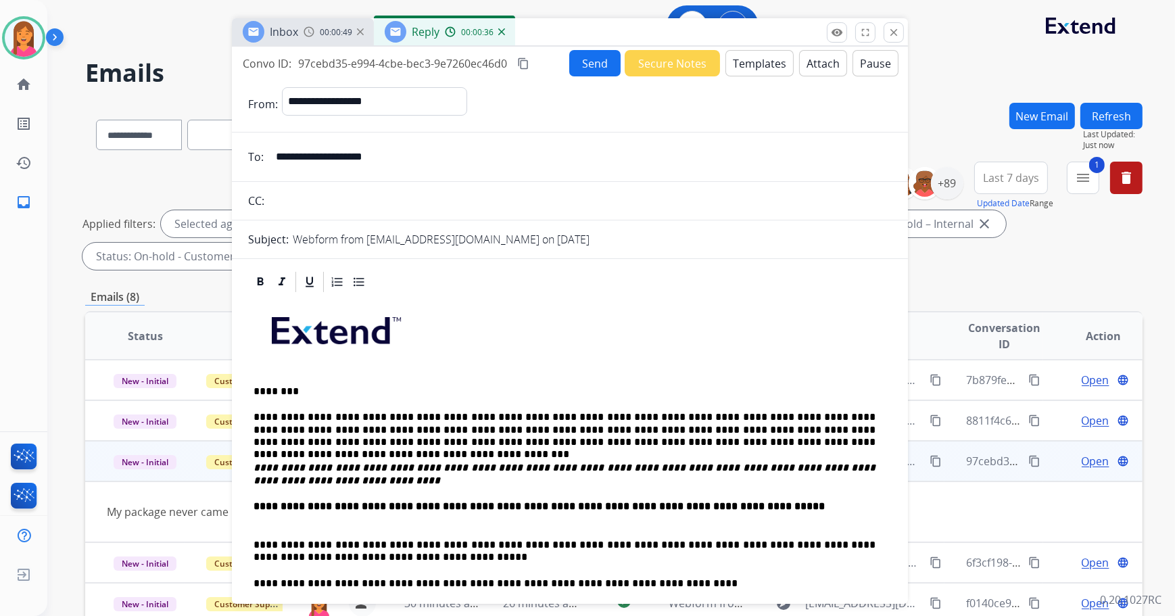
scroll to position [0, 0]
click at [588, 59] on button "Send" at bounding box center [594, 64] width 51 height 26
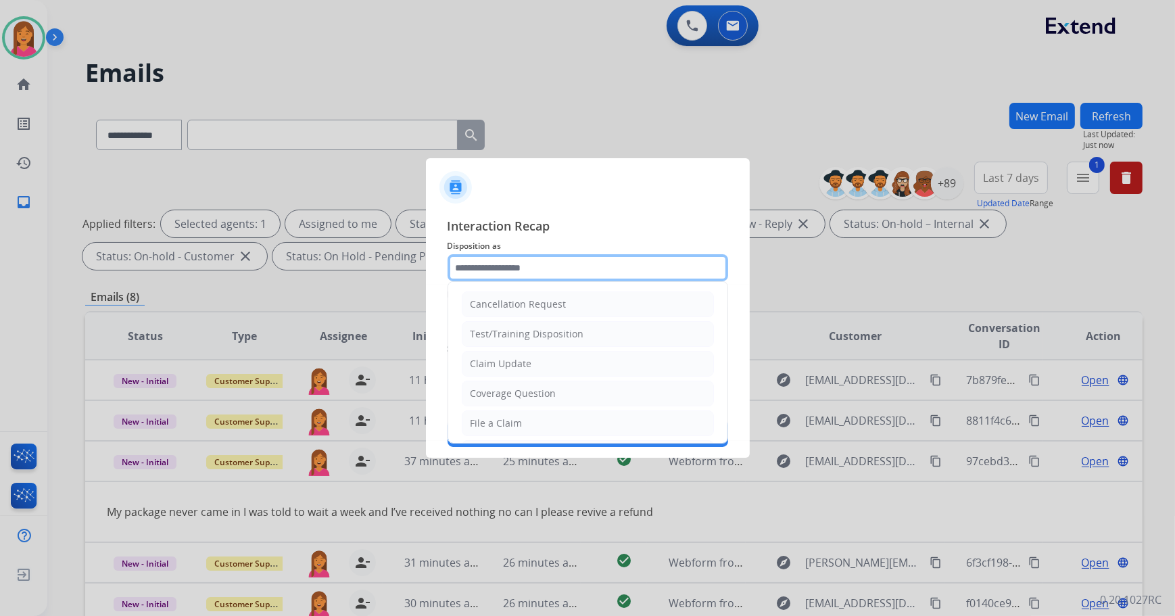
click at [548, 257] on input "text" at bounding box center [588, 267] width 281 height 27
click at [492, 429] on li "File a Claim" at bounding box center [588, 423] width 252 height 26
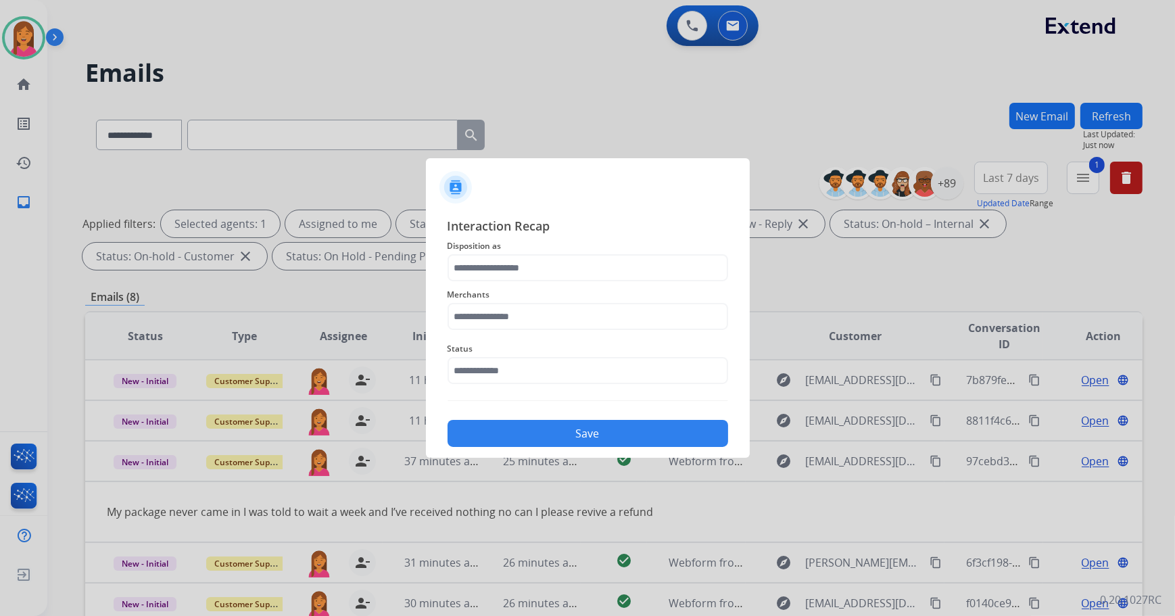
type input "**********"
click at [479, 325] on input "text" at bounding box center [588, 316] width 281 height 27
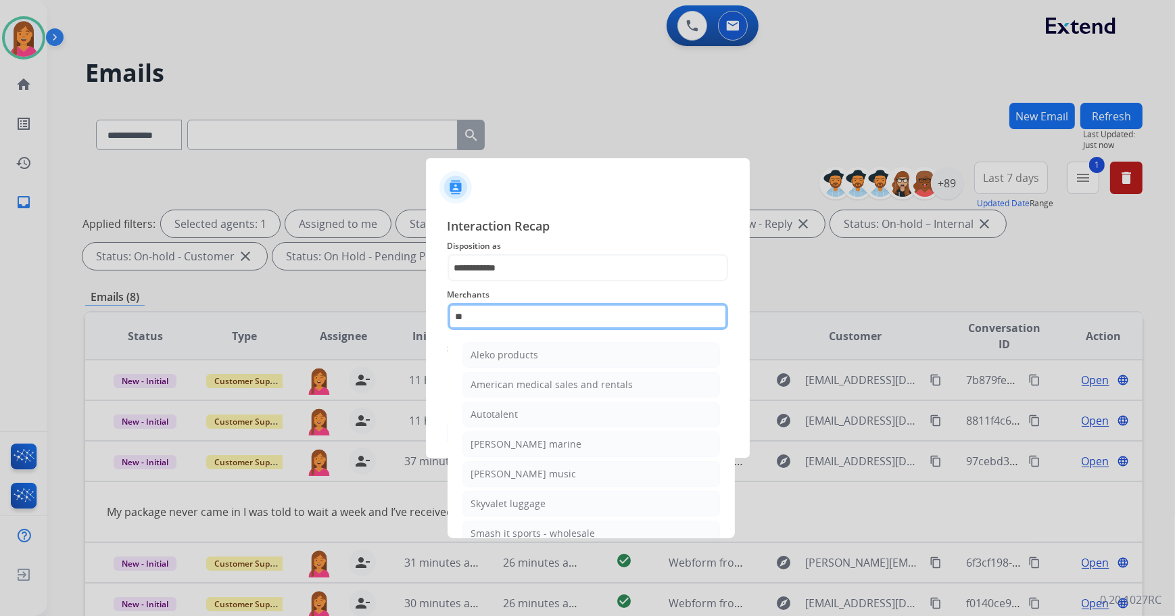
type input "*"
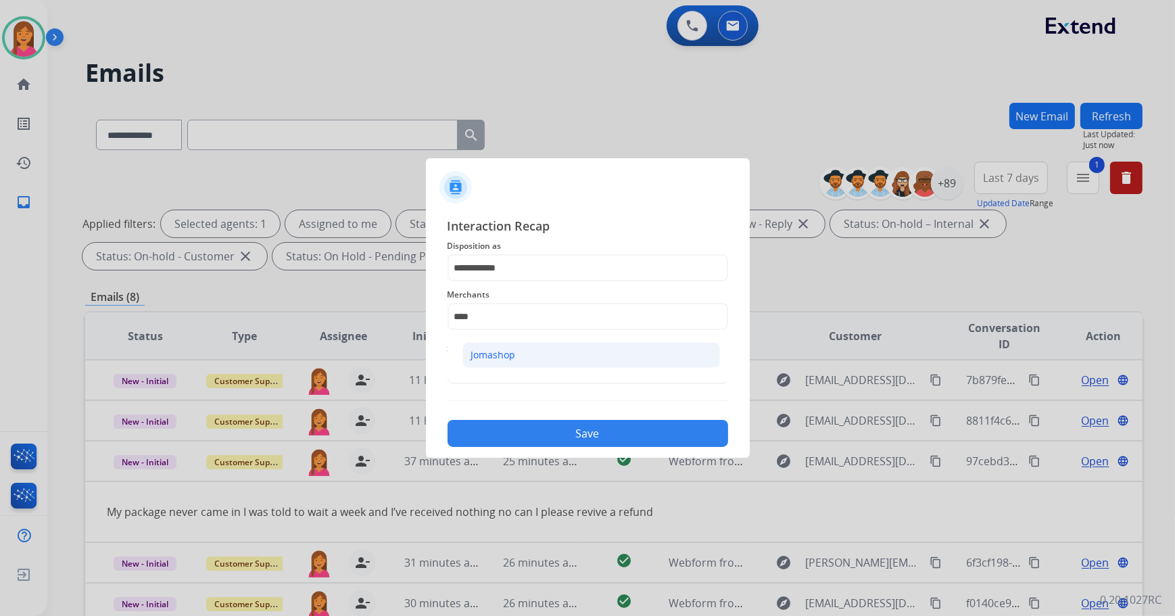
click at [493, 358] on div "Jomashop" at bounding box center [493, 355] width 45 height 14
type input "********"
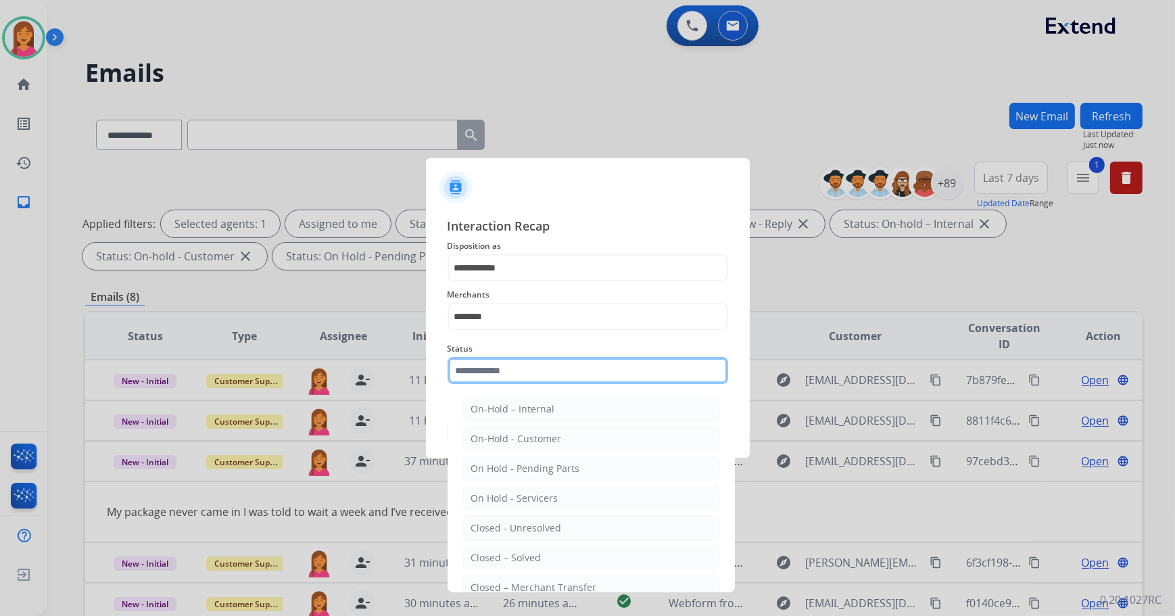
click at [470, 377] on input "text" at bounding box center [588, 370] width 281 height 27
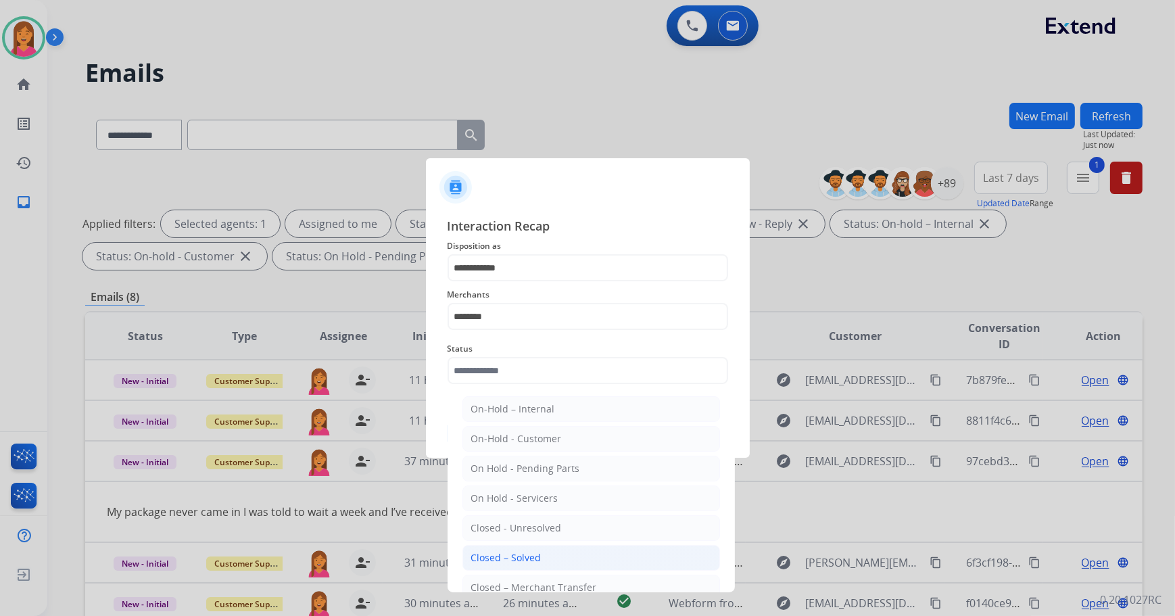
click at [517, 553] on div "Closed – Solved" at bounding box center [506, 558] width 70 height 14
type input "**********"
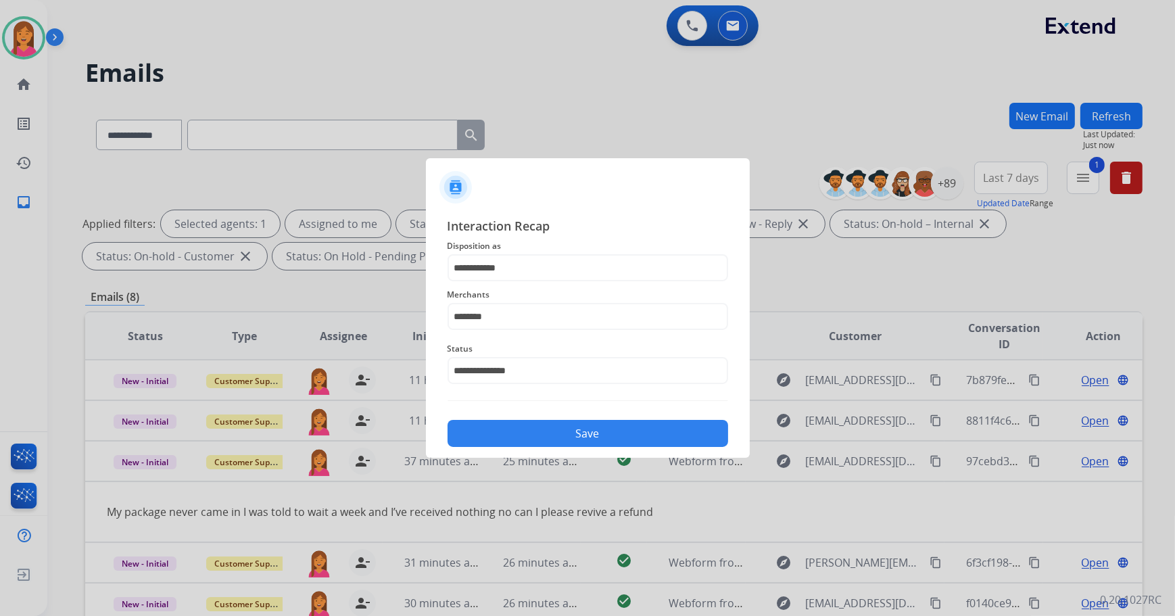
click at [487, 445] on button "Save" at bounding box center [588, 433] width 281 height 27
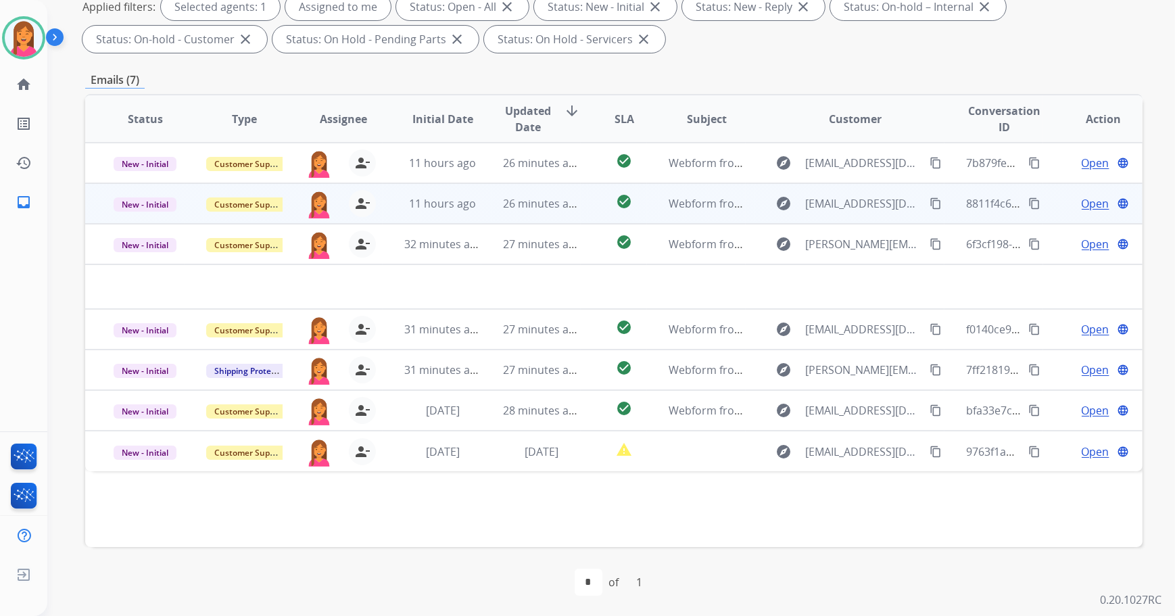
scroll to position [218, 0]
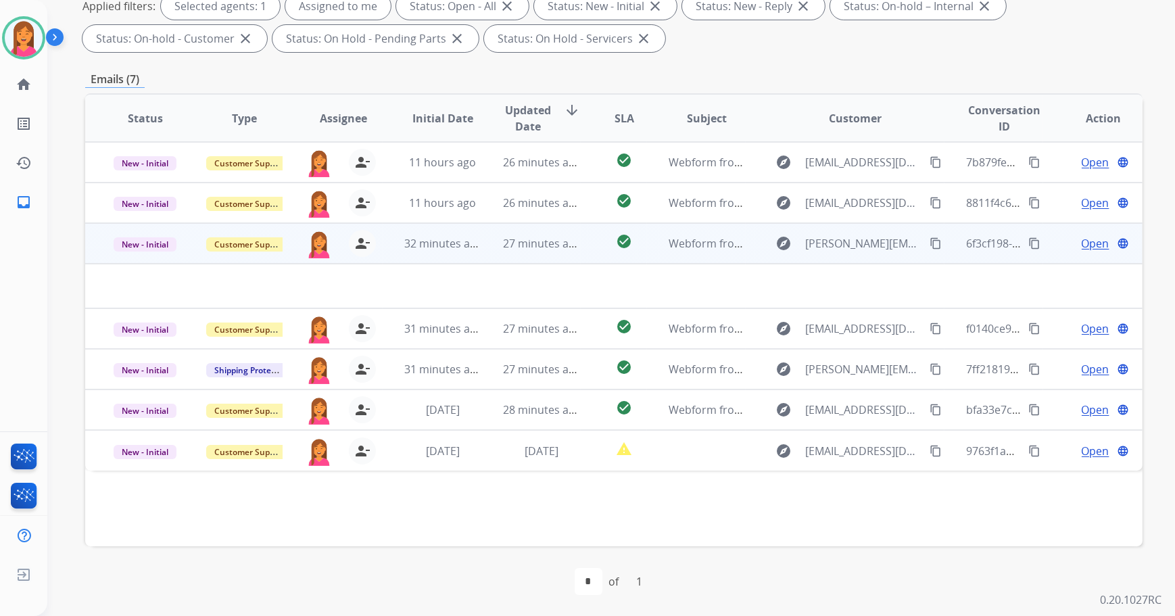
click at [587, 256] on td "check_circle" at bounding box center [614, 243] width 66 height 41
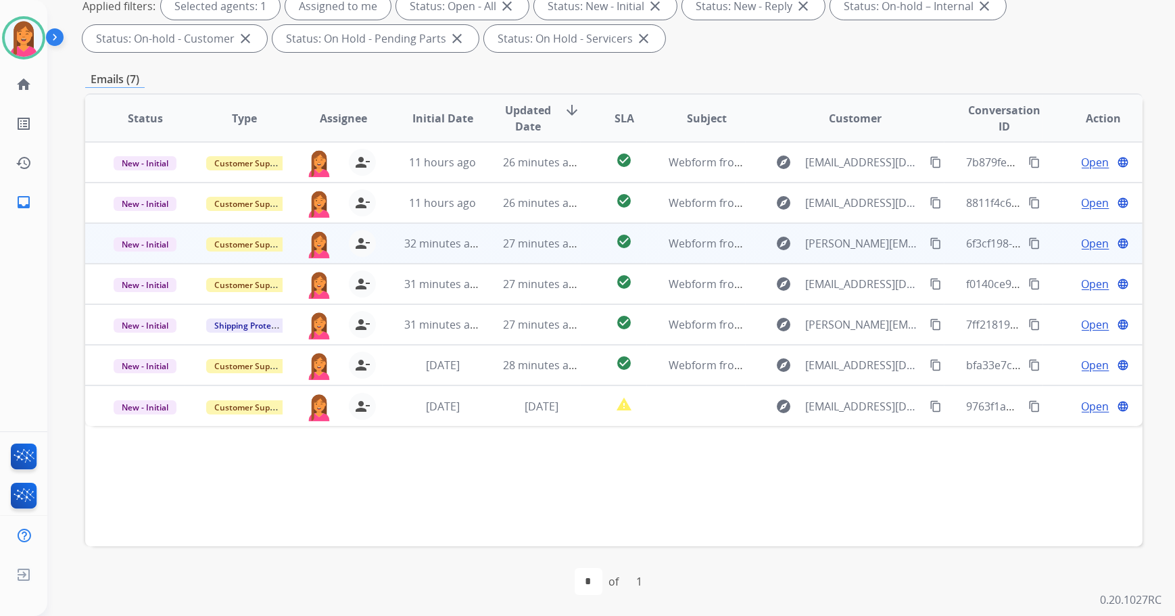
click at [587, 256] on td "check_circle" at bounding box center [614, 243] width 66 height 41
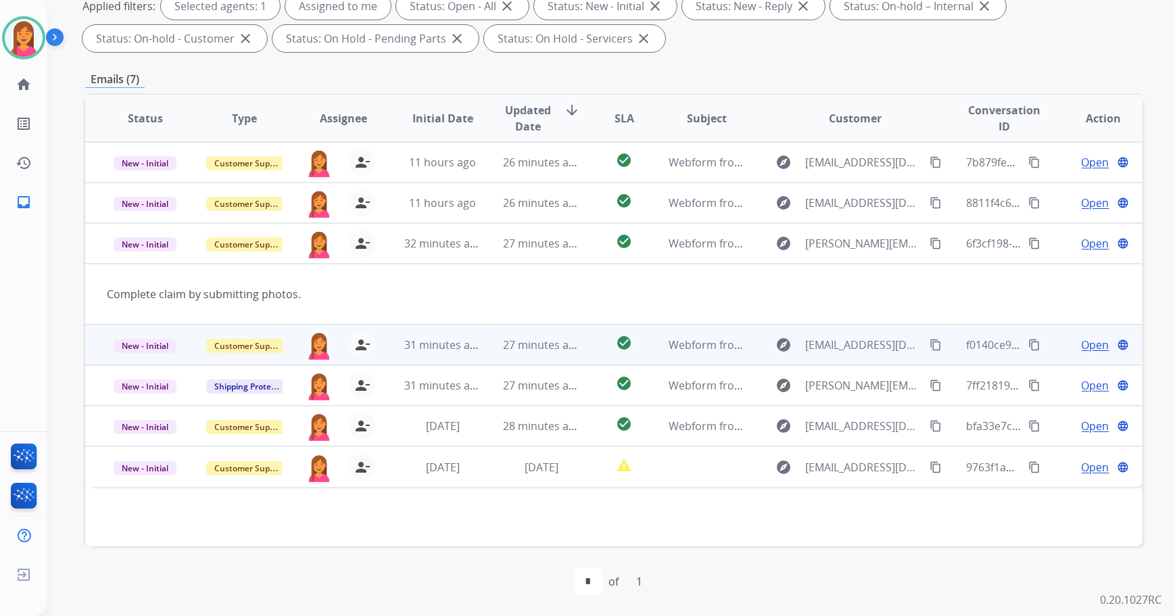
click at [575, 353] on td "27 minutes ago" at bounding box center [530, 345] width 99 height 41
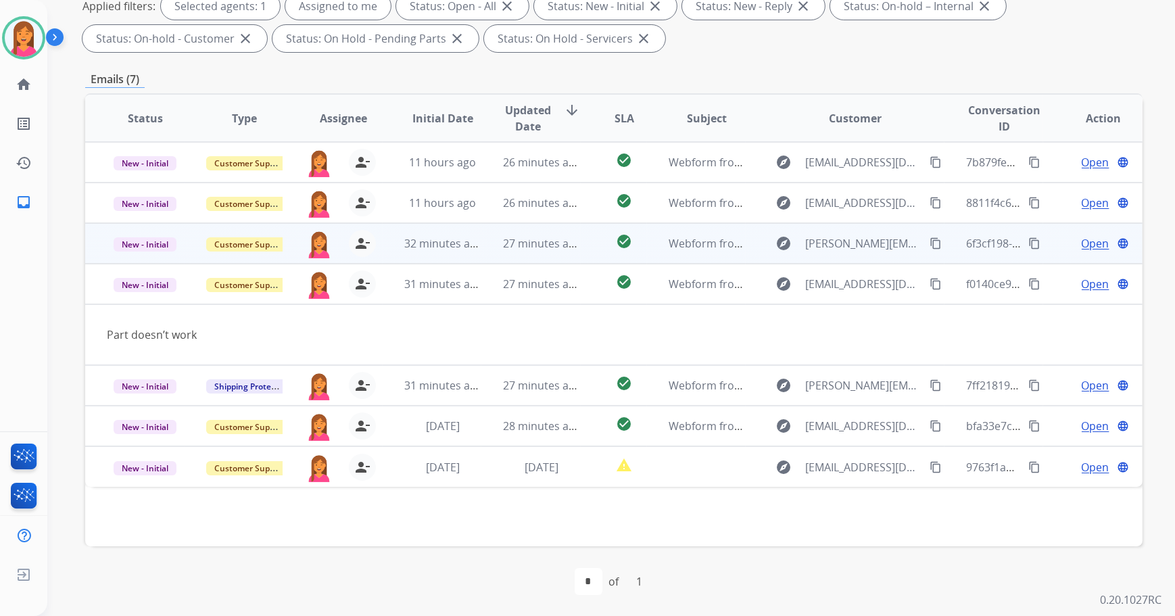
click at [573, 260] on td "27 minutes ago" at bounding box center [530, 243] width 99 height 41
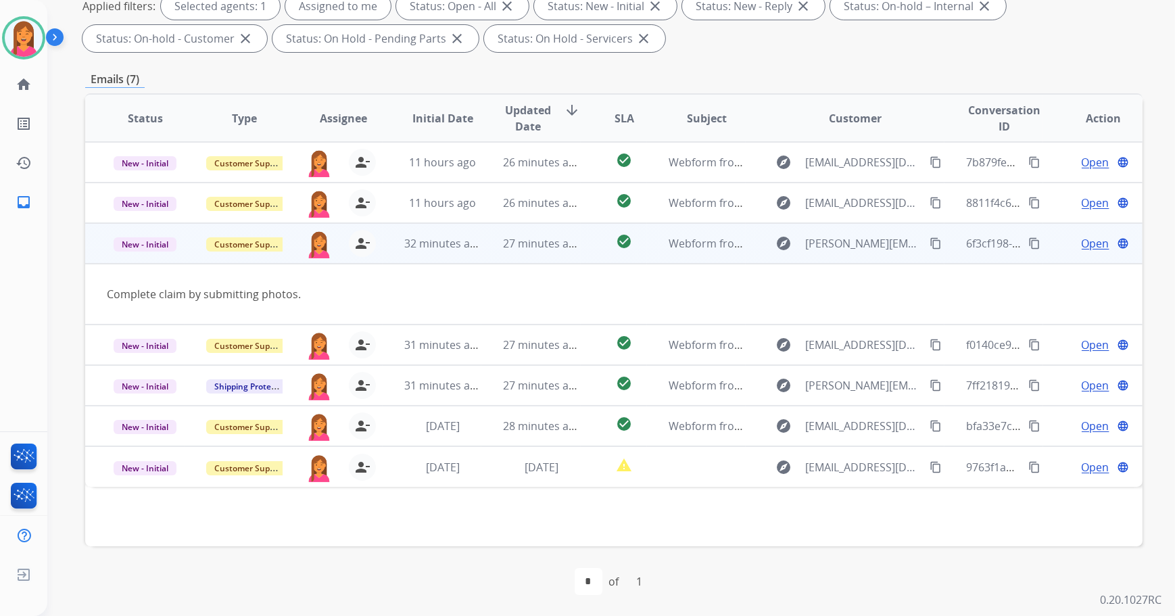
click at [1084, 238] on span "Open" at bounding box center [1096, 243] width 28 height 16
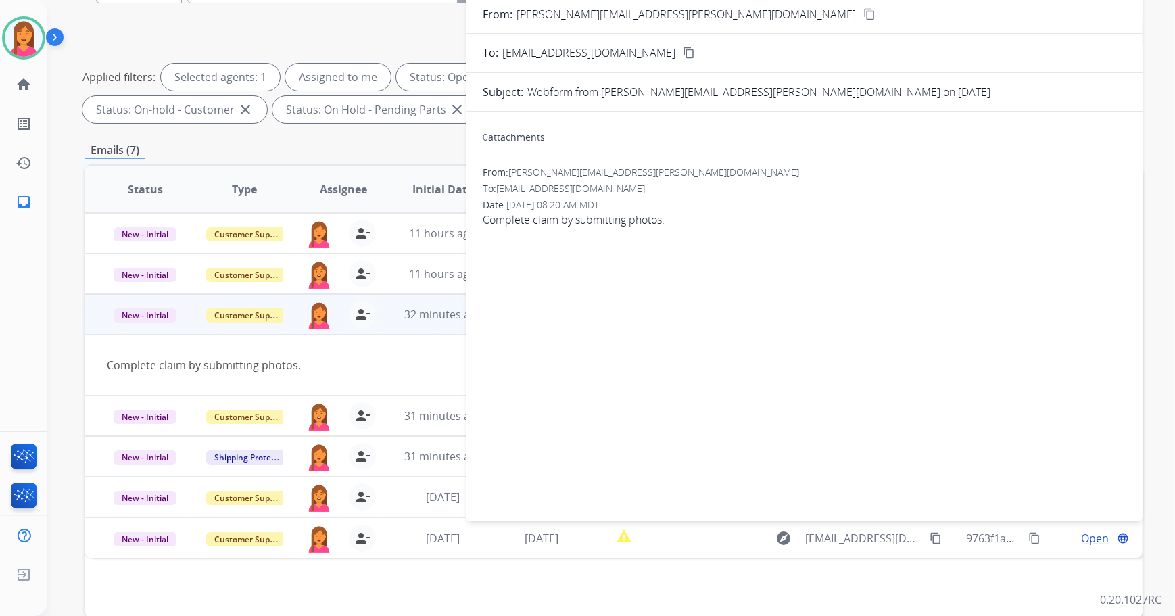
scroll to position [0, 0]
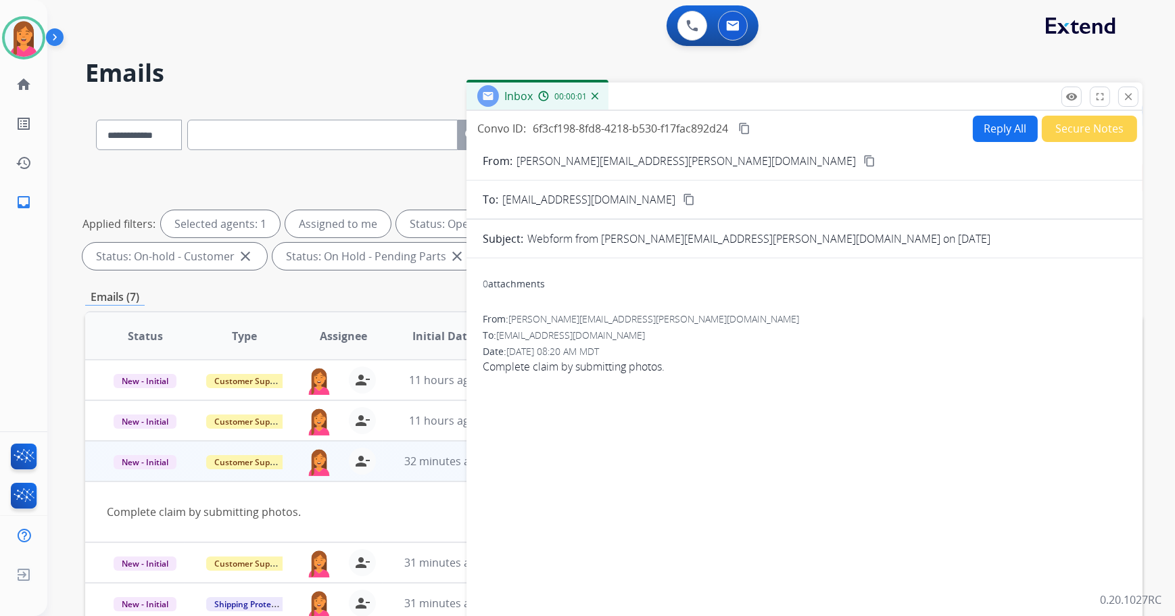
click at [863, 162] on mat-icon "content_copy" at bounding box center [869, 161] width 12 height 12
click at [981, 131] on button "Reply All" at bounding box center [1005, 129] width 65 height 26
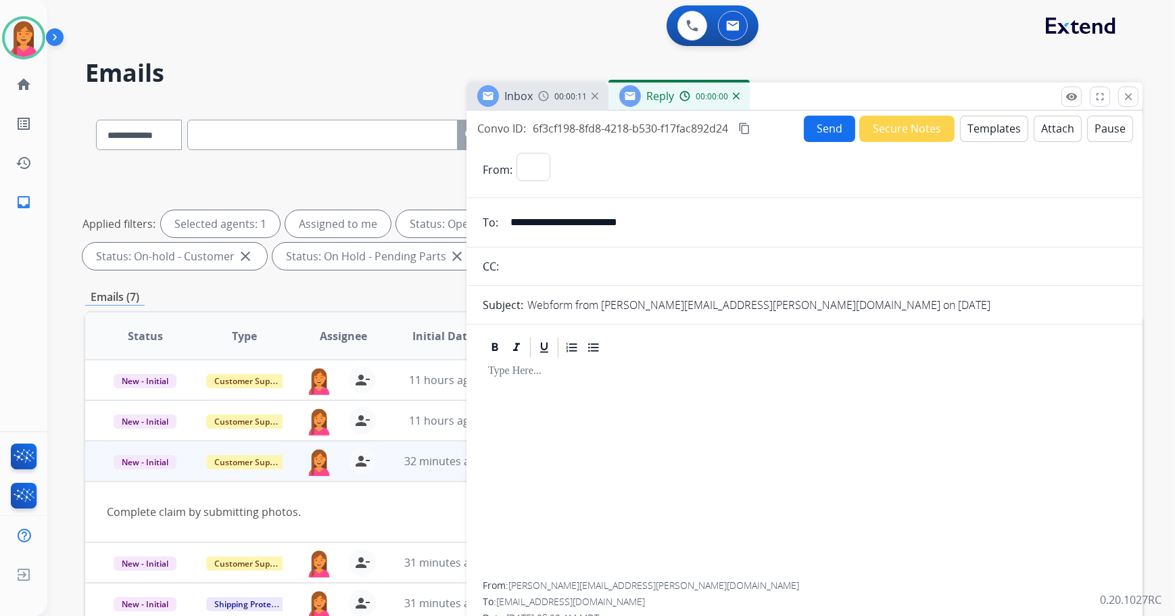
select select "**********"
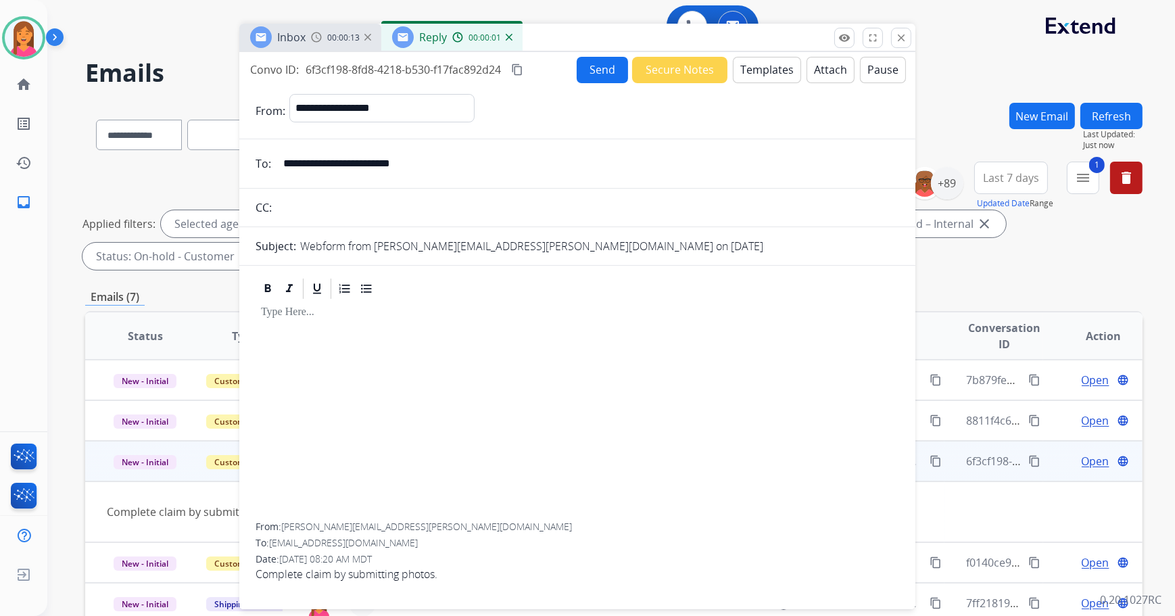
drag, startPoint x: 898, startPoint y: 101, endPoint x: 675, endPoint y: 42, distance: 230.2
click at [675, 42] on div "Inbox 00:00:13 Reply 00:00:01" at bounding box center [577, 38] width 676 height 28
click at [260, 337] on div at bounding box center [578, 411] width 644 height 222
click at [748, 74] on button "Templates" at bounding box center [767, 69] width 68 height 26
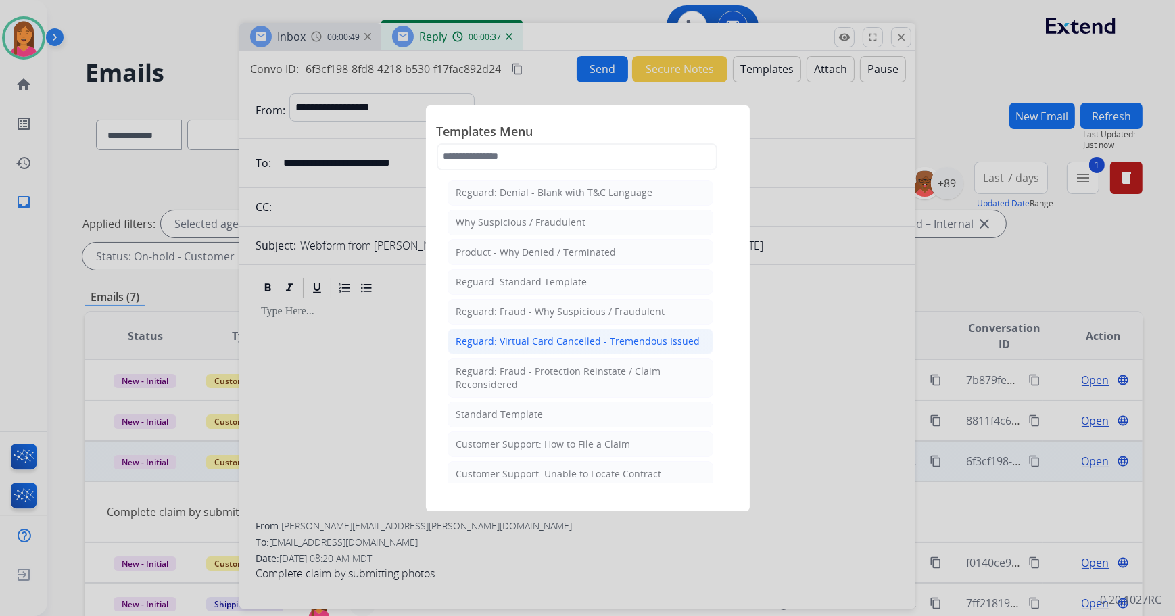
drag, startPoint x: 569, startPoint y: 411, endPoint x: 568, endPoint y: 331, distance: 80.5
click at [817, 295] on div at bounding box center [587, 308] width 1175 height 616
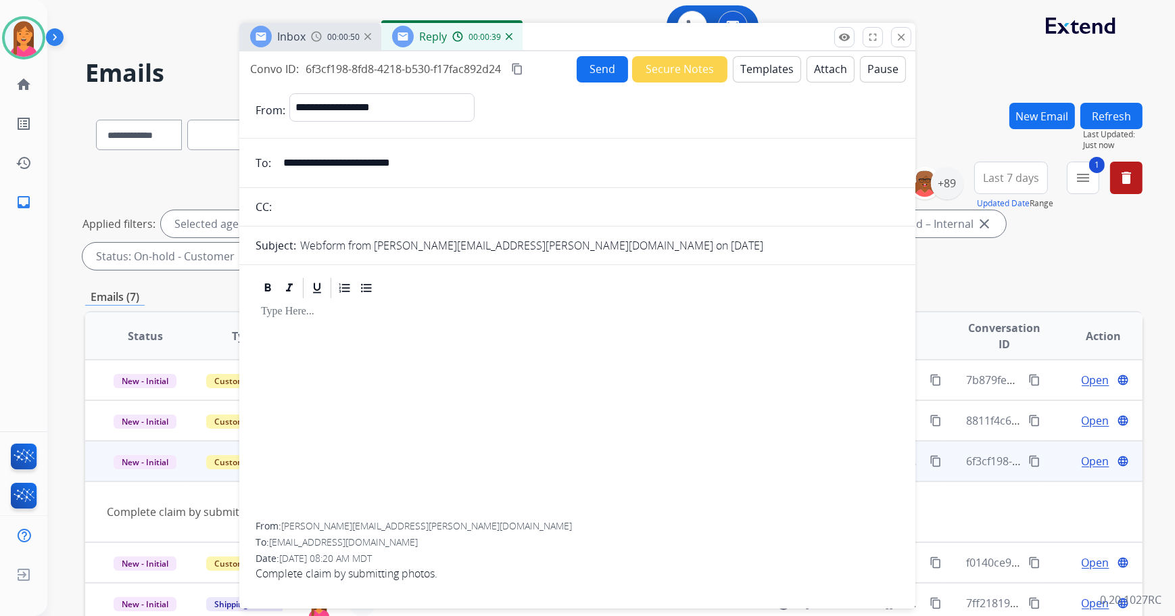
click at [765, 68] on button "Templates" at bounding box center [767, 69] width 68 height 26
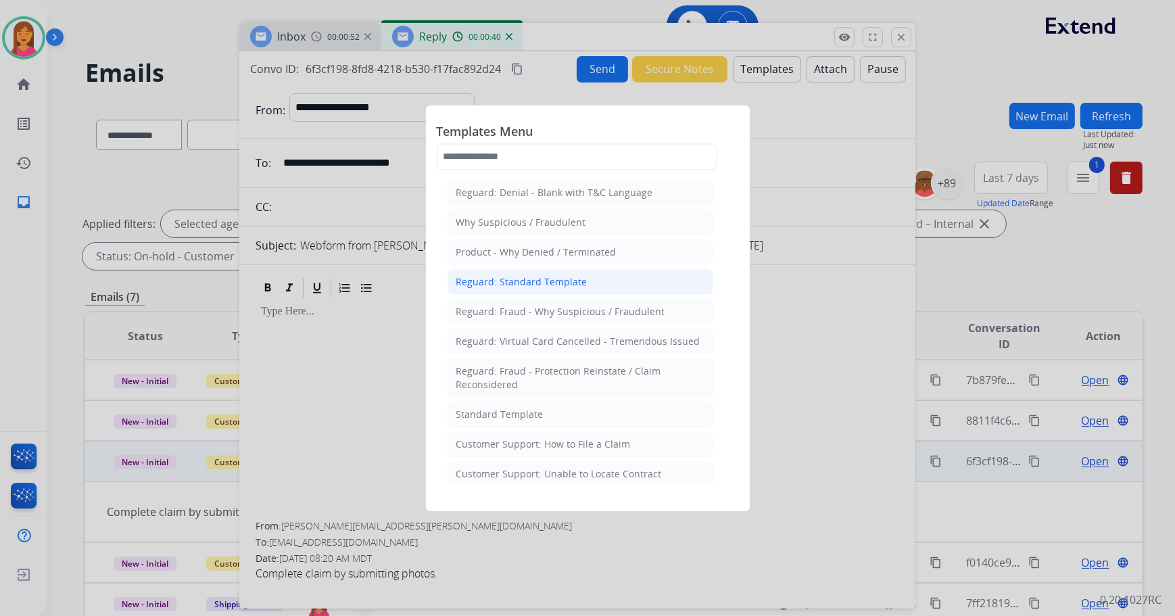
click at [502, 282] on div "Reguard: Standard Template" at bounding box center [521, 282] width 131 height 14
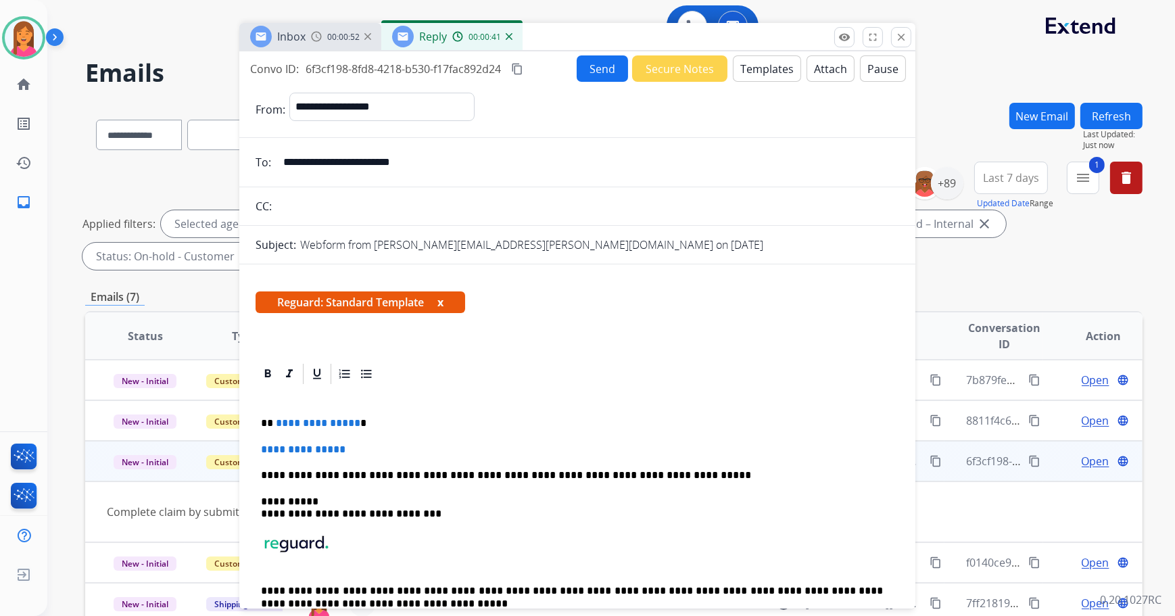
click at [441, 298] on button "x" at bounding box center [440, 302] width 6 height 16
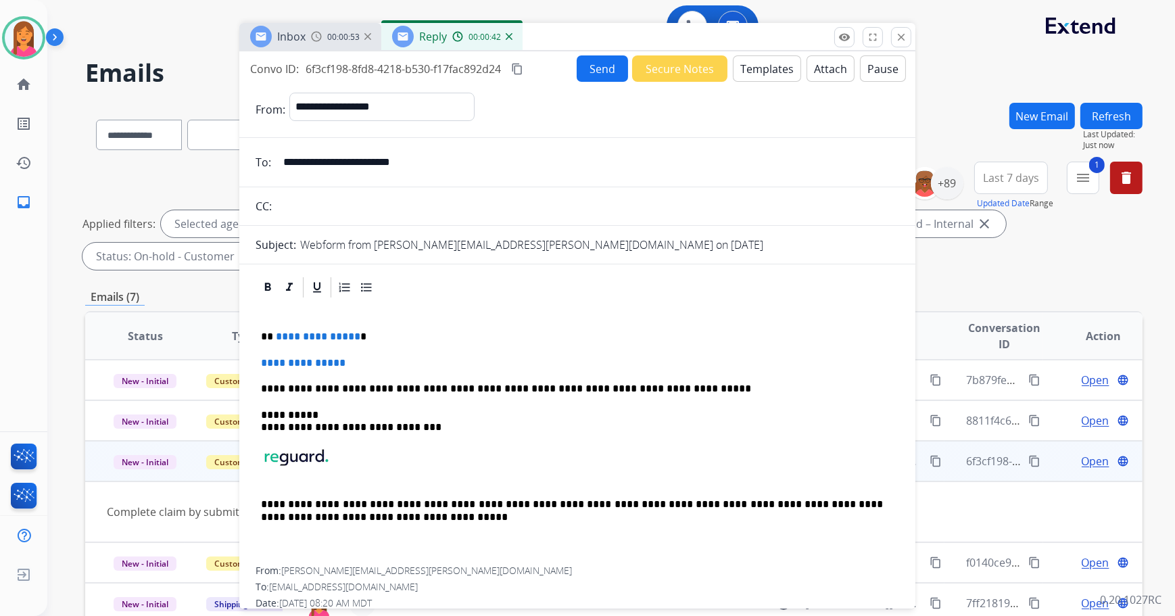
click at [385, 334] on p "**********" at bounding box center [572, 337] width 623 height 12
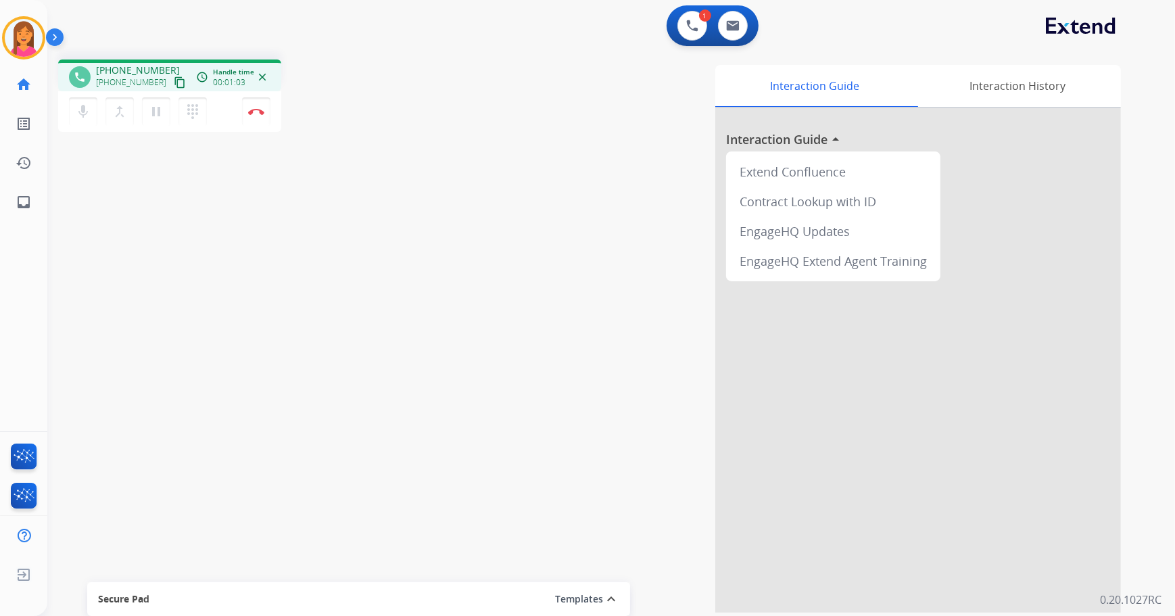
click at [174, 79] on mat-icon "content_copy" at bounding box center [180, 82] width 12 height 12
click at [738, 30] on img at bounding box center [733, 25] width 14 height 11
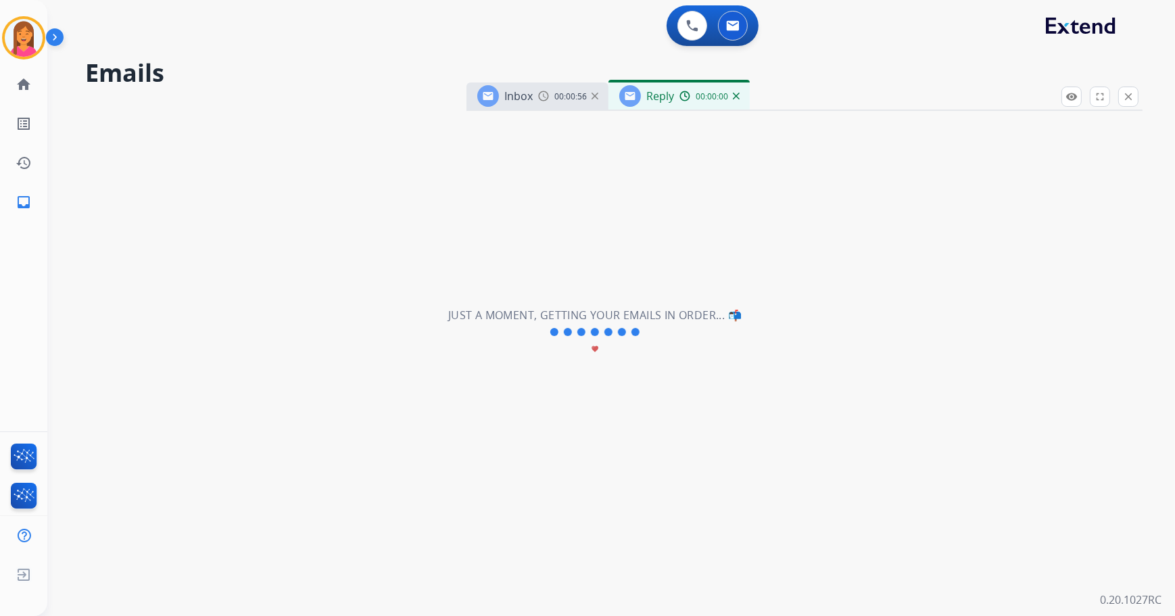
select select "**********"
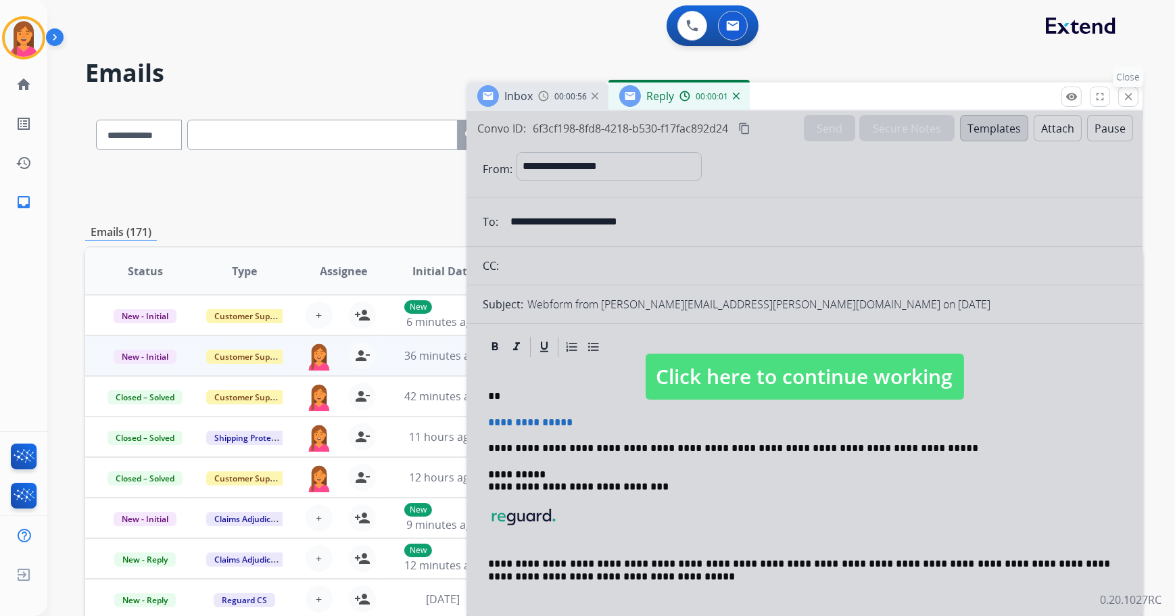
click at [1134, 99] on mat-icon "close" at bounding box center [1128, 97] width 12 height 12
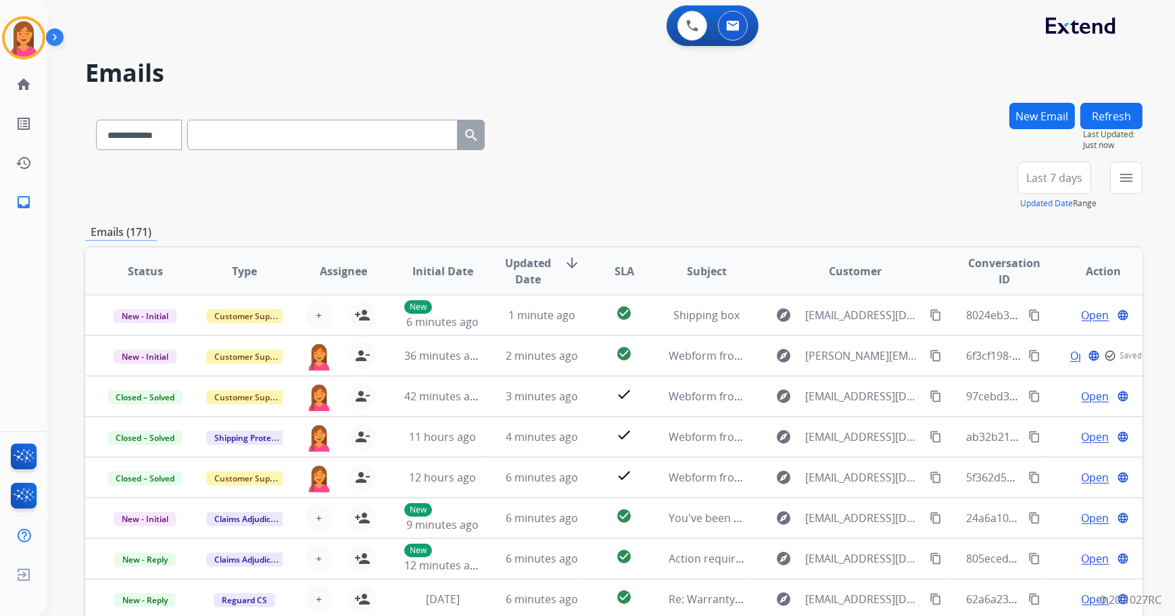
click at [1057, 110] on button "New Email" at bounding box center [1042, 116] width 66 height 26
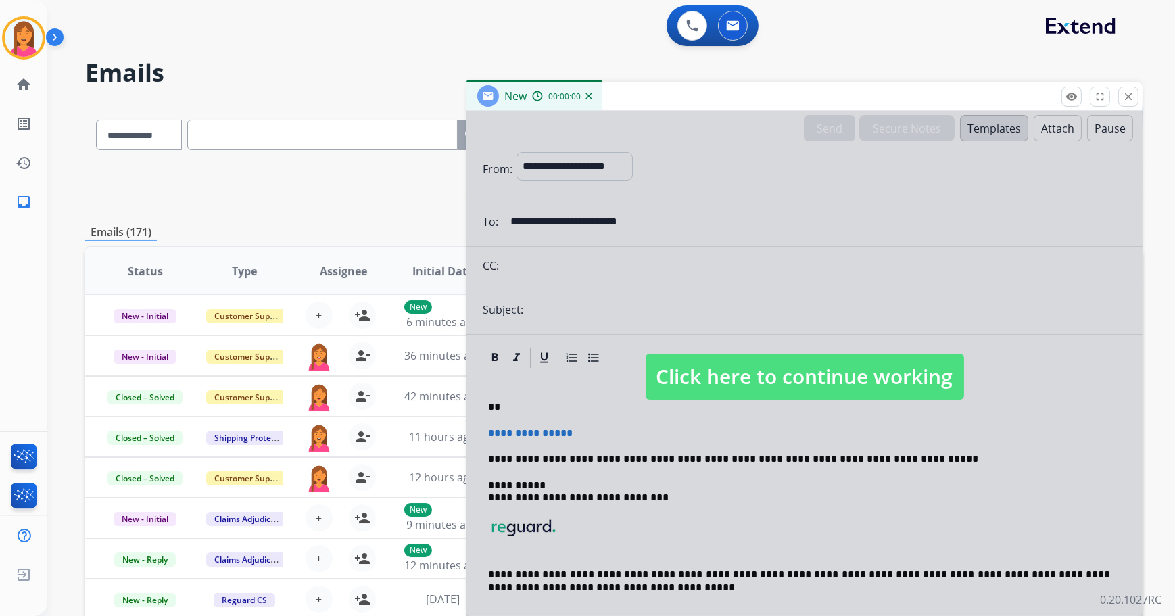
select select "**********"
drag, startPoint x: 819, startPoint y: 391, endPoint x: 873, endPoint y: 364, distance: 60.5
click at [819, 390] on span "Click here to continue working" at bounding box center [805, 377] width 318 height 46
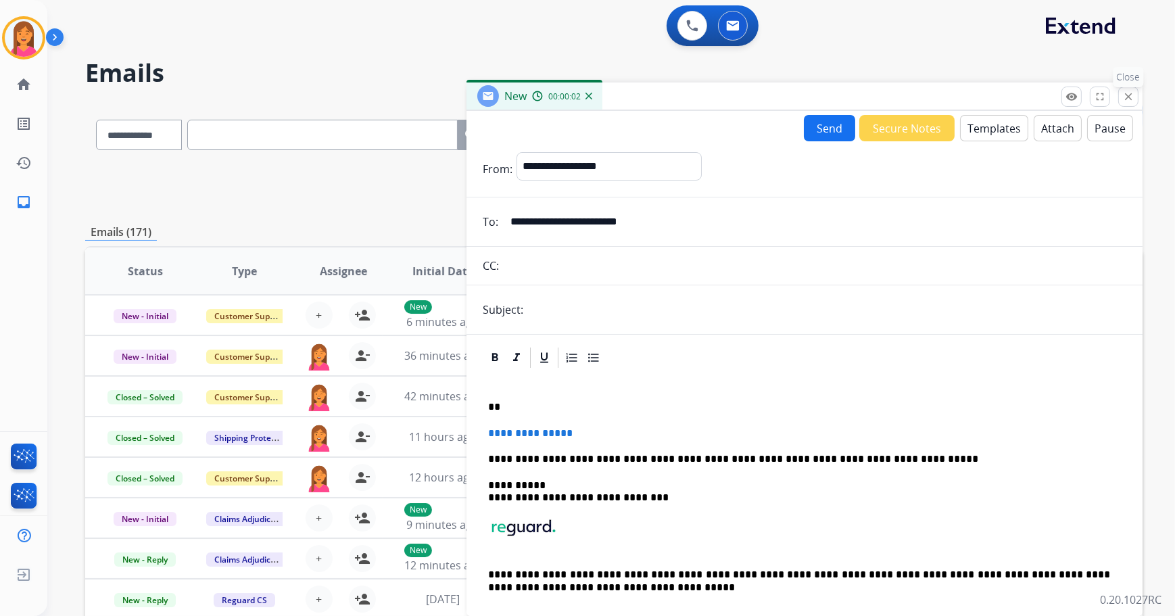
click at [1125, 96] on mat-icon "close" at bounding box center [1128, 97] width 12 height 12
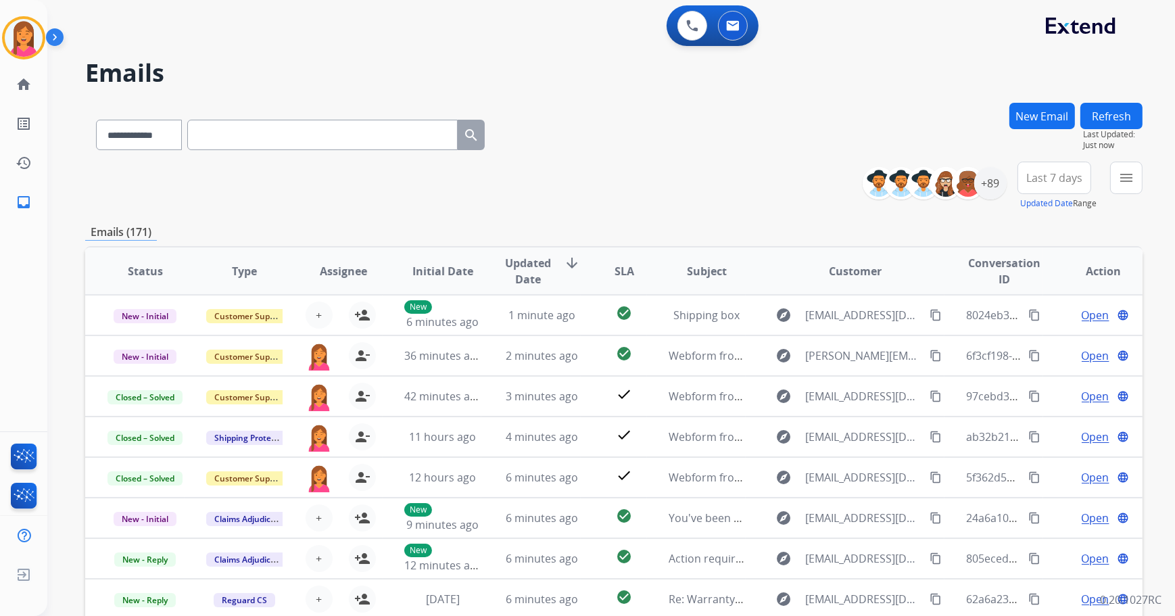
click at [1023, 116] on button "New Email" at bounding box center [1042, 116] width 66 height 26
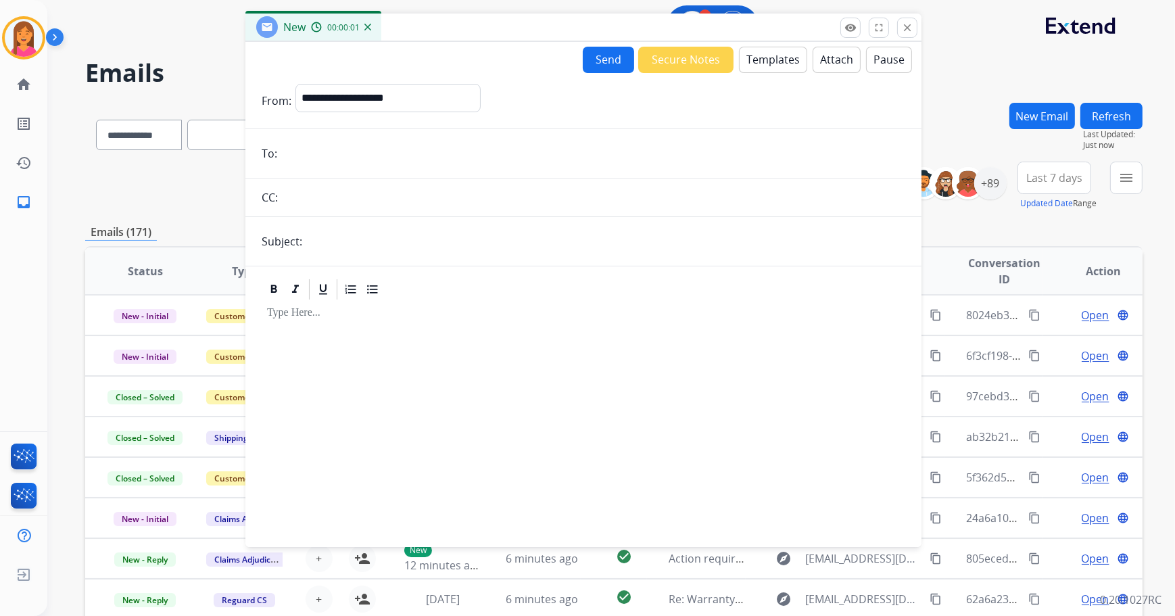
drag, startPoint x: 787, startPoint y: 101, endPoint x: 567, endPoint y: 32, distance: 230.9
click at [567, 32] on div "New 00:00:01" at bounding box center [583, 28] width 676 height 28
click at [423, 95] on select "**********" at bounding box center [387, 97] width 184 height 27
select select "**********"
click at [295, 84] on select "**********" at bounding box center [387, 97] width 184 height 27
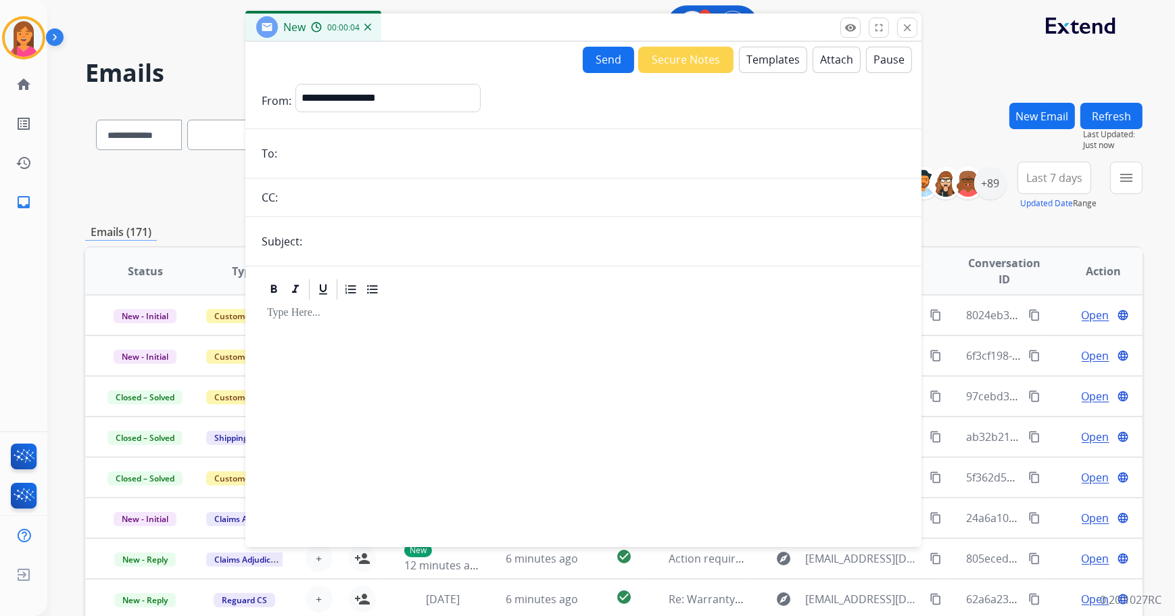
click at [289, 157] on input "email" at bounding box center [593, 153] width 624 height 27
paste input "**********"
type input "**********"
click at [340, 243] on input "text" at bounding box center [605, 241] width 599 height 27
type input "**********"
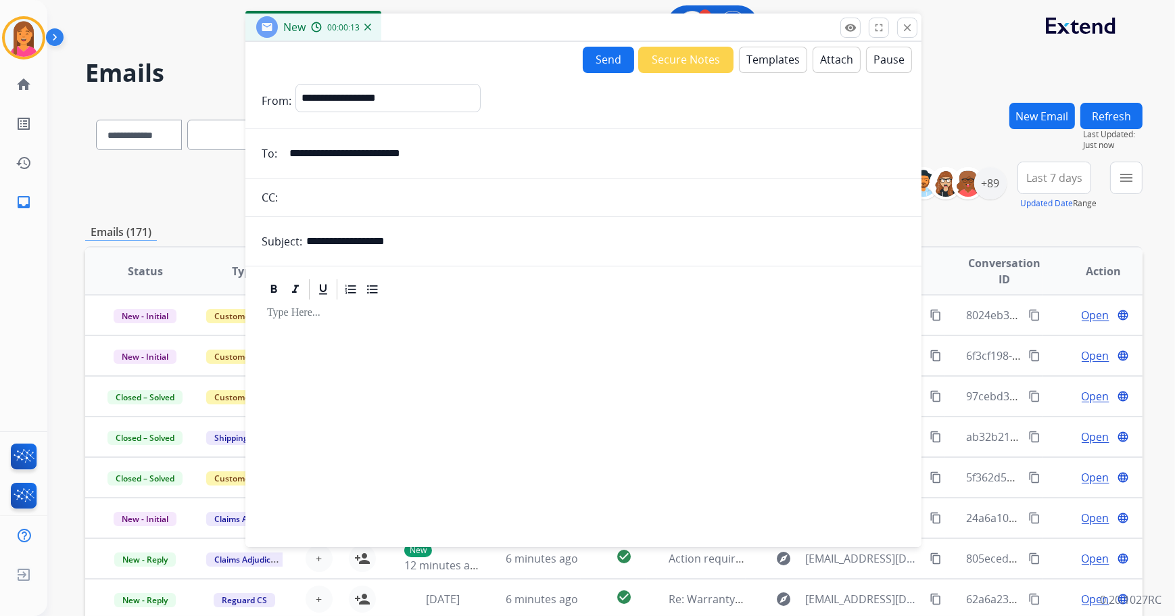
click at [750, 68] on button "Templates" at bounding box center [773, 60] width 68 height 26
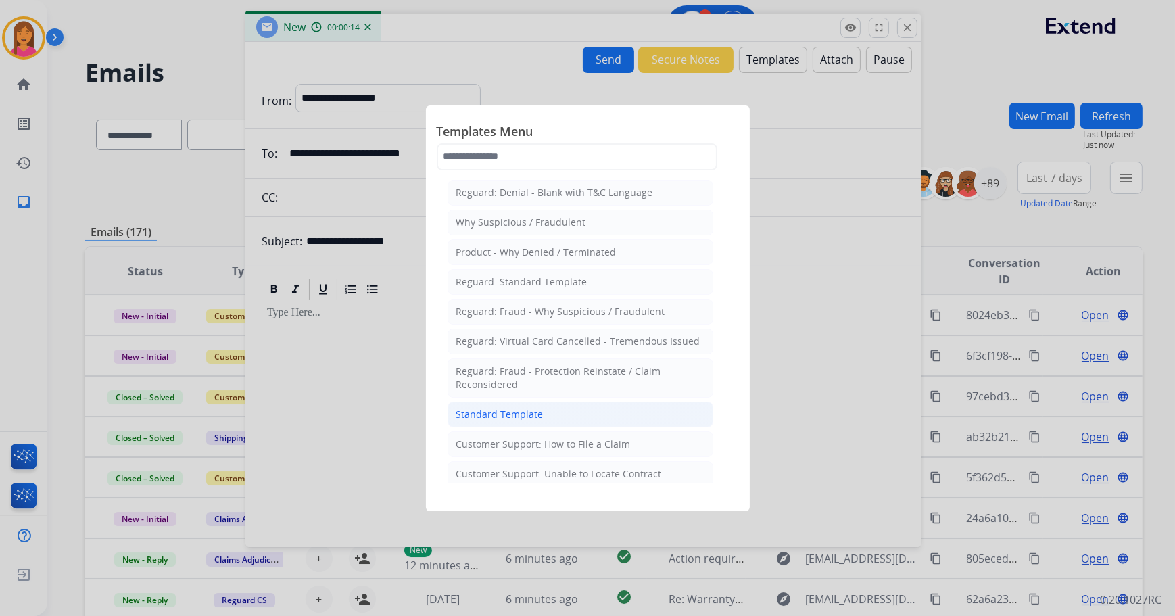
click at [492, 416] on div "Standard Template" at bounding box center [499, 415] width 87 height 14
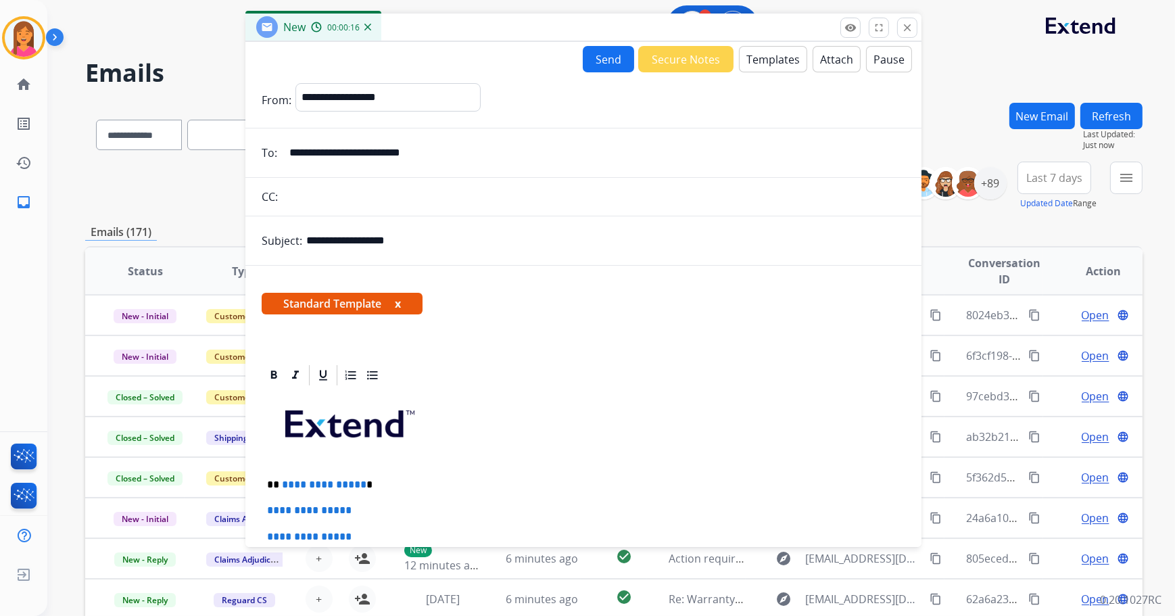
click at [397, 304] on button "x" at bounding box center [398, 303] width 6 height 16
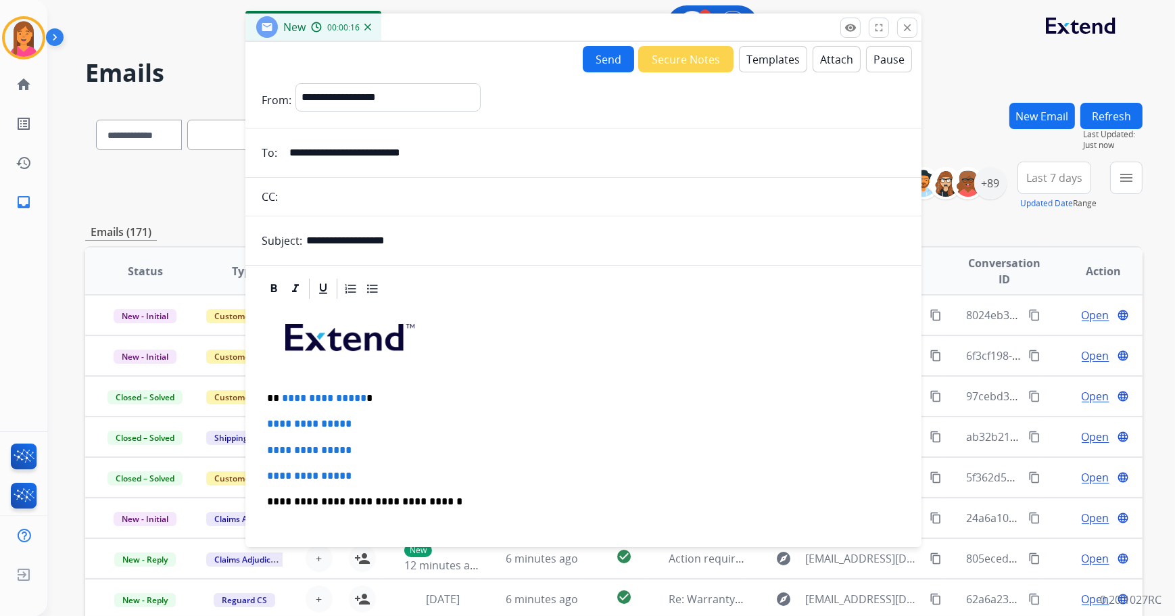
click at [365, 386] on div "**********" at bounding box center [584, 533] width 644 height 465
drag, startPoint x: 370, startPoint y: 477, endPoint x: 258, endPoint y: 420, distance: 126.4
click at [258, 420] on div "**********" at bounding box center [583, 520] width 676 height 487
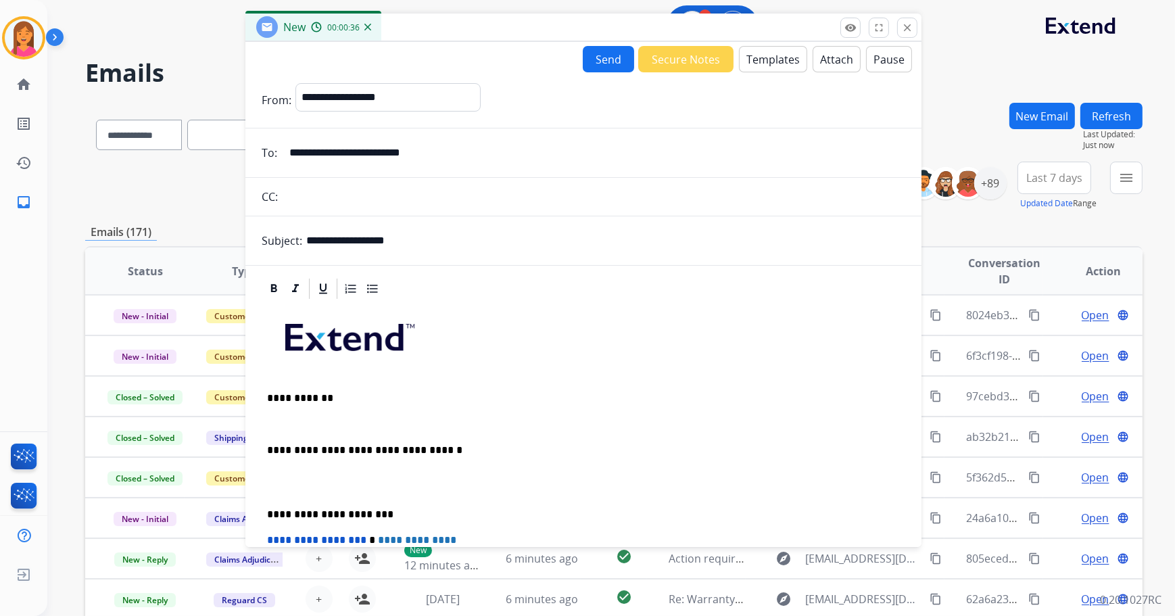
click at [281, 423] on p at bounding box center [583, 424] width 633 height 12
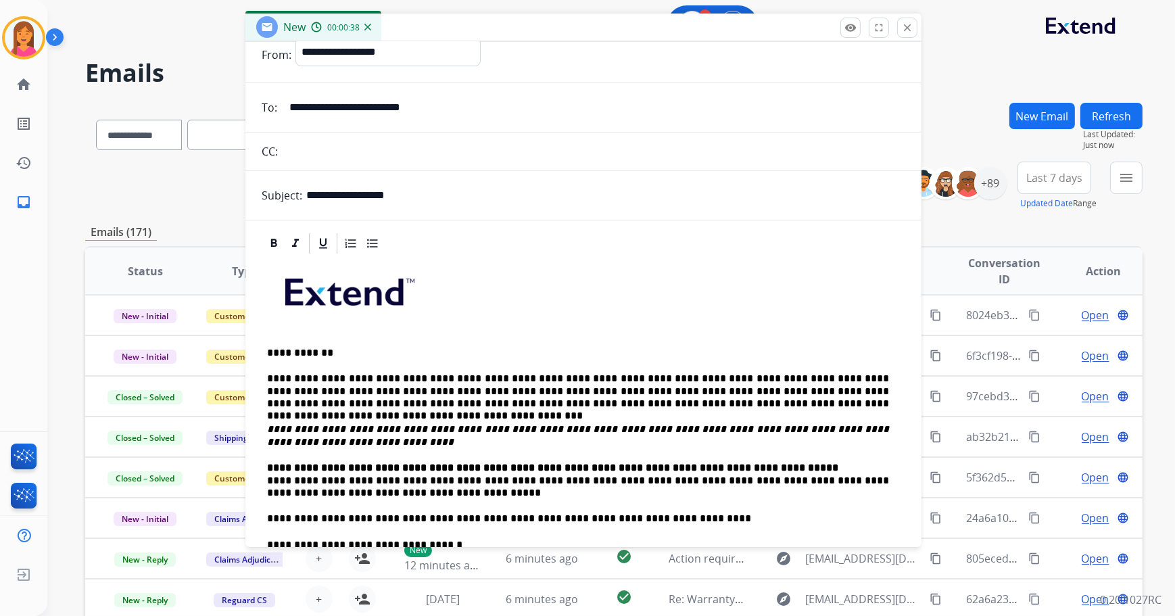
scroll to position [122, 0]
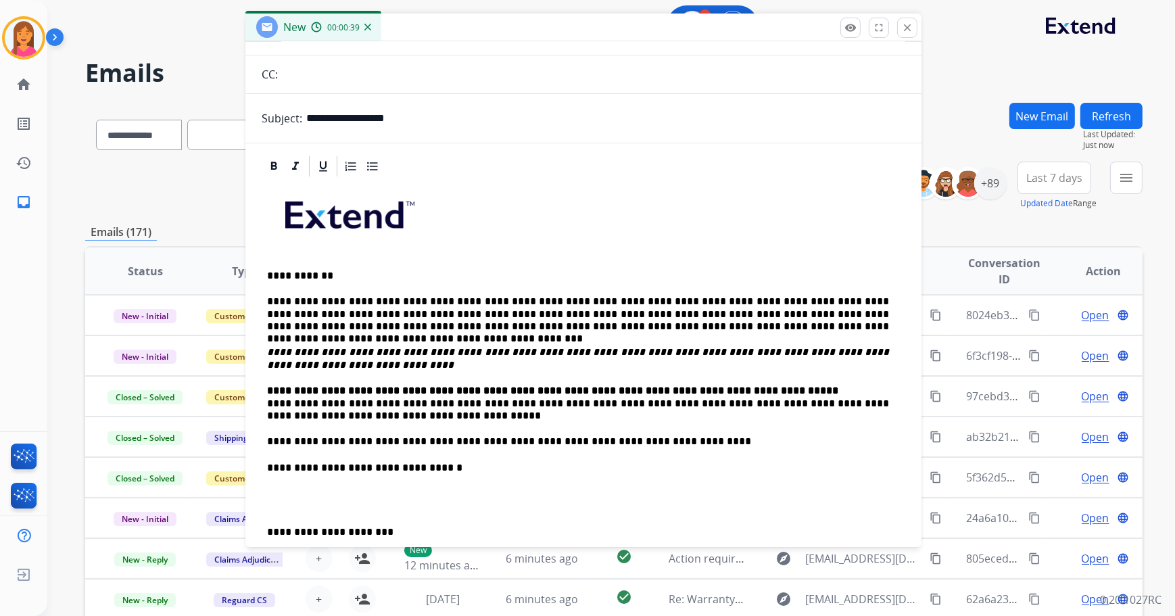
click at [266, 522] on div "**********" at bounding box center [584, 454] width 644 height 553
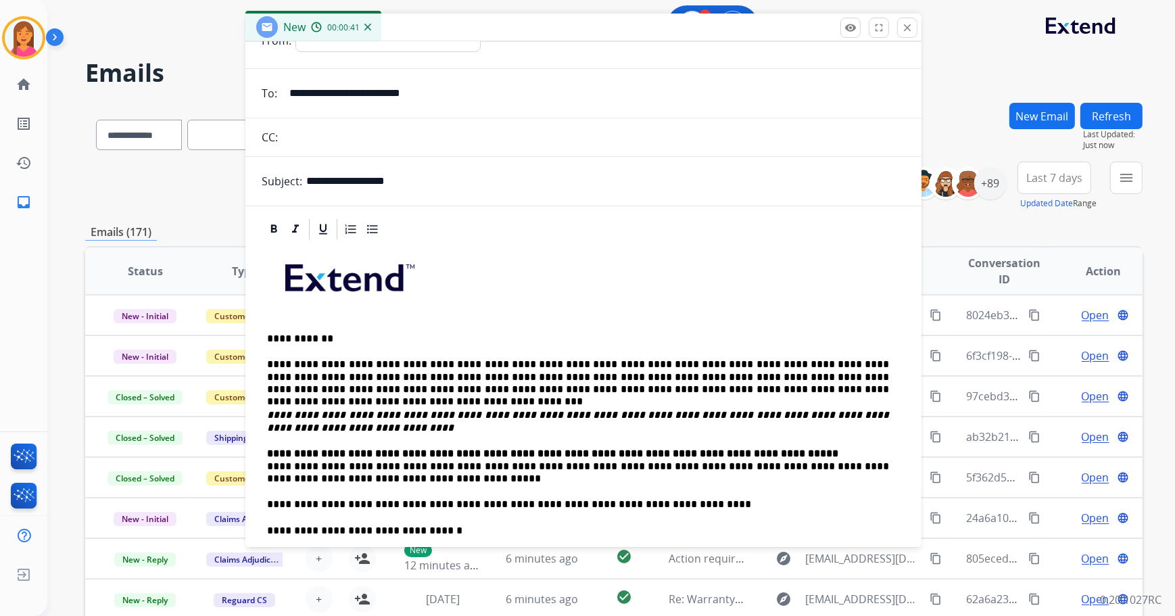
scroll to position [0, 0]
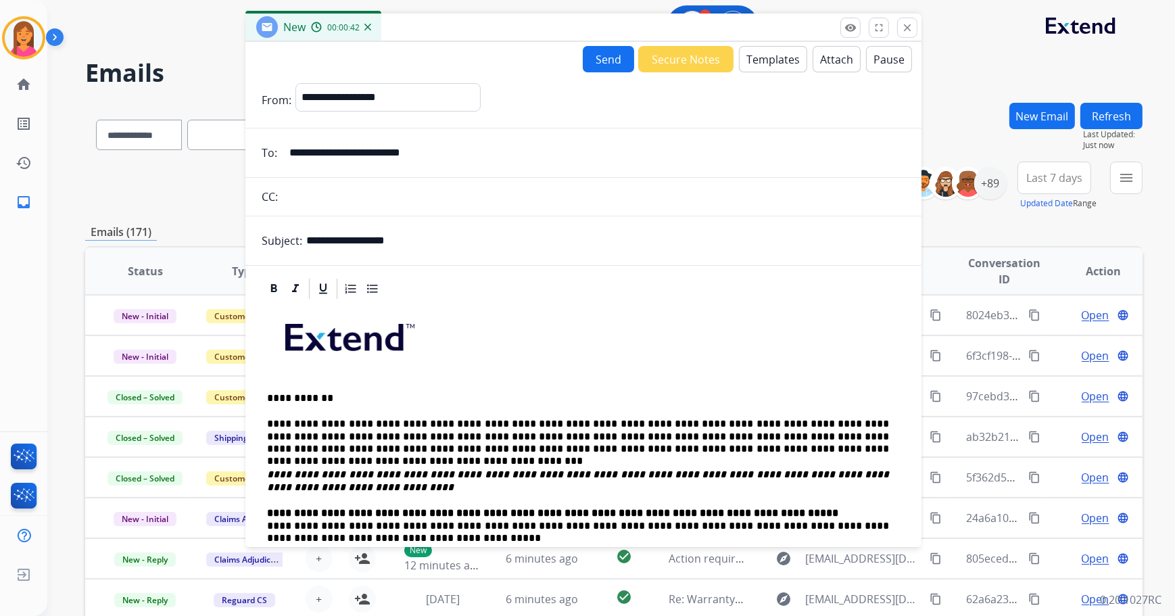
click at [590, 60] on button "Send" at bounding box center [608, 59] width 51 height 26
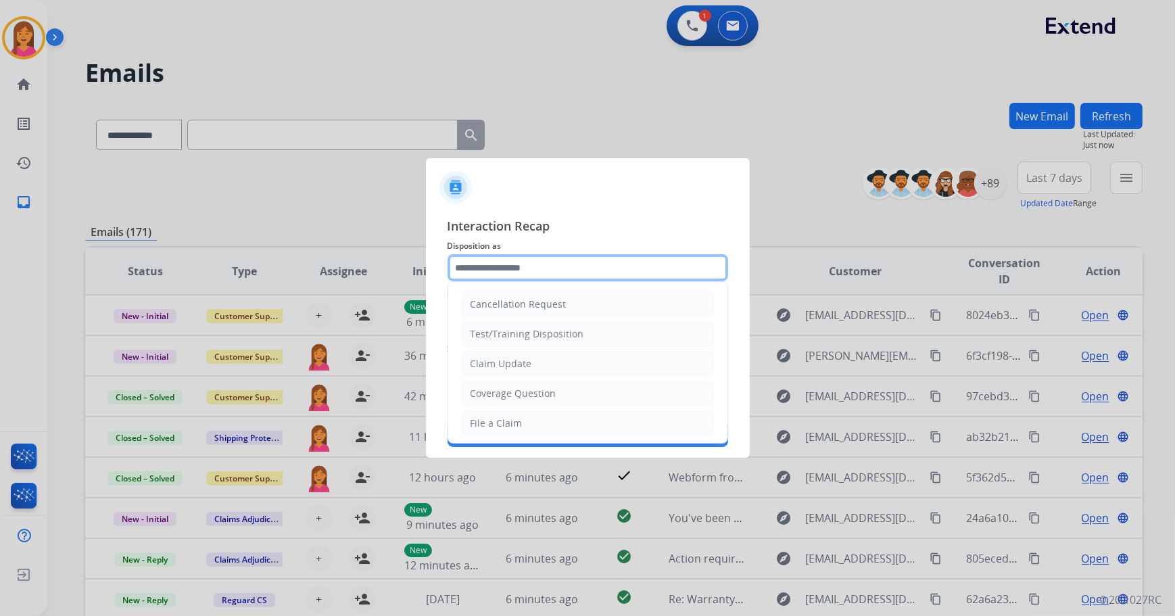
click at [533, 270] on input "text" at bounding box center [588, 267] width 281 height 27
click at [546, 426] on li "File a Claim" at bounding box center [588, 423] width 252 height 26
type input "**********"
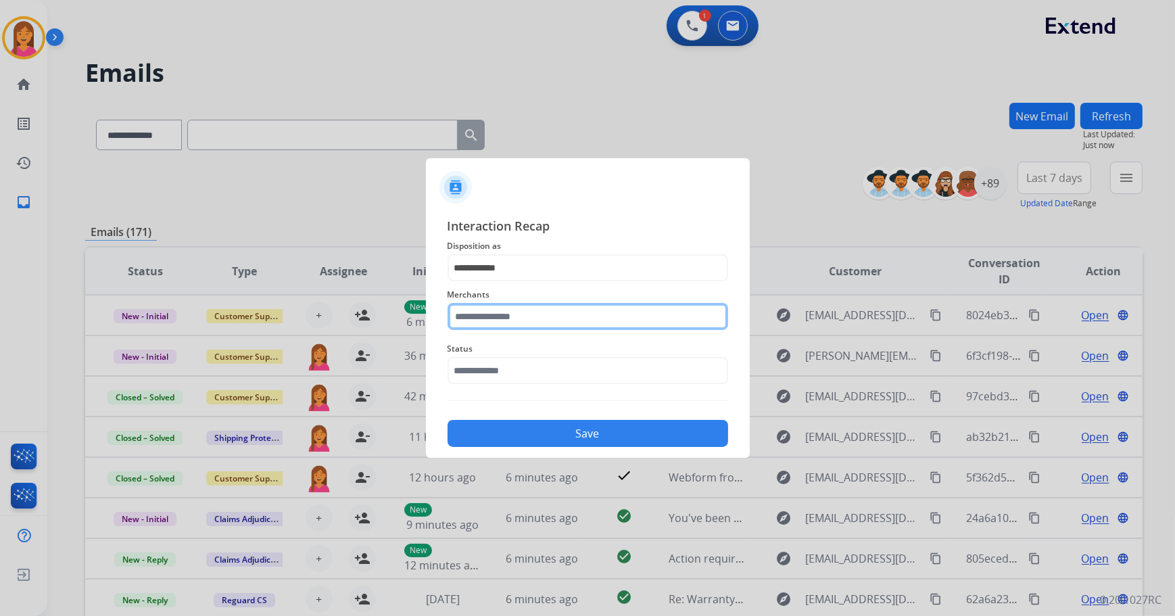
click at [512, 312] on input "text" at bounding box center [588, 316] width 281 height 27
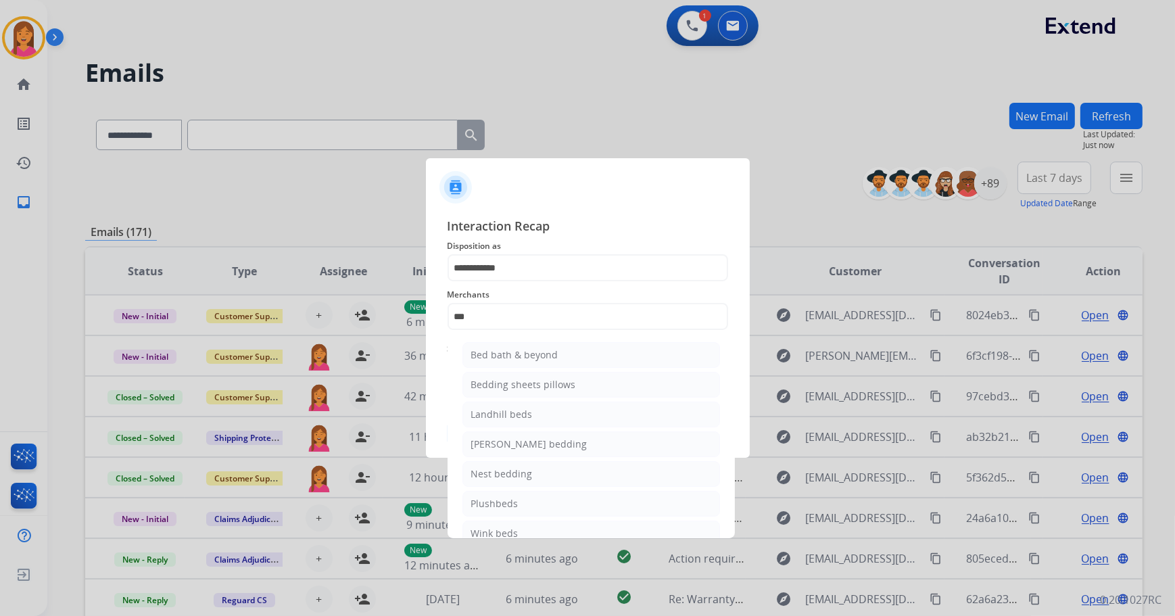
click at [529, 352] on div "Bed bath & beyond" at bounding box center [514, 355] width 87 height 14
type input "**********"
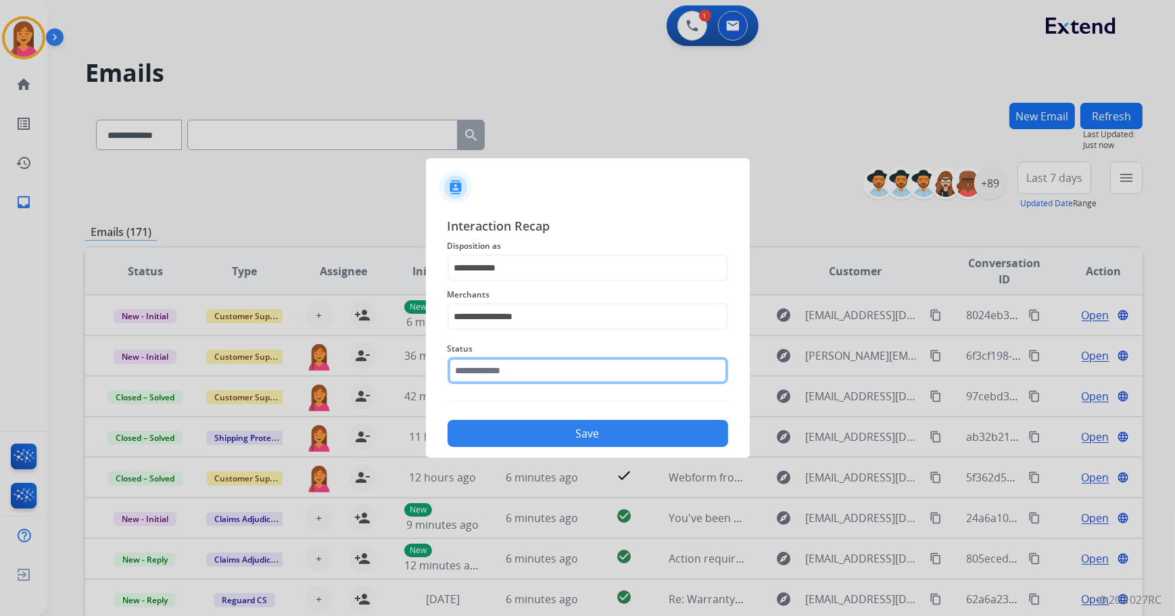
click at [526, 362] on input "text" at bounding box center [588, 370] width 281 height 27
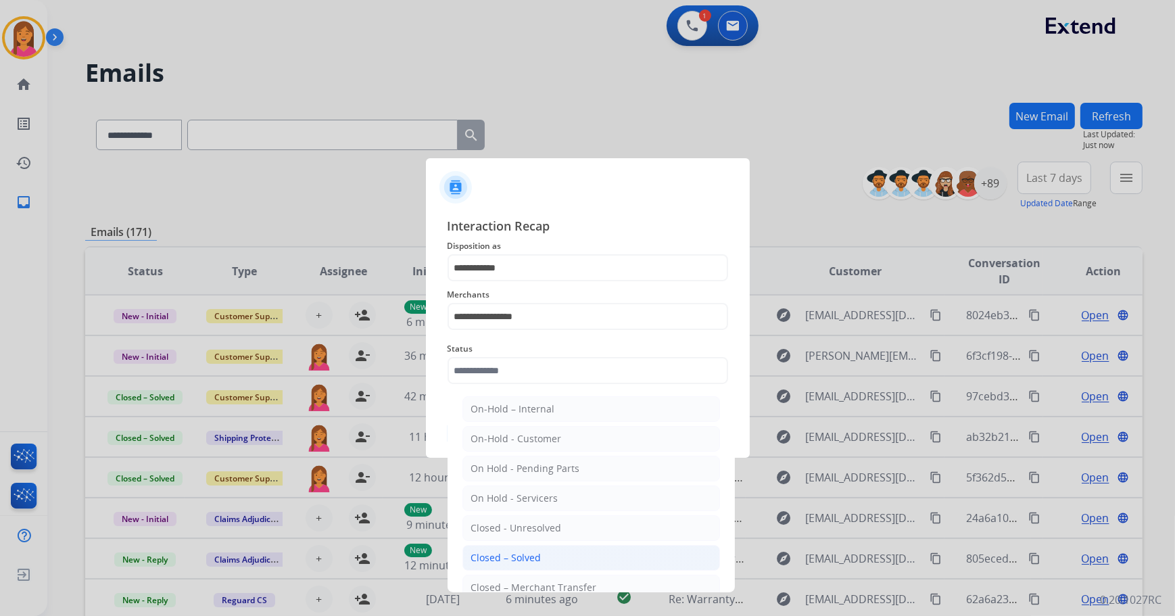
click at [548, 550] on li "Closed – Solved" at bounding box center [591, 558] width 258 height 26
type input "**********"
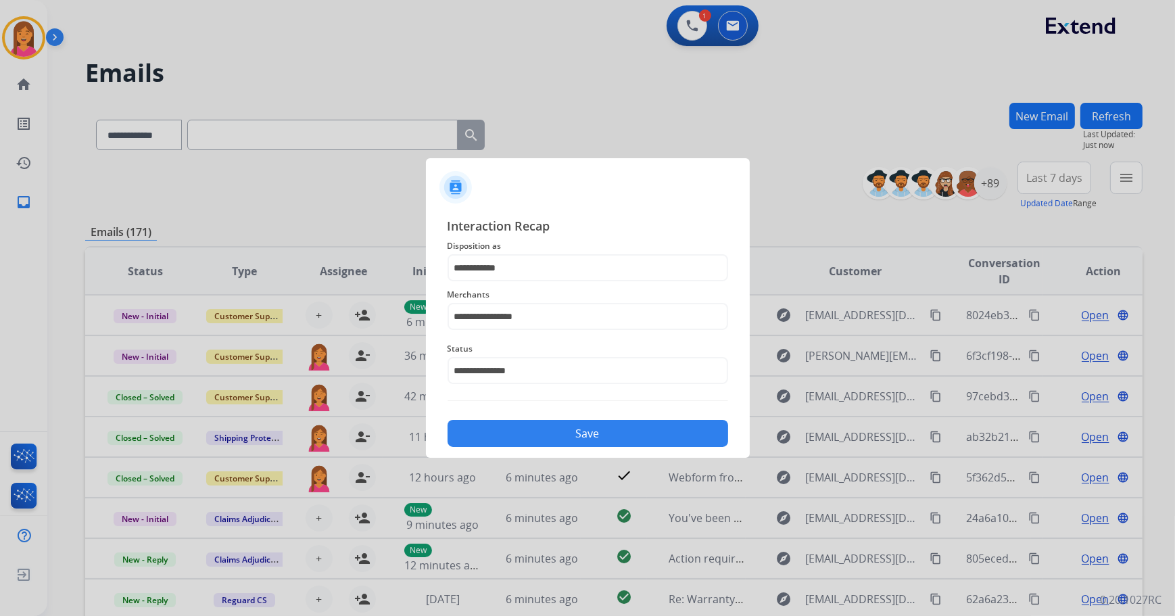
click at [569, 421] on button "Save" at bounding box center [588, 433] width 281 height 27
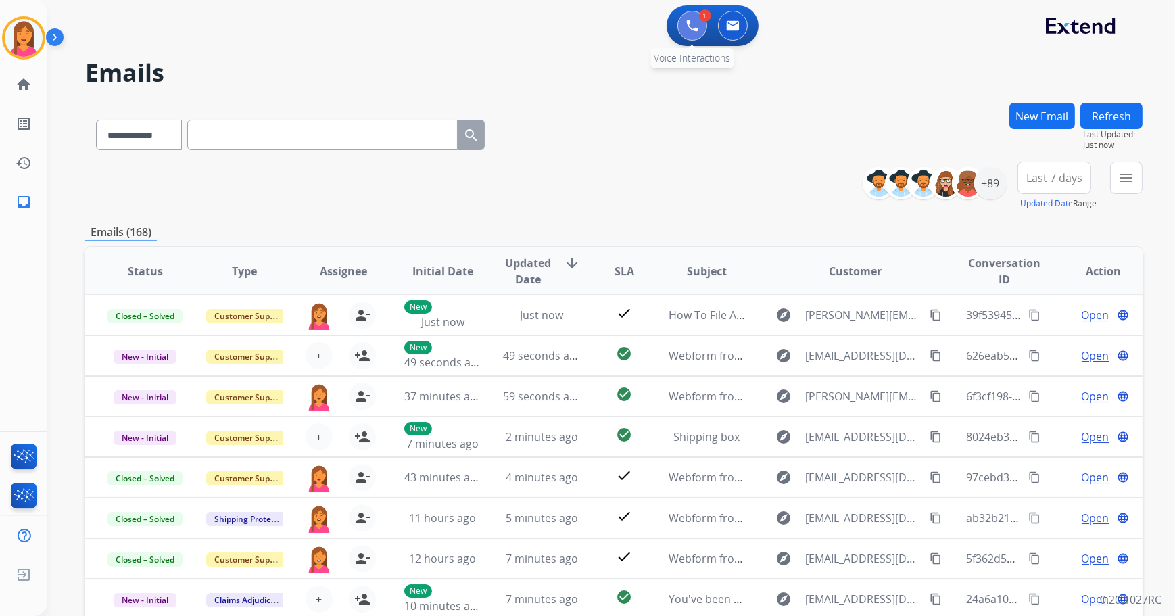
click at [679, 34] on button at bounding box center [692, 26] width 30 height 30
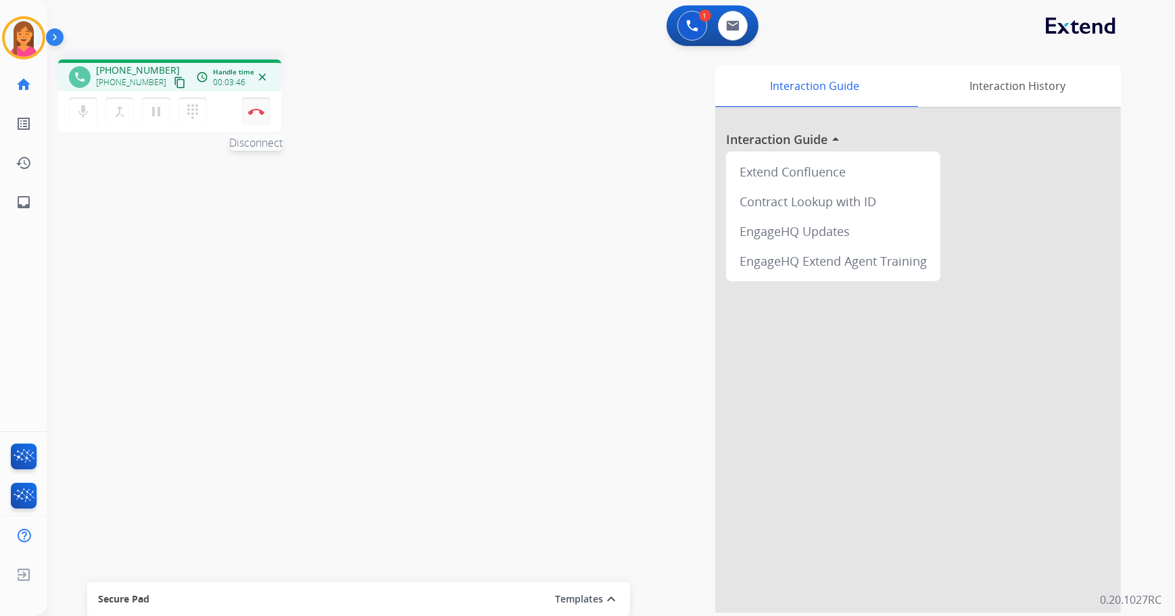
click at [254, 118] on button "Disconnect" at bounding box center [256, 111] width 28 height 28
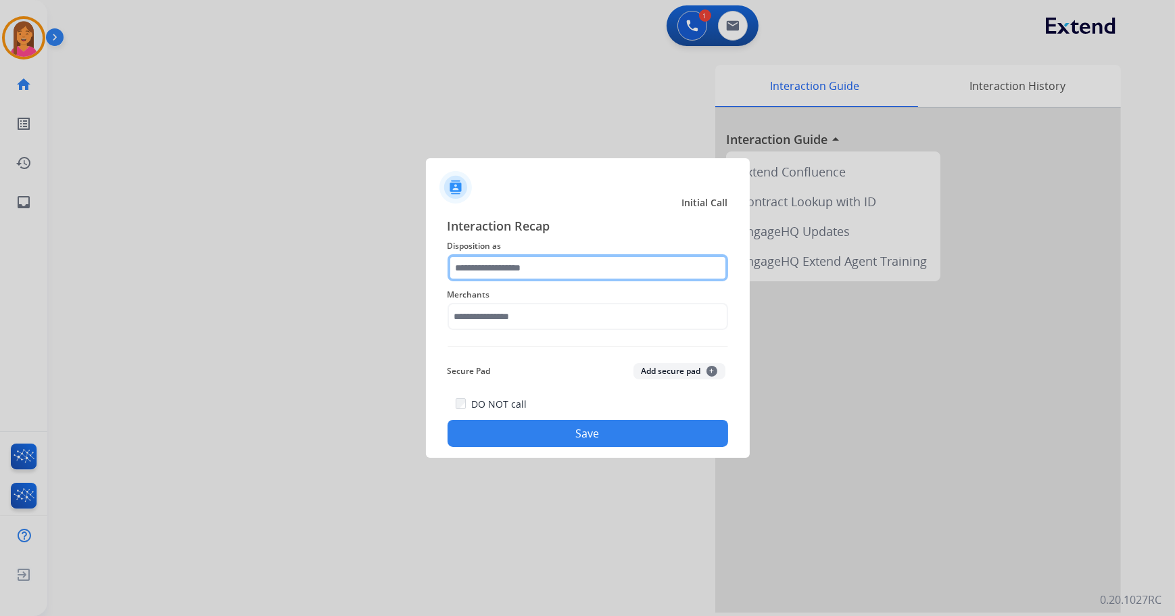
click at [470, 277] on input "text" at bounding box center [588, 267] width 281 height 27
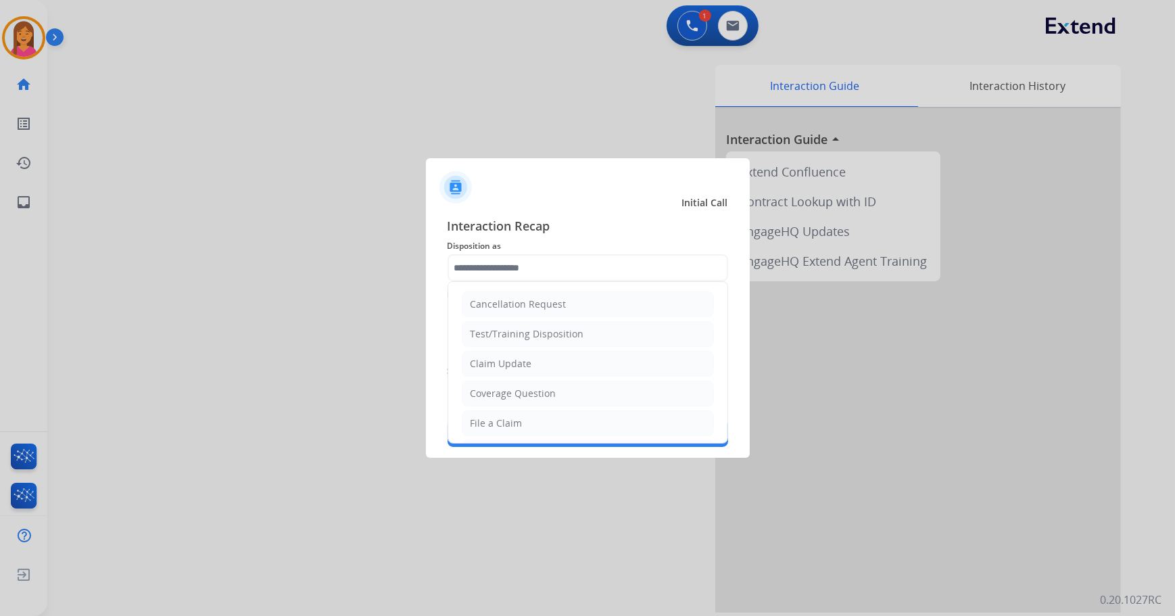
click at [529, 428] on li "File a Claim" at bounding box center [588, 423] width 252 height 26
type input "**********"
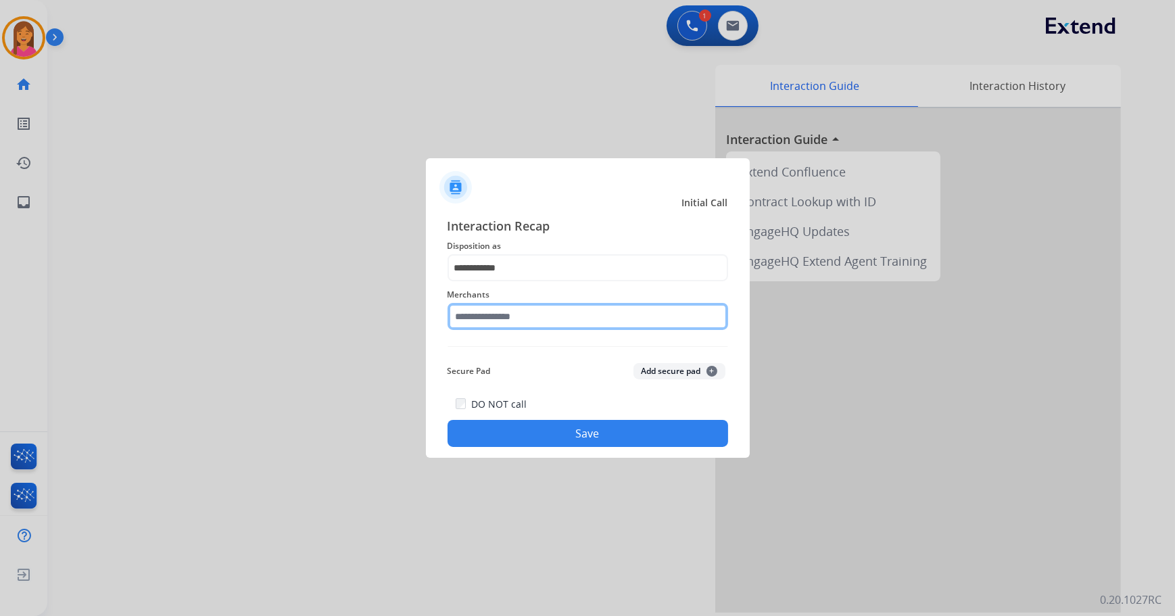
click at [500, 327] on input "text" at bounding box center [588, 316] width 281 height 27
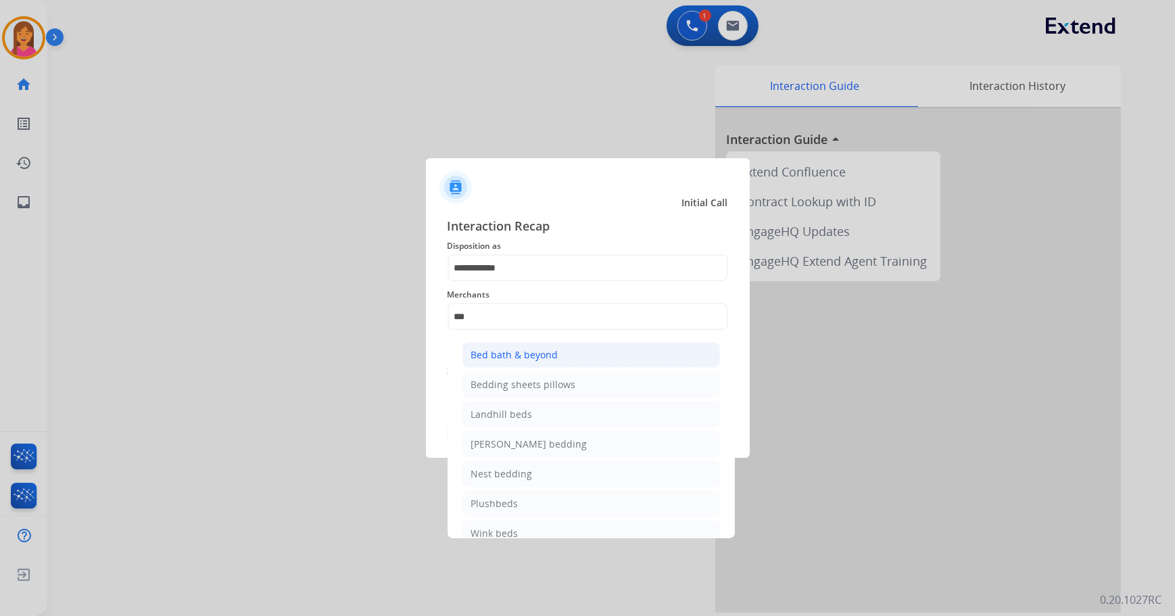
click at [567, 362] on li "Bed bath & beyond" at bounding box center [591, 355] width 258 height 26
type input "**********"
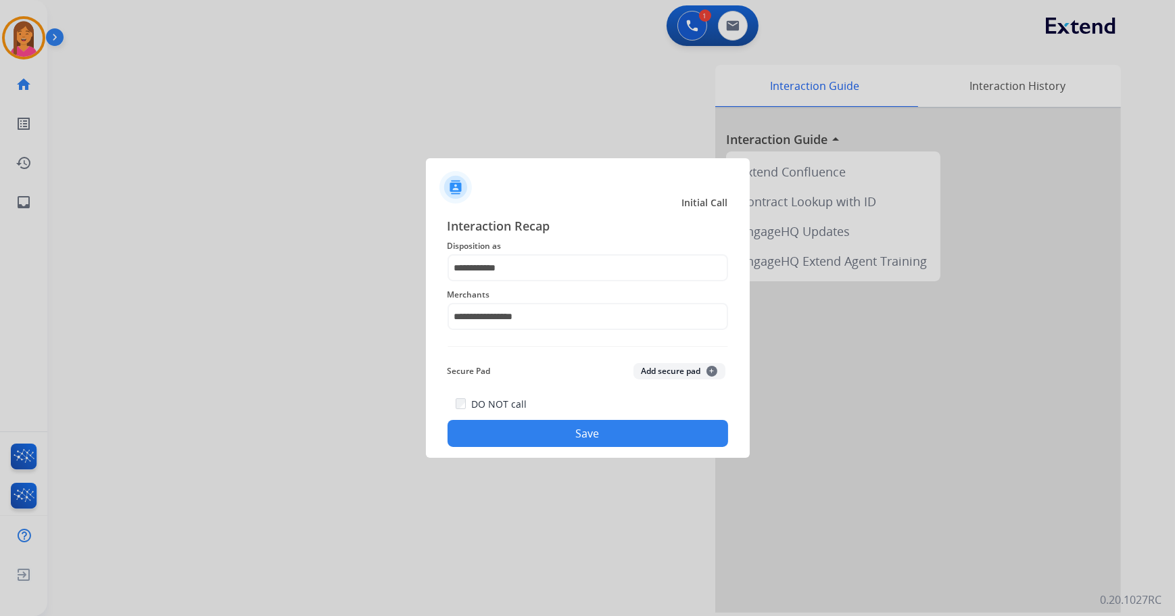
click at [560, 424] on button "Save" at bounding box center [588, 433] width 281 height 27
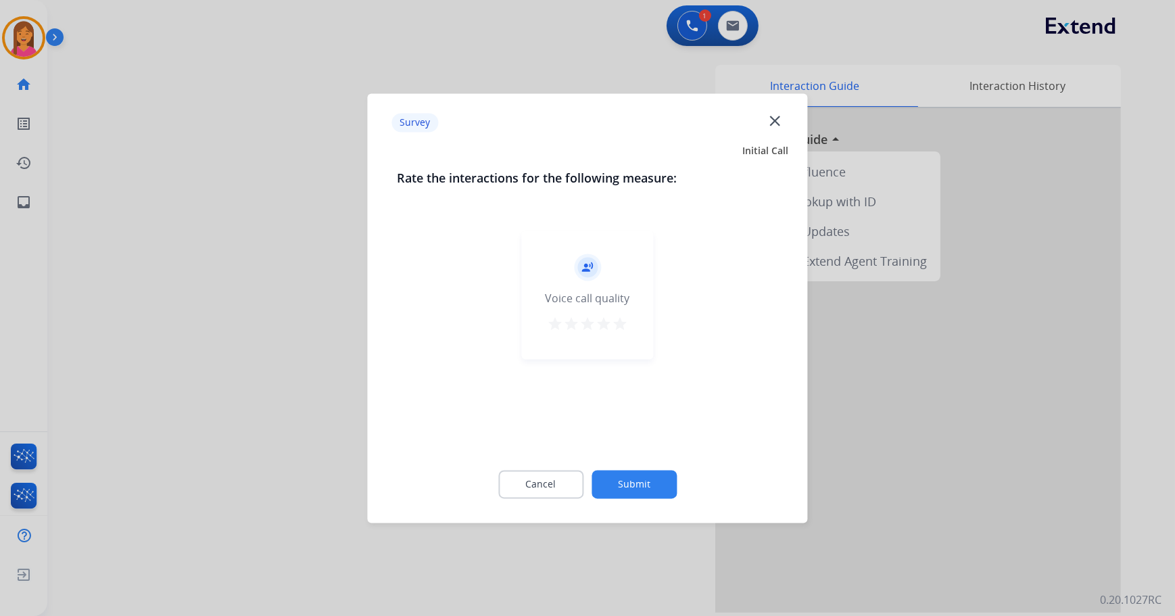
click at [623, 327] on mat-icon "star" at bounding box center [620, 324] width 16 height 16
click at [631, 483] on button "Submit" at bounding box center [634, 484] width 85 height 28
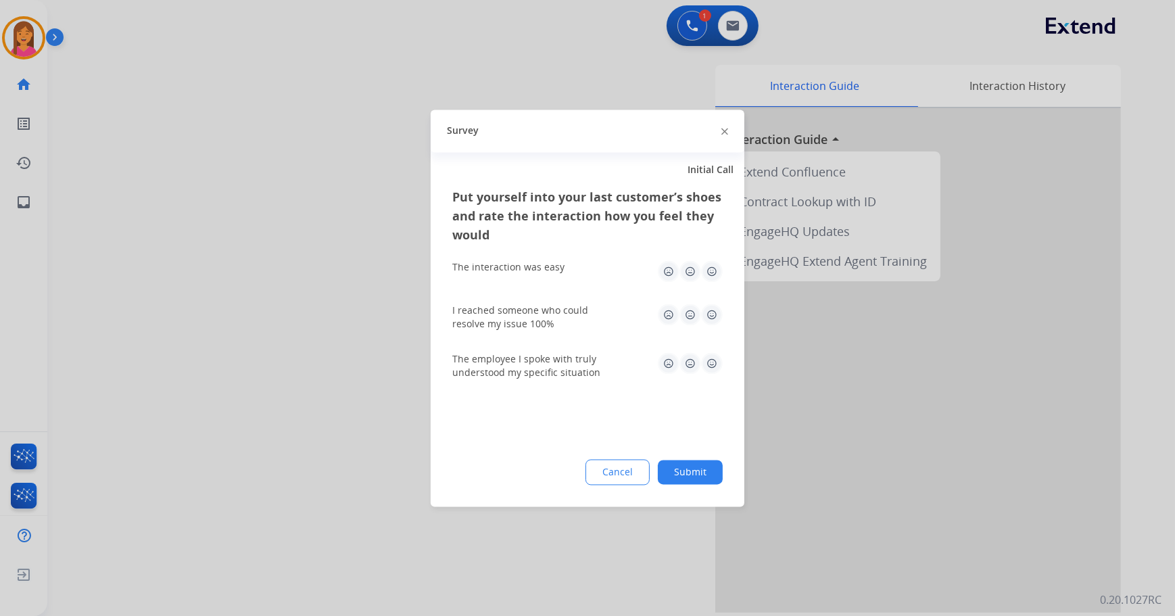
click at [706, 270] on img at bounding box center [712, 271] width 22 height 22
click at [712, 315] on img at bounding box center [712, 315] width 22 height 22
click at [712, 363] on img at bounding box center [712, 363] width 22 height 22
click at [696, 484] on div "Cancel Submit" at bounding box center [587, 472] width 270 height 26
click at [696, 467] on button "Submit" at bounding box center [690, 472] width 65 height 24
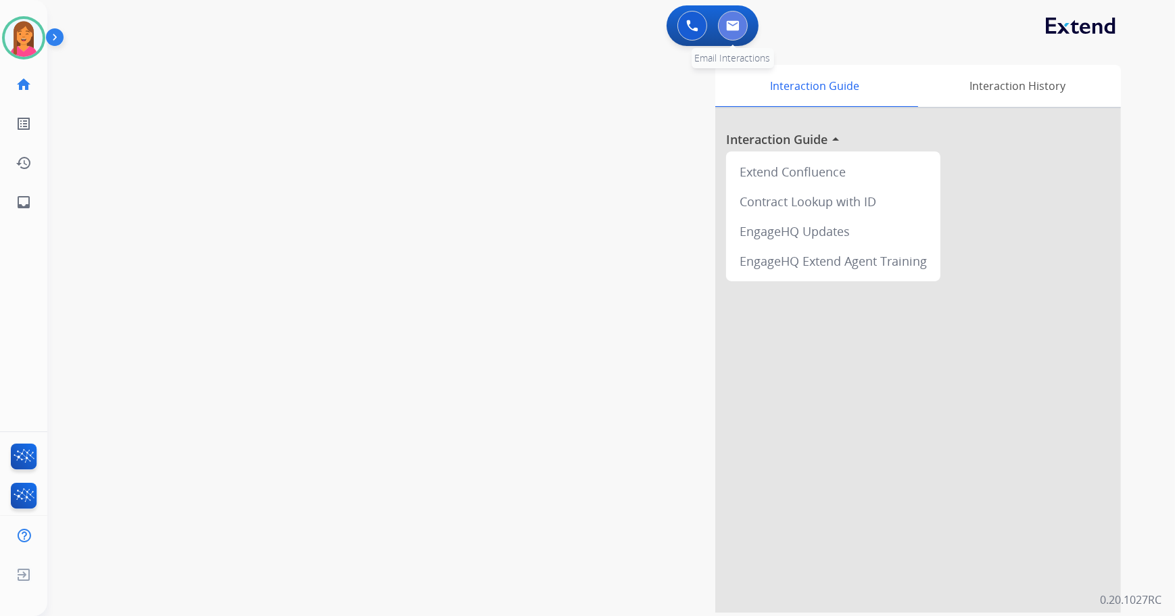
click at [736, 30] on img at bounding box center [733, 25] width 14 height 11
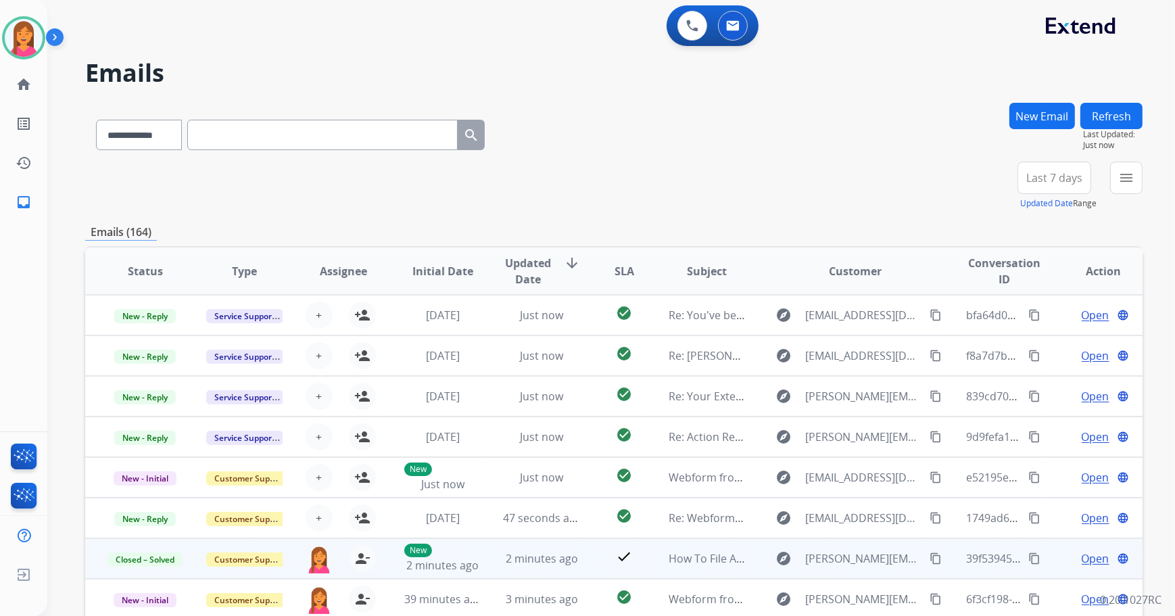
click at [1030, 562] on mat-icon "content_copy" at bounding box center [1034, 558] width 12 height 12
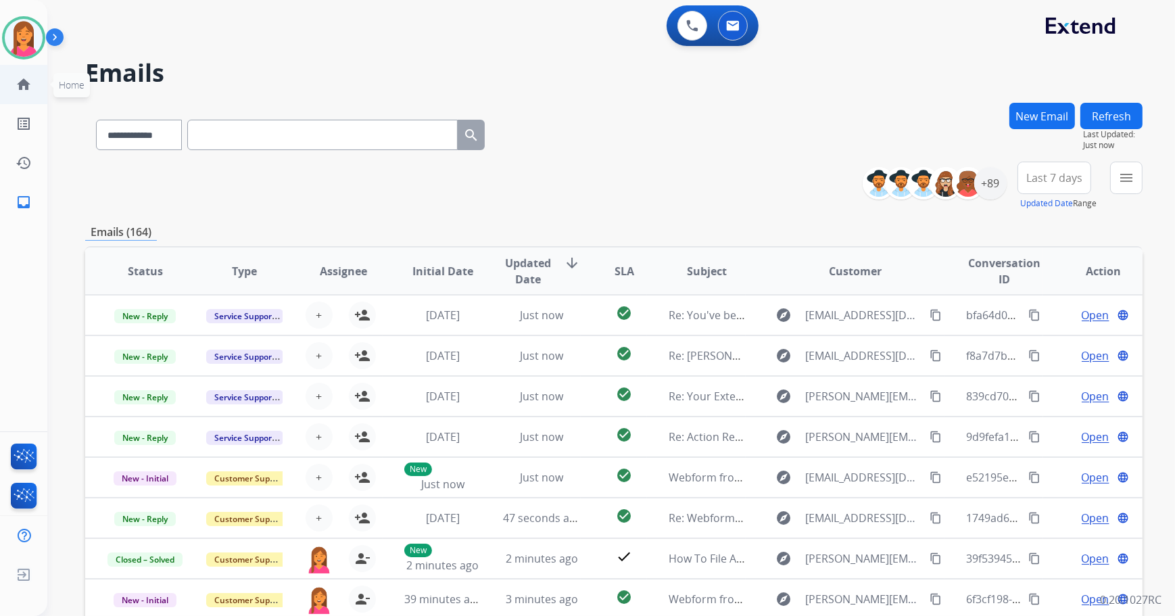
drag, startPoint x: 38, startPoint y: 53, endPoint x: 47, endPoint y: 68, distance: 17.3
click at [37, 53] on div at bounding box center [23, 37] width 43 height 43
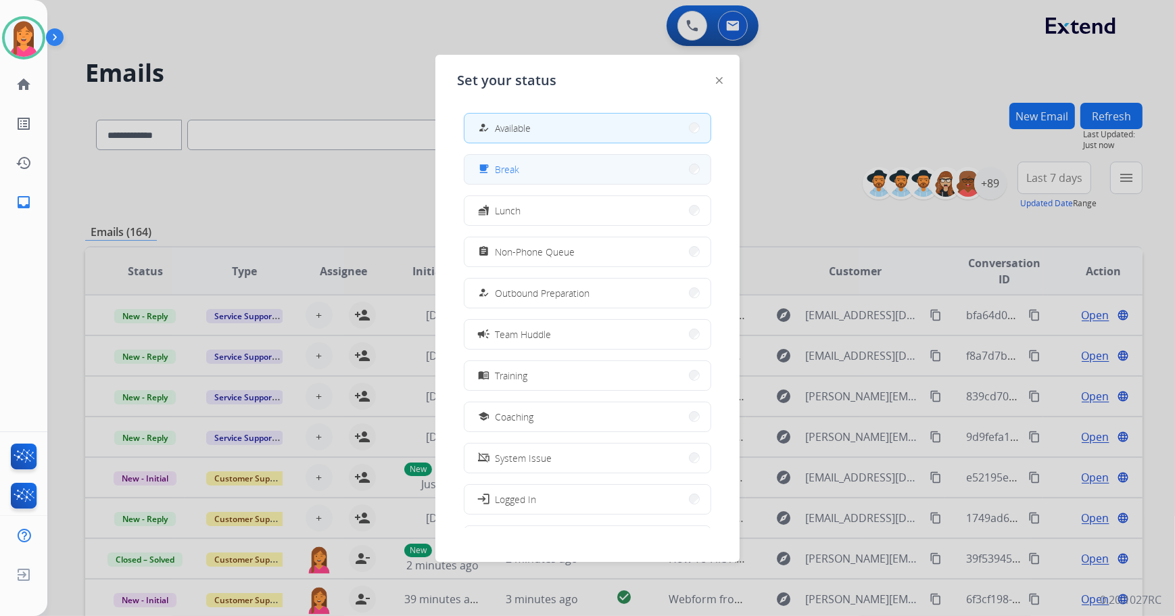
click at [552, 176] on button "free_breakfast Break" at bounding box center [587, 169] width 246 height 29
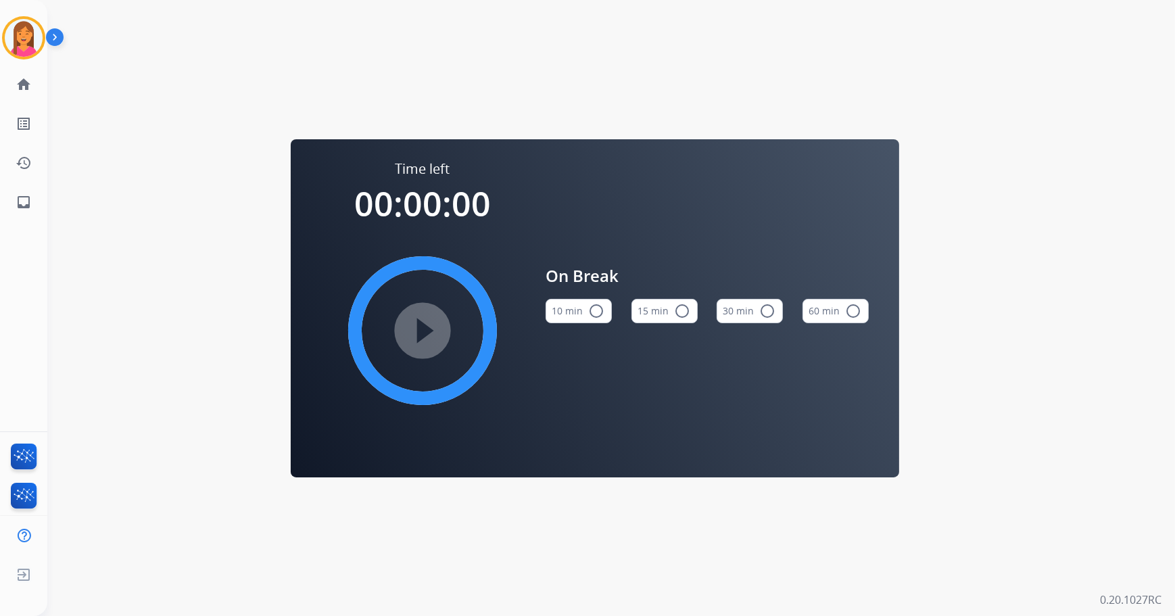
click at [678, 310] on mat-icon "radio_button_unchecked" at bounding box center [682, 311] width 16 height 16
click at [14, 38] on img at bounding box center [24, 38] width 38 height 38
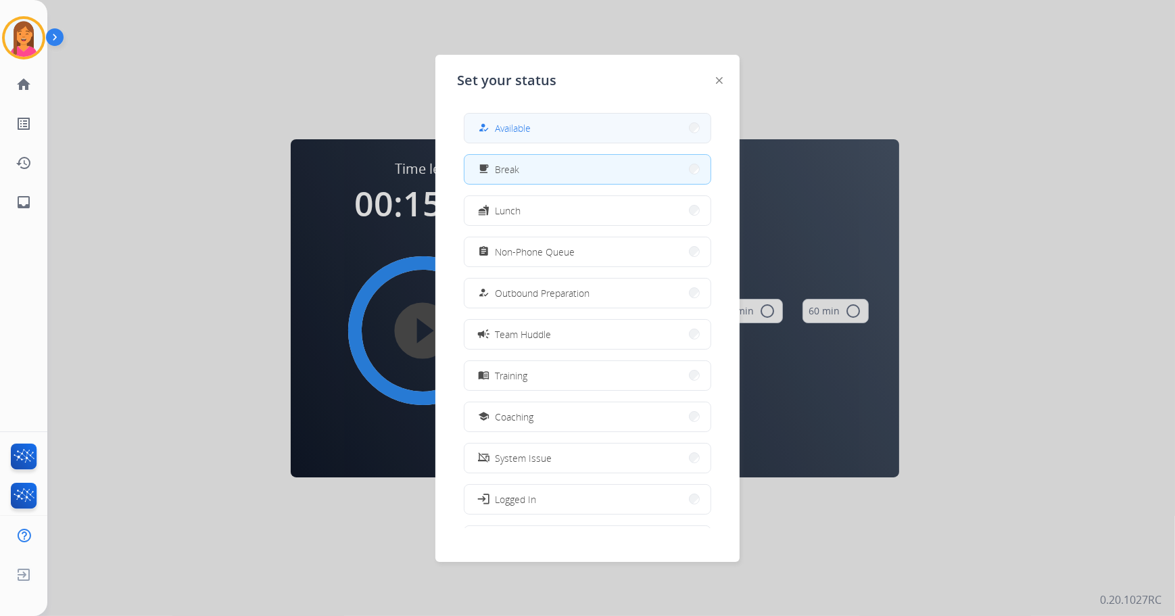
click at [519, 121] on span "Available" at bounding box center [513, 128] width 36 height 14
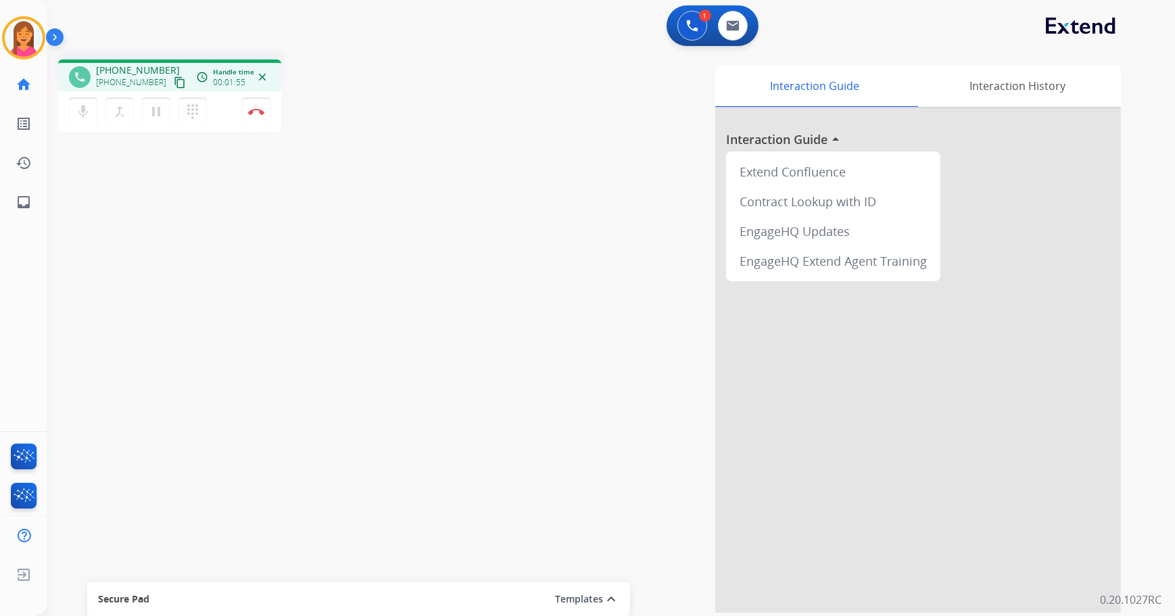
click at [174, 80] on mat-icon "content_copy" at bounding box center [180, 82] width 12 height 12
click at [265, 115] on button "Disconnect" at bounding box center [256, 111] width 28 height 28
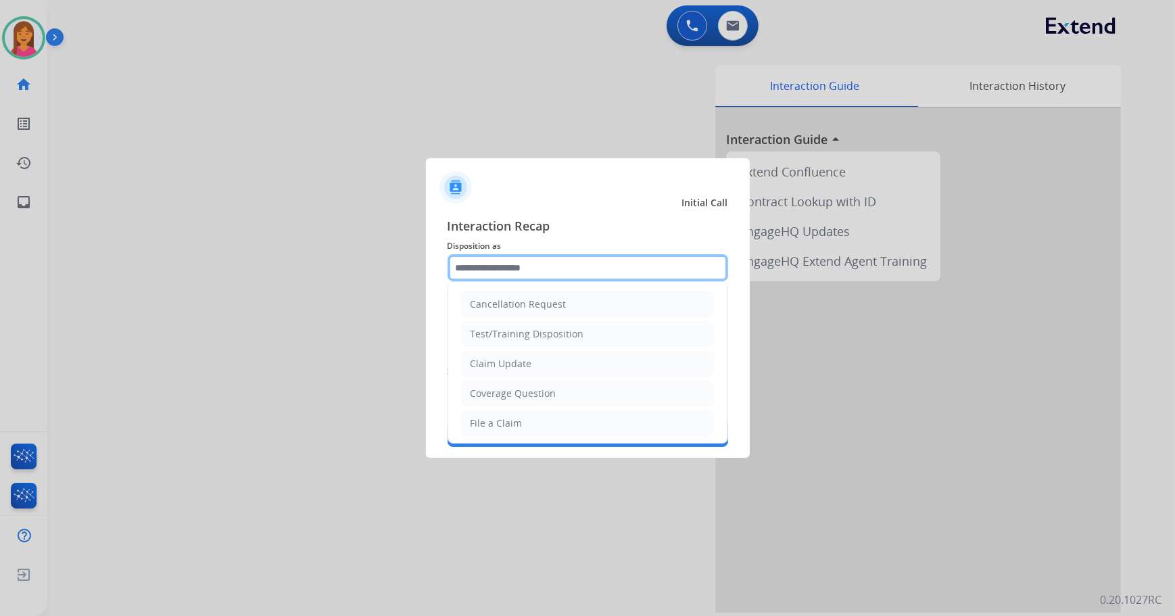
click at [605, 265] on input "text" at bounding box center [588, 267] width 281 height 27
click at [565, 414] on li "File a Claim" at bounding box center [588, 423] width 252 height 26
type input "**********"
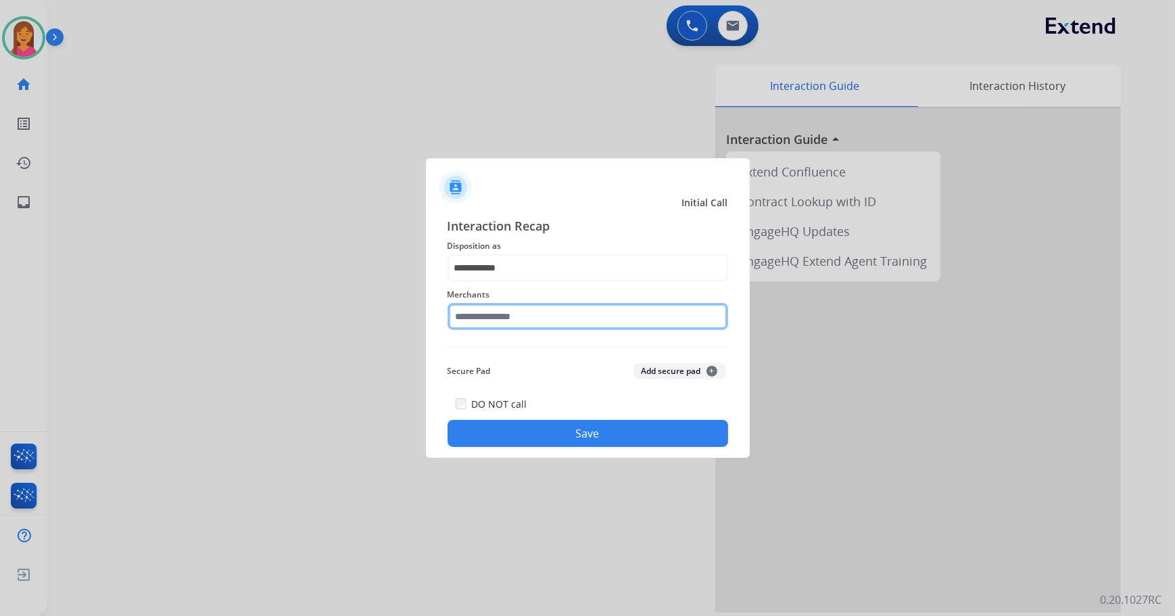
click at [537, 314] on input "text" at bounding box center [588, 316] width 281 height 27
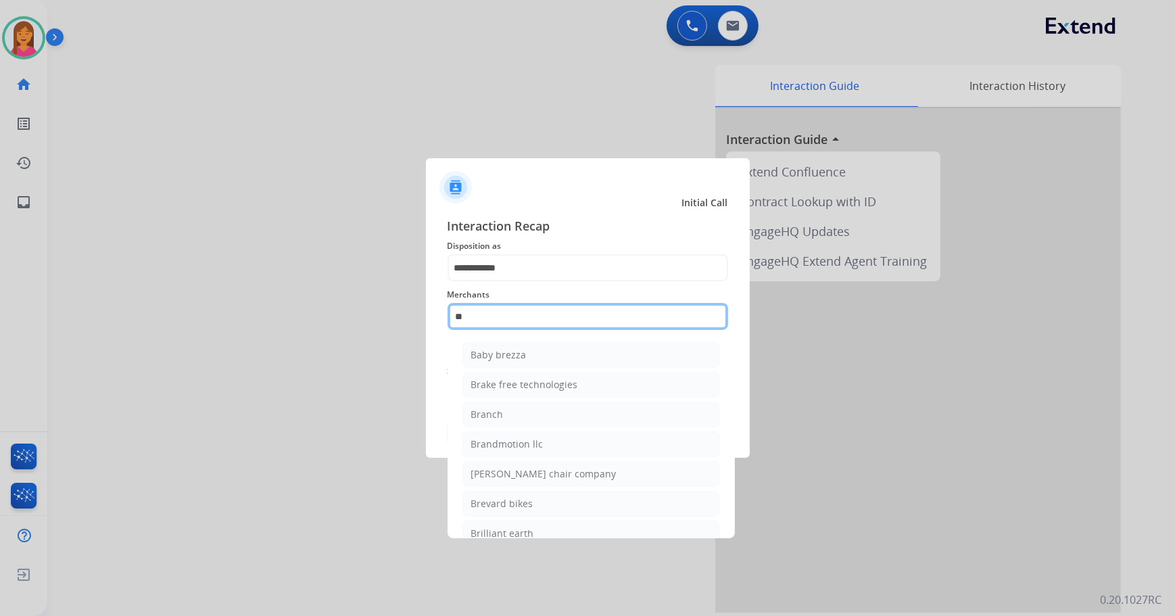
type input "*"
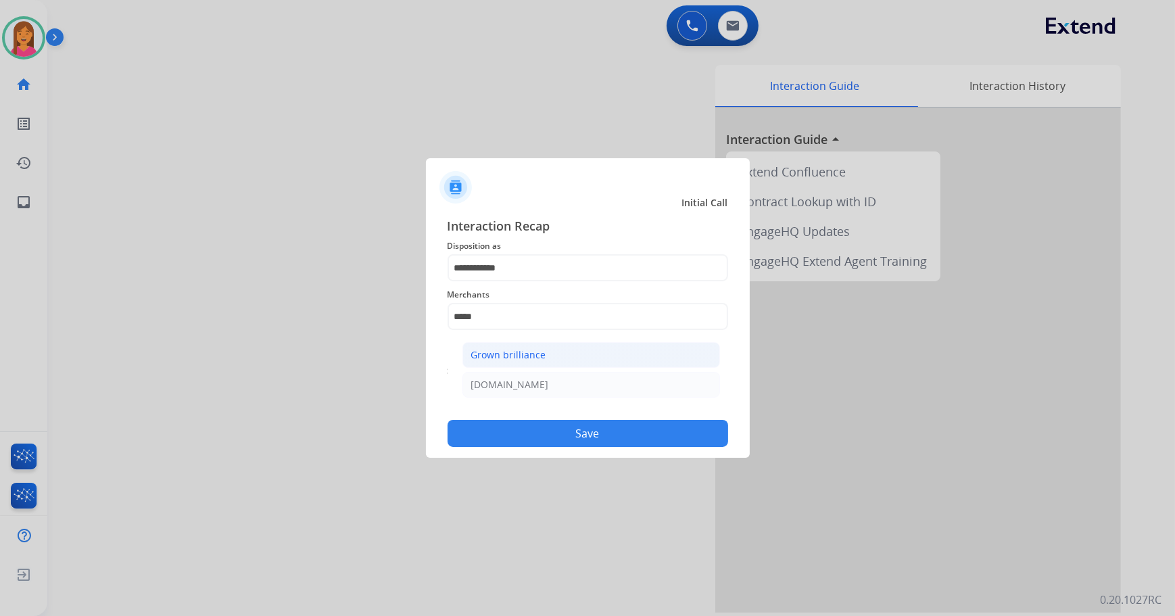
click at [526, 346] on li "Grown brilliance" at bounding box center [591, 355] width 258 height 26
type input "**********"
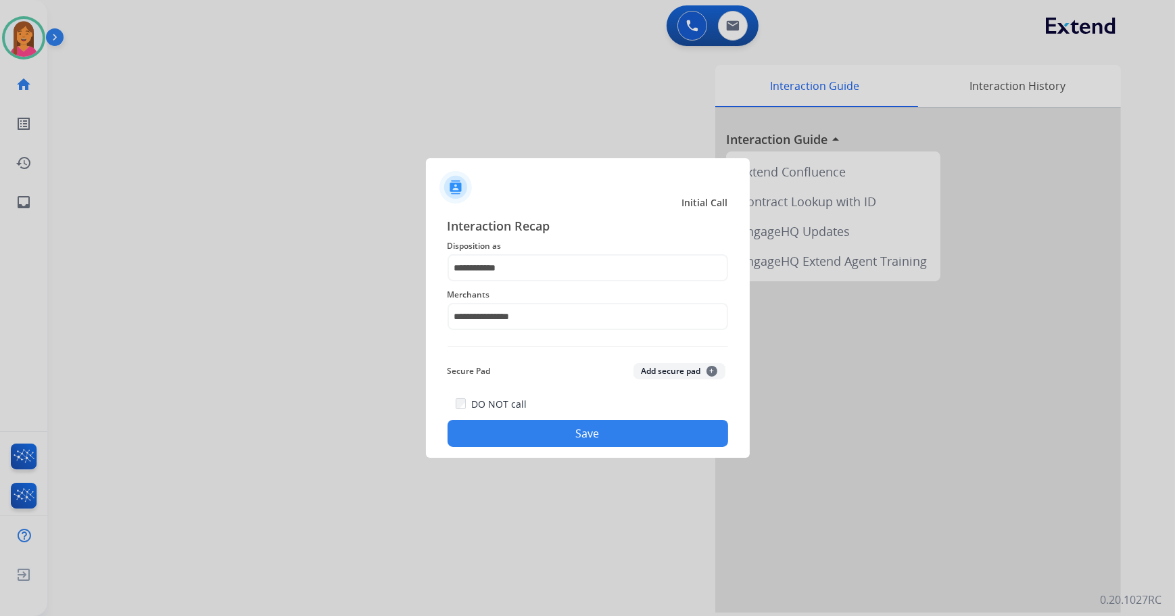
click at [537, 431] on button "Save" at bounding box center [588, 433] width 281 height 27
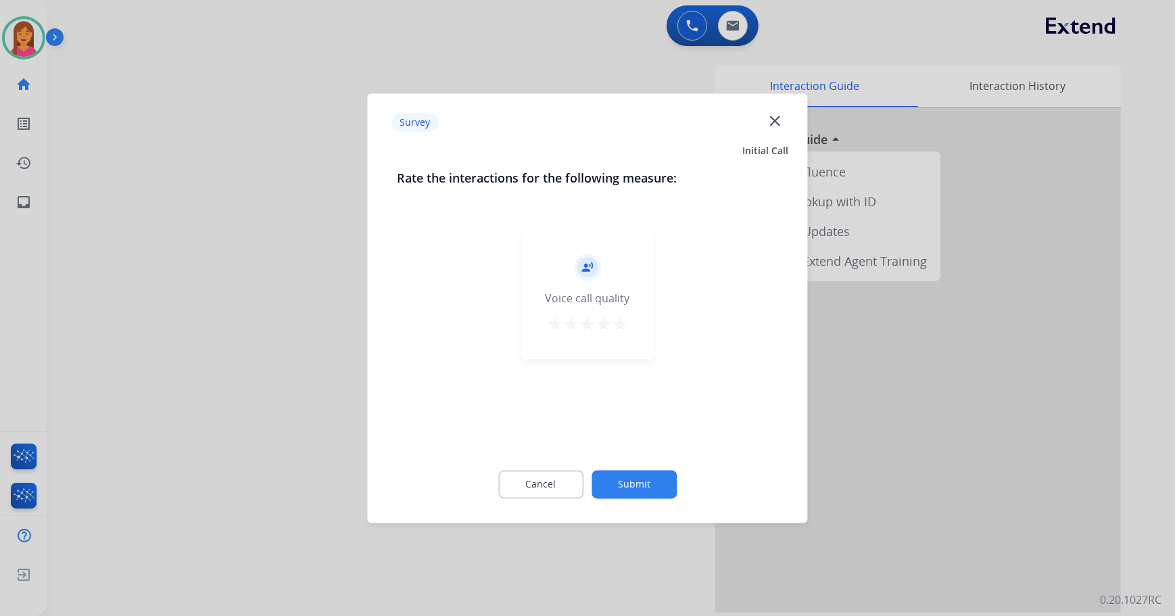
click at [608, 322] on mat-icon "star" at bounding box center [604, 324] width 16 height 16
click at [621, 324] on mat-icon "star" at bounding box center [620, 324] width 16 height 16
click at [648, 474] on button "Submit" at bounding box center [634, 484] width 85 height 28
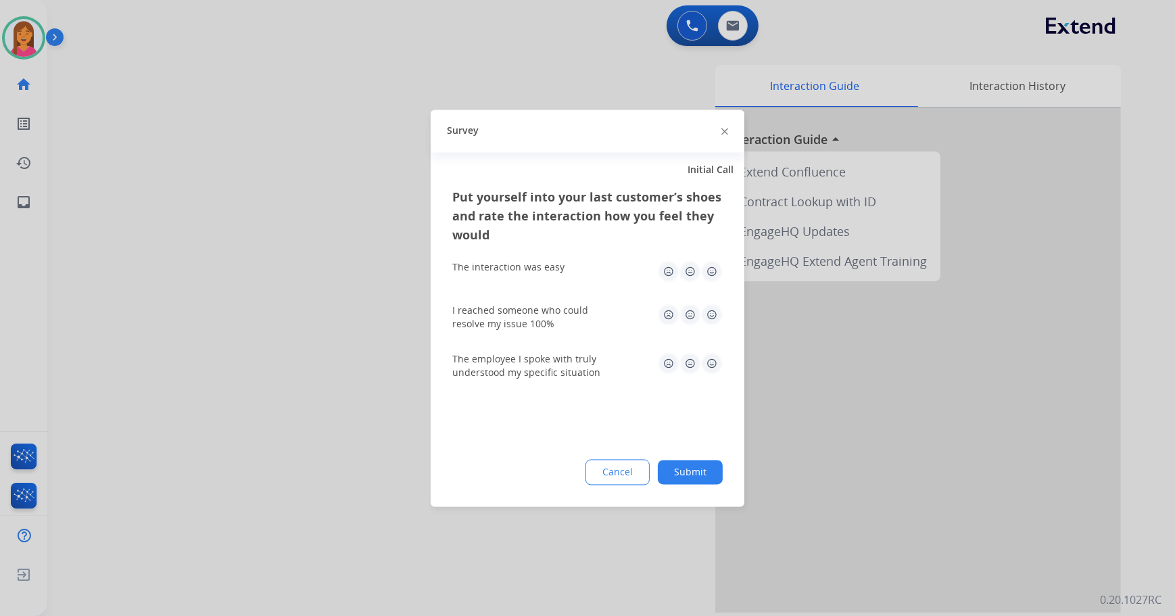
click at [710, 268] on img at bounding box center [712, 271] width 22 height 22
click at [715, 313] on img at bounding box center [712, 315] width 22 height 22
click at [719, 353] on img at bounding box center [712, 363] width 22 height 22
click at [712, 476] on button "Submit" at bounding box center [690, 472] width 65 height 24
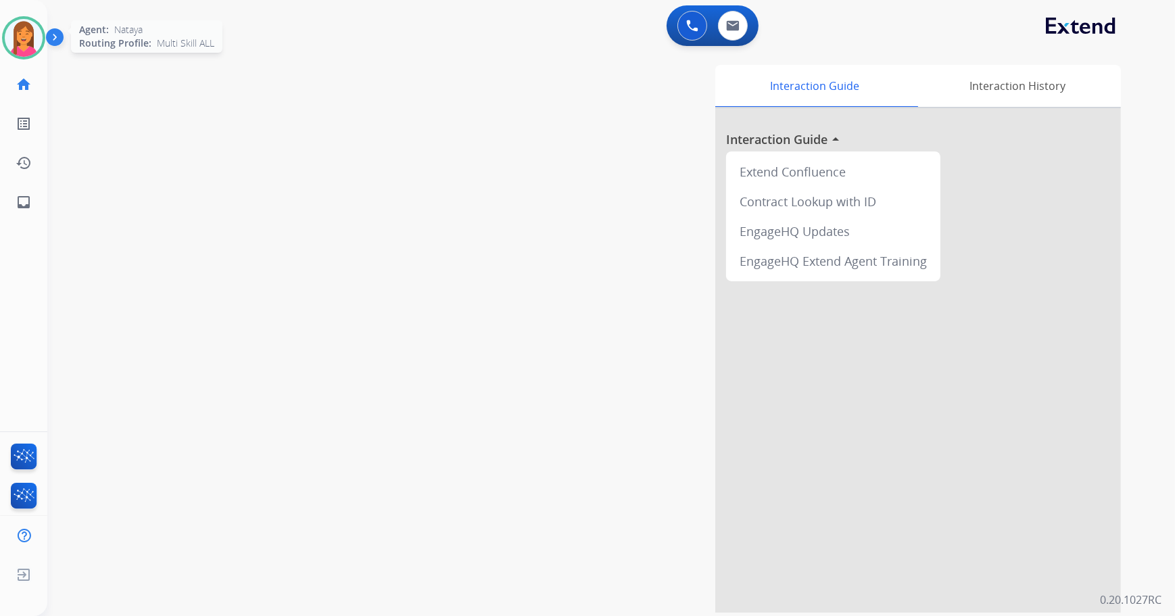
click at [34, 53] on img at bounding box center [24, 38] width 38 height 38
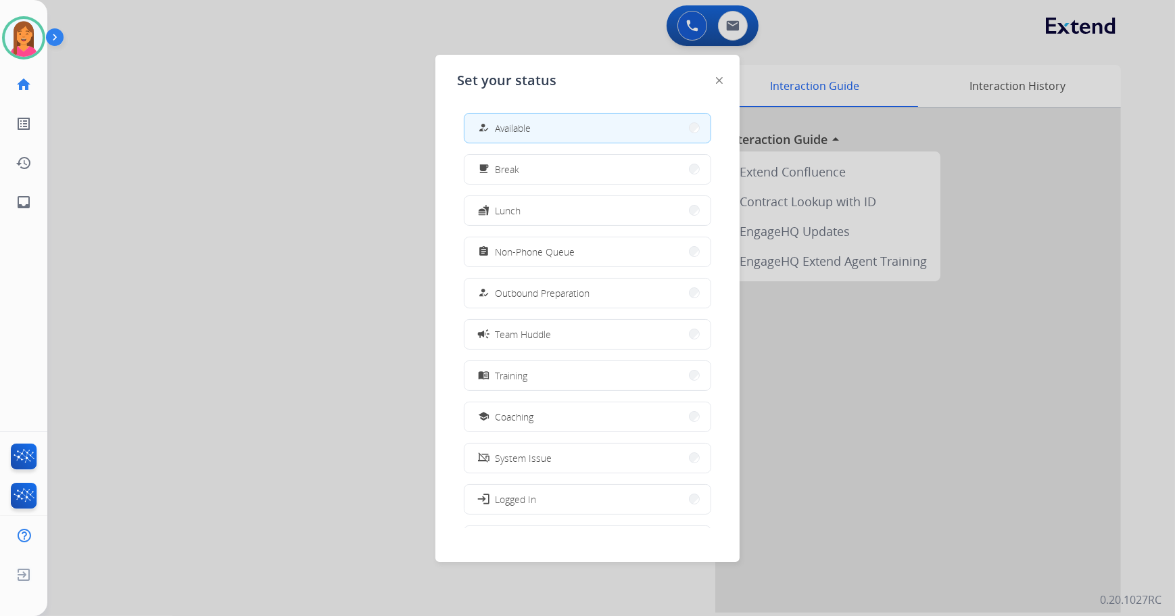
click at [375, 399] on div at bounding box center [587, 308] width 1175 height 616
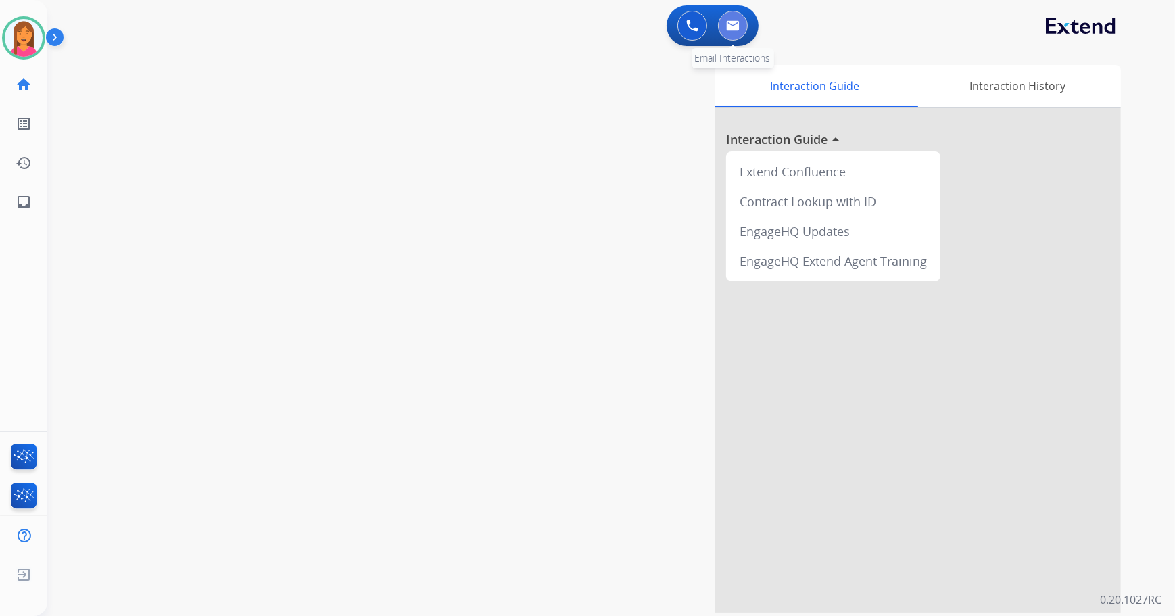
click at [738, 24] on img at bounding box center [733, 25] width 14 height 11
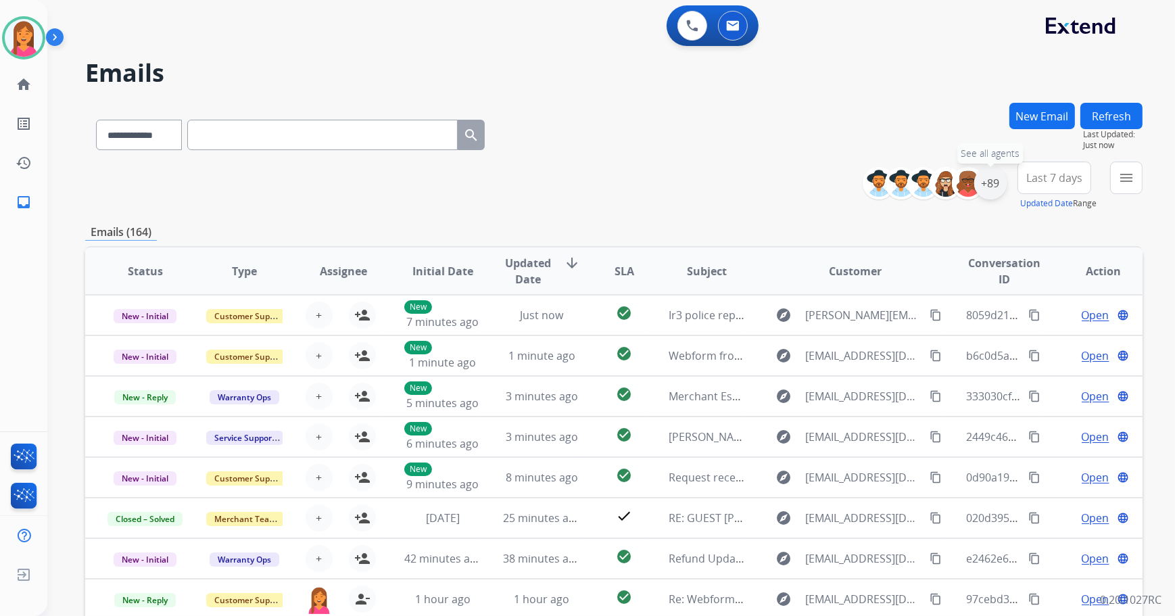
click at [993, 191] on div "+89" at bounding box center [990, 183] width 32 height 32
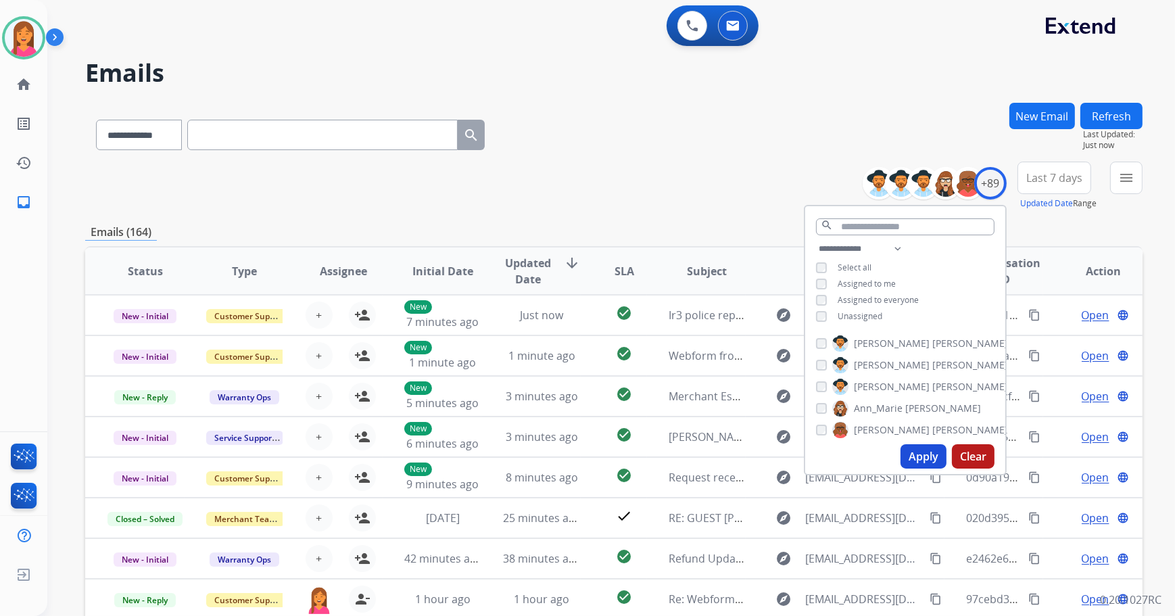
click at [914, 460] on button "Apply" at bounding box center [924, 456] width 46 height 24
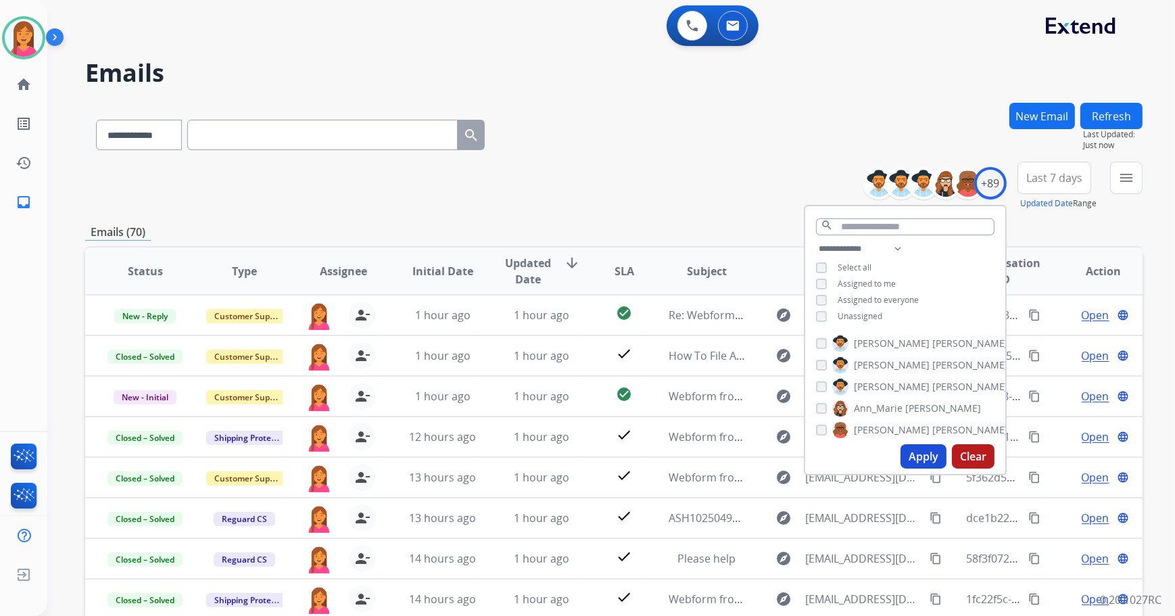
click at [757, 197] on div "**********" at bounding box center [613, 186] width 1057 height 49
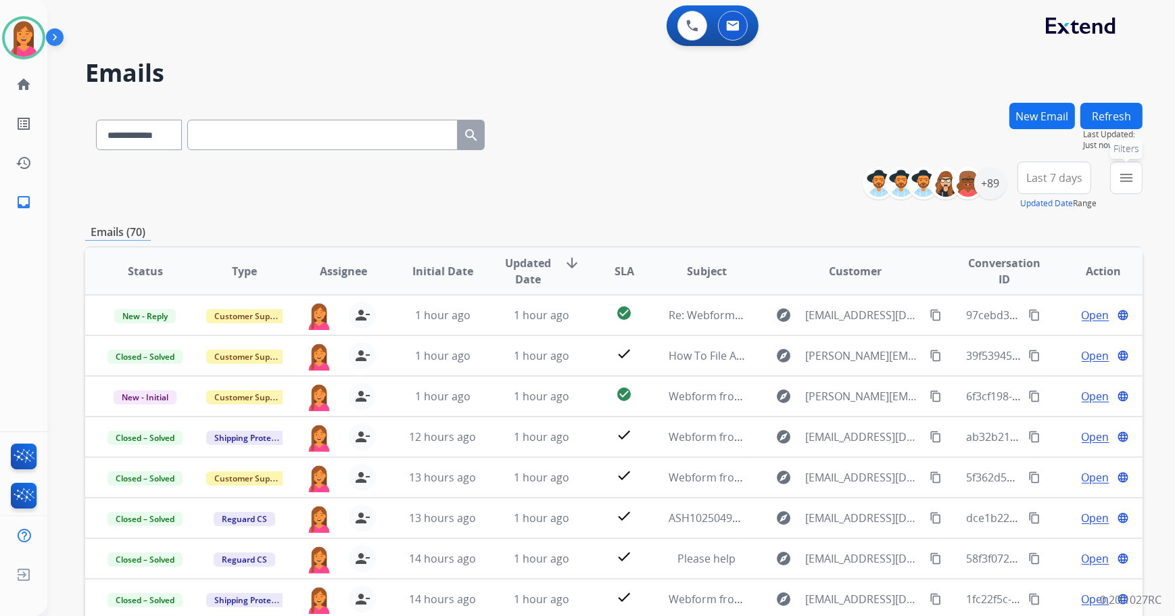
click at [1120, 185] on button "menu Filters" at bounding box center [1126, 178] width 32 height 32
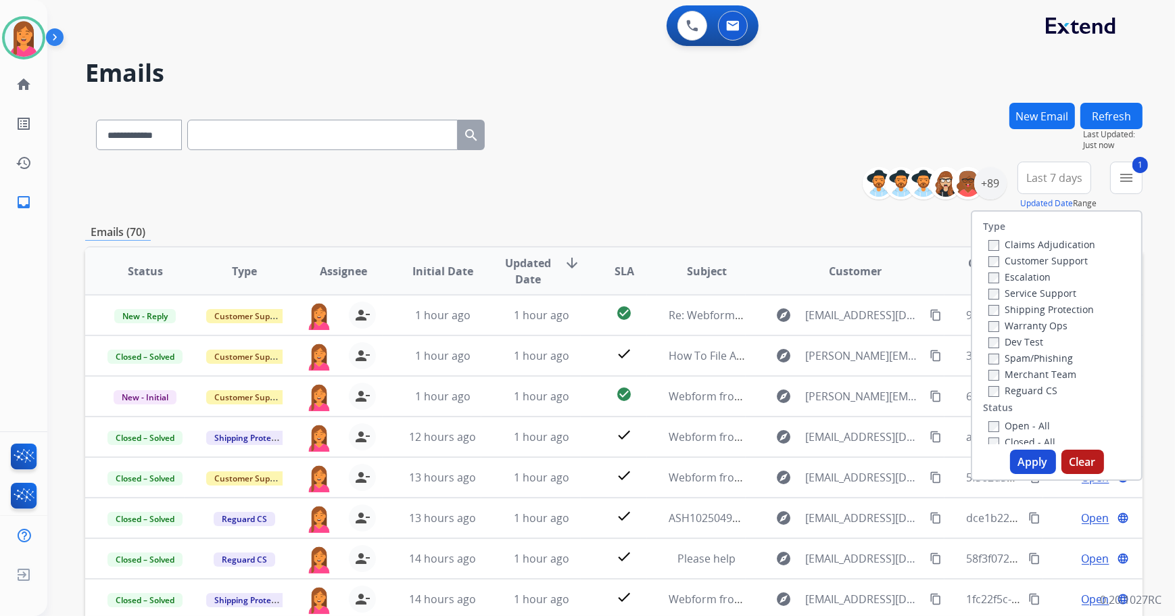
click at [1030, 473] on button "Apply" at bounding box center [1033, 462] width 46 height 24
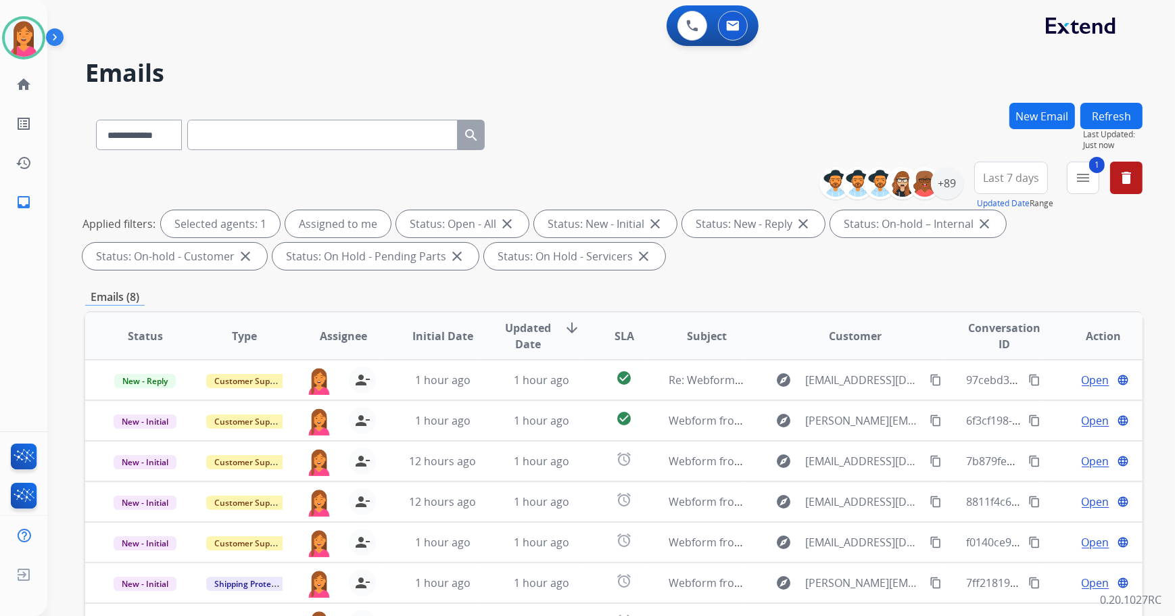
scroll to position [218, 0]
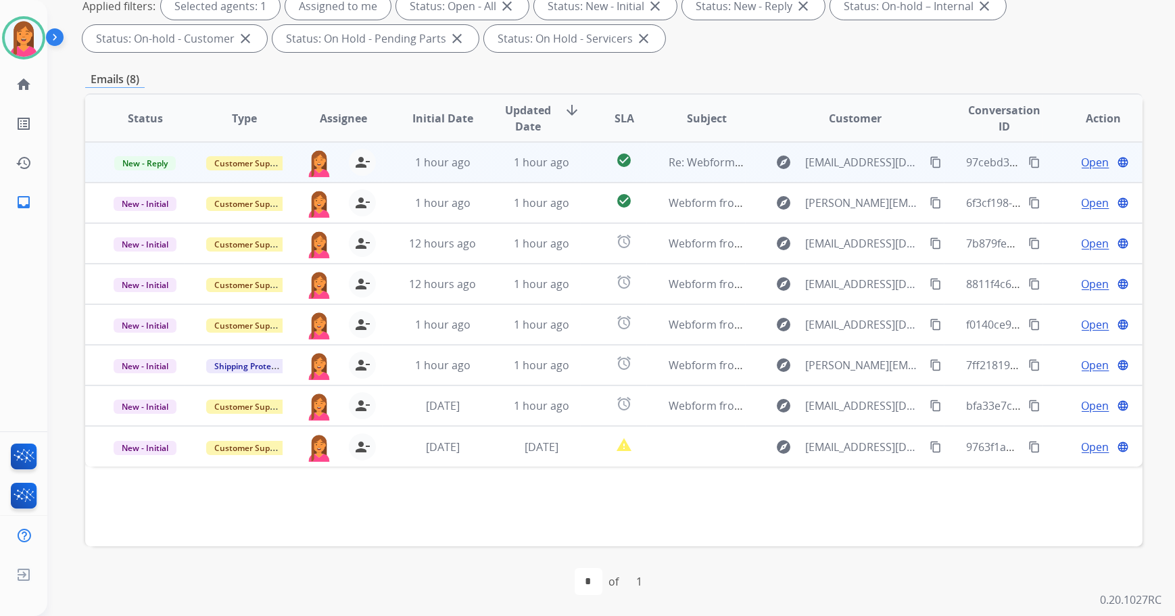
click at [570, 158] on div "1 hour ago" at bounding box center [541, 162] width 77 height 16
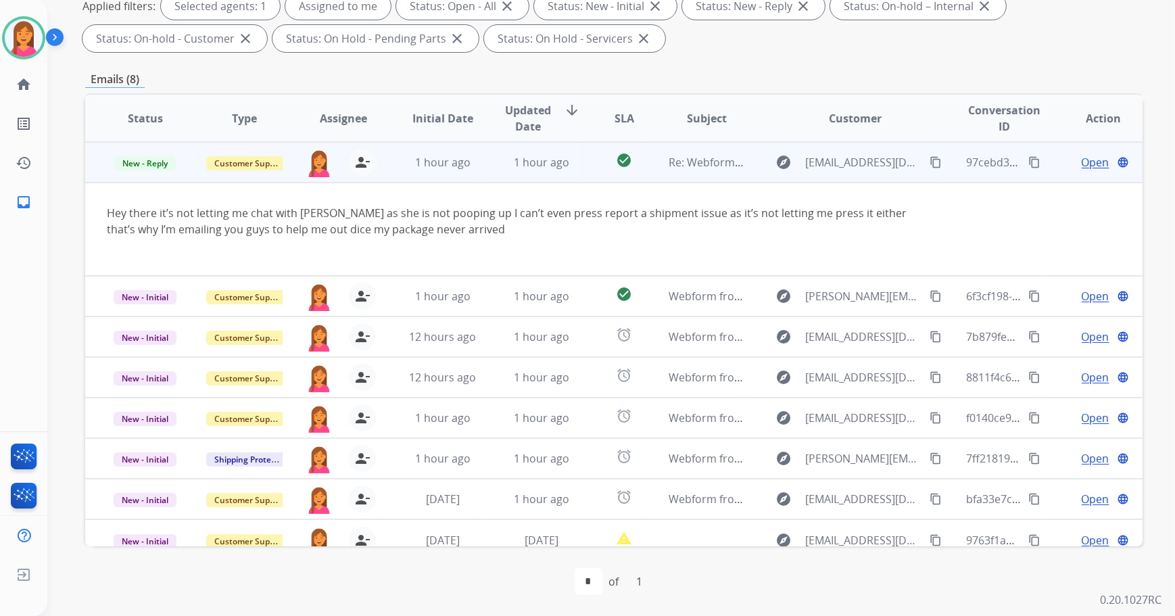
click at [587, 169] on td "check_circle" at bounding box center [614, 162] width 66 height 41
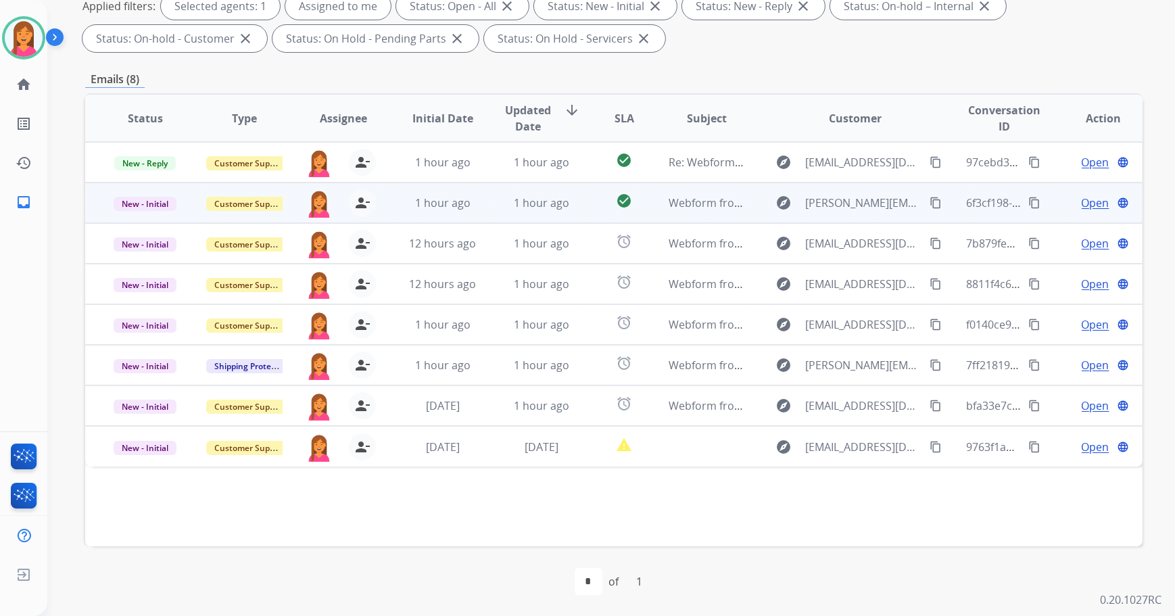
click at [585, 197] on td "check_circle" at bounding box center [614, 203] width 66 height 41
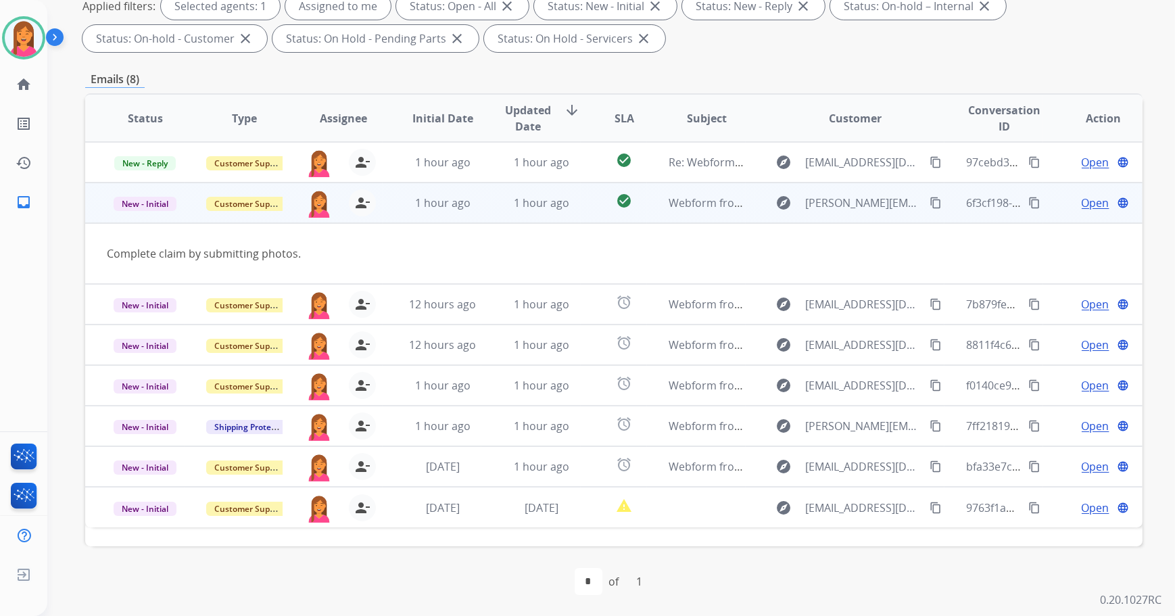
click at [1088, 204] on span "Open" at bounding box center [1096, 203] width 28 height 16
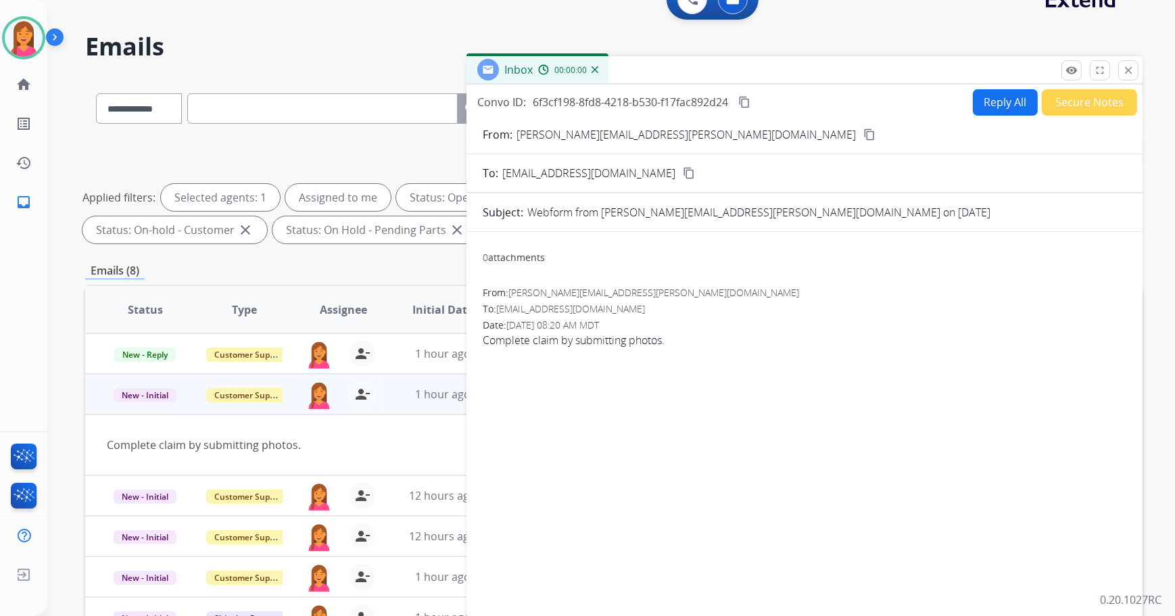
scroll to position [0, 0]
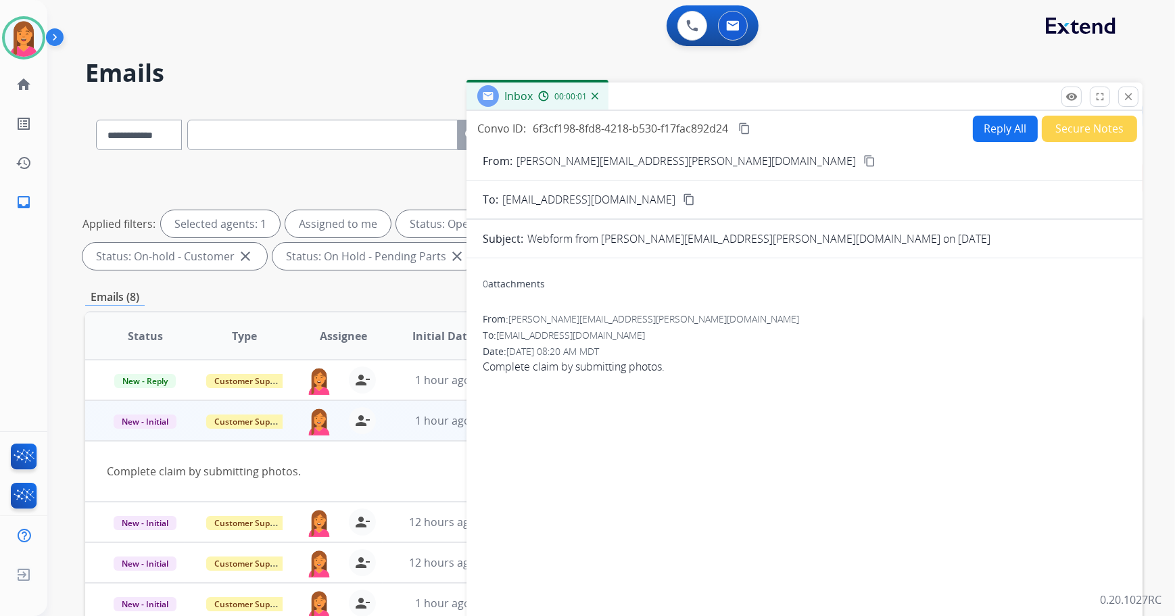
click at [988, 124] on button "Reply All" at bounding box center [1005, 129] width 65 height 26
select select "**********"
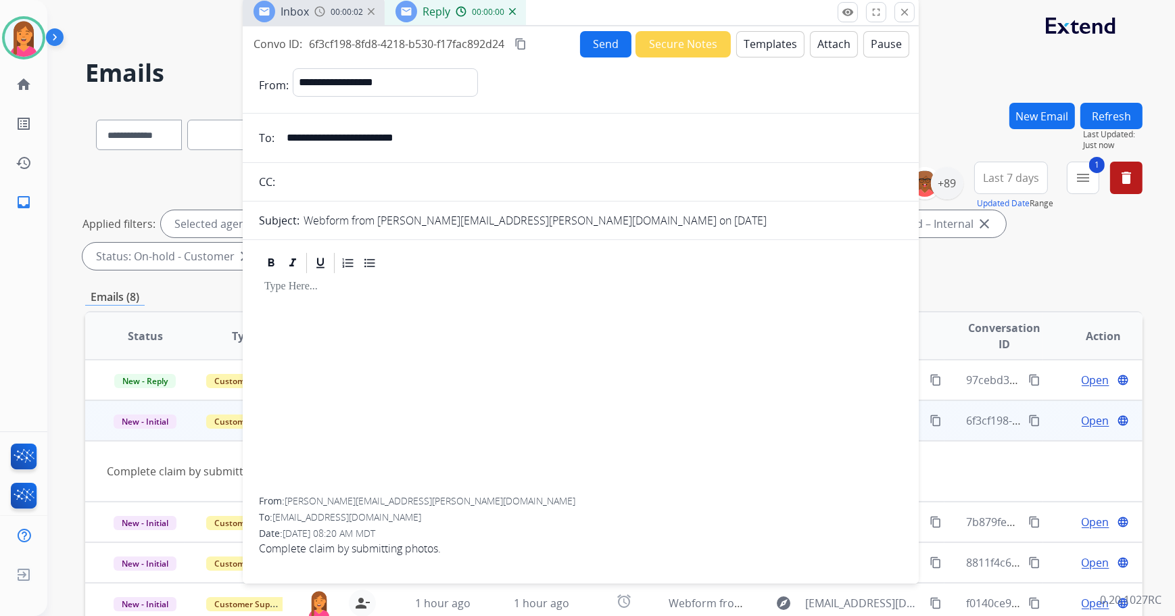
drag, startPoint x: 951, startPoint y: 101, endPoint x: 734, endPoint y: 34, distance: 227.1
click at [734, 26] on div "Inbox 00:00:02 Reply 00:00:00" at bounding box center [581, 12] width 676 height 28
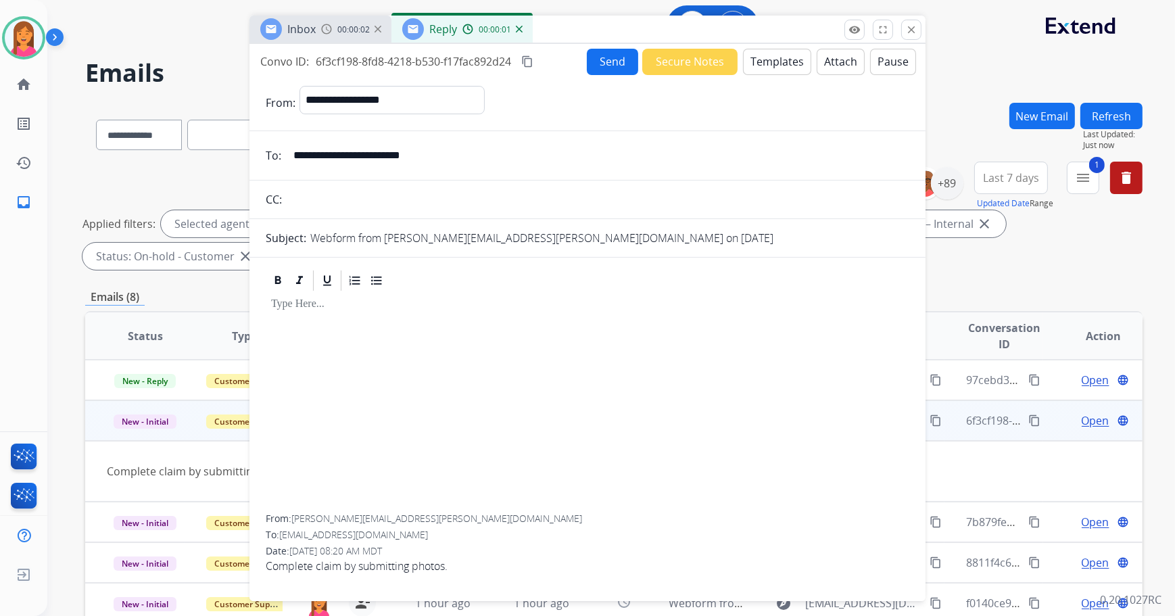
click at [758, 68] on button "Templates" at bounding box center [777, 62] width 68 height 26
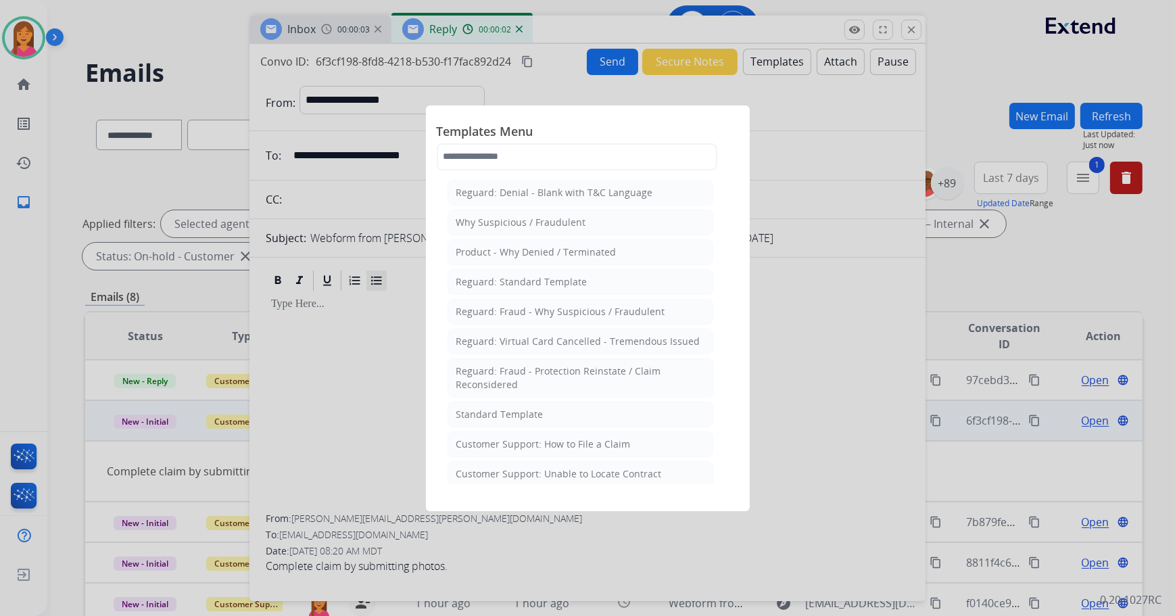
click at [383, 283] on div at bounding box center [587, 308] width 1175 height 616
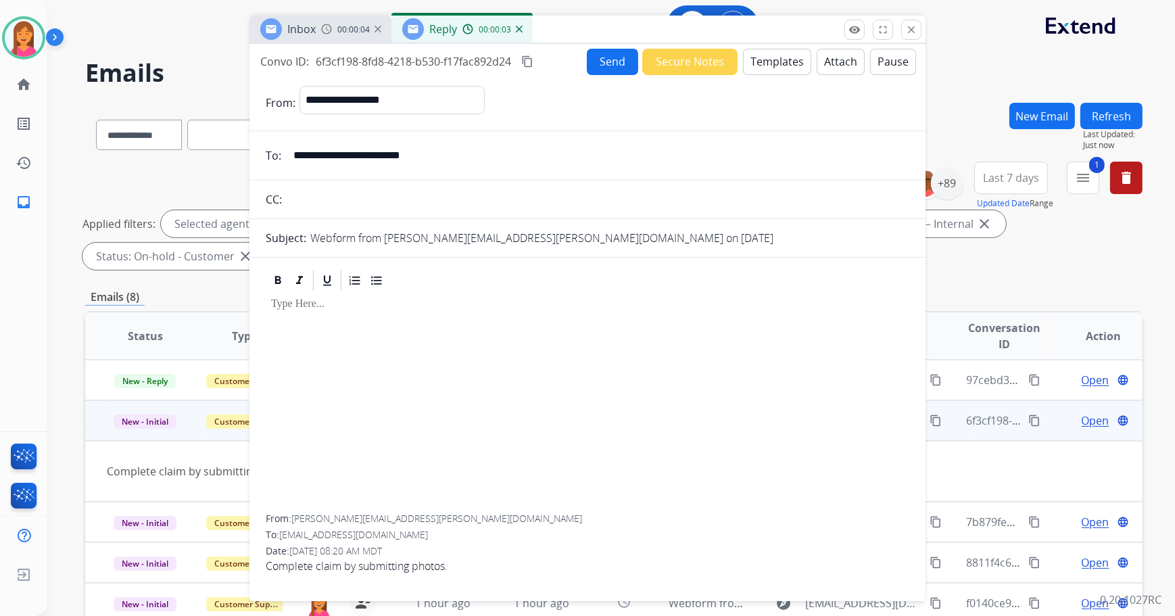
drag, startPoint x: 450, startPoint y: 153, endPoint x: 279, endPoint y: 155, distance: 171.1
click at [279, 155] on div "**********" at bounding box center [587, 155] width 676 height 27
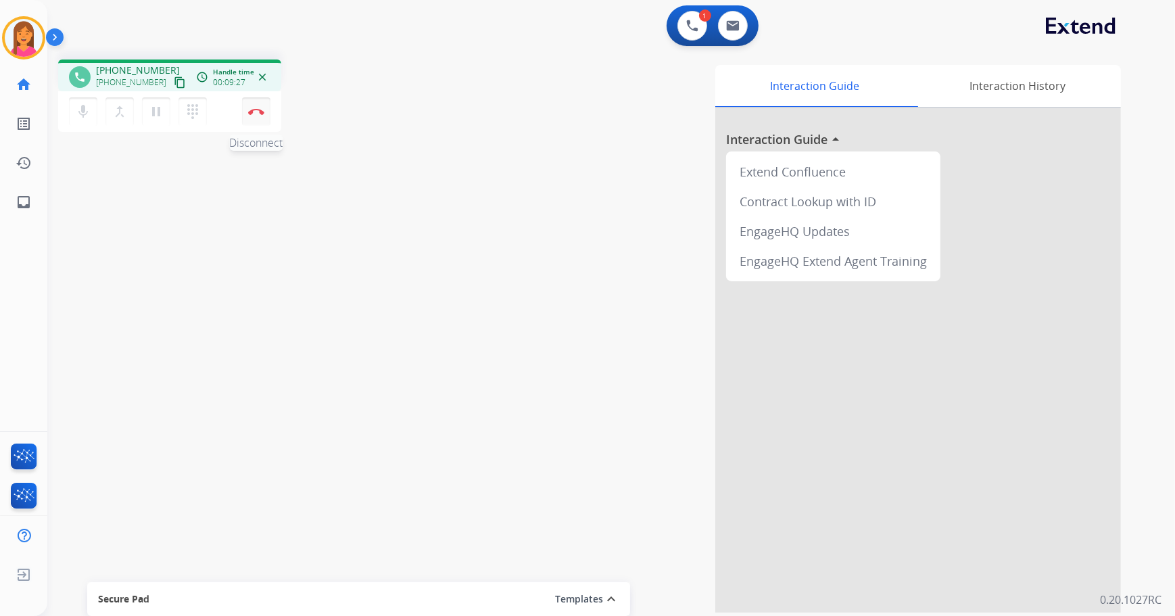
click at [254, 110] on img at bounding box center [256, 111] width 16 height 7
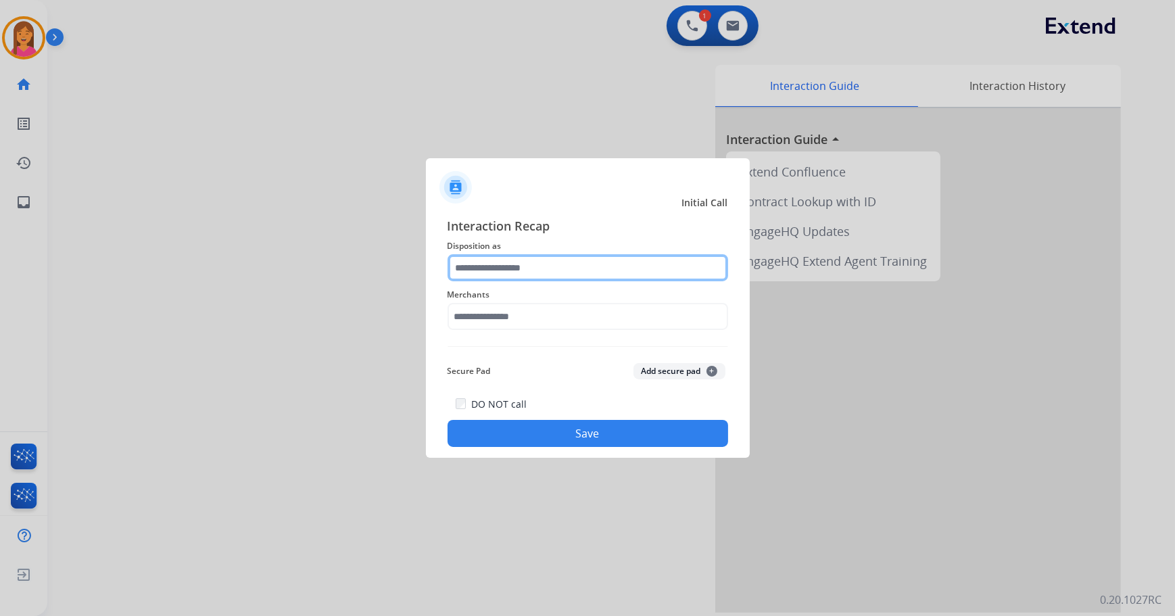
click at [522, 268] on input "text" at bounding box center [588, 267] width 281 height 27
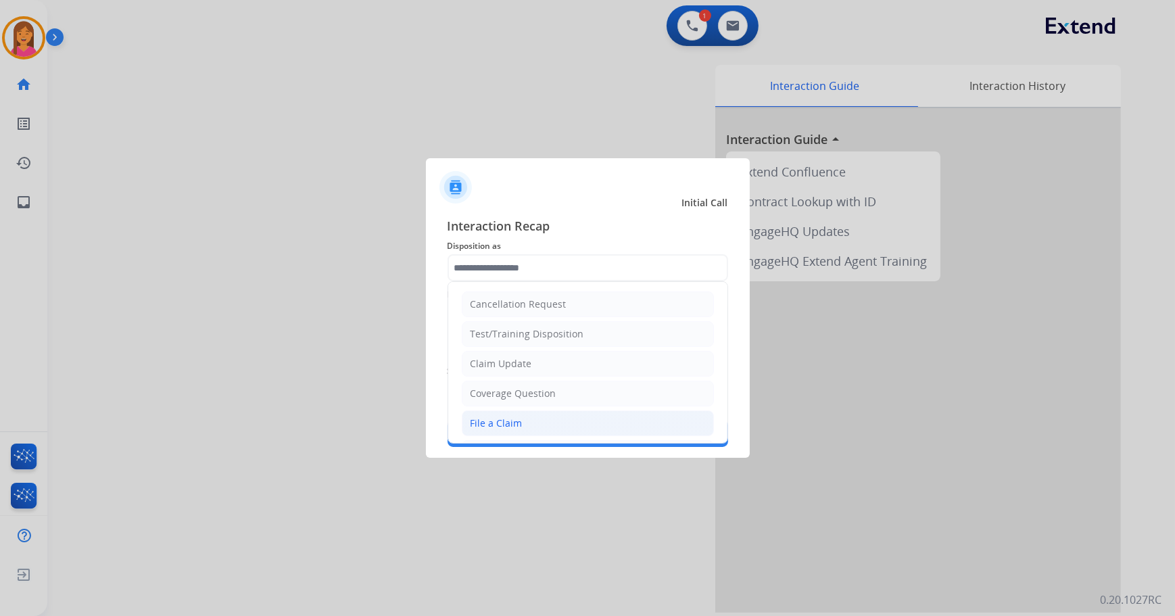
click at [523, 424] on li "File a Claim" at bounding box center [588, 423] width 252 height 26
type input "**********"
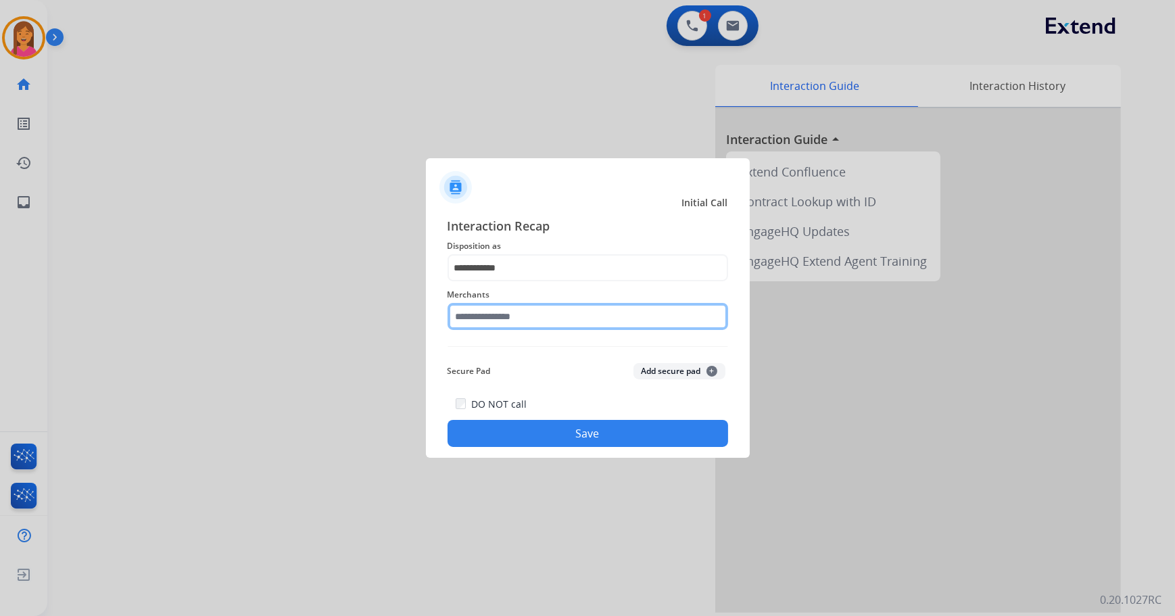
click at [521, 312] on input "text" at bounding box center [588, 316] width 281 height 27
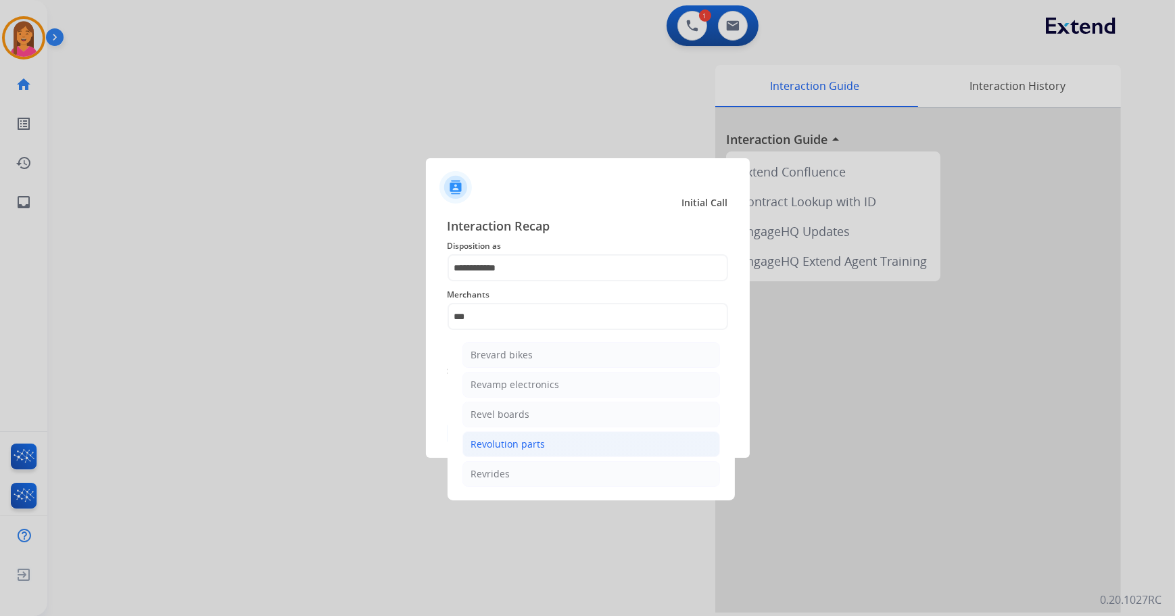
click at [502, 439] on div "Revolution parts" at bounding box center [508, 444] width 74 height 14
type input "**********"
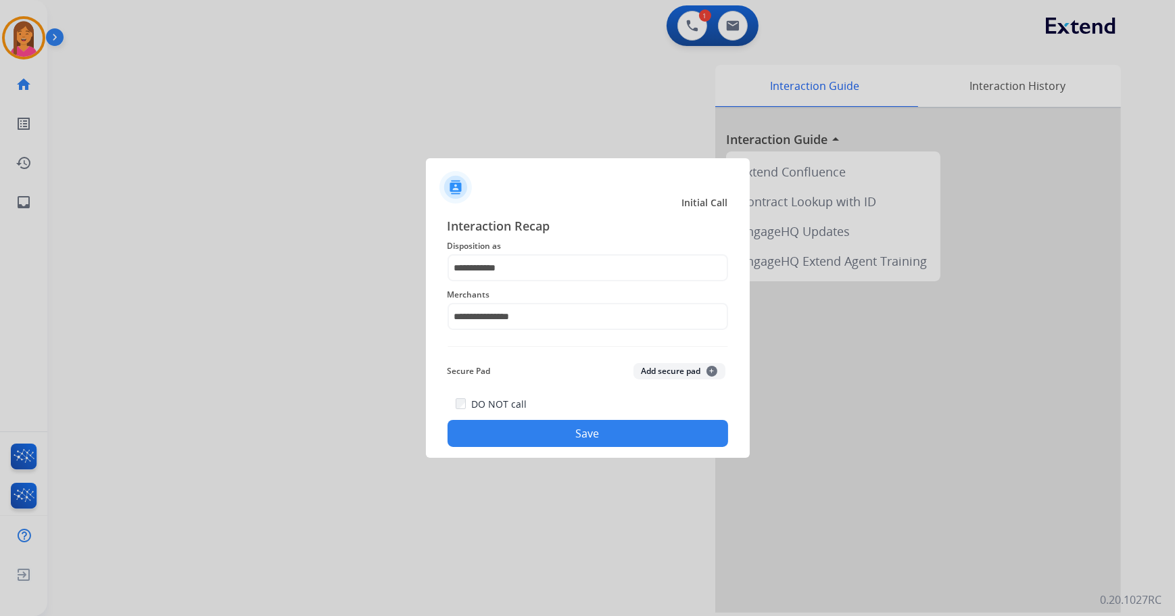
click at [510, 409] on label "DO NOT call" at bounding box center [498, 405] width 55 height 14
click at [513, 429] on button "Save" at bounding box center [588, 433] width 281 height 27
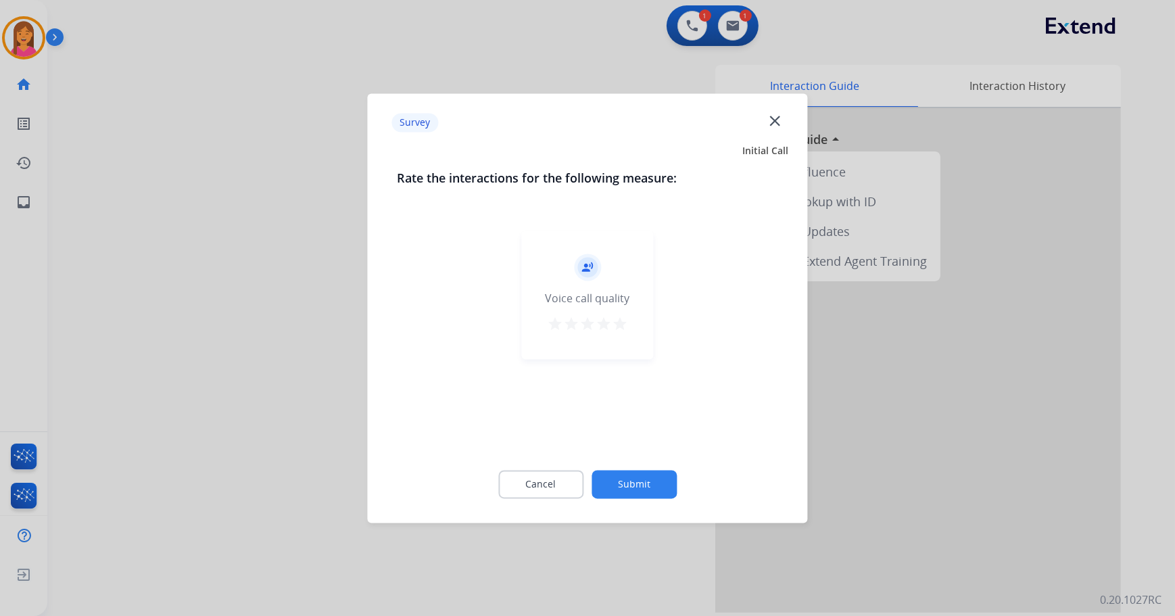
click at [614, 321] on mat-icon "star" at bounding box center [620, 324] width 16 height 16
click at [644, 498] on div "Cancel Submit" at bounding box center [588, 484] width 381 height 61
click at [648, 468] on div "Cancel Submit" at bounding box center [588, 484] width 381 height 61
click at [635, 471] on button "Submit" at bounding box center [634, 484] width 85 height 28
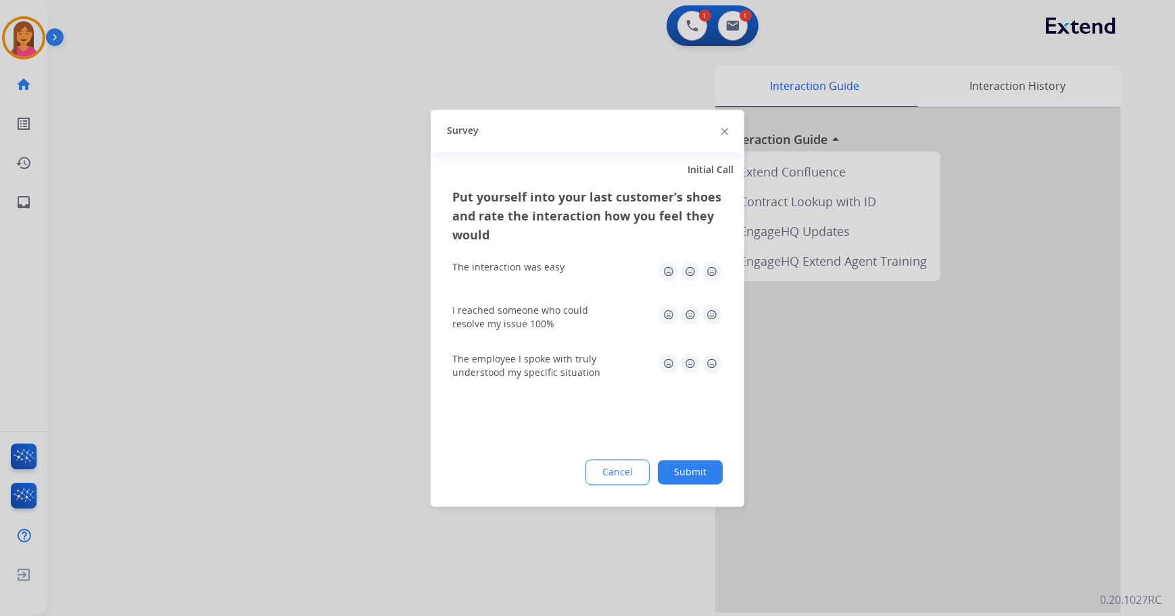
click at [715, 268] on img at bounding box center [712, 271] width 22 height 22
click at [715, 307] on img at bounding box center [712, 315] width 22 height 22
click at [717, 361] on img at bounding box center [712, 363] width 22 height 22
click at [711, 467] on button "Submit" at bounding box center [690, 472] width 65 height 24
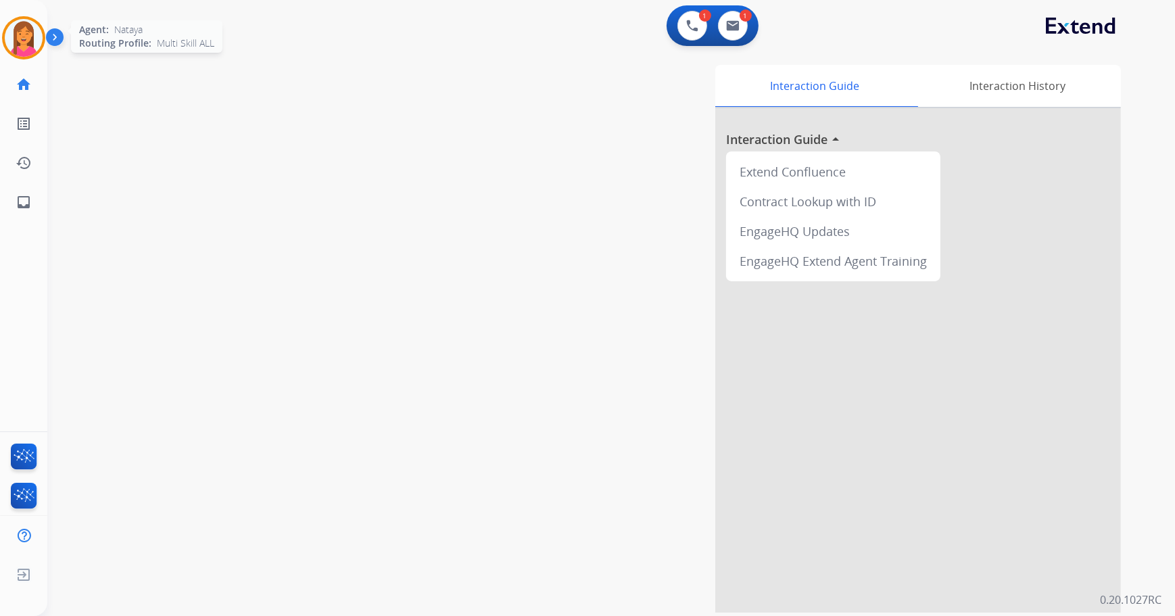
click at [24, 47] on img at bounding box center [24, 38] width 38 height 38
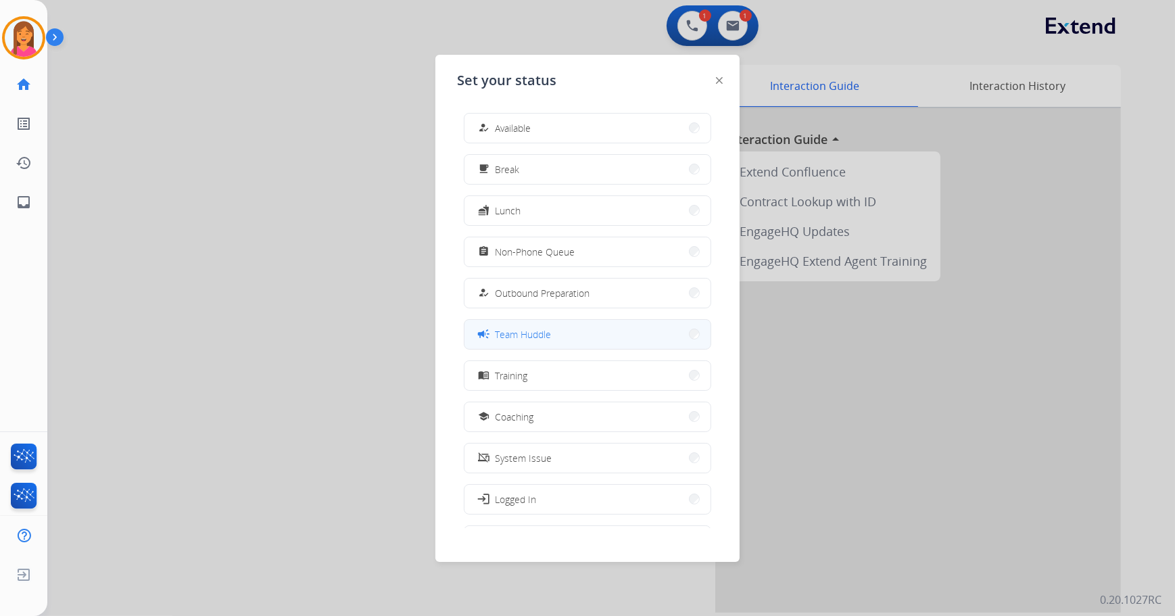
click at [547, 337] on span "Team Huddle" at bounding box center [523, 334] width 56 height 14
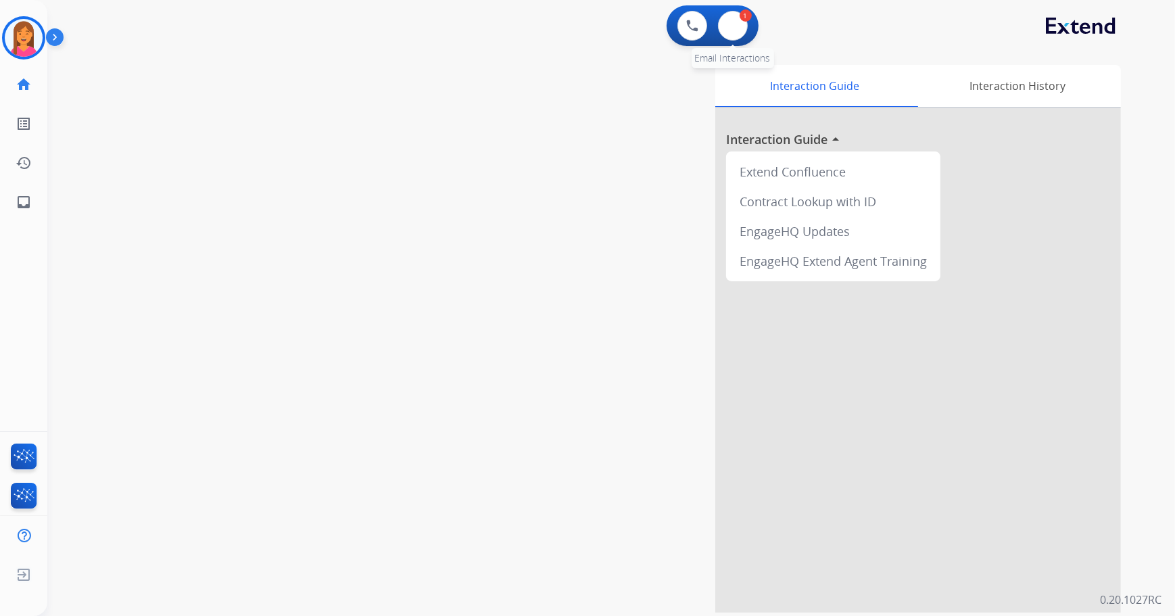
click at [744, 21] on div "1" at bounding box center [746, 15] width 12 height 12
click at [740, 29] on button at bounding box center [733, 26] width 30 height 30
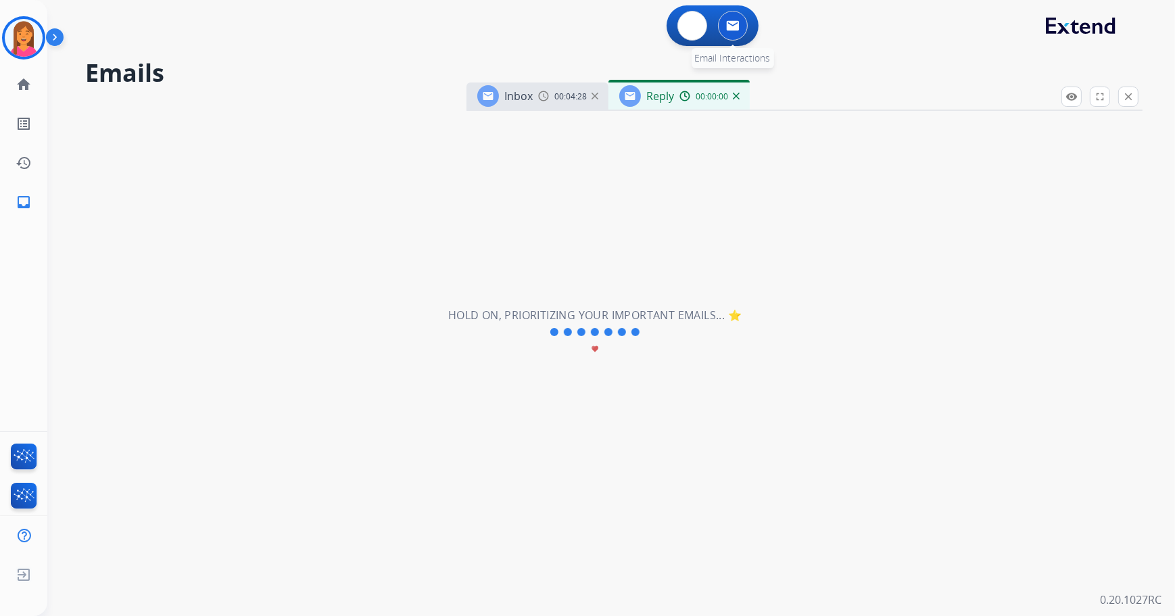
select select "**********"
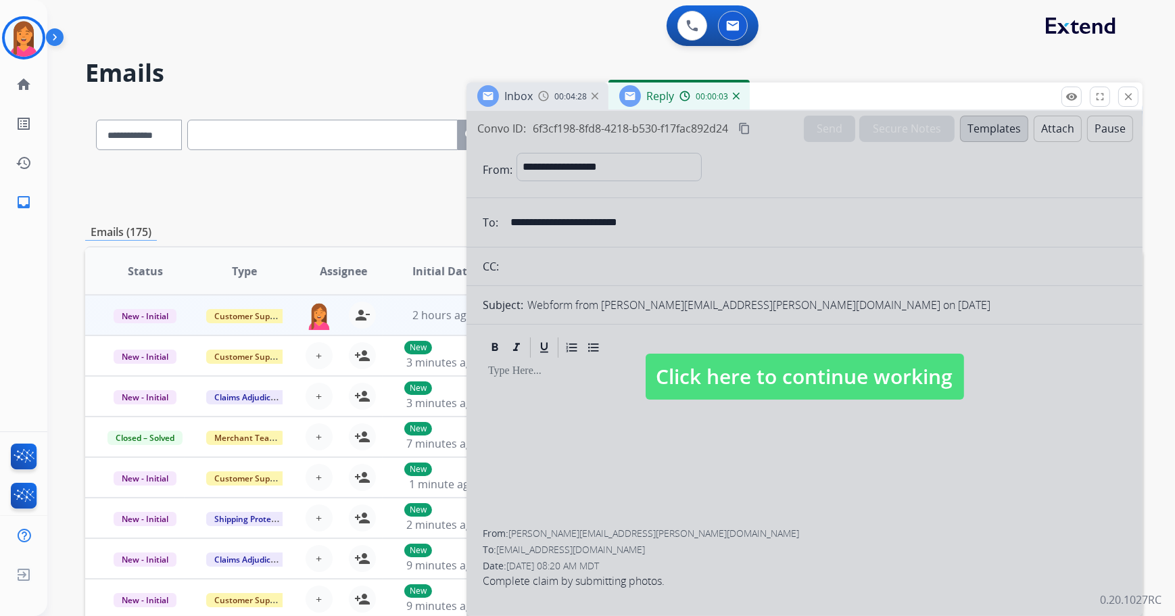
click at [849, 385] on span "Click here to continue working" at bounding box center [805, 377] width 318 height 46
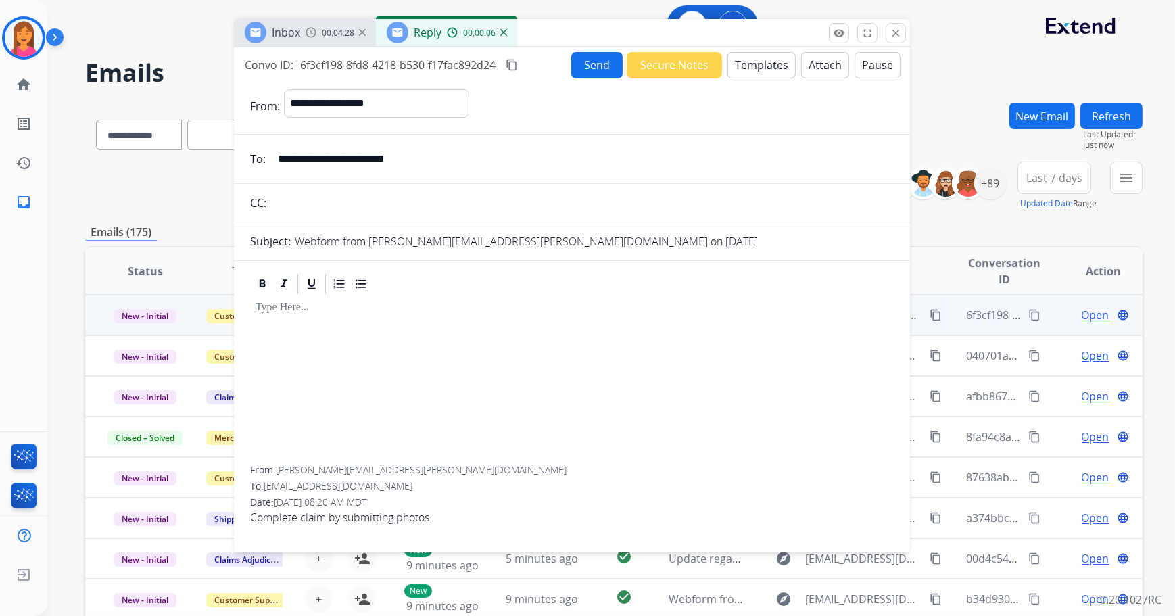
drag, startPoint x: 928, startPoint y: 101, endPoint x: 696, endPoint y: 37, distance: 241.1
click at [696, 37] on div "Inbox 00:04:28 Reply 00:00:06" at bounding box center [572, 33] width 676 height 28
click at [761, 68] on button "Templates" at bounding box center [761, 65] width 68 height 26
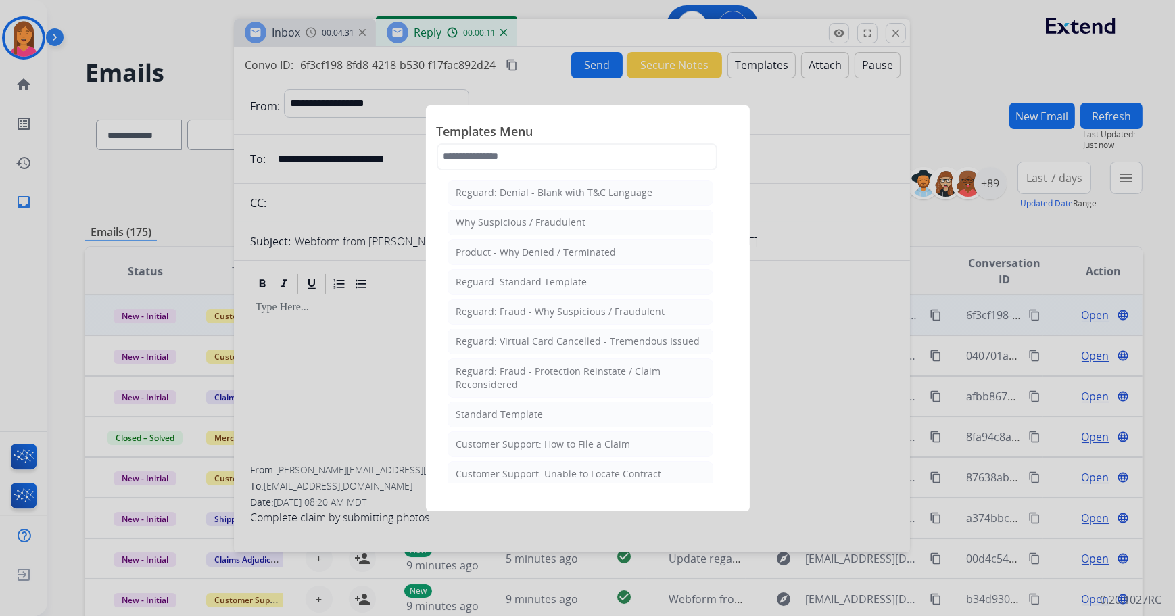
click at [385, 416] on div at bounding box center [587, 308] width 1175 height 616
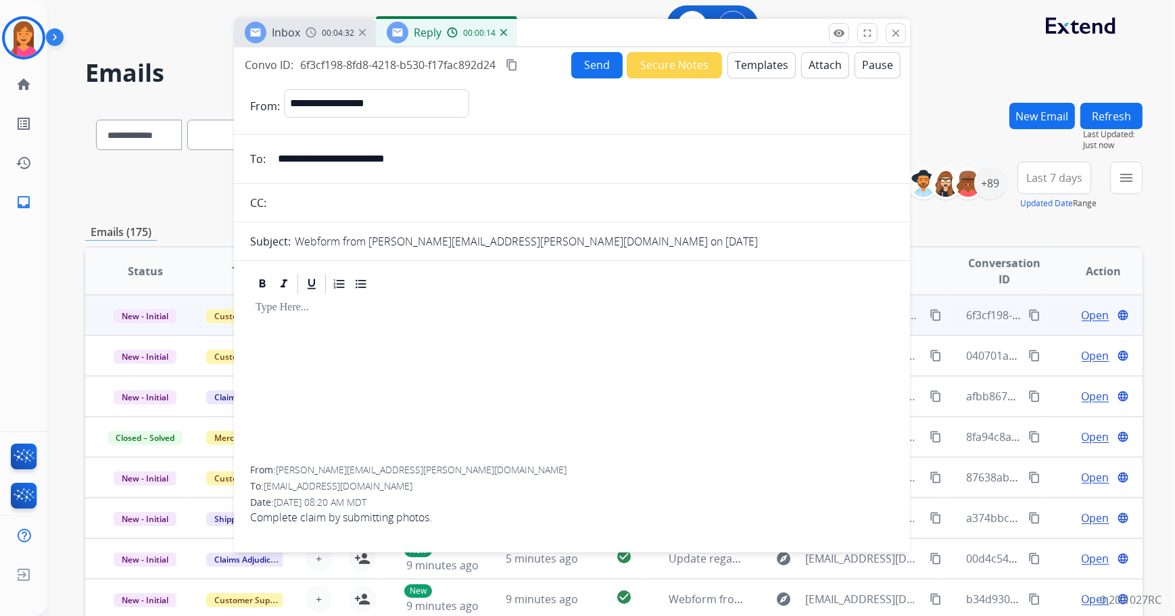
drag, startPoint x: 437, startPoint y: 162, endPoint x: 250, endPoint y: 160, distance: 186.6
click at [250, 160] on div "**********" at bounding box center [572, 158] width 676 height 27
click at [754, 65] on button "Templates" at bounding box center [761, 65] width 68 height 26
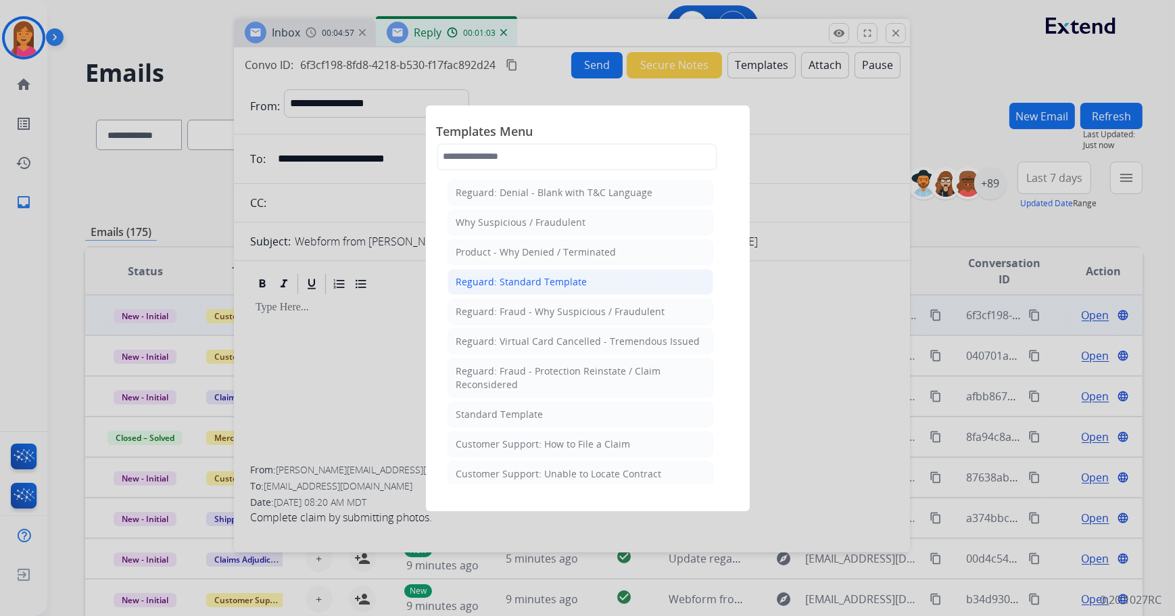
click at [533, 277] on div "Reguard: Standard Template" at bounding box center [521, 282] width 131 height 14
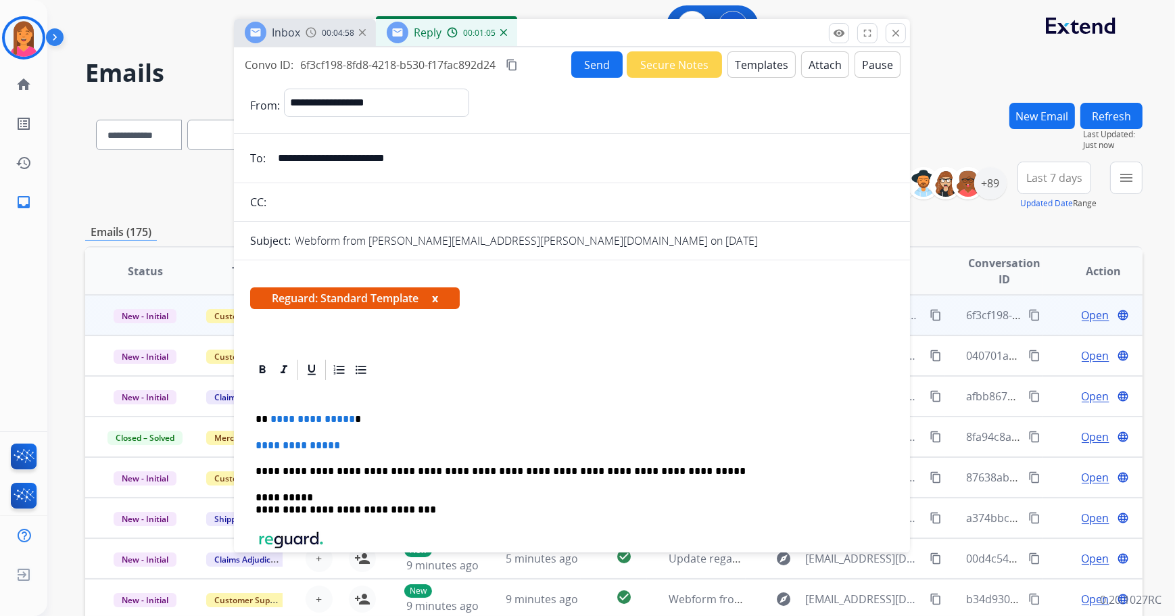
click at [437, 302] on button "x" at bounding box center [435, 298] width 6 height 16
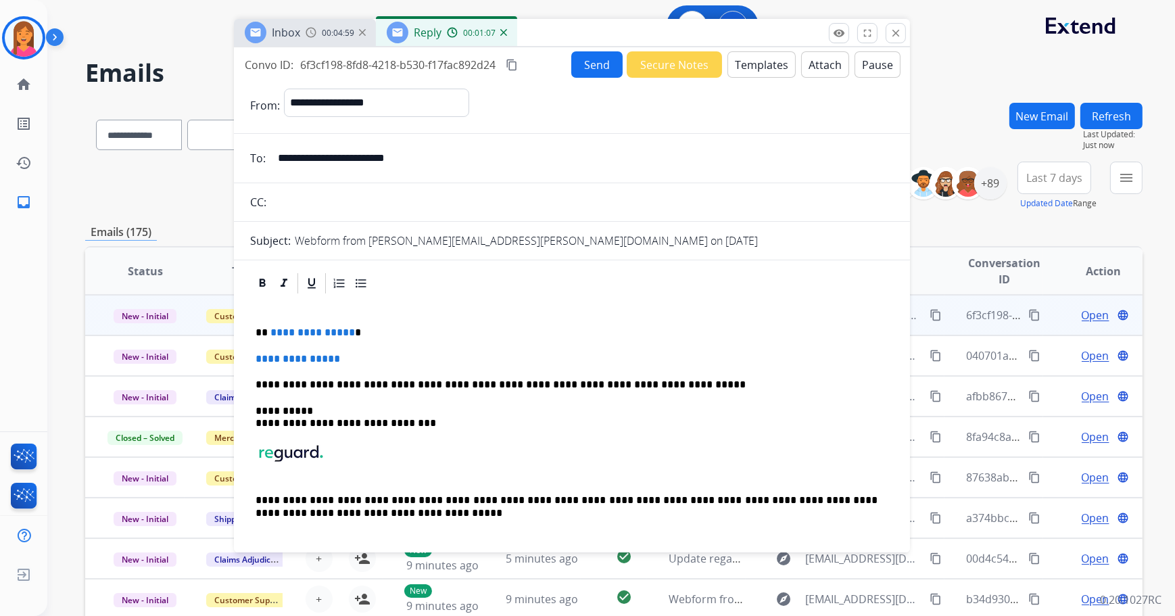
click at [382, 332] on p "**********" at bounding box center [567, 333] width 623 height 12
drag, startPoint x: 356, startPoint y: 329, endPoint x: 363, endPoint y: 331, distance: 7.6
click at [356, 329] on p "**********" at bounding box center [567, 333] width 623 height 12
drag, startPoint x: 356, startPoint y: 358, endPoint x: 246, endPoint y: 358, distance: 109.5
click at [246, 358] on div "**********" at bounding box center [572, 452] width 676 height 362
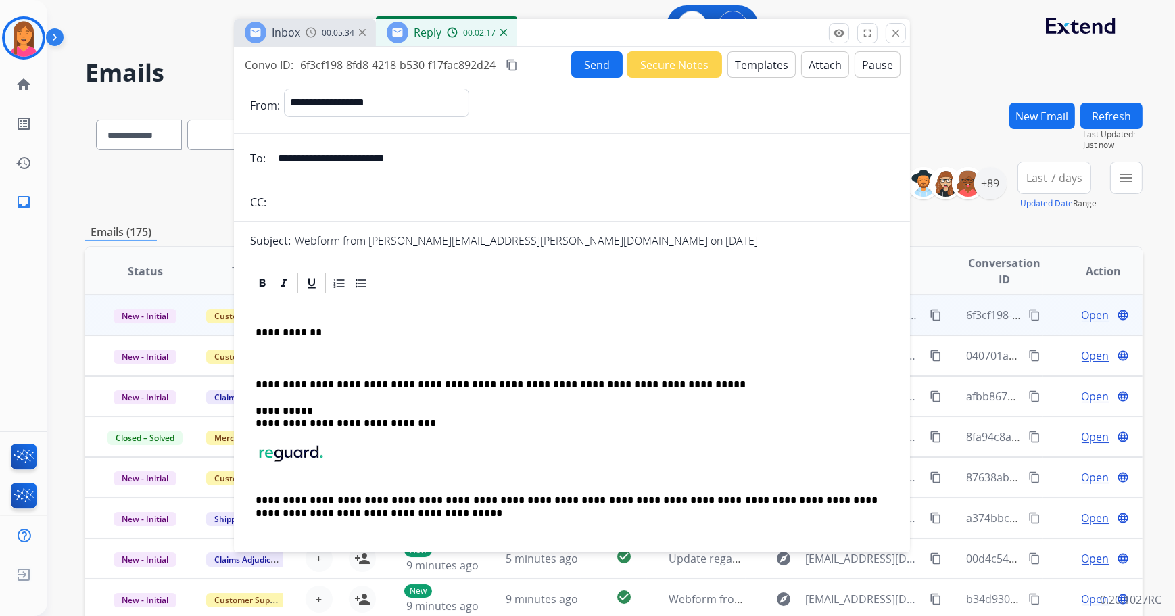
click at [253, 365] on div "**********" at bounding box center [572, 428] width 644 height 267
drag, startPoint x: 253, startPoint y: 365, endPoint x: 357, endPoint y: 337, distance: 107.7
click at [357, 337] on p "**********" at bounding box center [567, 333] width 623 height 12
click at [257, 354] on p at bounding box center [572, 359] width 633 height 12
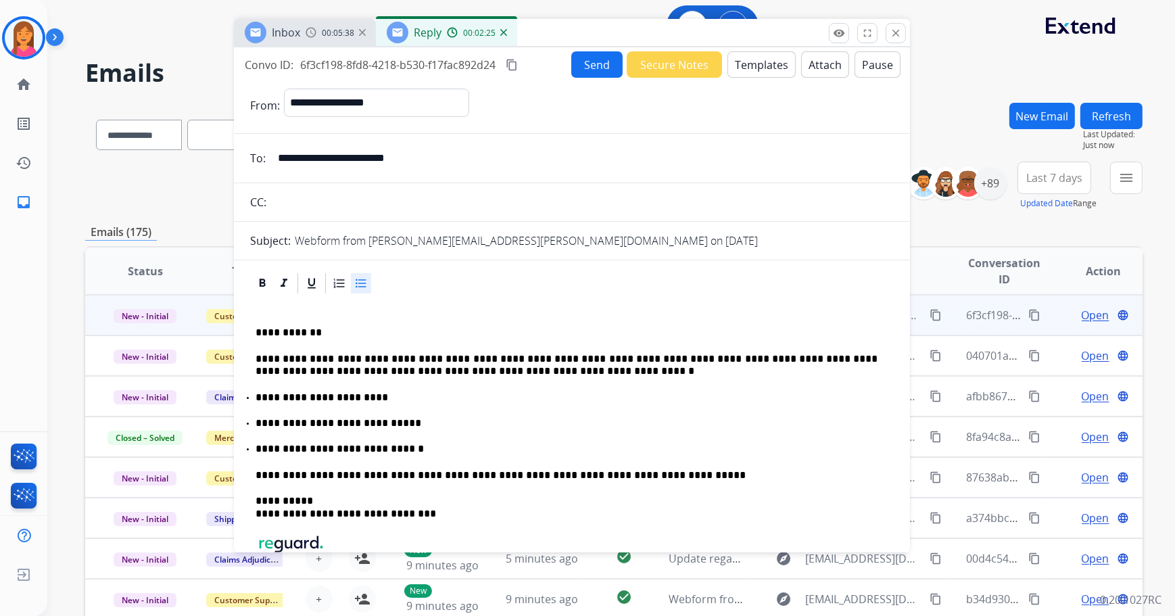
click at [404, 362] on p "**********" at bounding box center [567, 365] width 623 height 25
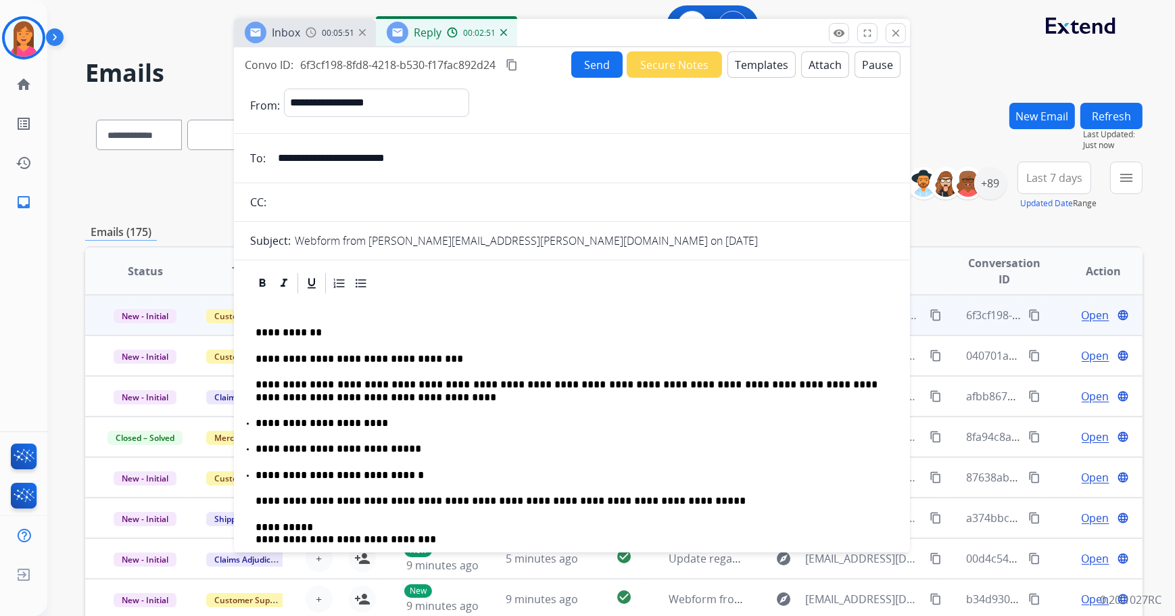
click at [591, 64] on button "Send" at bounding box center [596, 64] width 51 height 26
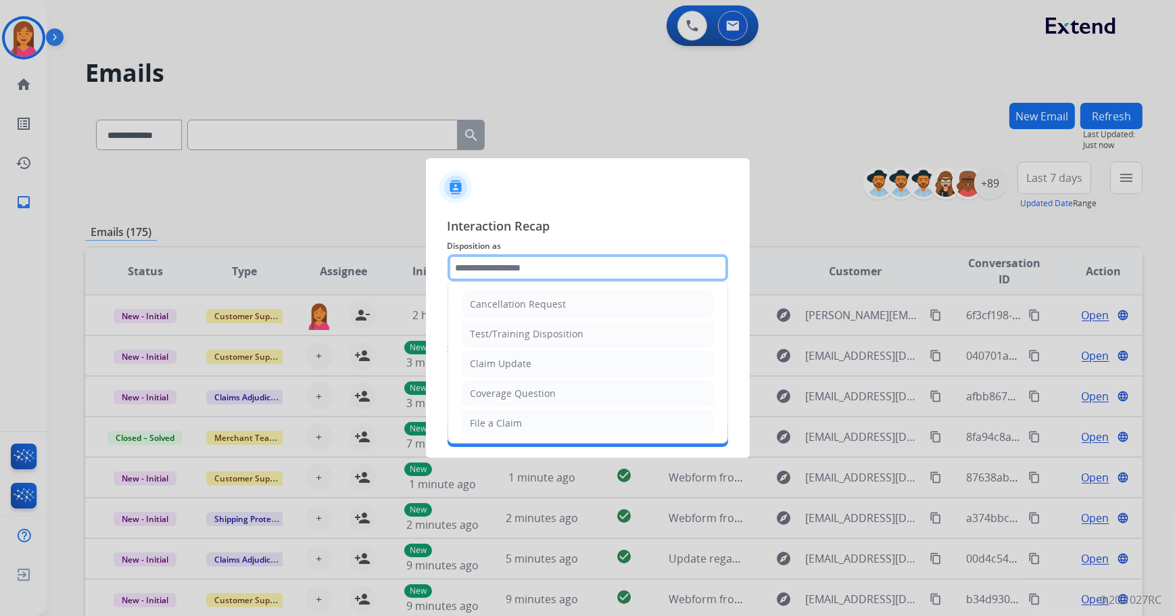
click at [483, 270] on input "text" at bounding box center [588, 267] width 281 height 27
click at [512, 369] on div "Claim Update" at bounding box center [502, 364] width 62 height 14
type input "**********"
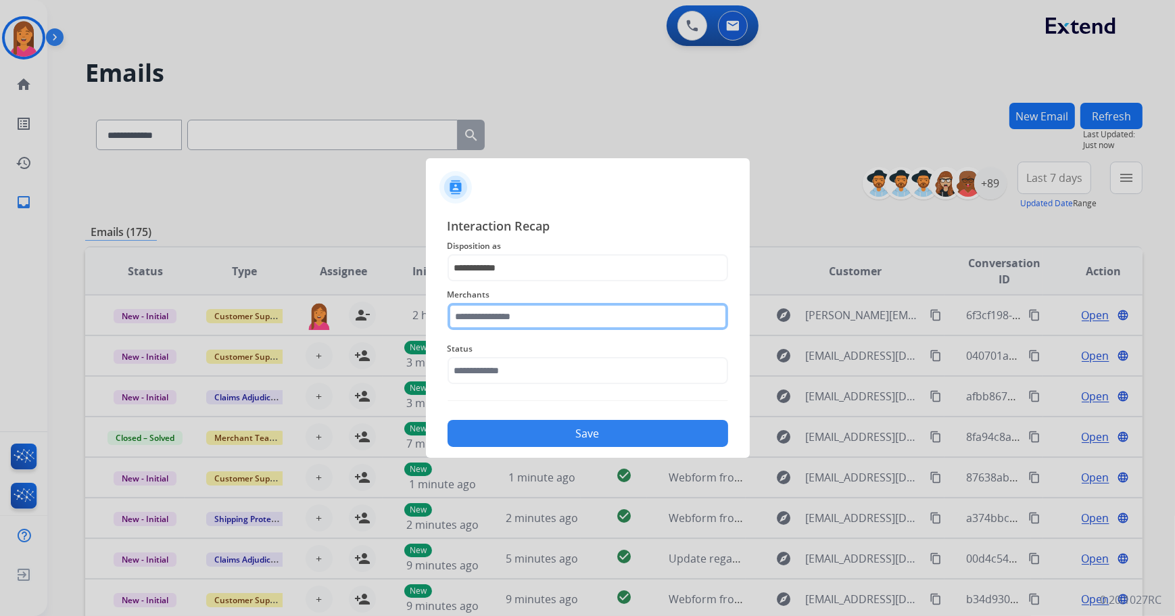
click at [496, 317] on input "text" at bounding box center [588, 316] width 281 height 27
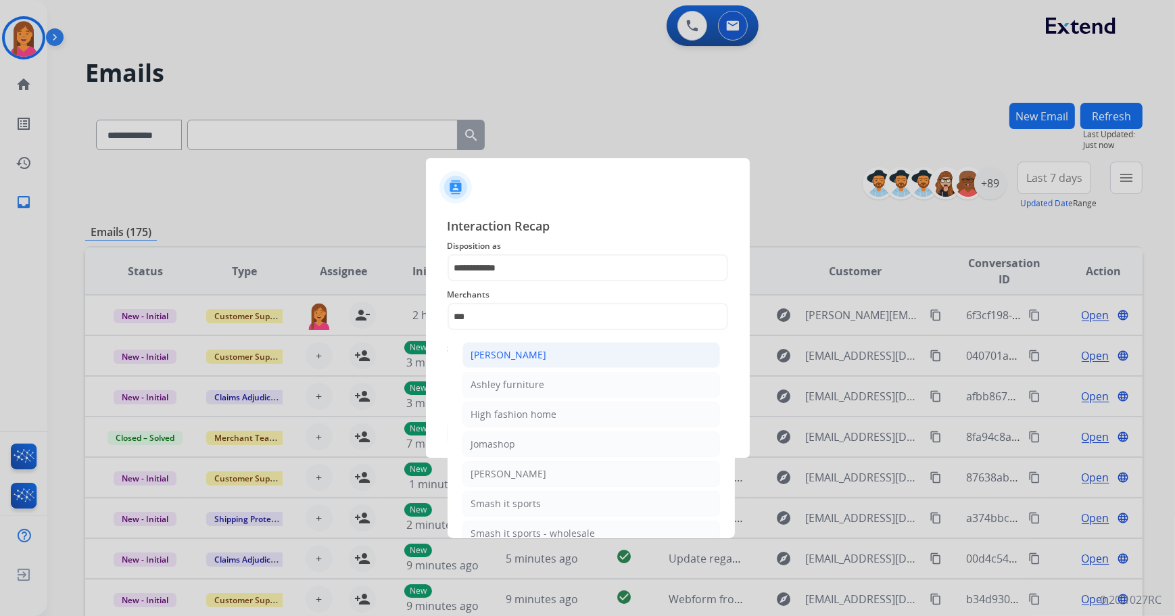
click at [507, 352] on div "[PERSON_NAME]" at bounding box center [509, 355] width 76 height 14
type input "**********"
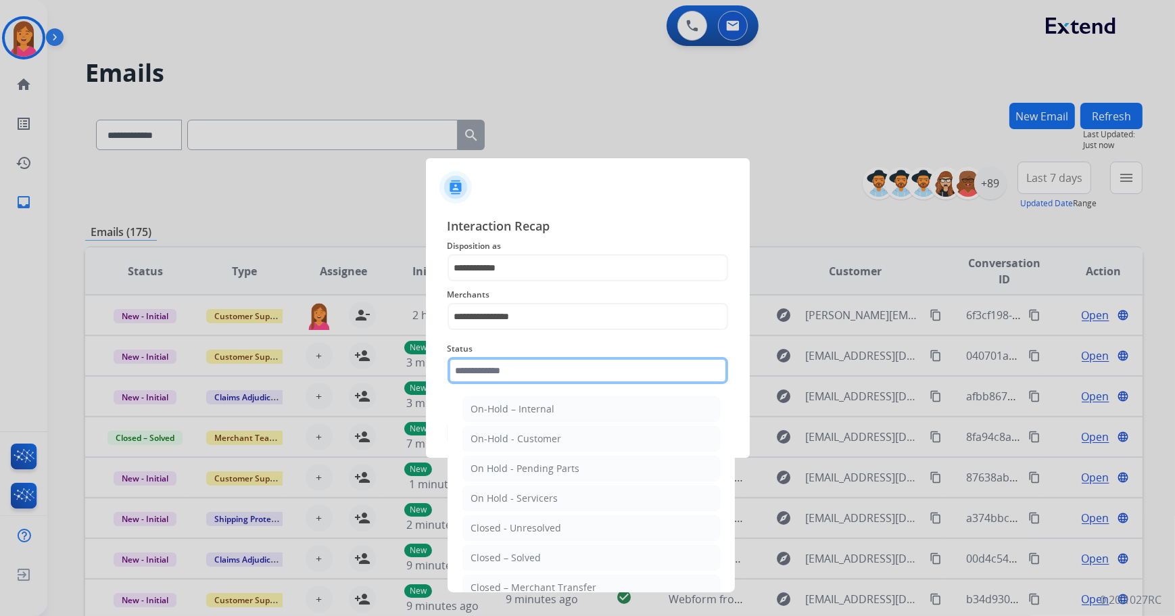
click at [514, 372] on input "text" at bounding box center [588, 370] width 281 height 27
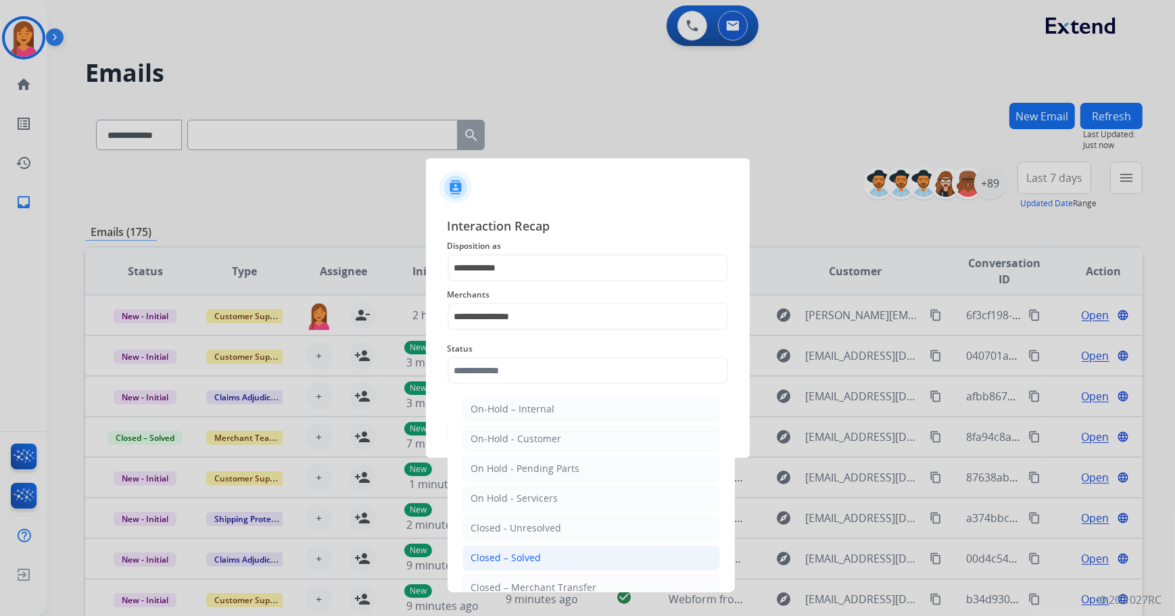
click at [541, 550] on li "Closed – Solved" at bounding box center [591, 558] width 258 height 26
type input "**********"
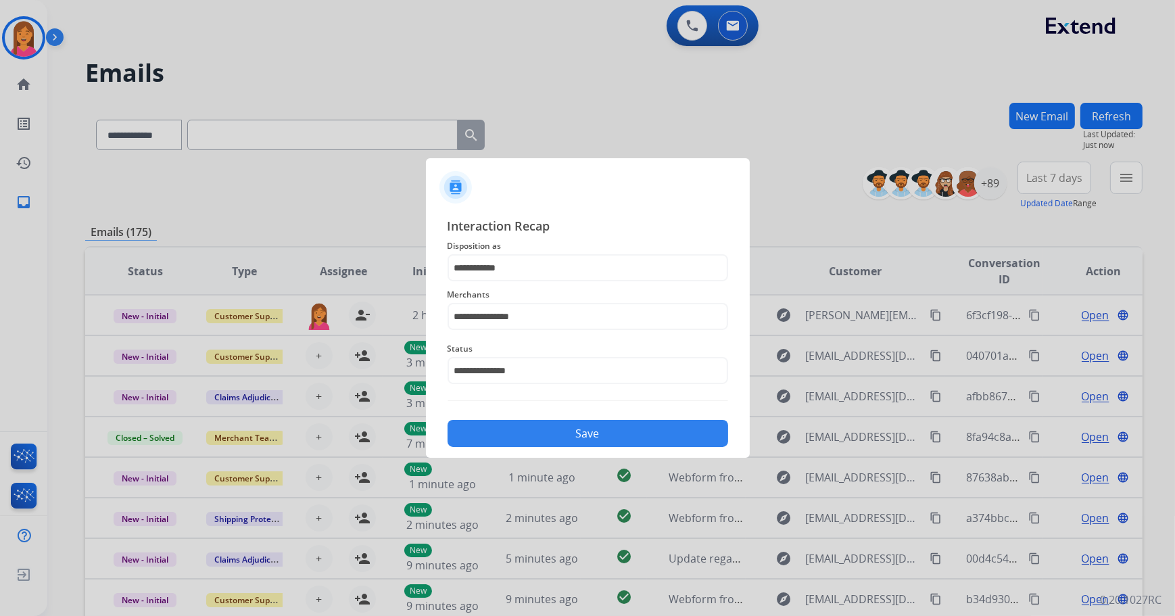
click at [531, 432] on button "Save" at bounding box center [588, 433] width 281 height 27
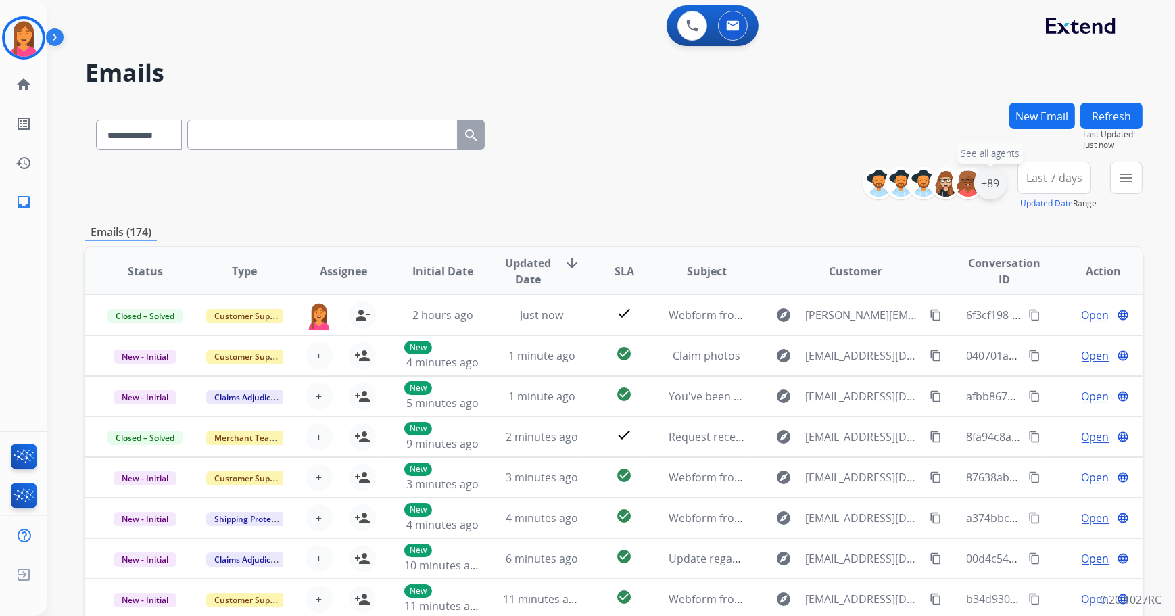
click at [985, 180] on div "+89" at bounding box center [990, 183] width 32 height 32
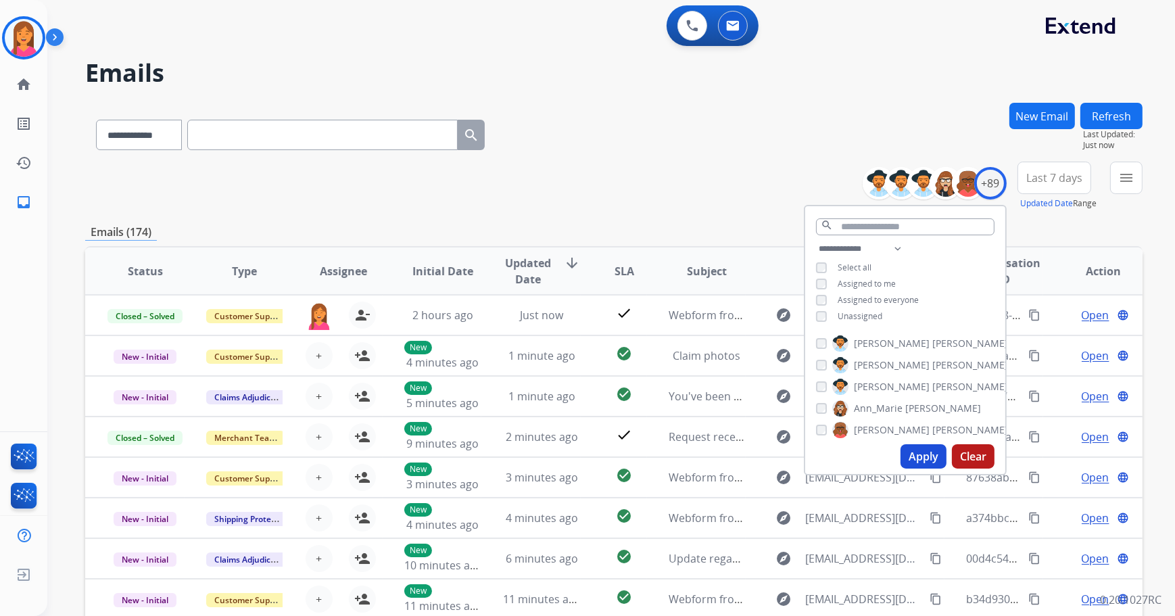
click at [927, 466] on button "Apply" at bounding box center [924, 456] width 46 height 24
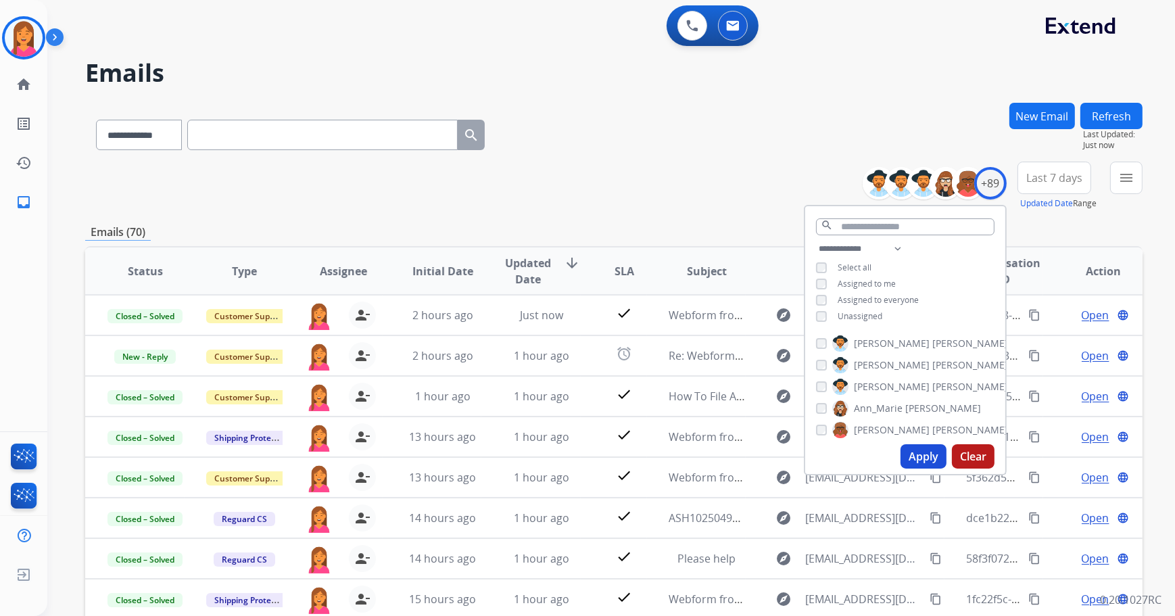
click at [616, 128] on div "**********" at bounding box center [613, 132] width 1057 height 59
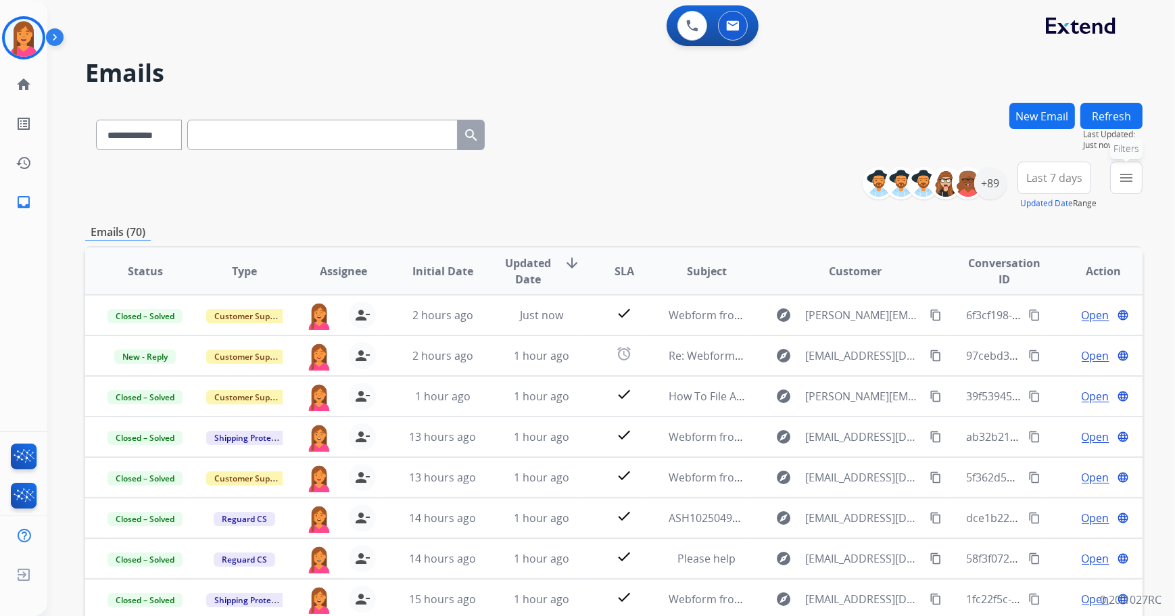
click at [1118, 186] on button "menu Filters" at bounding box center [1126, 178] width 32 height 32
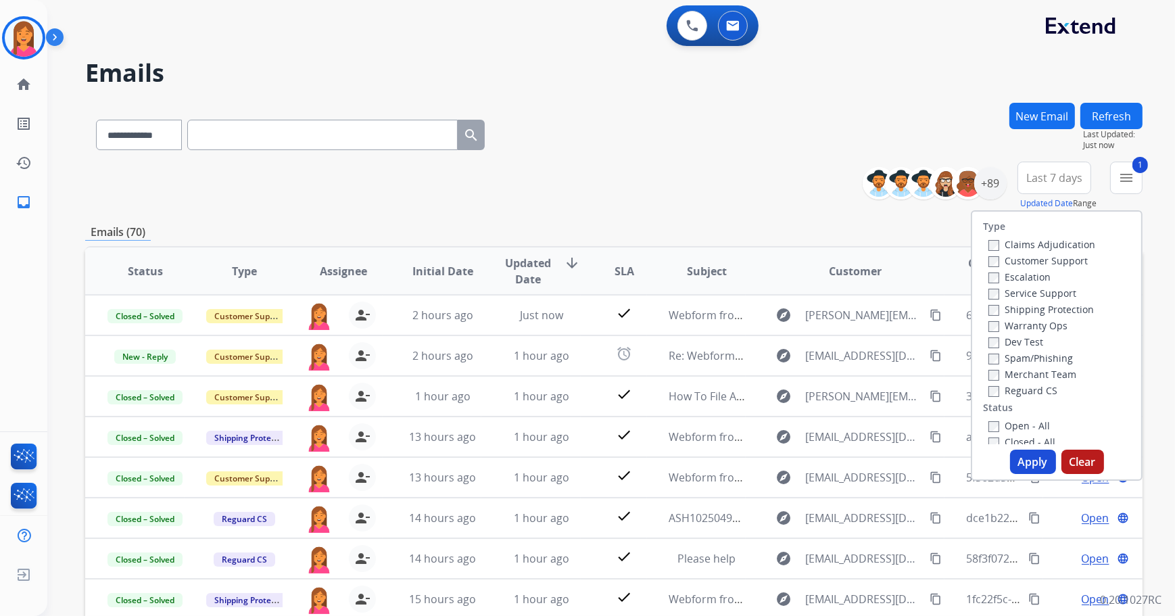
click at [1028, 461] on button "Apply" at bounding box center [1033, 462] width 46 height 24
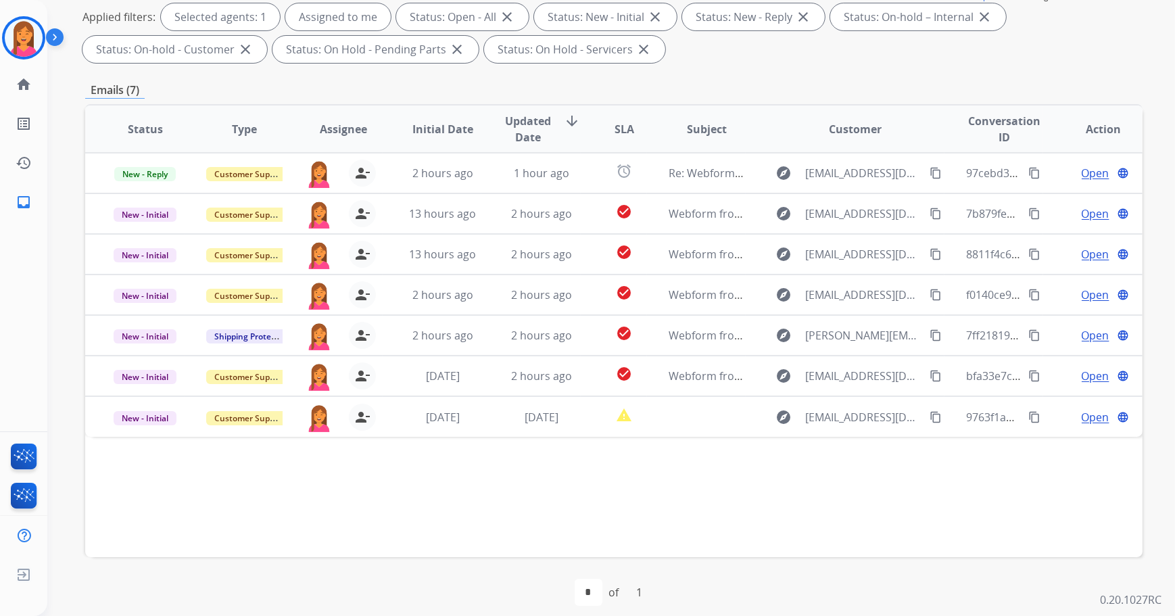
scroll to position [218, 0]
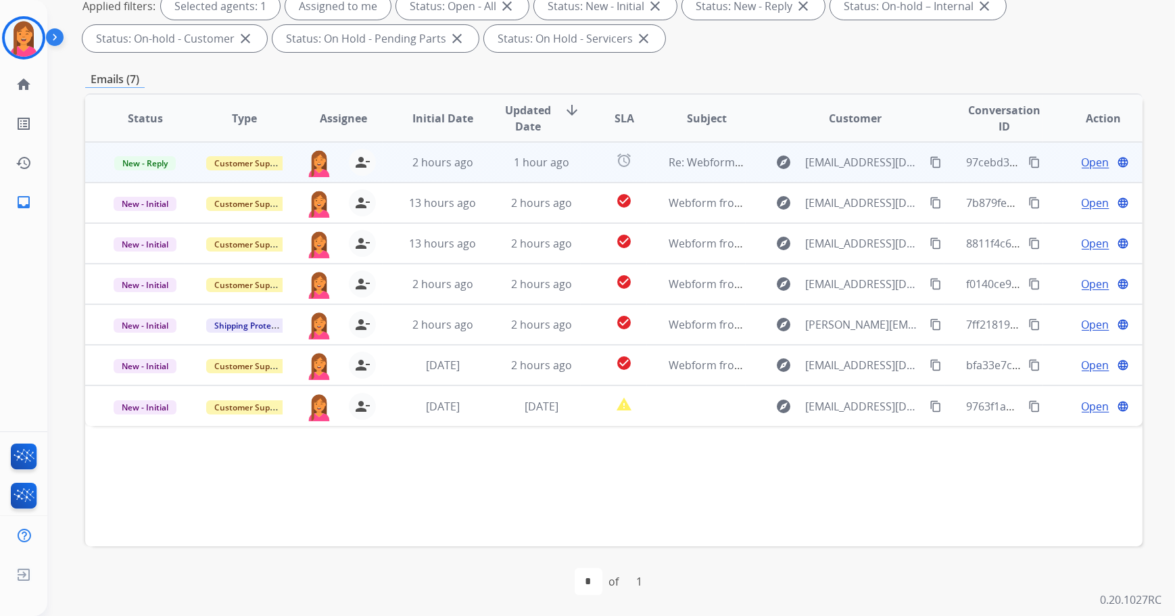
click at [587, 164] on td "alarm" at bounding box center [614, 162] width 66 height 41
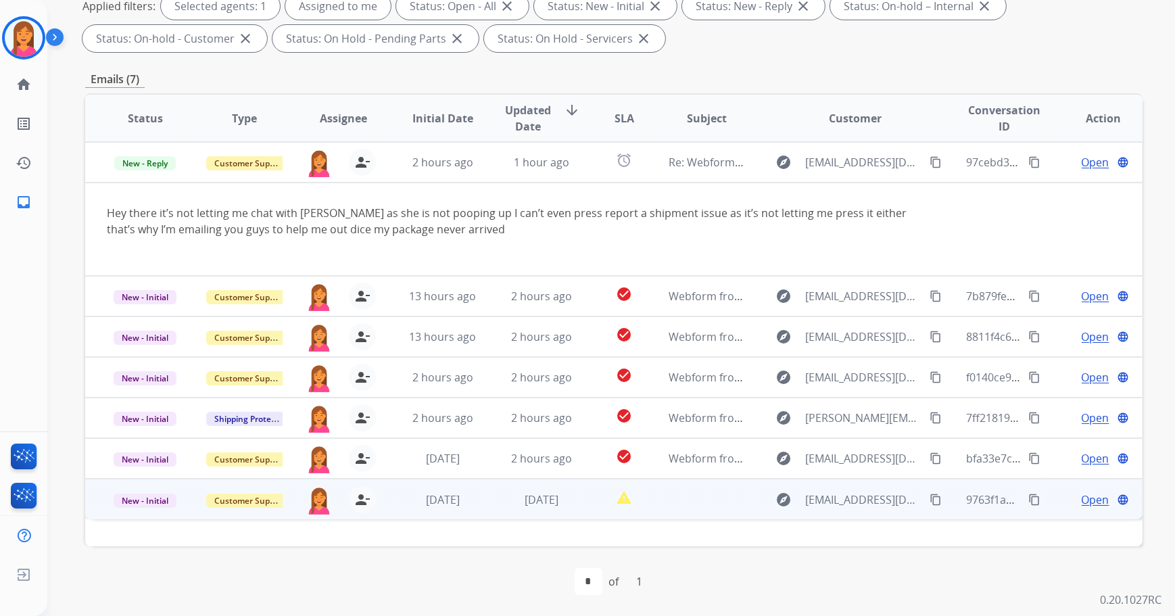
click at [594, 504] on td "report_problem" at bounding box center [614, 499] width 66 height 41
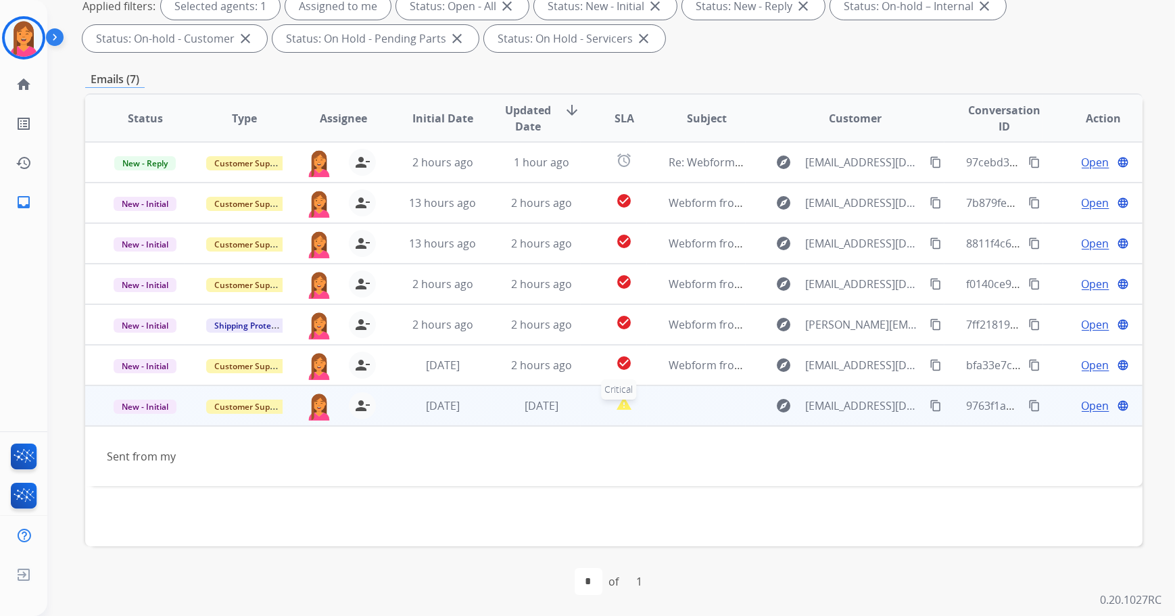
click at [602, 410] on div "report_problem" at bounding box center [624, 405] width 44 height 20
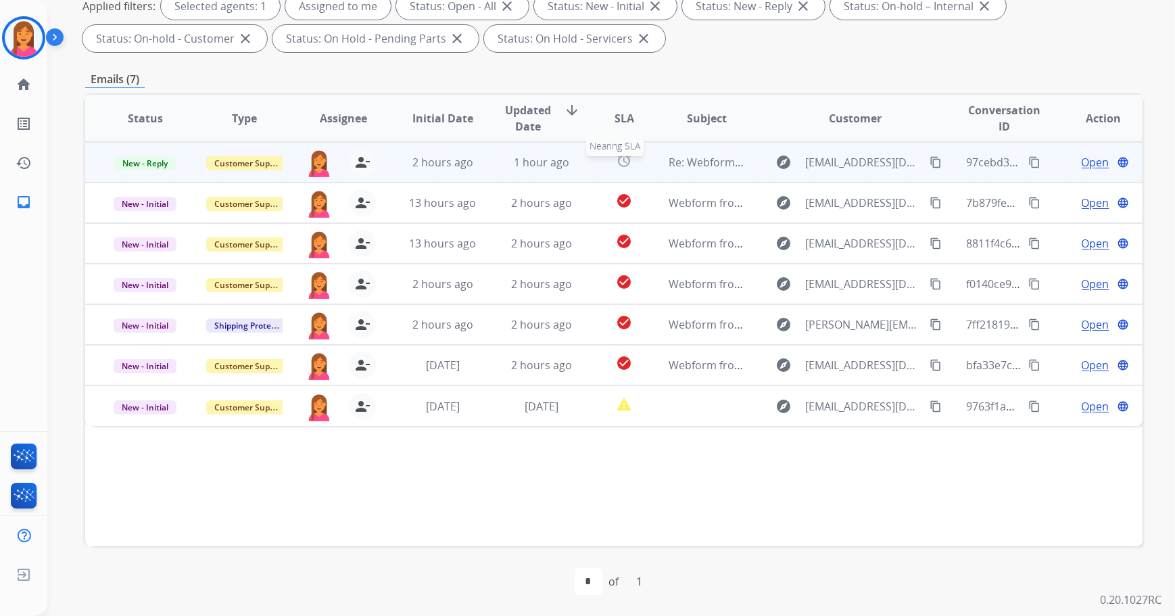
click at [602, 168] on div "alarm" at bounding box center [624, 162] width 44 height 20
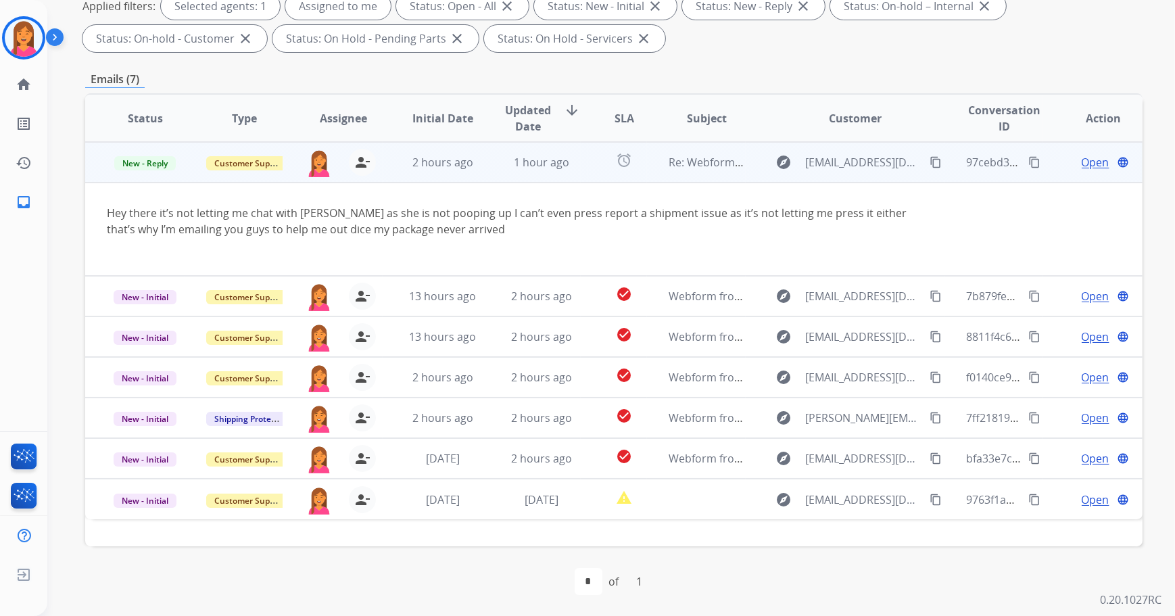
click at [1082, 162] on span "Open" at bounding box center [1096, 162] width 28 height 16
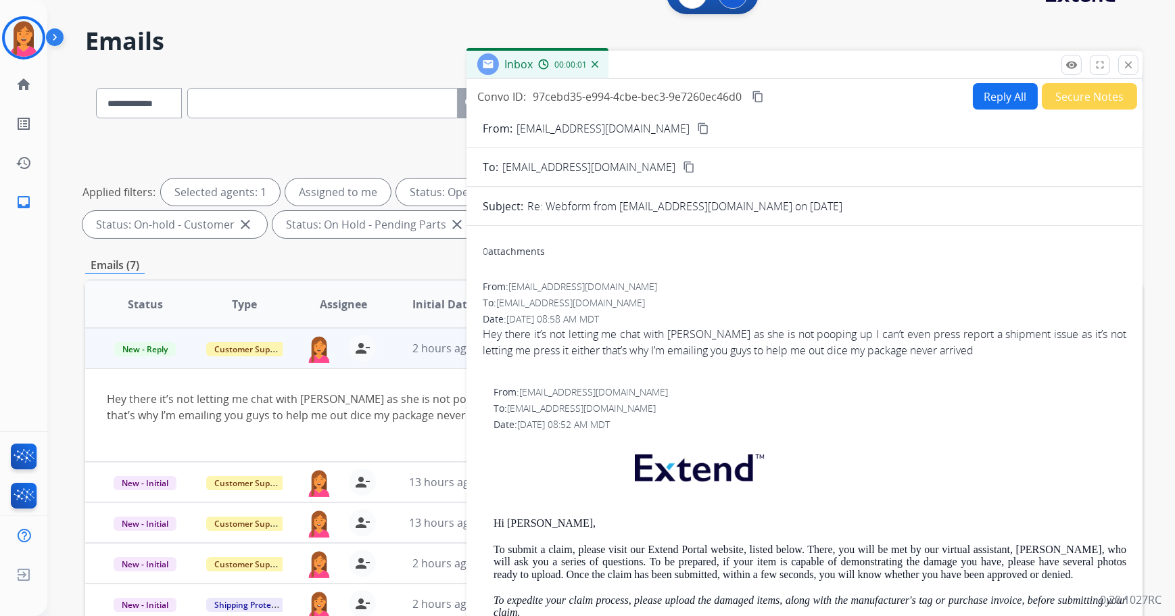
scroll to position [0, 0]
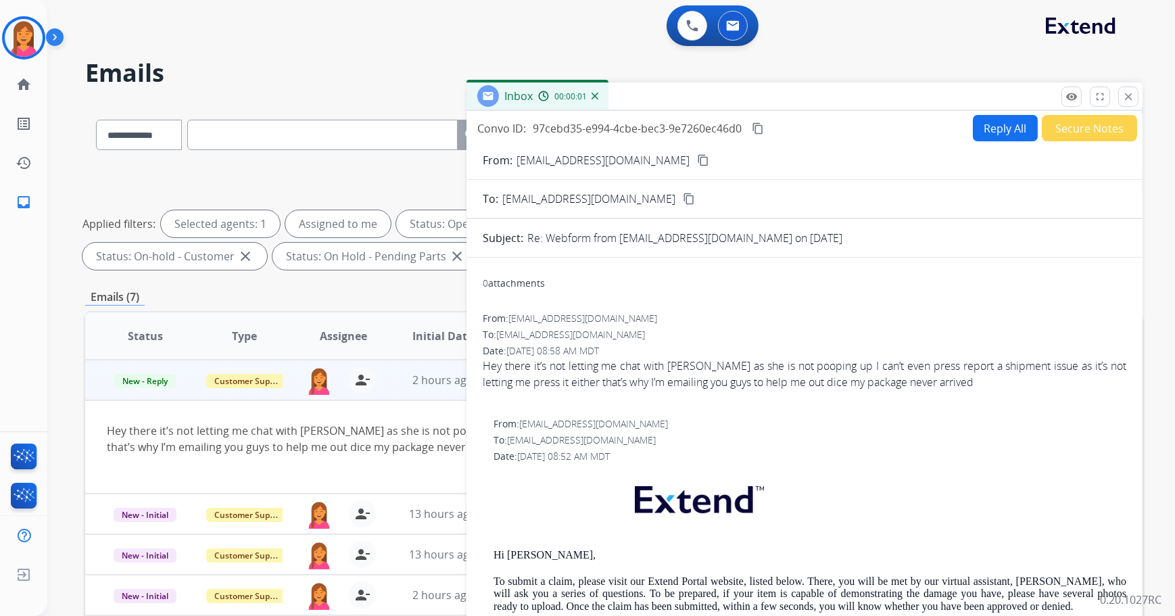
click at [979, 126] on button "Reply All" at bounding box center [1005, 128] width 65 height 26
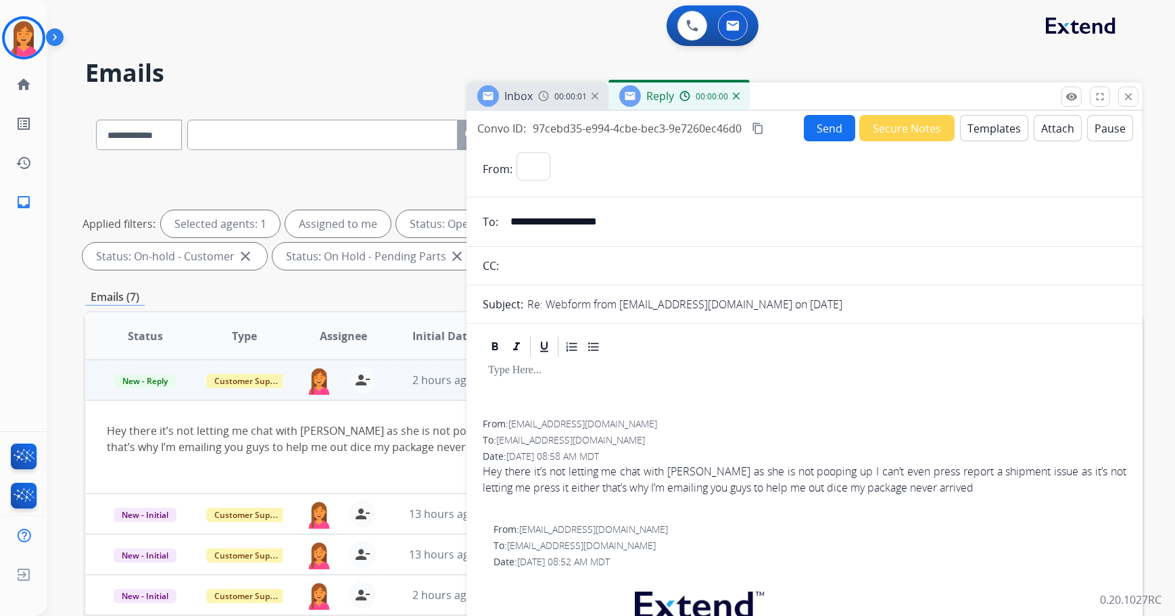
select select "**********"
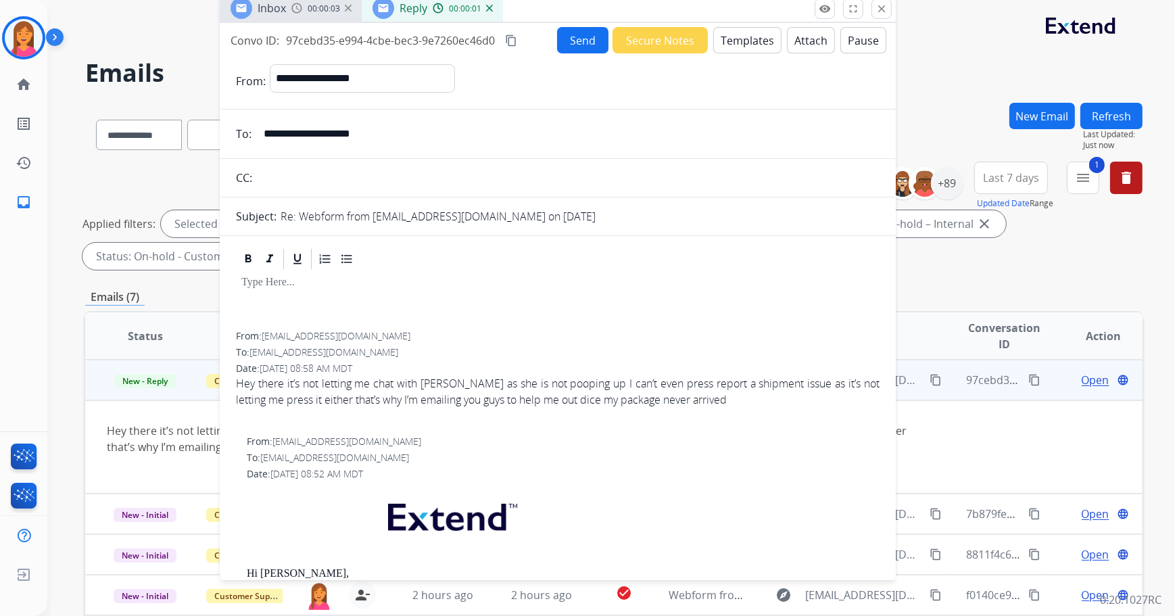
drag, startPoint x: 892, startPoint y: 97, endPoint x: 650, endPoint y: 9, distance: 257.1
click at [650, 9] on div "Inbox 00:00:03 Reply 00:00:01" at bounding box center [558, 9] width 676 height 28
click at [723, 44] on button "Templates" at bounding box center [747, 40] width 68 height 26
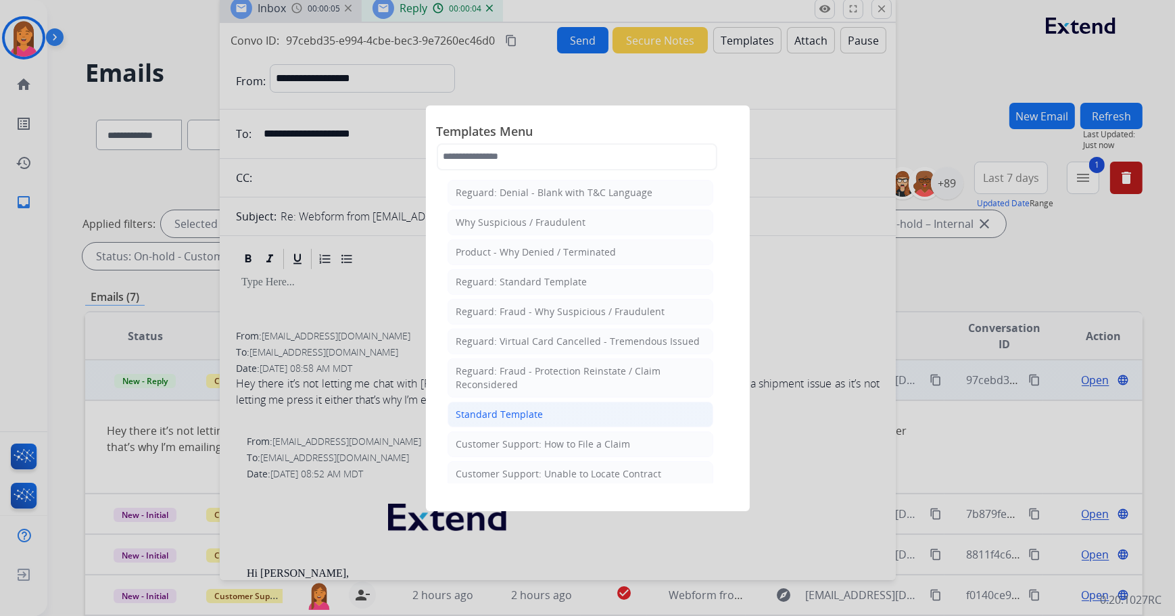
click at [514, 417] on div "Standard Template" at bounding box center [499, 415] width 87 height 14
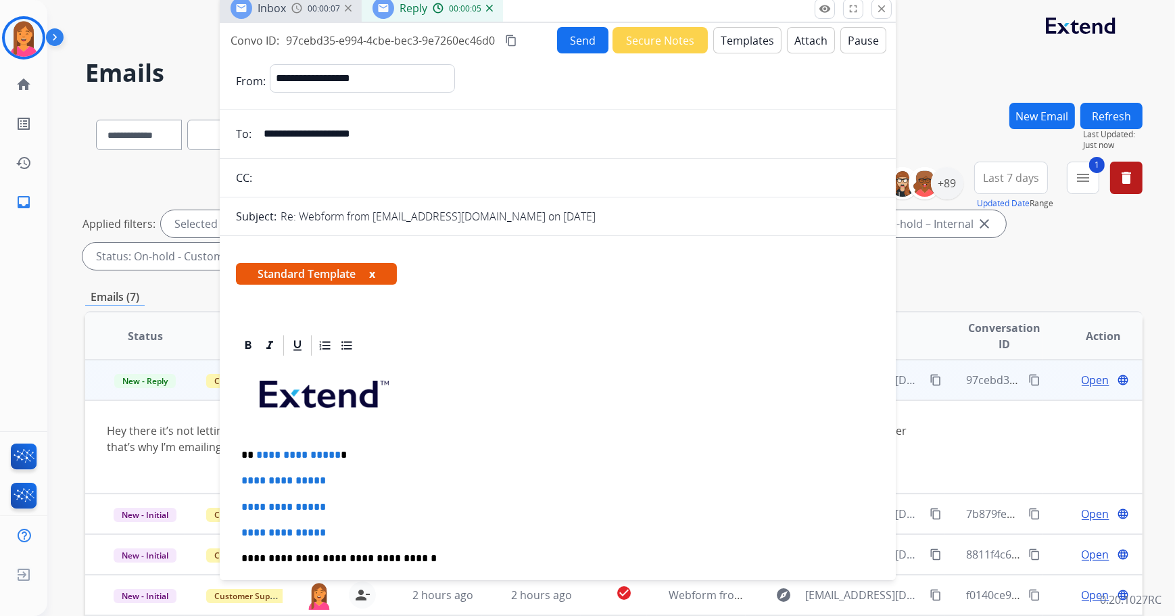
drag, startPoint x: 401, startPoint y: 136, endPoint x: 262, endPoint y: 138, distance: 138.6
click at [262, 138] on input "**********" at bounding box center [568, 133] width 624 height 27
click at [374, 272] on button "x" at bounding box center [372, 274] width 6 height 16
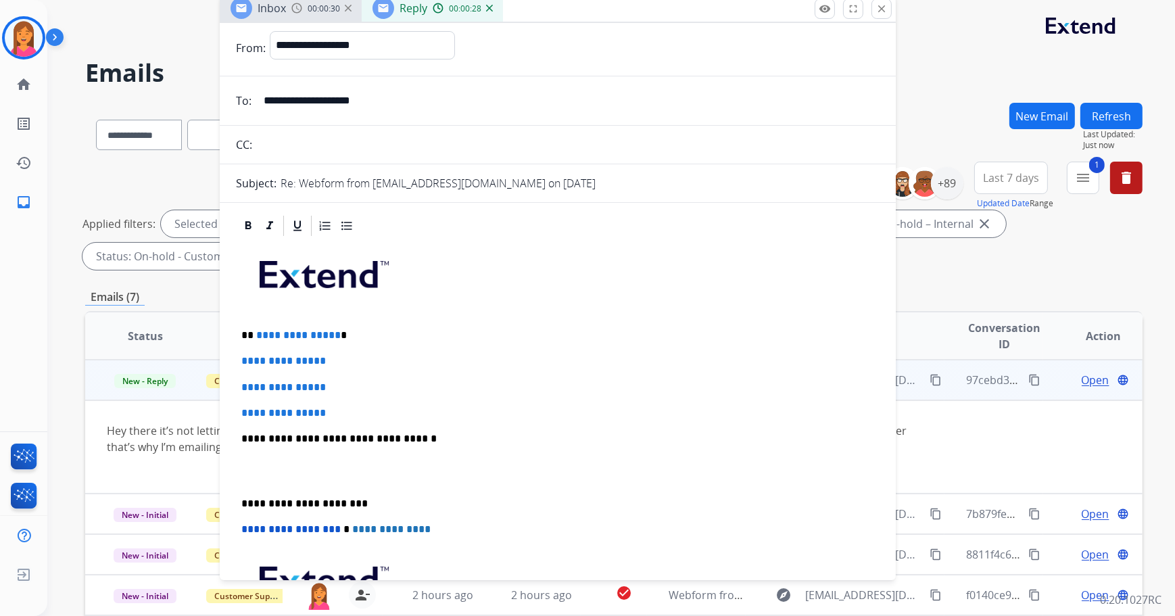
scroll to position [61, 0]
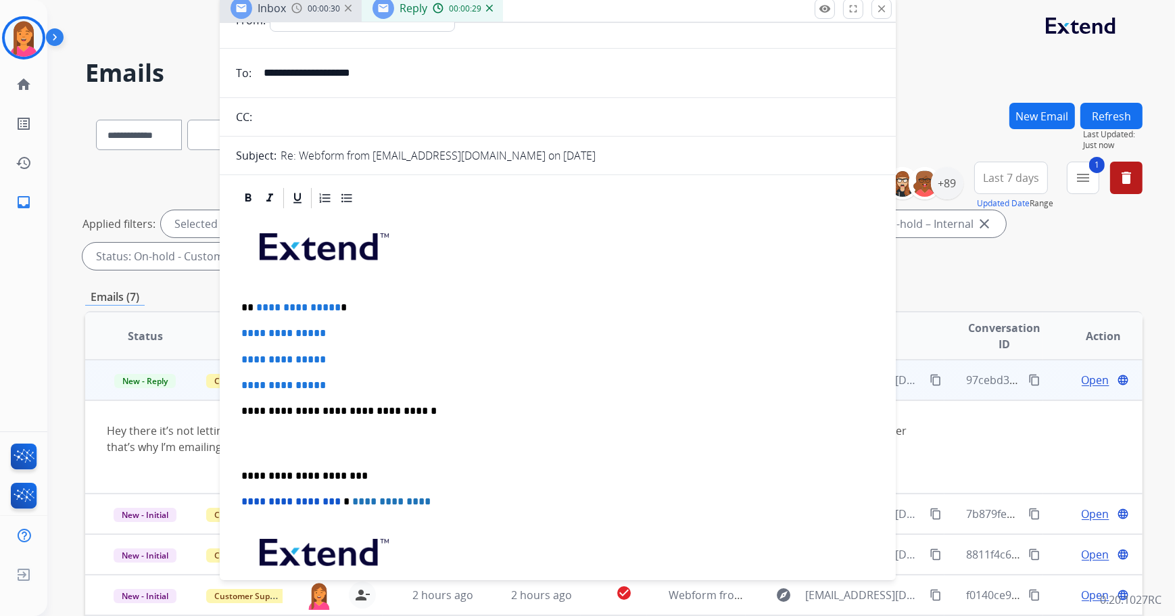
click at [352, 304] on p "**********" at bounding box center [552, 308] width 623 height 12
drag, startPoint x: 343, startPoint y: 380, endPoint x: 243, endPoint y: 333, distance: 110.1
click at [243, 333] on div "**********" at bounding box center [558, 442] width 644 height 465
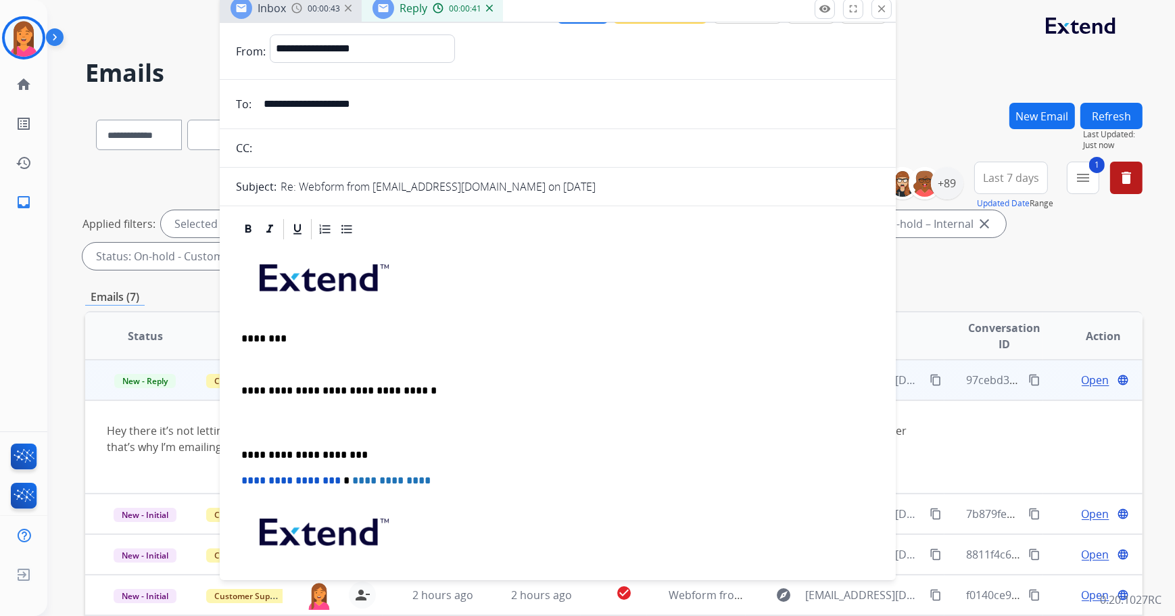
scroll to position [0, 0]
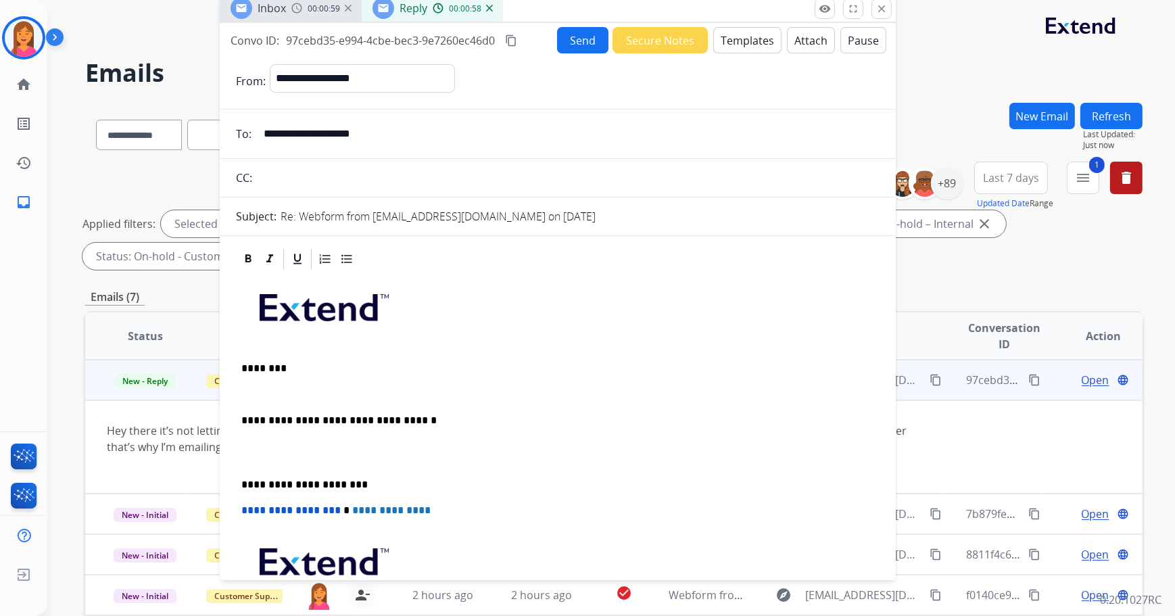
click at [247, 392] on p at bounding box center [557, 394] width 633 height 12
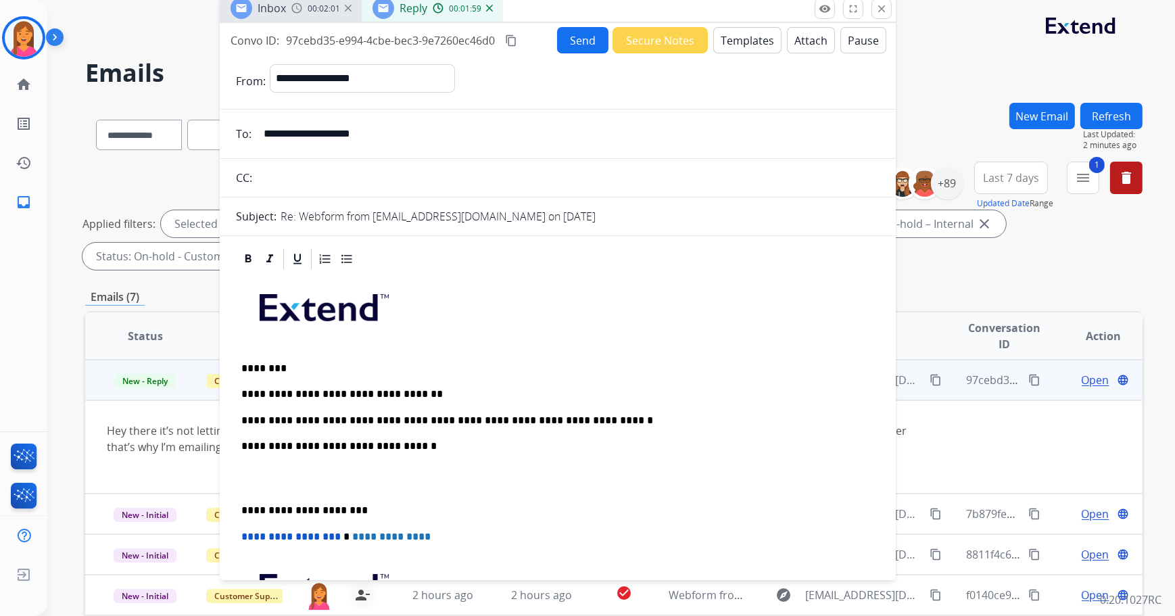
click at [243, 508] on p "**********" at bounding box center [552, 510] width 623 height 12
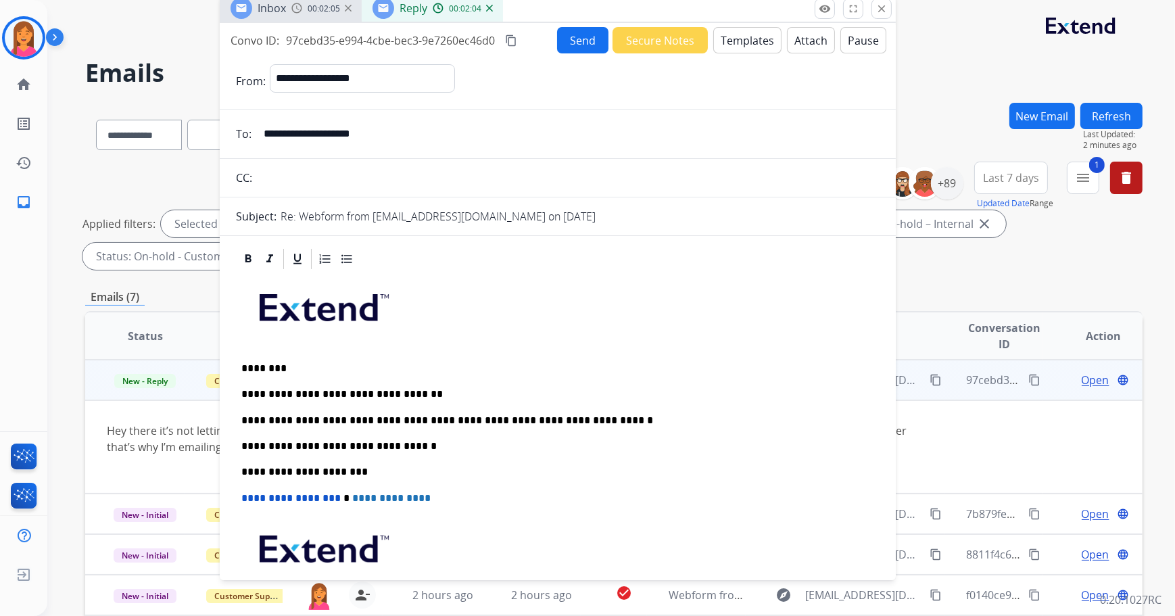
click at [559, 36] on button "Send" at bounding box center [582, 40] width 51 height 26
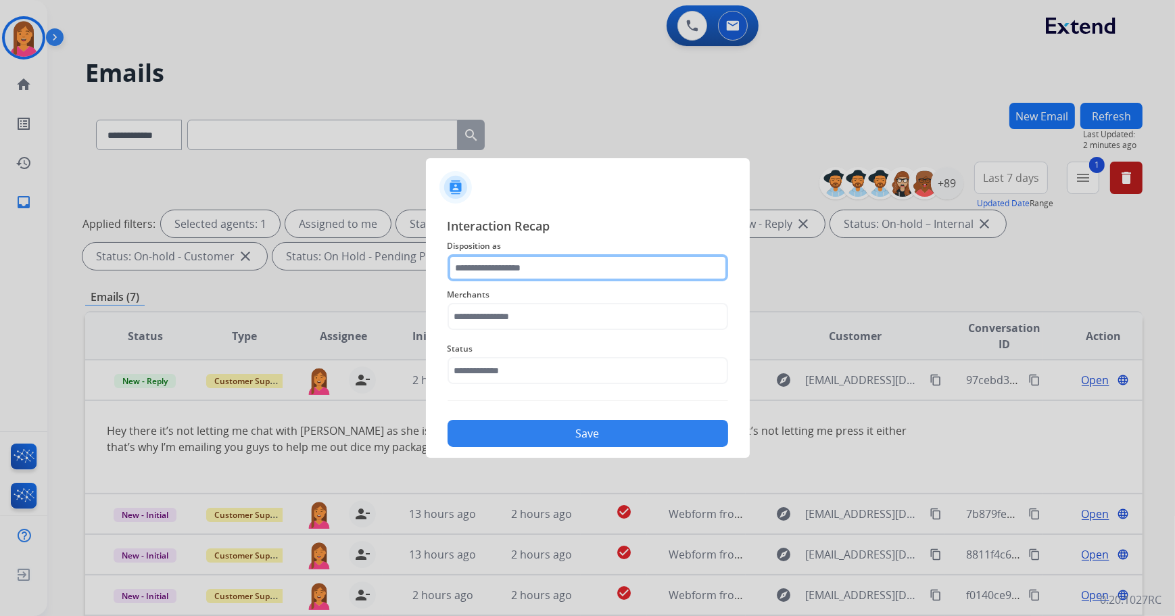
click at [496, 273] on input "text" at bounding box center [588, 267] width 281 height 27
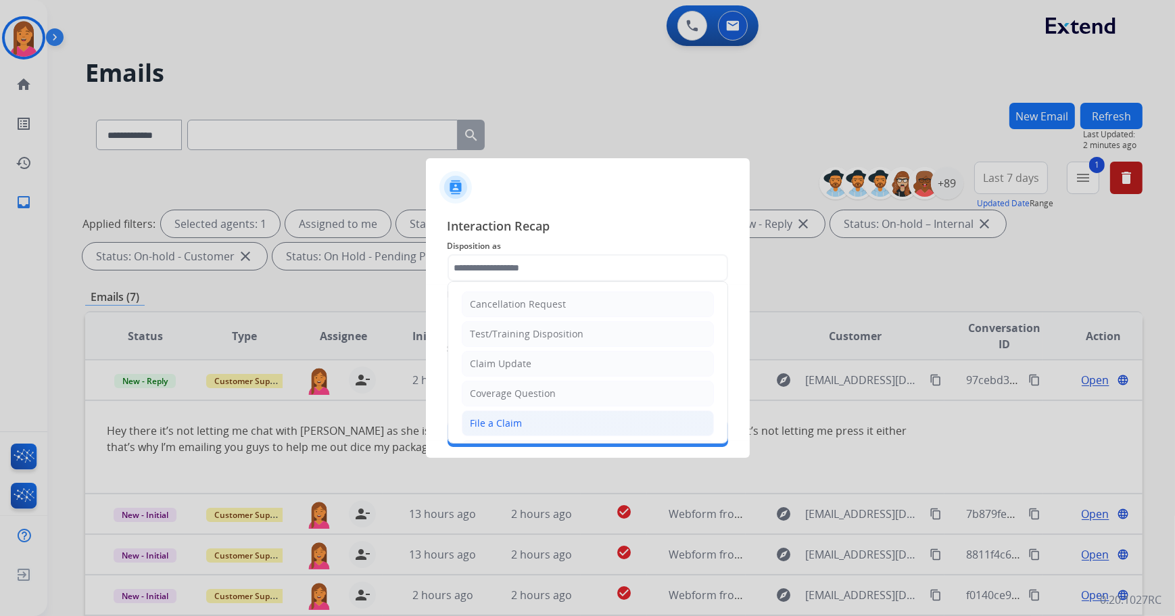
click at [510, 421] on div "File a Claim" at bounding box center [497, 423] width 52 height 14
type input "**********"
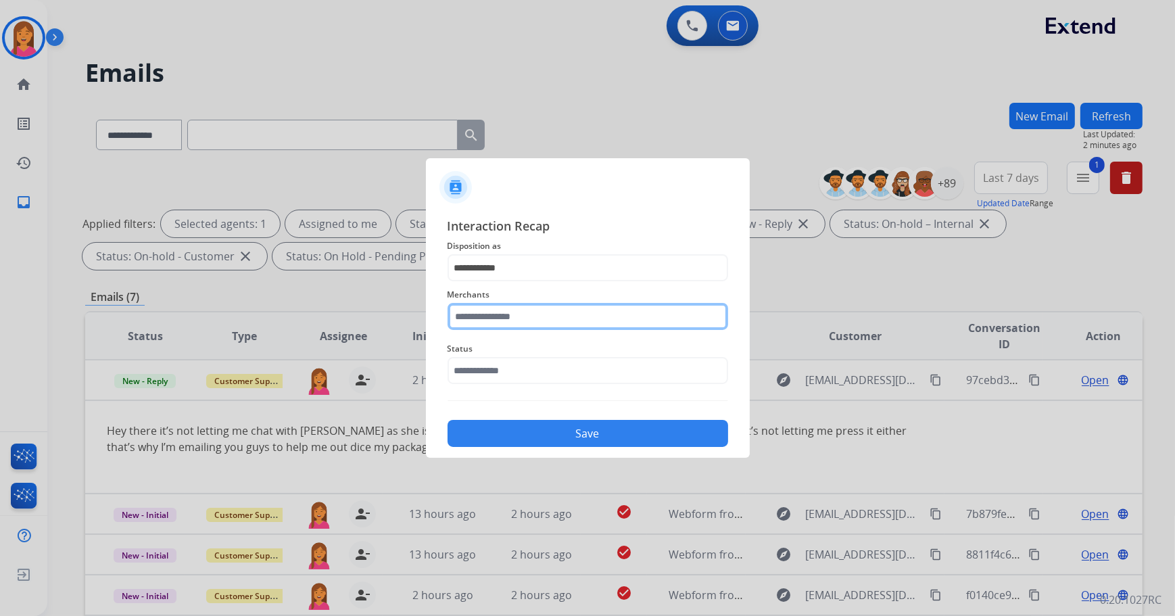
click at [491, 327] on input "text" at bounding box center [588, 316] width 281 height 27
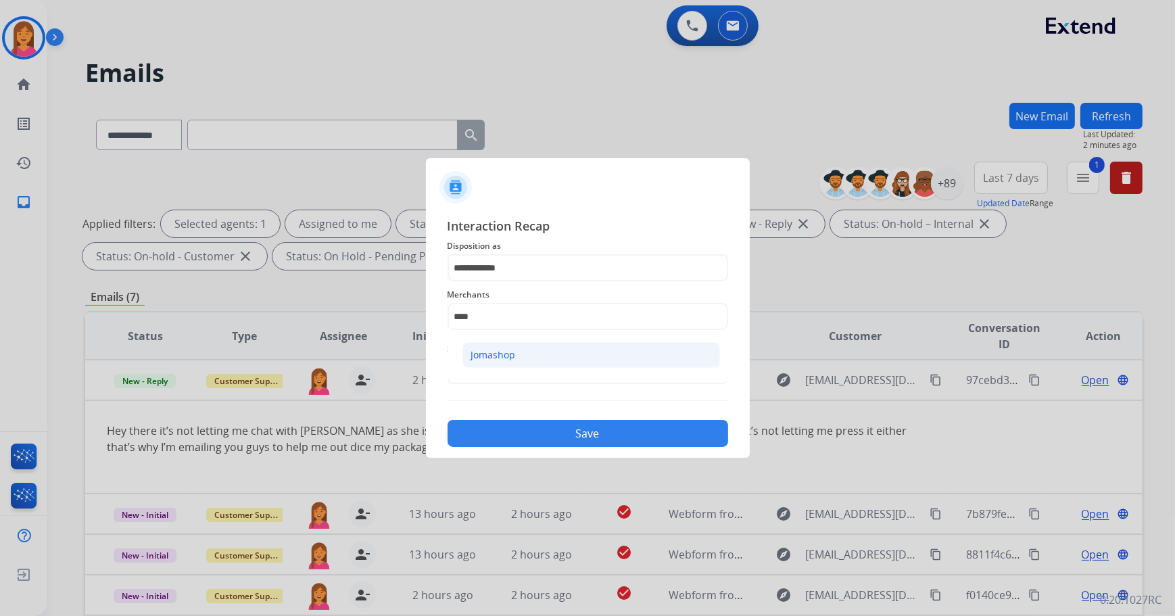
click at [500, 346] on li "Jomashop" at bounding box center [591, 355] width 258 height 26
type input "********"
click at [493, 376] on input "text" at bounding box center [588, 370] width 281 height 27
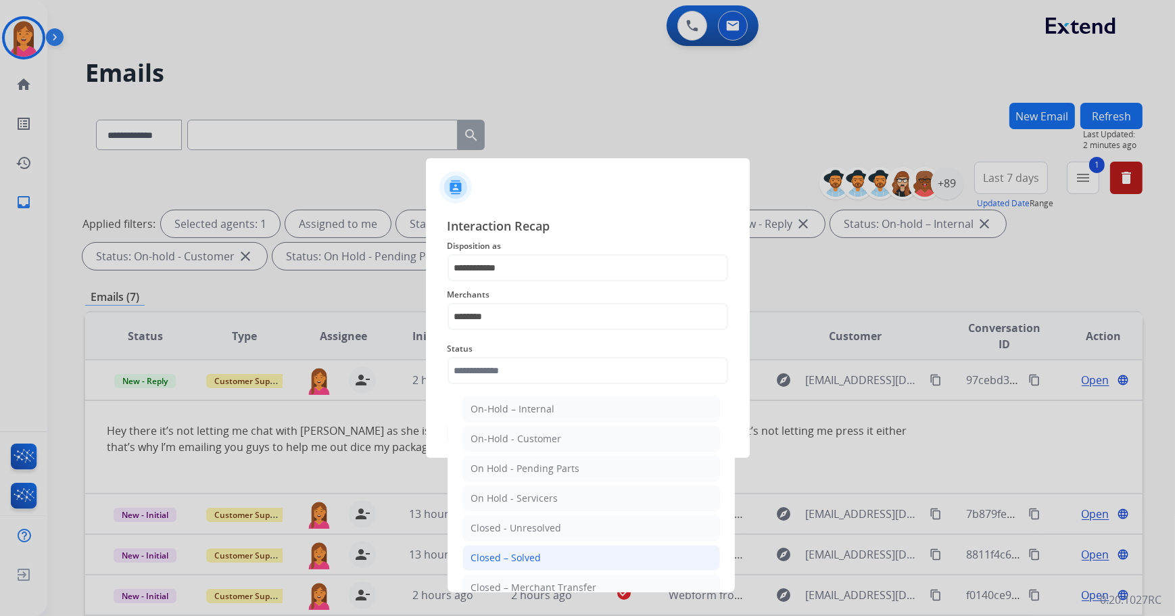
click at [514, 559] on div "Closed – Solved" at bounding box center [506, 558] width 70 height 14
type input "**********"
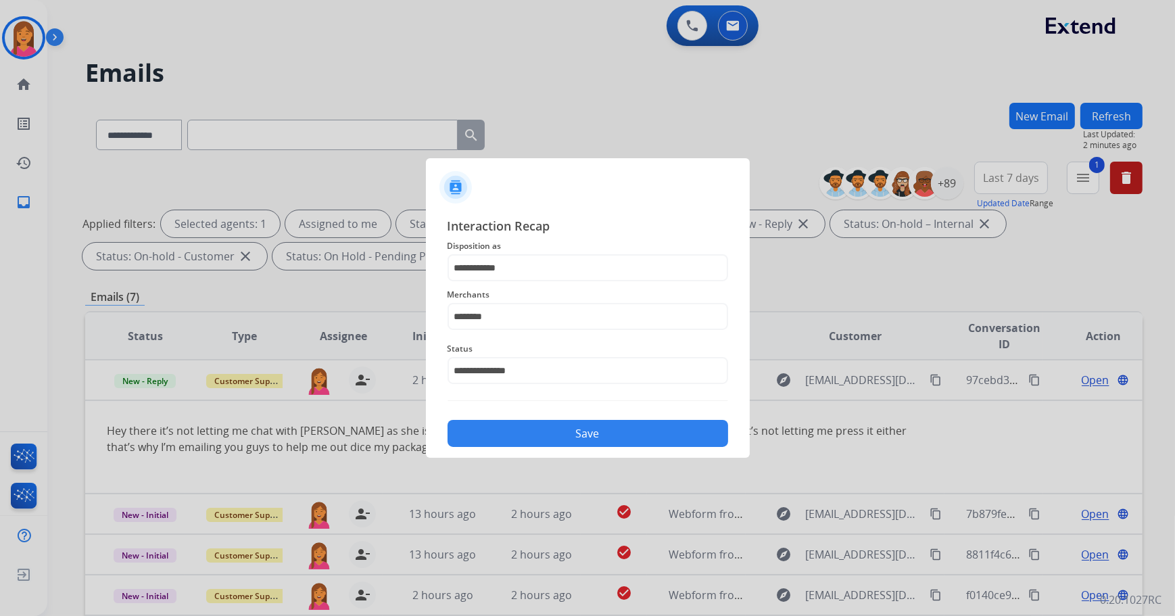
click at [516, 433] on button "Save" at bounding box center [588, 433] width 281 height 27
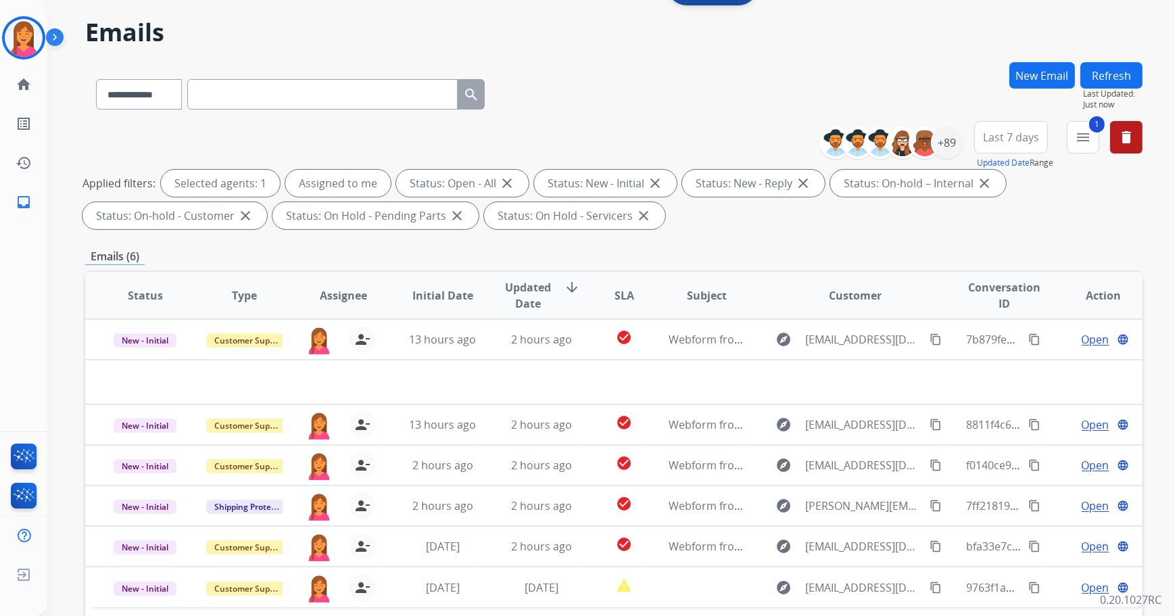
scroll to position [218, 0]
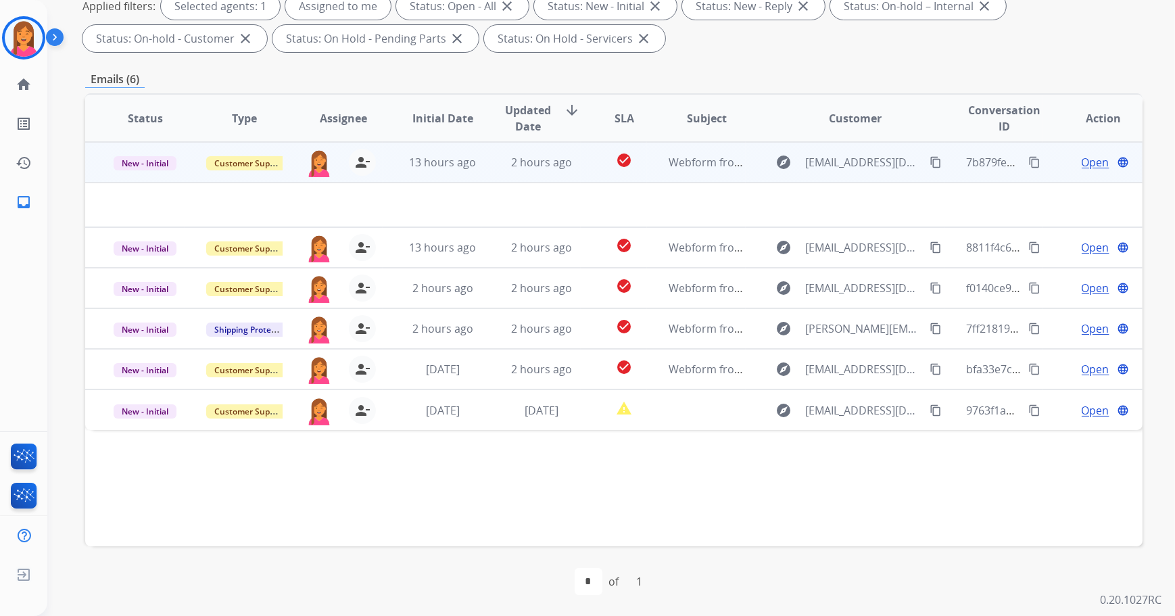
click at [507, 170] on td "2 hours ago" at bounding box center [530, 162] width 99 height 41
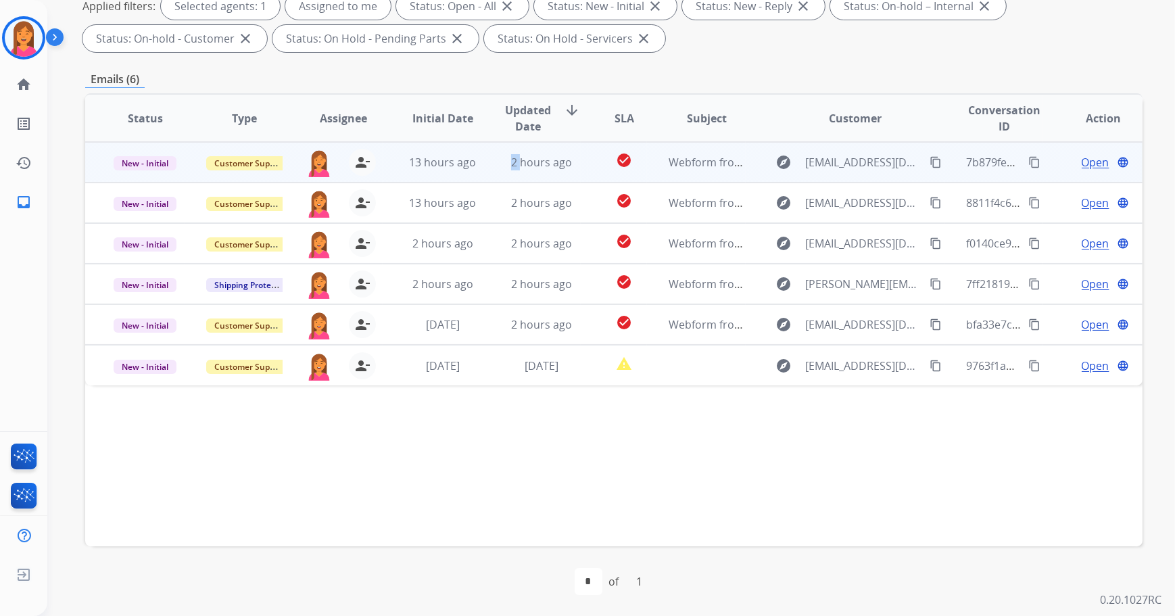
click at [507, 170] on td "2 hours ago" at bounding box center [530, 162] width 99 height 41
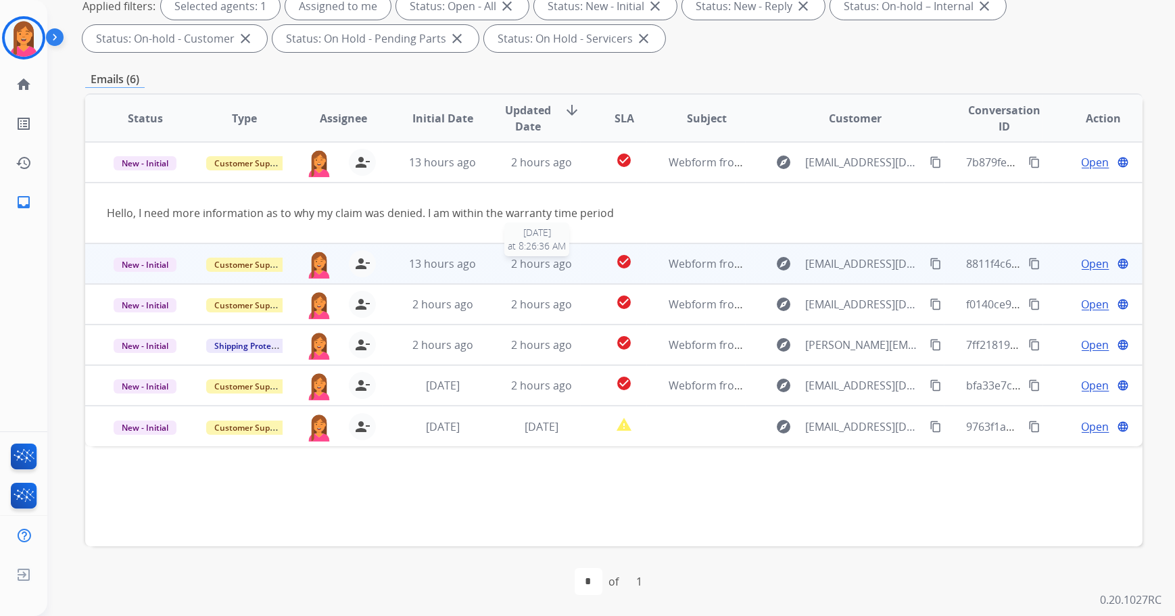
drag, startPoint x: 507, startPoint y: 170, endPoint x: 500, endPoint y: 260, distance: 90.2
click at [503, 260] on div "2 hours ago" at bounding box center [541, 264] width 77 height 16
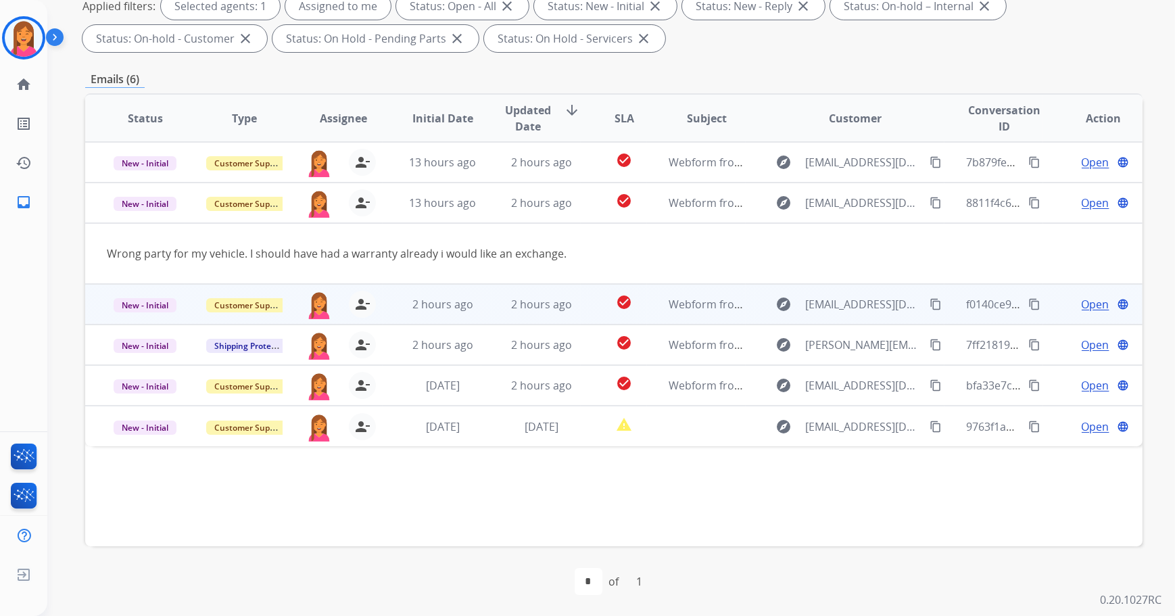
click at [496, 299] on td "2 hours ago" at bounding box center [530, 304] width 99 height 41
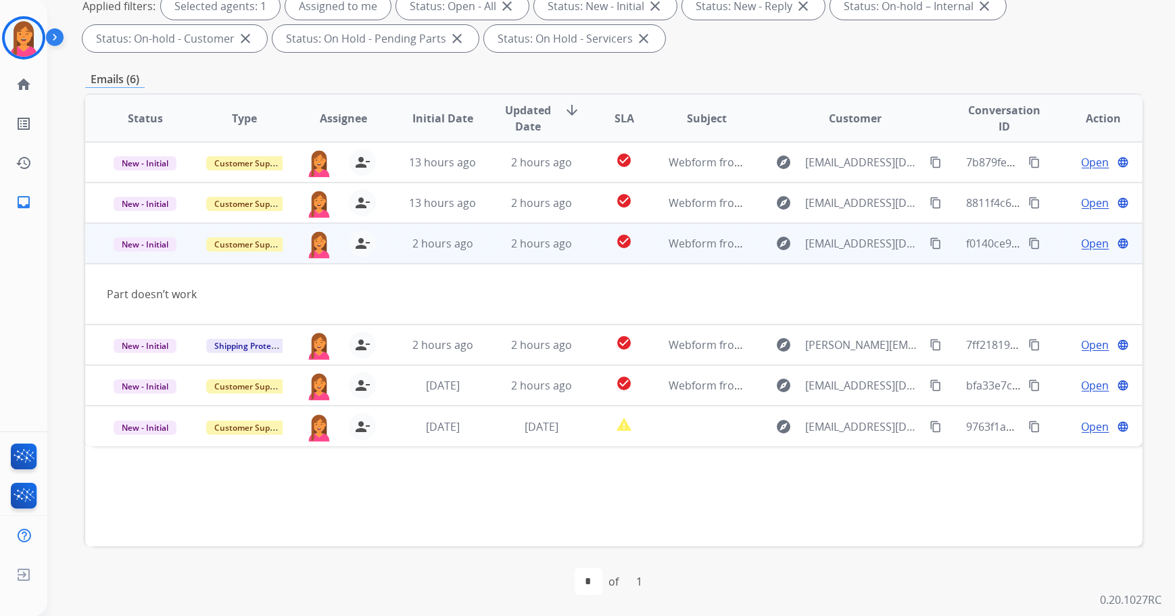
click at [1097, 243] on span "Open" at bounding box center [1096, 243] width 28 height 16
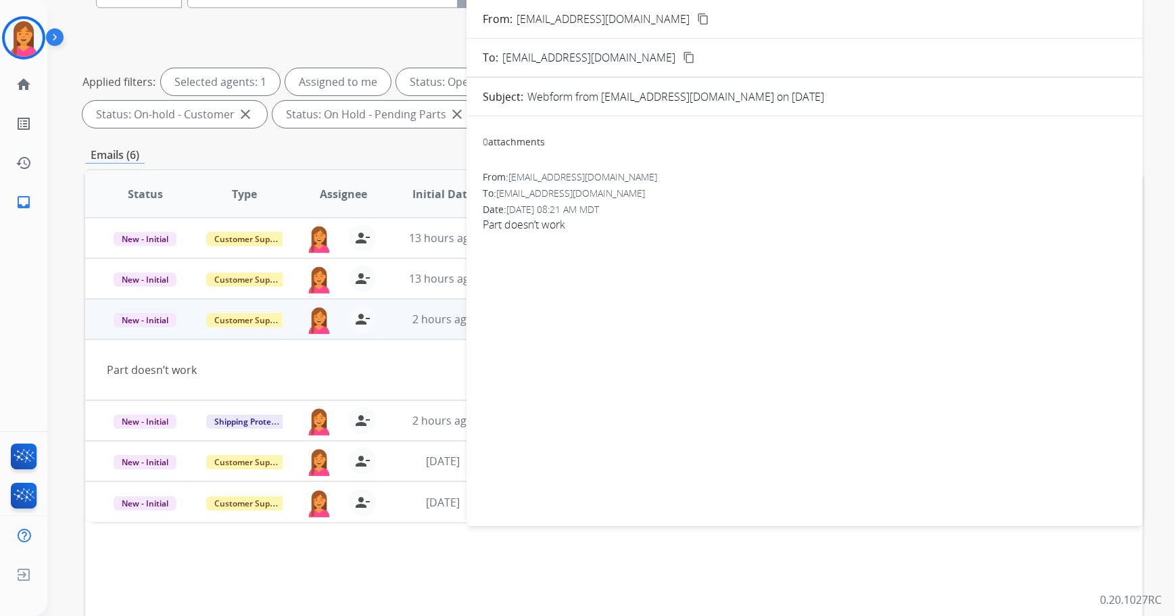
scroll to position [0, 0]
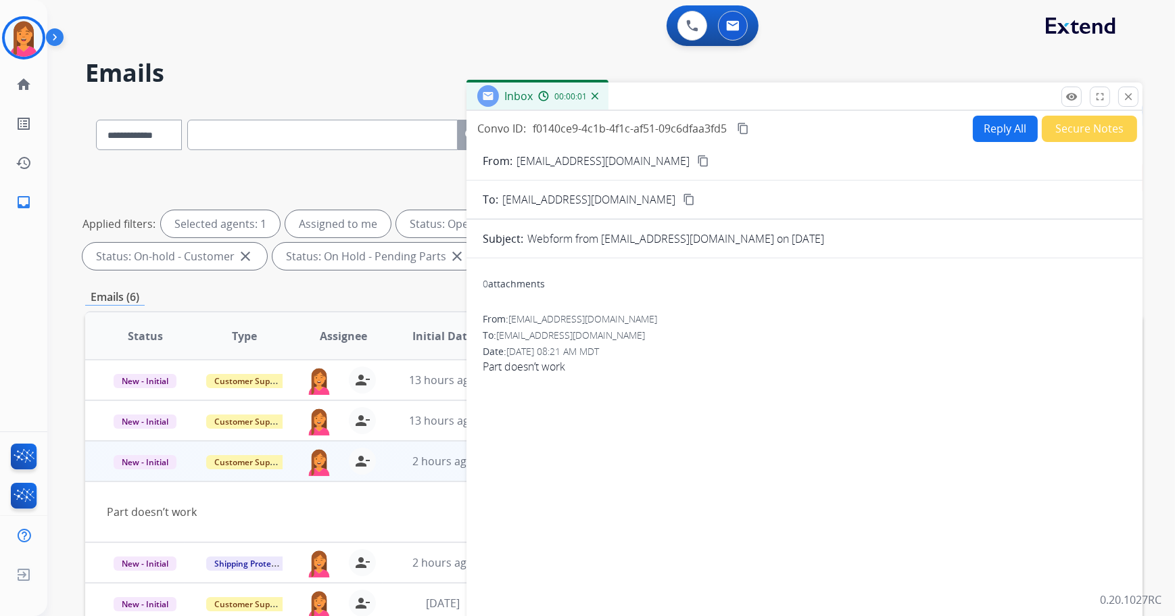
click at [697, 162] on mat-icon "content_copy" at bounding box center [703, 161] width 12 height 12
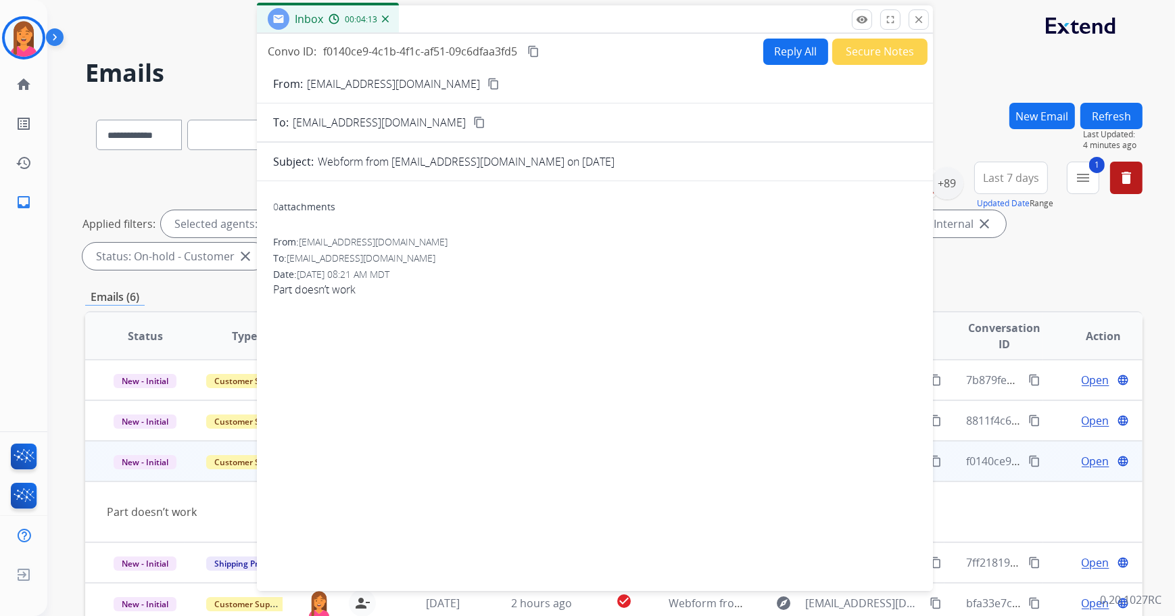
drag, startPoint x: 836, startPoint y: 95, endPoint x: 627, endPoint y: 18, distance: 223.3
click at [627, 18] on div "Inbox 00:04:13" at bounding box center [595, 19] width 676 height 28
click at [763, 53] on button "Reply All" at bounding box center [795, 52] width 65 height 26
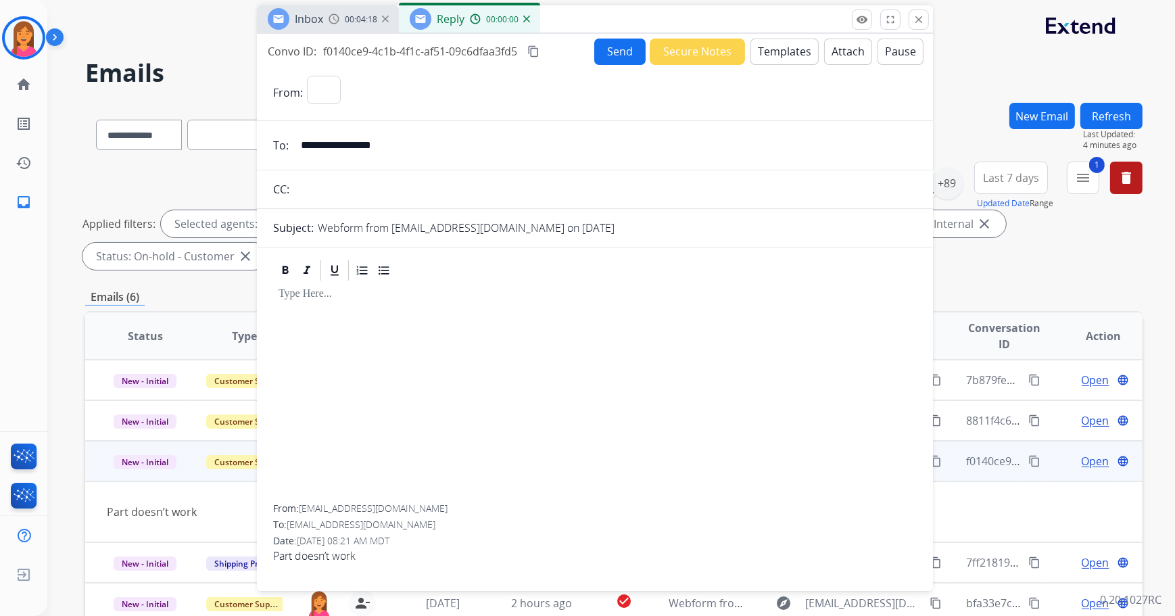
select select "**********"
click at [342, 312] on div at bounding box center [595, 394] width 644 height 222
click at [784, 61] on button "Templates" at bounding box center [784, 52] width 68 height 26
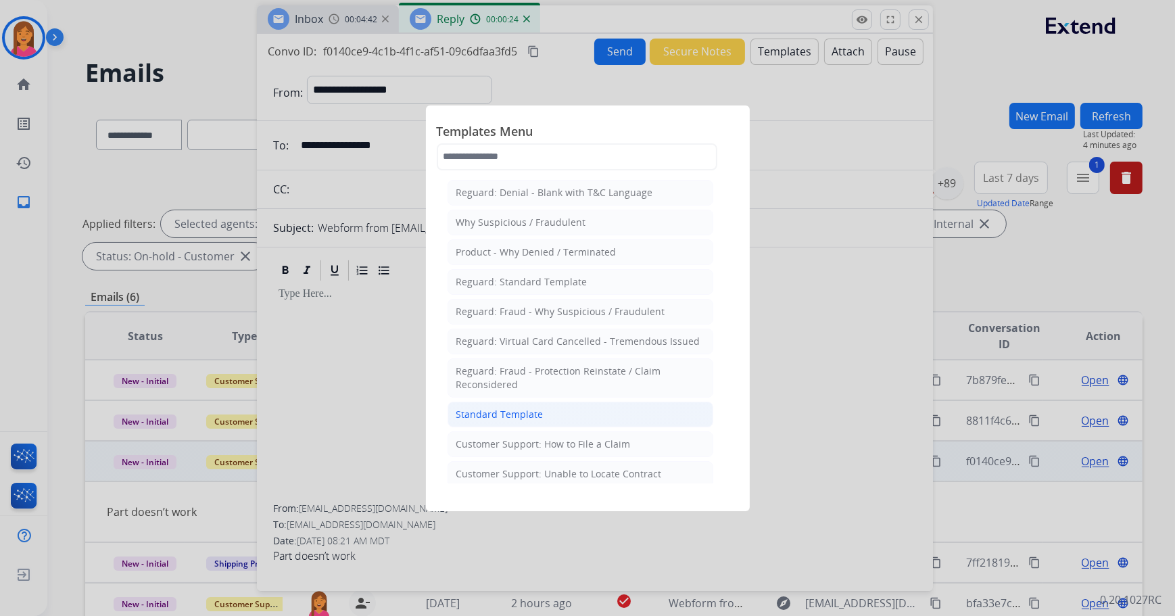
click at [524, 419] on div "Standard Template" at bounding box center [499, 415] width 87 height 14
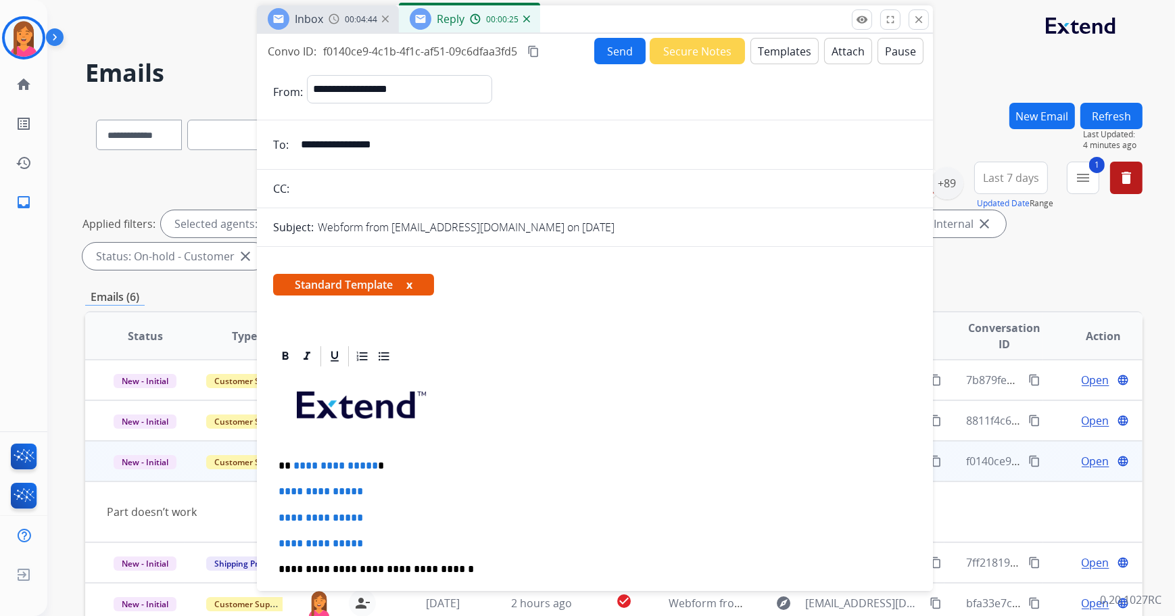
click at [410, 282] on button "x" at bounding box center [409, 285] width 6 height 16
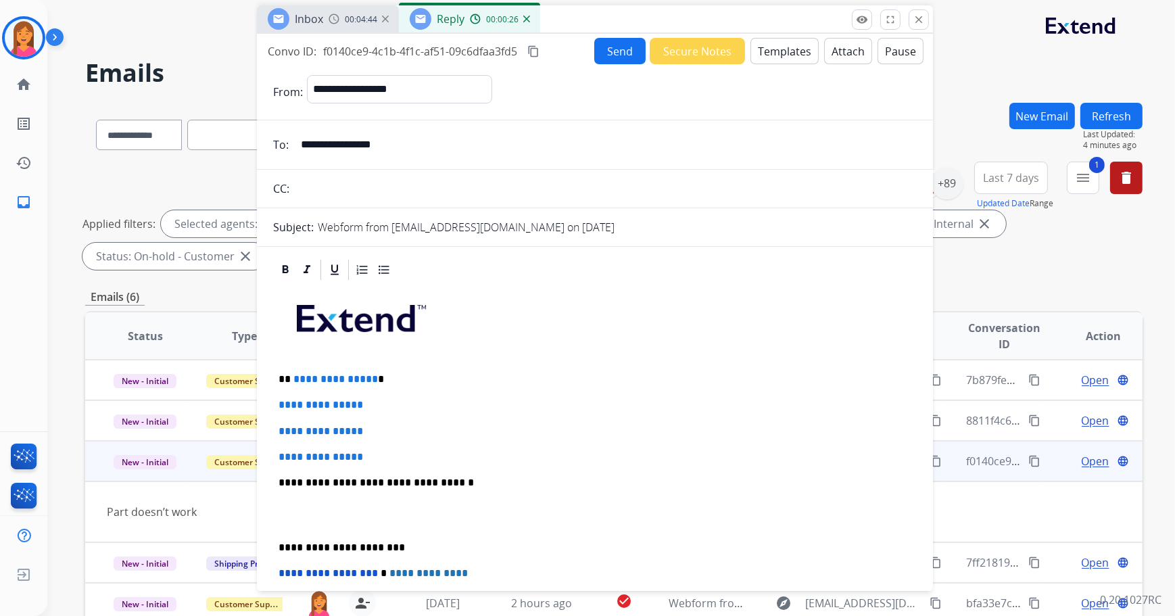
click at [384, 381] on p "**********" at bounding box center [590, 379] width 623 height 12
click at [371, 381] on p "**" at bounding box center [590, 379] width 623 height 12
click at [344, 375] on p "**" at bounding box center [590, 379] width 623 height 12
drag, startPoint x: 379, startPoint y: 450, endPoint x: 277, endPoint y: 405, distance: 111.4
click at [277, 405] on div "**********" at bounding box center [595, 514] width 644 height 465
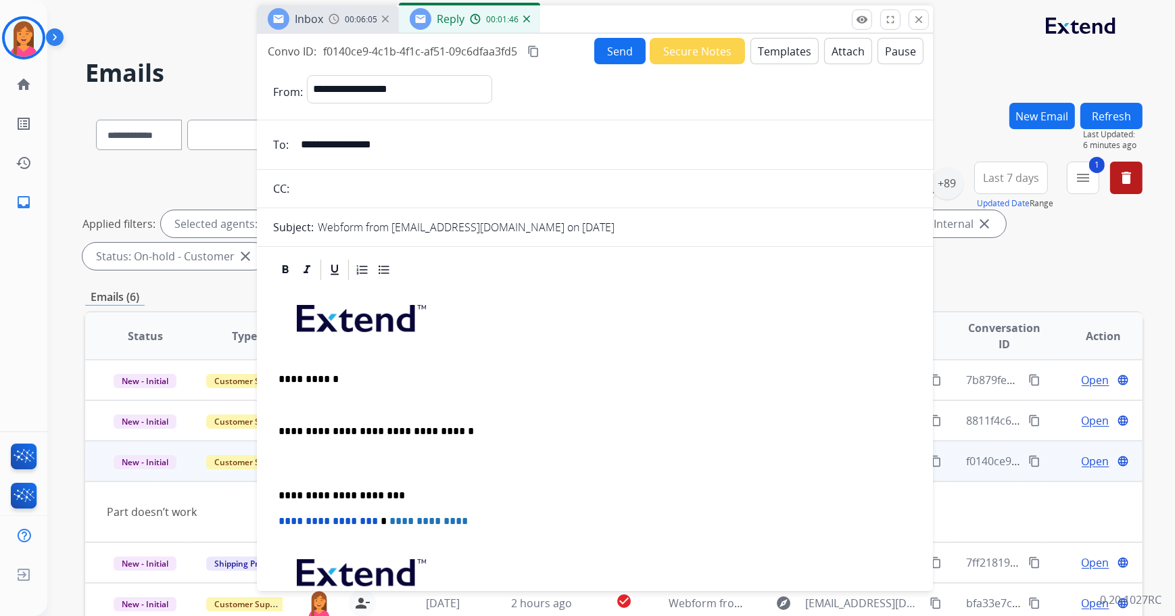
click at [289, 406] on p at bounding box center [595, 405] width 633 height 12
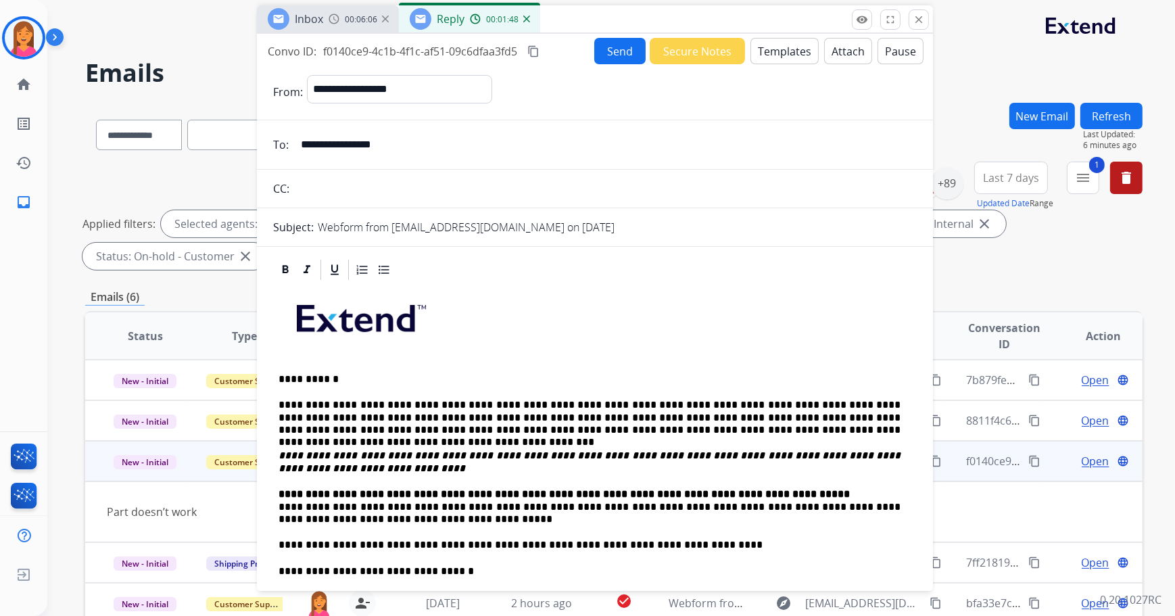
scroll to position [61, 0]
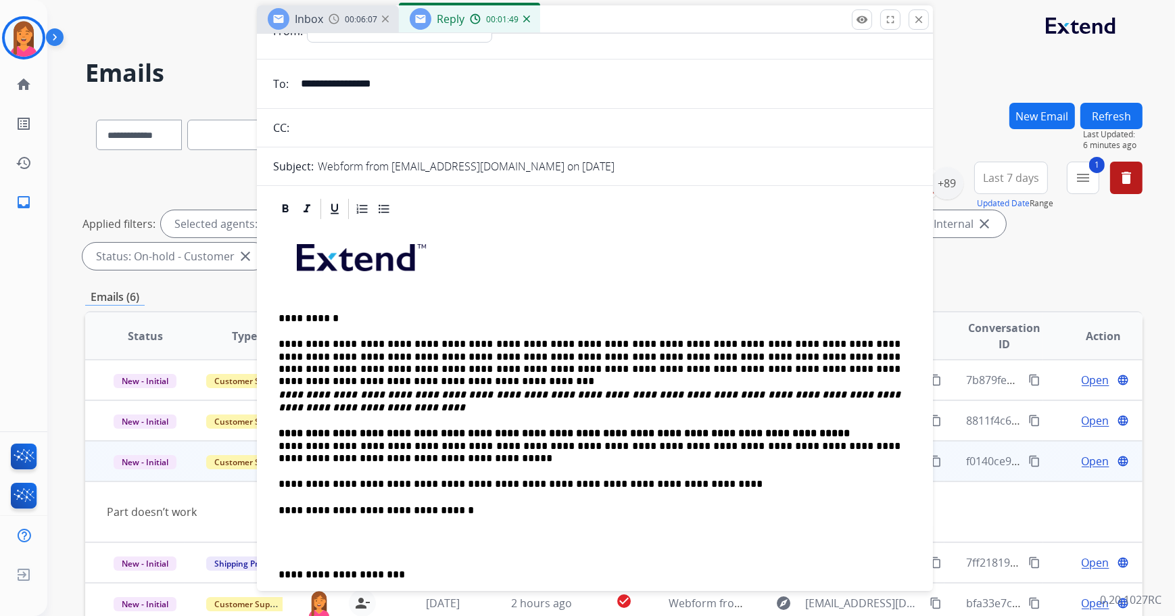
click at [277, 441] on div "**********" at bounding box center [595, 497] width 644 height 553
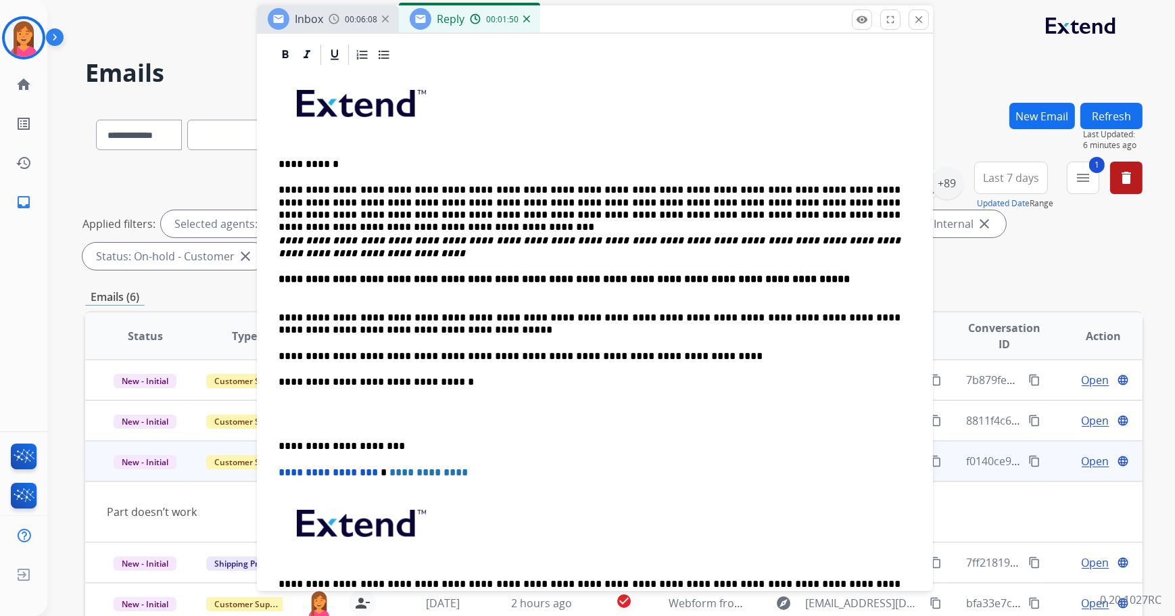
scroll to position [245, 0]
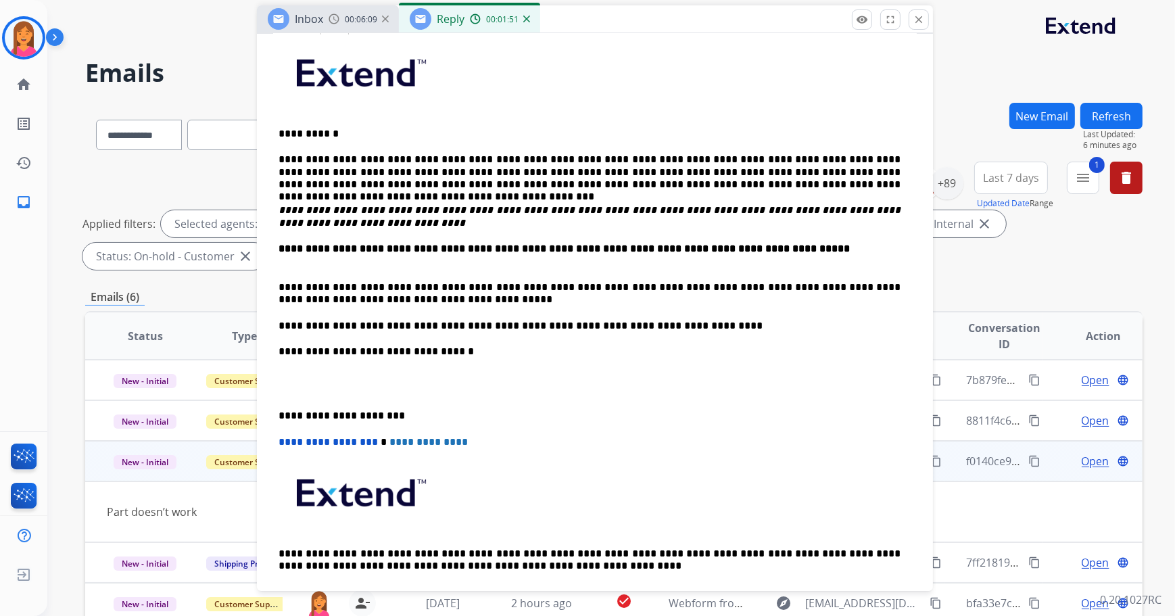
click at [271, 413] on div "**********" at bounding box center [595, 349] width 676 height 674
click at [273, 414] on div "**********" at bounding box center [595, 326] width 644 height 579
click at [264, 411] on div "**********" at bounding box center [595, 349] width 676 height 674
click at [281, 416] on p "**********" at bounding box center [590, 416] width 623 height 12
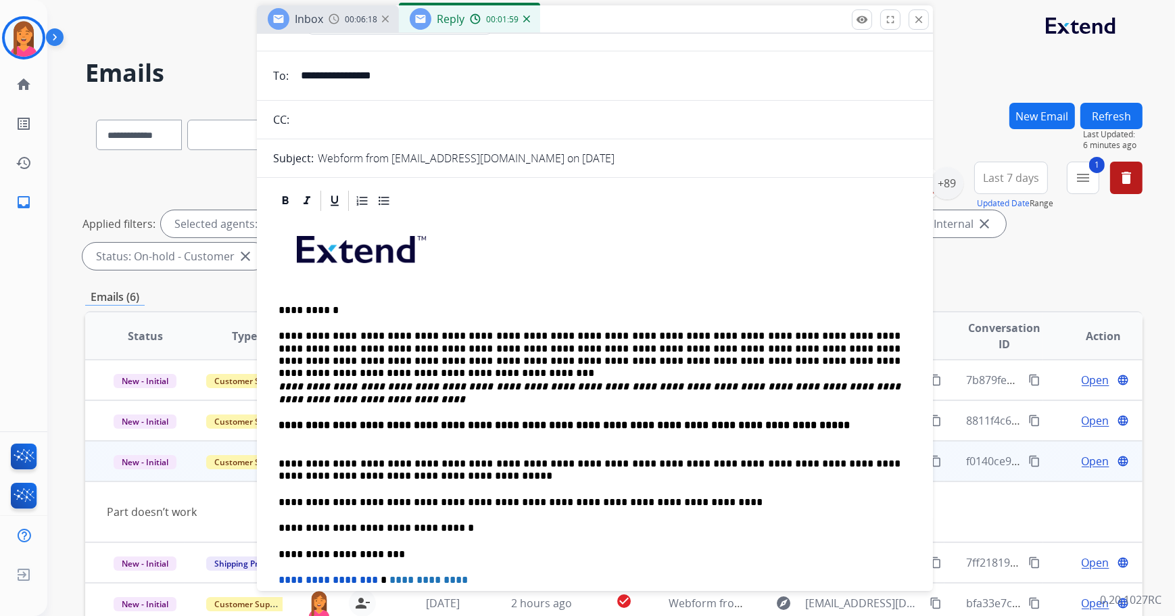
scroll to position [0, 0]
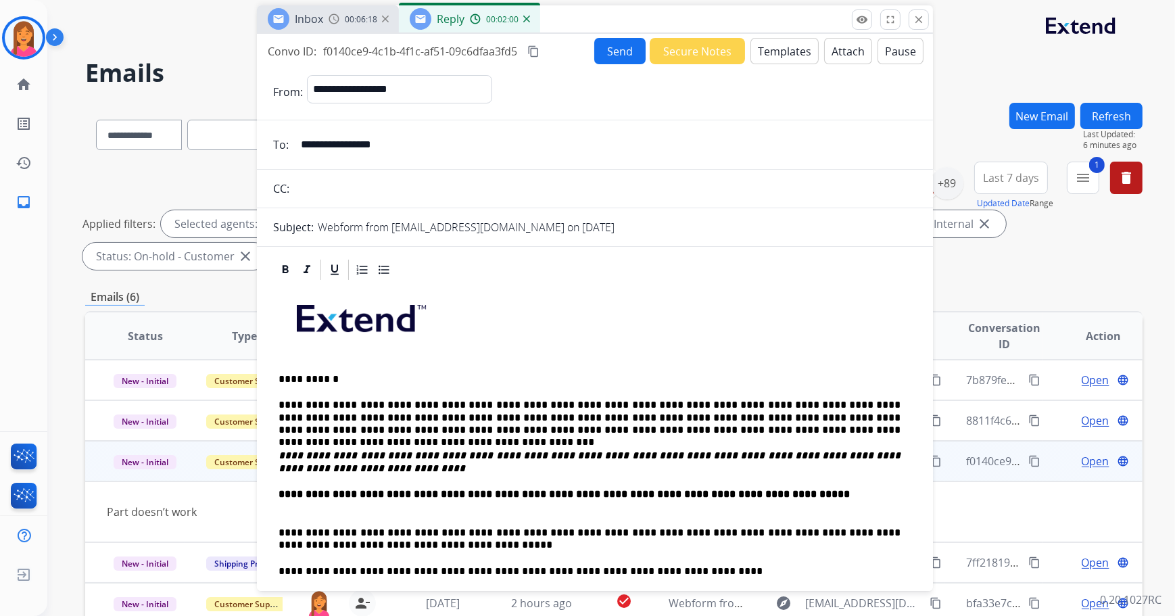
click at [602, 54] on button "Send" at bounding box center [619, 51] width 51 height 26
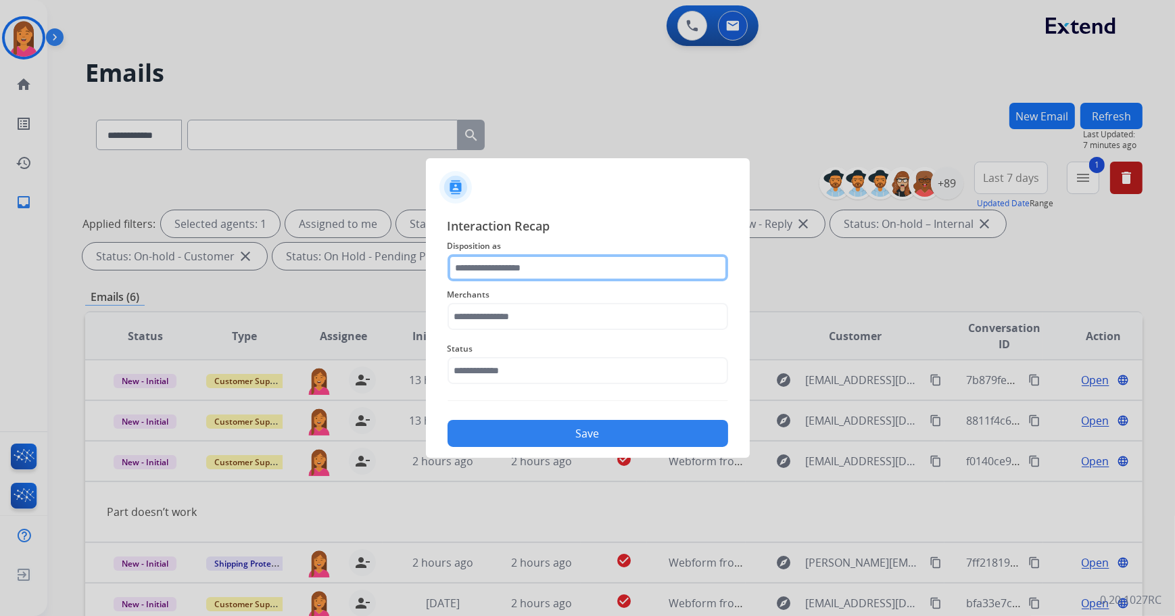
click at [500, 263] on input "text" at bounding box center [588, 267] width 281 height 27
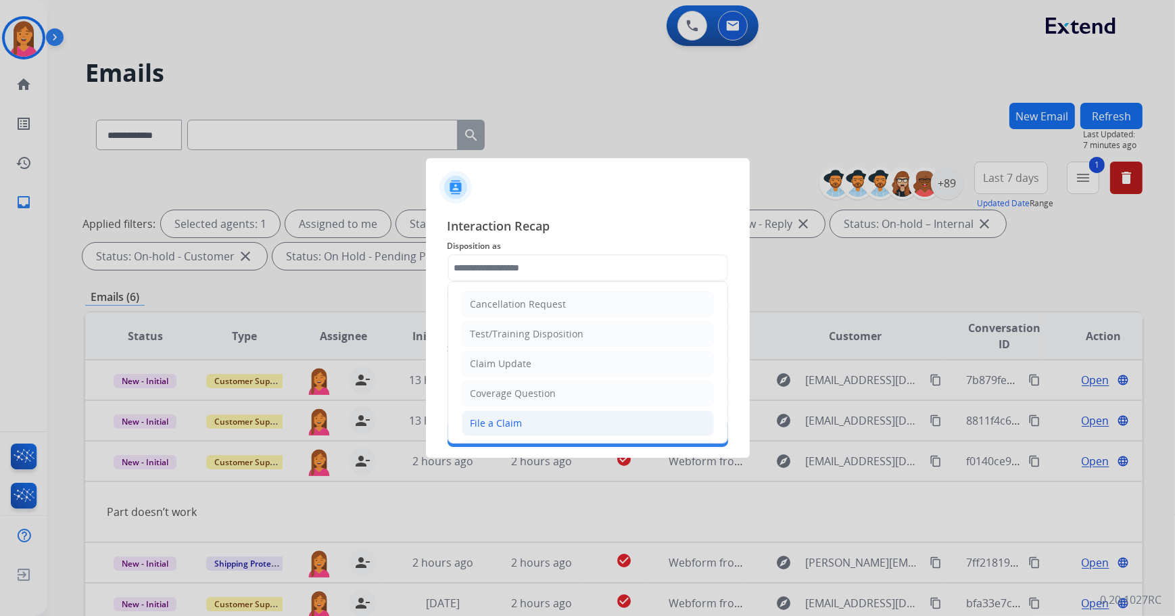
click at [523, 419] on li "File a Claim" at bounding box center [588, 423] width 252 height 26
type input "**********"
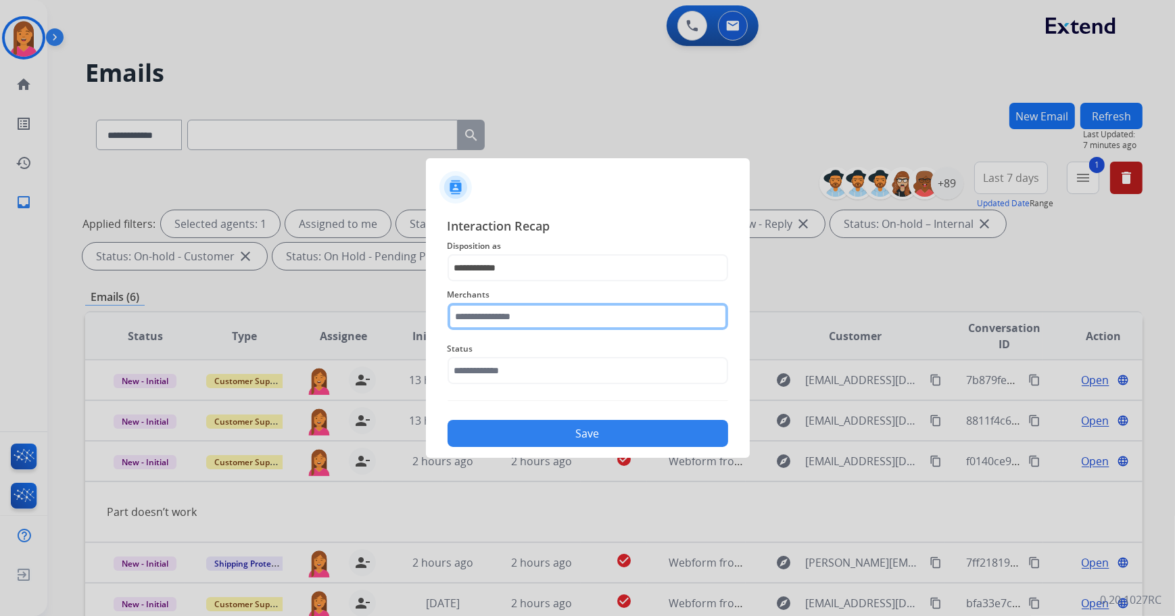
click at [504, 322] on input "text" at bounding box center [588, 316] width 281 height 27
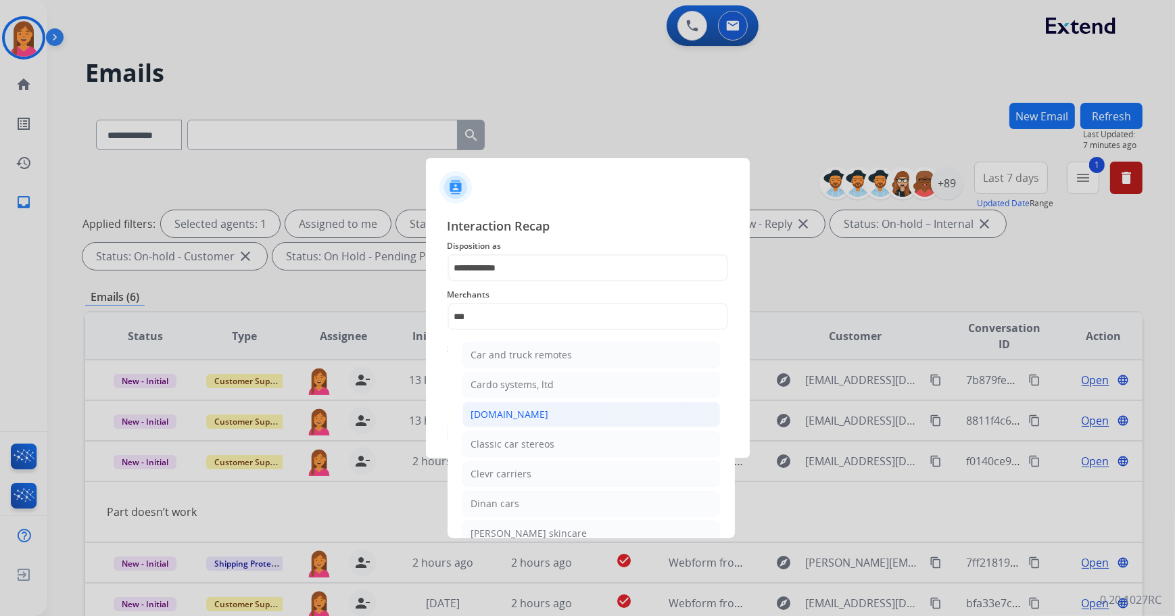
click at [508, 418] on div "[DOMAIN_NAME]" at bounding box center [510, 415] width 78 height 14
type input "**********"
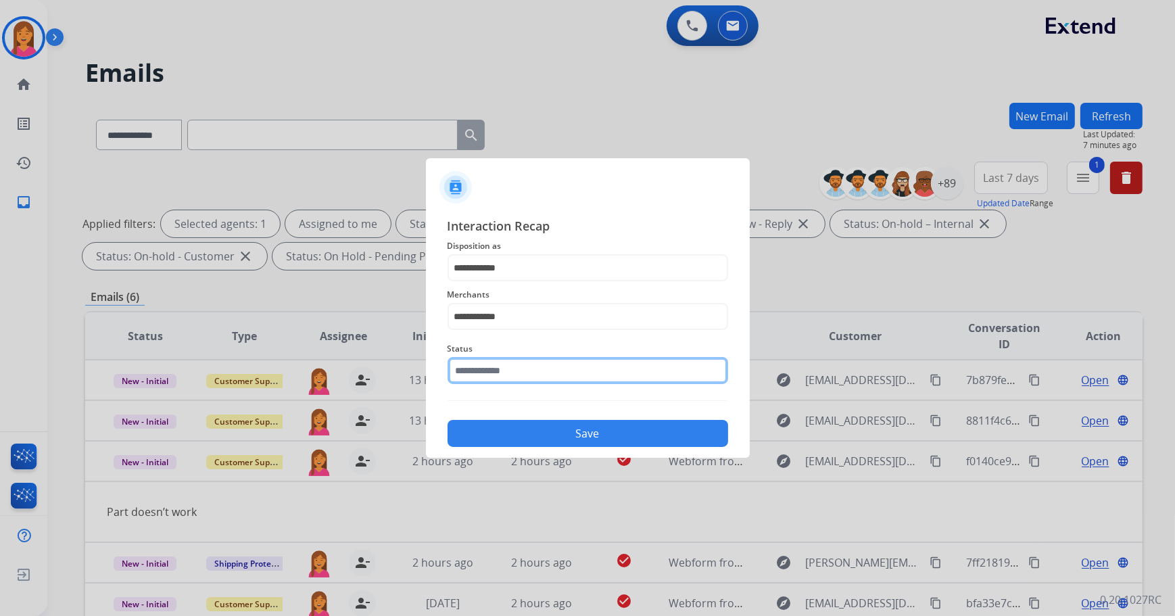
click at [501, 369] on input "text" at bounding box center [588, 370] width 281 height 27
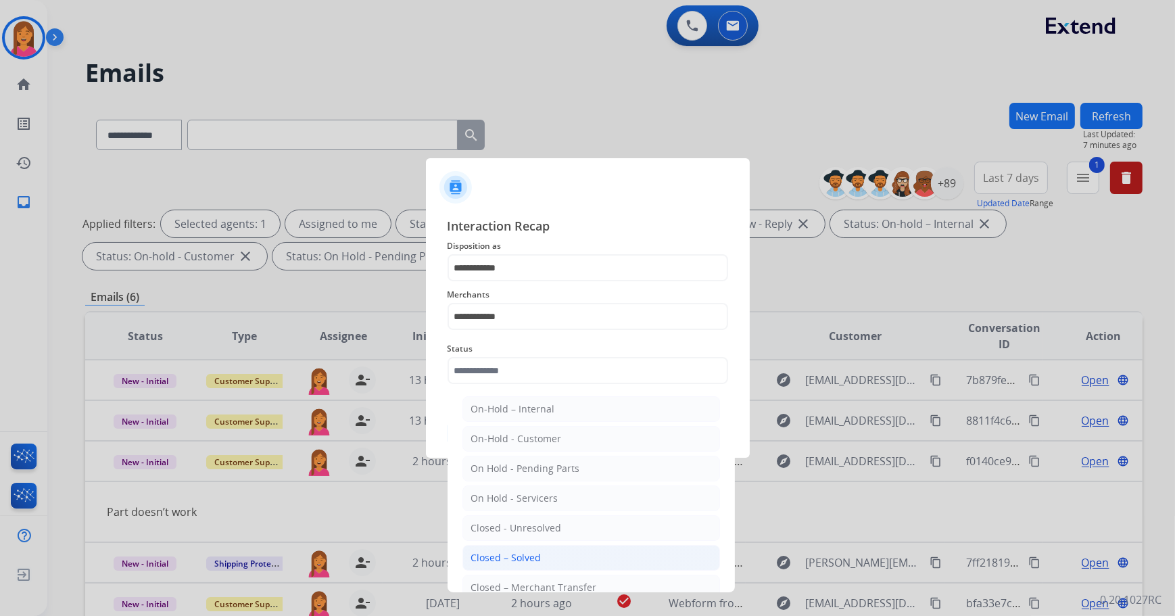
click at [524, 551] on div "Closed – Solved" at bounding box center [506, 558] width 70 height 14
type input "**********"
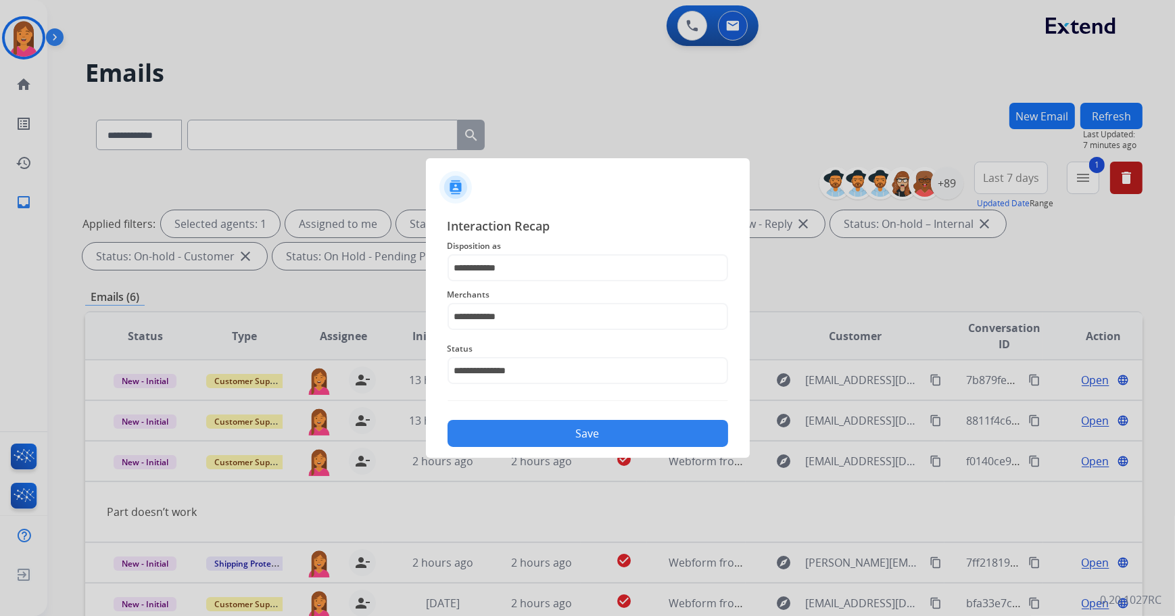
click at [527, 446] on div "**********" at bounding box center [588, 332] width 324 height 252
drag, startPoint x: 527, startPoint y: 446, endPoint x: 527, endPoint y: 435, distance: 11.5
click at [527, 435] on button "Save" at bounding box center [588, 433] width 281 height 27
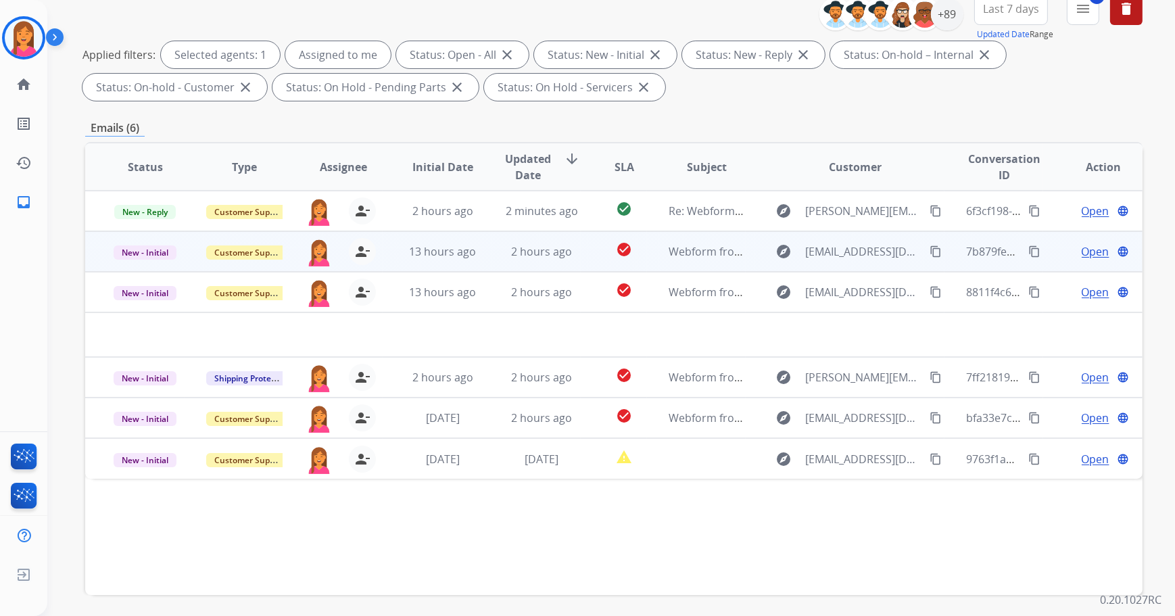
scroll to position [184, 0]
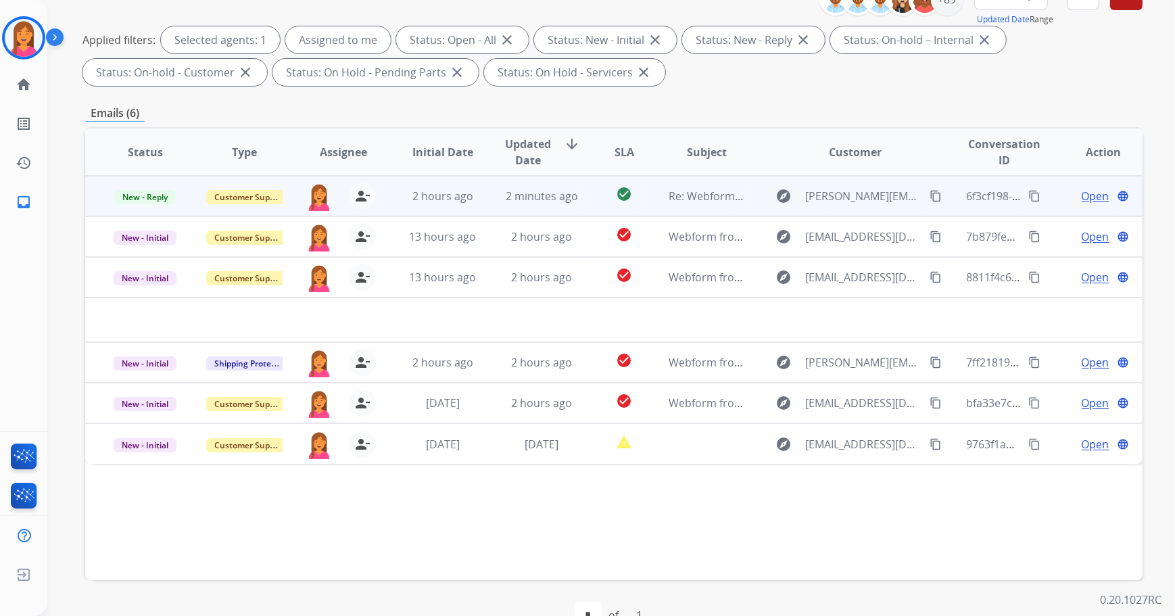
click at [655, 195] on td "Re: Webform from [PERSON_NAME][EMAIL_ADDRESS][PERSON_NAME][DOMAIN_NAME] on [DAT…" at bounding box center [696, 196] width 99 height 41
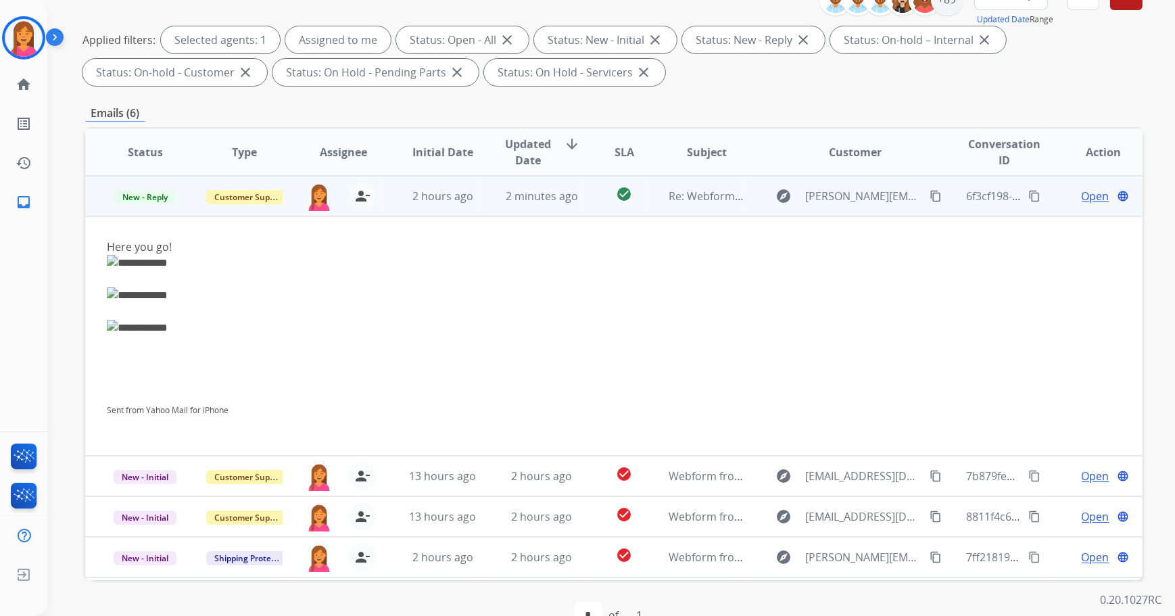
click at [655, 195] on td "Re: Webform from [PERSON_NAME][EMAIL_ADDRESS][PERSON_NAME][DOMAIN_NAME] on [DAT…" at bounding box center [696, 196] width 99 height 41
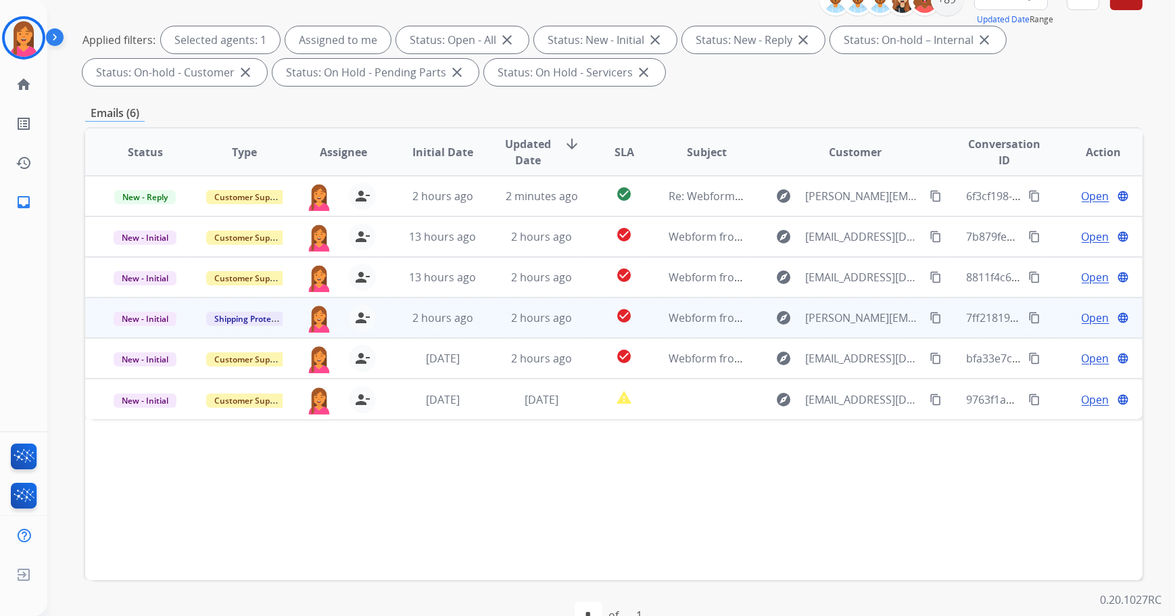
click at [647, 322] on td "Webform from [PERSON_NAME][EMAIL_ADDRESS][DOMAIN_NAME] on [DATE]" at bounding box center [696, 317] width 99 height 41
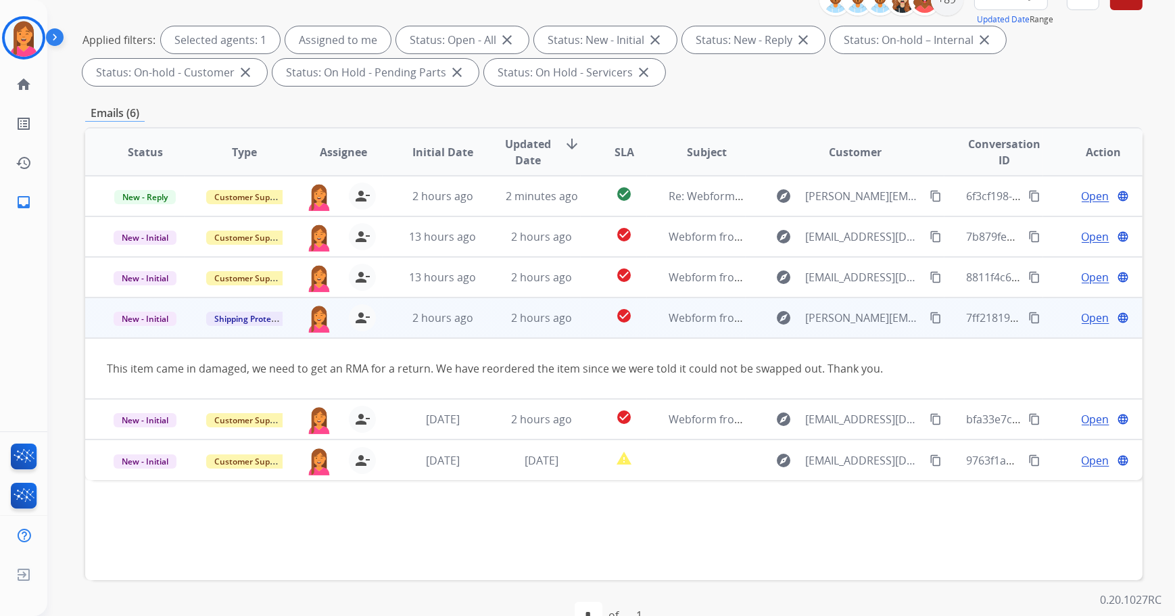
click at [1093, 317] on span "Open" at bounding box center [1096, 318] width 28 height 16
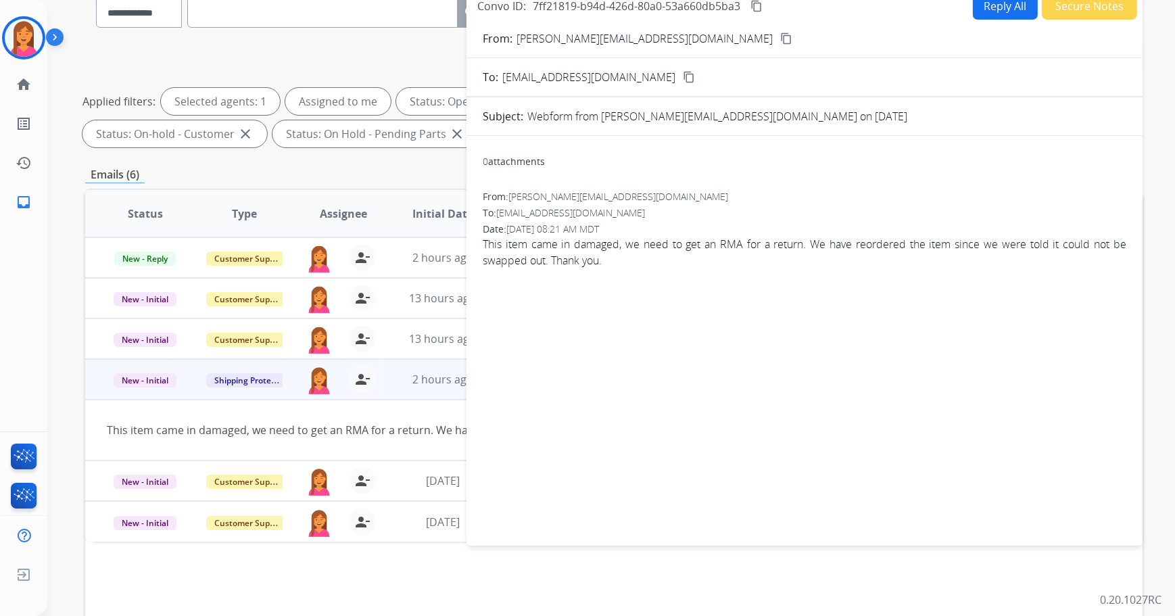
scroll to position [0, 0]
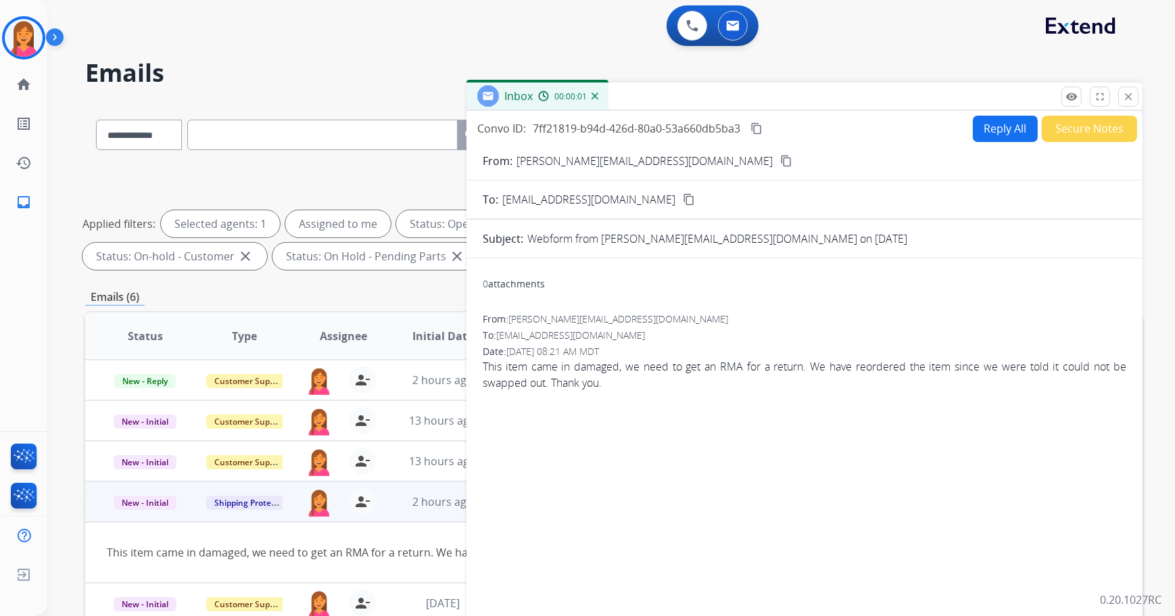
click at [984, 128] on button "Reply All" at bounding box center [1005, 129] width 65 height 26
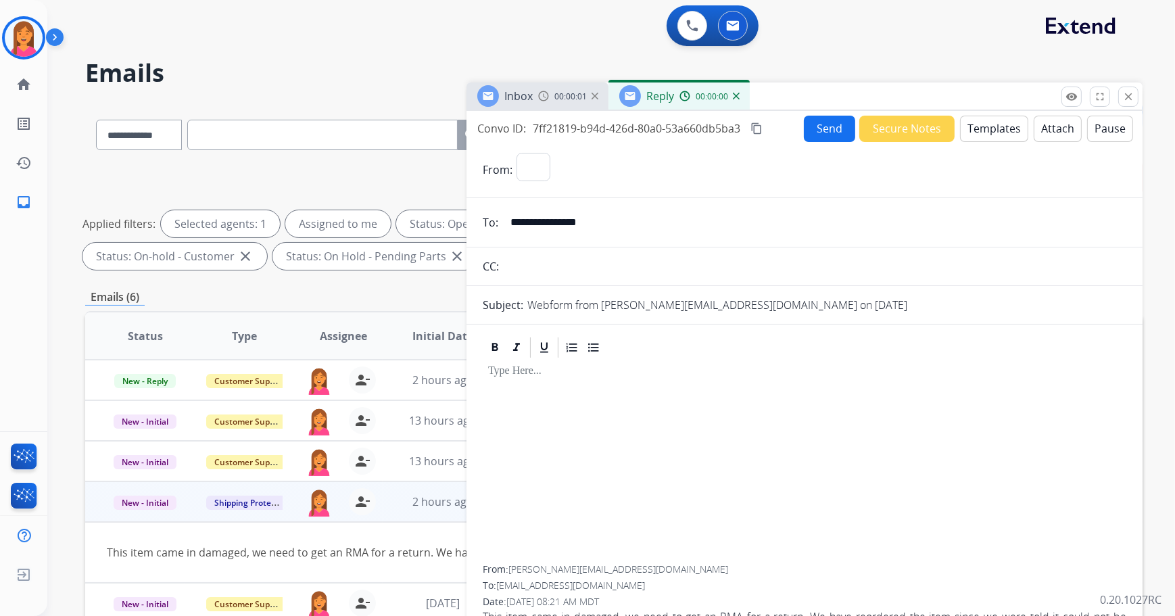
select select "**********"
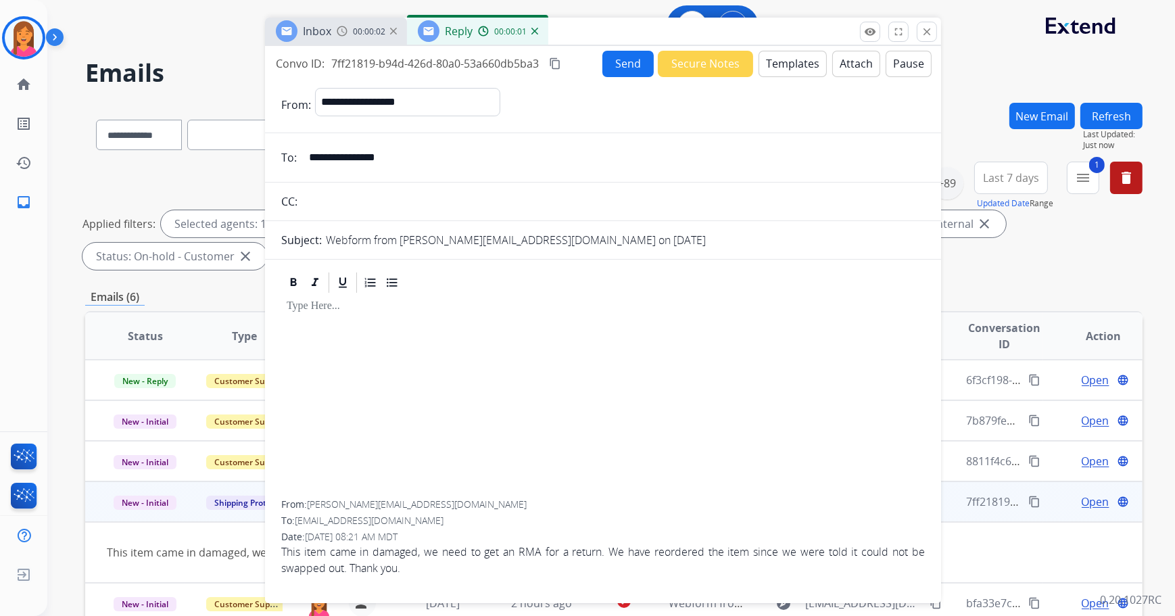
drag, startPoint x: 936, startPoint y: 98, endPoint x: 734, endPoint y: 33, distance: 211.7
click at [734, 33] on div "Inbox 00:00:02 Reply 00:00:01" at bounding box center [603, 32] width 676 height 28
click at [799, 62] on button "Templates" at bounding box center [793, 64] width 68 height 26
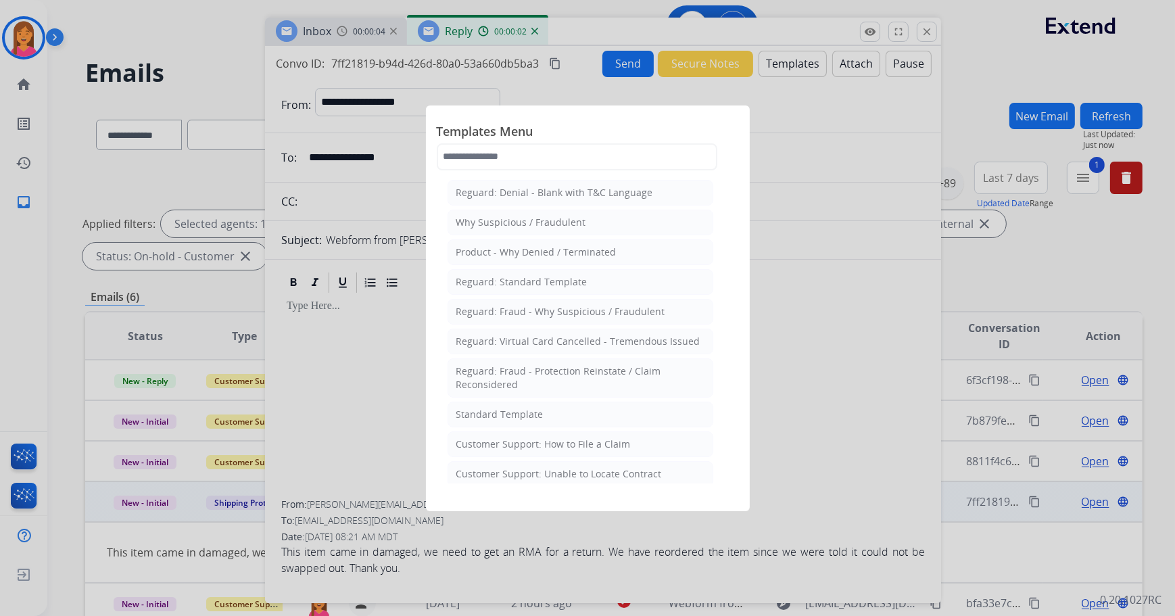
click at [396, 230] on div at bounding box center [587, 308] width 1175 height 616
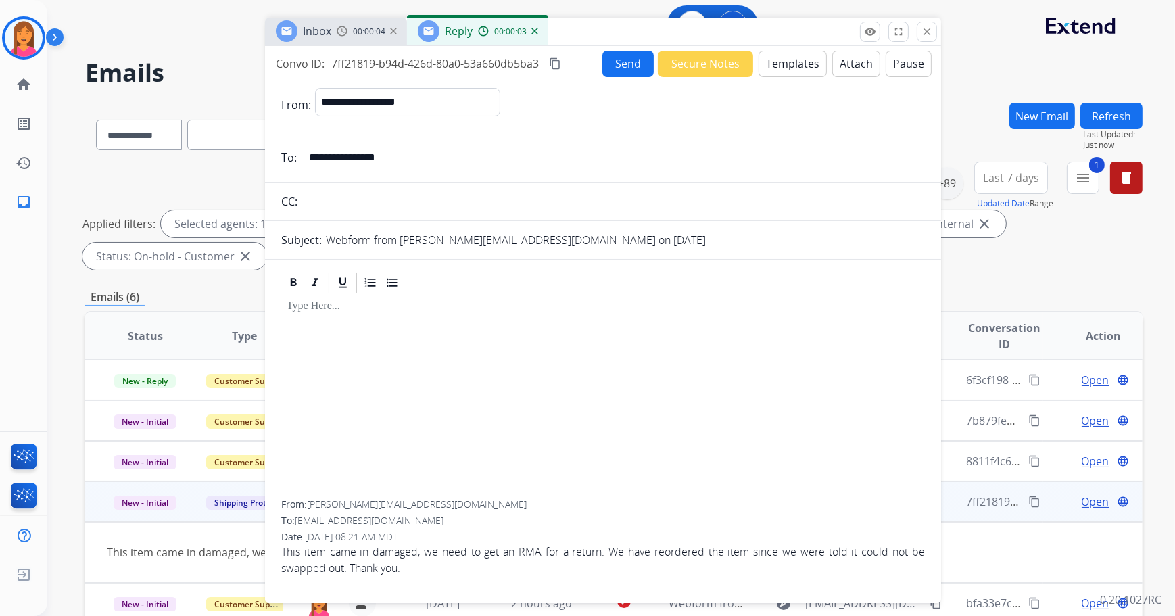
drag, startPoint x: 414, startPoint y: 157, endPoint x: 281, endPoint y: 158, distance: 132.5
click at [281, 158] on div "**********" at bounding box center [603, 157] width 676 height 27
click at [777, 59] on button "Templates" at bounding box center [793, 64] width 68 height 26
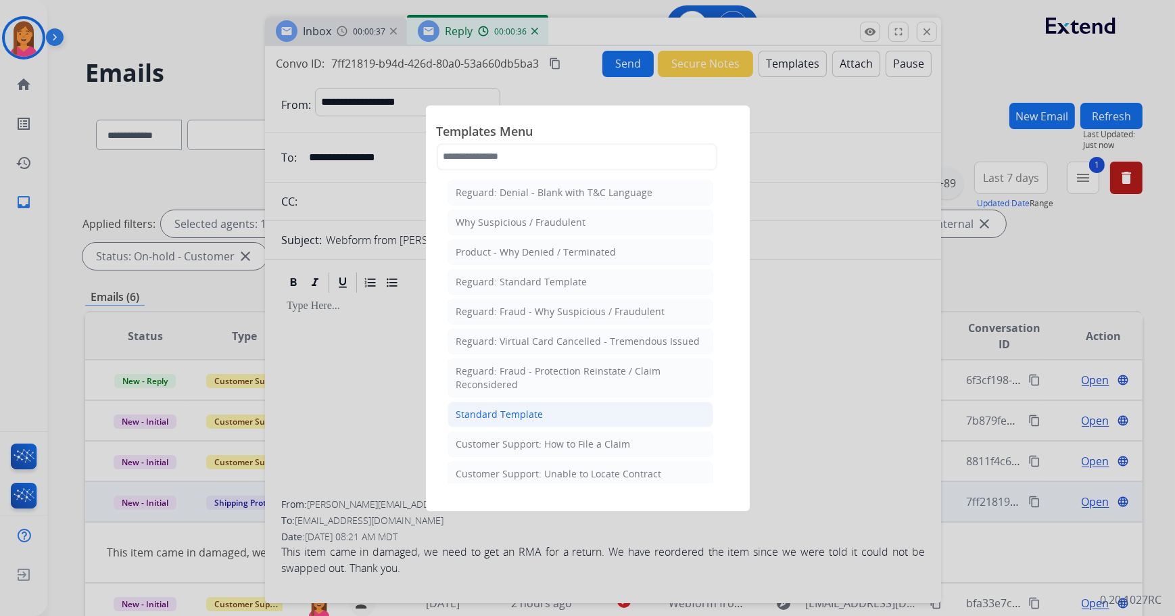
click at [552, 409] on li "Standard Template" at bounding box center [581, 415] width 266 height 26
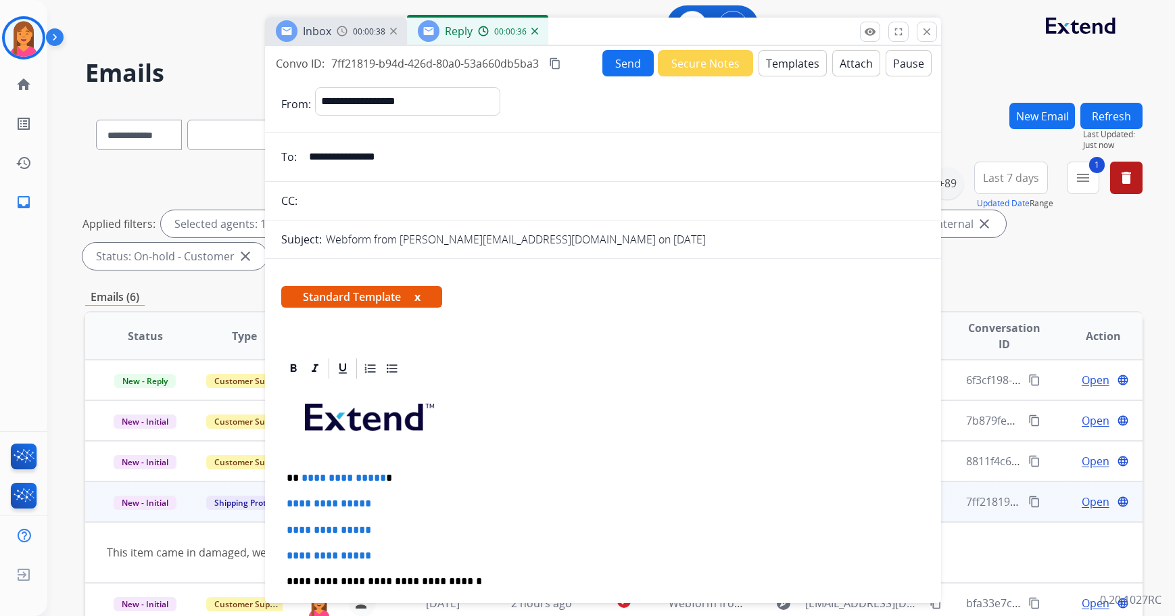
select select "**********"
drag, startPoint x: 423, startPoint y: 296, endPoint x: 416, endPoint y: 299, distance: 7.3
click at [416, 299] on span "Standard Template x" at bounding box center [361, 297] width 161 height 22
click at [416, 299] on button "x" at bounding box center [417, 297] width 6 height 16
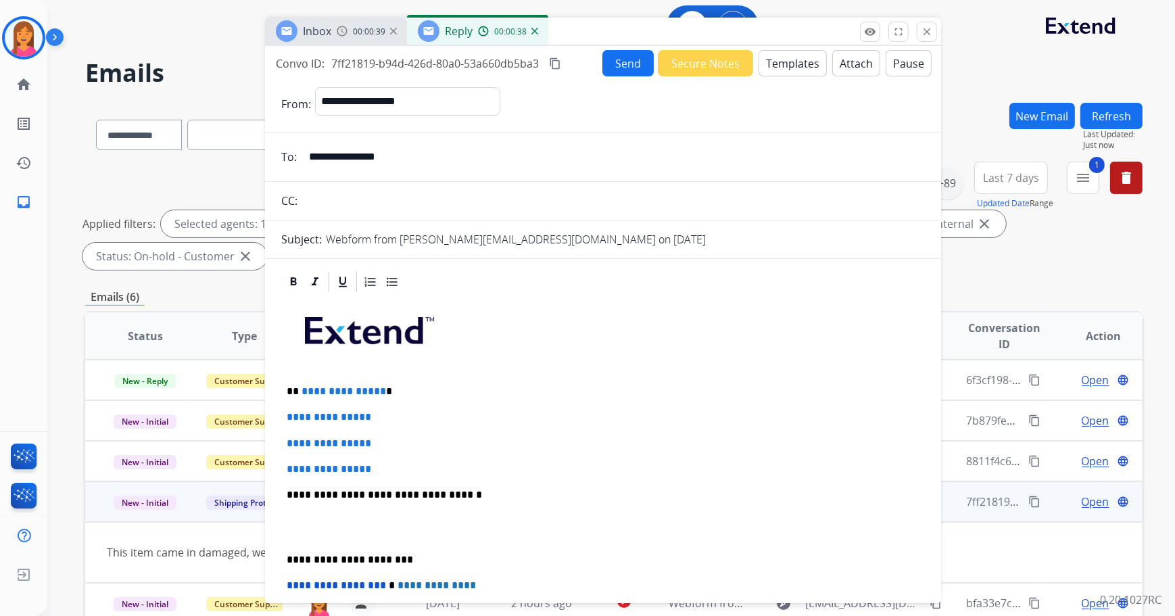
click at [404, 393] on p "**********" at bounding box center [598, 391] width 623 height 12
drag, startPoint x: 399, startPoint y: 464, endPoint x: 286, endPoint y: 411, distance: 124.6
click at [286, 411] on div "**********" at bounding box center [603, 526] width 644 height 465
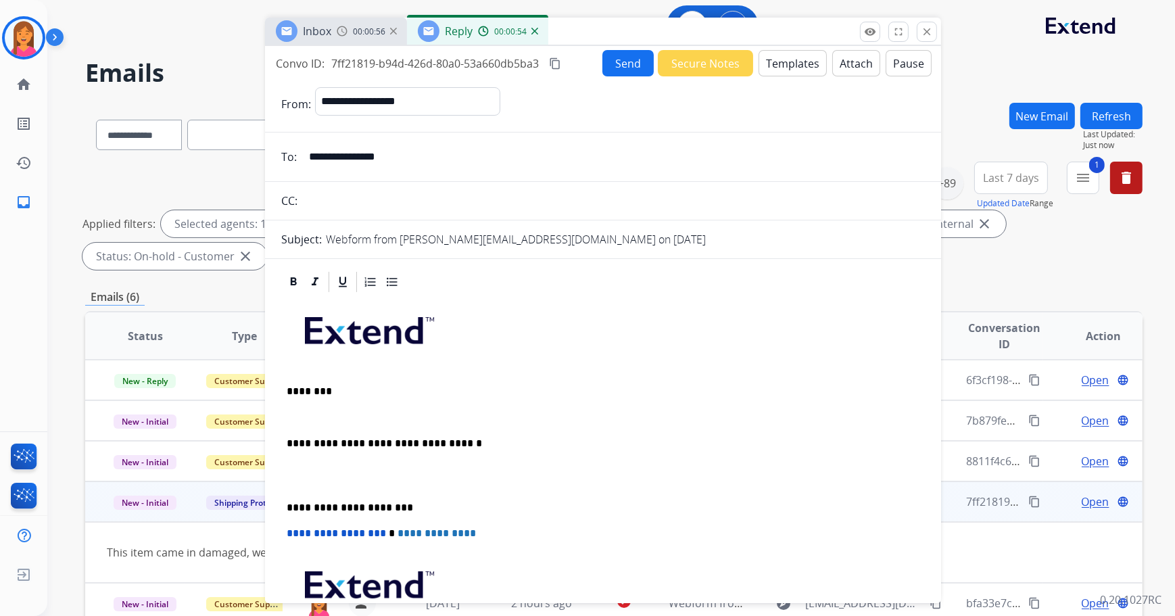
click at [291, 413] on p at bounding box center [603, 417] width 633 height 12
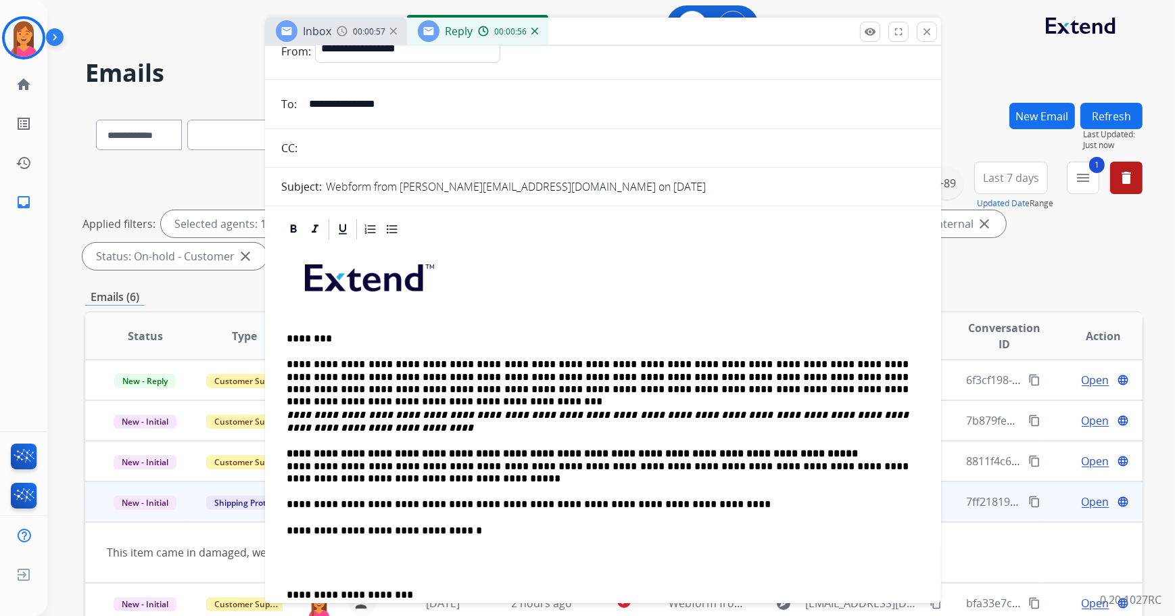
scroll to position [122, 0]
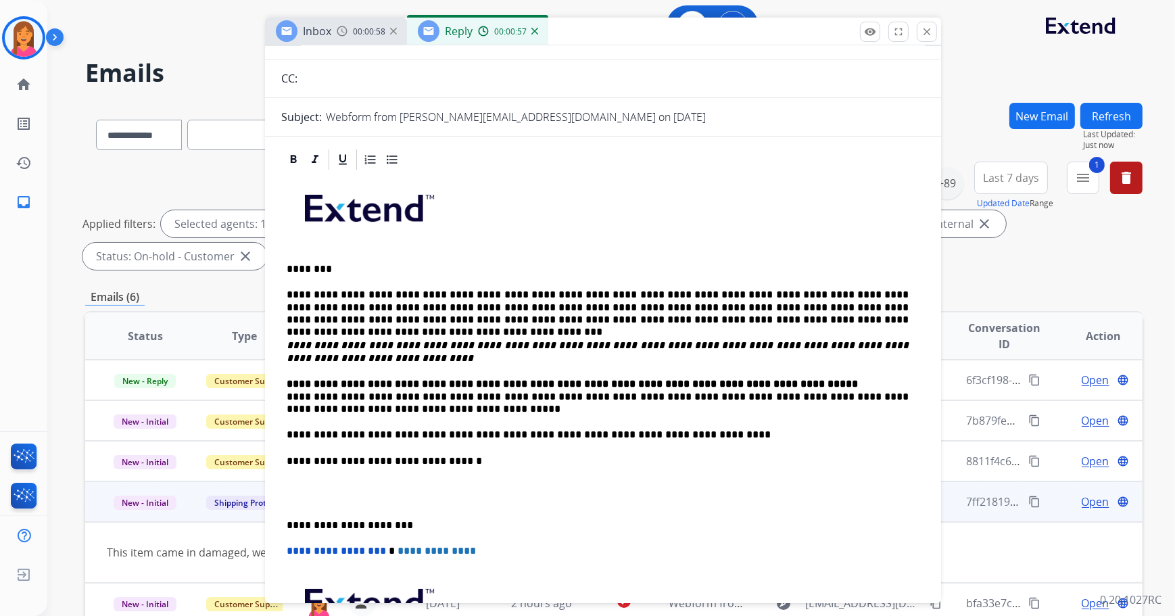
click at [278, 393] on div "**********" at bounding box center [603, 479] width 676 height 664
click at [283, 395] on div "**********" at bounding box center [603, 448] width 644 height 553
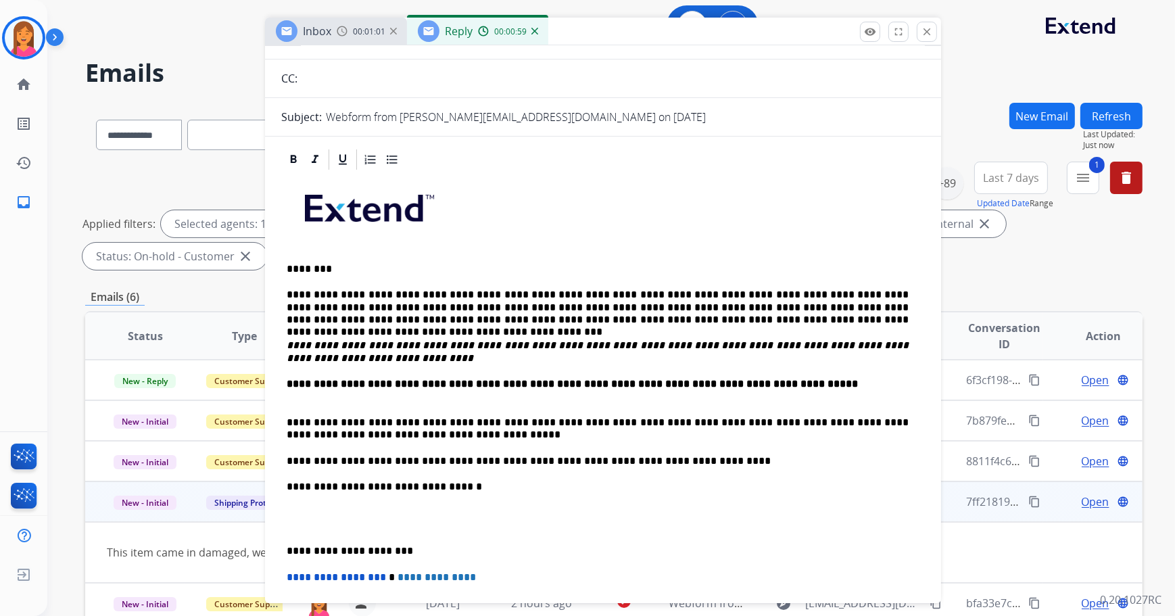
click at [283, 548] on div "**********" at bounding box center [603, 461] width 644 height 579
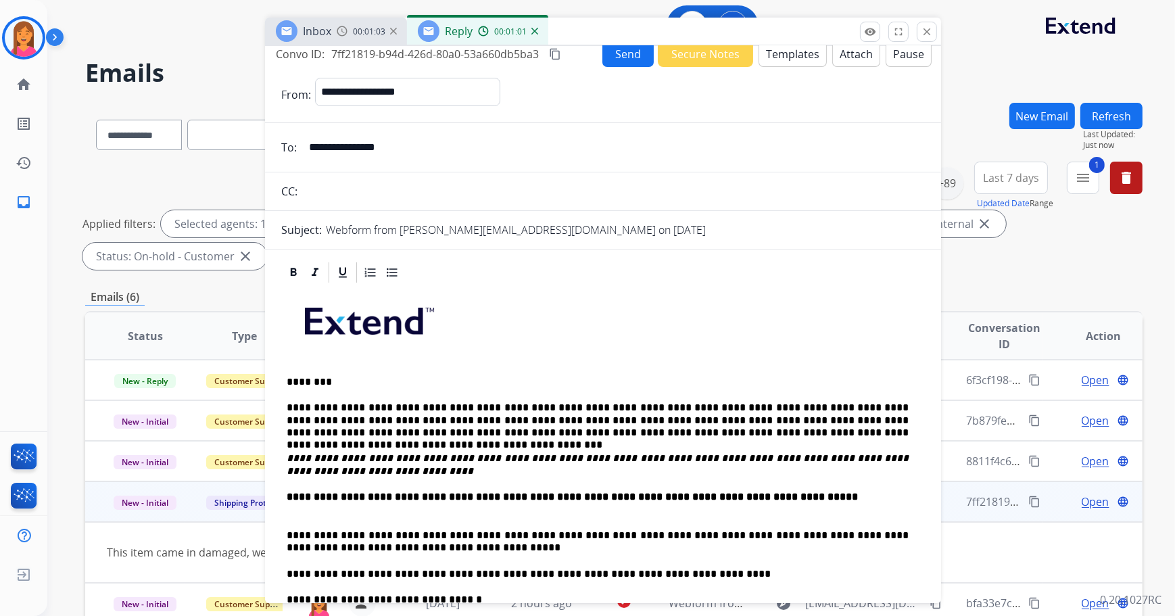
scroll to position [0, 0]
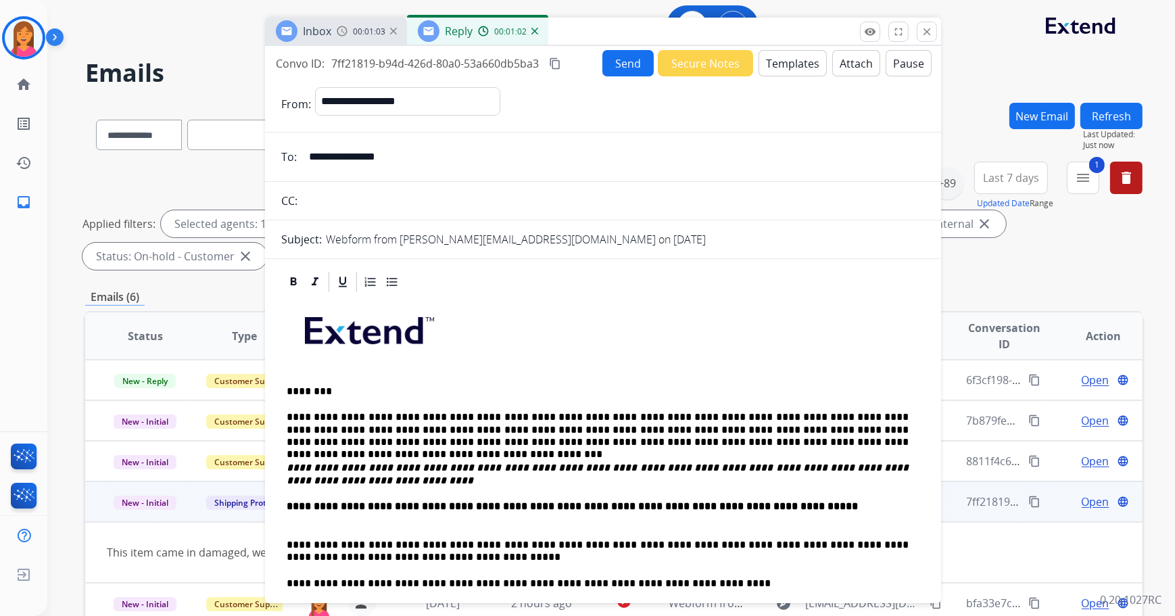
click at [619, 64] on button "Send" at bounding box center [627, 63] width 51 height 26
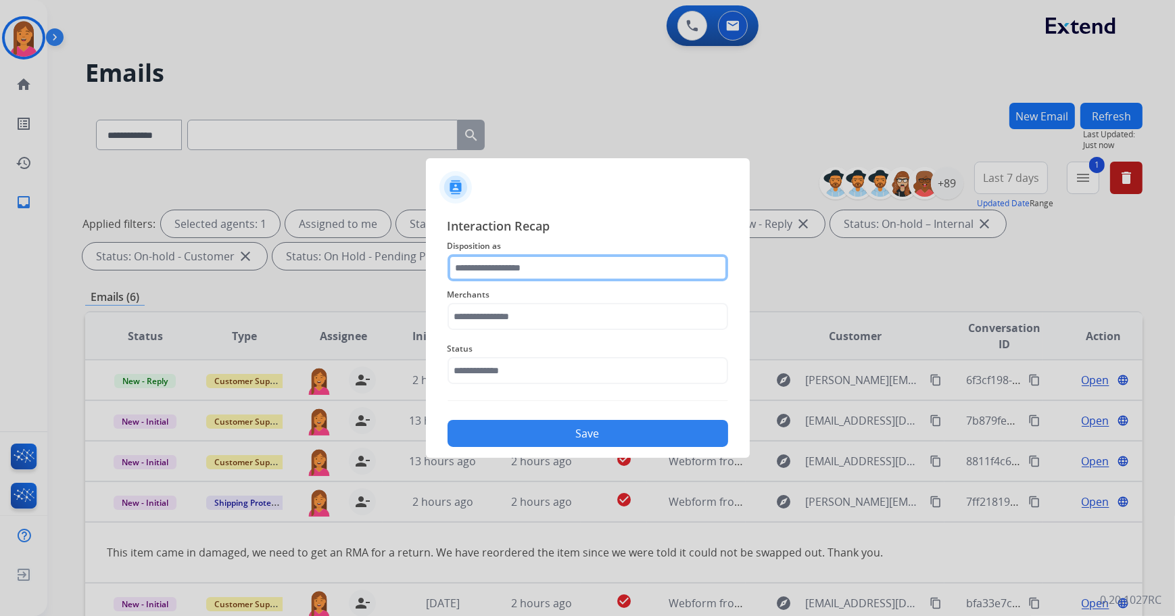
click at [529, 272] on input "text" at bounding box center [588, 267] width 281 height 27
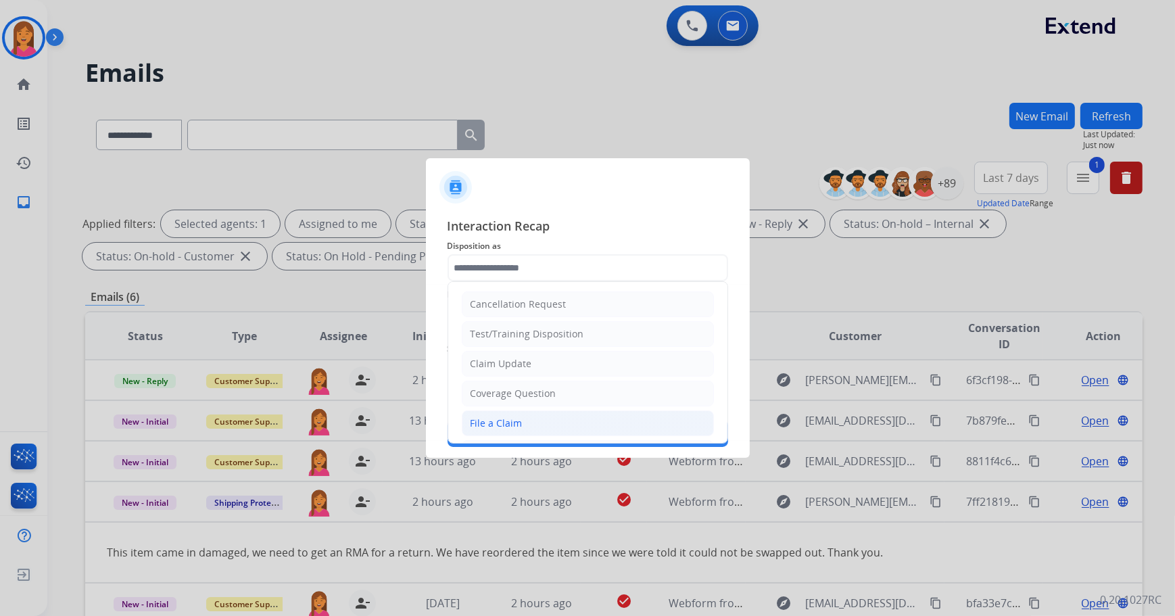
click at [544, 412] on li "File a Claim" at bounding box center [588, 423] width 252 height 26
type input "**********"
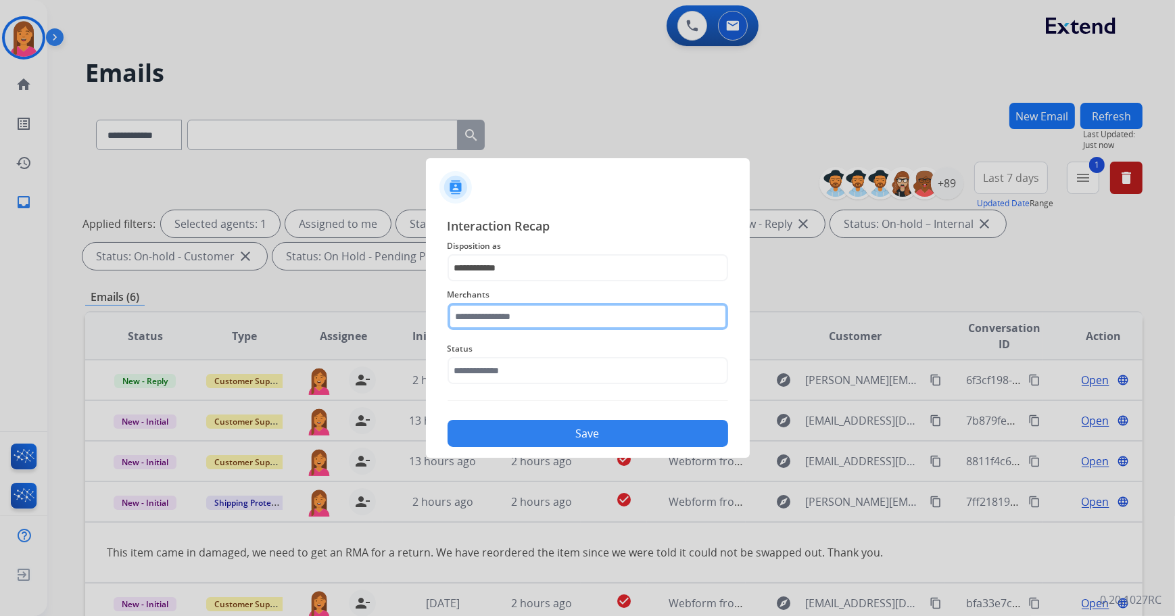
click at [520, 320] on input "text" at bounding box center [588, 316] width 281 height 27
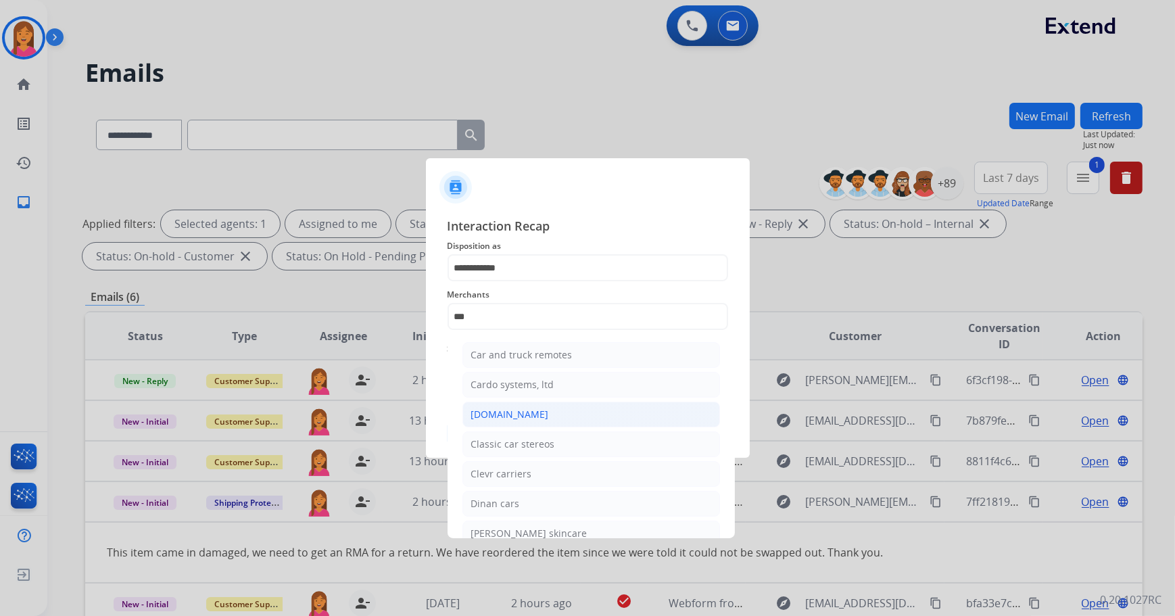
click at [513, 408] on div "[DOMAIN_NAME]" at bounding box center [510, 415] width 78 height 14
type input "**********"
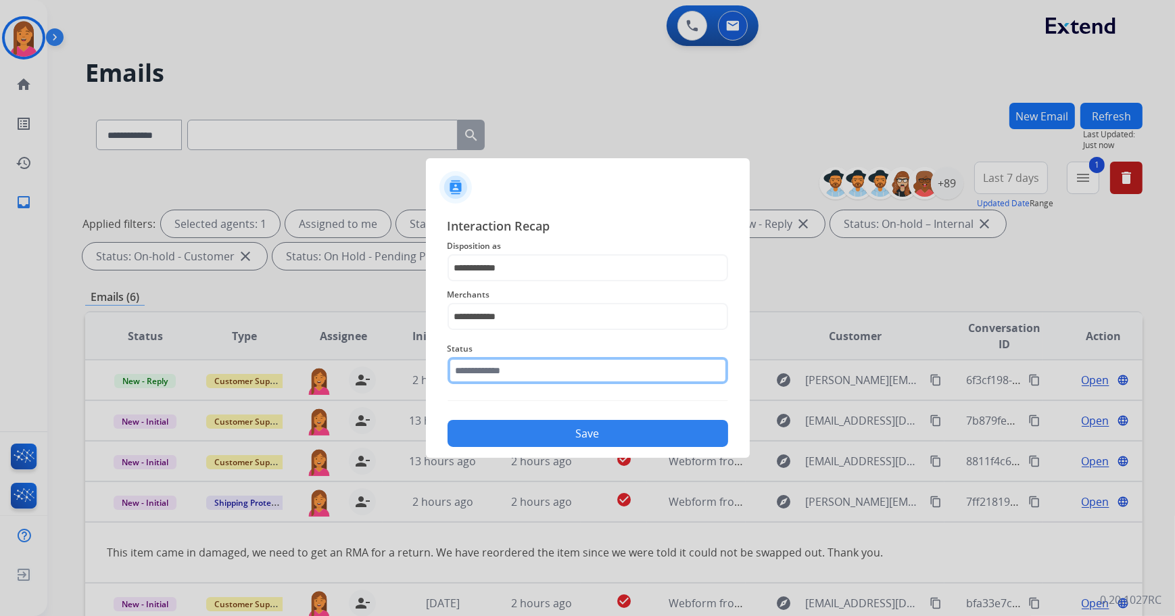
click at [506, 376] on input "text" at bounding box center [588, 370] width 281 height 27
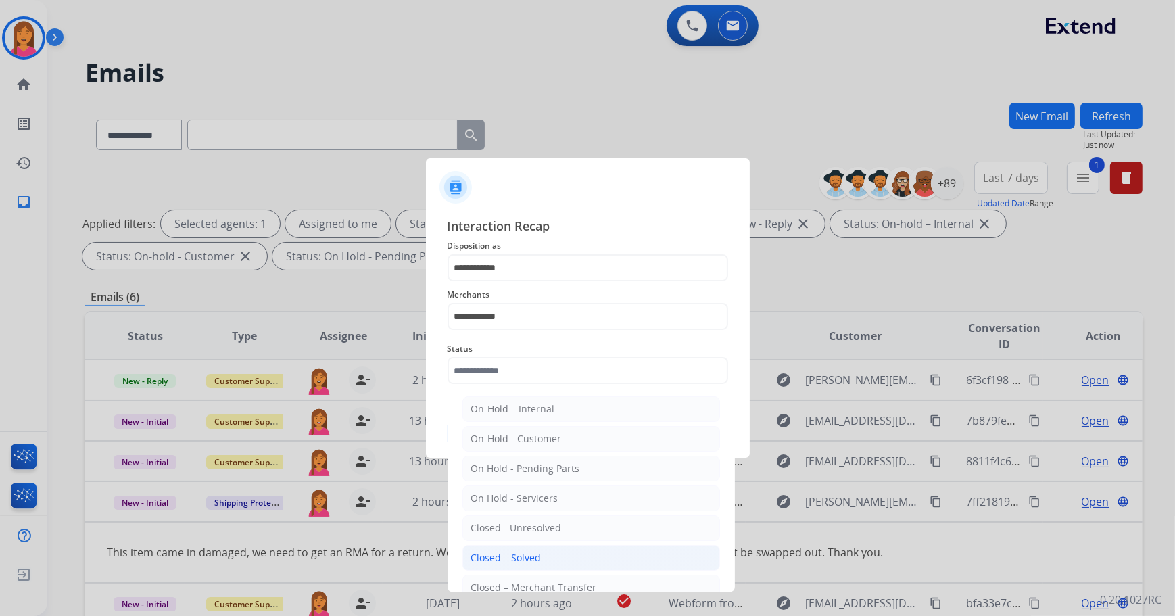
click at [548, 546] on li "Closed – Solved" at bounding box center [591, 558] width 258 height 26
type input "**********"
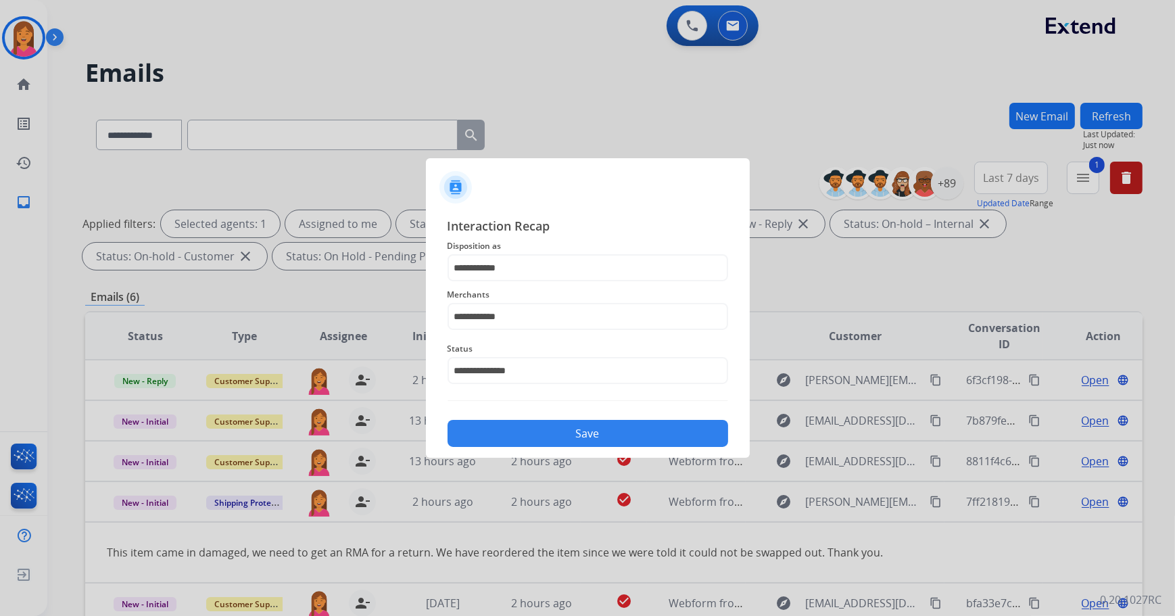
click at [544, 432] on button "Save" at bounding box center [588, 433] width 281 height 27
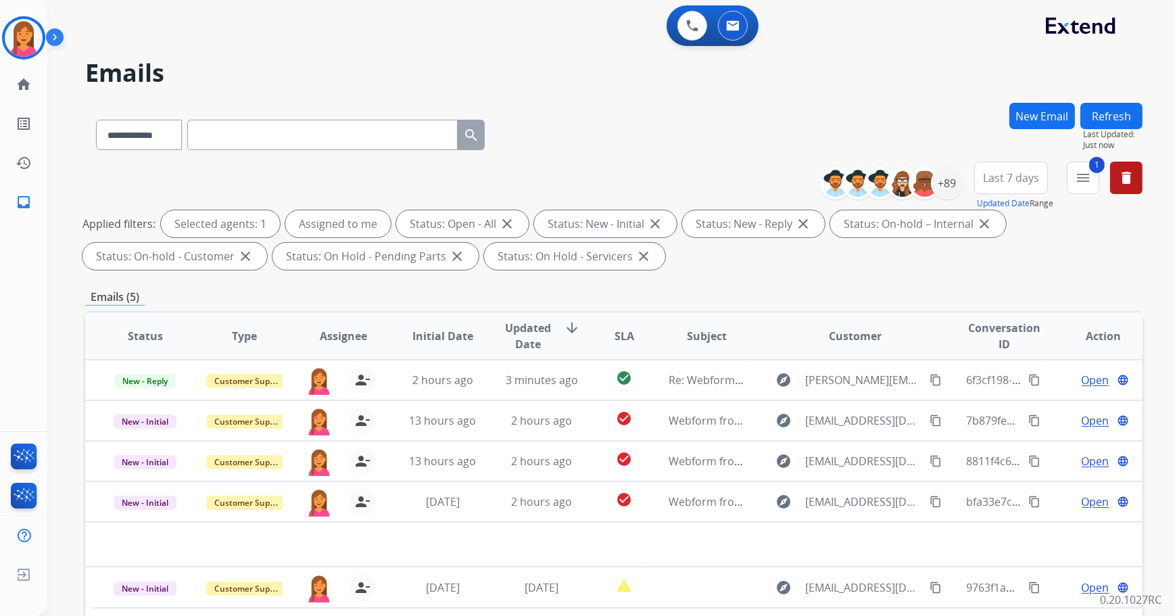
scroll to position [184, 0]
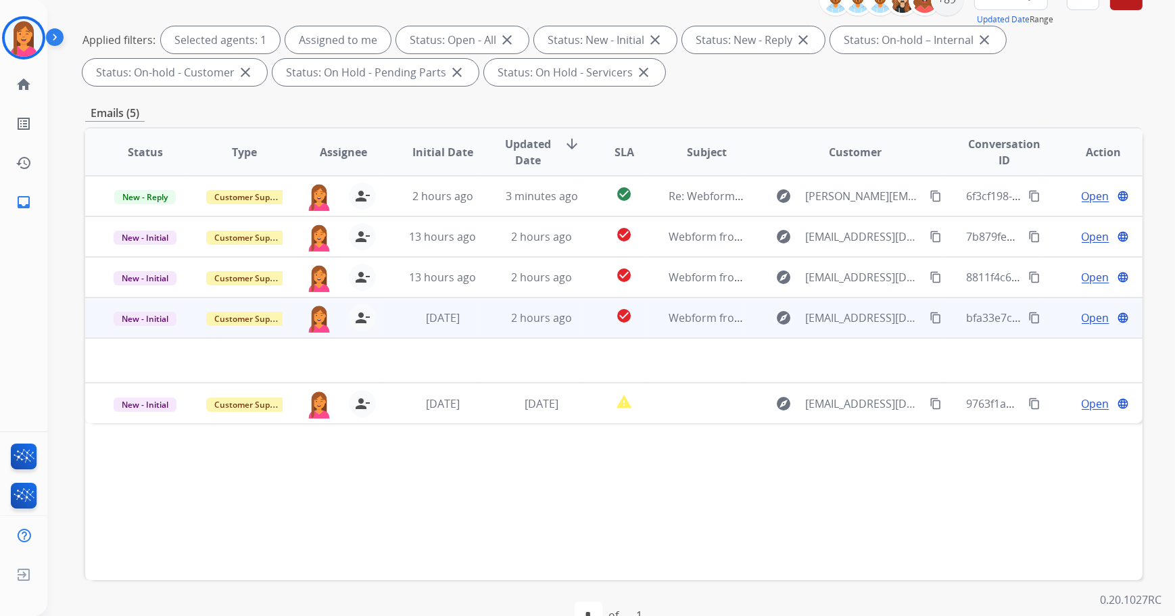
click at [587, 321] on td "check_circle" at bounding box center [614, 317] width 66 height 41
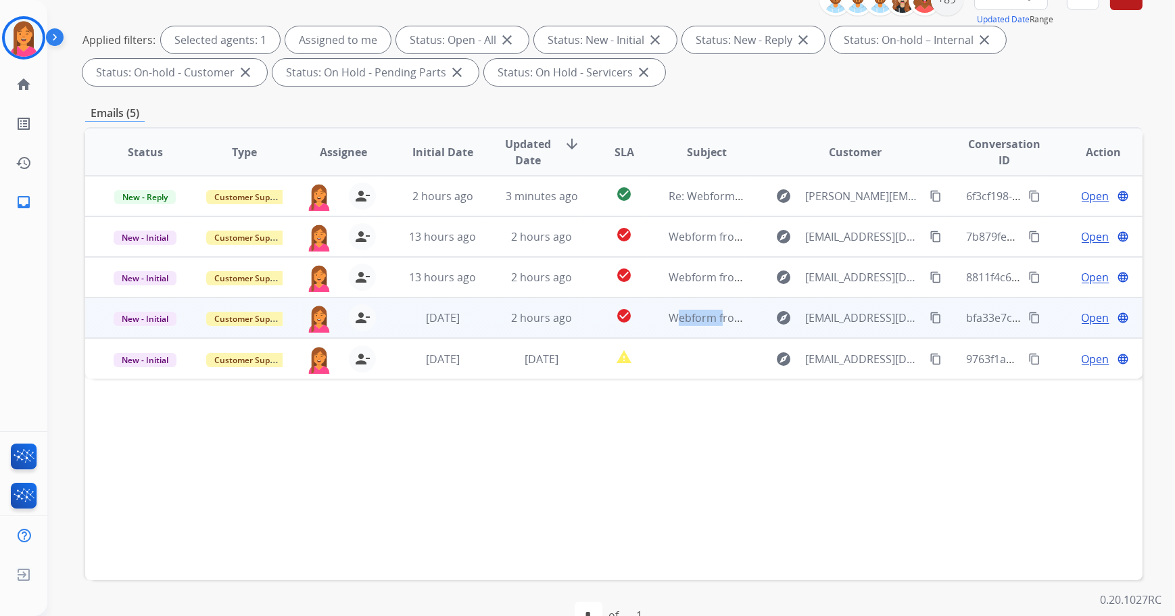
click at [587, 321] on td "check_circle" at bounding box center [614, 317] width 66 height 41
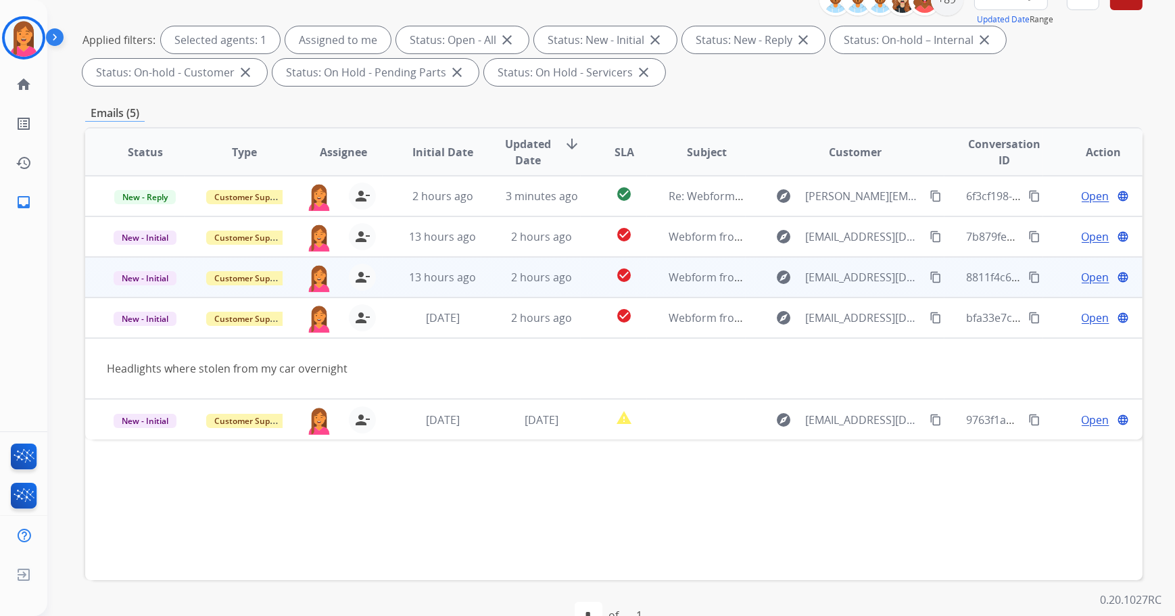
drag, startPoint x: 587, startPoint y: 321, endPoint x: 567, endPoint y: 282, distance: 44.1
click at [567, 282] on div "2 hours ago" at bounding box center [541, 277] width 77 height 16
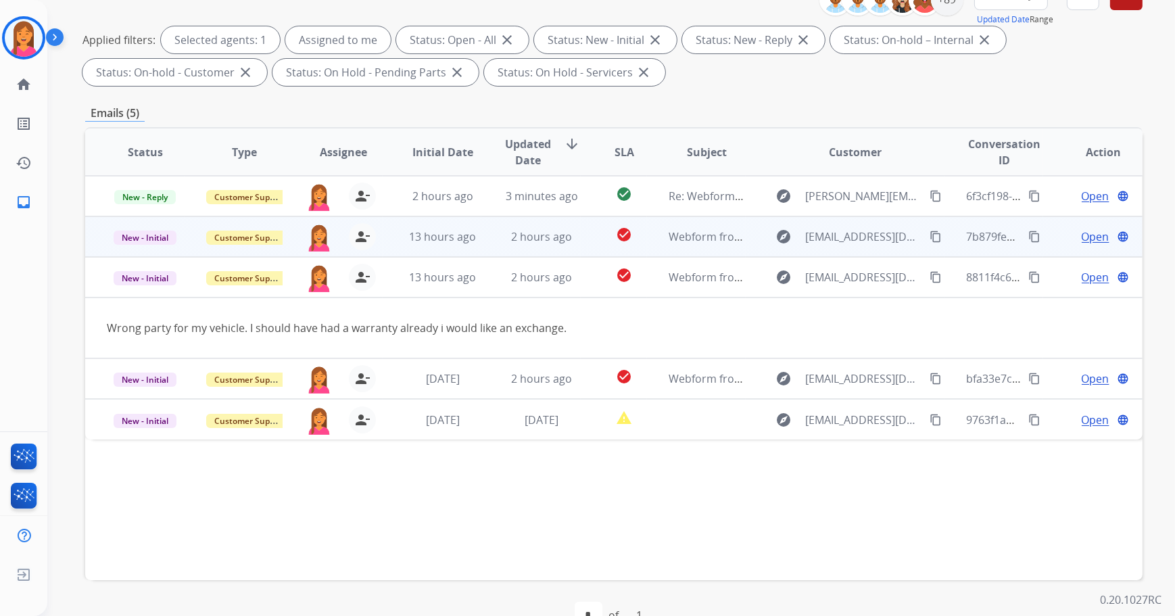
click at [574, 245] on td "2 hours ago" at bounding box center [530, 236] width 99 height 41
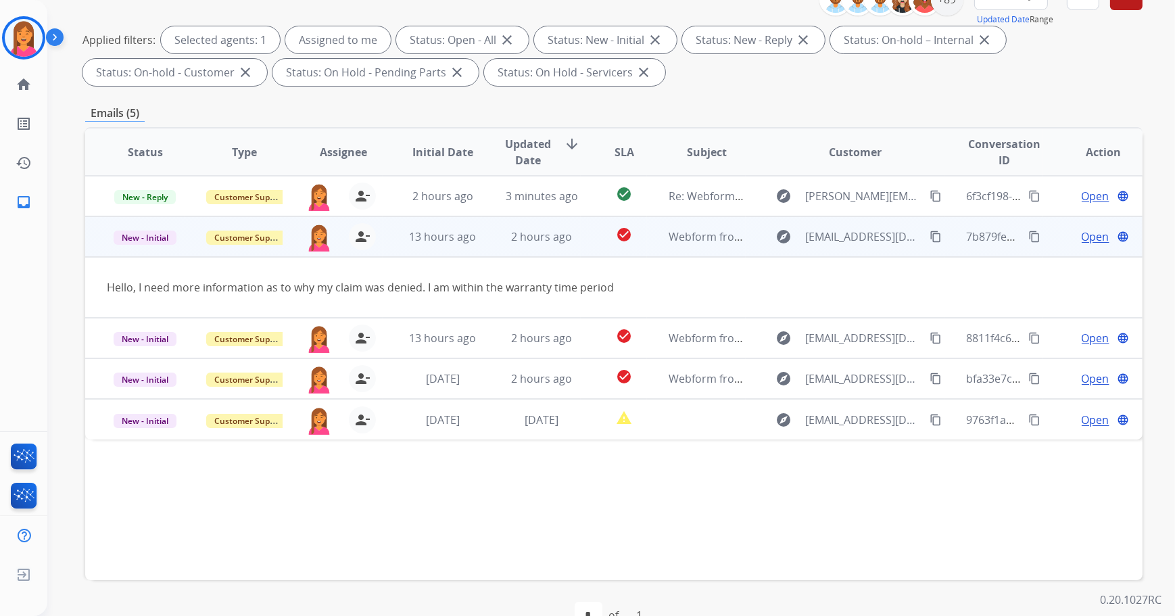
click at [1082, 241] on span "Open" at bounding box center [1096, 237] width 28 height 16
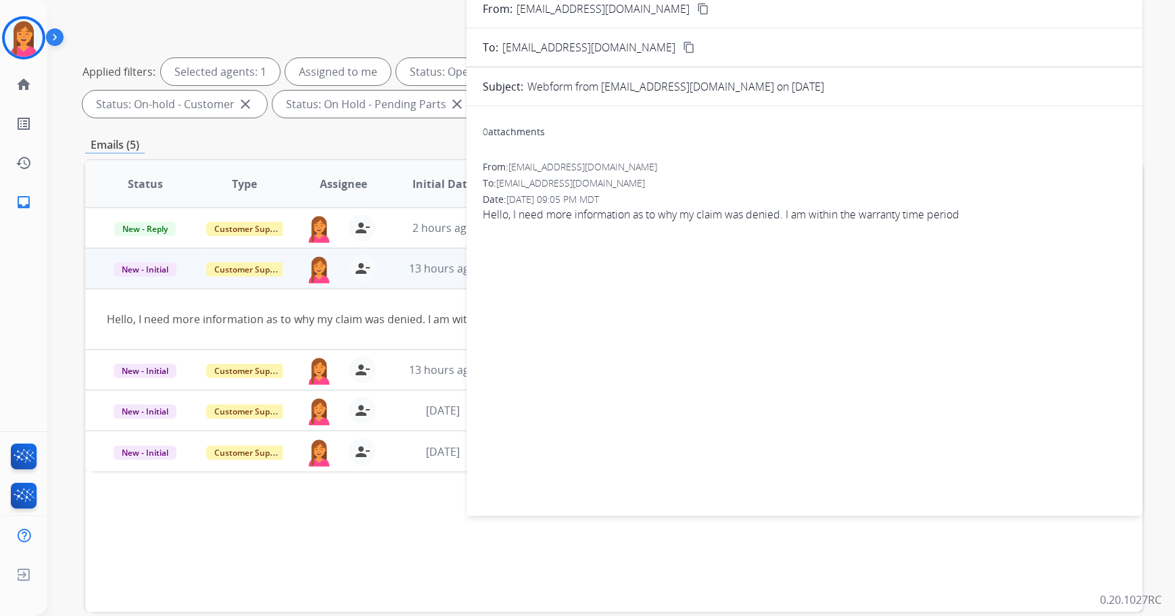
scroll to position [0, 0]
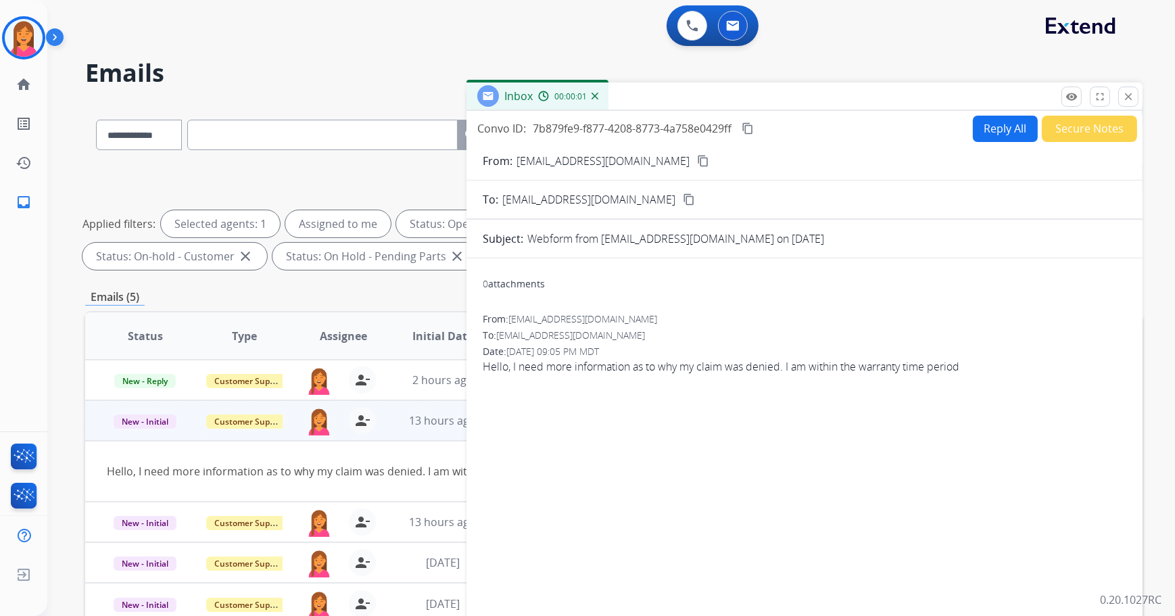
click at [695, 153] on button "content_copy" at bounding box center [703, 161] width 16 height 16
click at [984, 136] on button "Reply All" at bounding box center [1005, 129] width 65 height 26
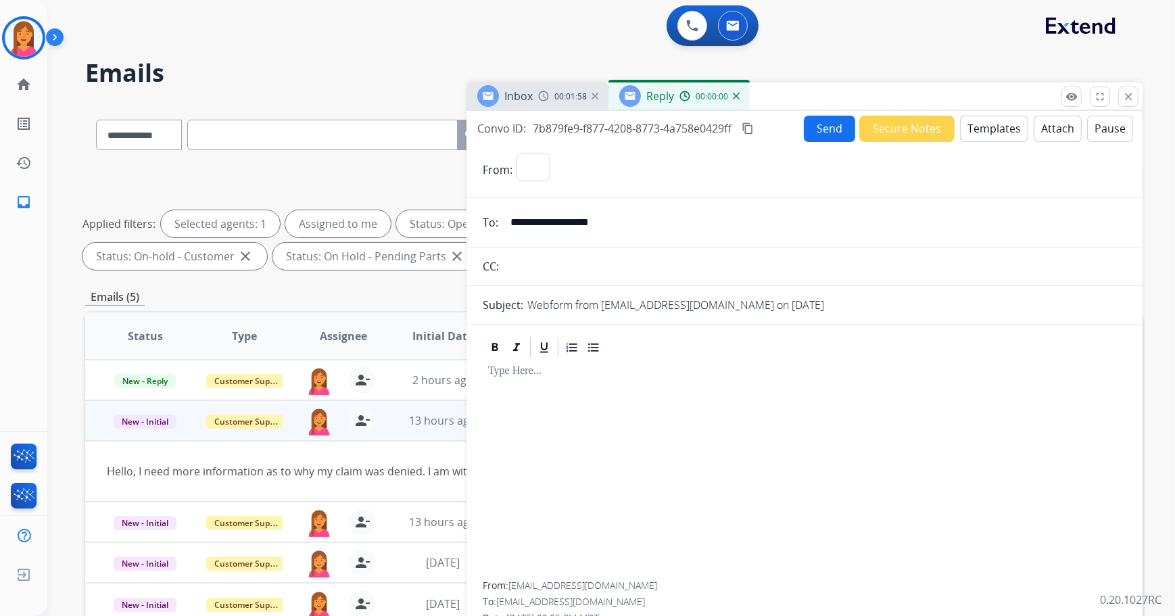
select select "**********"
click at [1015, 128] on button "Templates" at bounding box center [994, 129] width 68 height 26
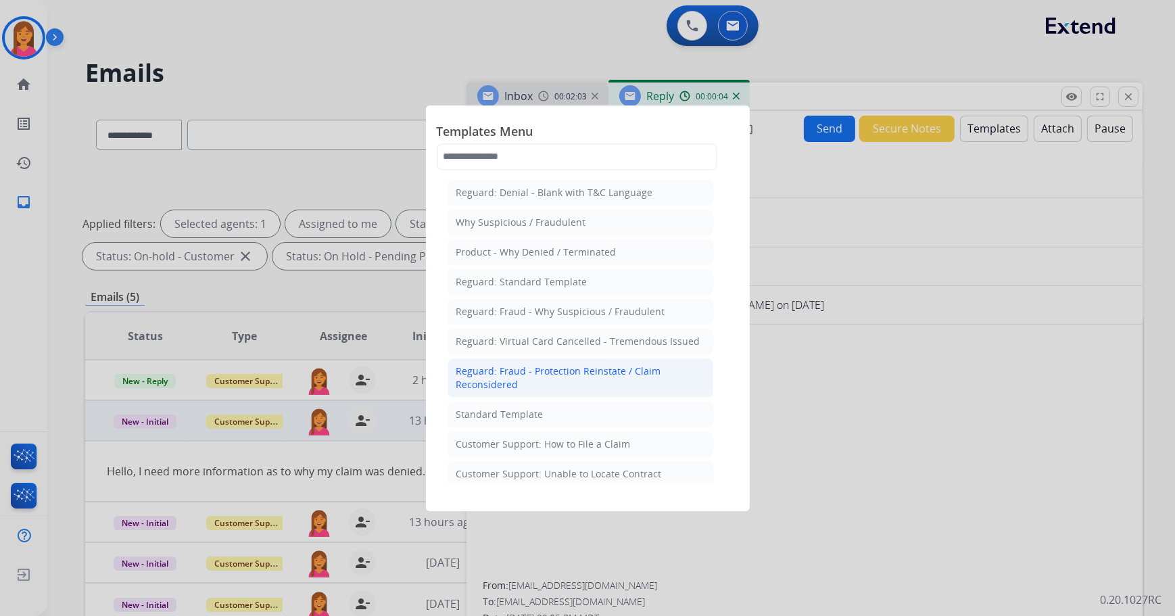
scroll to position [61, 0]
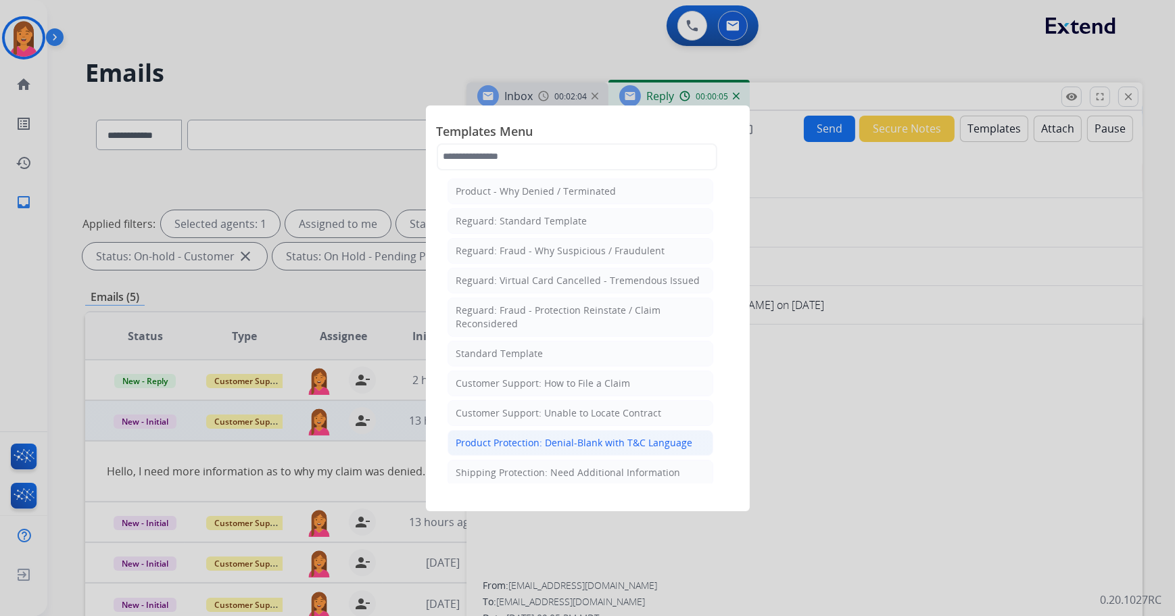
click at [595, 436] on div "Product Protection: Denial-Blank with T&C Language" at bounding box center [574, 443] width 237 height 14
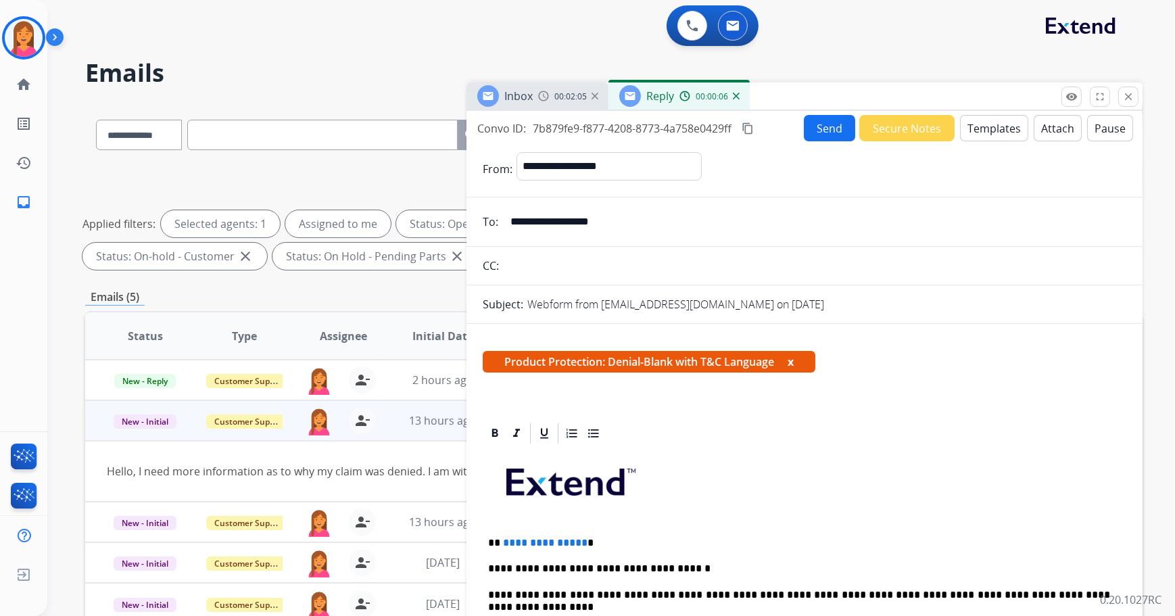
click at [792, 360] on button "x" at bounding box center [791, 362] width 6 height 16
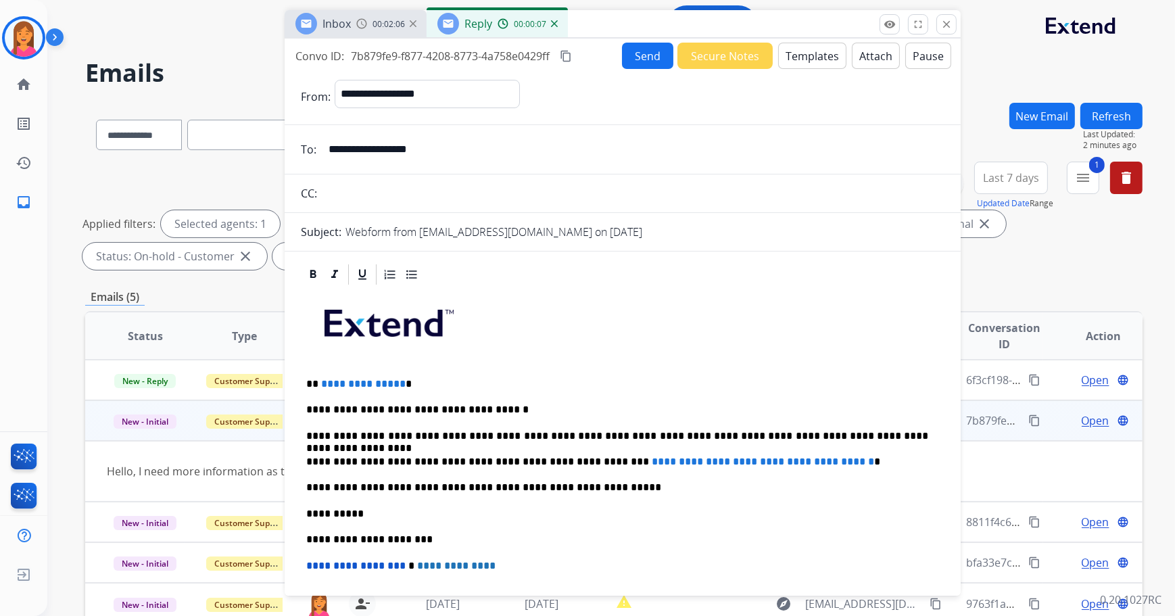
drag, startPoint x: 791, startPoint y: 99, endPoint x: 625, endPoint y: 25, distance: 181.6
click at [625, 25] on div "Inbox 00:02:06 Reply 00:00:07" at bounding box center [623, 24] width 676 height 28
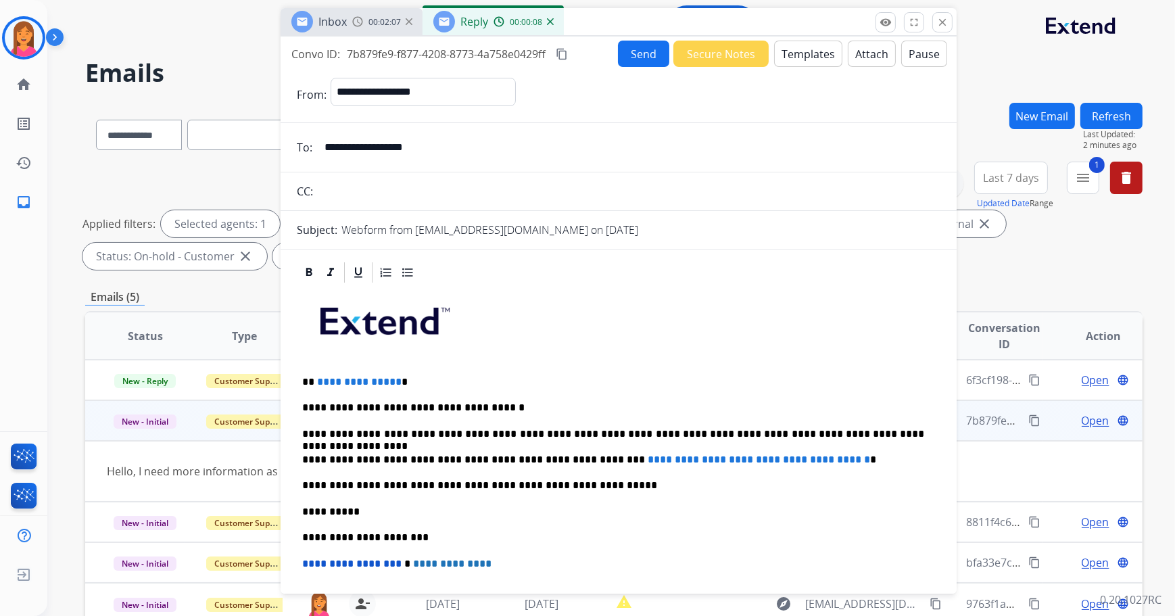
click at [417, 379] on p "**********" at bounding box center [613, 382] width 623 height 12
click at [411, 382] on p "**********" at bounding box center [613, 382] width 623 height 12
drag, startPoint x: 864, startPoint y: 454, endPoint x: 580, endPoint y: 452, distance: 284.0
click at [580, 454] on p "**********" at bounding box center [613, 460] width 623 height 12
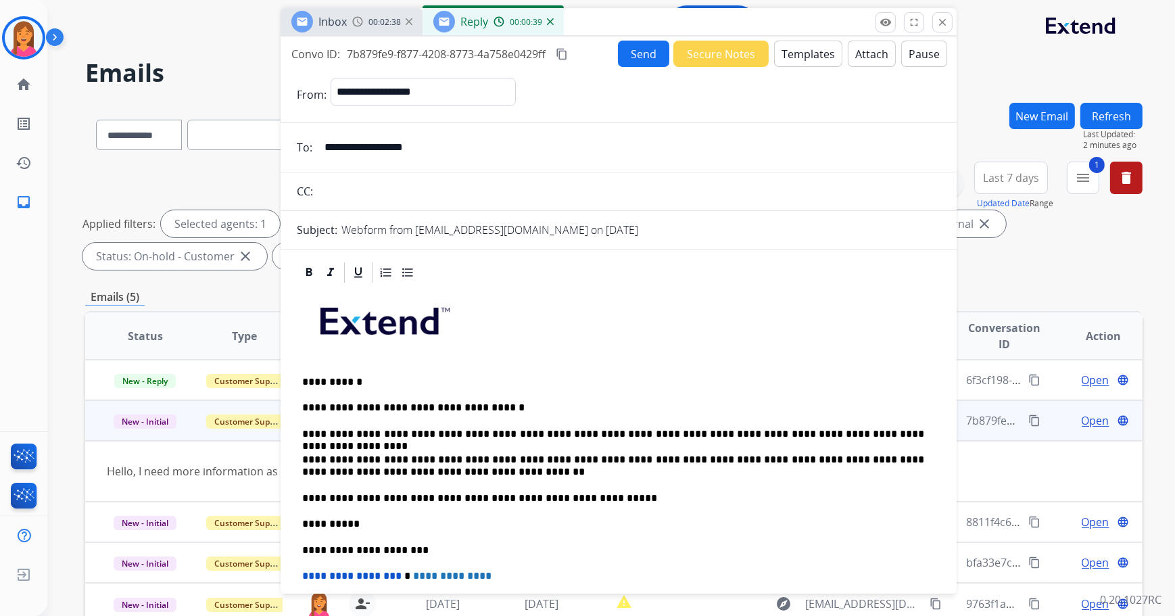
click at [849, 52] on button "Attach" at bounding box center [872, 54] width 48 height 26
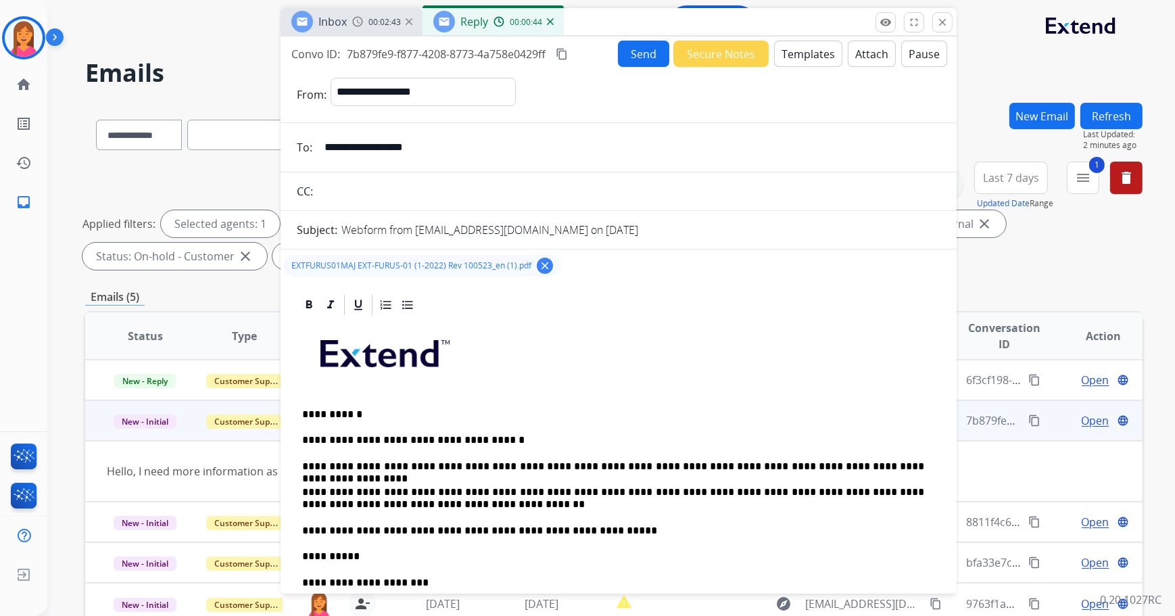
click at [629, 55] on button "Send" at bounding box center [643, 54] width 51 height 26
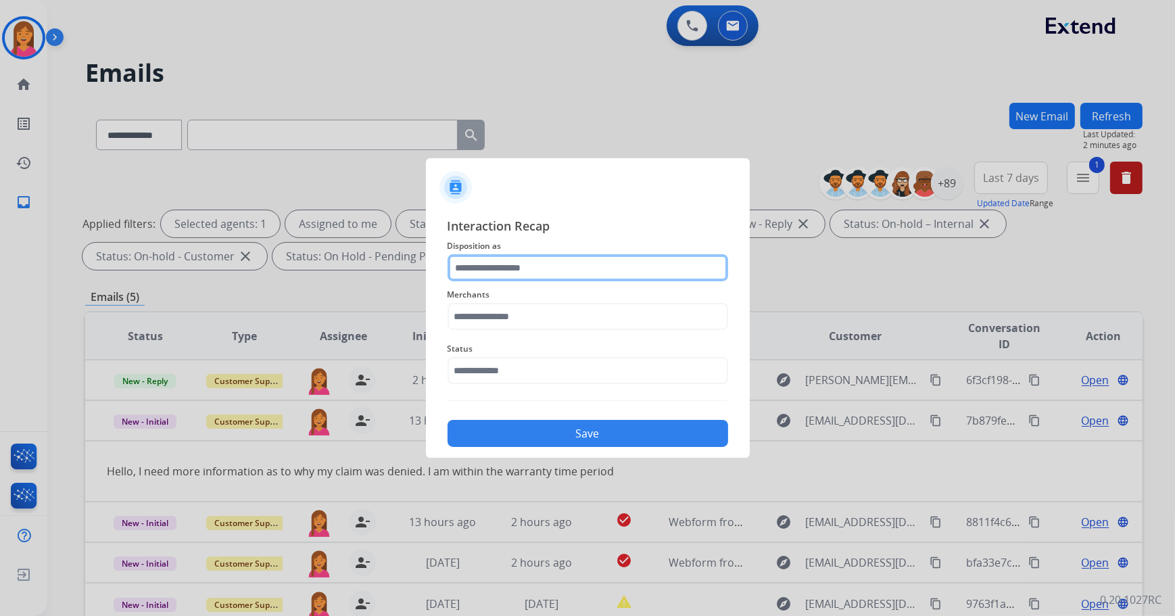
click at [552, 261] on input "text" at bounding box center [588, 267] width 281 height 27
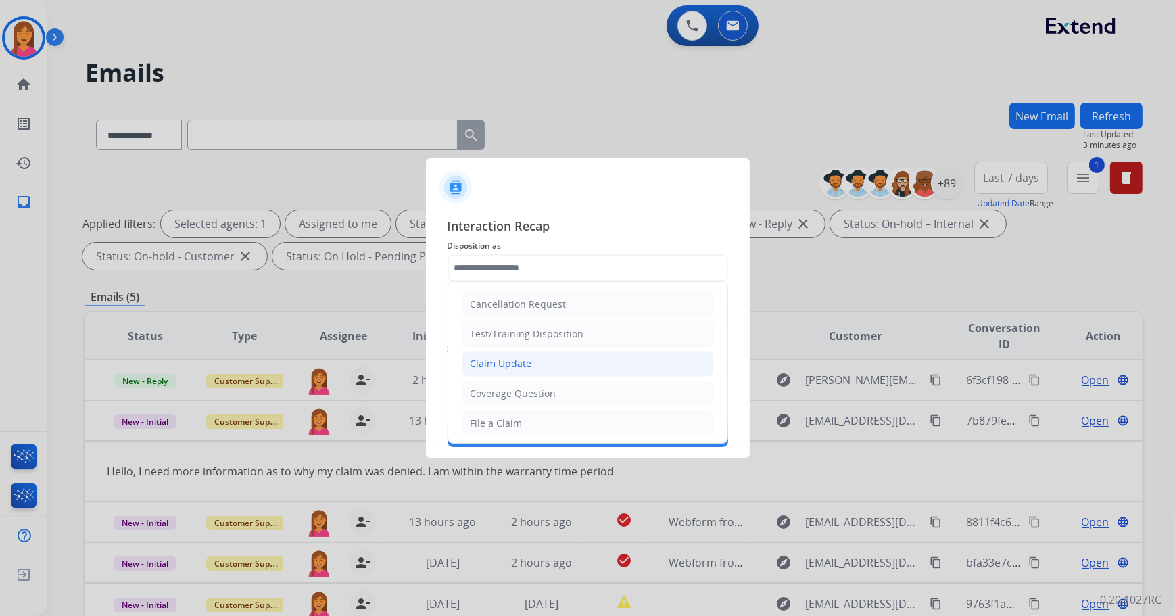
click at [507, 368] on div "Claim Update" at bounding box center [502, 364] width 62 height 14
type input "**********"
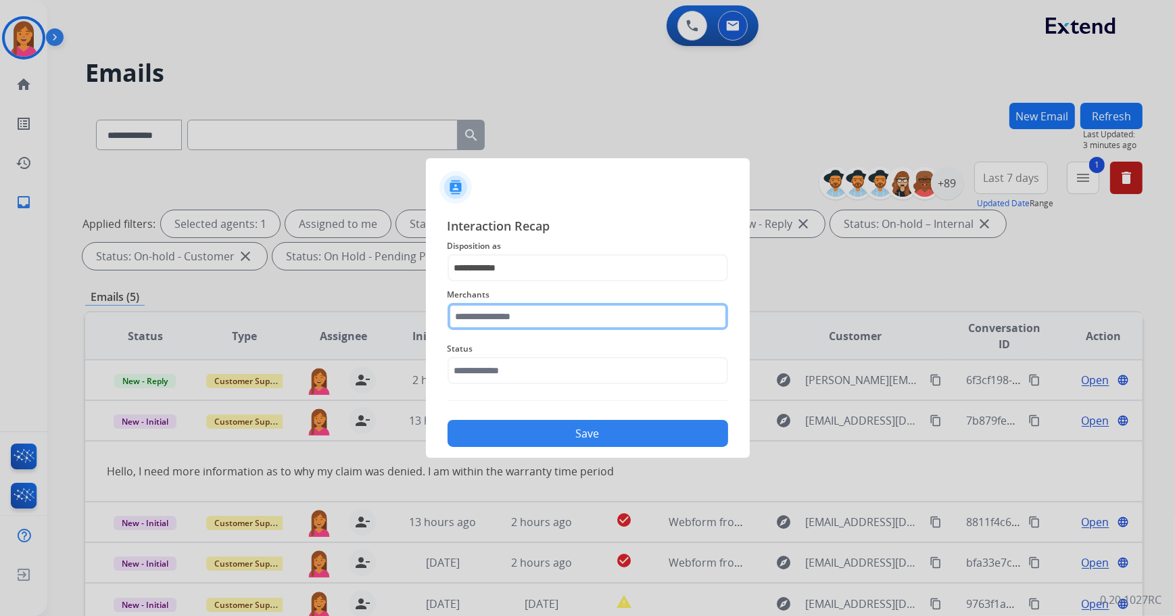
click at [504, 316] on input "text" at bounding box center [588, 316] width 281 height 27
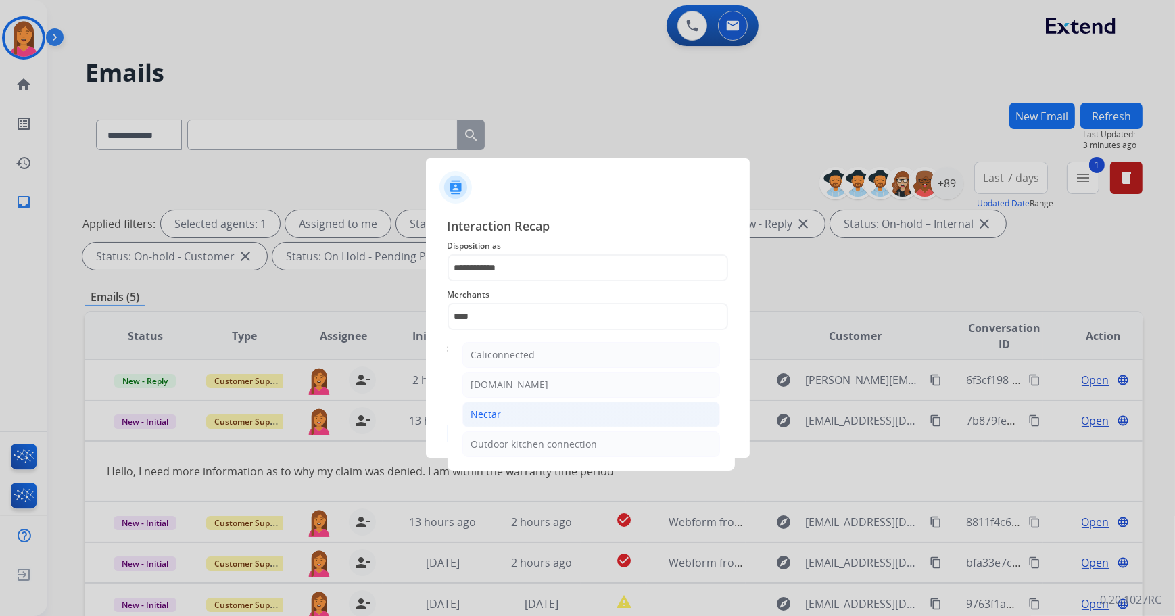
click at [511, 414] on li "Nectar" at bounding box center [591, 415] width 258 height 26
type input "******"
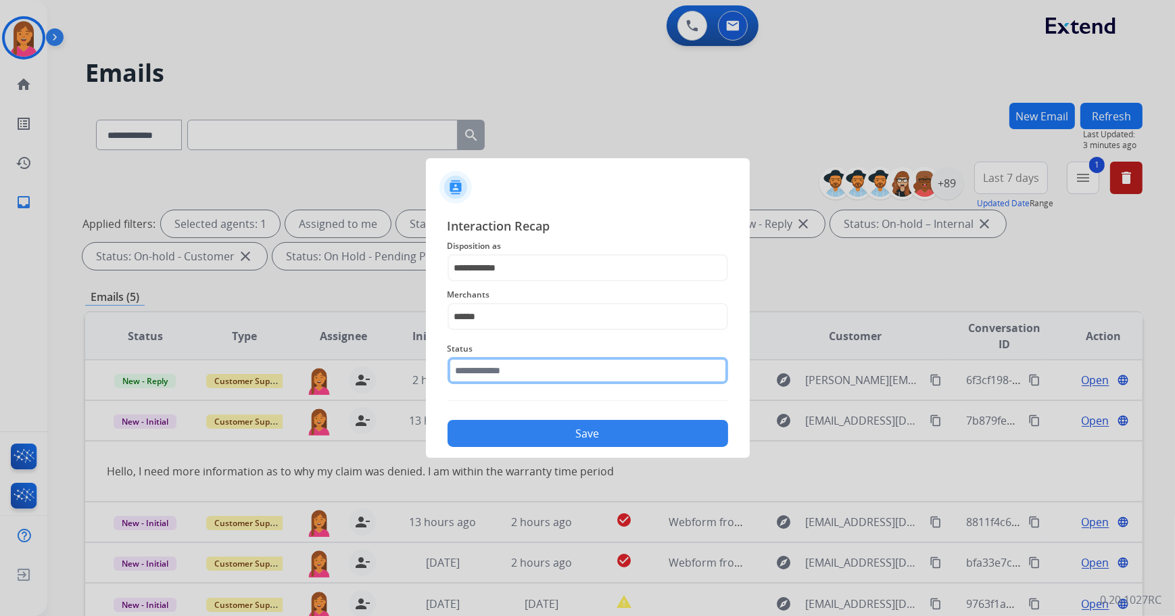
click at [500, 368] on input "text" at bounding box center [588, 370] width 281 height 27
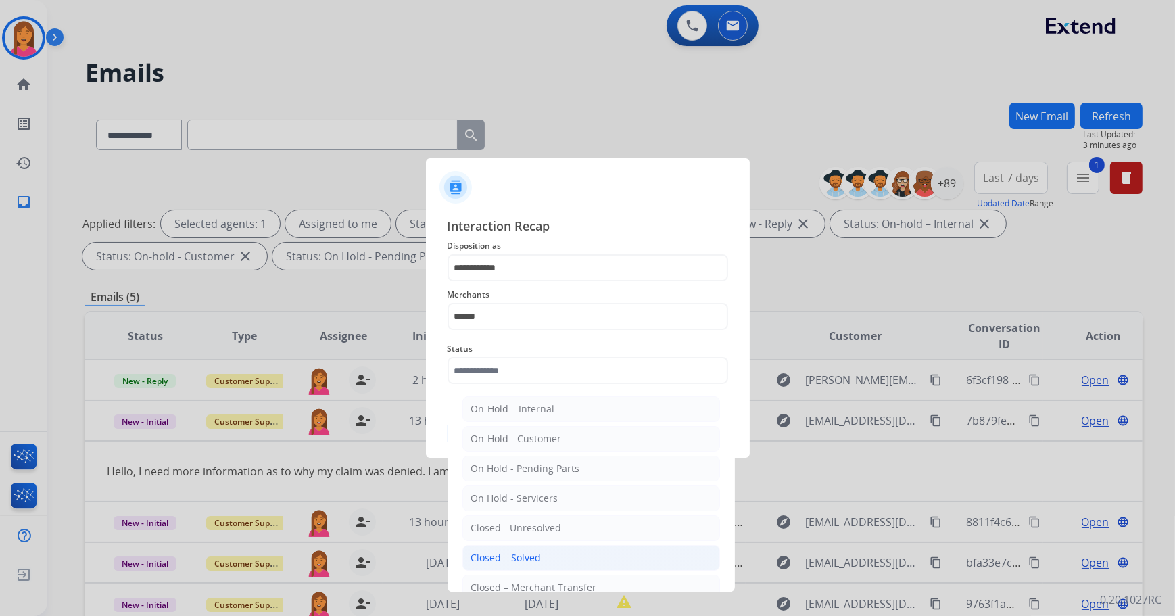
click at [494, 552] on div "Closed – Solved" at bounding box center [506, 558] width 70 height 14
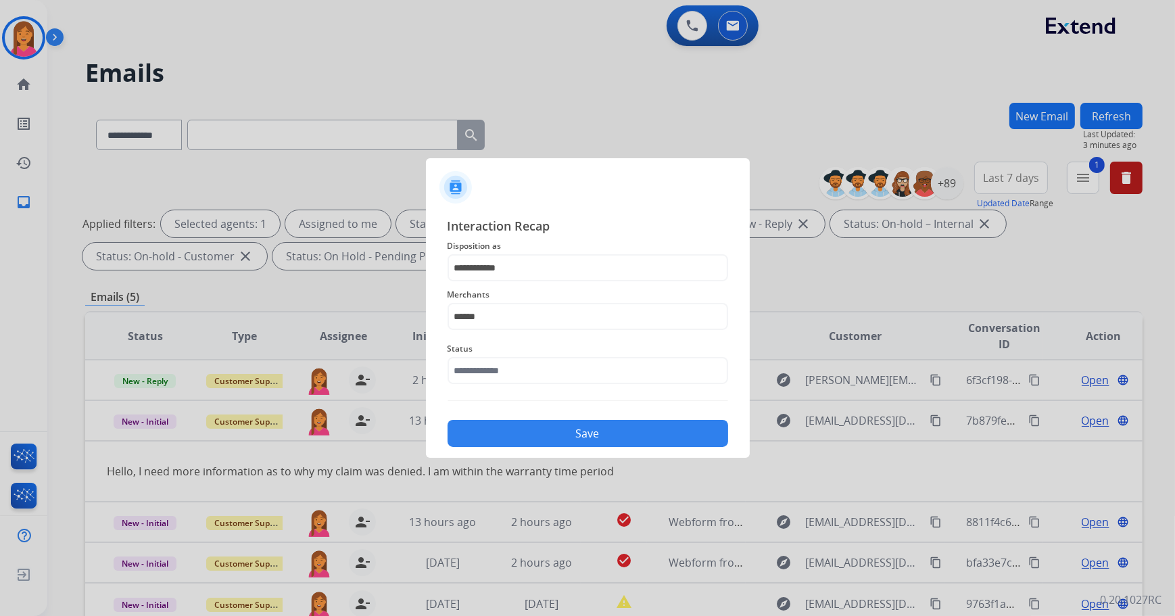
type input "**********"
click at [527, 434] on button "Save" at bounding box center [588, 433] width 281 height 27
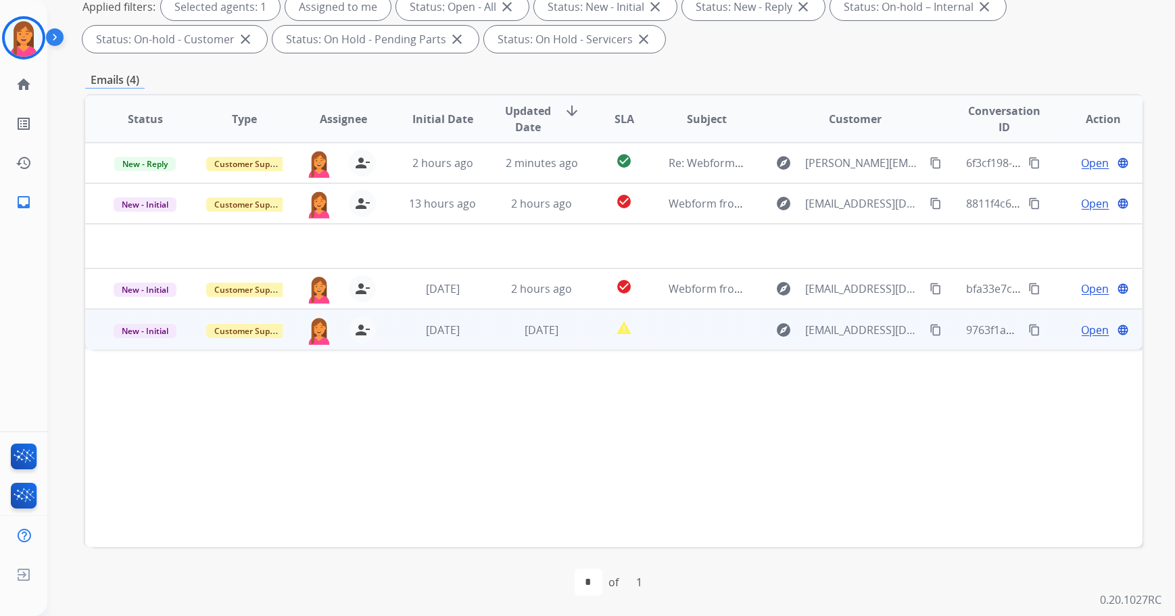
scroll to position [218, 0]
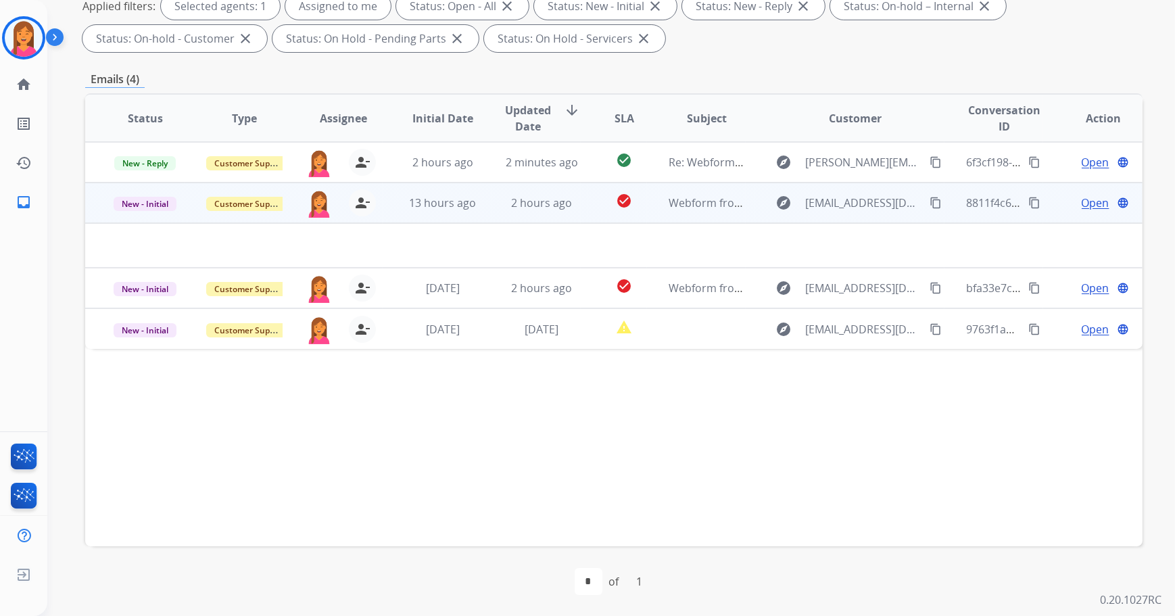
click at [596, 212] on td "check_circle" at bounding box center [614, 203] width 66 height 41
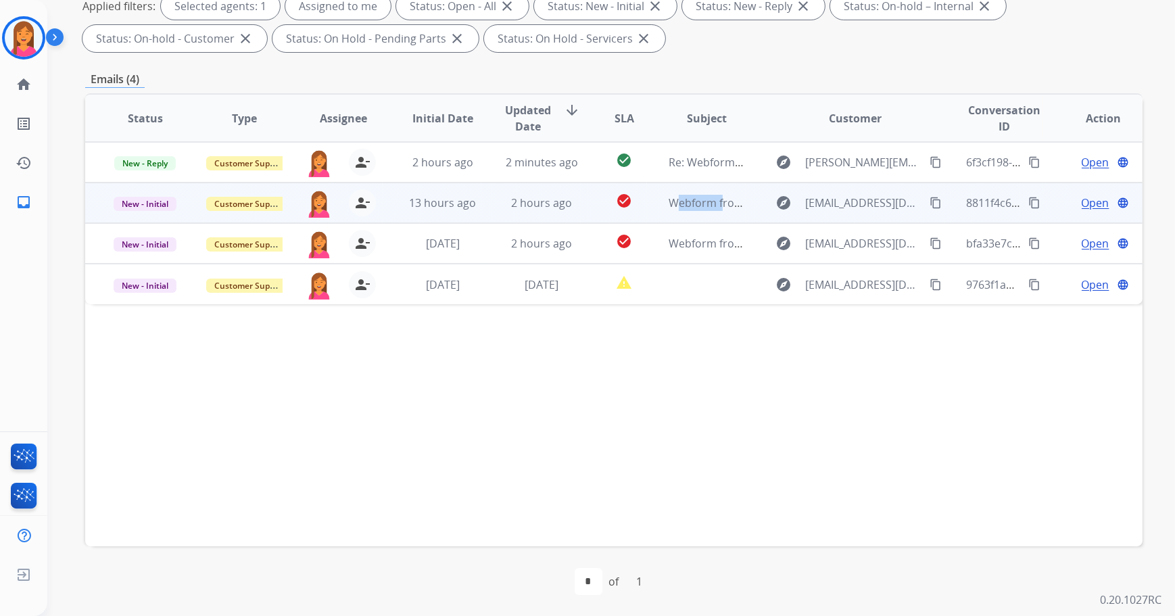
click at [596, 212] on td "check_circle" at bounding box center [614, 203] width 66 height 41
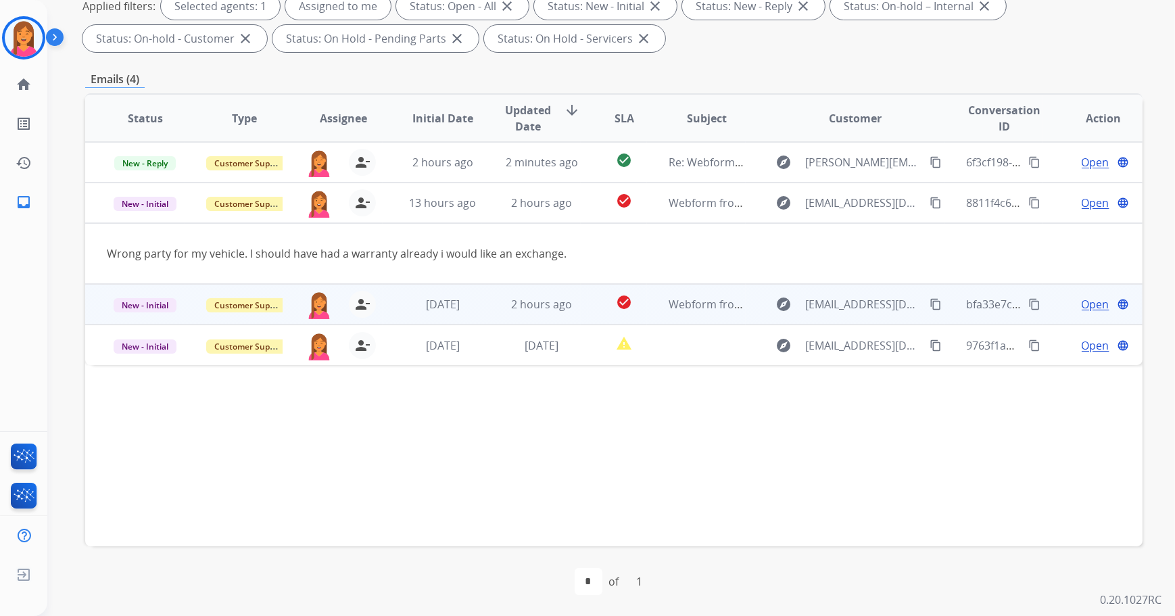
drag, startPoint x: 596, startPoint y: 212, endPoint x: 590, endPoint y: 301, distance: 88.8
click at [590, 301] on td "check_circle" at bounding box center [614, 304] width 66 height 41
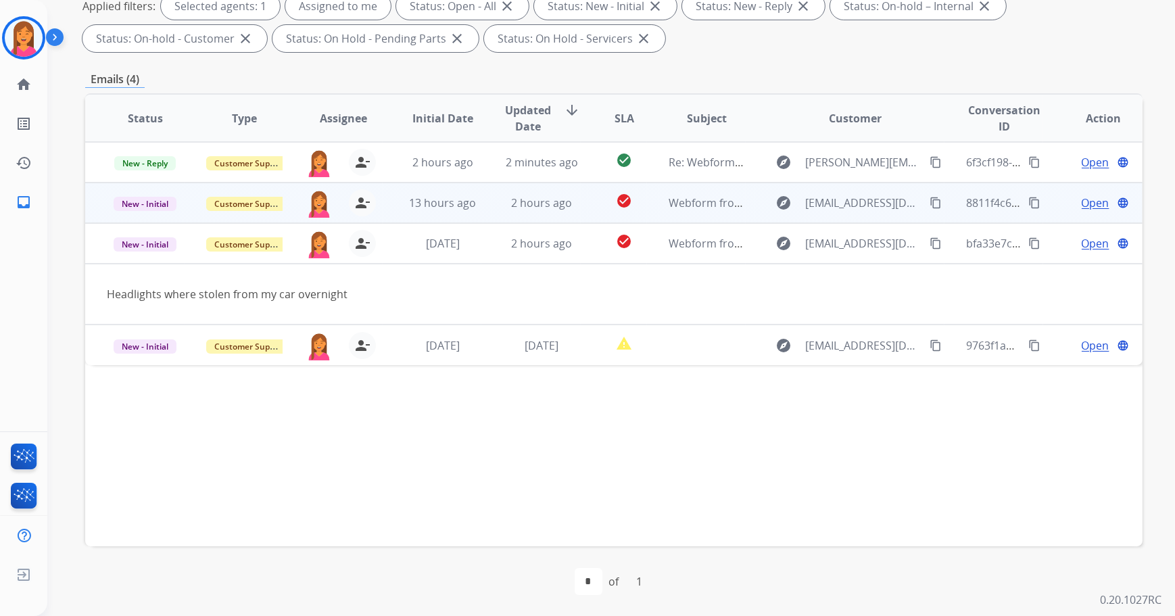
click at [595, 206] on td "check_circle" at bounding box center [614, 203] width 66 height 41
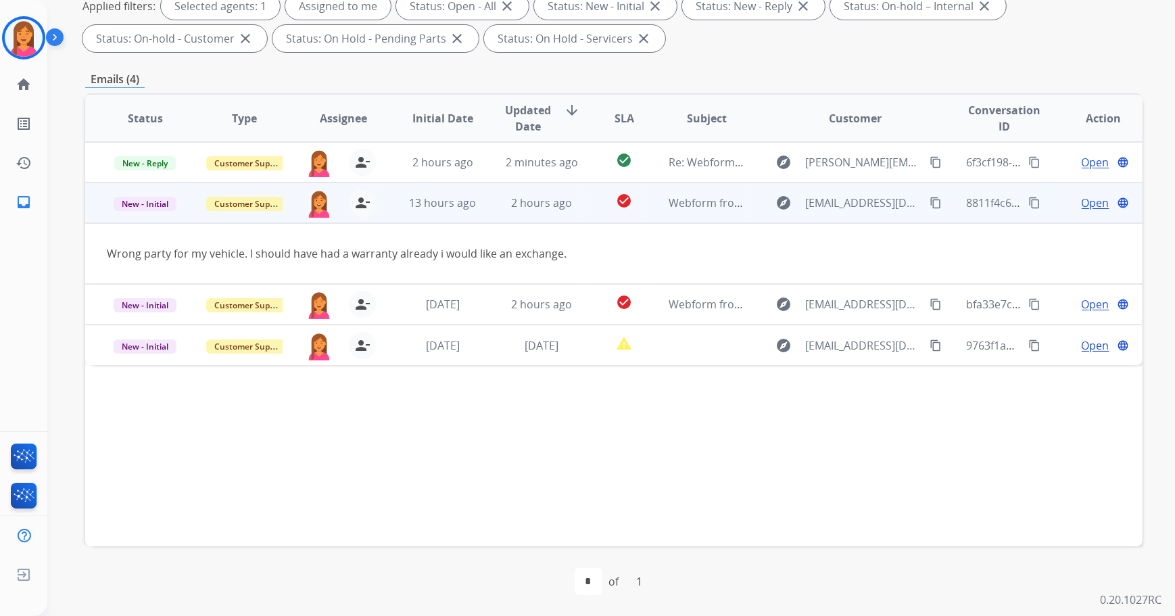
click at [1082, 203] on span "Open" at bounding box center [1096, 203] width 28 height 16
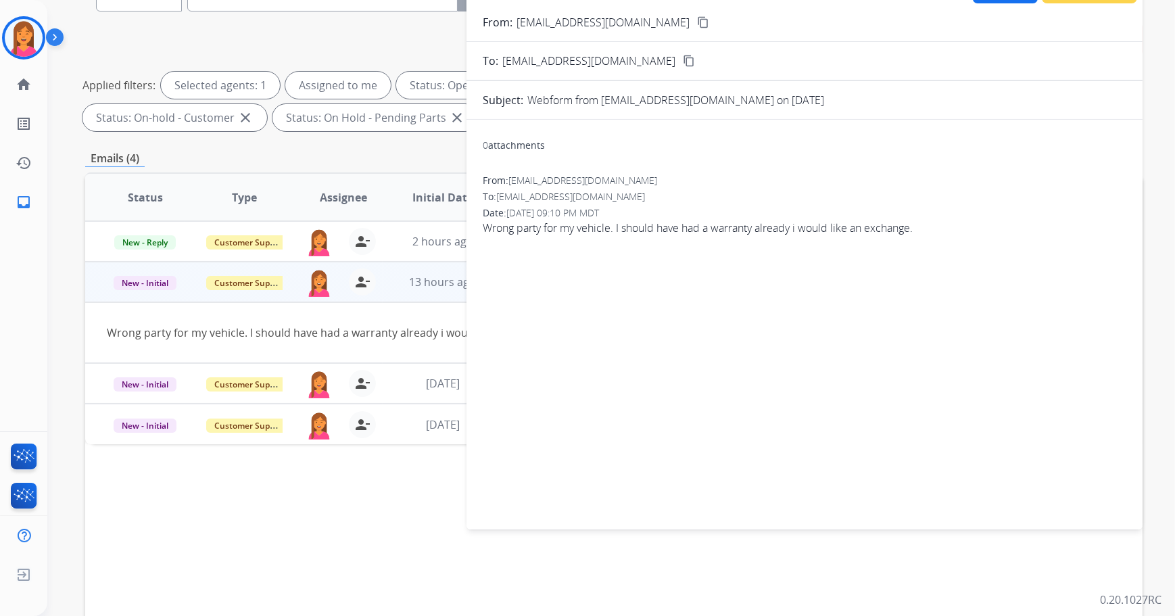
scroll to position [0, 0]
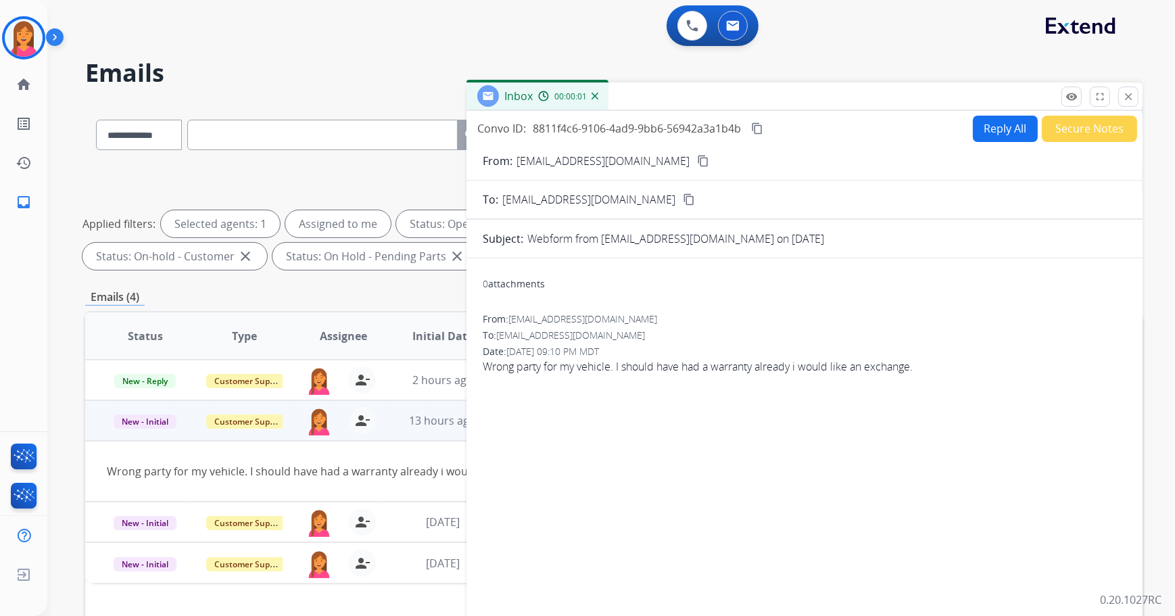
click at [989, 124] on button "Reply All" at bounding box center [1005, 129] width 65 height 26
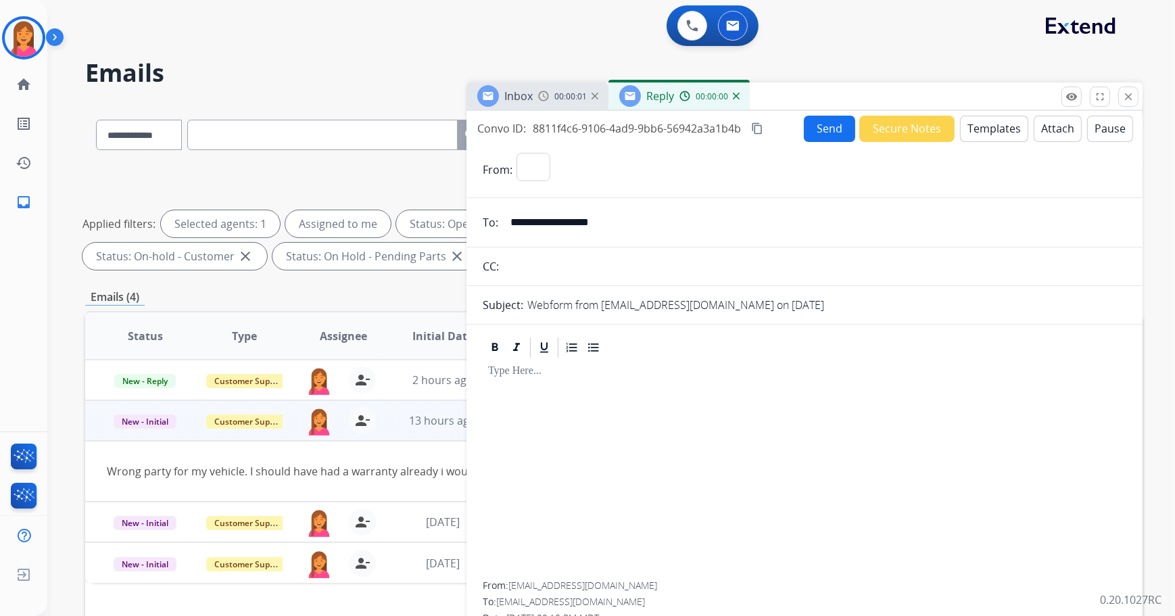
select select "**********"
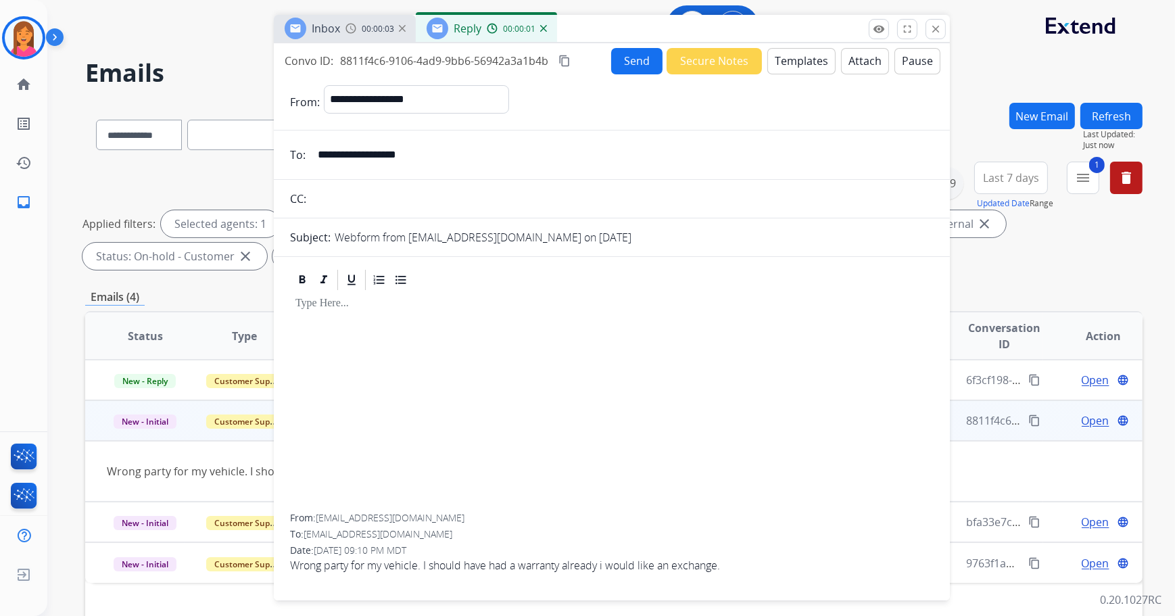
drag, startPoint x: 943, startPoint y: 95, endPoint x: 753, endPoint y: 28, distance: 201.4
click at [753, 28] on div "Inbox 00:00:03 Reply 00:00:01" at bounding box center [612, 29] width 676 height 28
click at [812, 64] on button "Templates" at bounding box center [802, 62] width 68 height 26
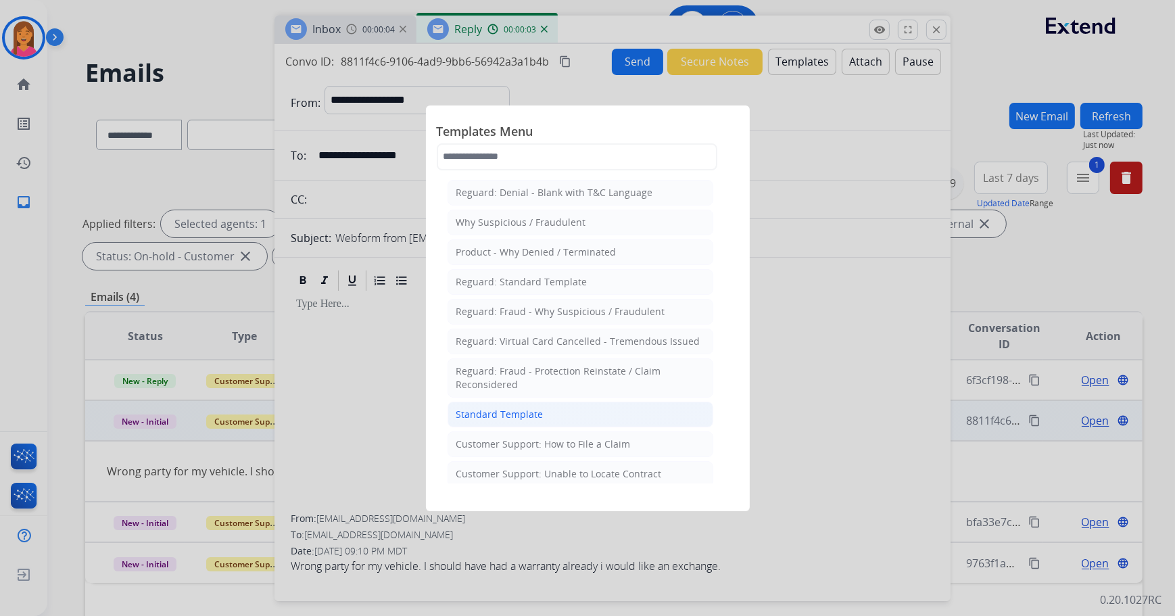
click at [510, 405] on li "Standard Template" at bounding box center [581, 415] width 266 height 26
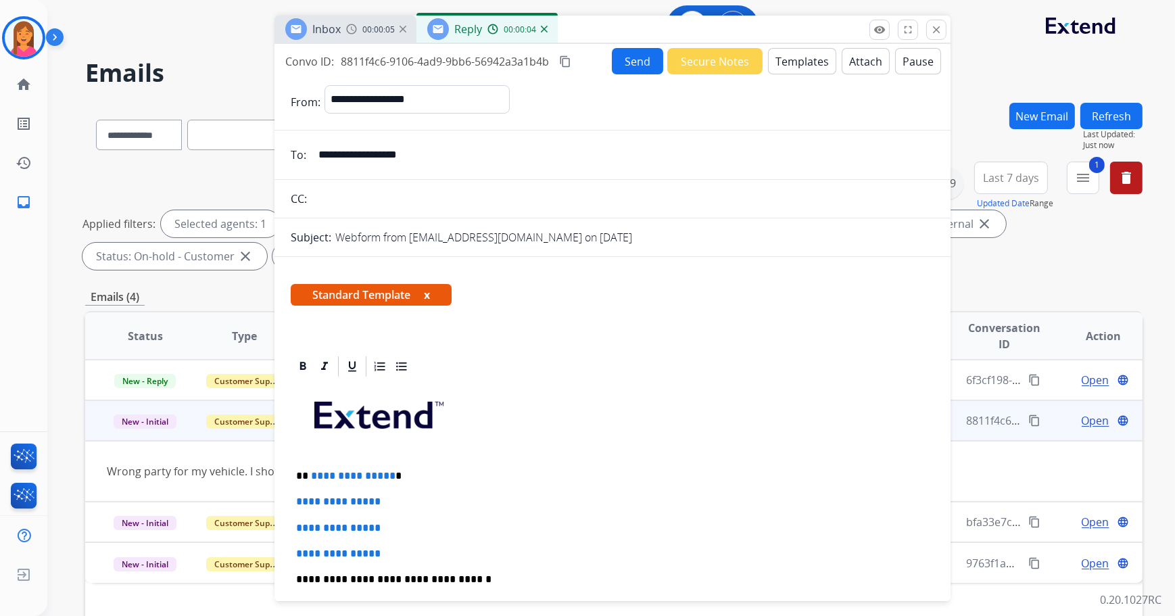
click at [432, 293] on span "Standard Template x" at bounding box center [371, 295] width 161 height 22
click at [430, 295] on button "x" at bounding box center [427, 295] width 6 height 16
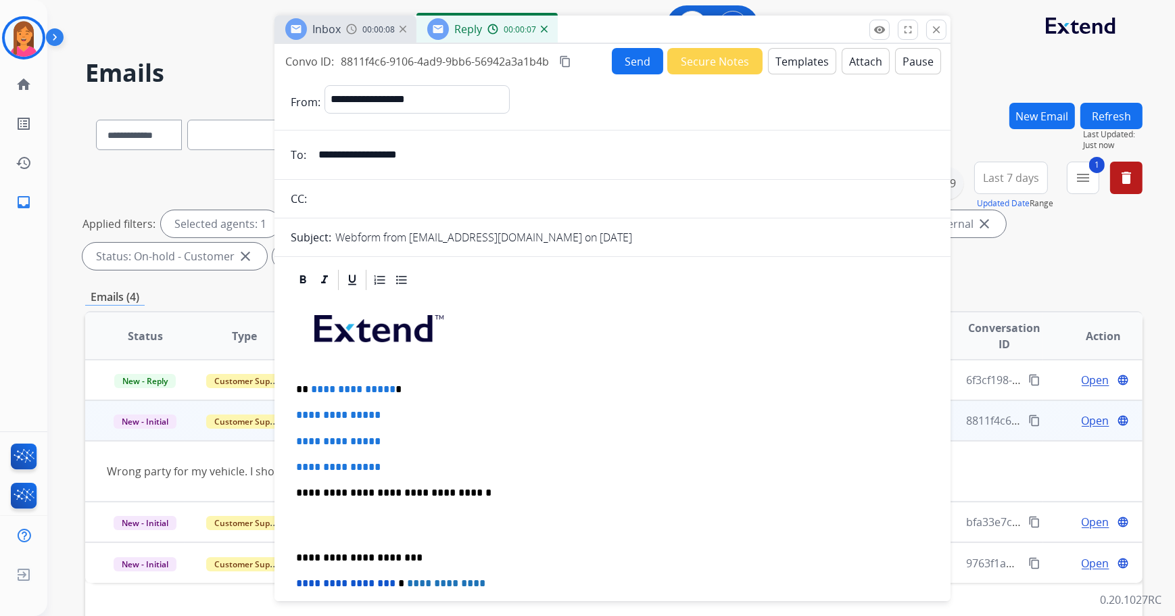
drag, startPoint x: 439, startPoint y: 149, endPoint x: 317, endPoint y: 167, distance: 123.6
click at [317, 167] on input "**********" at bounding box center [622, 154] width 624 height 27
click at [400, 386] on p "**********" at bounding box center [607, 389] width 623 height 12
drag, startPoint x: 415, startPoint y: 465, endPoint x: 289, endPoint y: 410, distance: 137.2
click at [289, 410] on div "**********" at bounding box center [612, 548] width 676 height 560
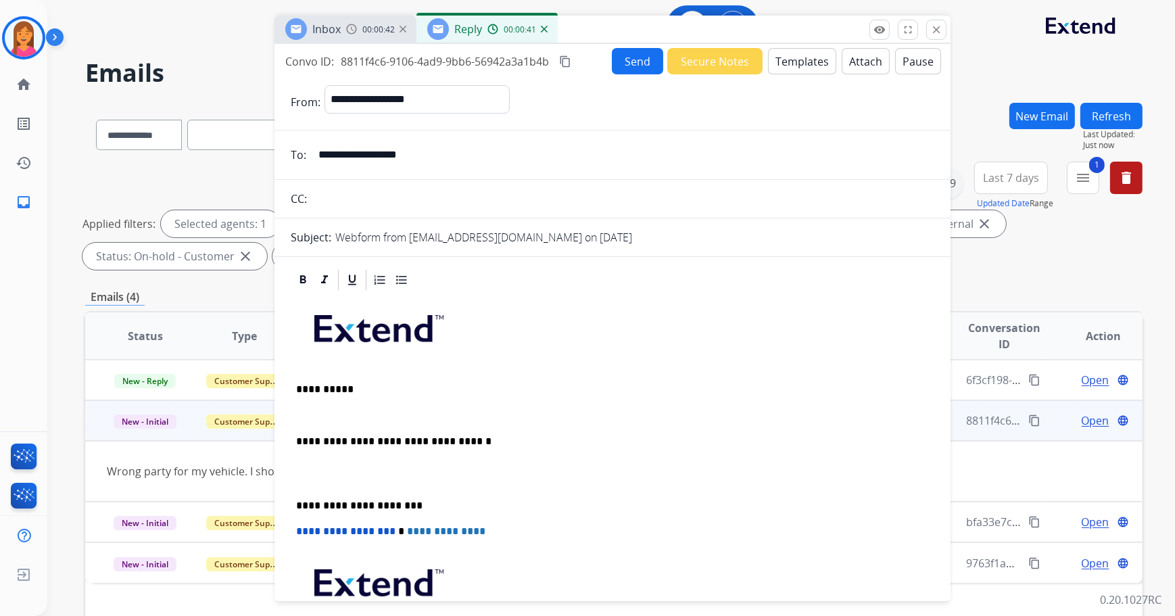
click at [306, 411] on p at bounding box center [612, 415] width 633 height 12
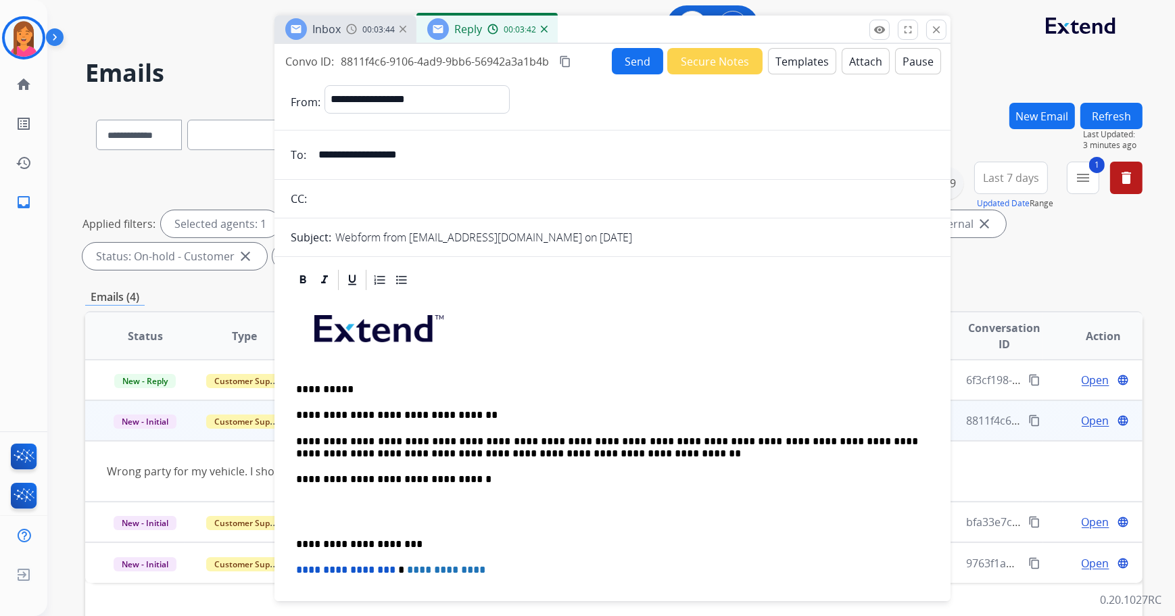
click at [293, 548] on div "**********" at bounding box center [613, 518] width 644 height 452
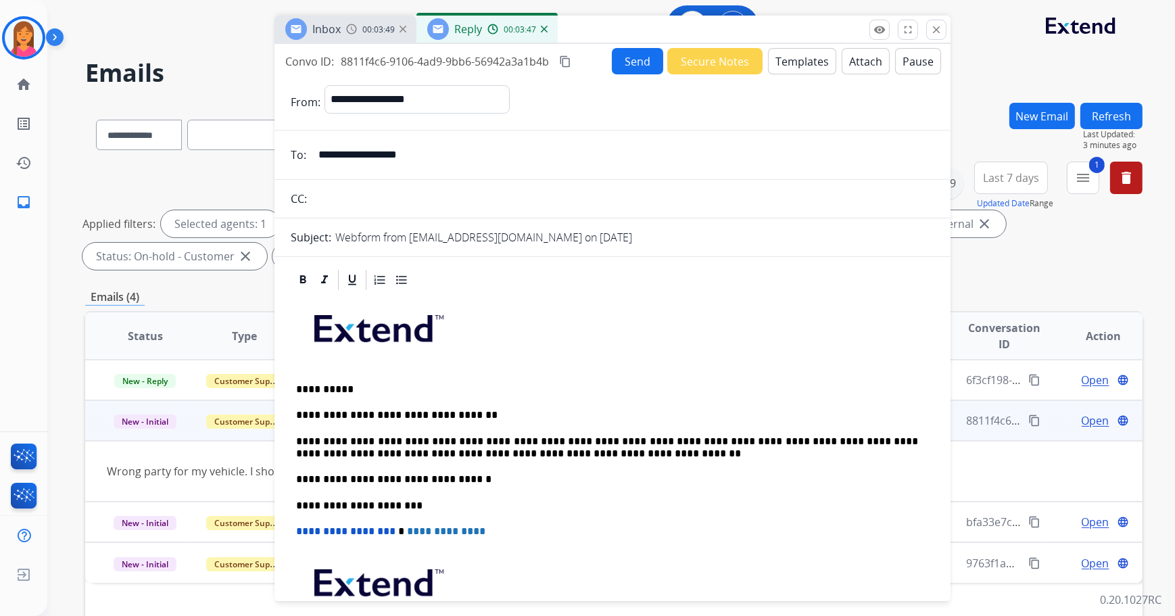
click at [621, 62] on button "Send" at bounding box center [637, 61] width 51 height 26
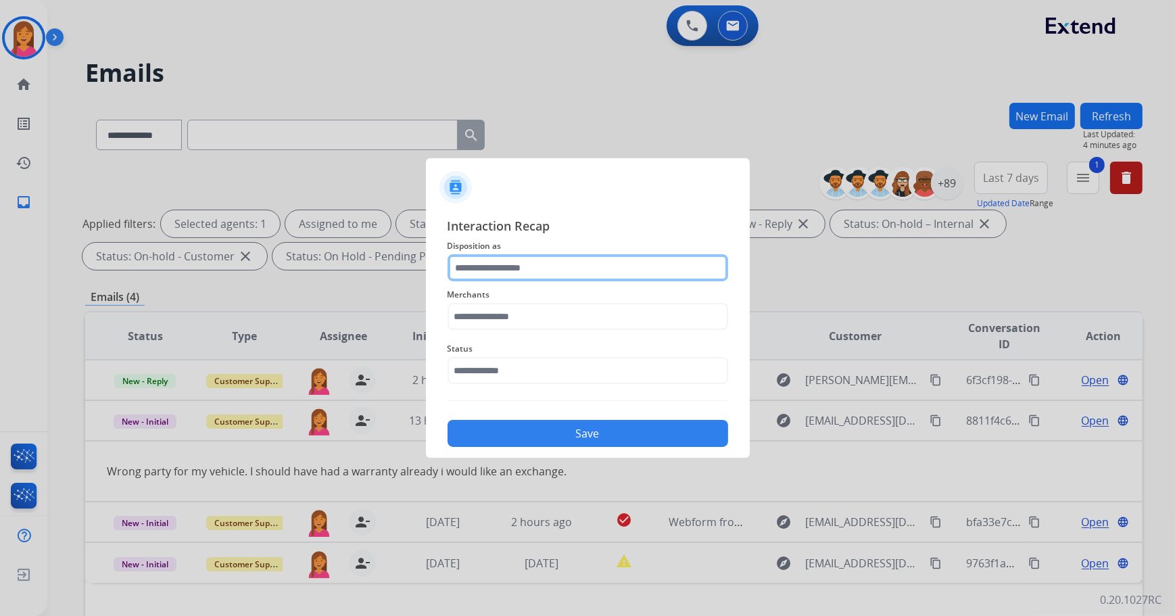
click at [519, 273] on input "text" at bounding box center [588, 267] width 281 height 27
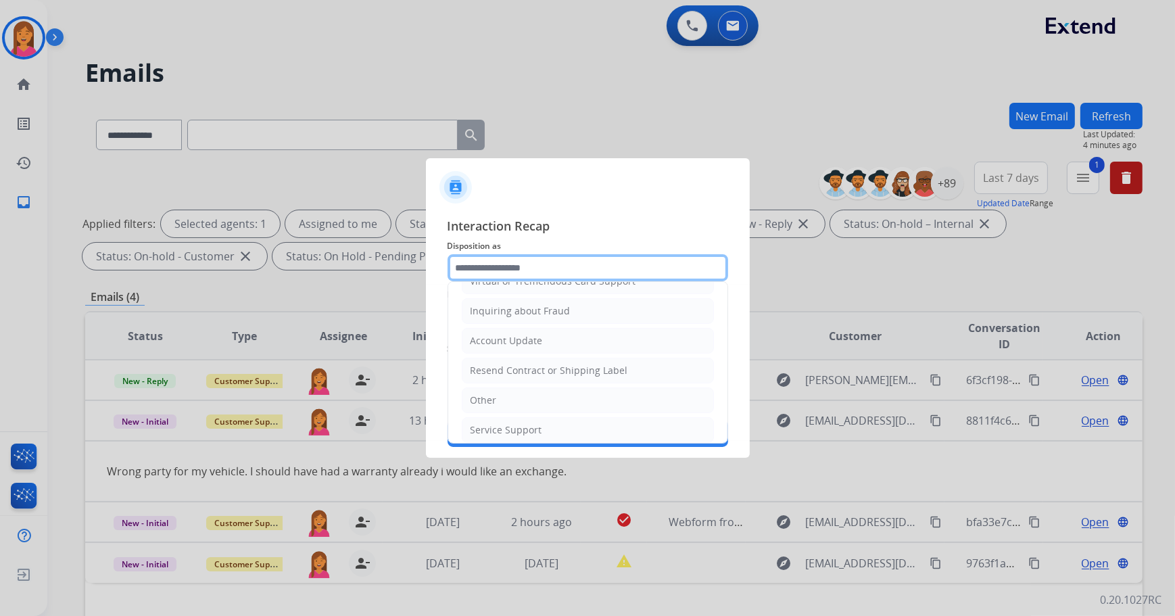
scroll to position [209, 0]
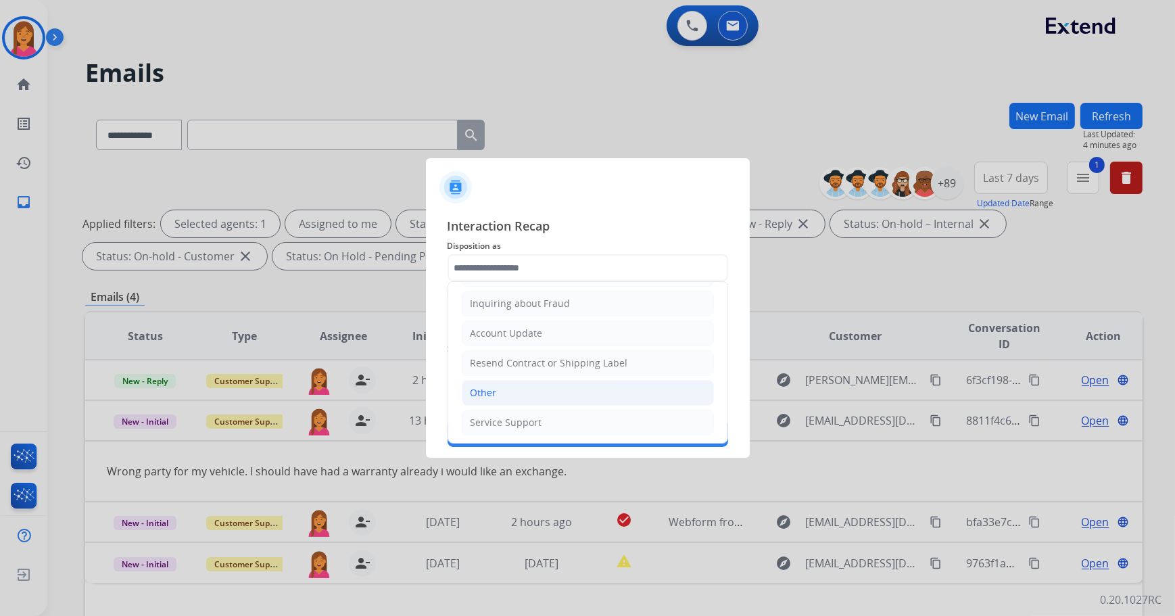
click at [504, 390] on li "Other" at bounding box center [588, 393] width 252 height 26
type input "*****"
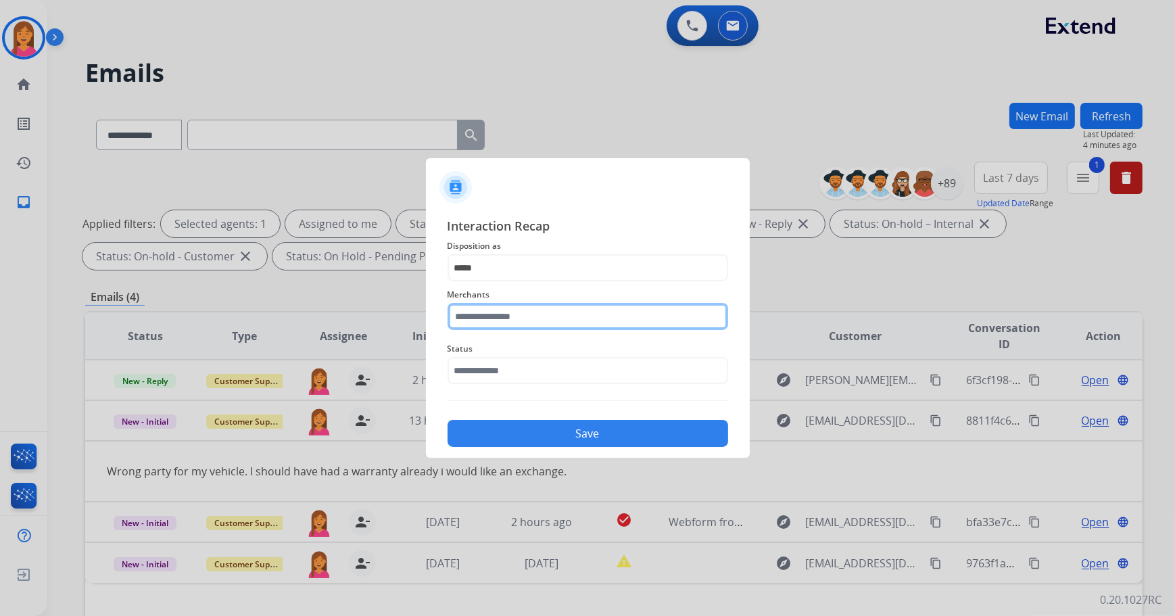
click at [485, 317] on input "text" at bounding box center [588, 316] width 281 height 27
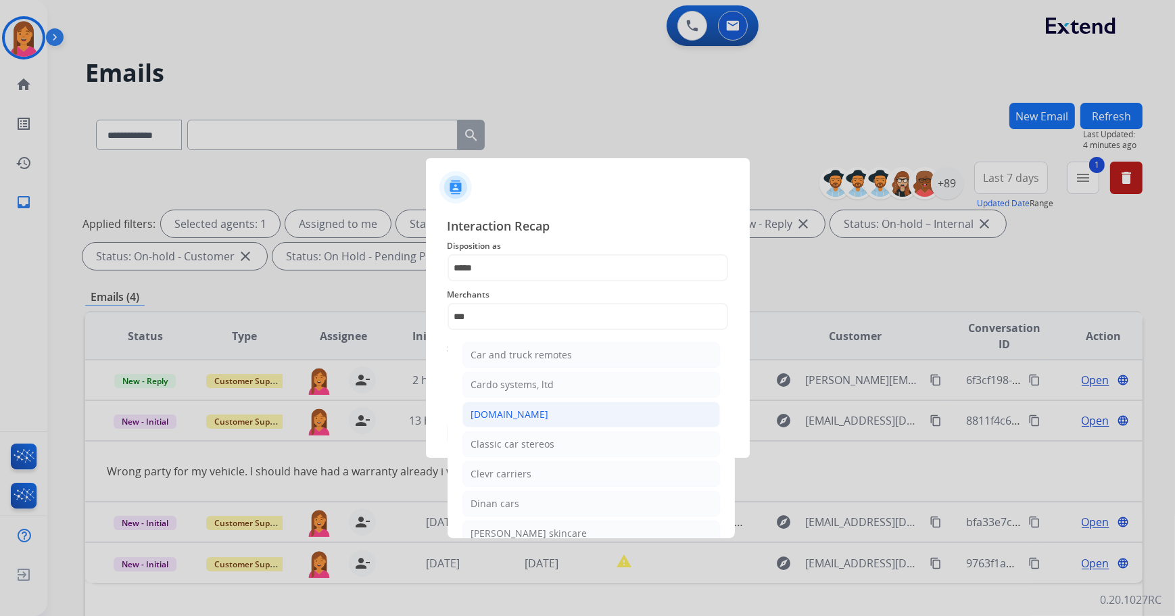
click at [518, 413] on div "[DOMAIN_NAME]" at bounding box center [510, 415] width 78 height 14
type input "**********"
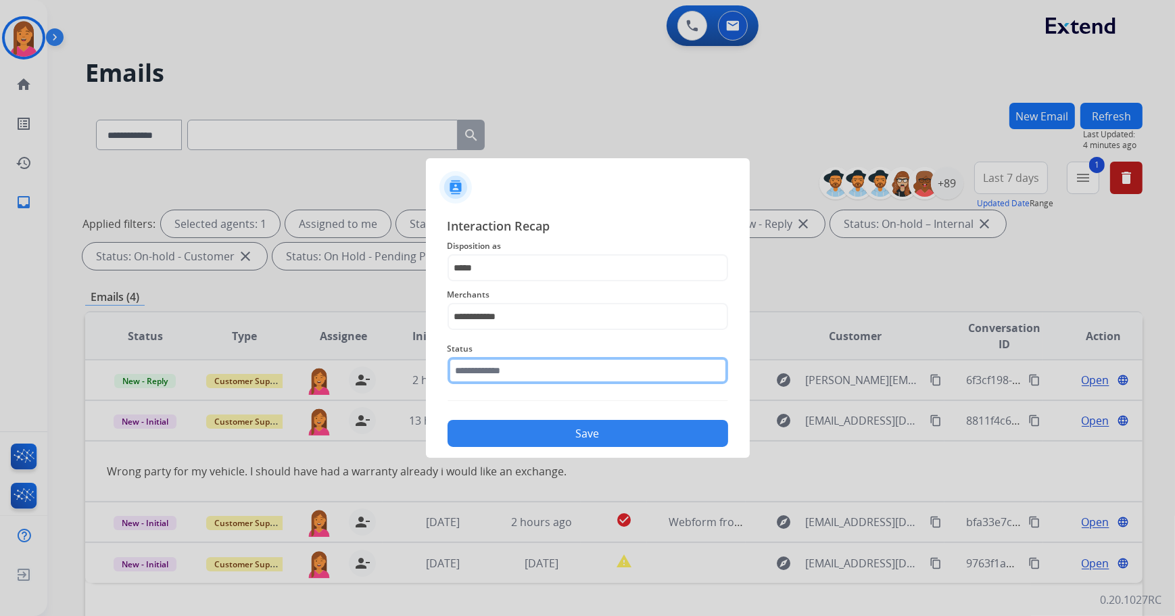
click at [505, 373] on input "text" at bounding box center [588, 370] width 281 height 27
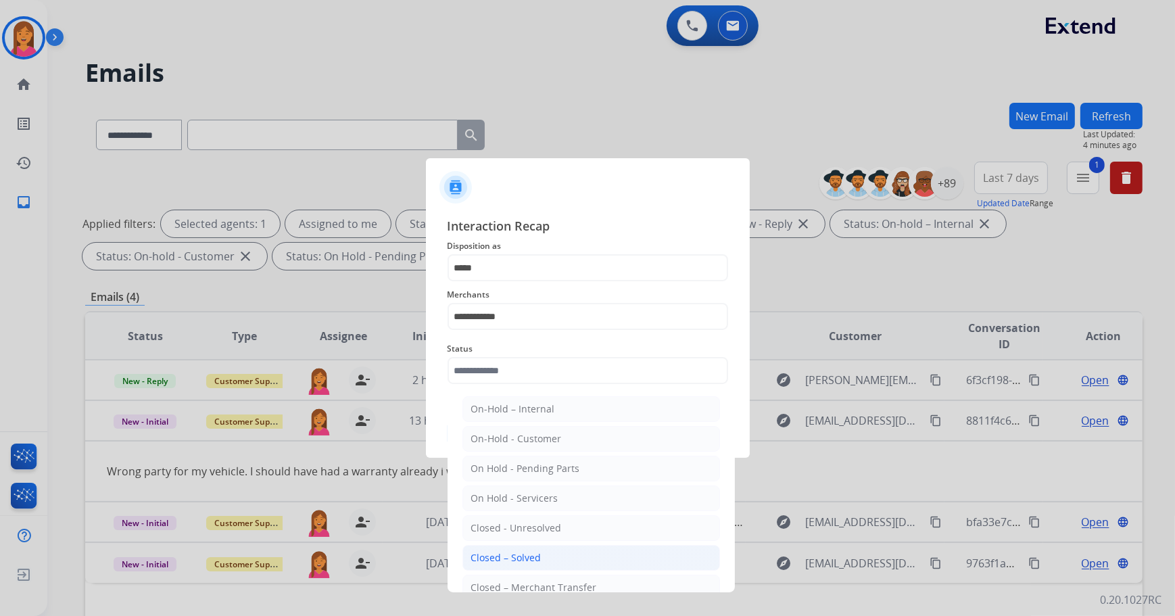
click at [529, 558] on div "Closed – Solved" at bounding box center [506, 558] width 70 height 14
type input "**********"
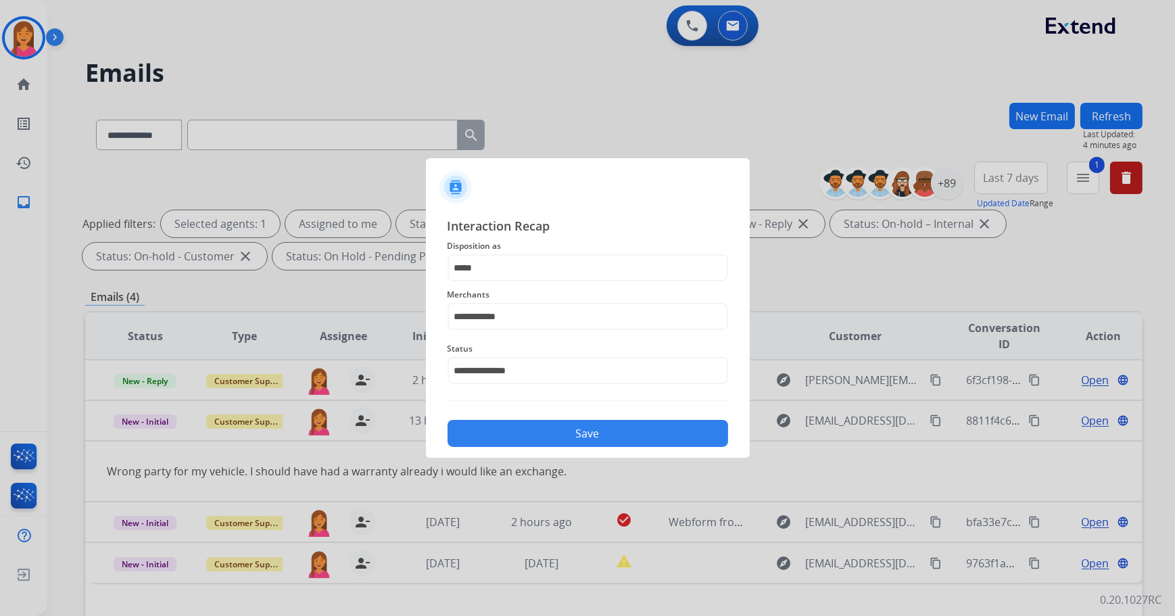
click at [545, 436] on button "Save" at bounding box center [588, 433] width 281 height 27
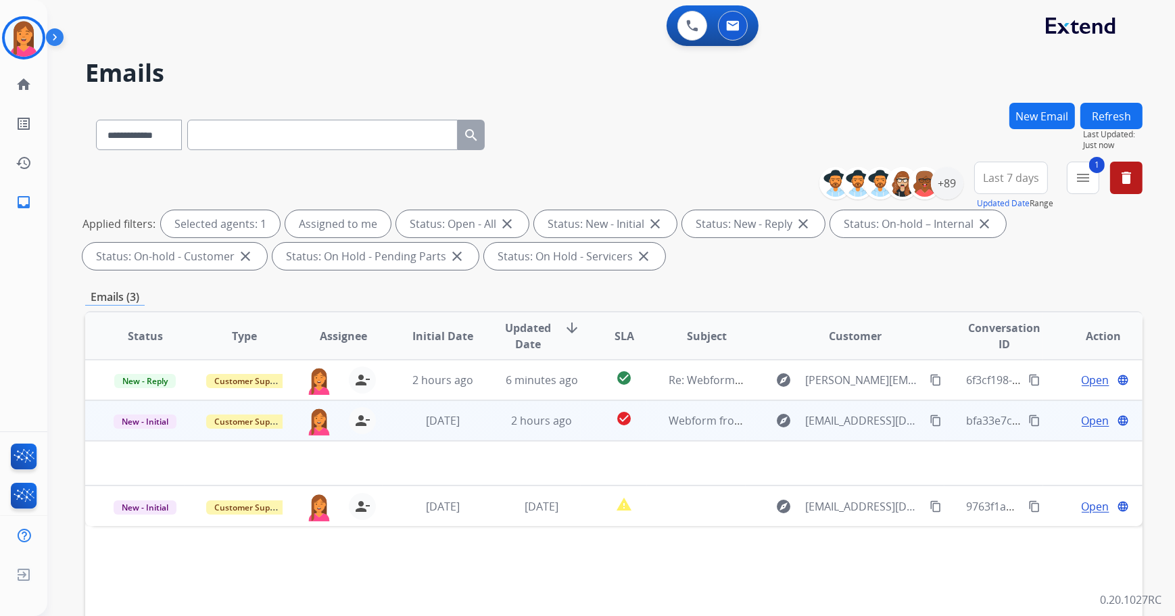
click at [527, 436] on td "2 hours ago" at bounding box center [530, 420] width 99 height 41
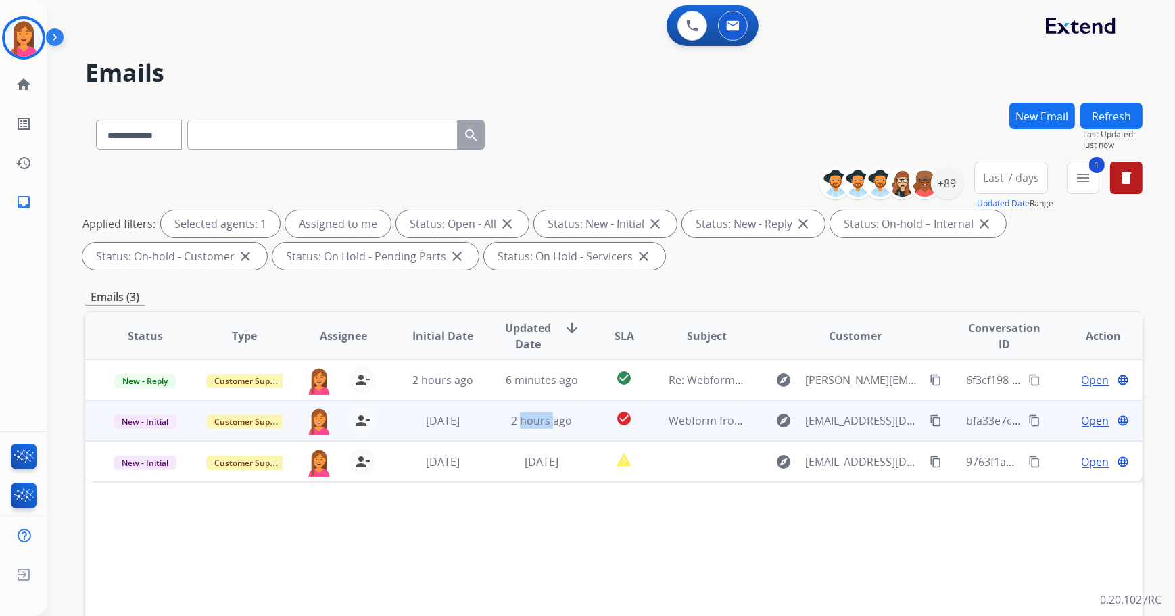
click at [527, 436] on td "2 hours ago" at bounding box center [530, 420] width 99 height 41
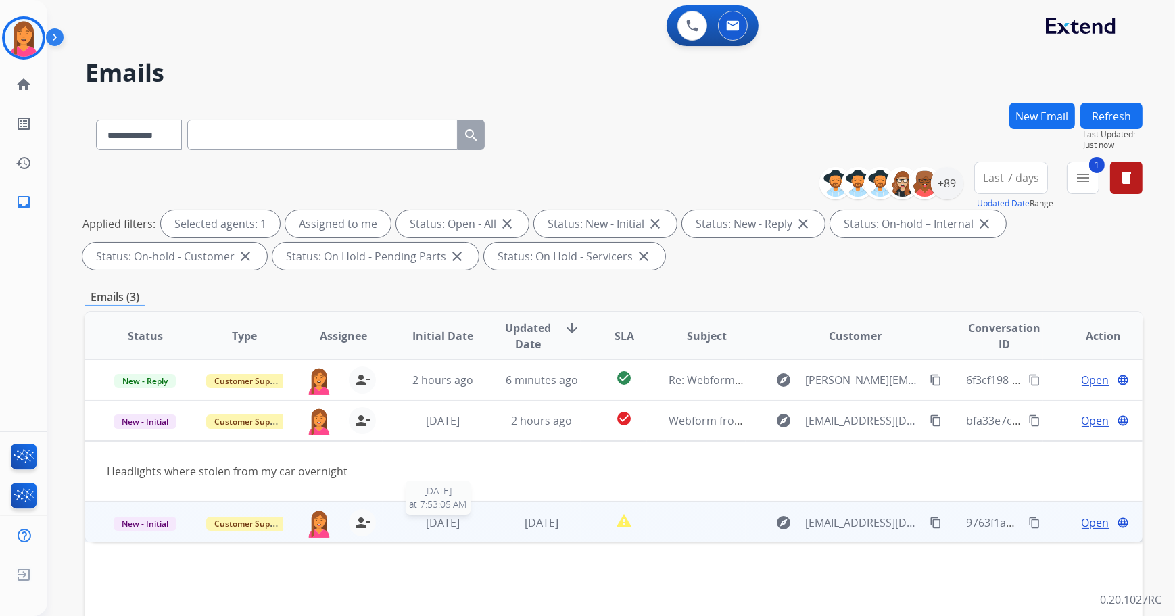
drag, startPoint x: 527, startPoint y: 436, endPoint x: 470, endPoint y: 521, distance: 102.2
click at [470, 521] on div "[DATE]" at bounding box center [442, 522] width 77 height 16
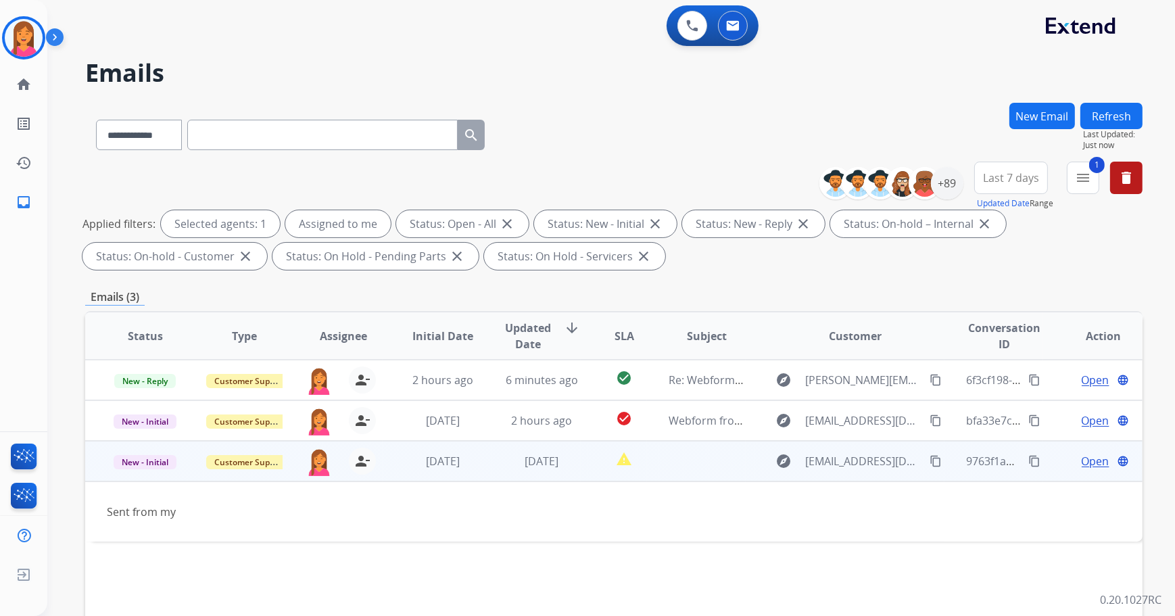
click at [1095, 460] on span "Open" at bounding box center [1096, 461] width 28 height 16
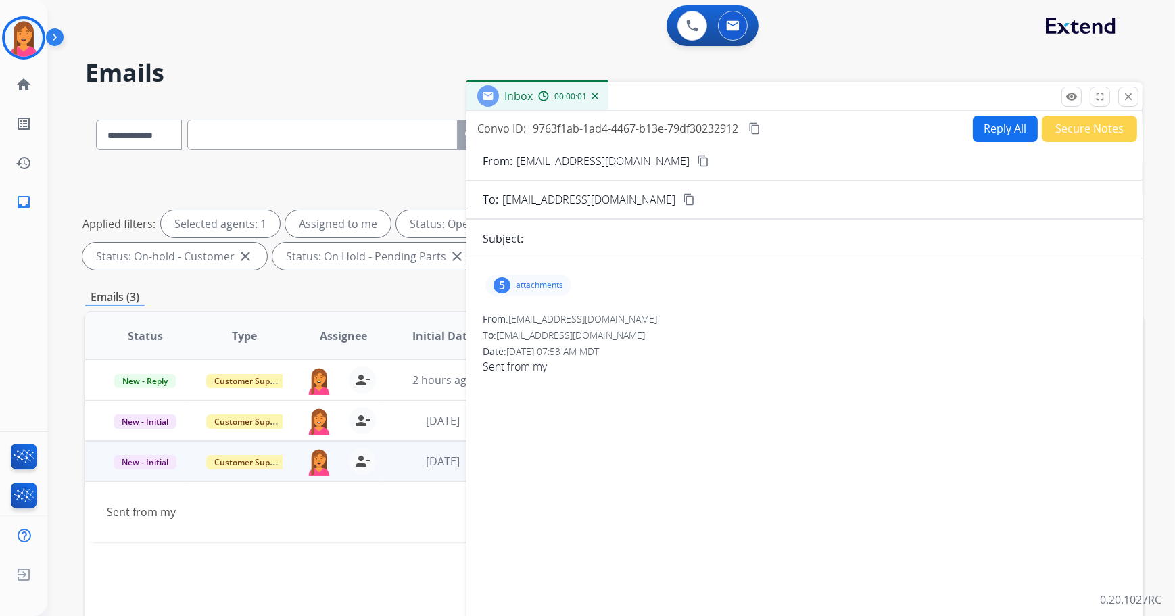
click at [1003, 122] on button "Reply All" at bounding box center [1005, 129] width 65 height 26
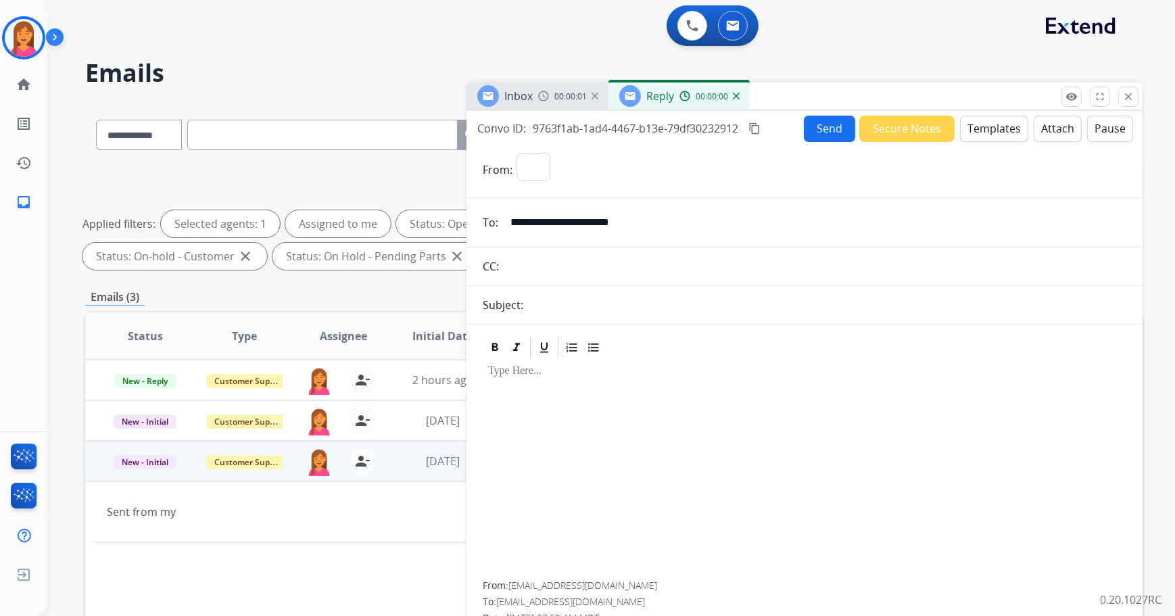
select select "**********"
click at [1126, 102] on button "close Close" at bounding box center [1128, 97] width 20 height 20
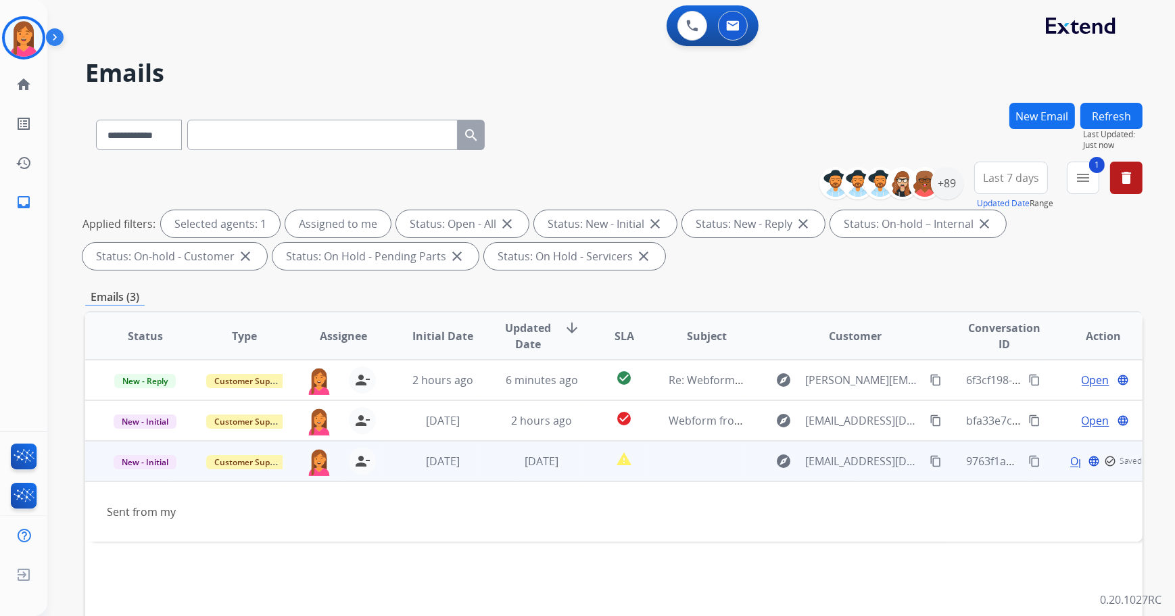
click at [1070, 466] on span "Open" at bounding box center [1084, 461] width 28 height 16
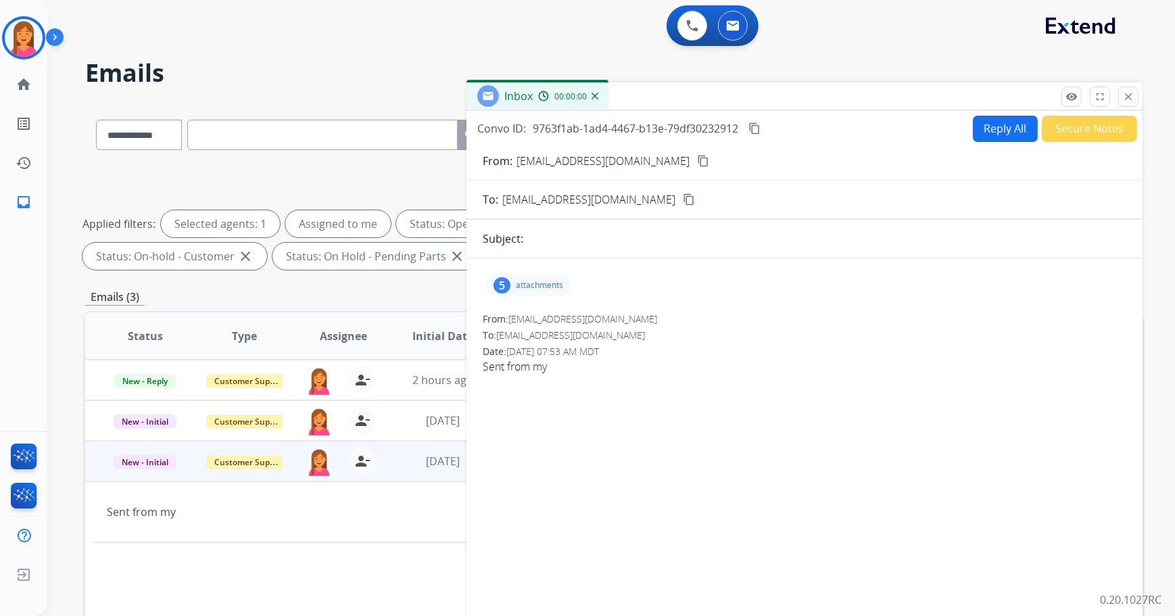
click at [536, 280] on p "attachments" at bounding box center [539, 285] width 47 height 11
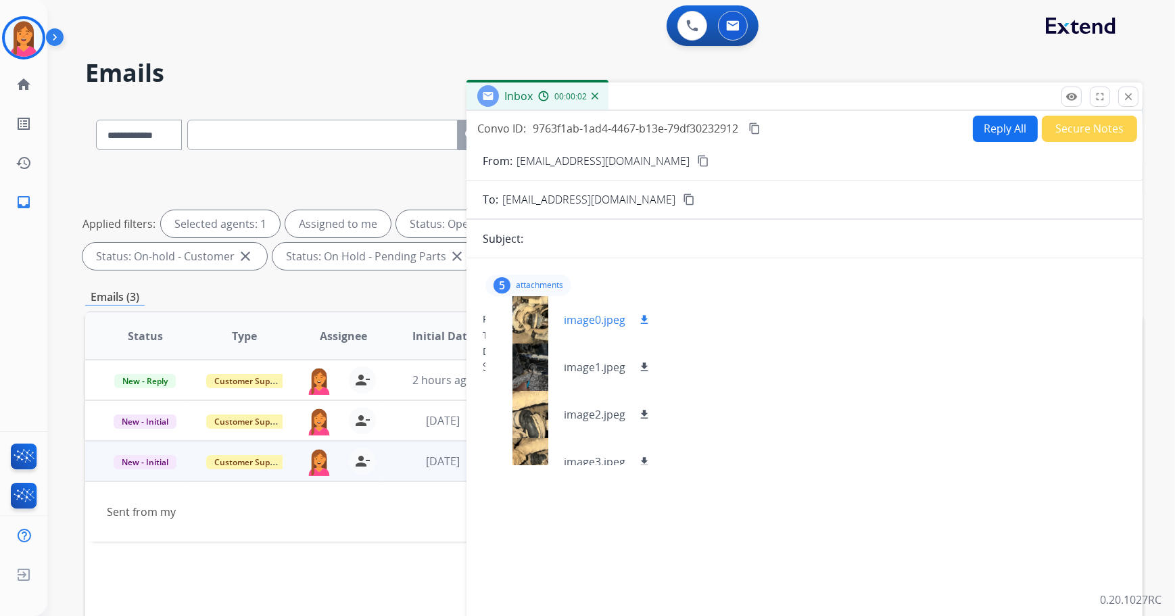
click at [554, 319] on div at bounding box center [530, 319] width 68 height 47
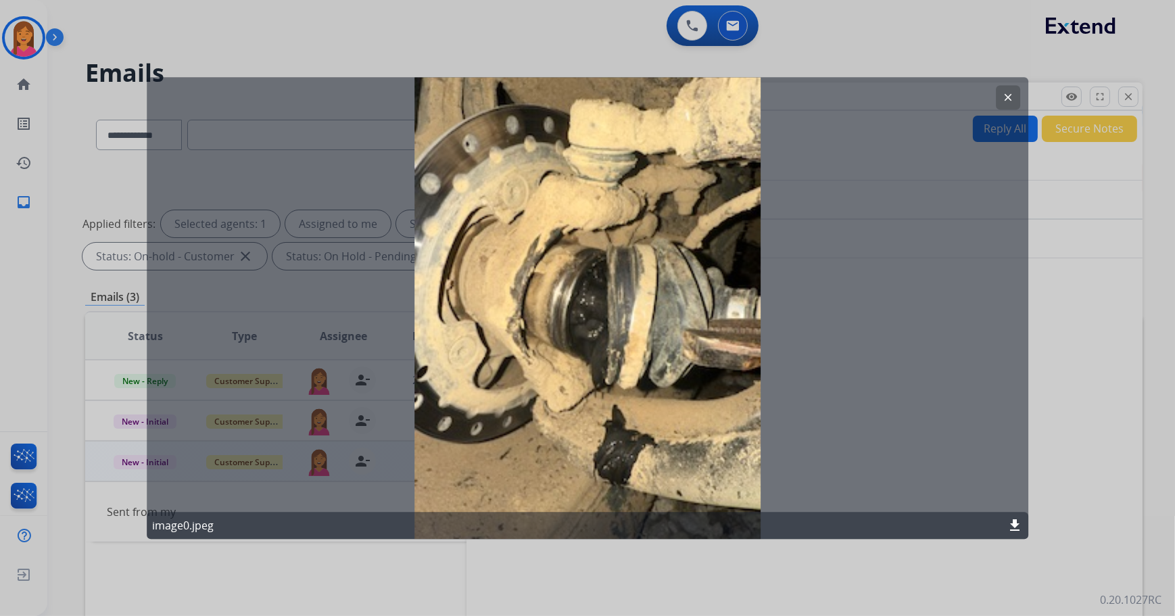
click at [1009, 101] on mat-icon "clear" at bounding box center [1008, 97] width 12 height 12
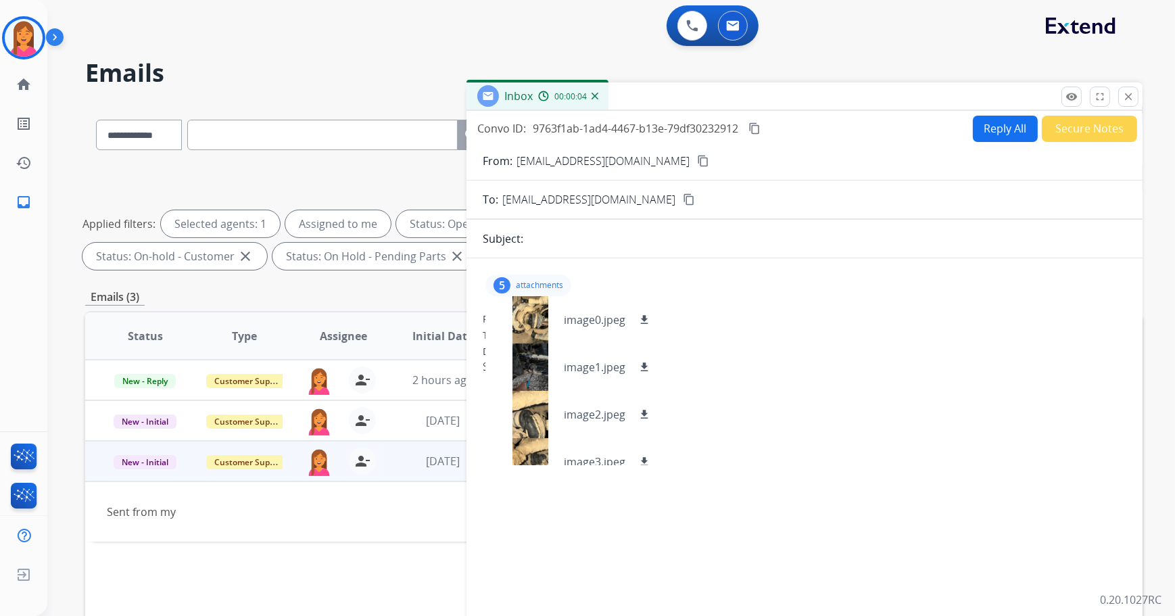
click at [697, 157] on mat-icon "content_copy" at bounding box center [703, 161] width 12 height 12
click at [1021, 128] on button "Reply All" at bounding box center [1005, 129] width 65 height 26
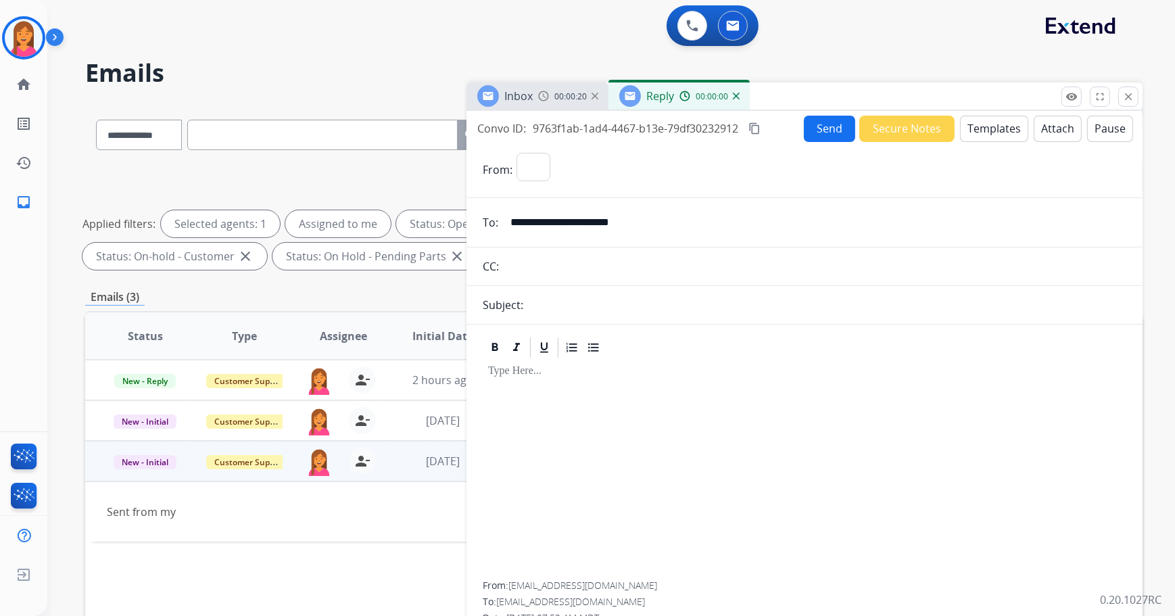
select select "**********"
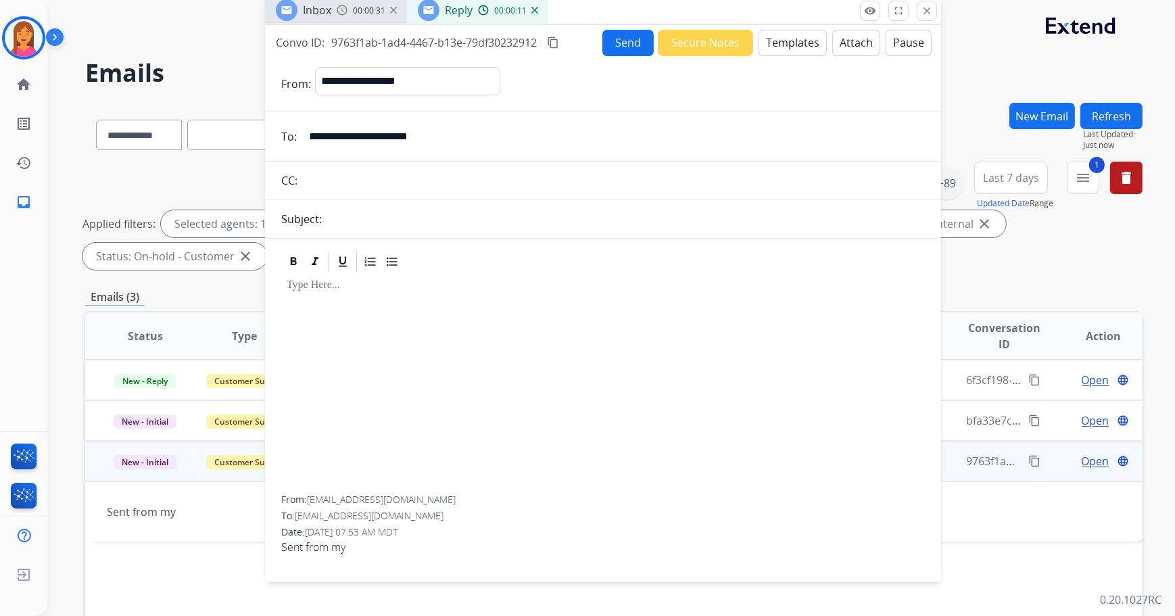
drag, startPoint x: 1011, startPoint y: 99, endPoint x: 809, endPoint y: 13, distance: 219.0
click at [809, 13] on div "Inbox 00:00:31 Reply 00:00:11" at bounding box center [603, 11] width 676 height 28
click at [811, 42] on button "Templates" at bounding box center [793, 43] width 68 height 26
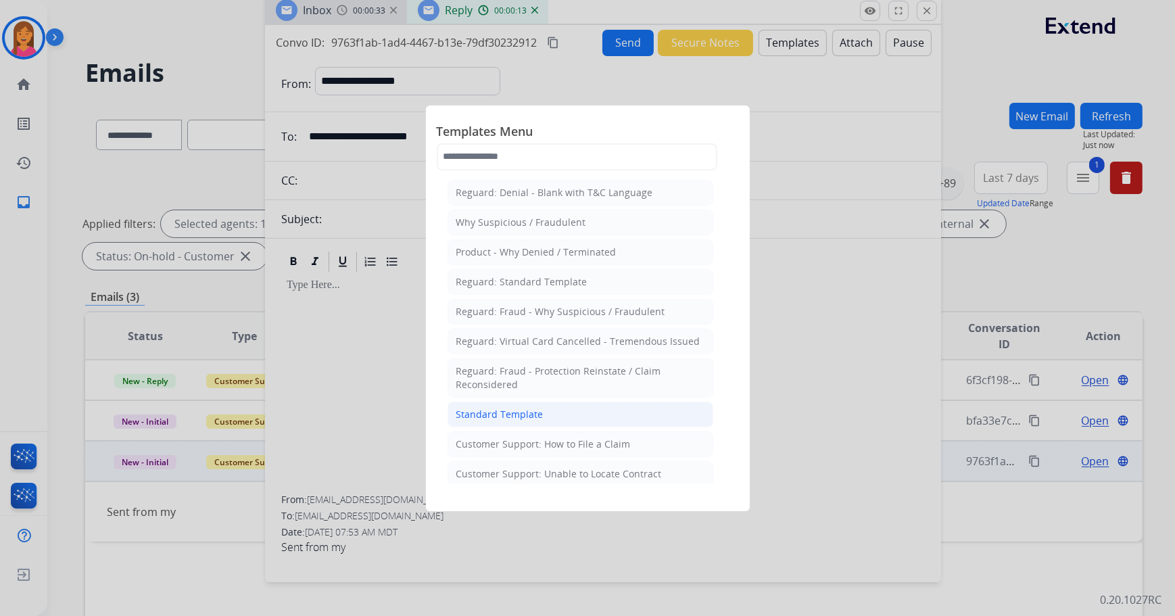
click at [548, 408] on li "Standard Template" at bounding box center [581, 415] width 266 height 26
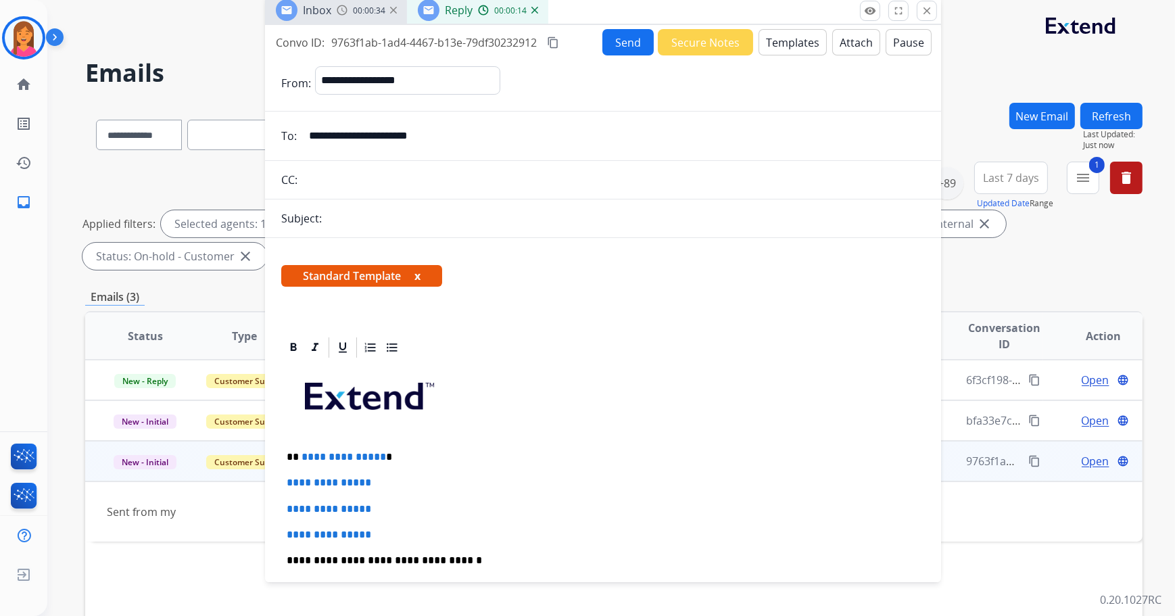
click at [421, 268] on button "x" at bounding box center [417, 276] width 6 height 16
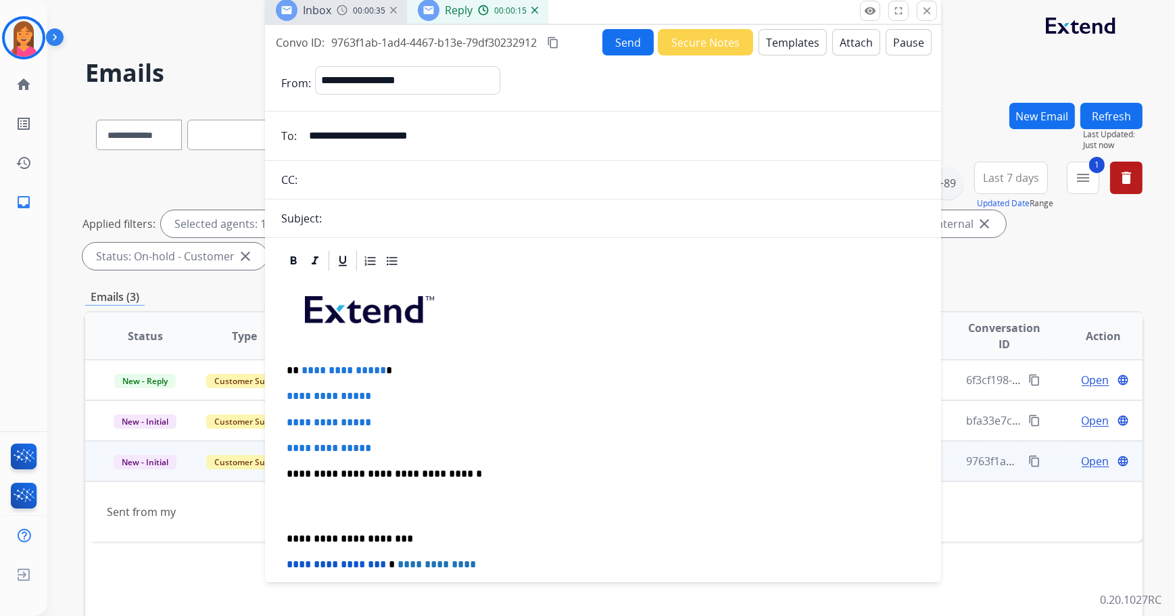
click at [396, 366] on p "**********" at bounding box center [598, 370] width 623 height 12
drag, startPoint x: 394, startPoint y: 452, endPoint x: 277, endPoint y: 388, distance: 133.4
click at [274, 388] on div "**********" at bounding box center [603, 529] width 676 height 560
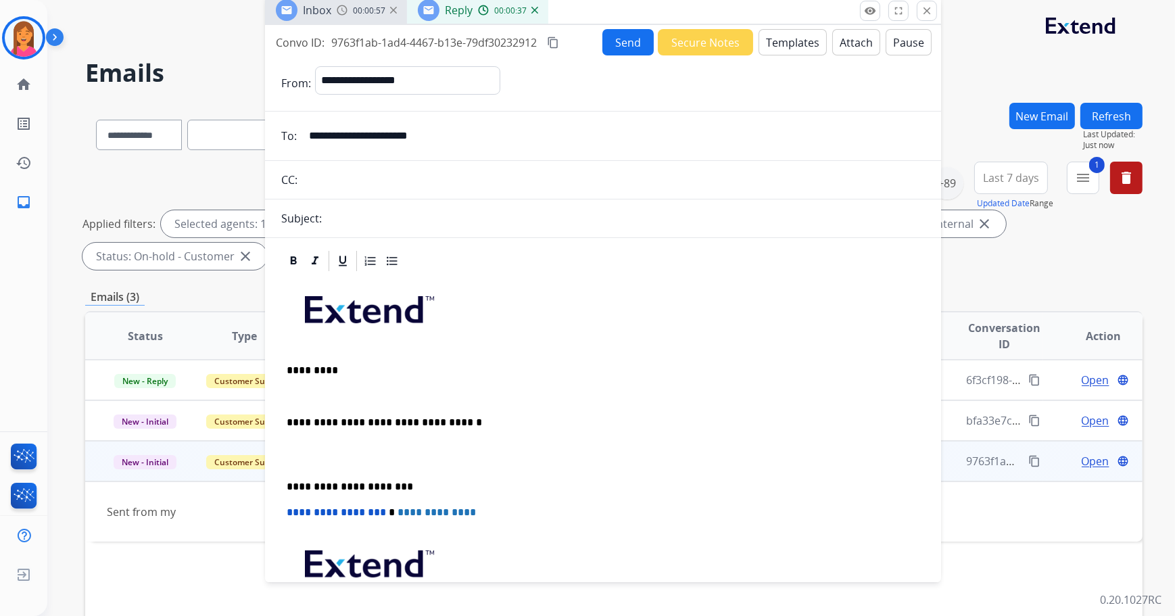
click at [304, 386] on div "**********" at bounding box center [603, 479] width 644 height 413
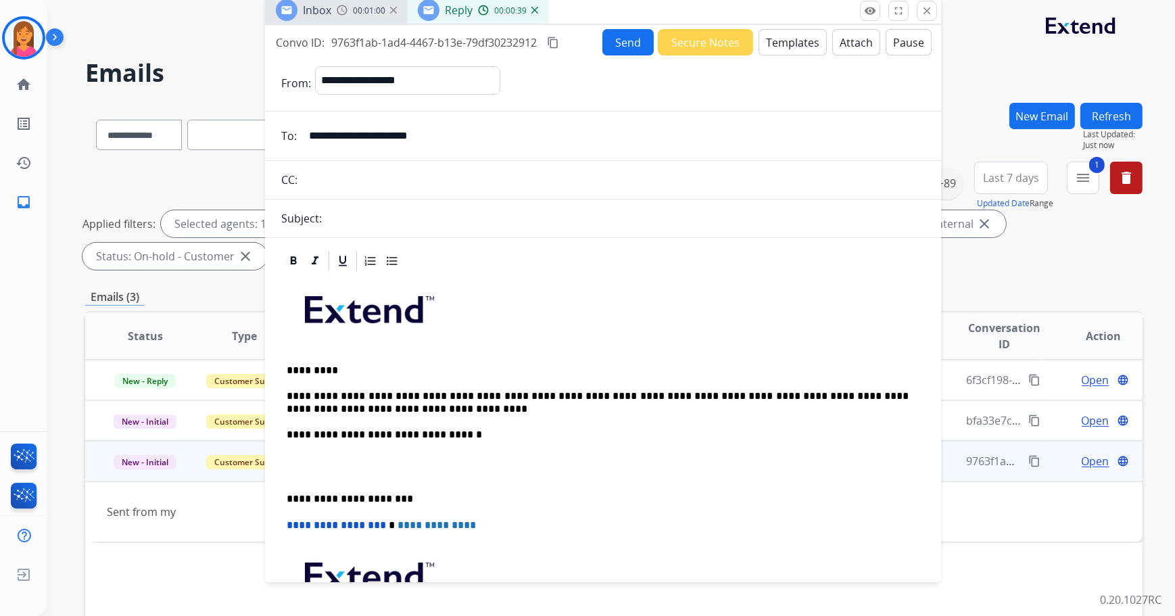
click at [439, 390] on p "**********" at bounding box center [598, 402] width 623 height 25
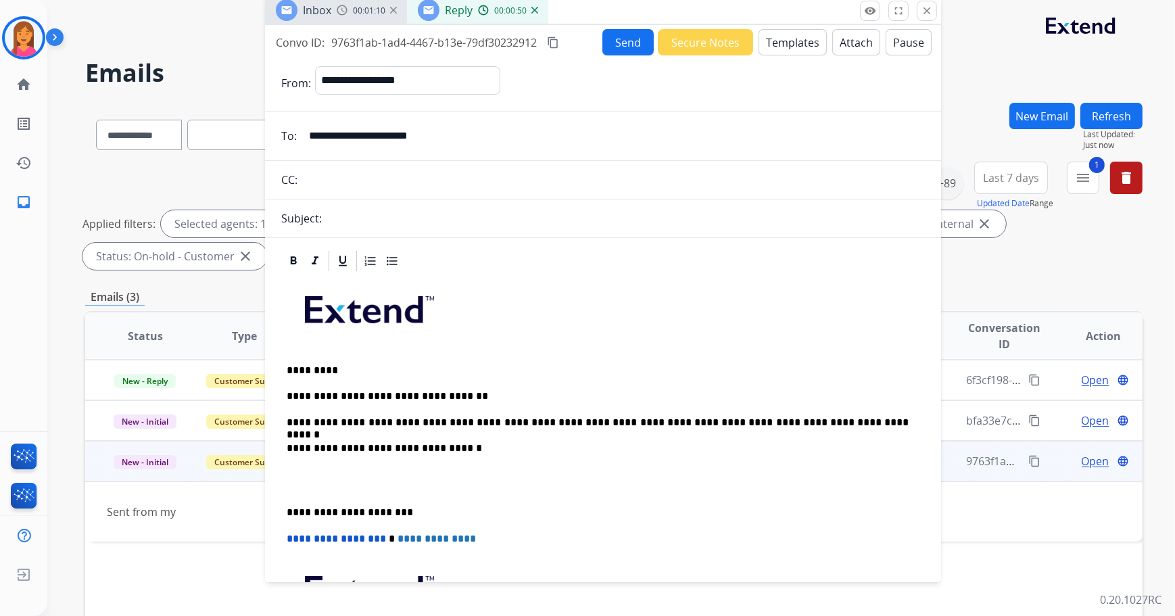
click at [285, 514] on div "**********" at bounding box center [603, 492] width 644 height 439
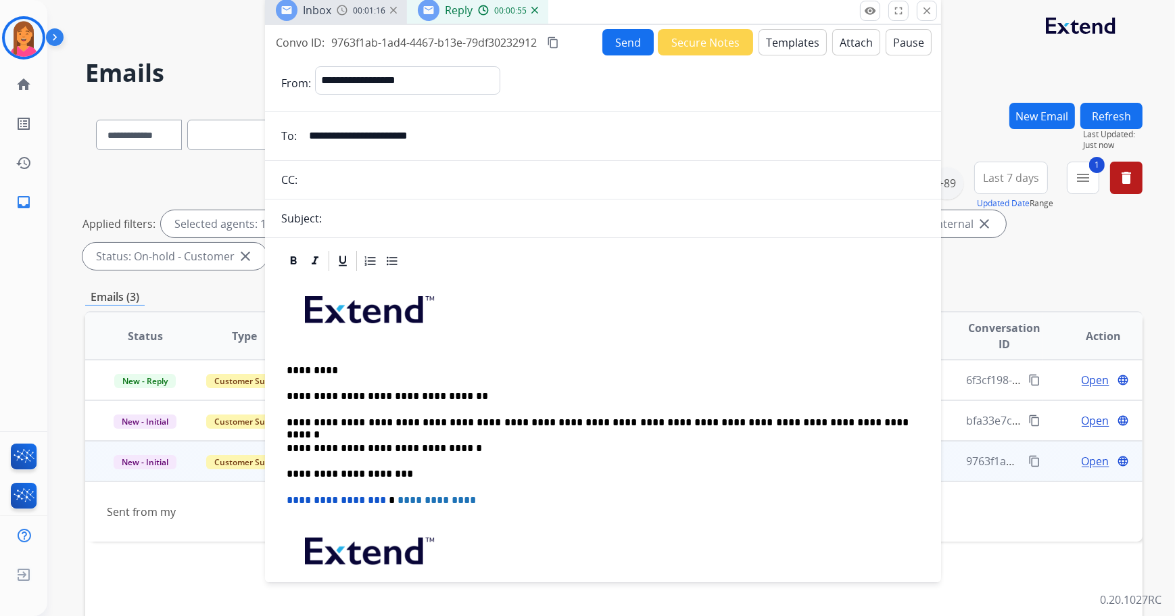
click at [632, 41] on button "Send" at bounding box center [627, 42] width 51 height 26
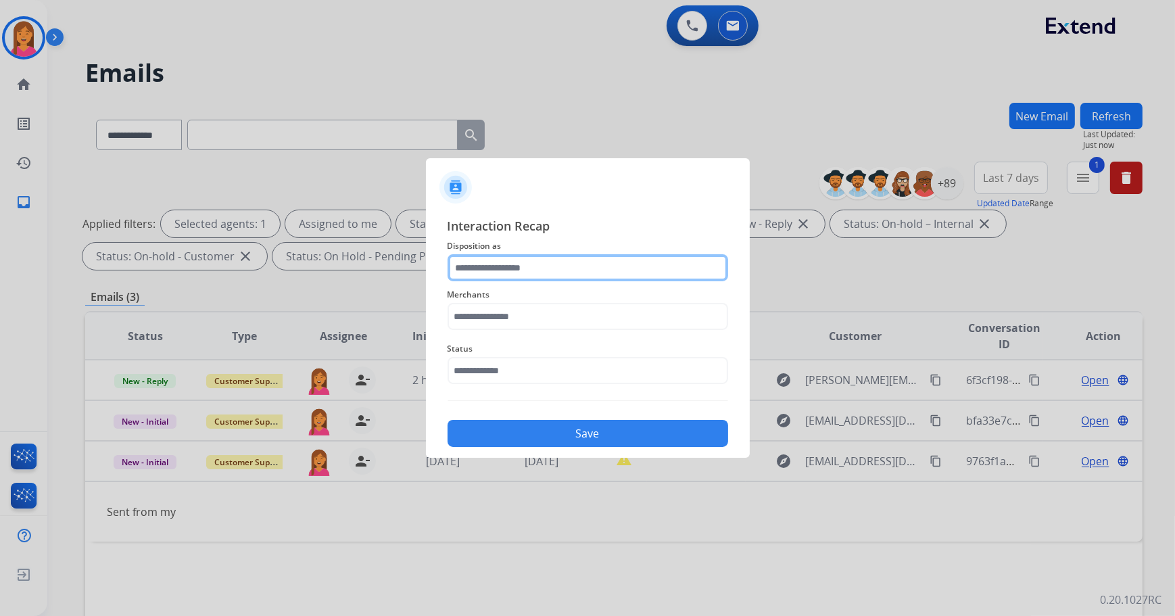
click at [500, 272] on input "text" at bounding box center [588, 267] width 281 height 27
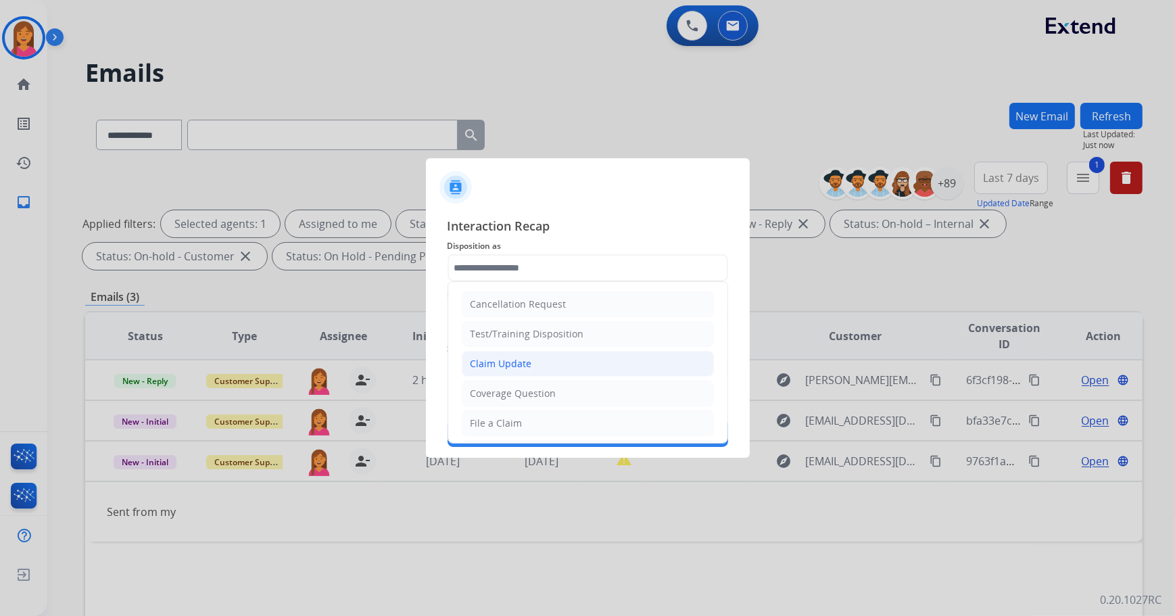
click at [525, 375] on li "Claim Update" at bounding box center [588, 364] width 252 height 26
type input "**********"
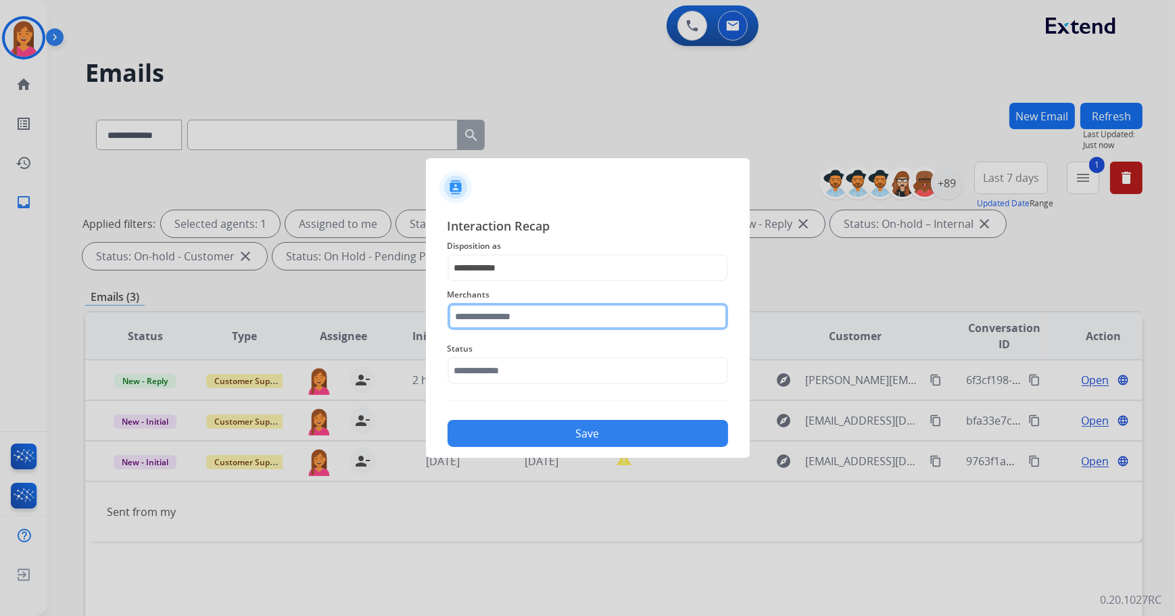
click at [512, 322] on input "text" at bounding box center [588, 316] width 281 height 27
click at [587, 368] on ul "Sixity" at bounding box center [591, 358] width 266 height 46
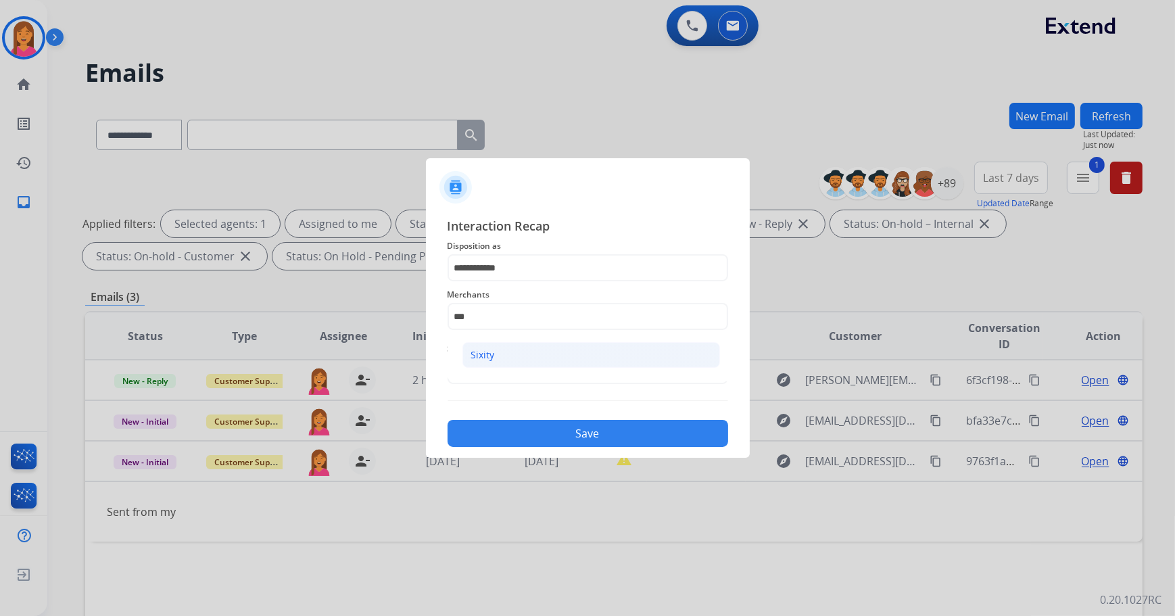
click at [560, 349] on li "Sixity" at bounding box center [591, 355] width 258 height 26
type input "******"
click at [510, 372] on input "text" at bounding box center [588, 370] width 281 height 27
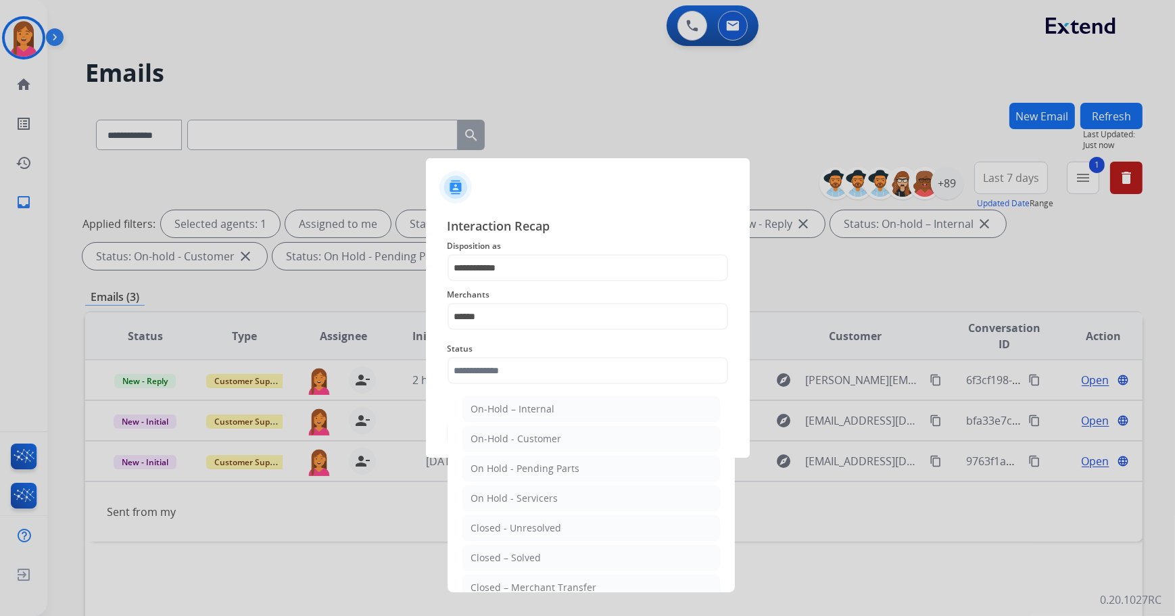
click at [521, 558] on div "Closed – Solved" at bounding box center [506, 558] width 70 height 14
type input "**********"
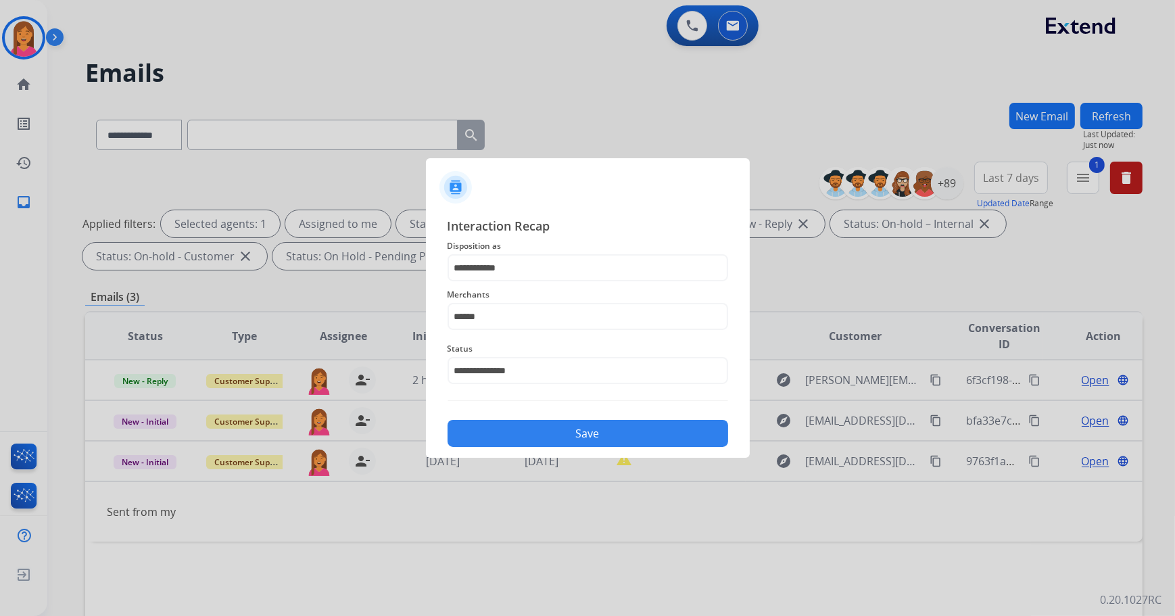
click at [554, 433] on button "Save" at bounding box center [588, 433] width 281 height 27
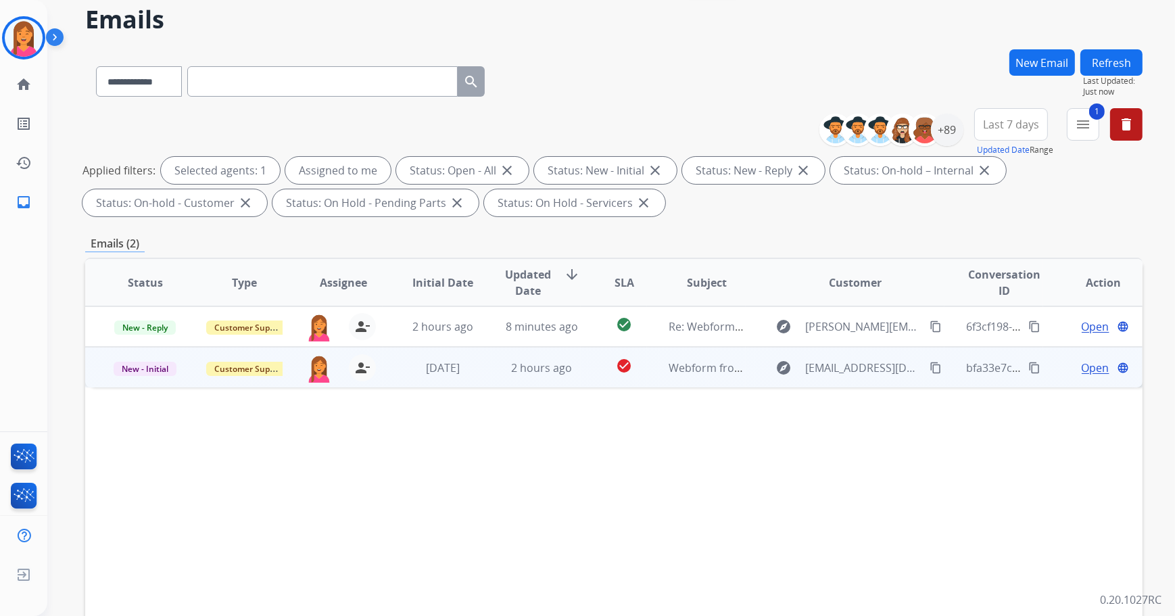
scroll to position [61, 0]
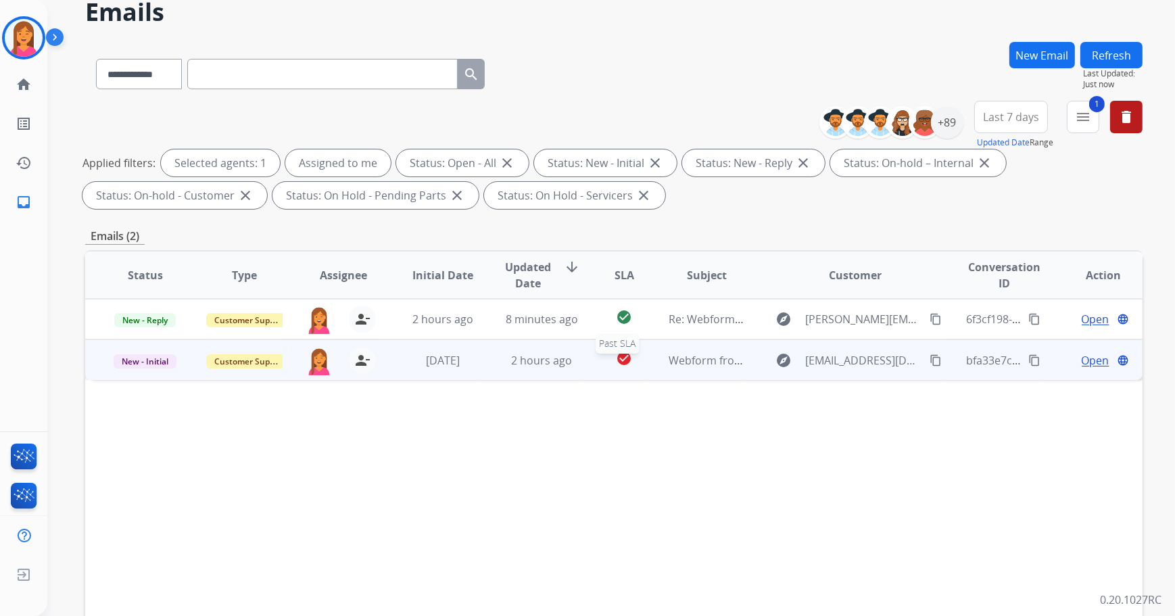
click at [602, 368] on div "check_circle" at bounding box center [624, 360] width 44 height 20
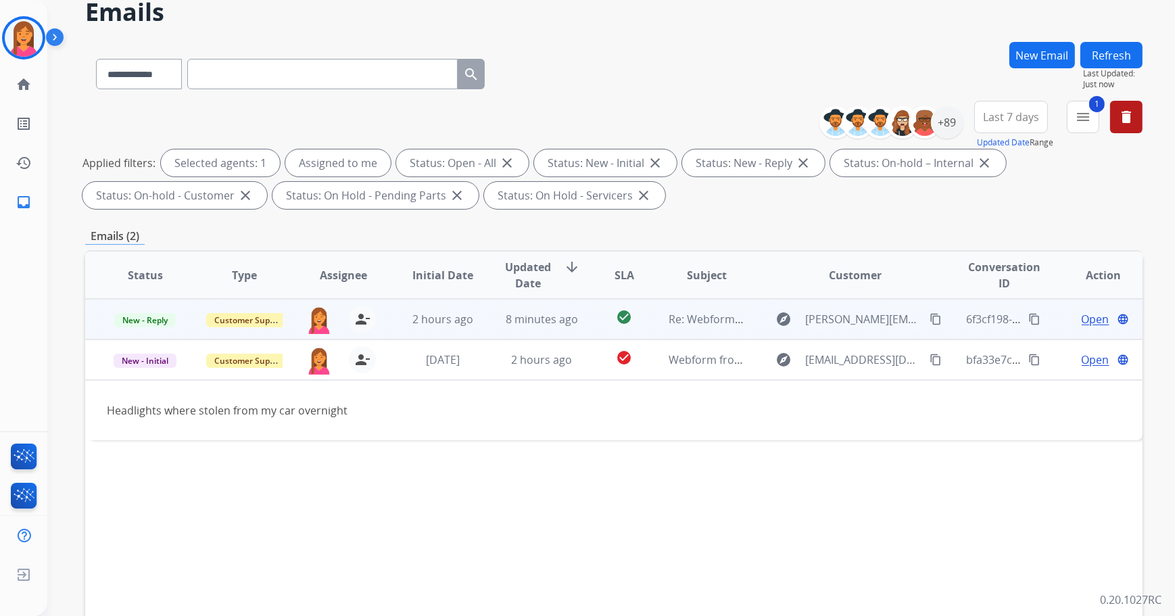
click at [581, 323] on td "check_circle" at bounding box center [614, 319] width 66 height 41
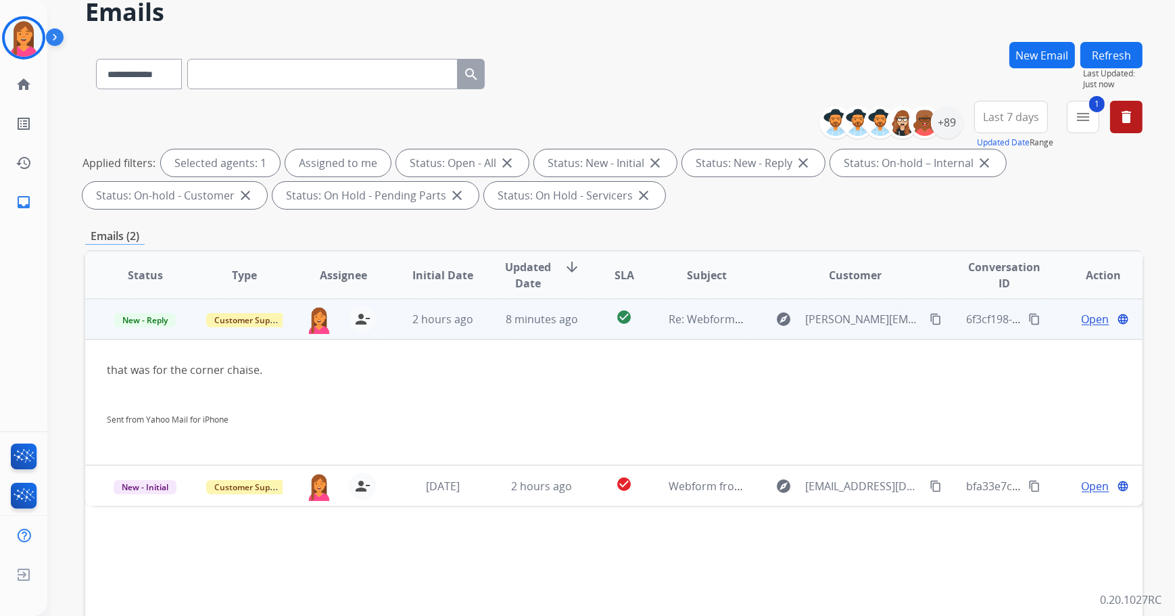
click at [1085, 319] on span "Open" at bounding box center [1096, 319] width 28 height 16
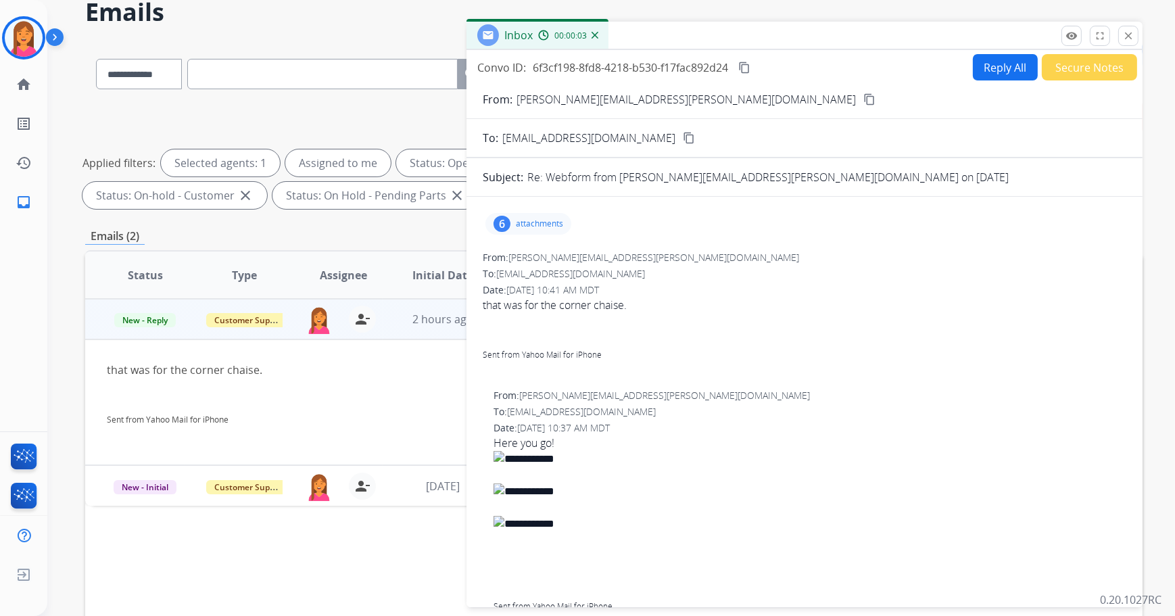
click at [863, 96] on mat-icon "content_copy" at bounding box center [869, 99] width 12 height 12
click at [510, 219] on div "6" at bounding box center [502, 224] width 17 height 16
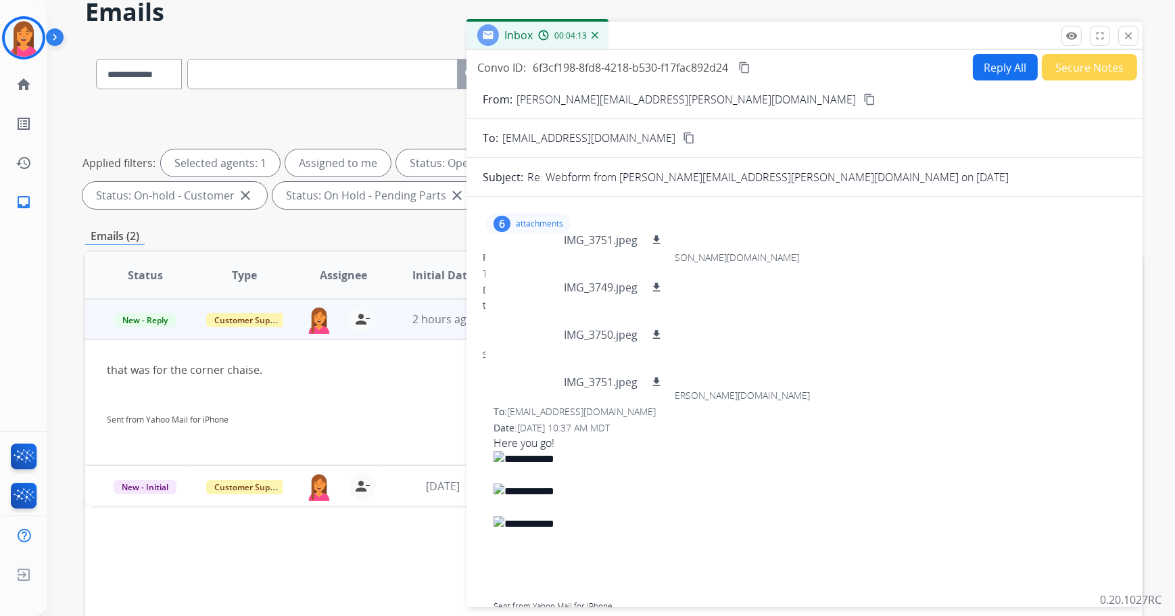
scroll to position [115, 0]
click at [761, 344] on span "that was for the corner chaise. Sent from Yahoo Mail for iPhone" at bounding box center [805, 337] width 644 height 81
click at [535, 221] on p "attachments" at bounding box center [539, 223] width 47 height 11
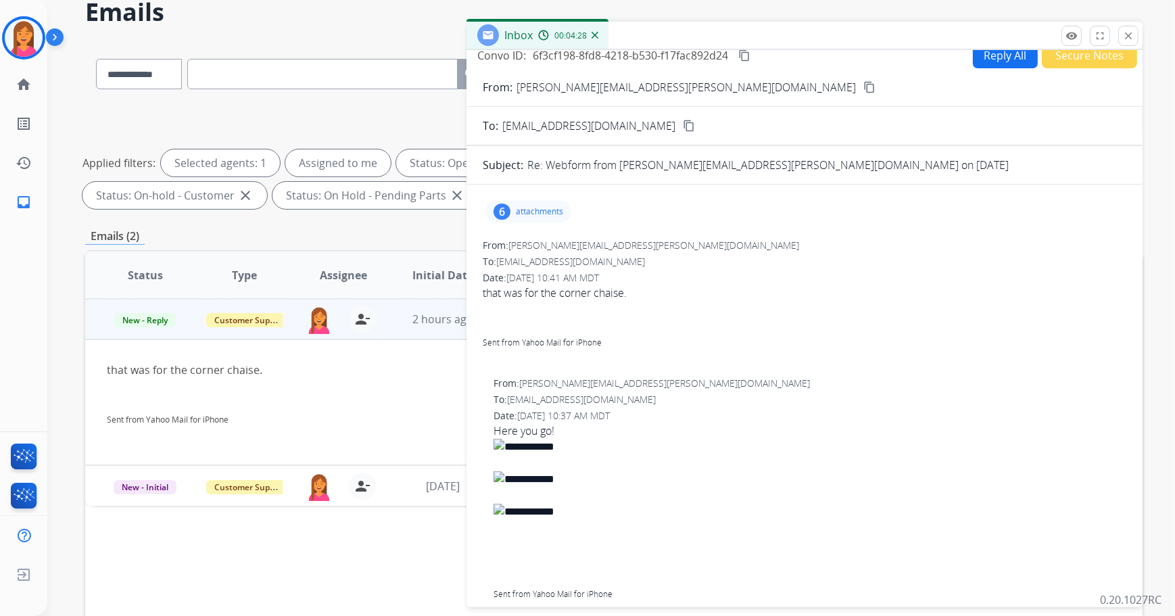
scroll to position [0, 0]
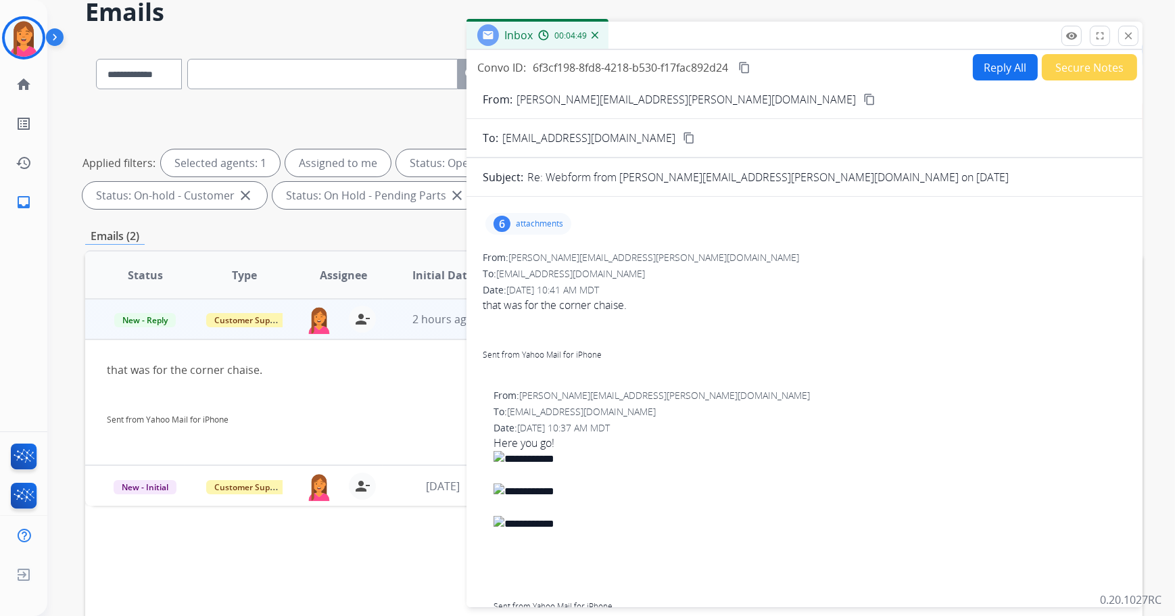
click at [981, 73] on button "Reply All" at bounding box center [1005, 67] width 65 height 26
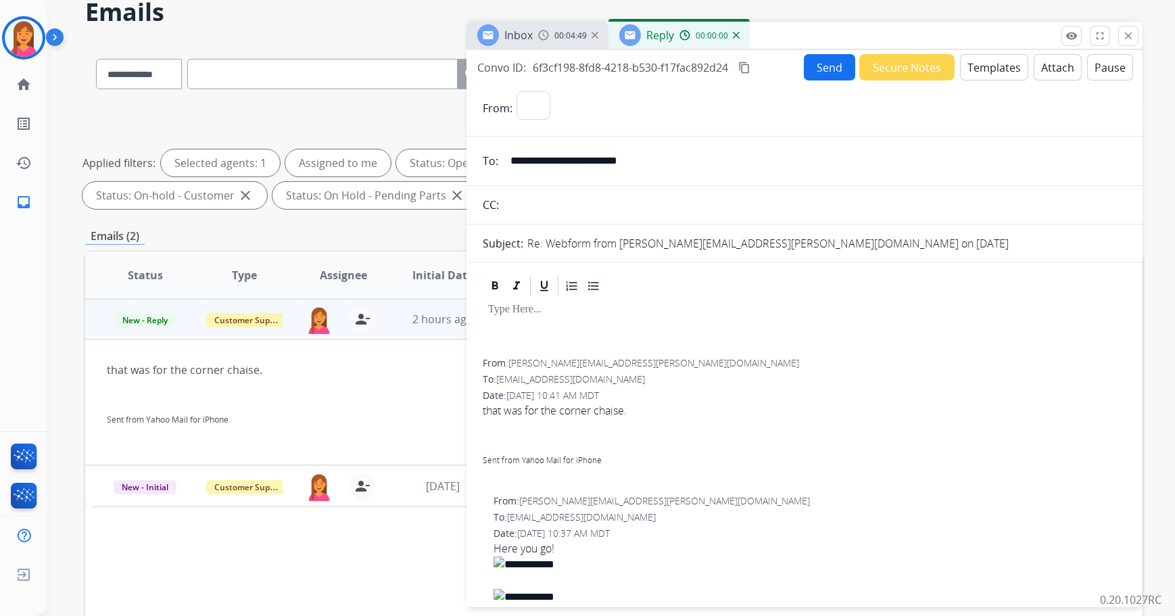
select select "**********"
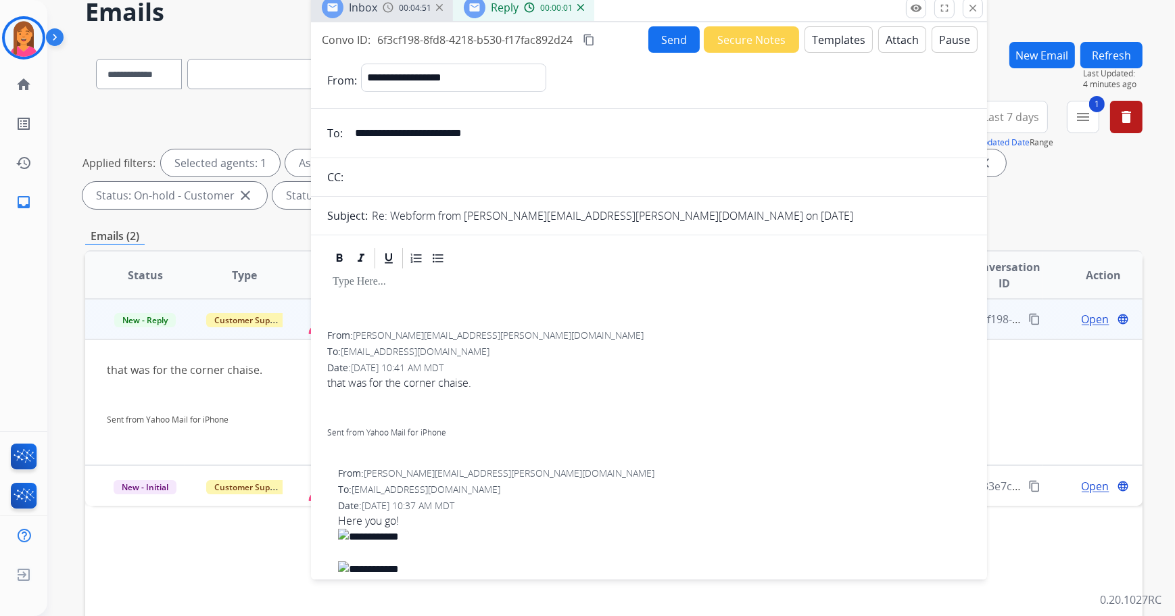
drag, startPoint x: 992, startPoint y: 42, endPoint x: 836, endPoint y: 14, distance: 157.9
click at [836, 14] on div "Inbox 00:04:51 Reply 00:00:01" at bounding box center [649, 8] width 676 height 28
click at [841, 47] on button "Templates" at bounding box center [839, 39] width 68 height 26
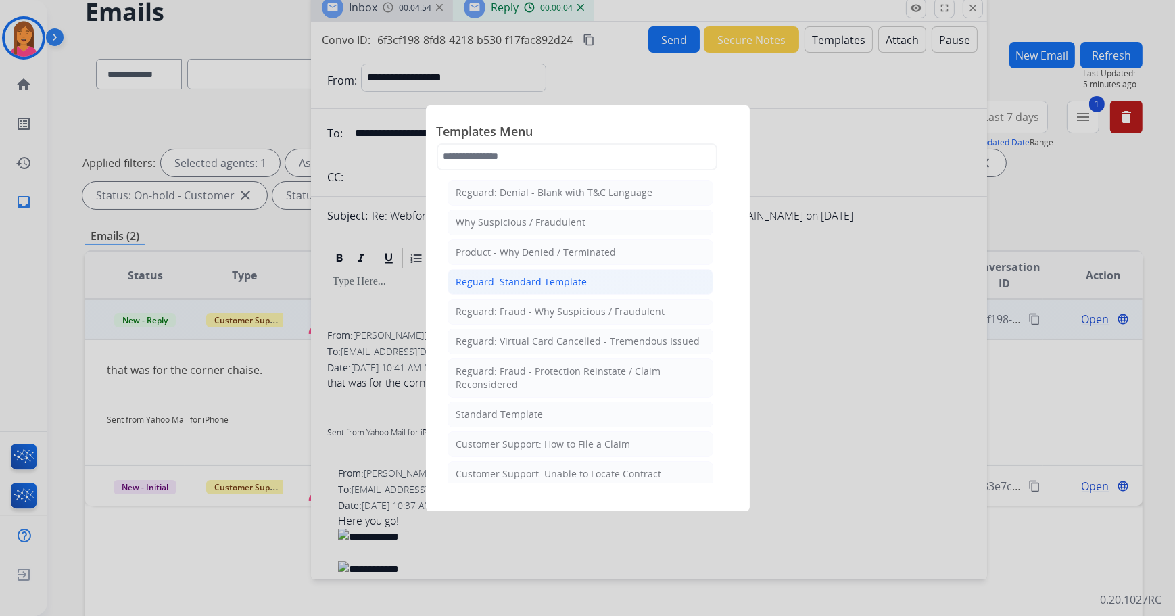
click at [514, 287] on div "Reguard: Standard Template" at bounding box center [521, 282] width 131 height 14
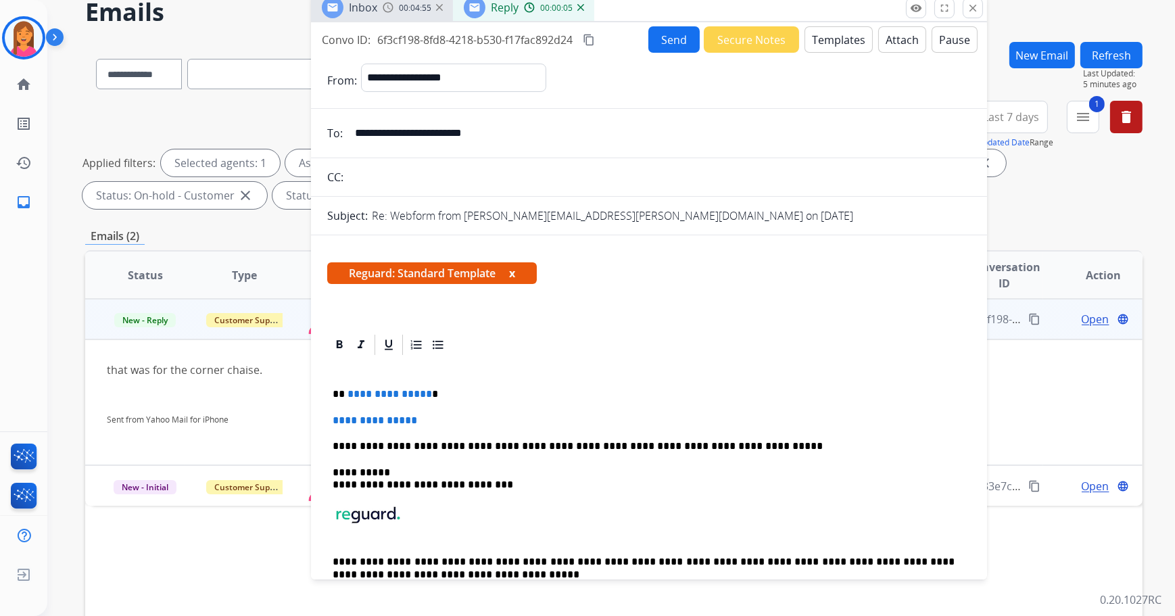
click at [514, 271] on button "x" at bounding box center [512, 273] width 6 height 16
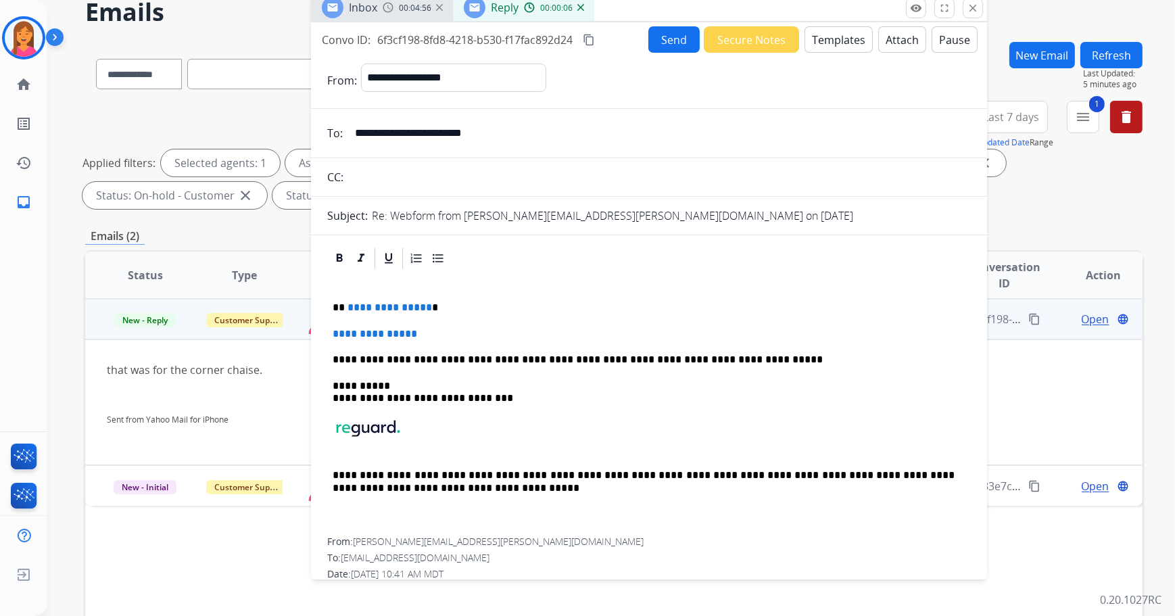
click at [441, 312] on p "**********" at bounding box center [644, 308] width 623 height 12
drag, startPoint x: 434, startPoint y: 330, endPoint x: 319, endPoint y: 333, distance: 115.0
click at [336, 333] on p at bounding box center [649, 334] width 633 height 12
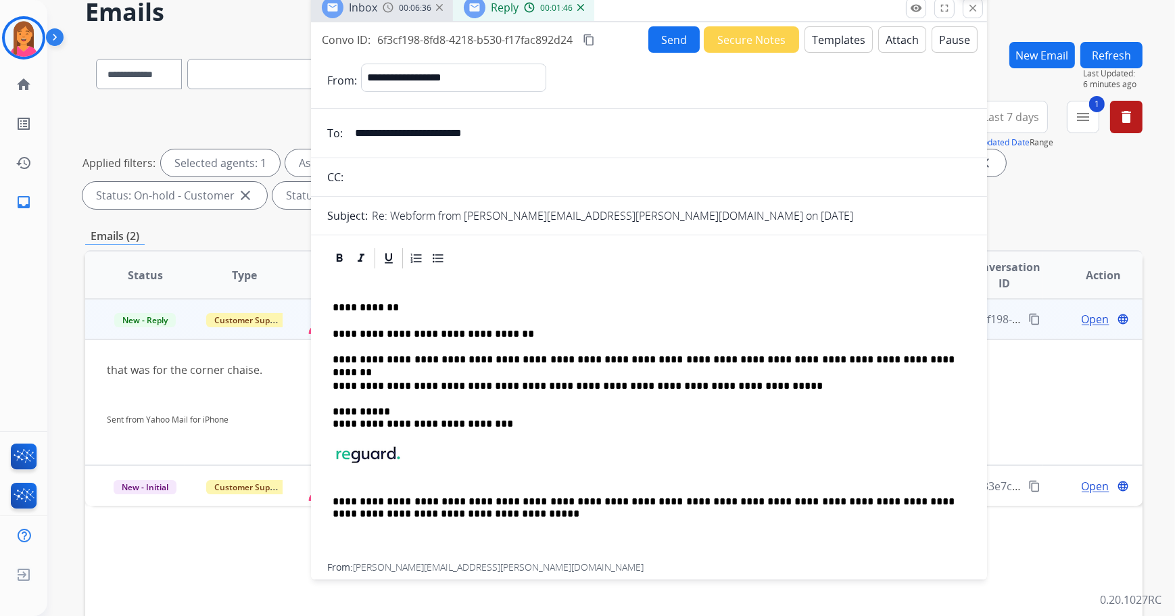
click at [967, 7] on mat-icon "close" at bounding box center [973, 8] width 12 height 12
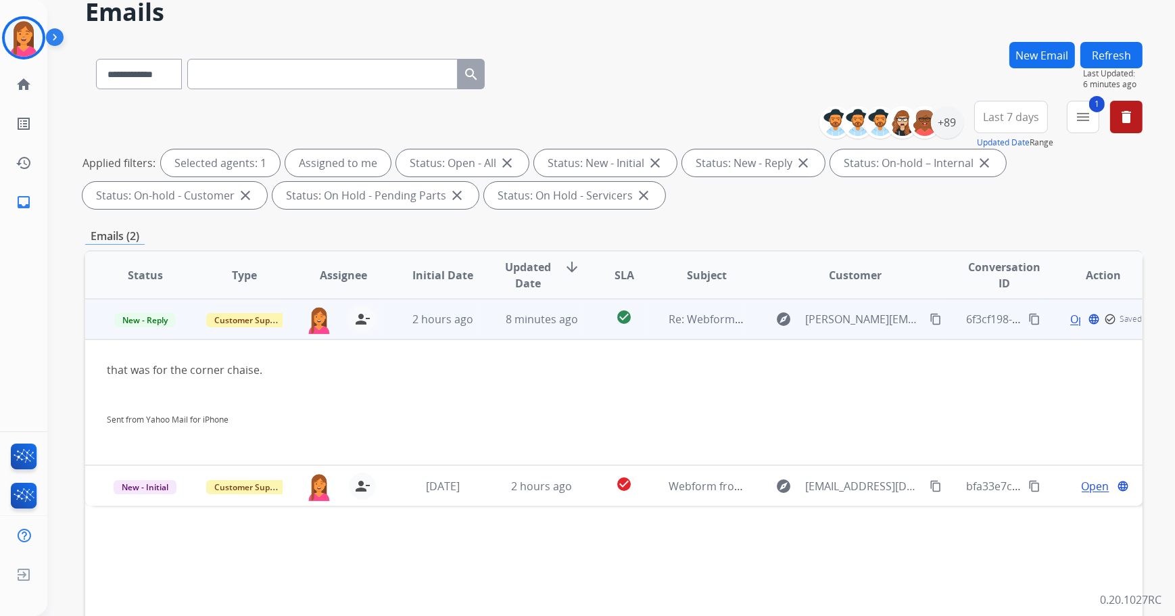
click at [1070, 323] on span "Open" at bounding box center [1084, 319] width 28 height 16
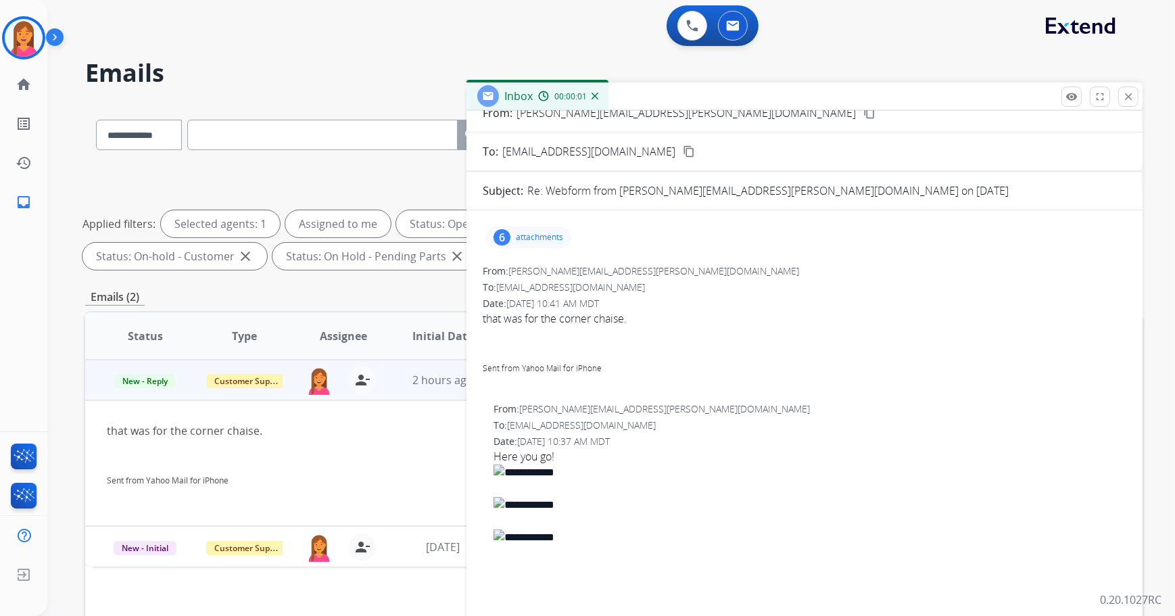
scroll to position [61, 0]
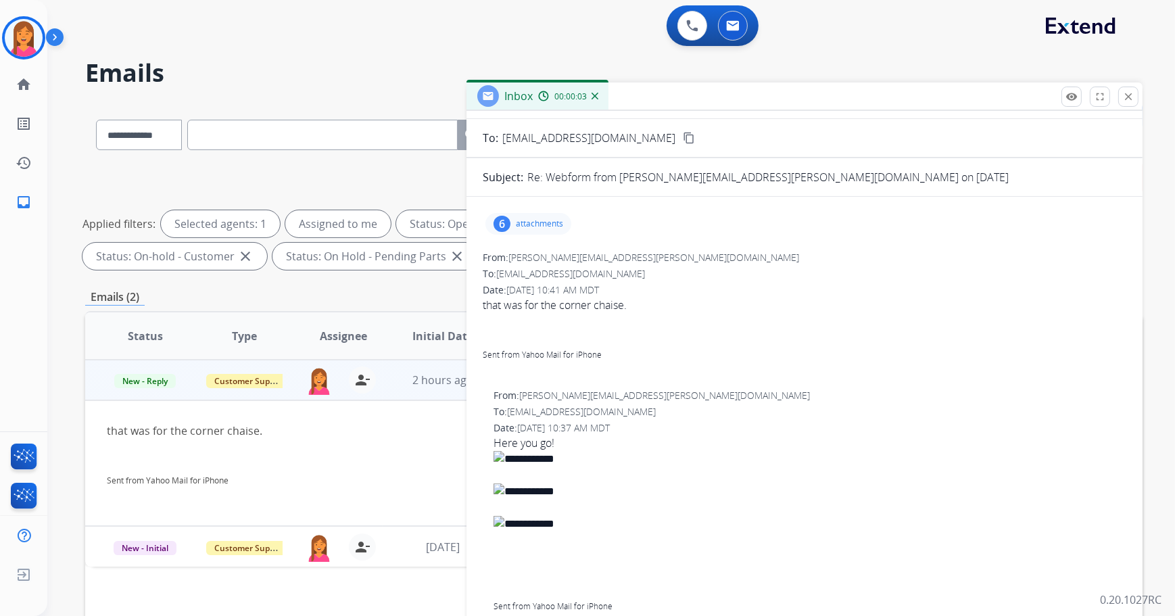
click at [541, 233] on div "6 attachments" at bounding box center [528, 224] width 86 height 22
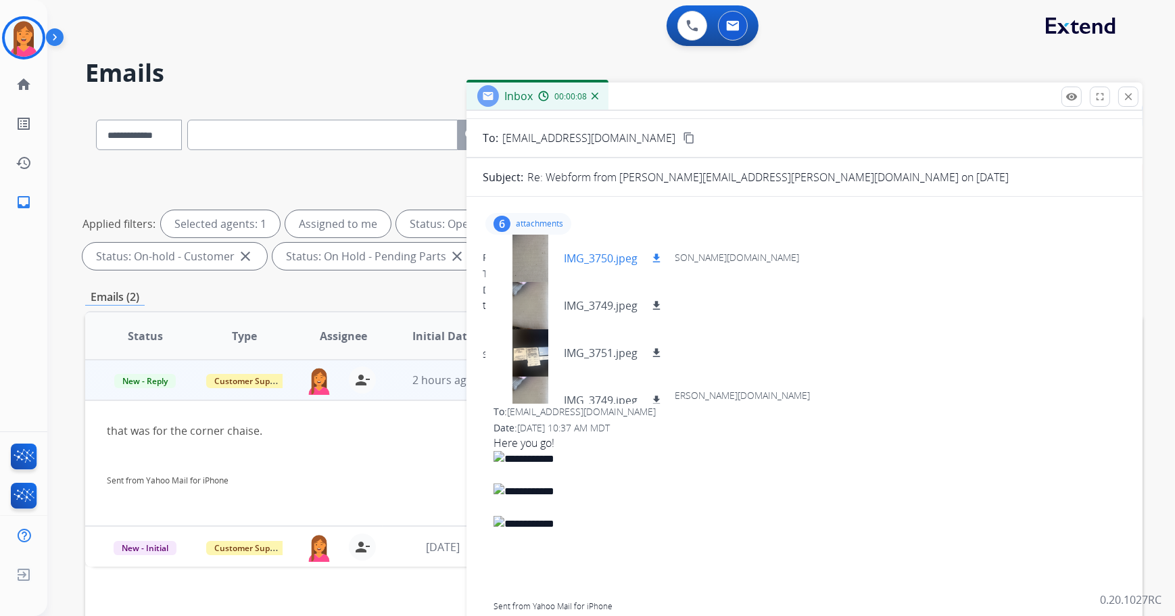
click at [587, 256] on p "IMG_3750.jpeg" at bounding box center [601, 258] width 74 height 16
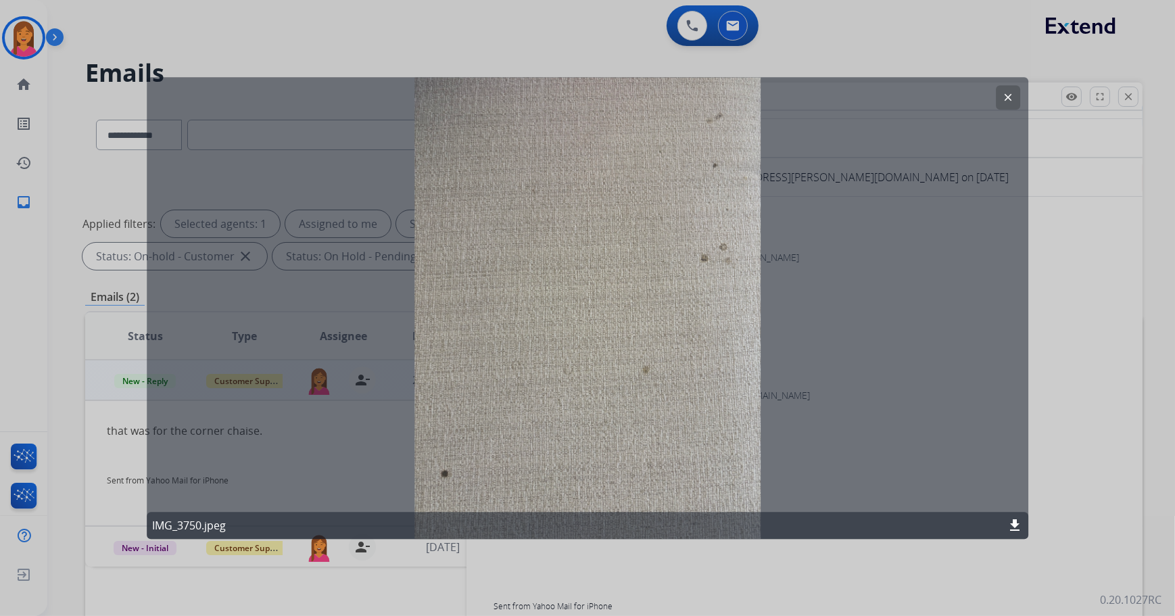
click at [1006, 101] on mat-icon "clear" at bounding box center [1008, 97] width 12 height 12
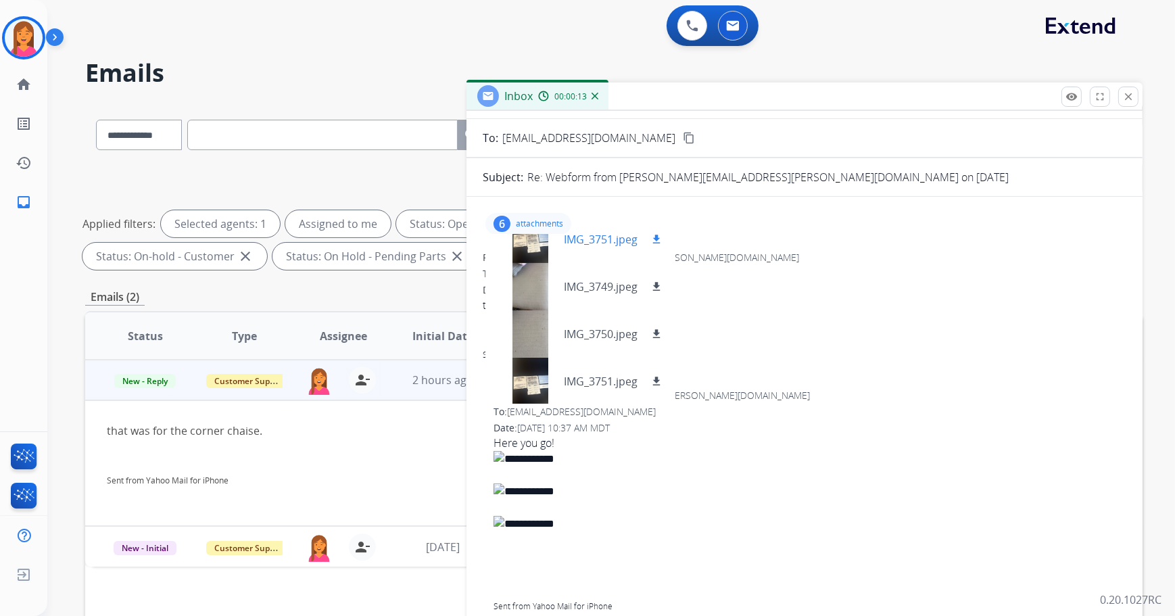
scroll to position [115, 0]
click at [614, 339] on p "IMG_3750.jpeg" at bounding box center [601, 333] width 74 height 16
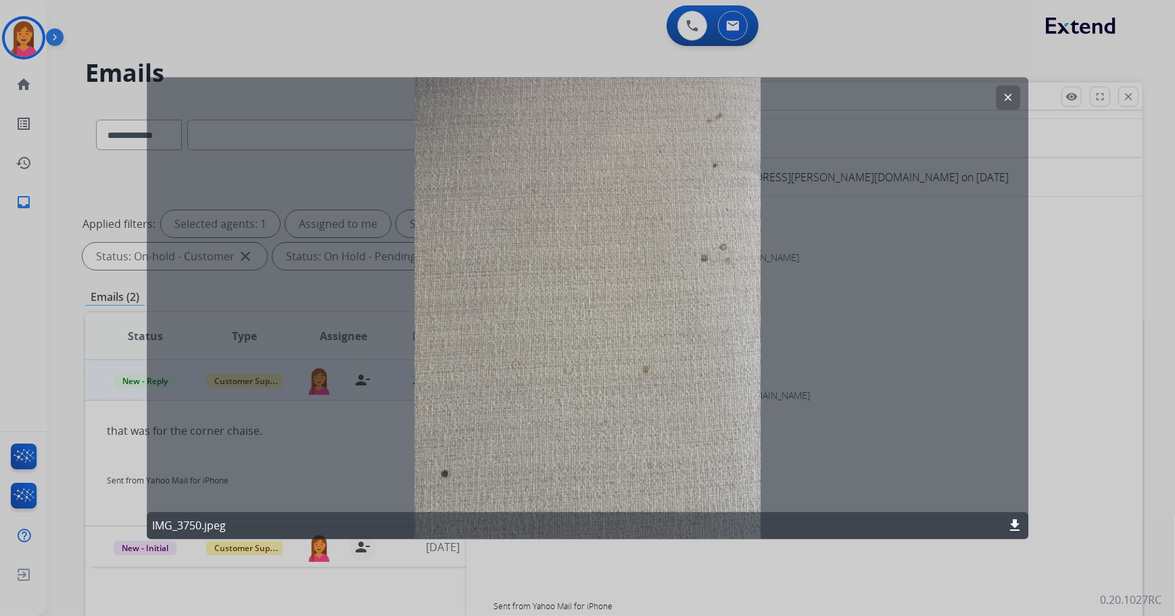
click at [1011, 95] on mat-icon "clear" at bounding box center [1008, 97] width 12 height 12
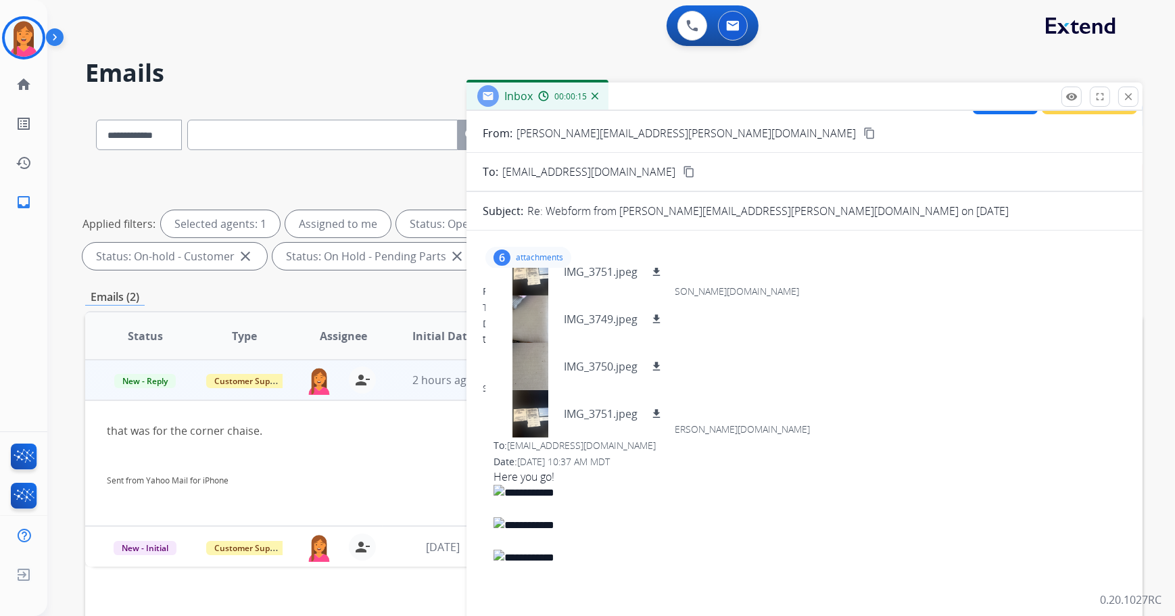
scroll to position [0, 0]
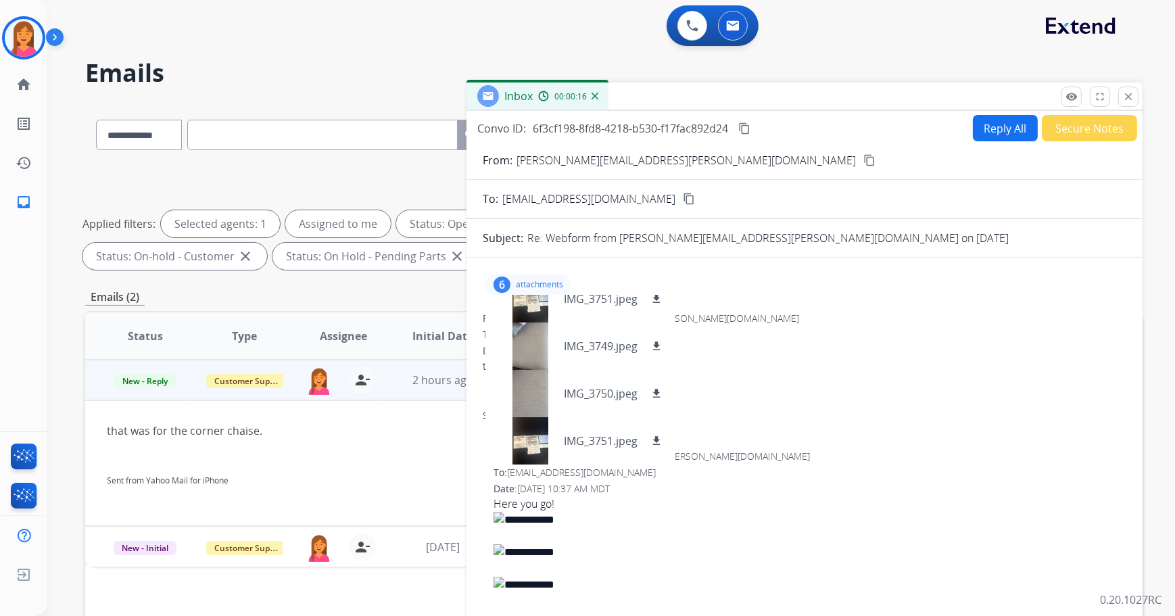
click at [1014, 136] on button "Reply All" at bounding box center [1005, 128] width 65 height 26
select select "**********"
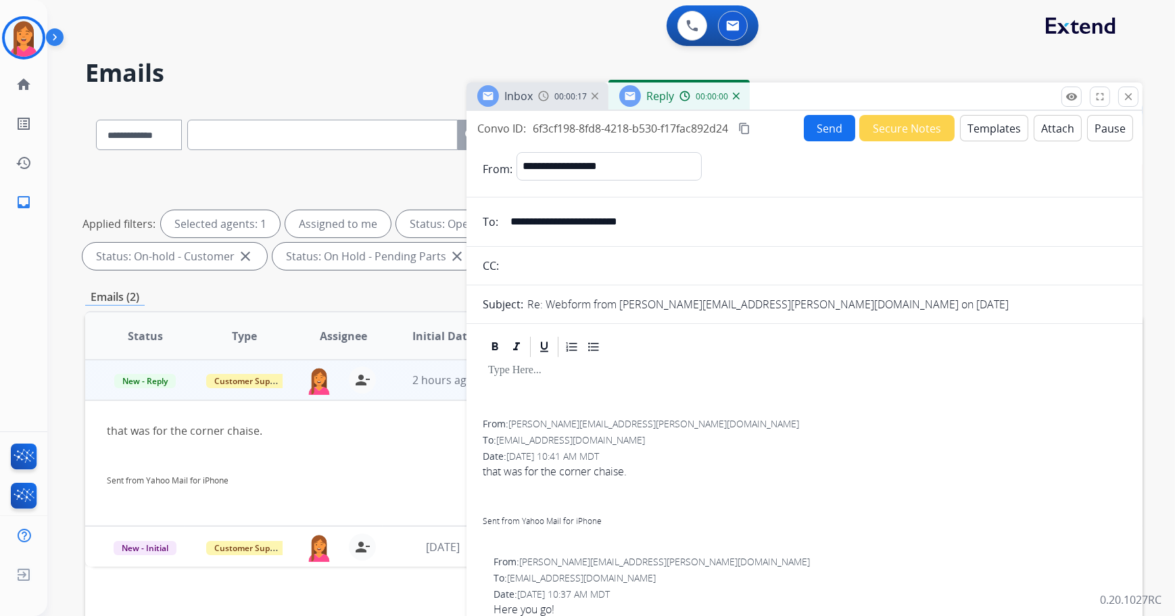
click at [975, 124] on button "Templates" at bounding box center [994, 128] width 68 height 26
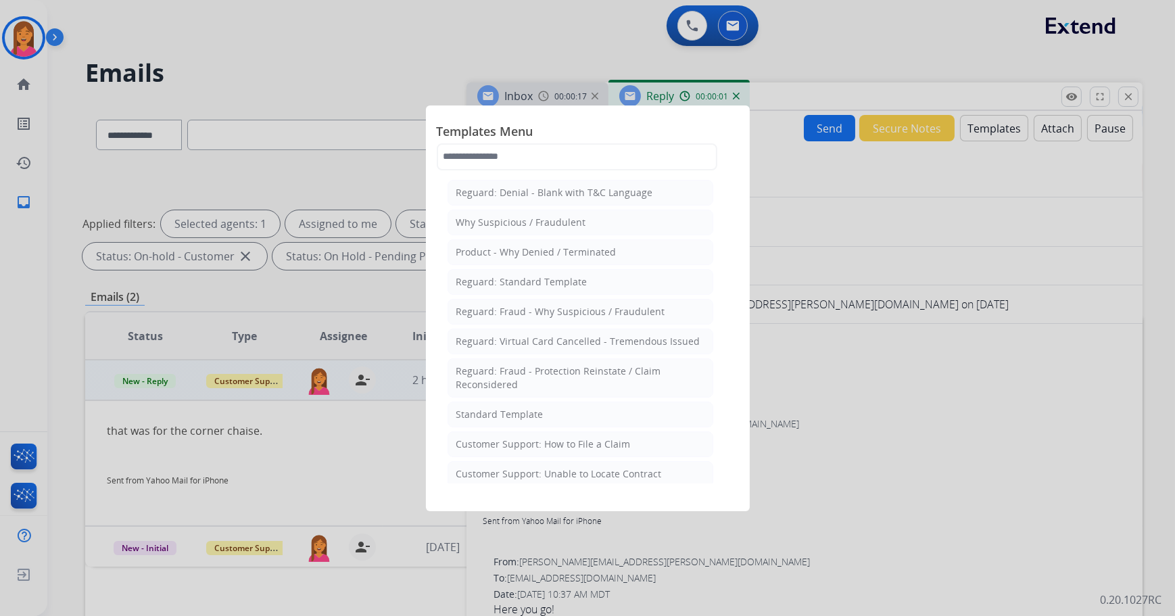
drag, startPoint x: 976, startPoint y: 103, endPoint x: 915, endPoint y: 103, distance: 60.8
click at [915, 103] on div at bounding box center [587, 308] width 1175 height 616
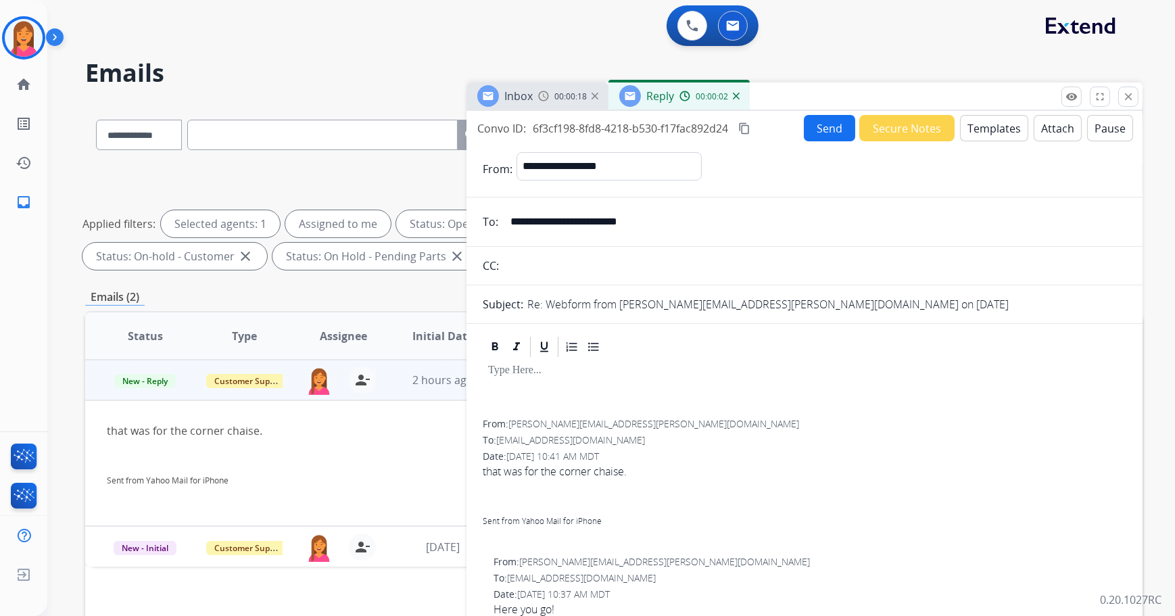
click at [1013, 133] on button "Templates" at bounding box center [994, 128] width 68 height 26
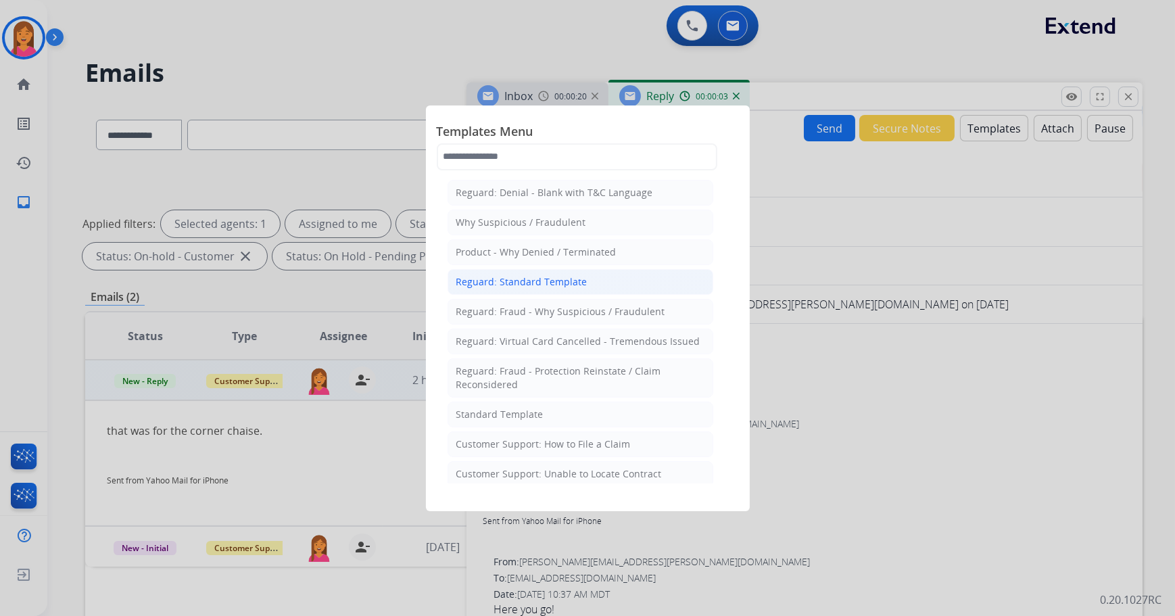
click at [516, 281] on div "Reguard: Standard Template" at bounding box center [521, 282] width 131 height 14
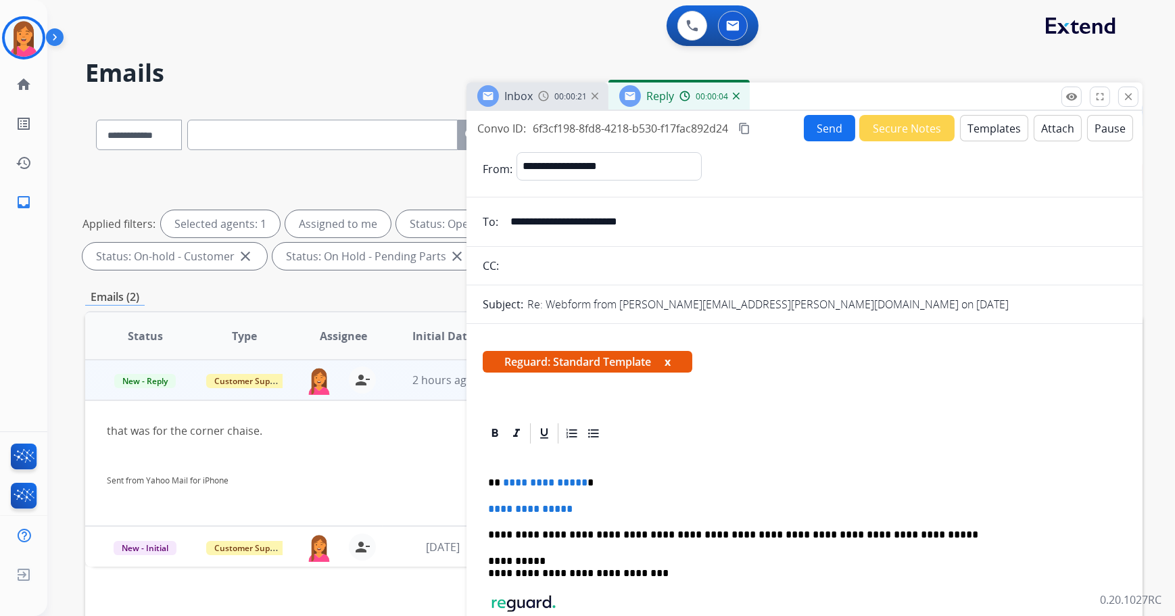
click at [590, 485] on p "**********" at bounding box center [799, 483] width 623 height 12
drag, startPoint x: 597, startPoint y: 507, endPoint x: 489, endPoint y: 503, distance: 107.6
click at [489, 505] on p "**********" at bounding box center [804, 509] width 633 height 12
click at [522, 508] on p at bounding box center [804, 509] width 633 height 12
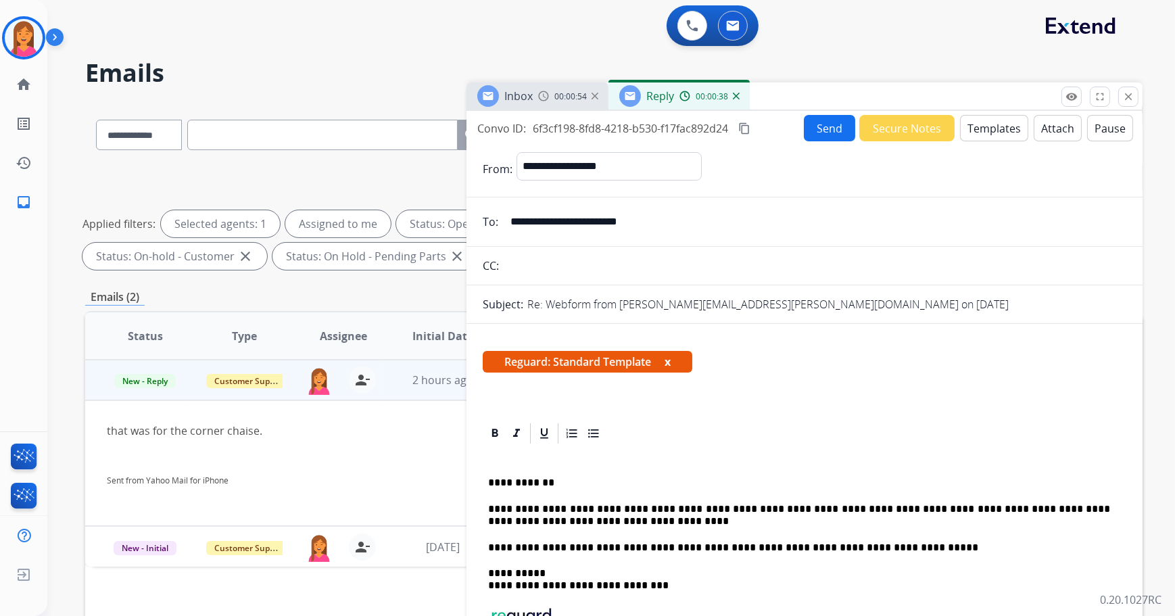
click at [669, 358] on button "x" at bounding box center [668, 362] width 6 height 16
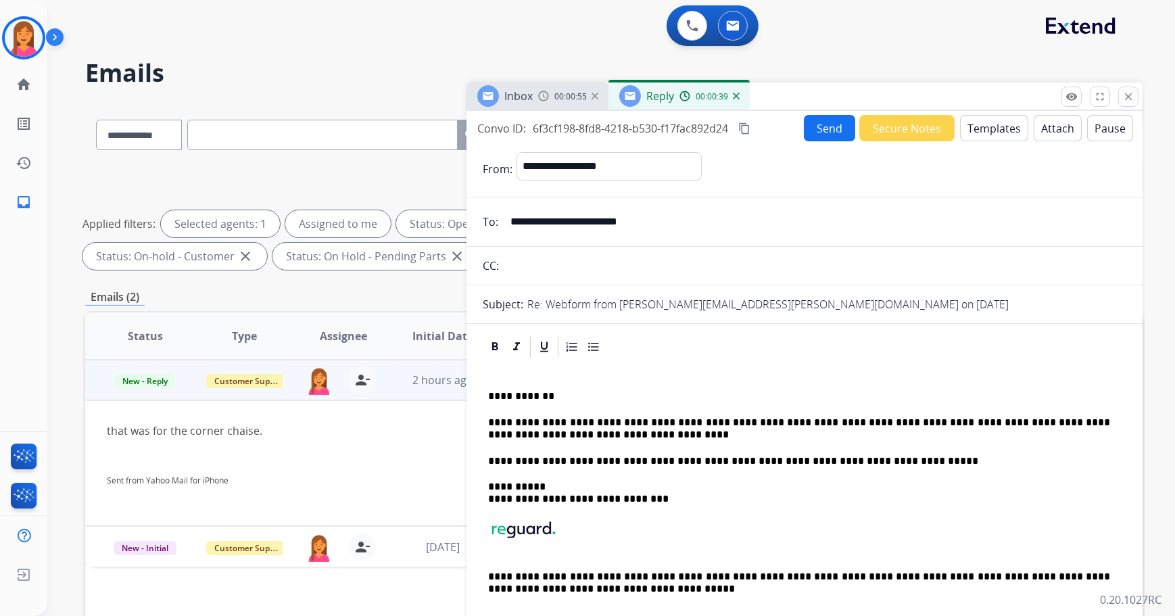
click at [642, 419] on p "**********" at bounding box center [799, 428] width 623 height 25
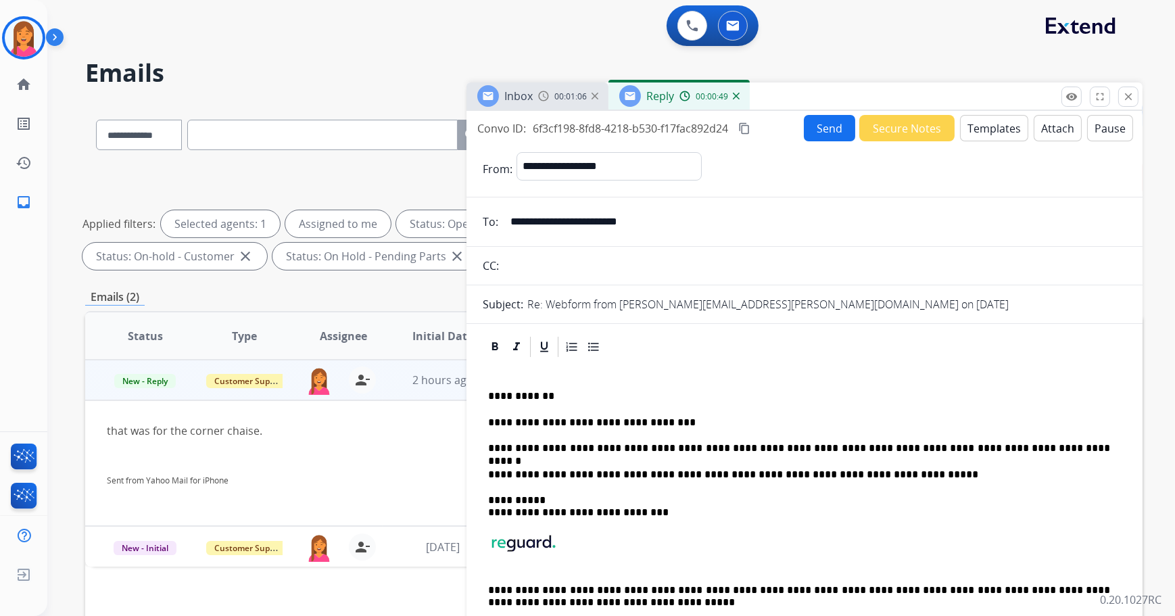
click at [813, 123] on button "Send" at bounding box center [829, 128] width 51 height 26
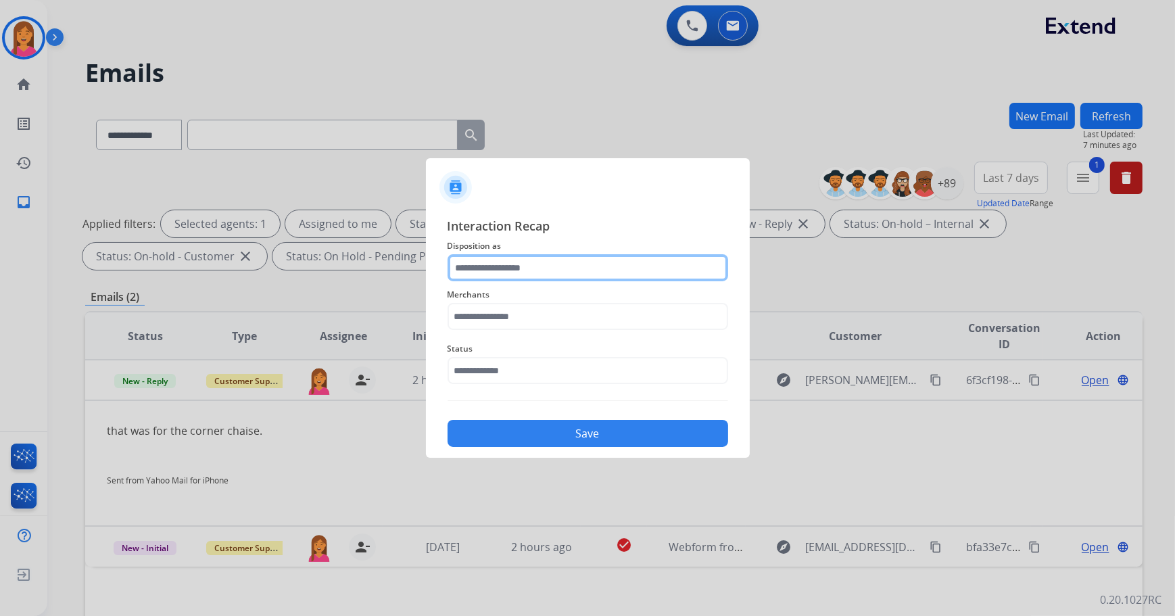
click at [531, 266] on input "text" at bounding box center [588, 267] width 281 height 27
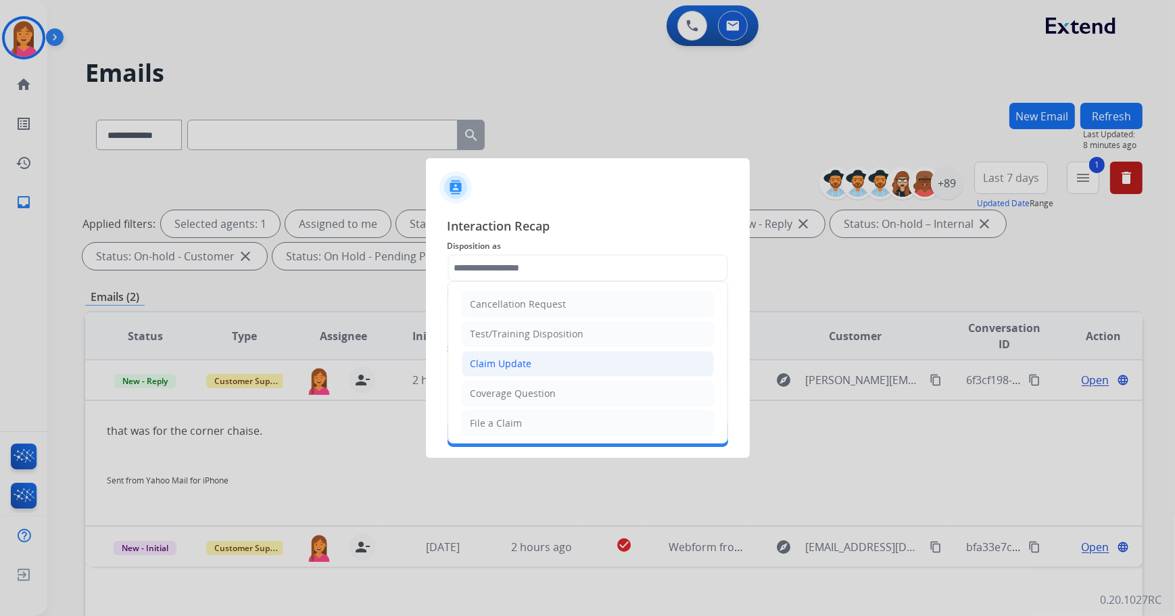
click at [523, 363] on div "Claim Update" at bounding box center [502, 364] width 62 height 14
type input "**********"
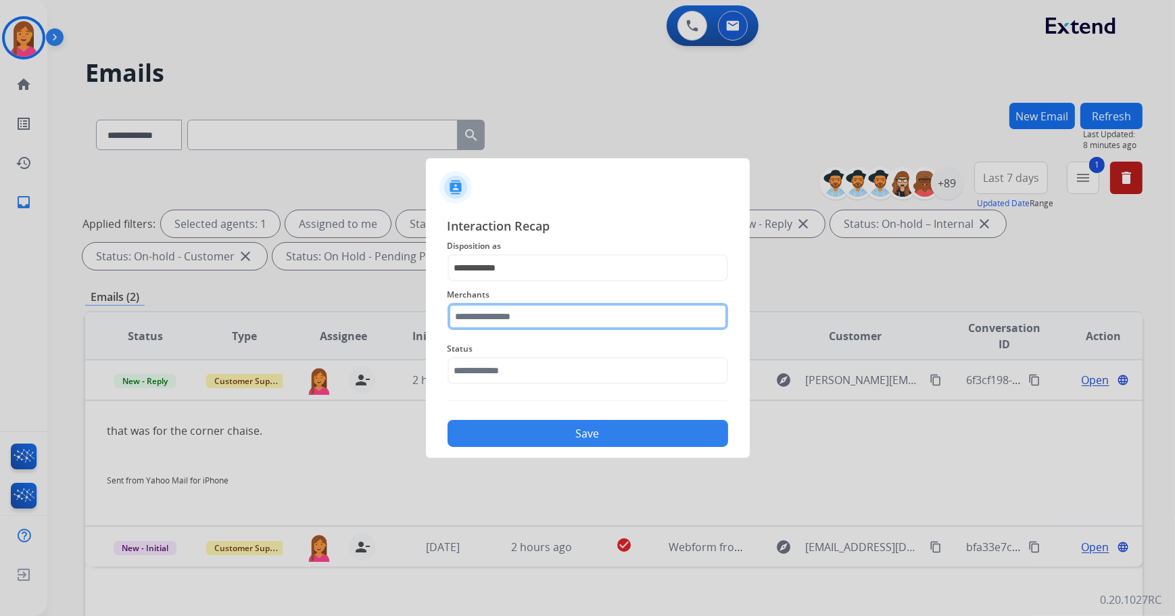
click at [525, 319] on input "text" at bounding box center [588, 316] width 281 height 27
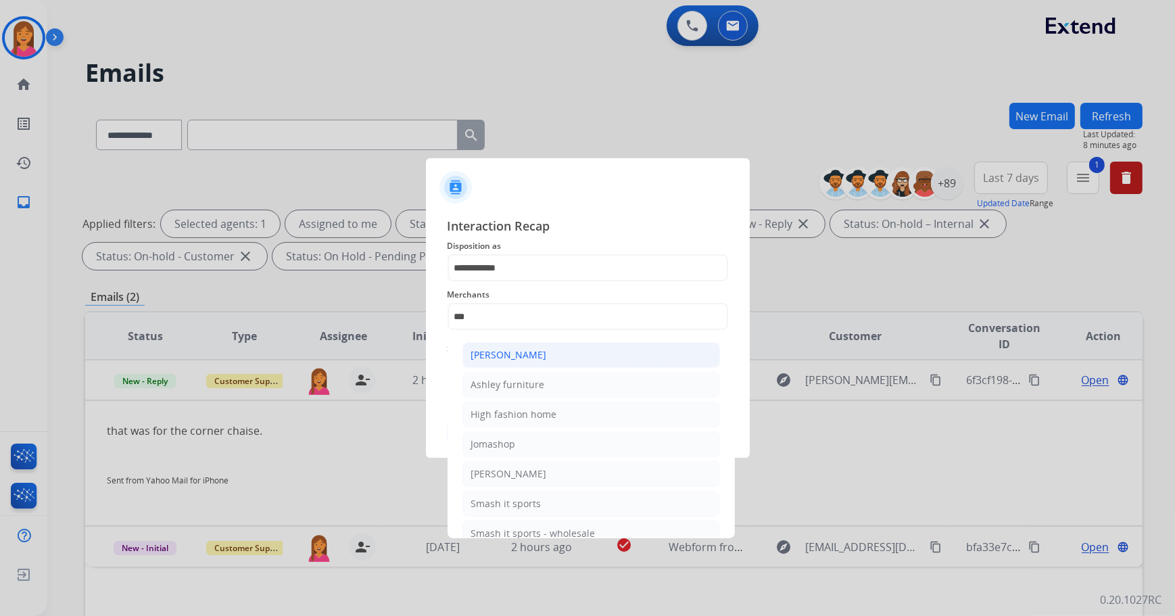
click at [523, 349] on div "[PERSON_NAME]" at bounding box center [509, 355] width 76 height 14
type input "**********"
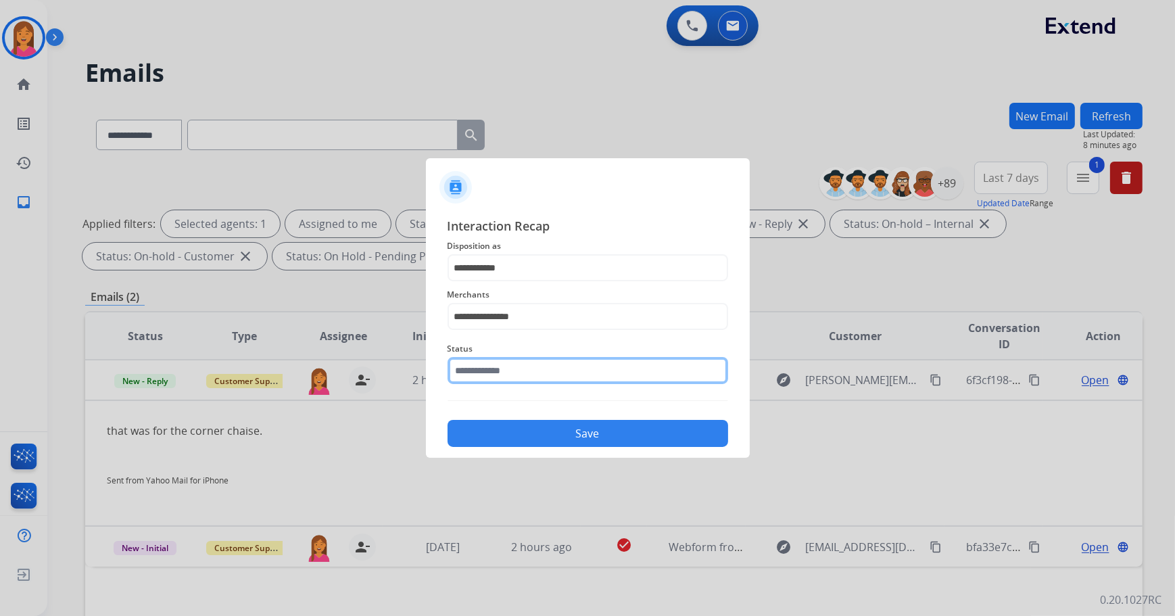
click at [508, 375] on input "text" at bounding box center [588, 370] width 281 height 27
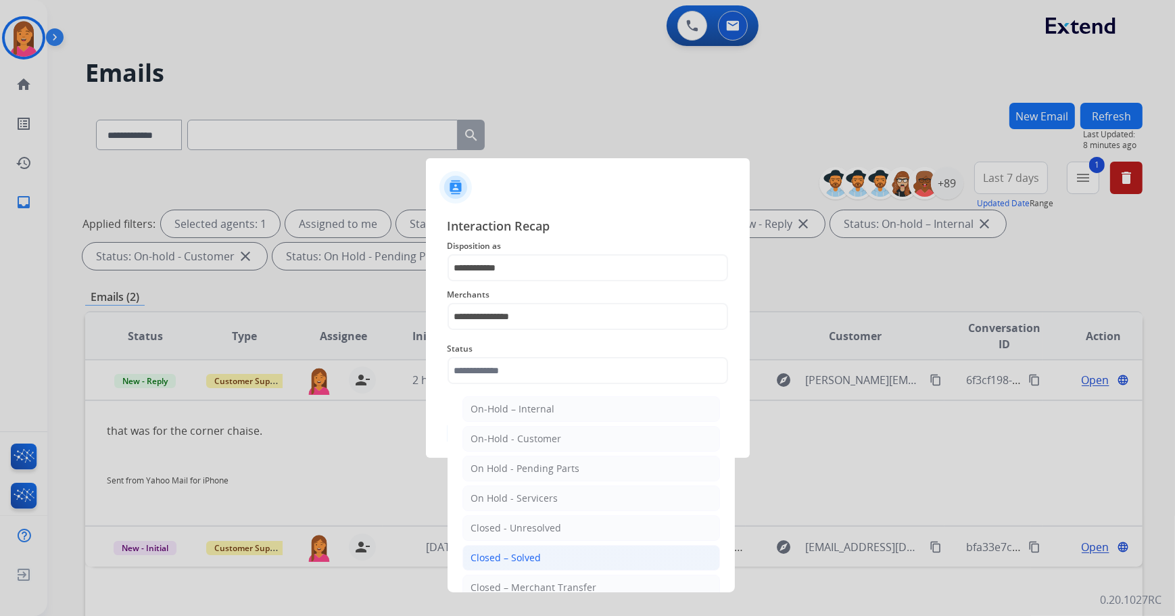
click at [519, 554] on div "Closed – Solved" at bounding box center [506, 558] width 70 height 14
type input "**********"
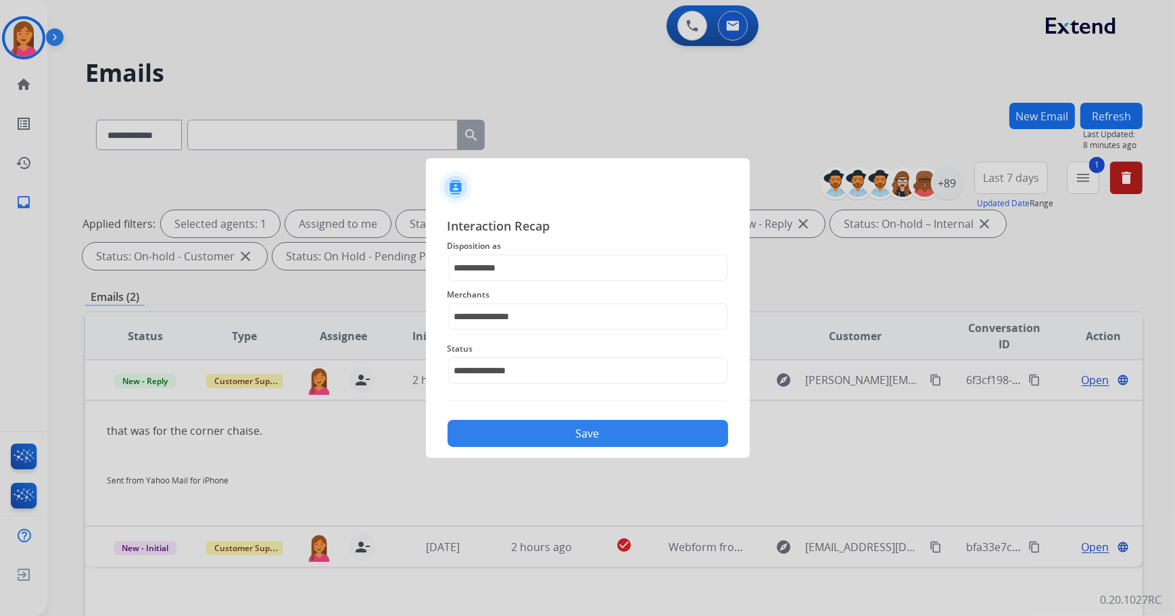
click at [571, 412] on div "Save" at bounding box center [588, 429] width 281 height 35
click at [576, 433] on button "Save" at bounding box center [588, 433] width 281 height 27
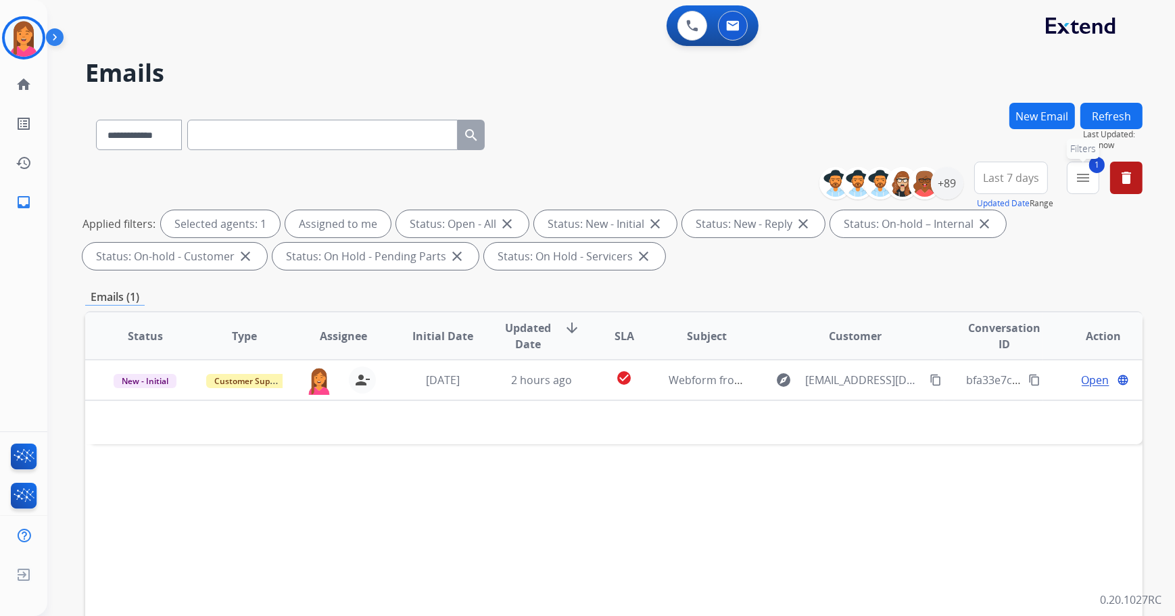
click at [1088, 181] on mat-icon "menu" at bounding box center [1083, 178] width 16 height 16
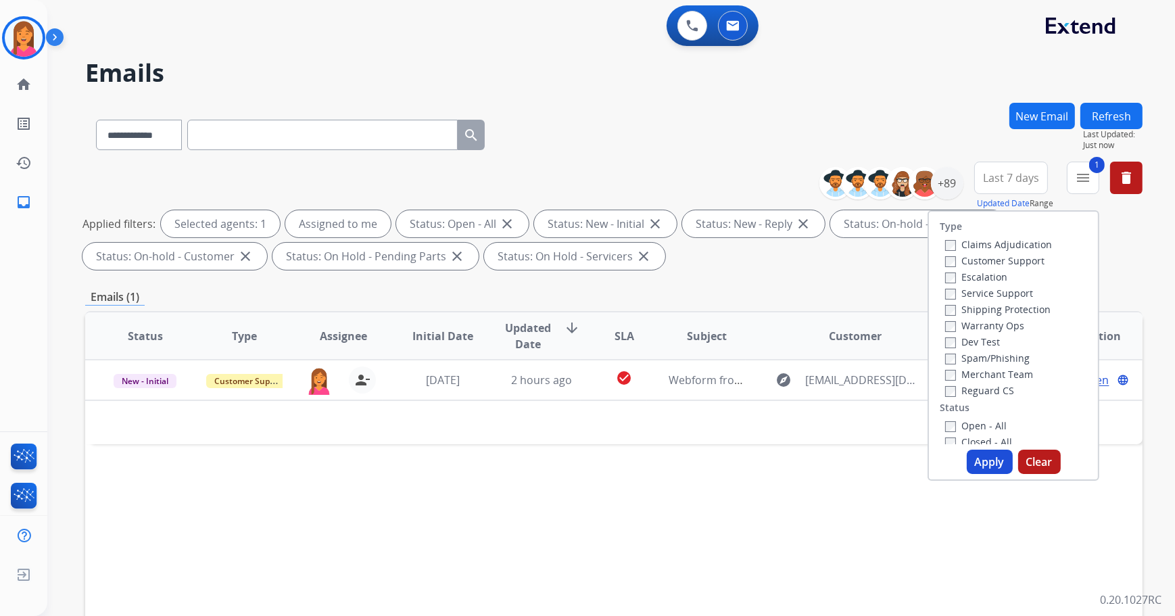
click at [989, 466] on button "Apply" at bounding box center [990, 462] width 46 height 24
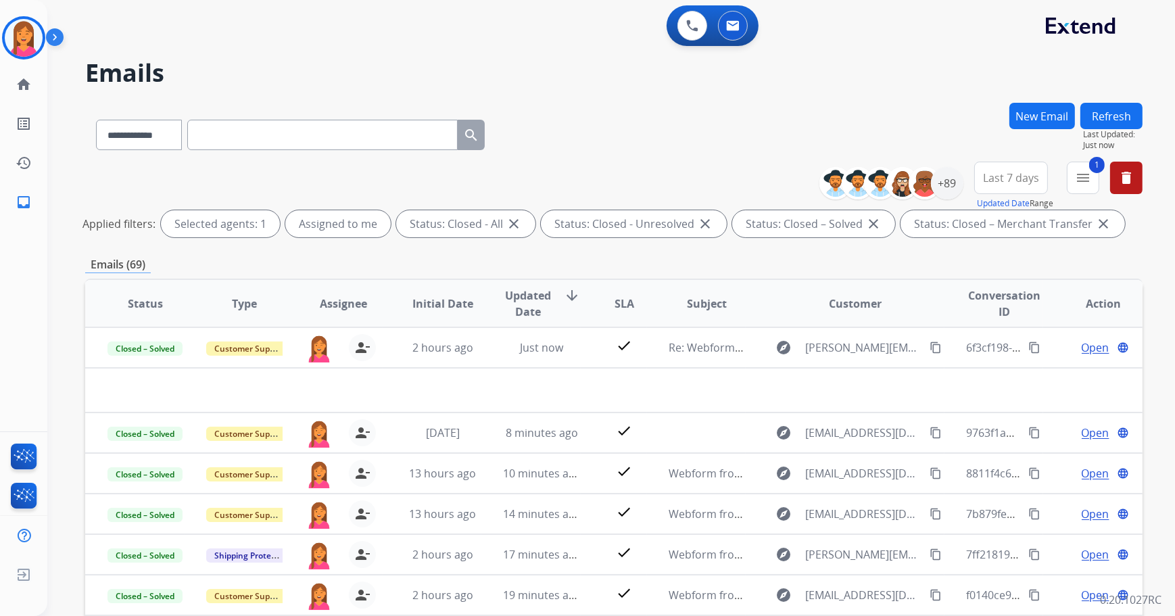
click at [1017, 181] on span "Last 7 days" at bounding box center [1011, 177] width 56 height 5
click at [984, 230] on div "Custom" at bounding box center [1006, 227] width 74 height 20
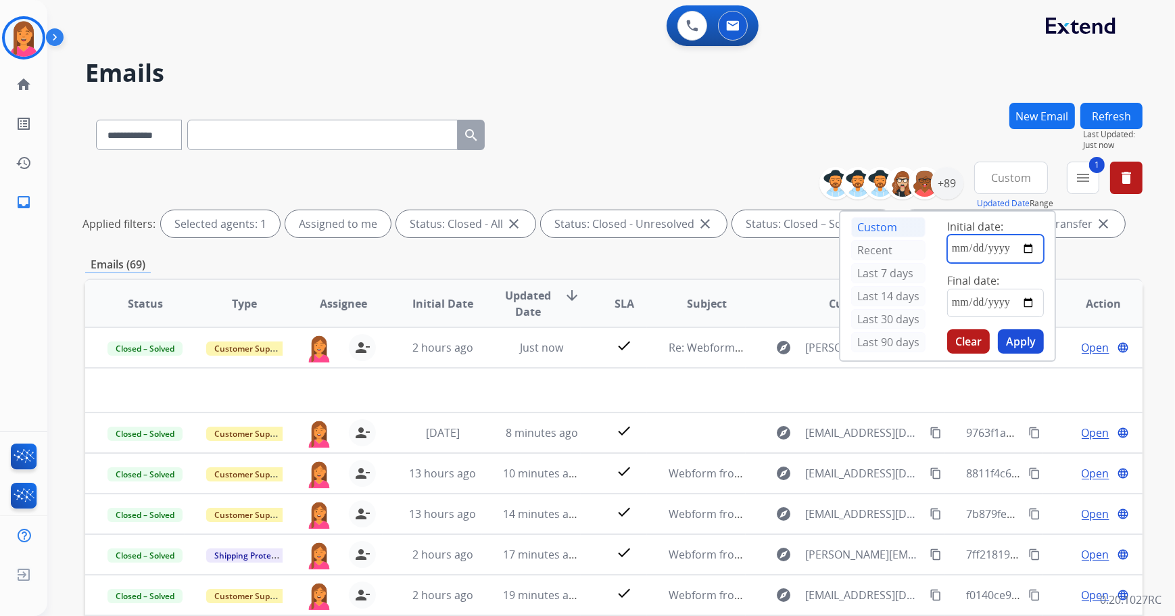
click at [1026, 249] on input "date" at bounding box center [995, 249] width 97 height 28
type input "**********"
click at [1034, 303] on input "date" at bounding box center [995, 303] width 97 height 28
click at [1034, 304] on input "date" at bounding box center [995, 303] width 97 height 28
type input "**********"
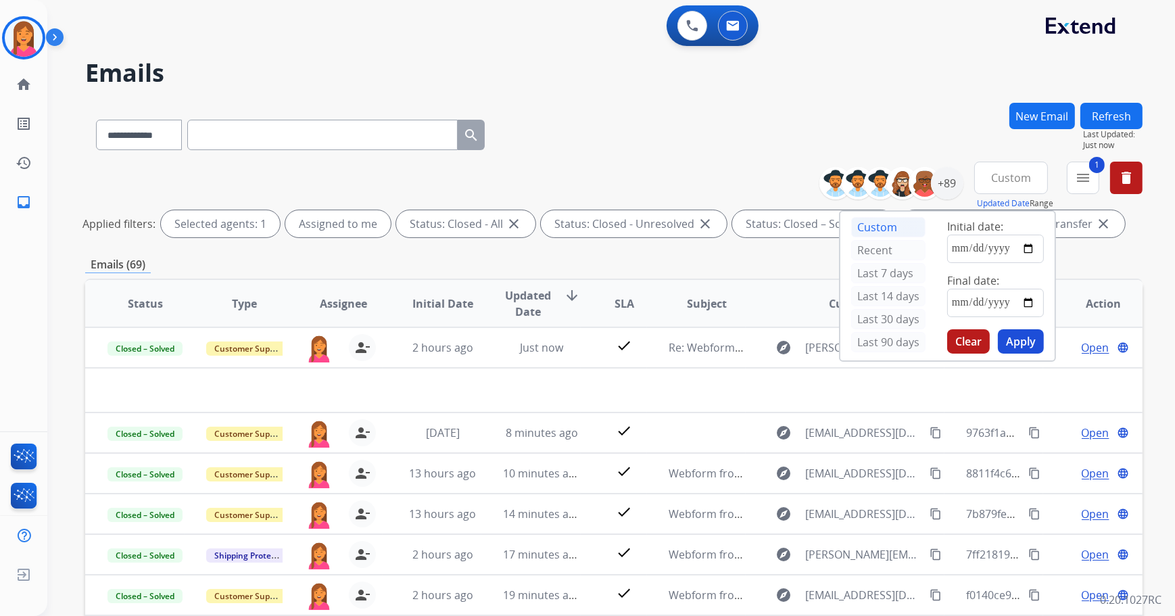
click at [1007, 340] on button "Apply" at bounding box center [1021, 341] width 46 height 24
click at [1136, 181] on button "delete Clear All" at bounding box center [1126, 178] width 32 height 32
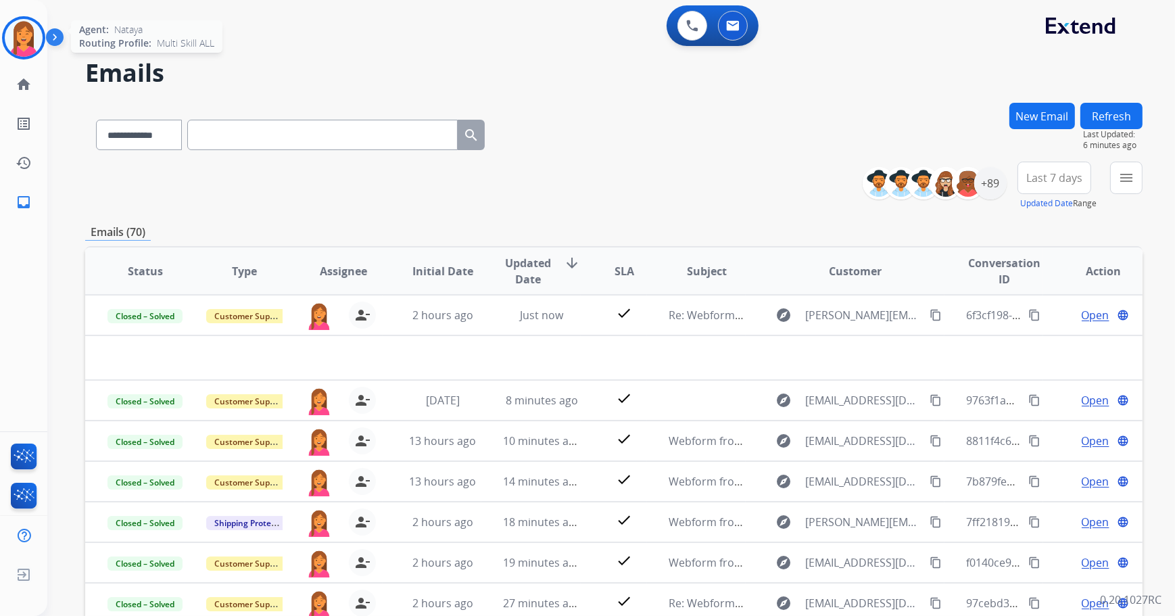
click at [41, 45] on div at bounding box center [23, 37] width 43 height 43
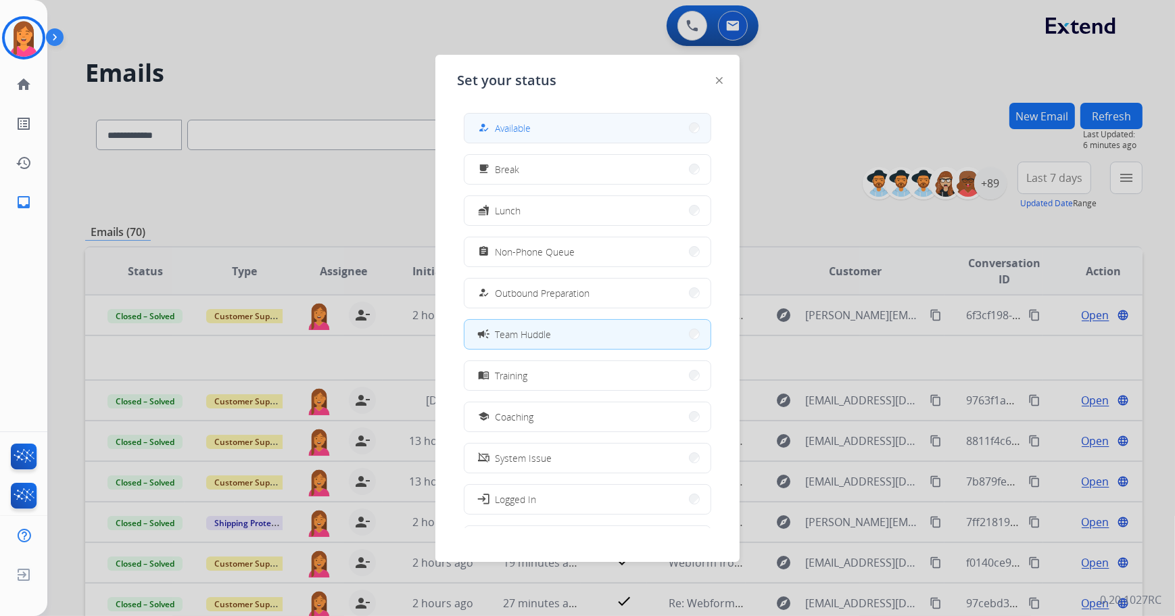
click at [548, 139] on button "how_to_reg Available" at bounding box center [587, 128] width 246 height 29
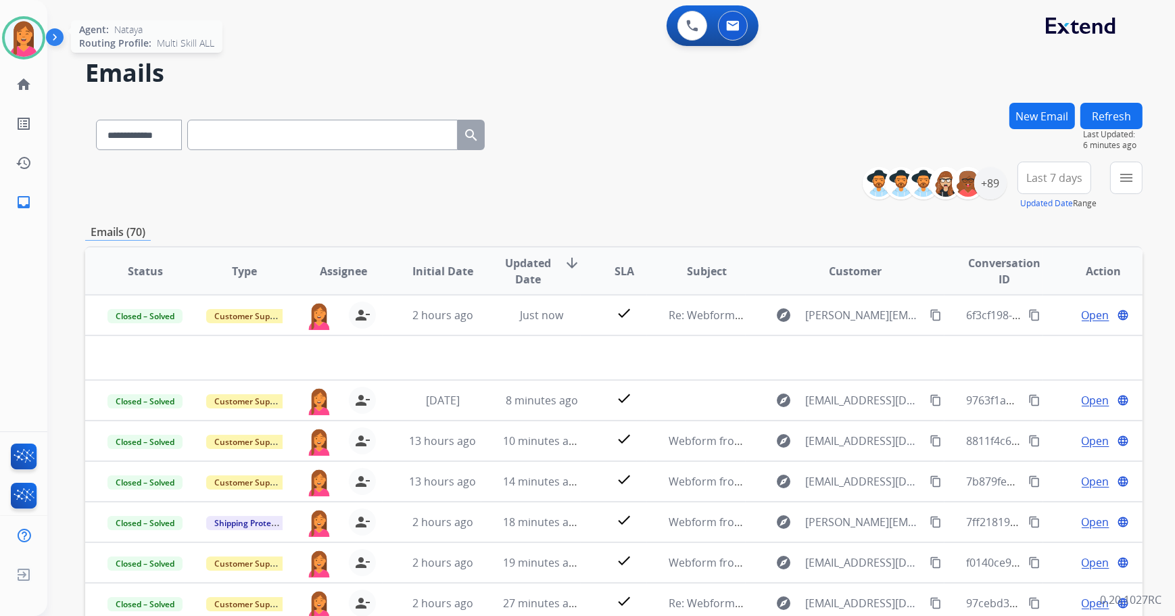
click at [32, 45] on img at bounding box center [24, 38] width 38 height 38
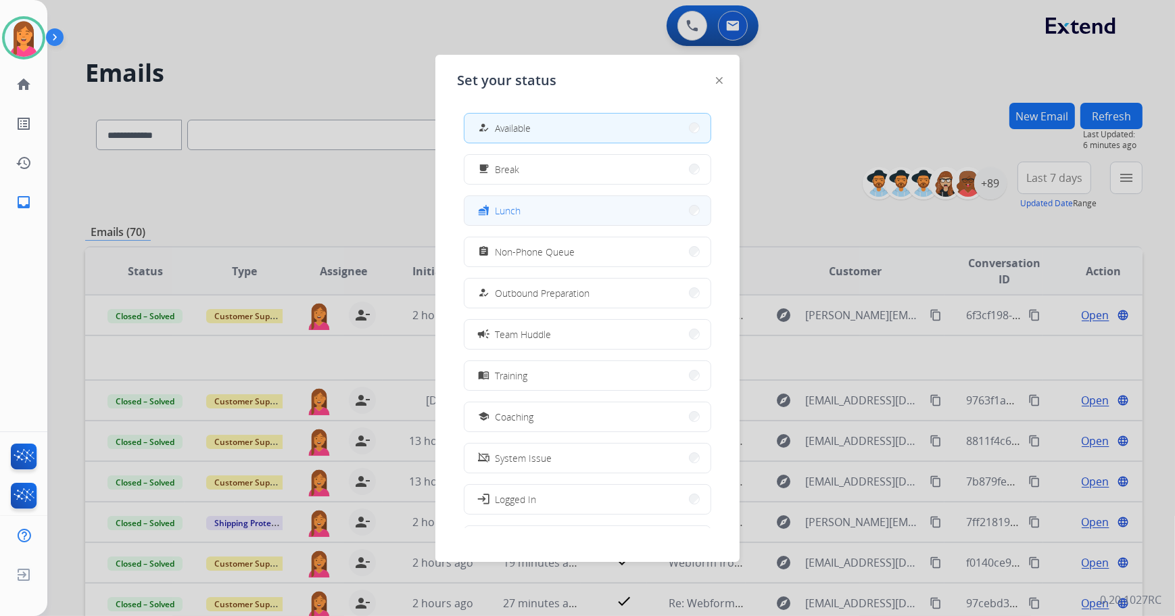
click at [549, 206] on button "fastfood Lunch" at bounding box center [587, 210] width 246 height 29
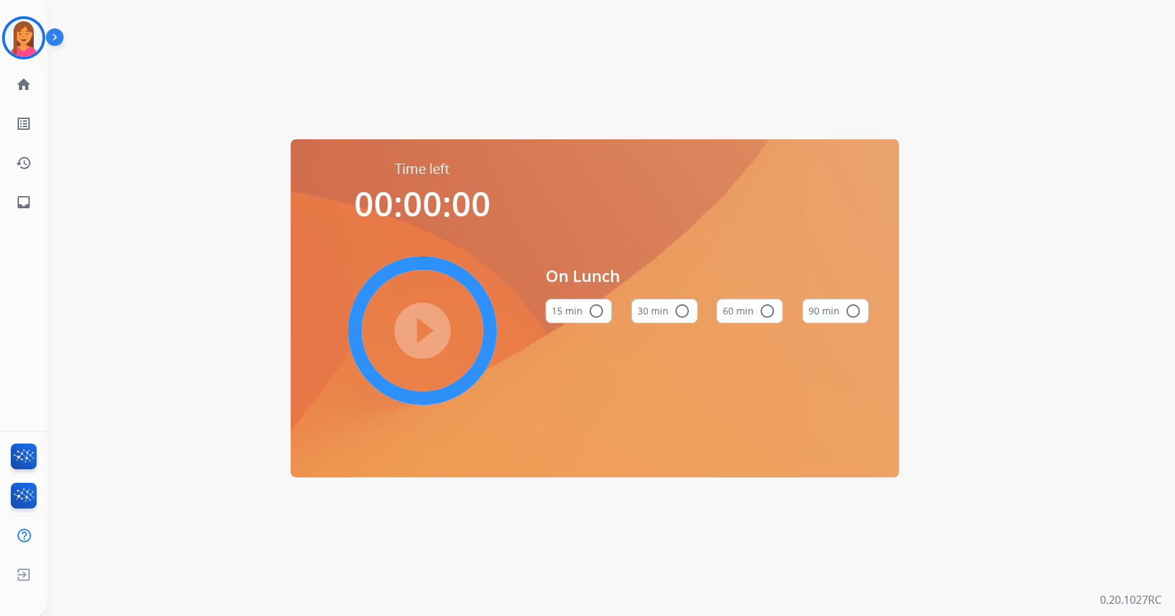
click at [774, 314] on button "60 min radio_button_unchecked" at bounding box center [750, 311] width 66 height 24
